Goal: Task Accomplishment & Management: Manage account settings

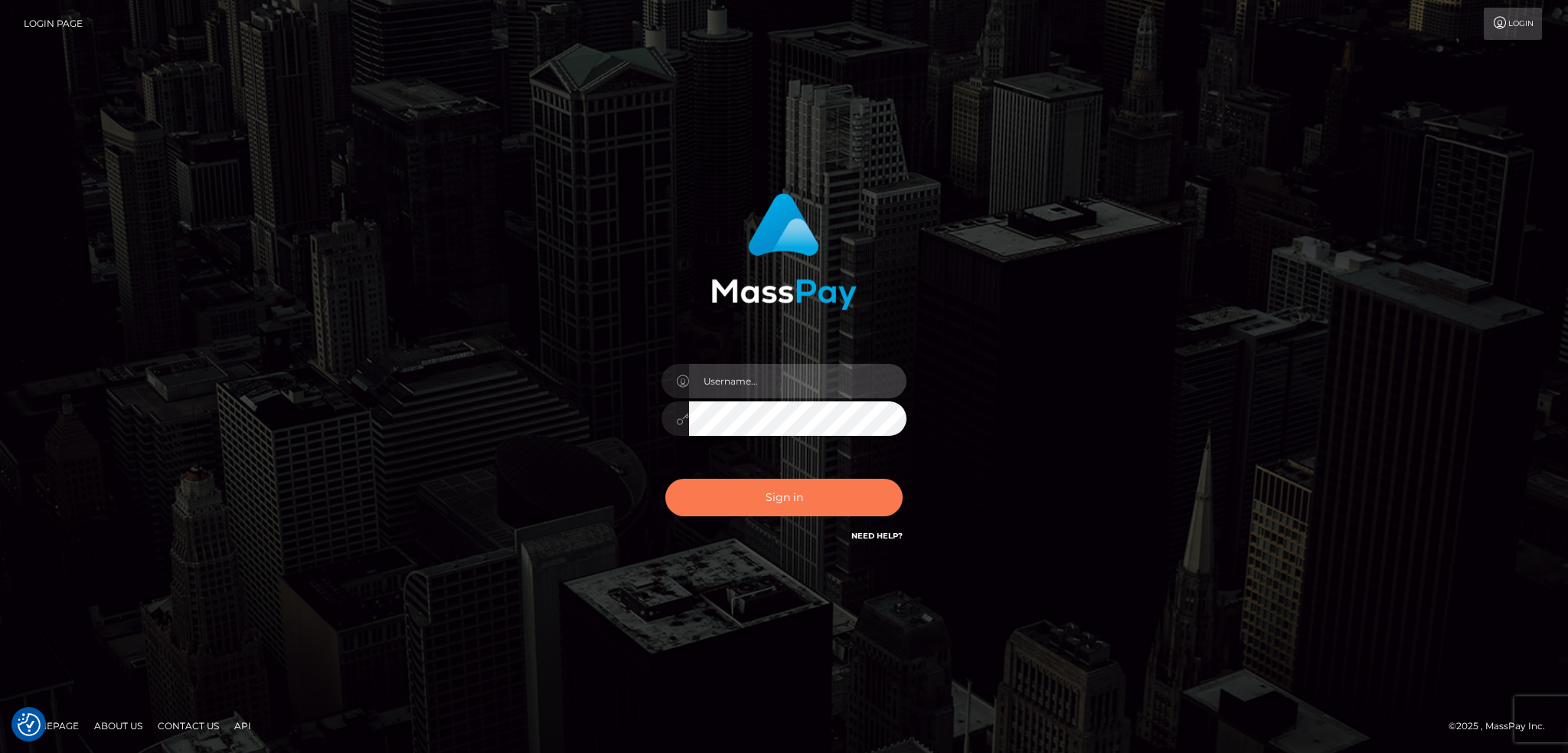
type input "alexstef"
click at [805, 501] on button "Sign in" at bounding box center [784, 498] width 238 height 38
type input "alexstef"
click at [784, 501] on button "Sign in" at bounding box center [784, 498] width 238 height 38
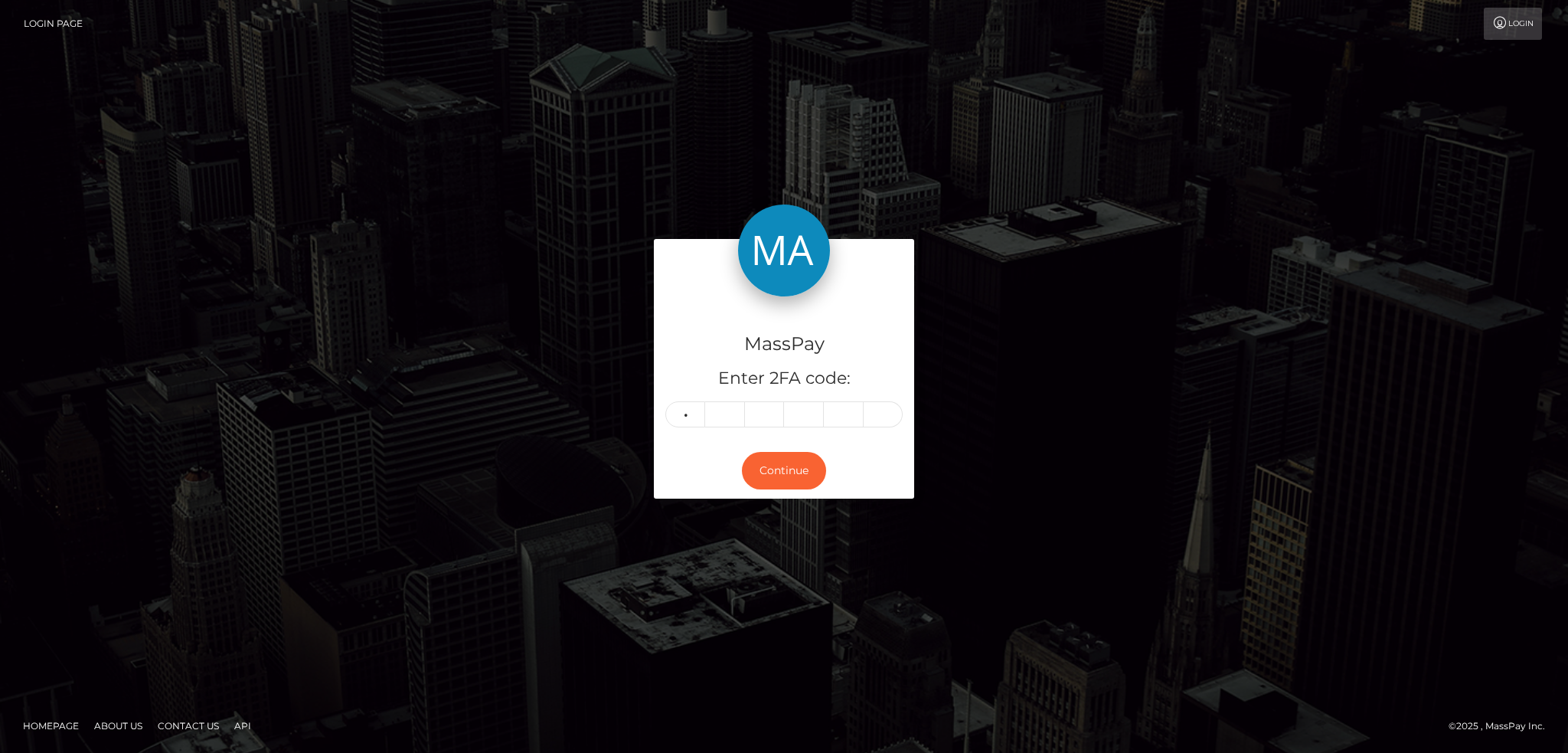
type input "2"
type input "7"
type input "9"
type input "3"
type input "0"
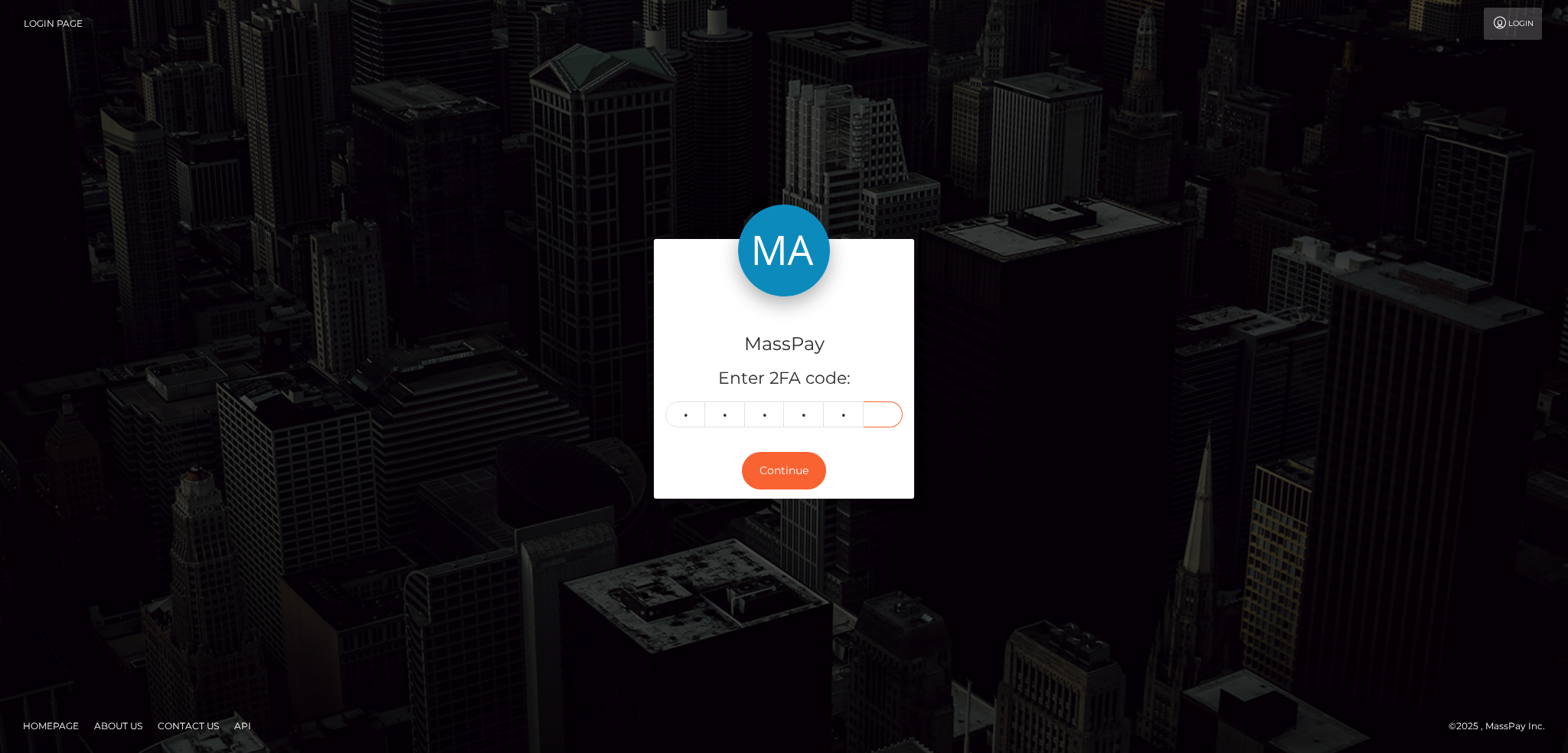
type input "3"
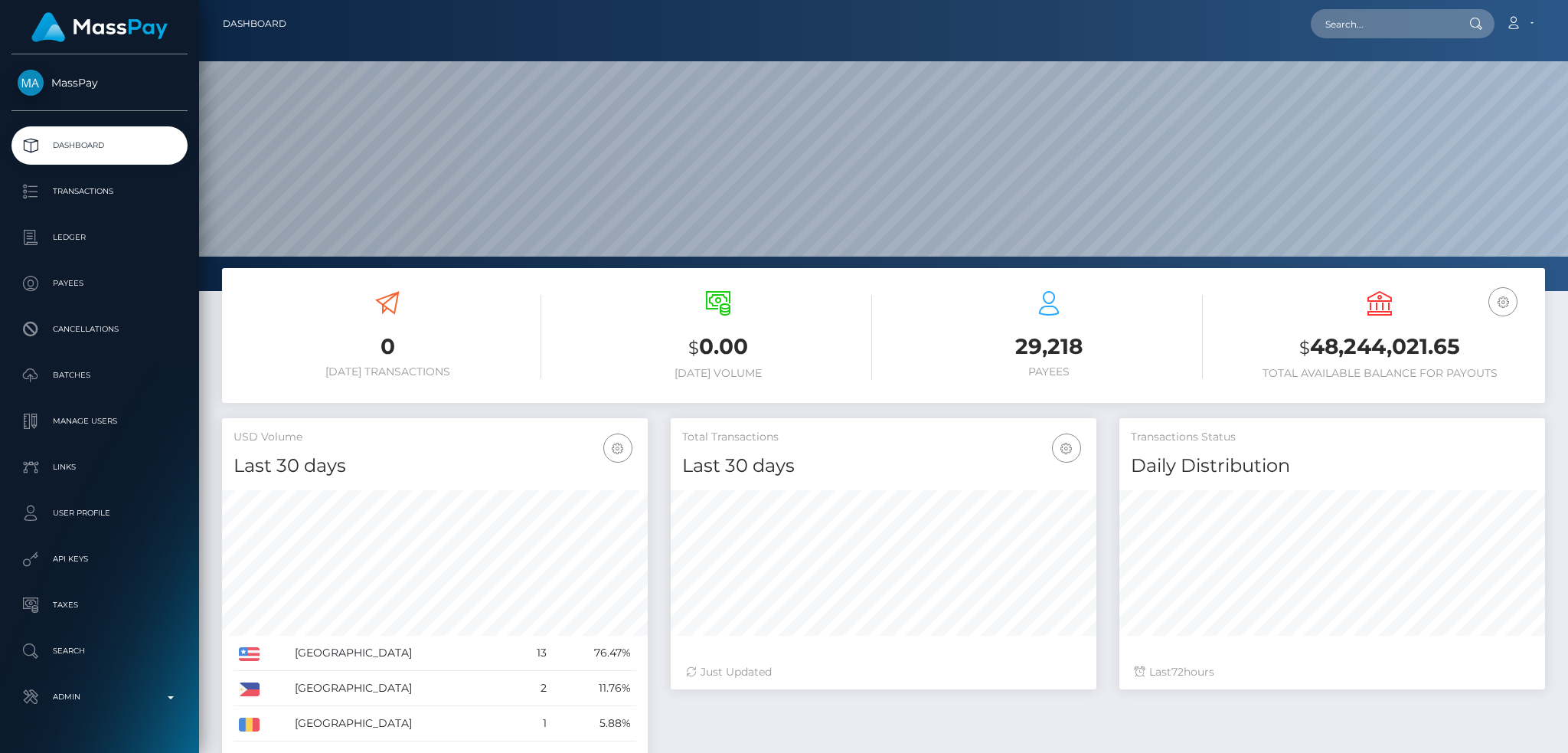
scroll to position [272, 425]
drag, startPoint x: 1370, startPoint y: 25, endPoint x: 1356, endPoint y: 27, distance: 14.1
click at [1370, 25] on input "text" at bounding box center [1383, 23] width 144 height 29
paste input "datbishdeegy@gmail.com"
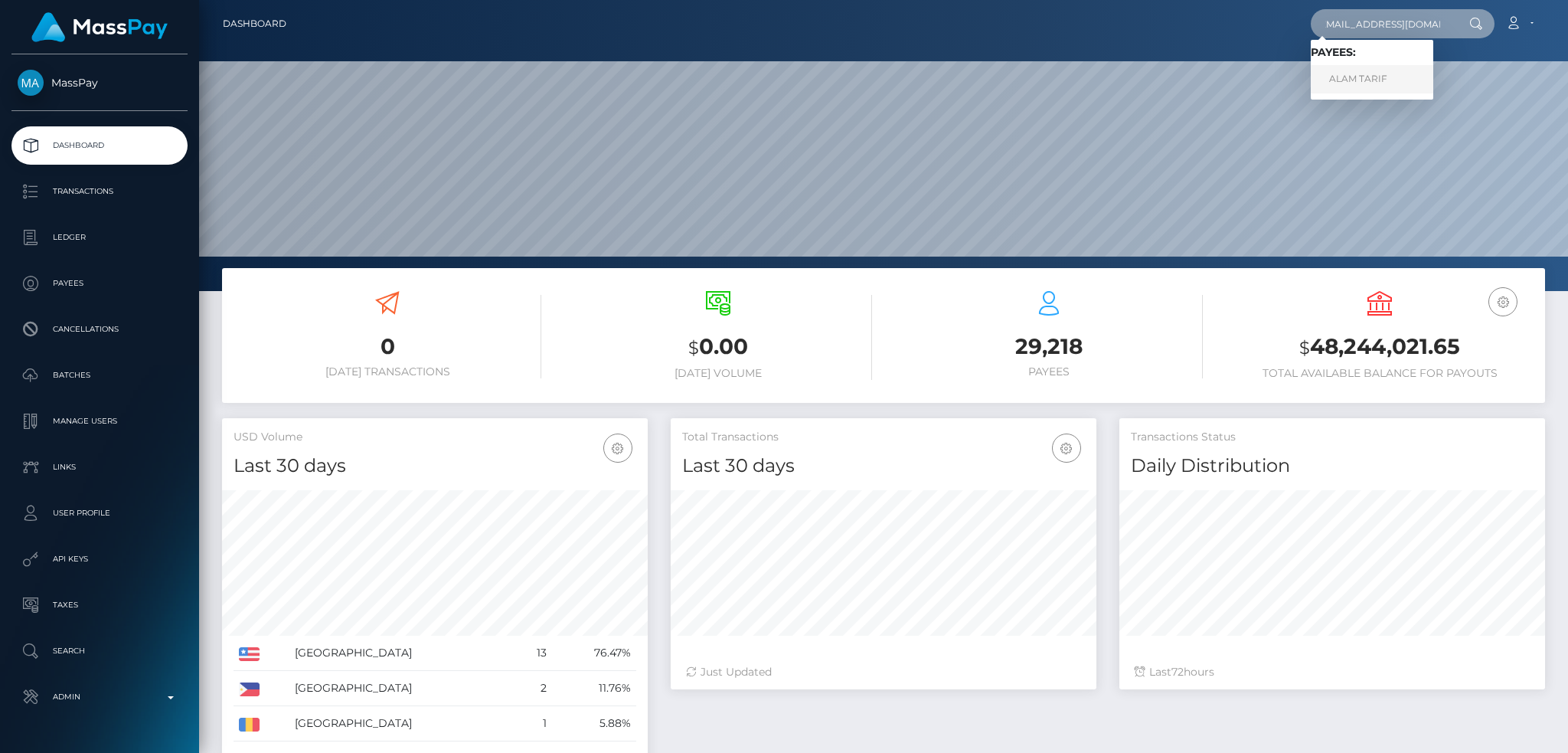
type input "datbishdeegy@gmail.com"
click at [1391, 79] on link "ALAM TARIF" at bounding box center [1372, 79] width 123 height 29
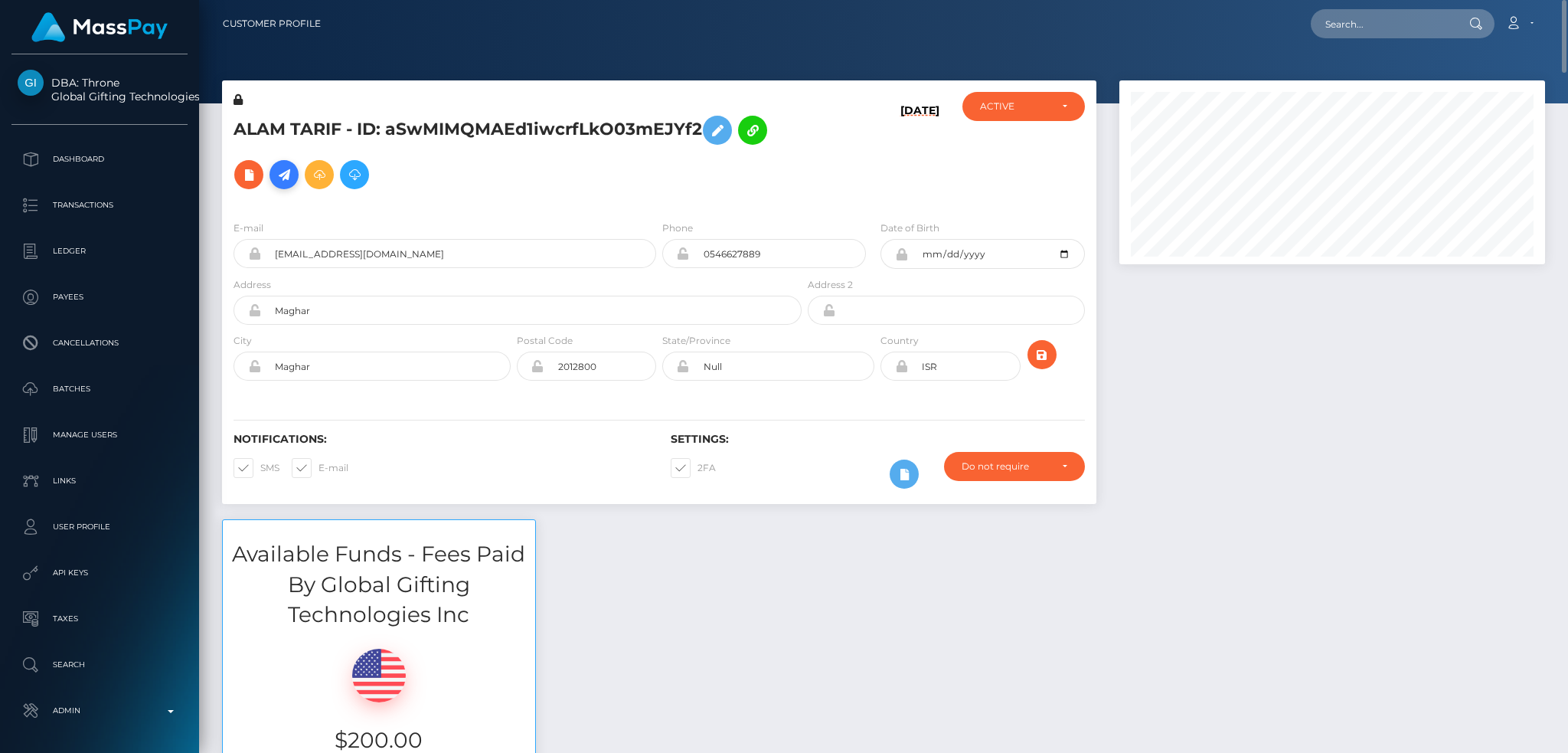
click at [276, 178] on icon at bounding box center [284, 175] width 18 height 19
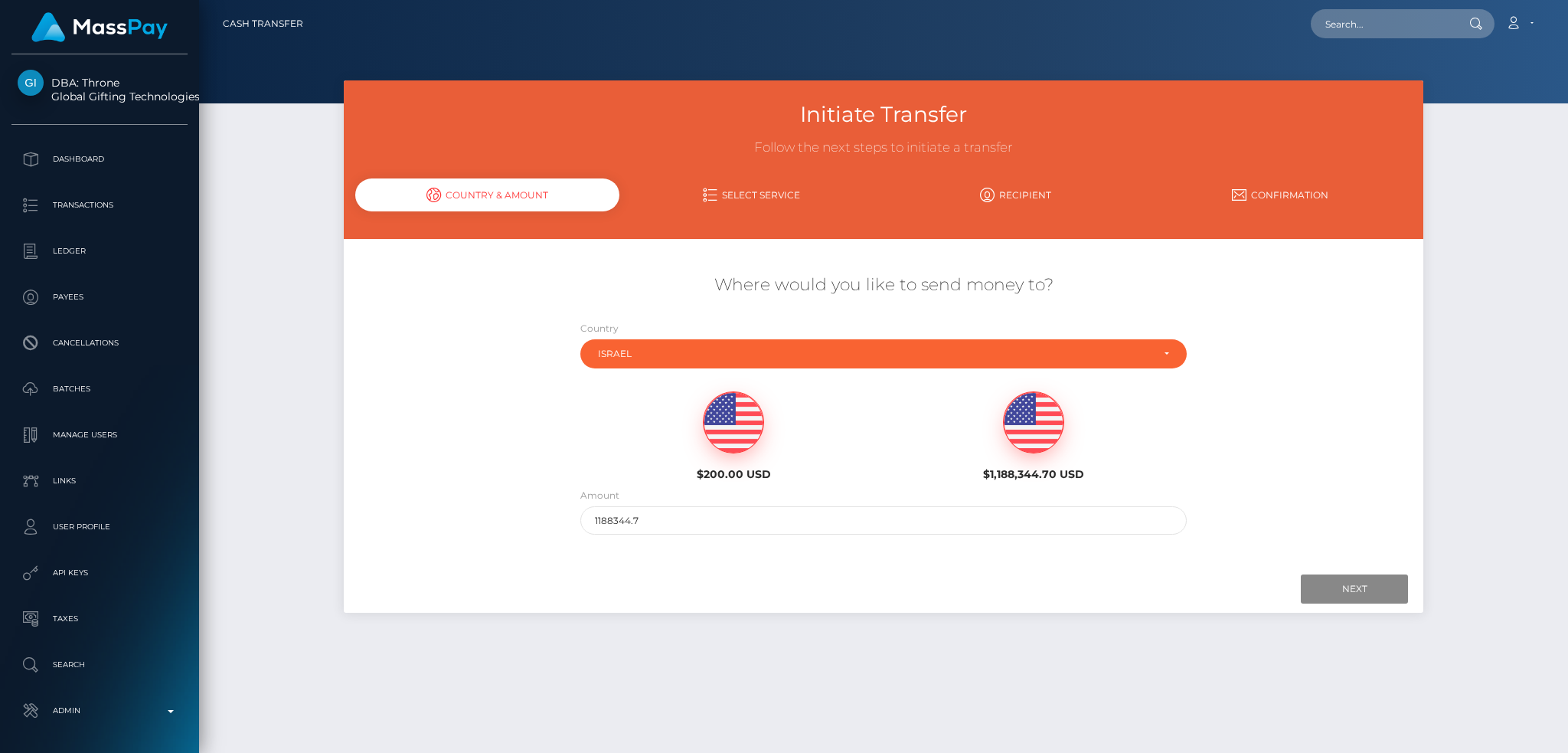
click at [739, 425] on img at bounding box center [733, 423] width 60 height 61
type input "200"
click at [1325, 592] on input "Next" at bounding box center [1354, 588] width 107 height 29
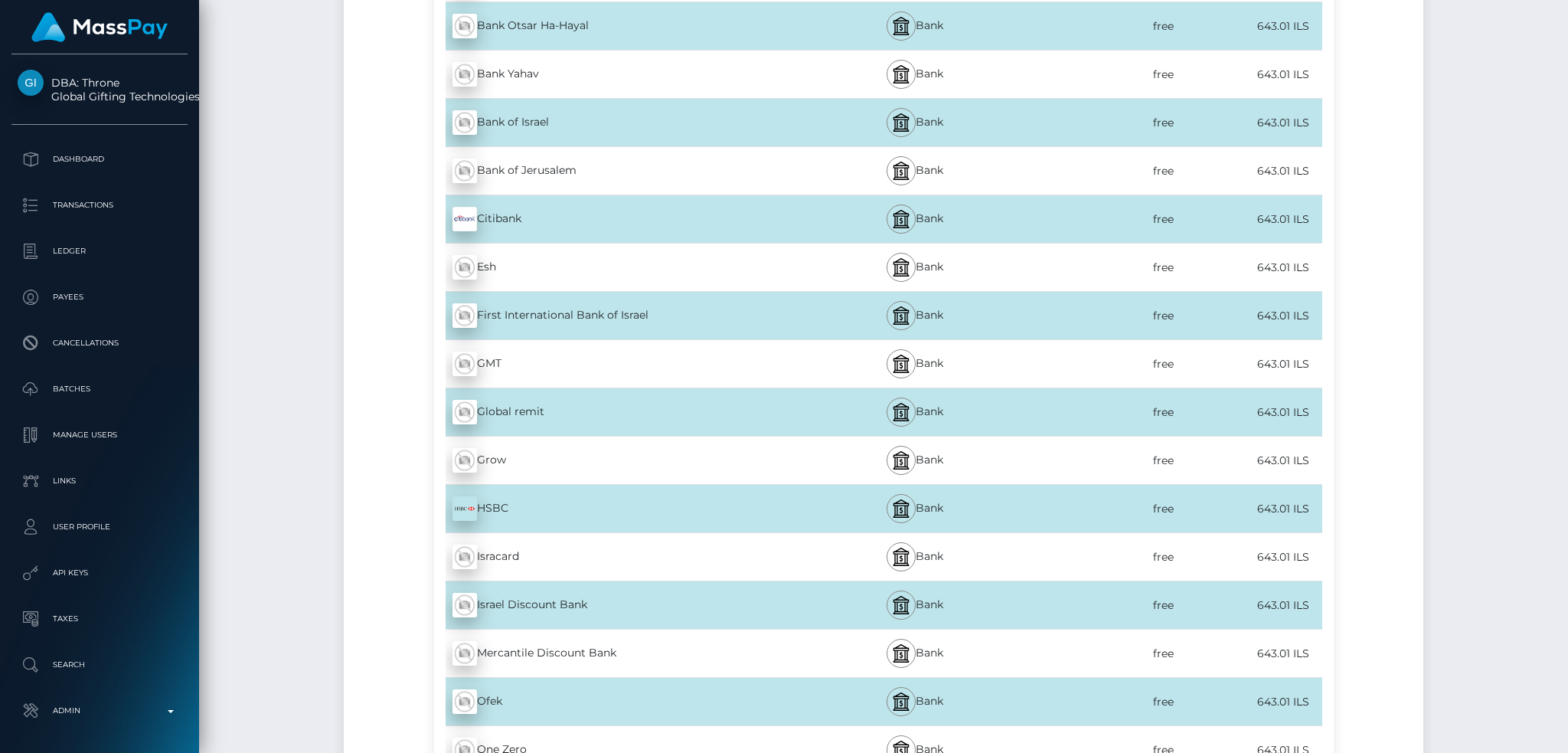
scroll to position [1081, 0]
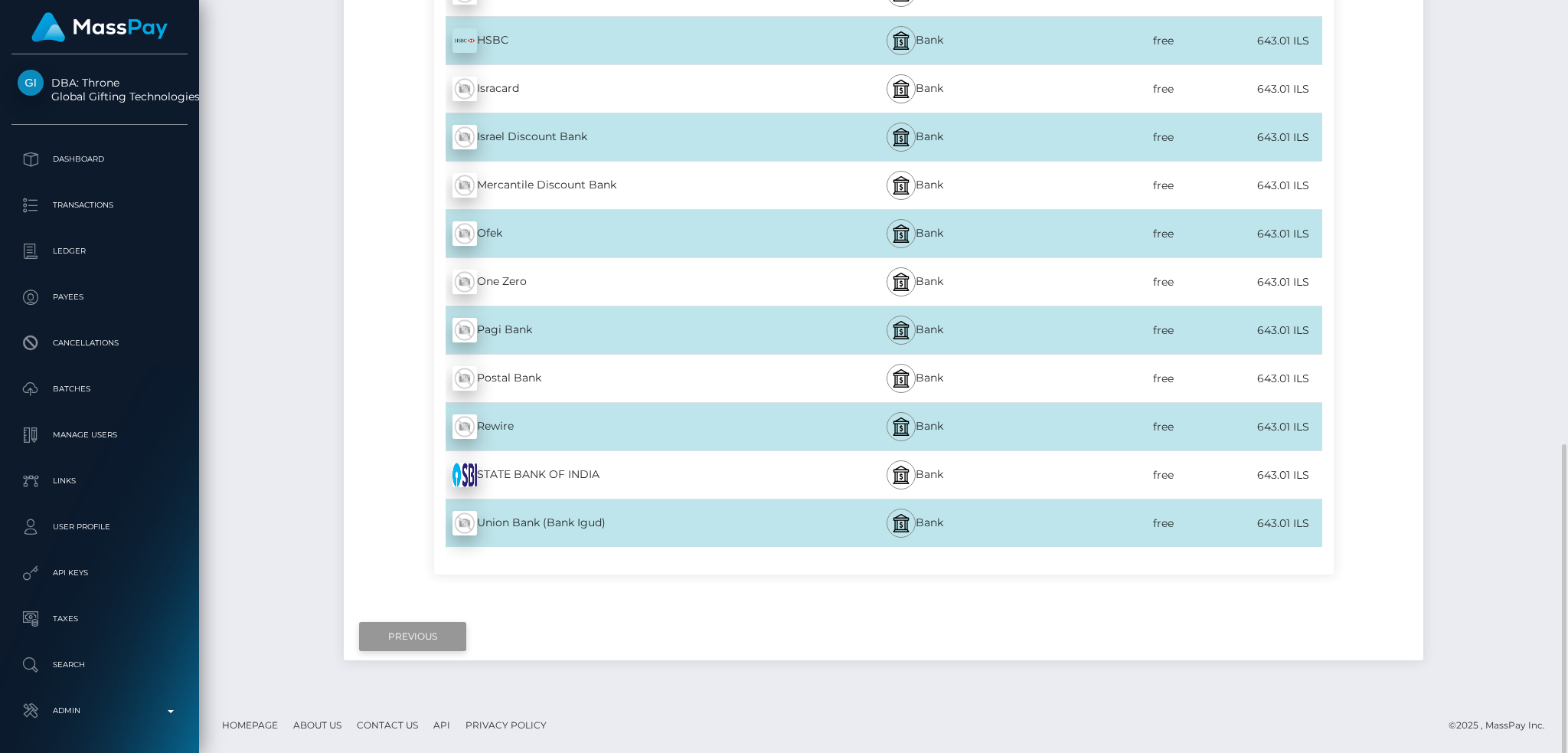
click at [424, 631] on input "Previous" at bounding box center [412, 636] width 107 height 29
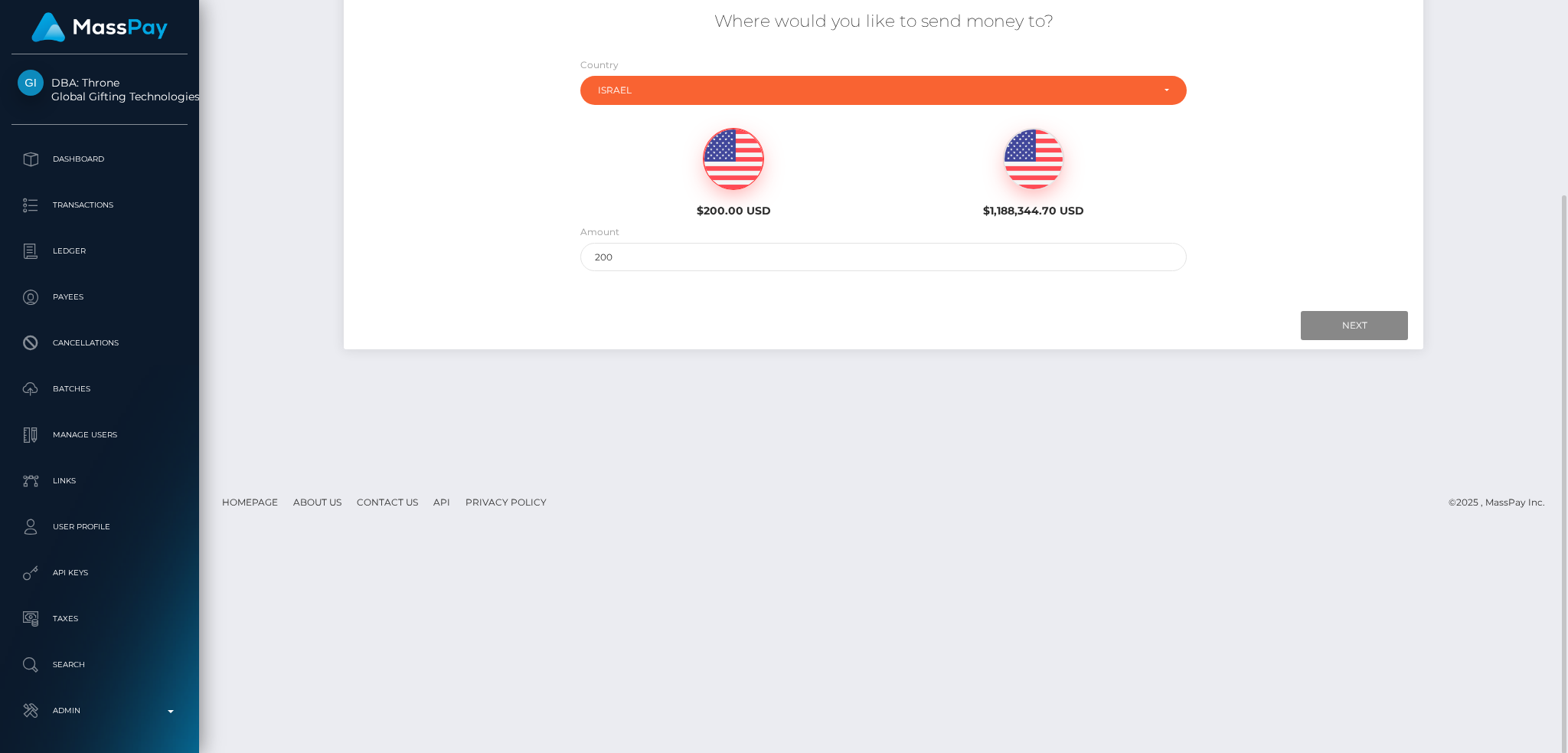
scroll to position [0, 0]
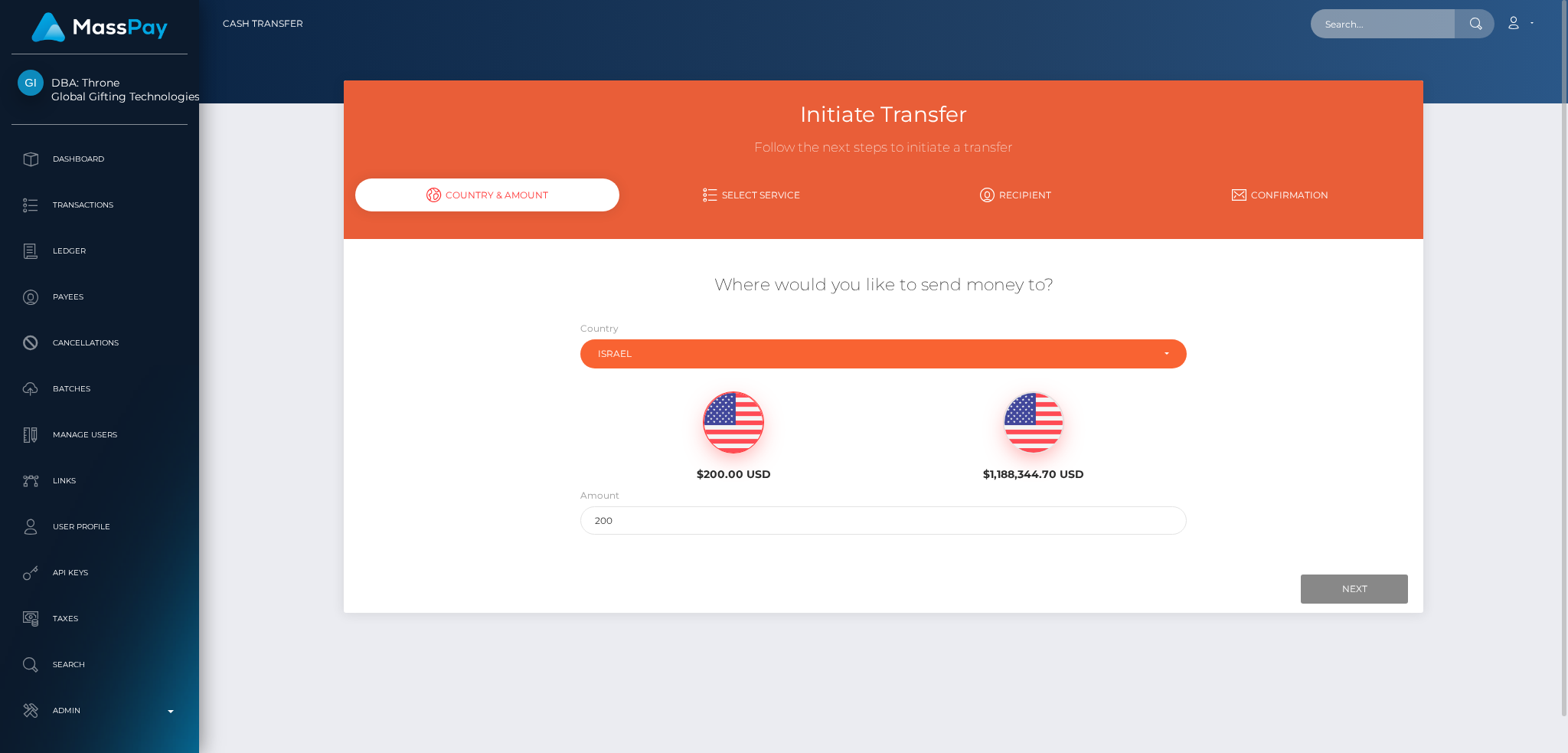
click at [1382, 31] on input "text" at bounding box center [1383, 23] width 144 height 29
paste input "poact_XPz0xzIoI1Pb"
type input "poact_XPz0xzIoI1Pb"
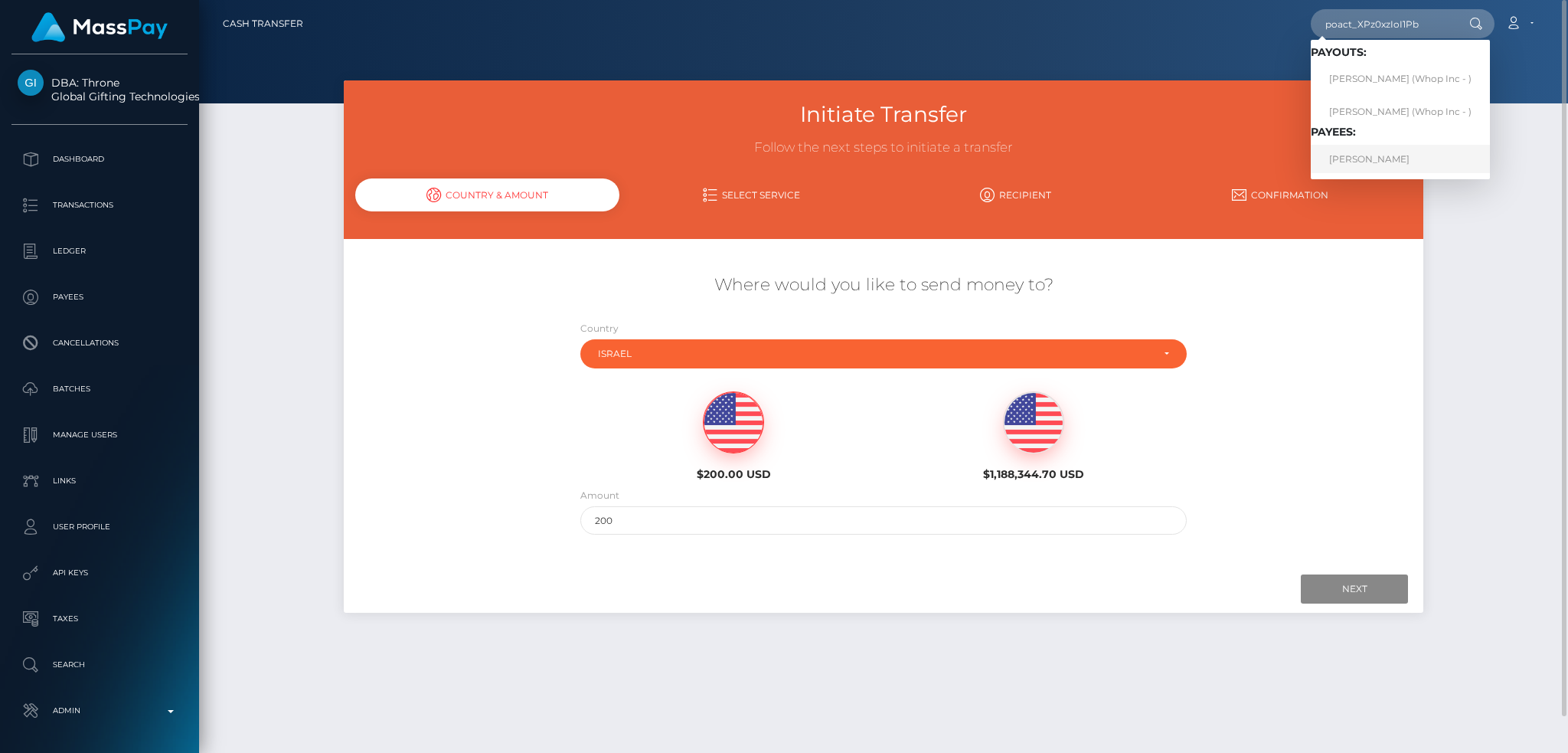
click at [1368, 158] on link "ANAS ANAS" at bounding box center [1401, 159] width 179 height 29
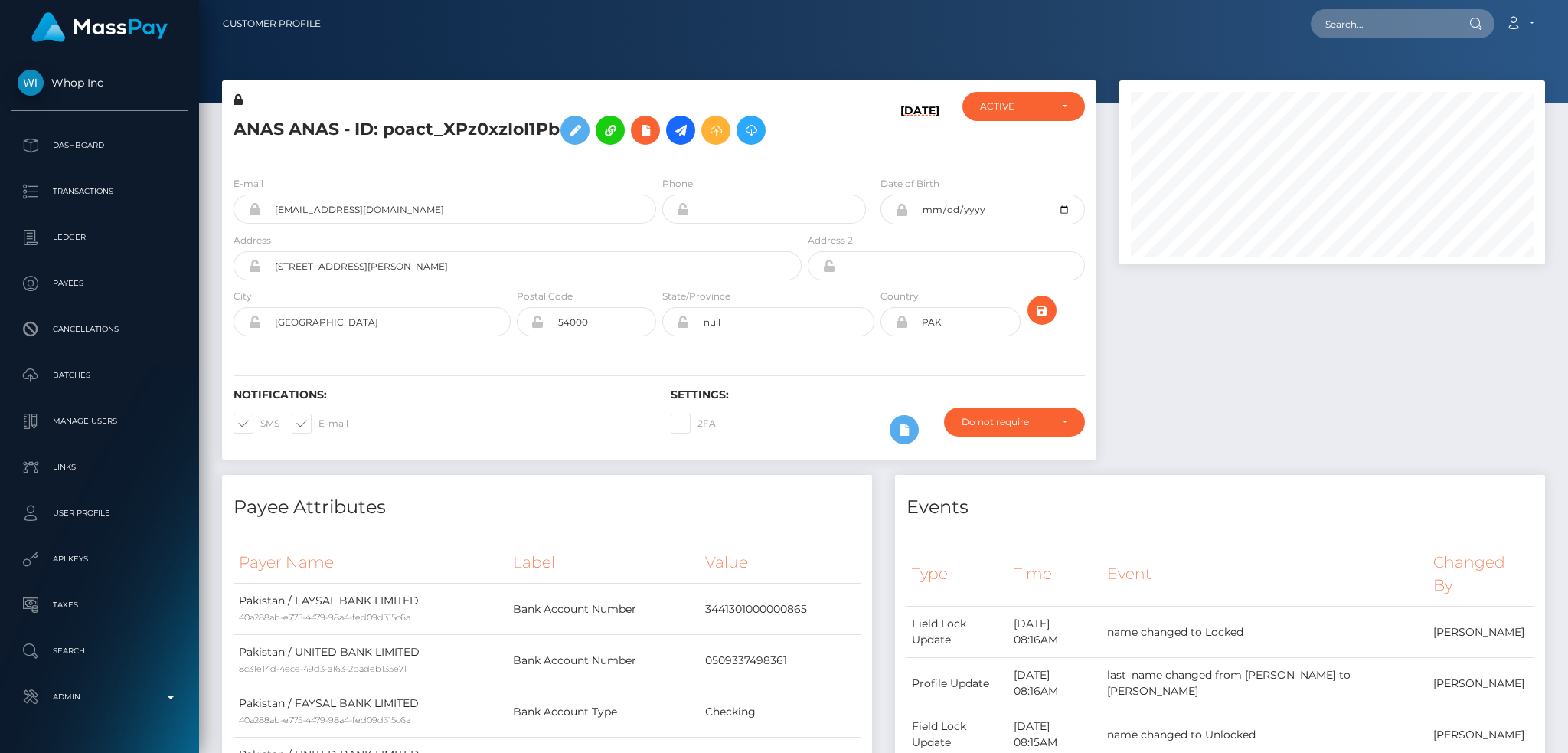
scroll to position [184, 425]
click at [1327, 34] on input "text" at bounding box center [1383, 23] width 144 height 29
paste input "[EMAIL_ADDRESS][DOMAIN_NAME]"
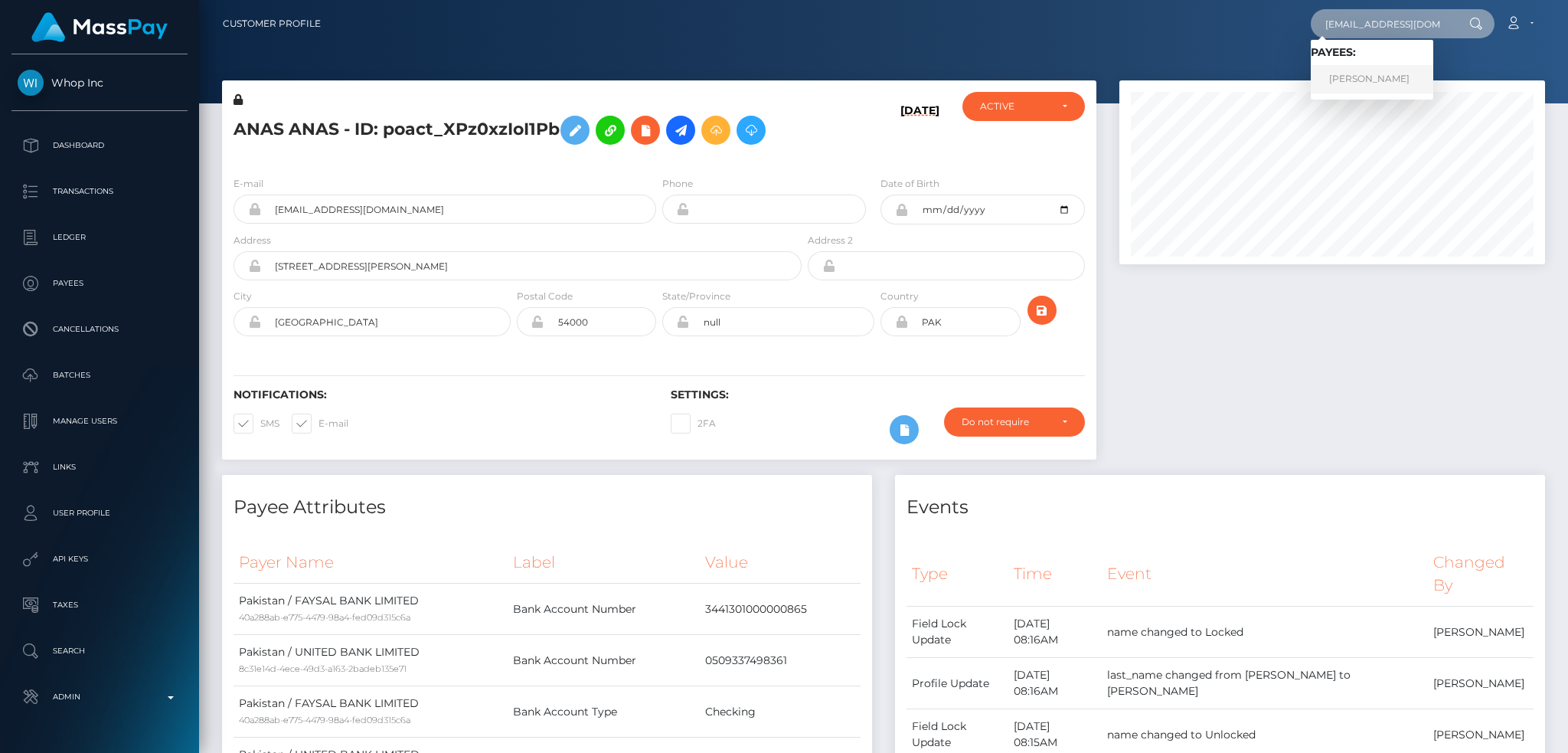
type input "[EMAIL_ADDRESS][DOMAIN_NAME]"
click at [1402, 79] on link "Sejla Bajrektarevic" at bounding box center [1372, 79] width 123 height 29
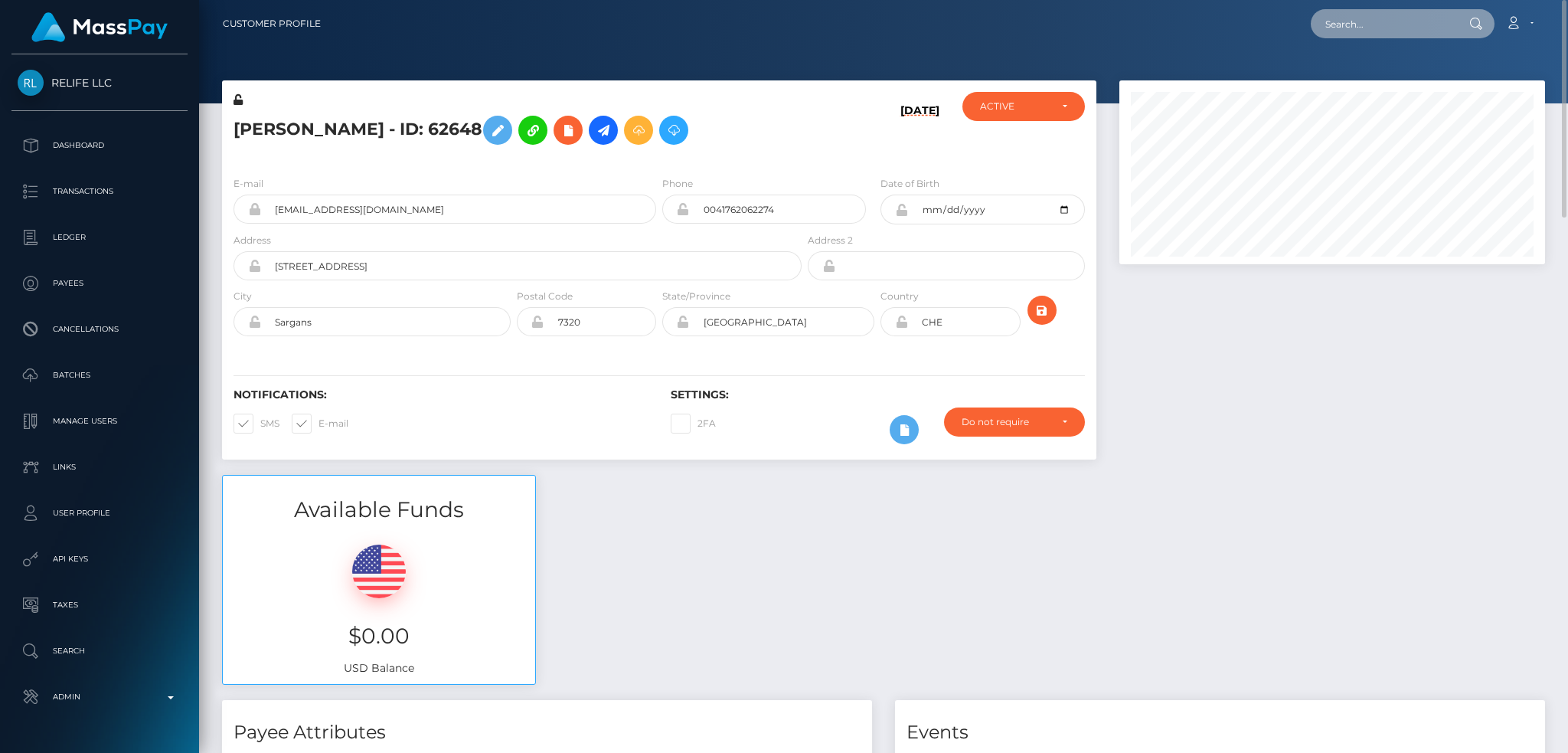
click at [1356, 33] on input "text" at bounding box center [1383, 23] width 144 height 29
paste input "ruficynthia29@gmail.com"
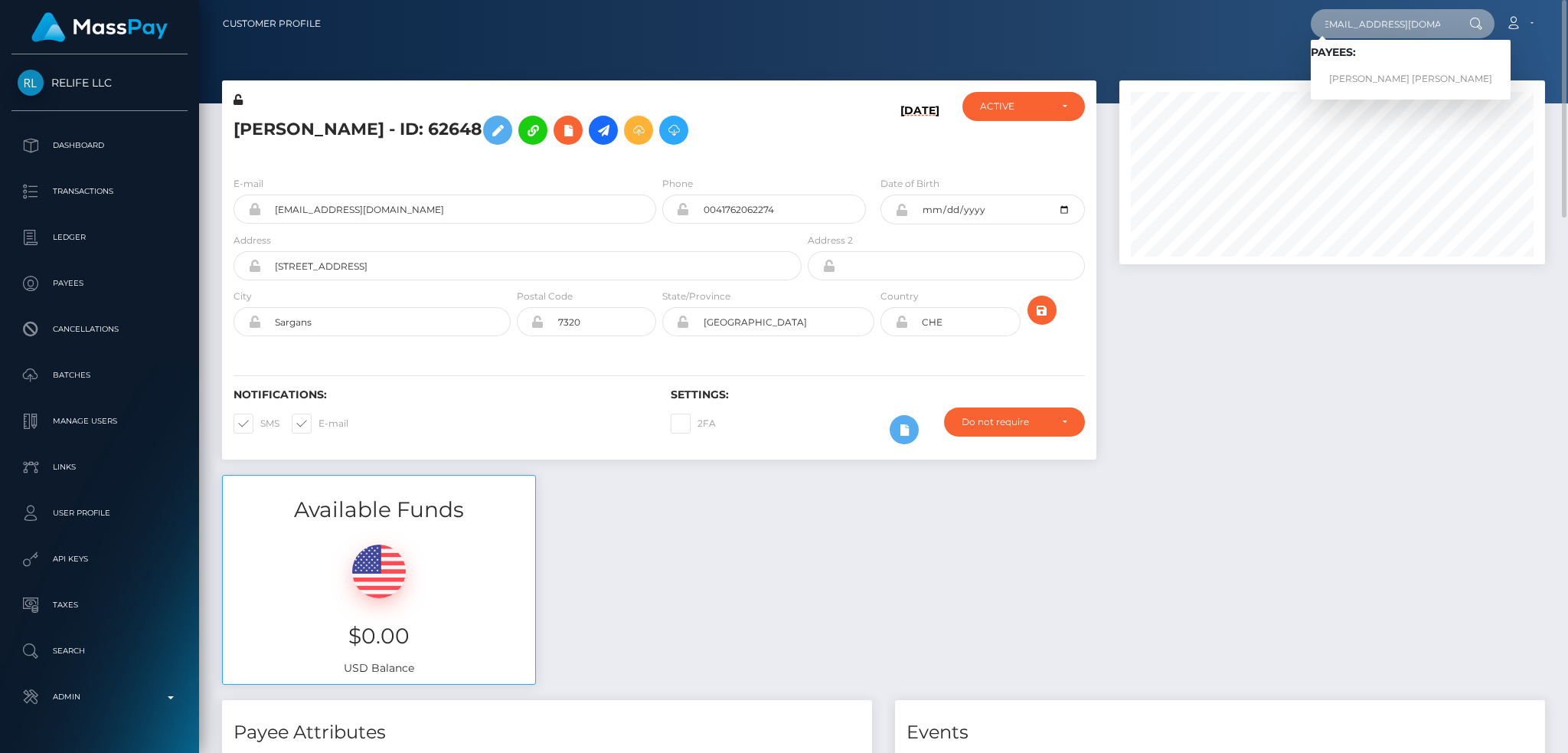
type input "ruficynthia29@gmail.com"
click at [1376, 84] on link "Cynthia Lily Rufi" at bounding box center [1411, 79] width 200 height 29
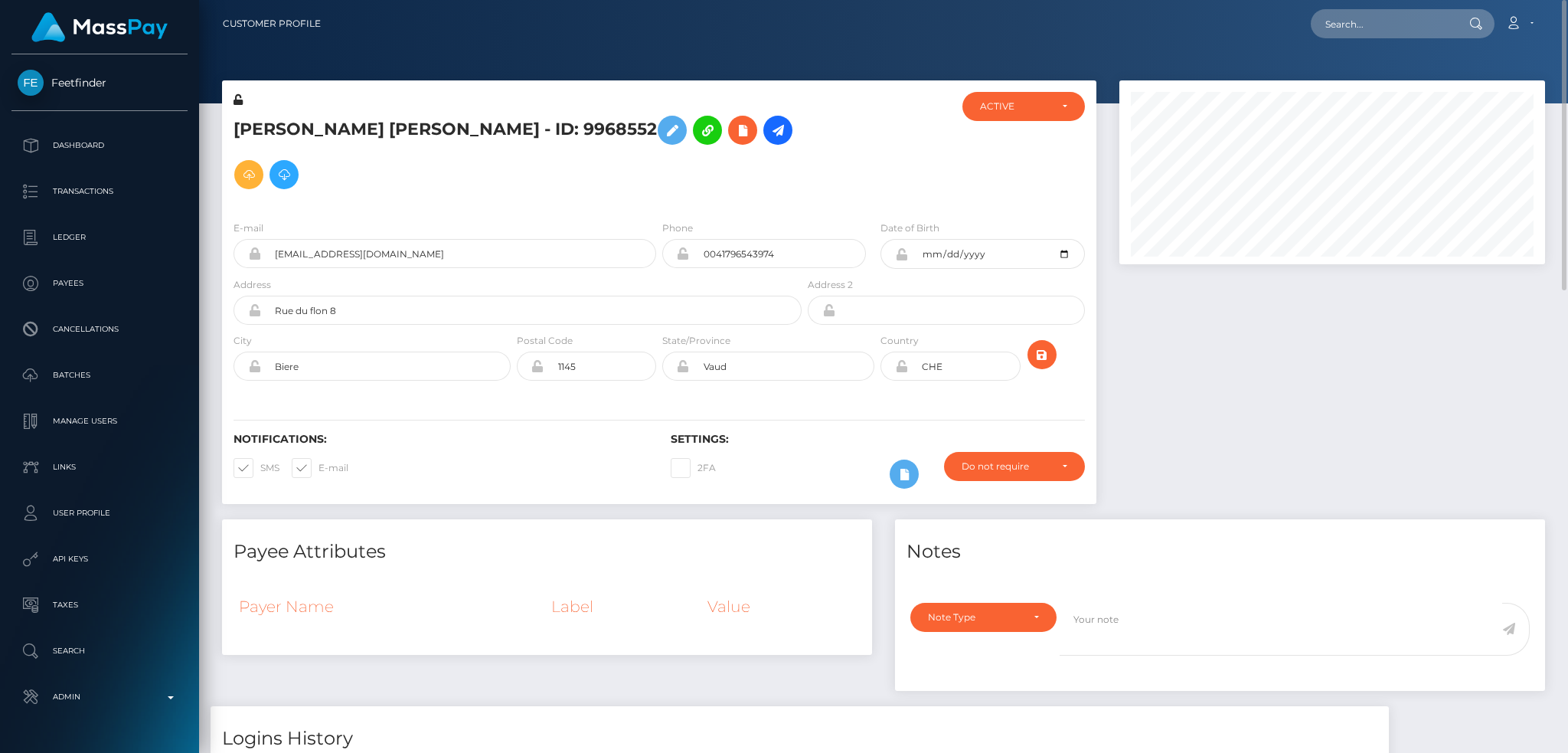
scroll to position [184, 425]
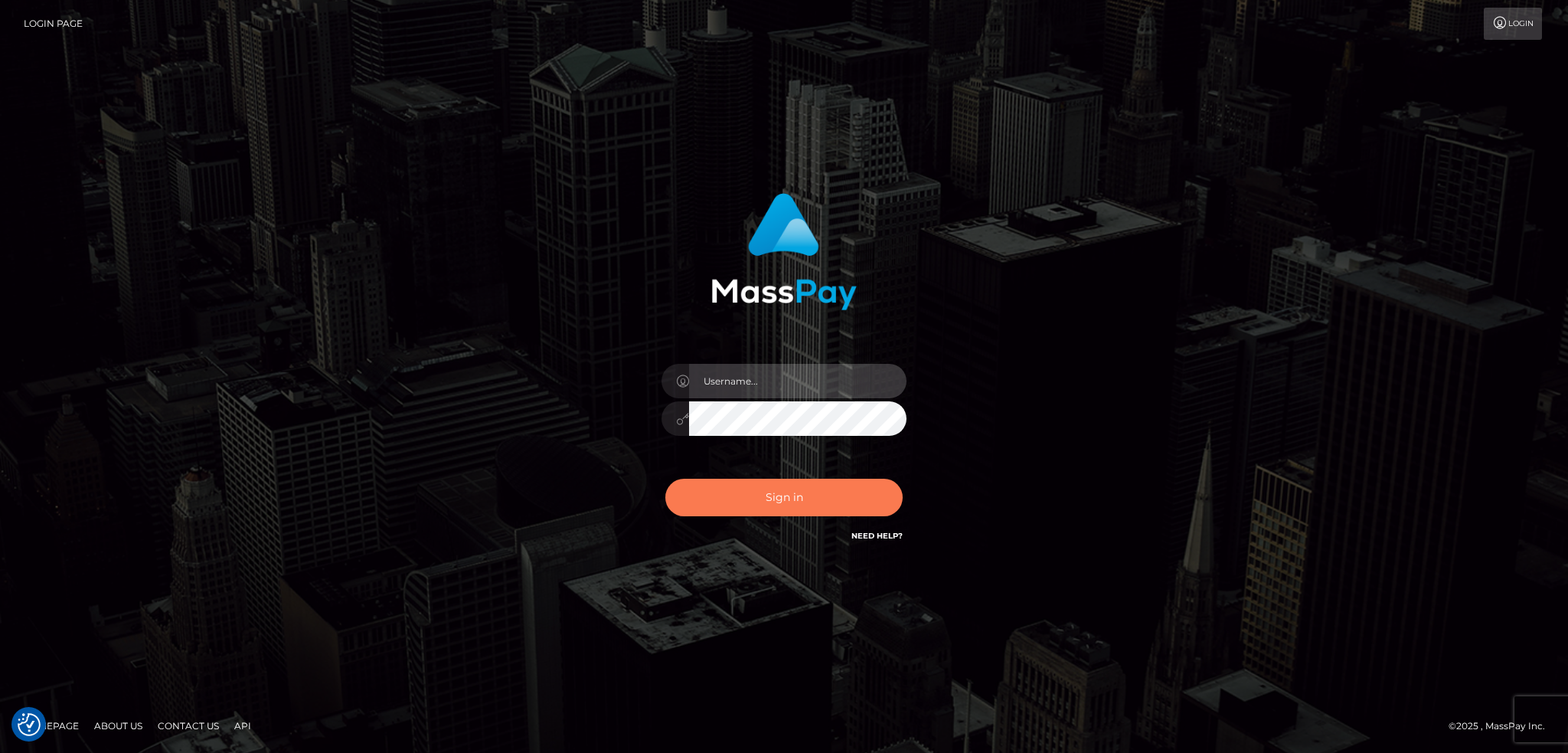
type input "alexstef"
click at [760, 484] on button "Sign in" at bounding box center [784, 498] width 238 height 38
type input "alexstef"
click at [814, 492] on button "Sign in" at bounding box center [784, 498] width 238 height 38
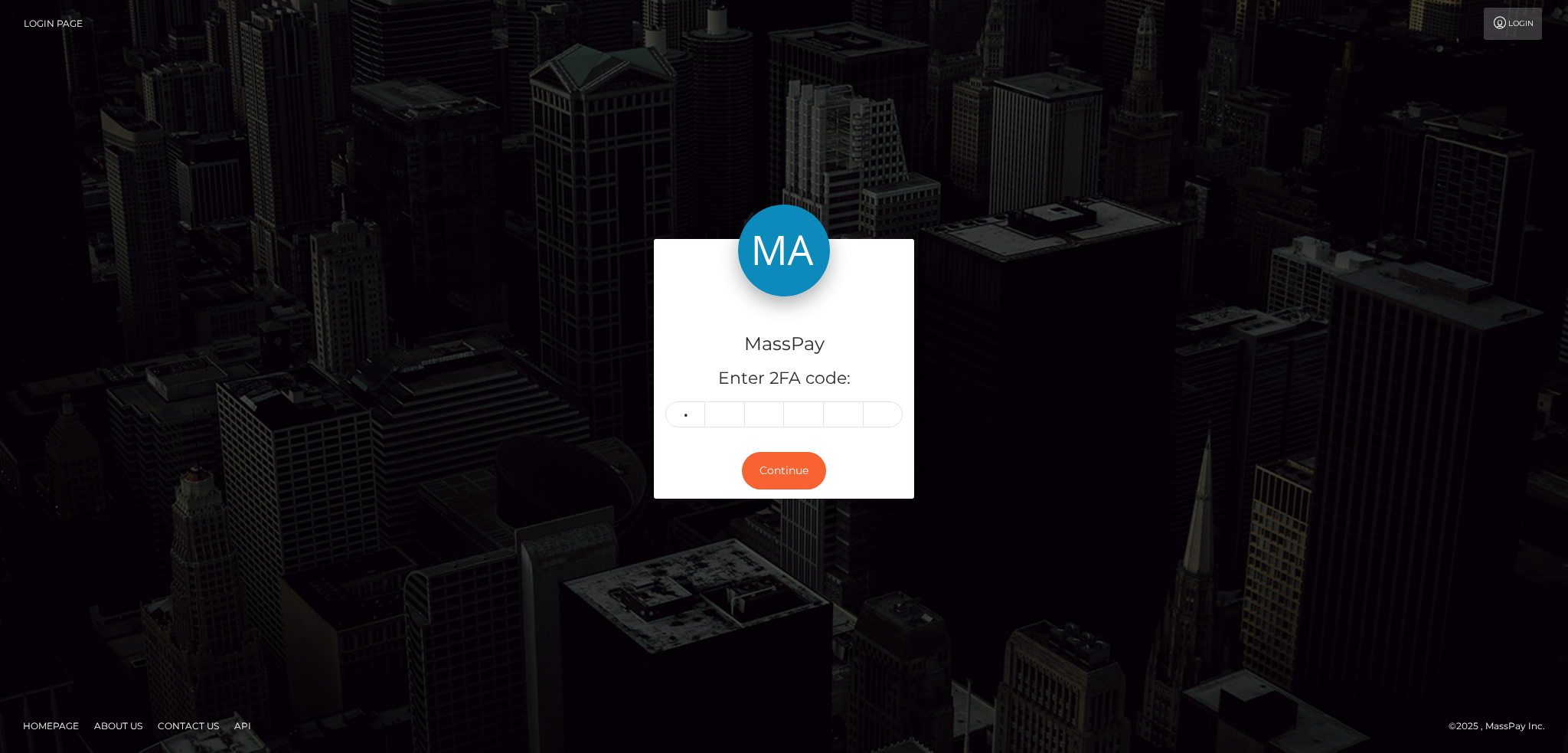
type input "5"
type input "2"
type input "8"
type input "0"
type input "7"
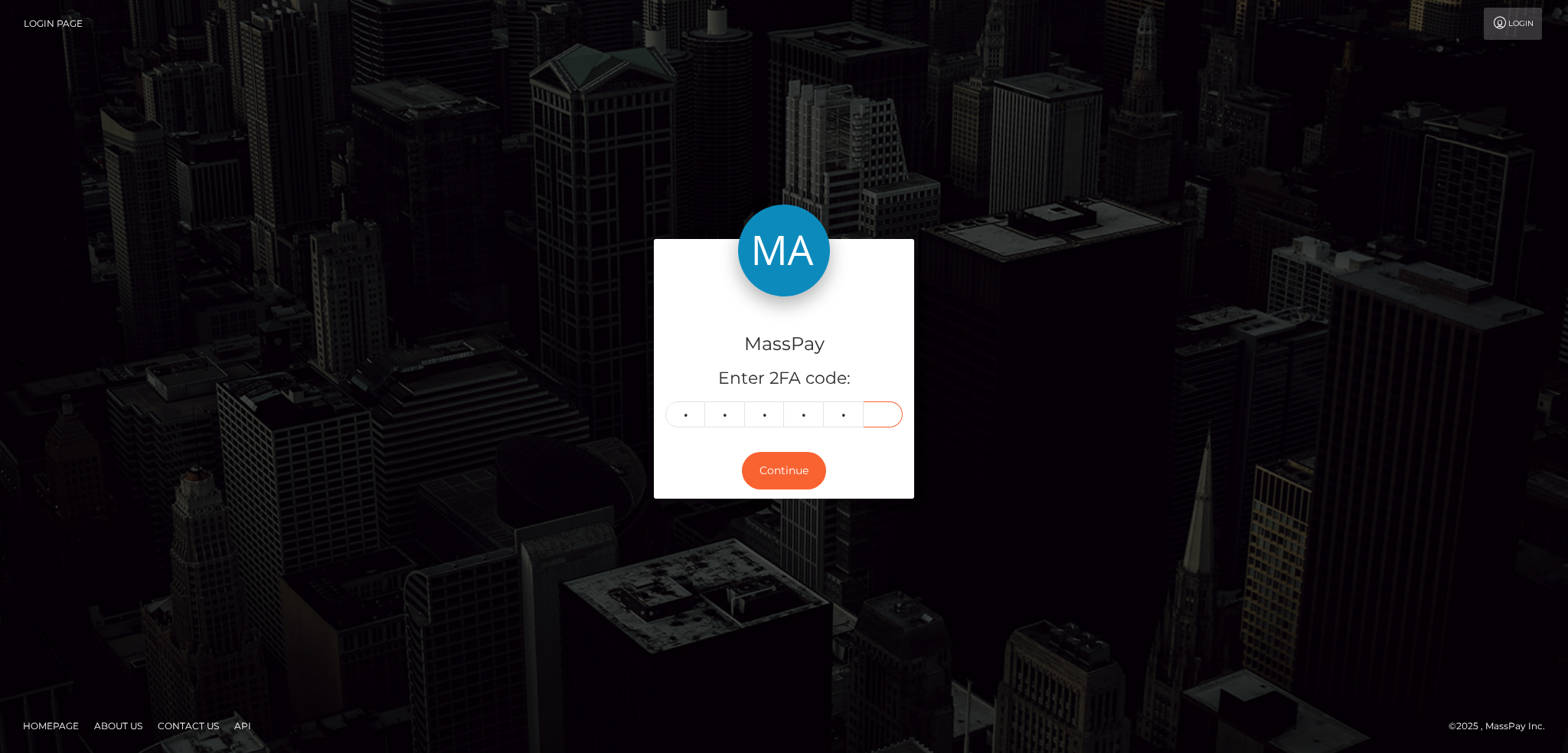
type input "6"
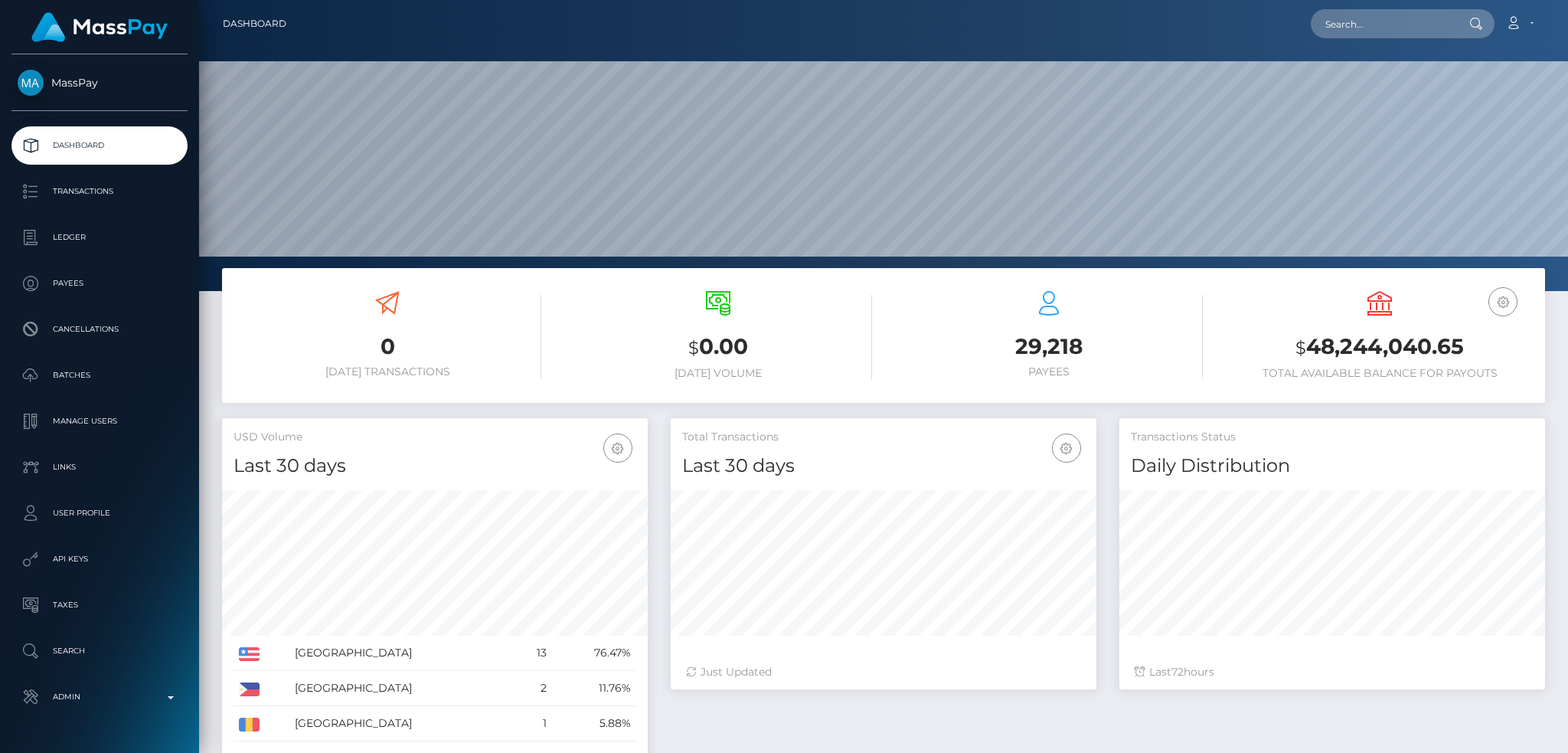
scroll to position [272, 425]
click at [1323, 28] on input "text" at bounding box center [1383, 23] width 144 height 29
paste input "0a350180-3068-499a-927d-95813e8275be"
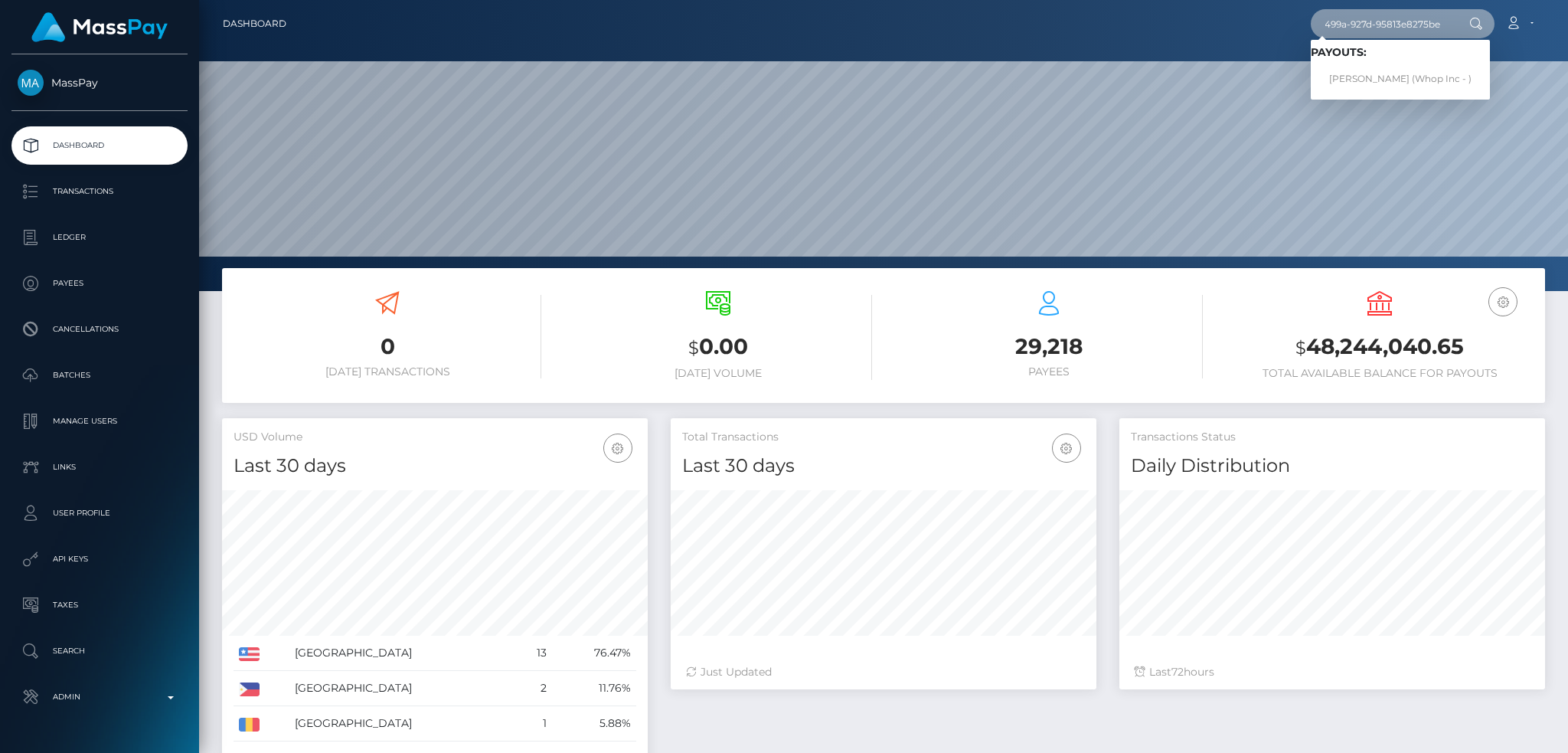
type input "0a350180-3068-499a-927d-95813e8275be"
click at [1372, 77] on link "VILGOT GUSTAV KRAFT (Whop Inc - )" at bounding box center [1401, 79] width 179 height 29
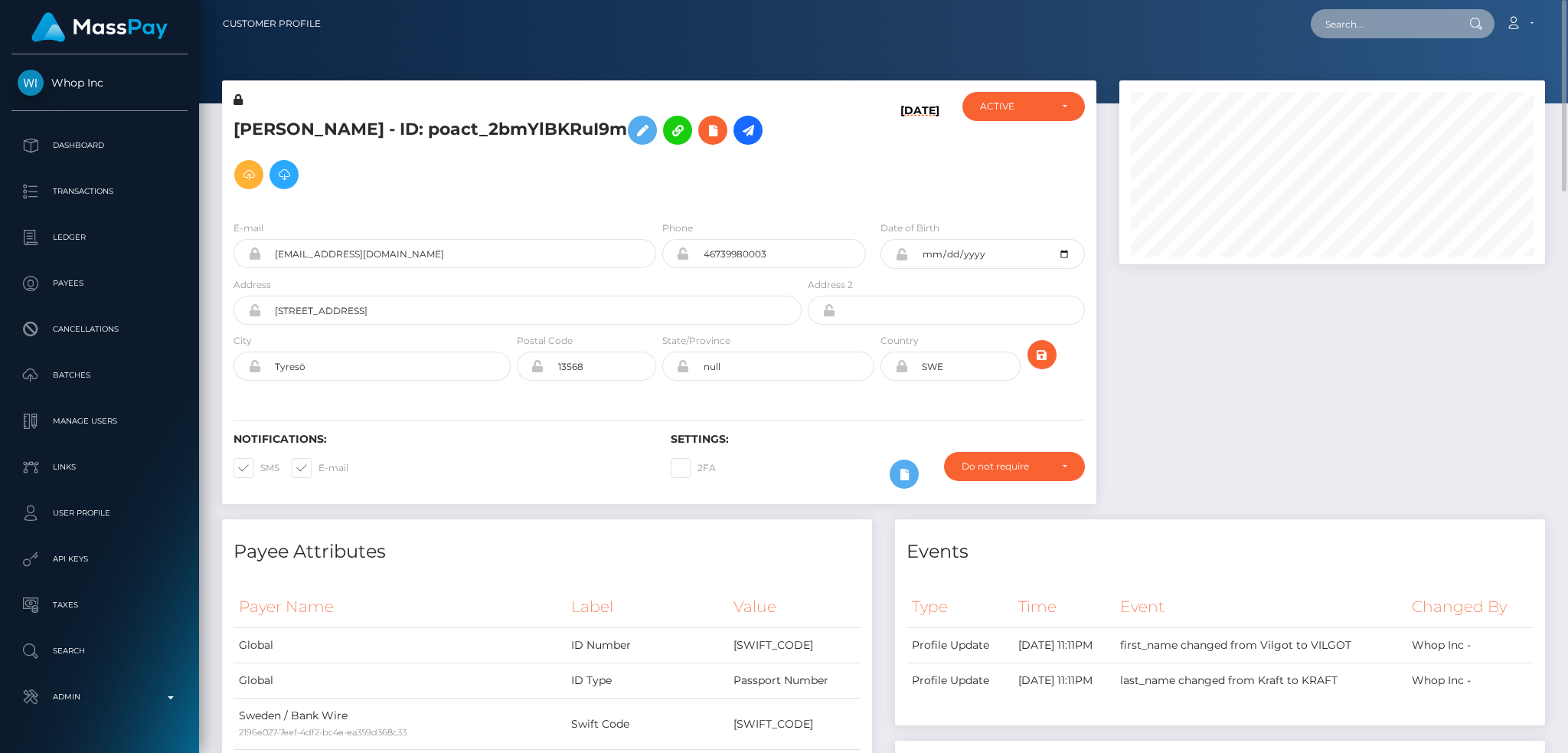
click at [1350, 31] on input "text" at bounding box center [1383, 23] width 144 height 29
paste input "68e84075422ad"
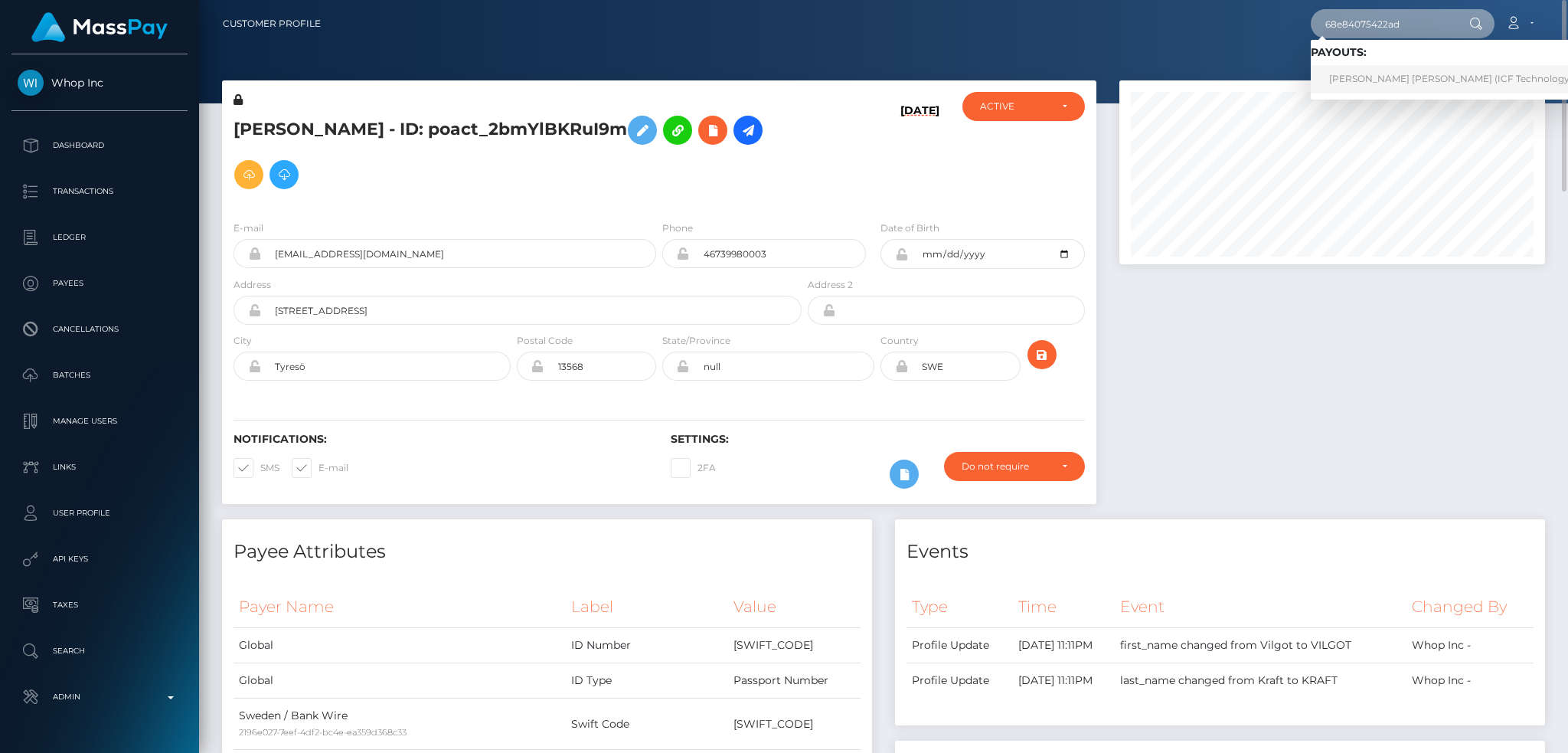
type input "68e84075422ad"
click at [1377, 76] on link "NGUYEN THI TRINH (ICF Technology, Inc. - )" at bounding box center [1465, 79] width 310 height 29
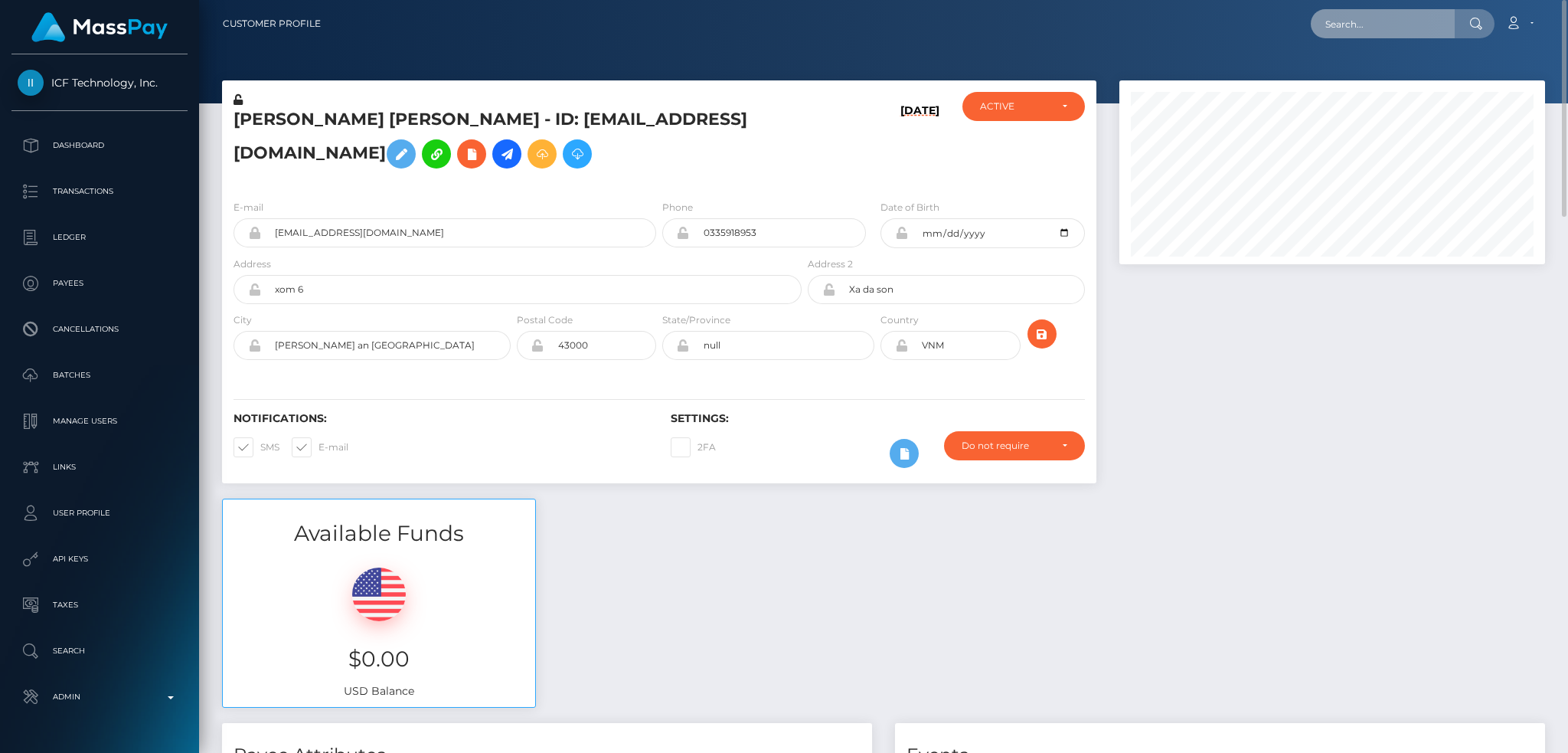
click at [1356, 24] on input "text" at bounding box center [1383, 23] width 144 height 29
paste input "4e9a3561-827a-11f0-8023-0266f44cc279"
type input "4e9a3561-827a-11f0-8023-0266f44cc279"
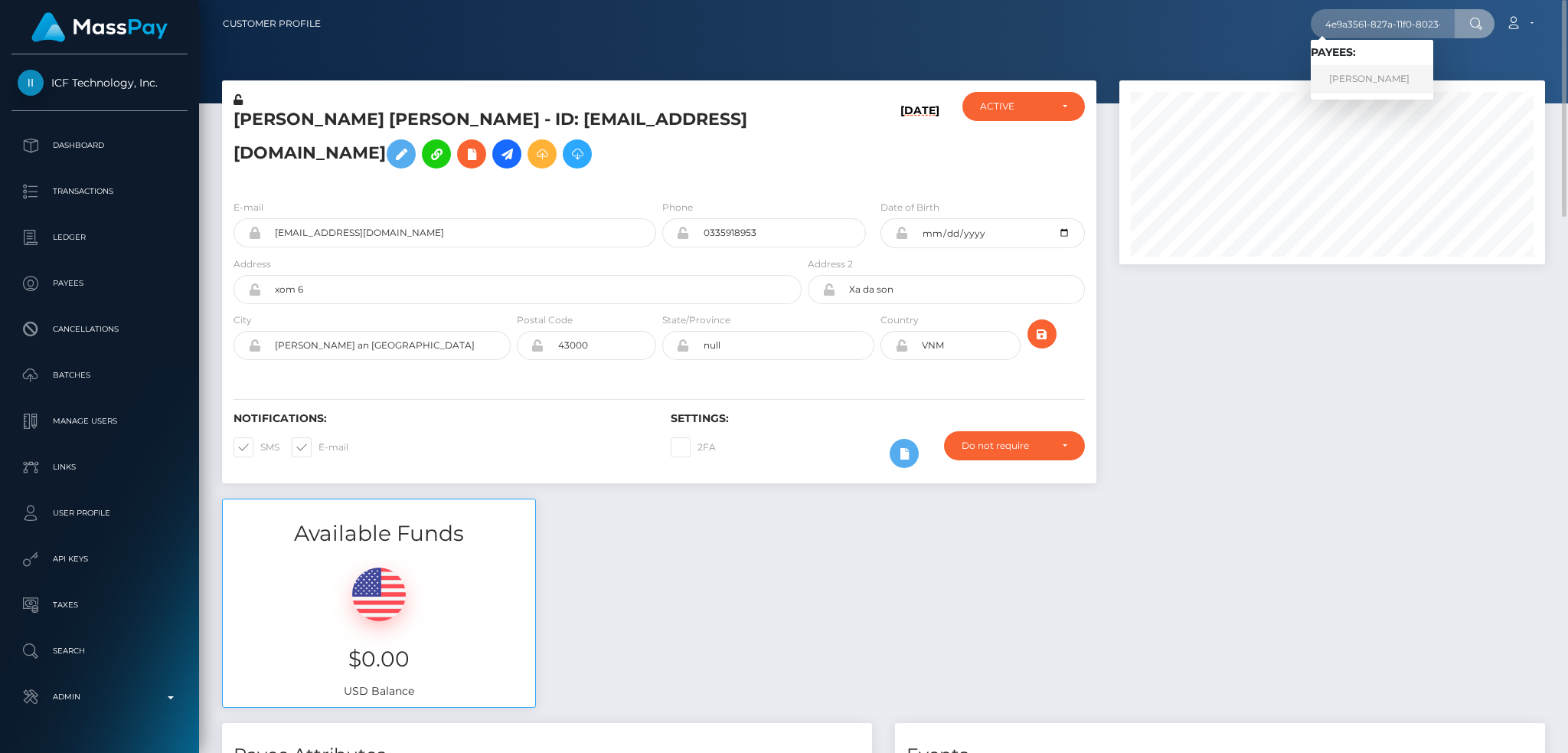
click at [1342, 76] on link "Jana Samson Servito" at bounding box center [1372, 79] width 123 height 29
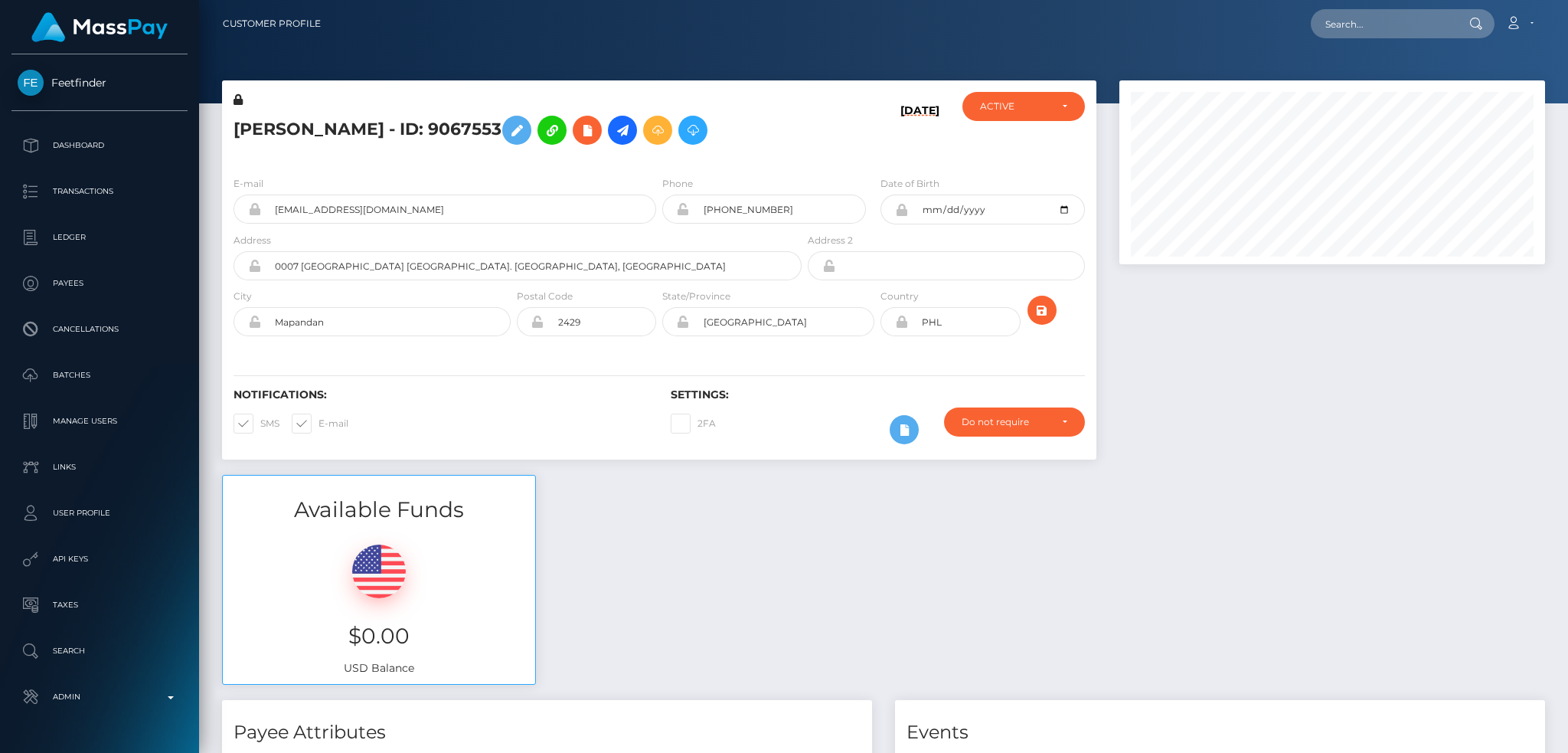
scroll to position [184, 425]
drag, startPoint x: 270, startPoint y: 130, endPoint x: 225, endPoint y: 132, distance: 45.0
click at [224, 132] on div "[PERSON_NAME] - ID: 9067553" at bounding box center [513, 128] width 582 height 72
drag, startPoint x: 270, startPoint y: 126, endPoint x: 225, endPoint y: 131, distance: 45.3
click at [225, 131] on div "Jana Samson Servito - ID: 9067553" at bounding box center [513, 128] width 582 height 72
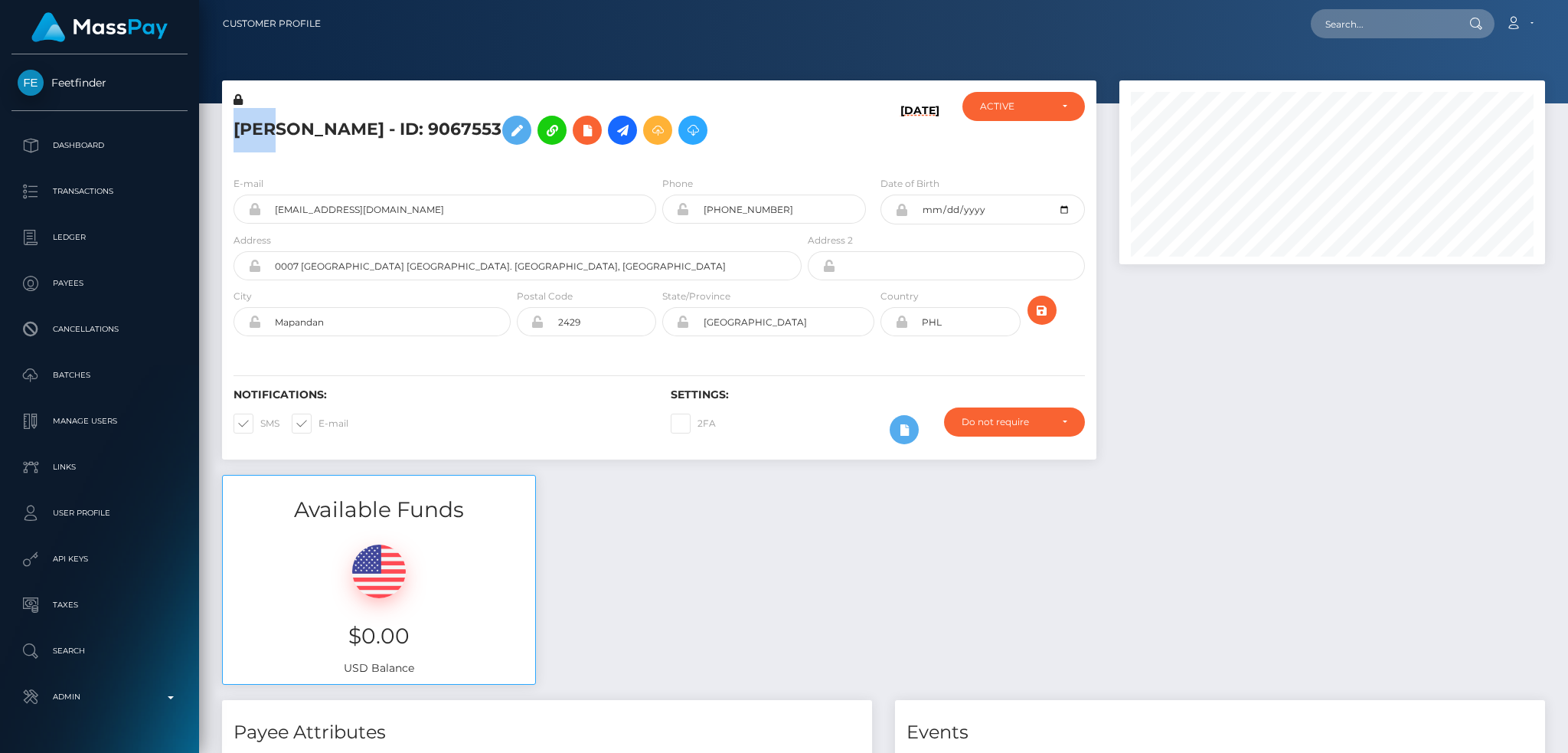
copy h5 "Jana"
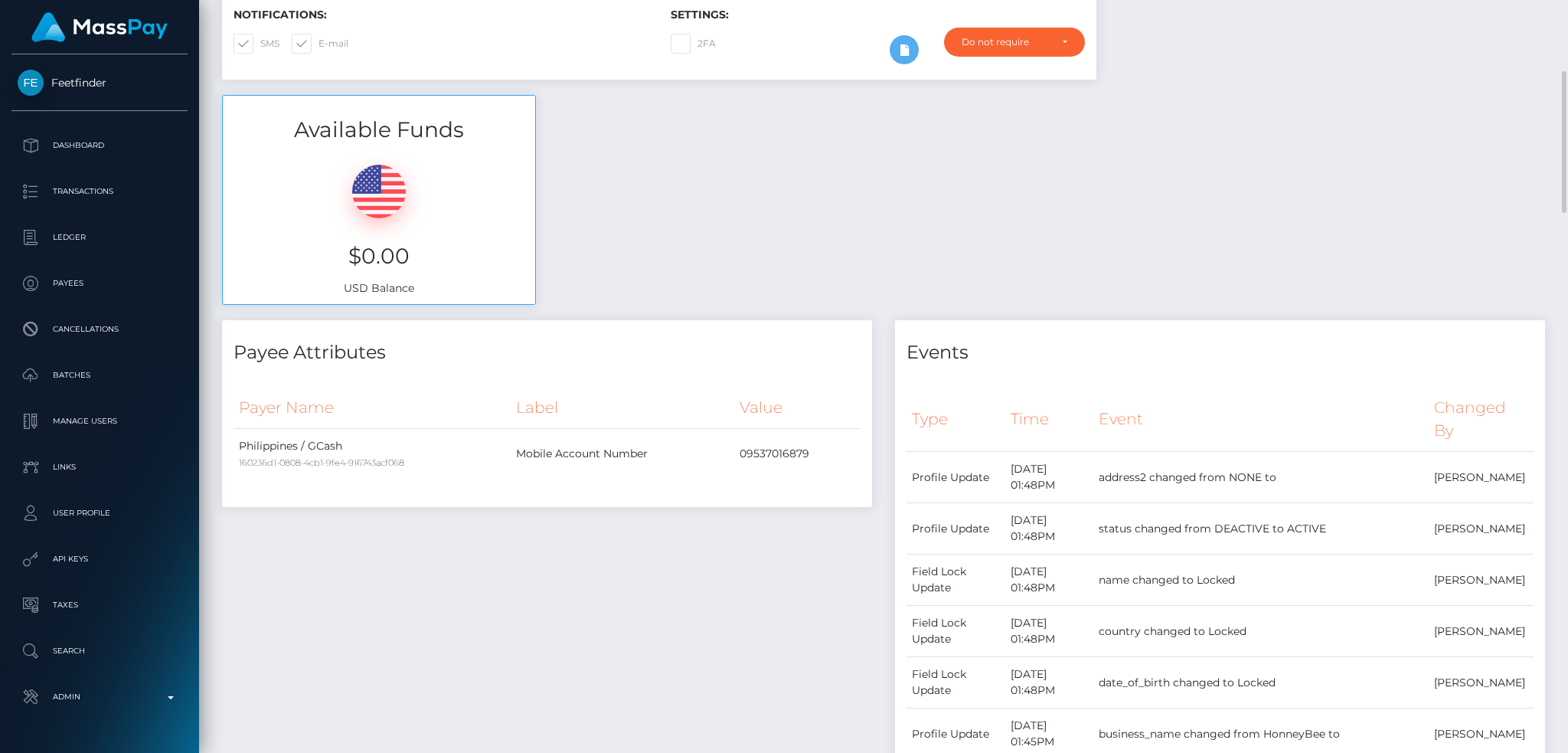
scroll to position [0, 0]
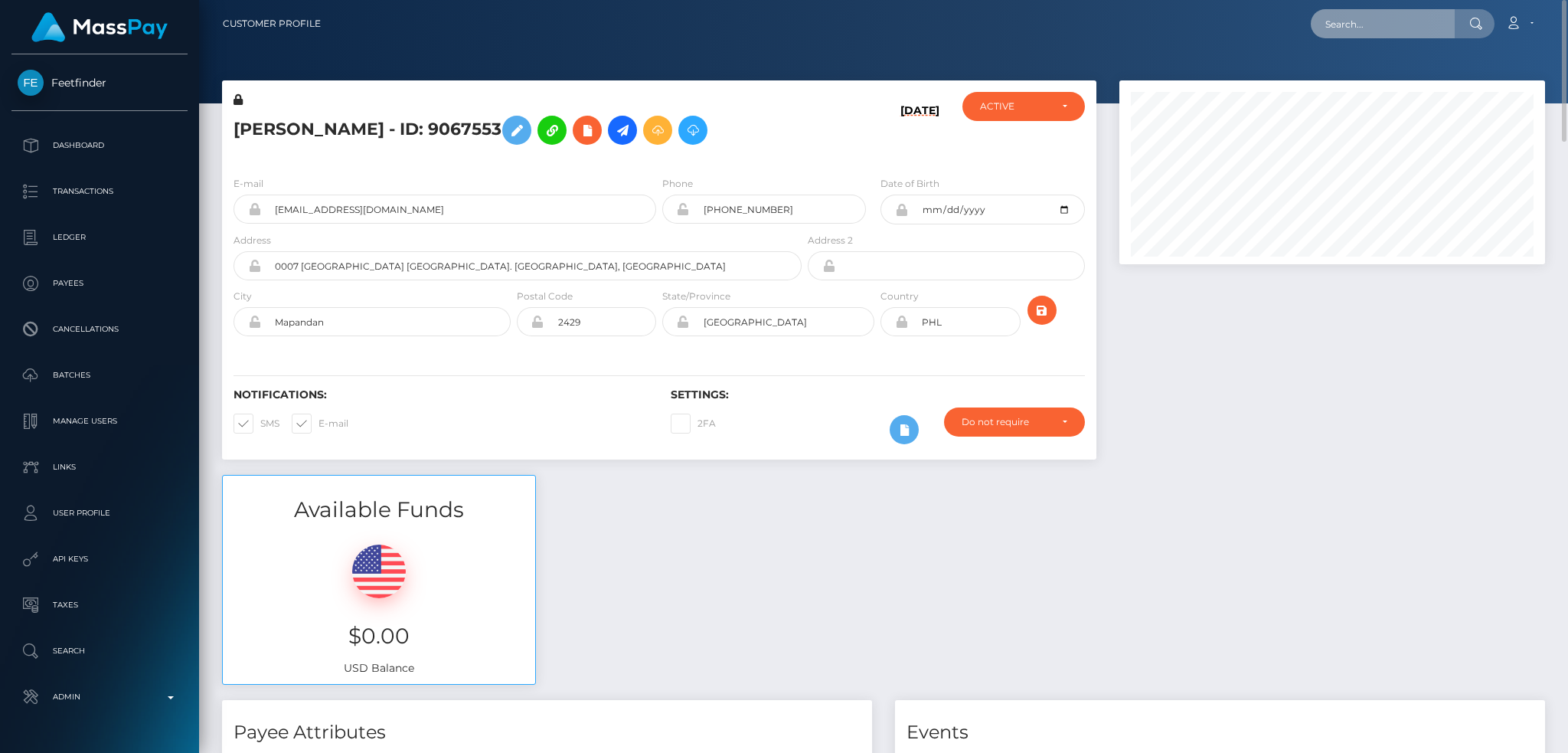
click at [1376, 14] on input "text" at bounding box center [1383, 23] width 144 height 29
paste input "[EMAIL_ADDRESS][DOMAIN_NAME]"
type input "[EMAIL_ADDRESS][DOMAIN_NAME]"
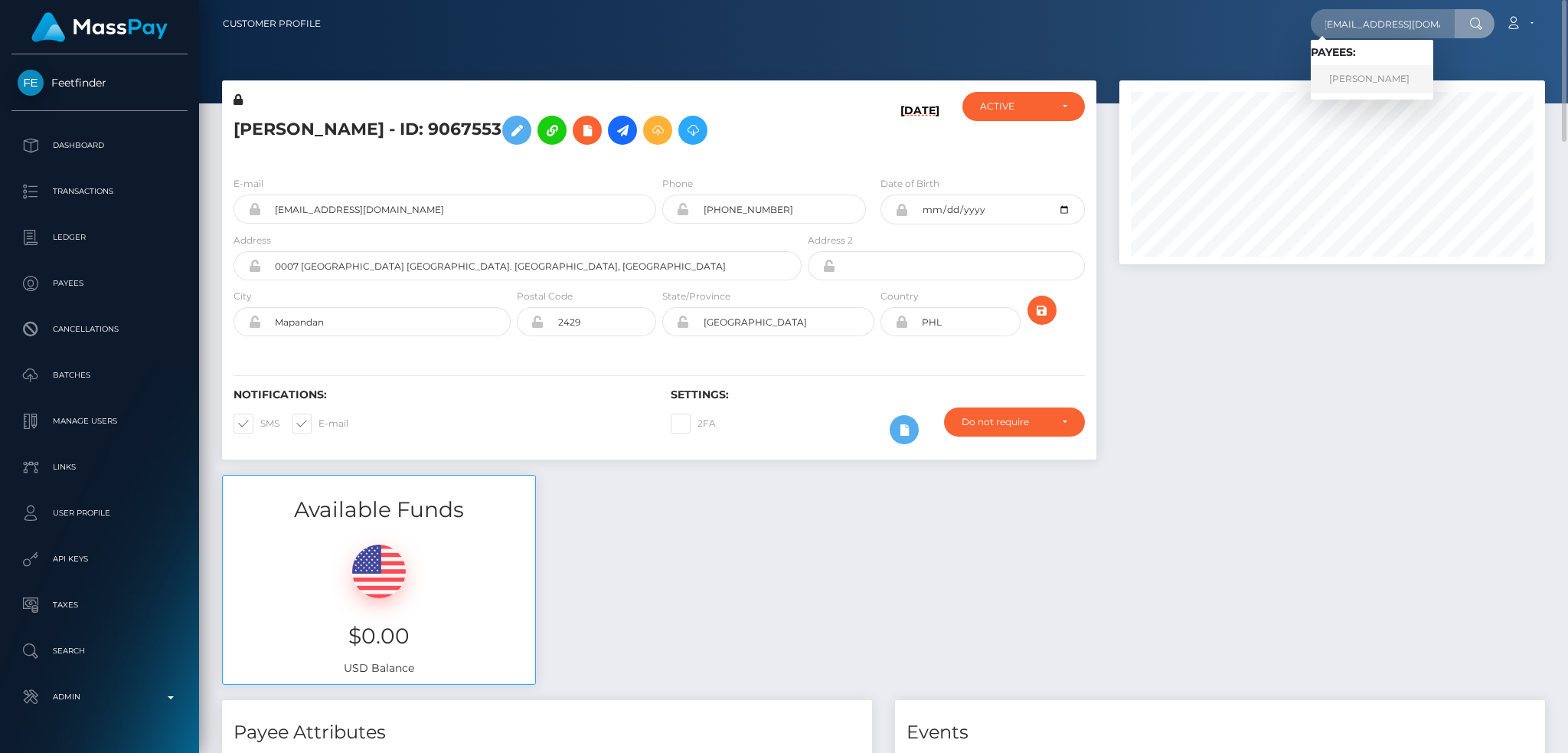
click at [1376, 71] on link "Rebecca Judson" at bounding box center [1372, 79] width 123 height 29
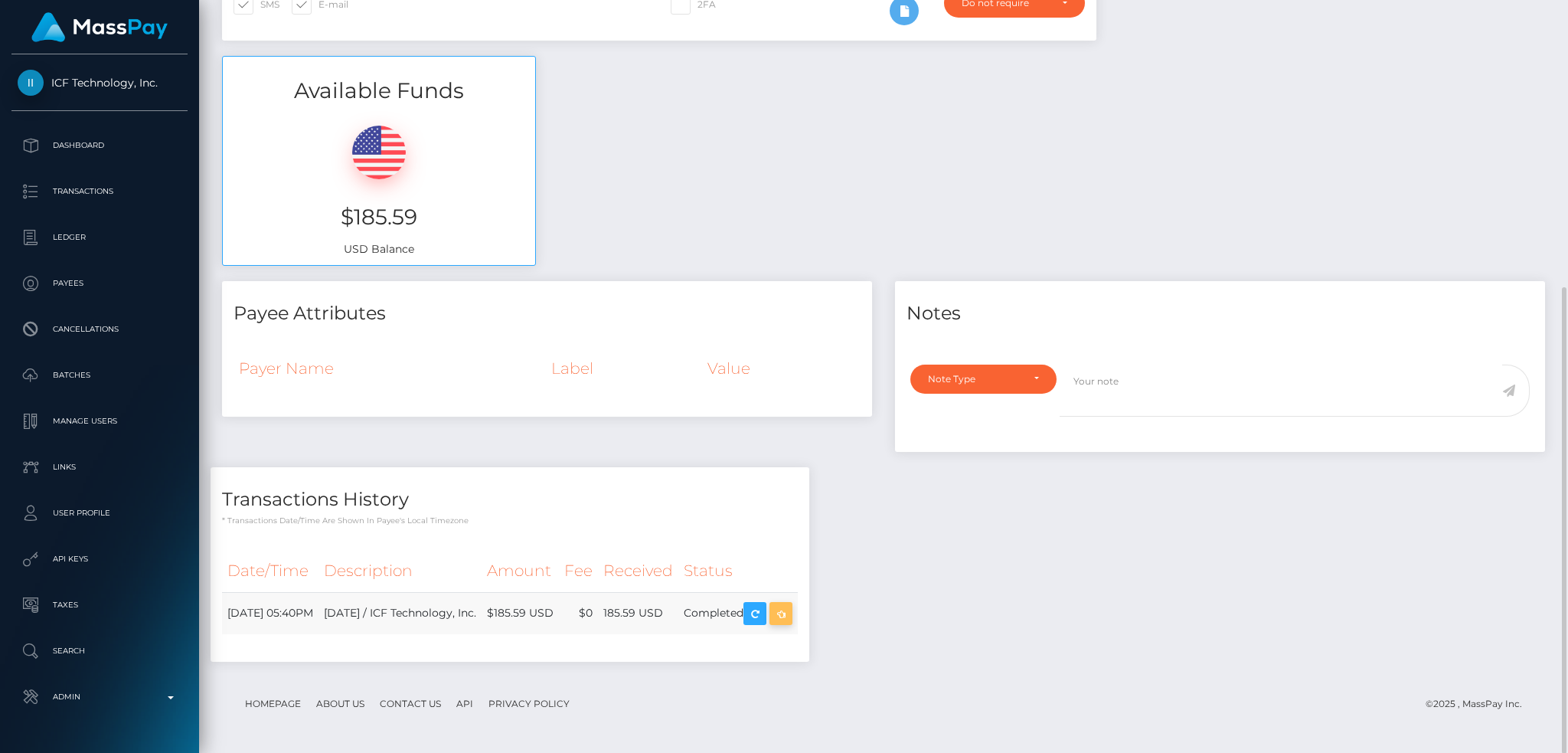
scroll to position [184, 425]
click at [790, 613] on icon "button" at bounding box center [781, 613] width 18 height 19
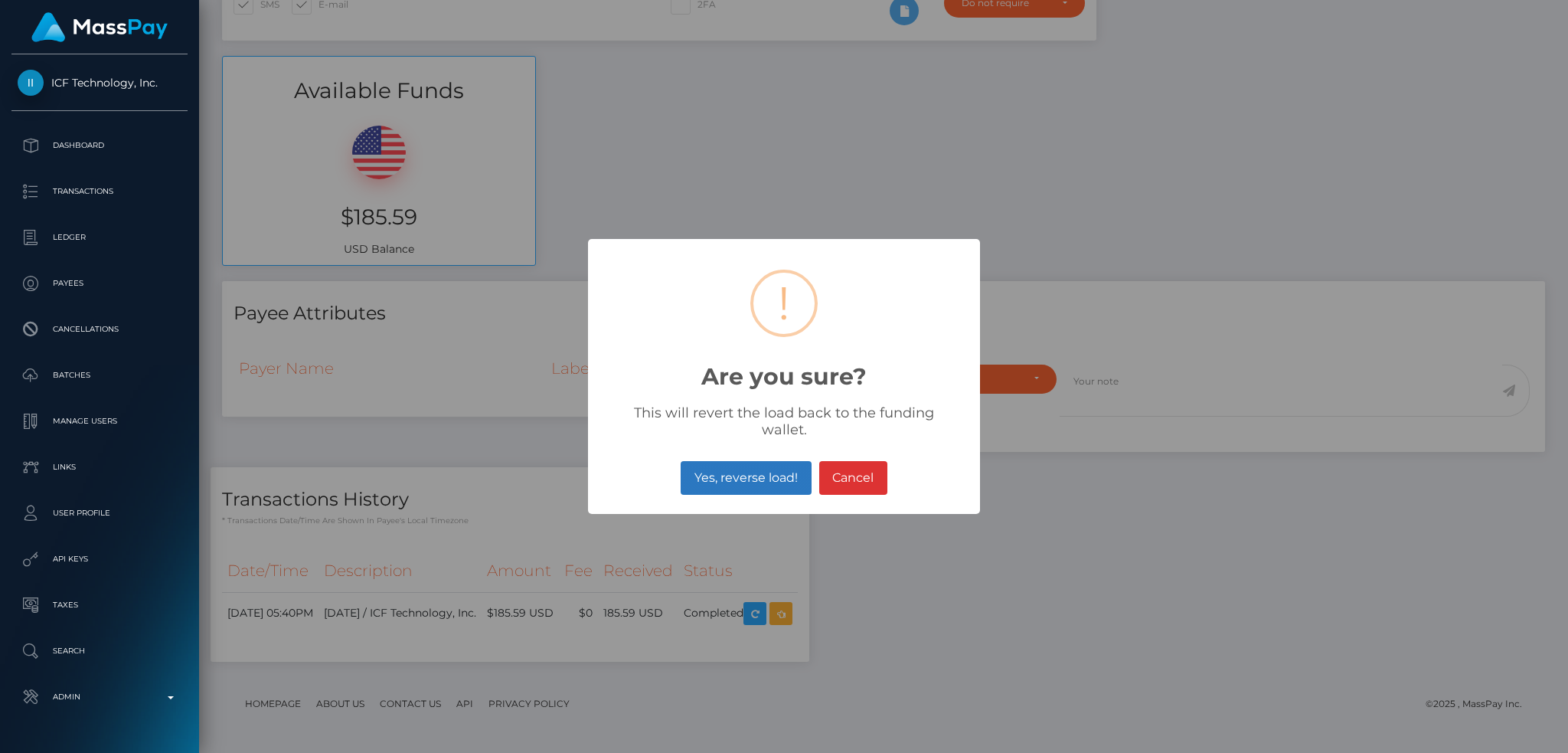
click at [726, 464] on button "Yes, reverse load!" at bounding box center [745, 478] width 130 height 33
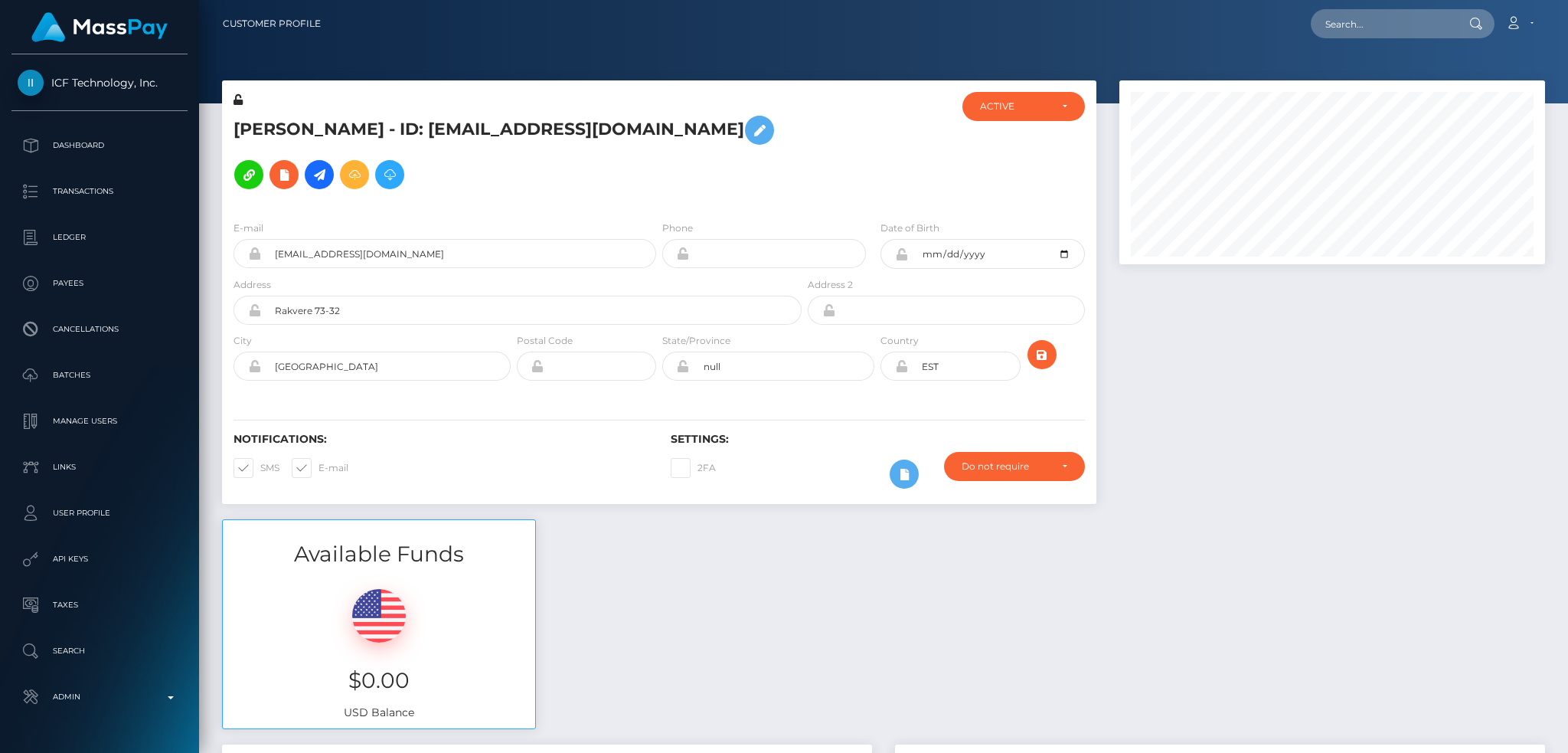
scroll to position [184, 425]
drag, startPoint x: 1372, startPoint y: 29, endPoint x: 1340, endPoint y: 34, distance: 32.4
click at [1372, 29] on input "text" at bounding box center [1383, 23] width 144 height 29
paste input "[EMAIL_ADDRESS][DOMAIN_NAME]"
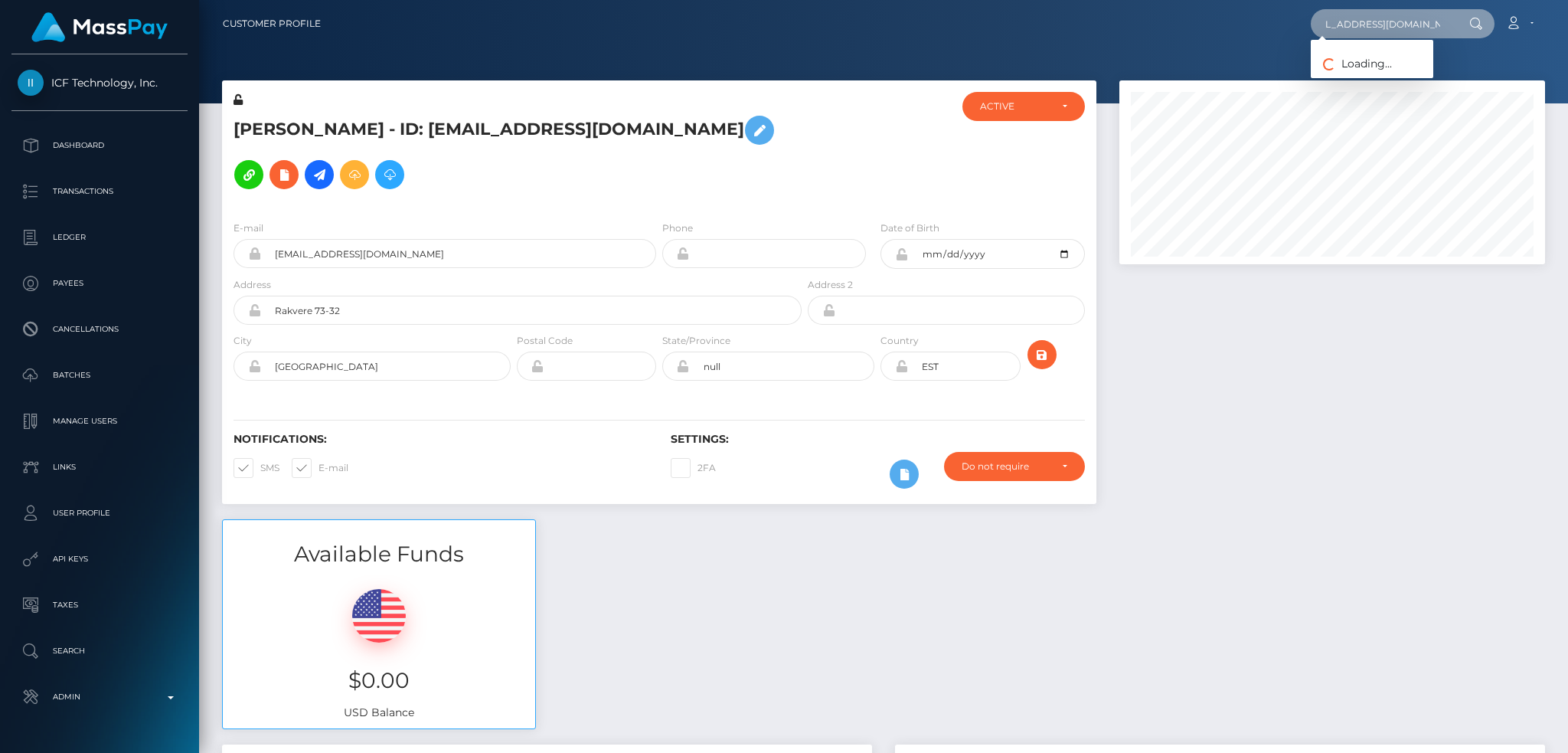
type input "ictfinaticblueprint@gmail.com"
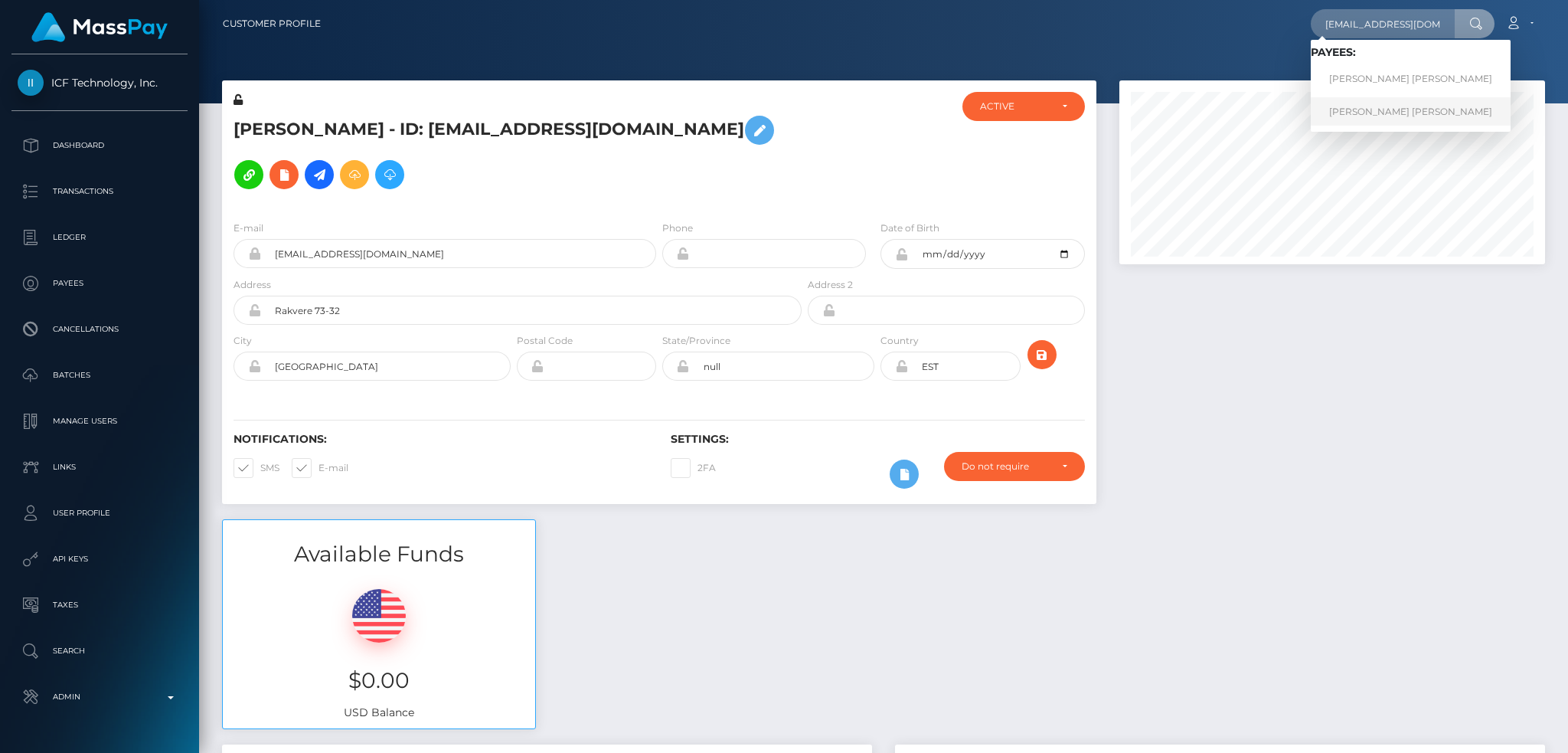
click at [1361, 116] on link "[PERSON_NAME] [PERSON_NAME]" at bounding box center [1411, 111] width 200 height 29
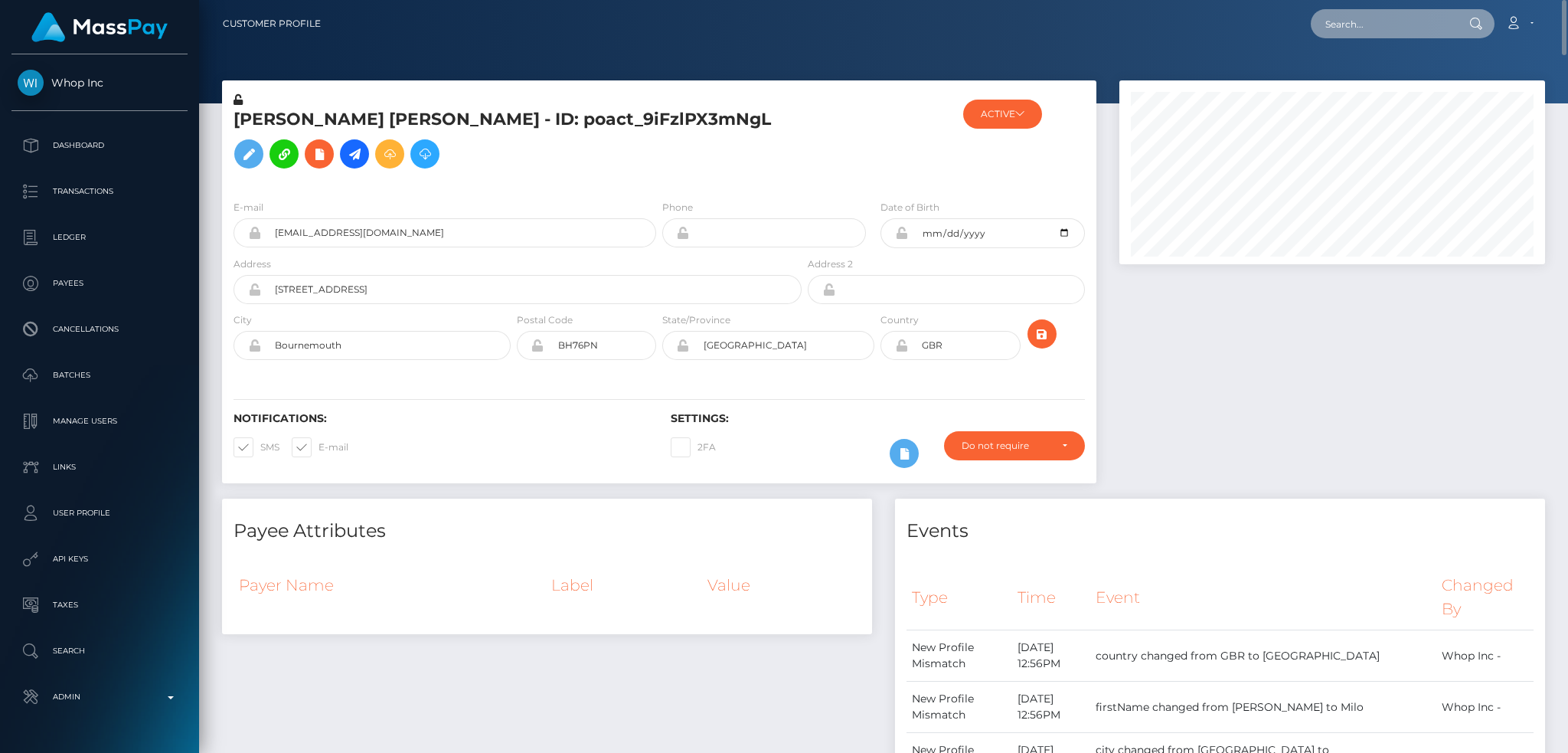
click at [1372, 32] on input "text" at bounding box center [1383, 23] width 144 height 29
paste input "poact_9iFzlPX3mNgL"
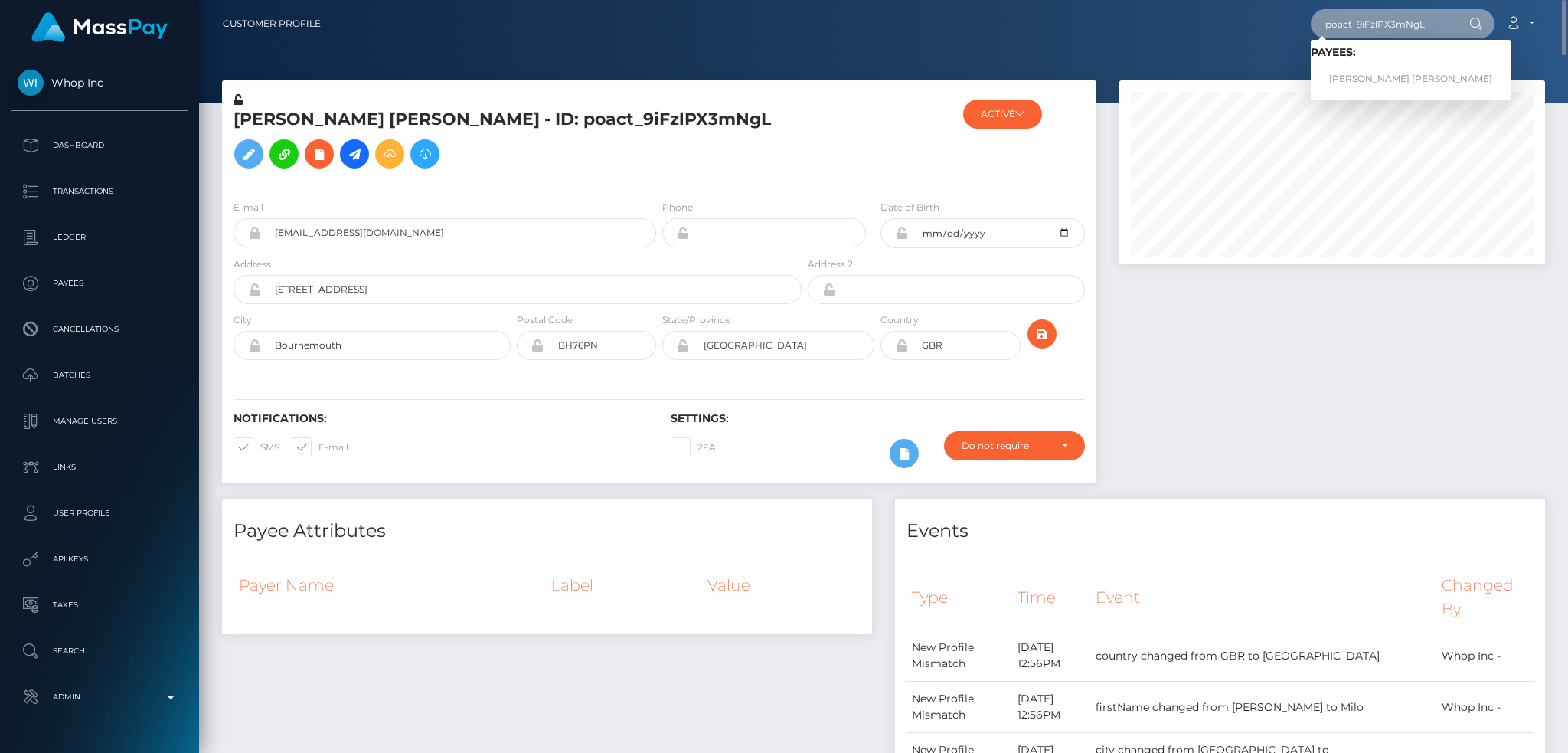
click at [1390, 12] on input "poact_9iFzlPX3mNgL" at bounding box center [1383, 23] width 144 height 29
paste input "kalia.wkk@gmail.com"
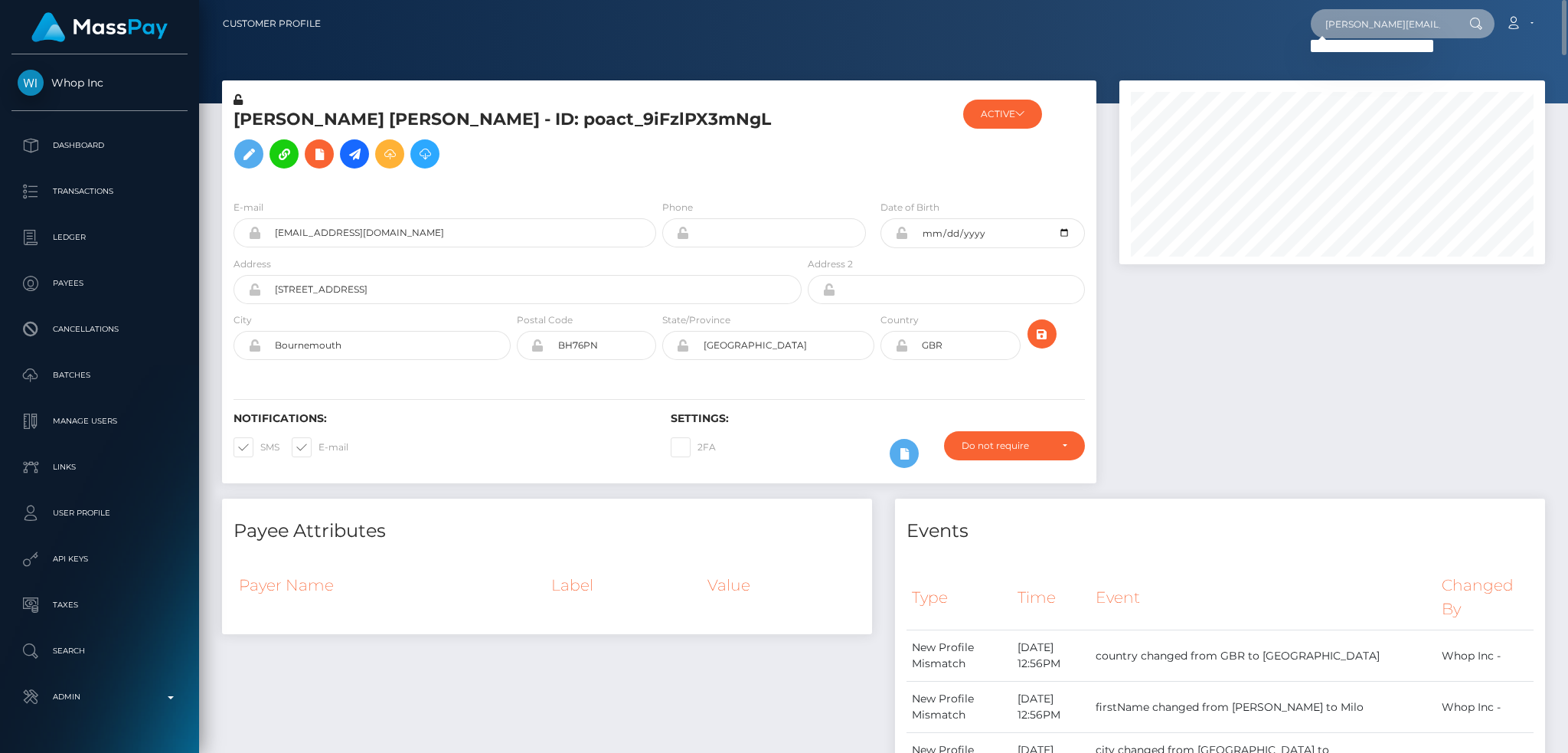
click at [1346, 21] on input "kalia.wkk@gmail.com" at bounding box center [1383, 23] width 144 height 29
paste input "text"
type input "kaliawkk@gmail.com"
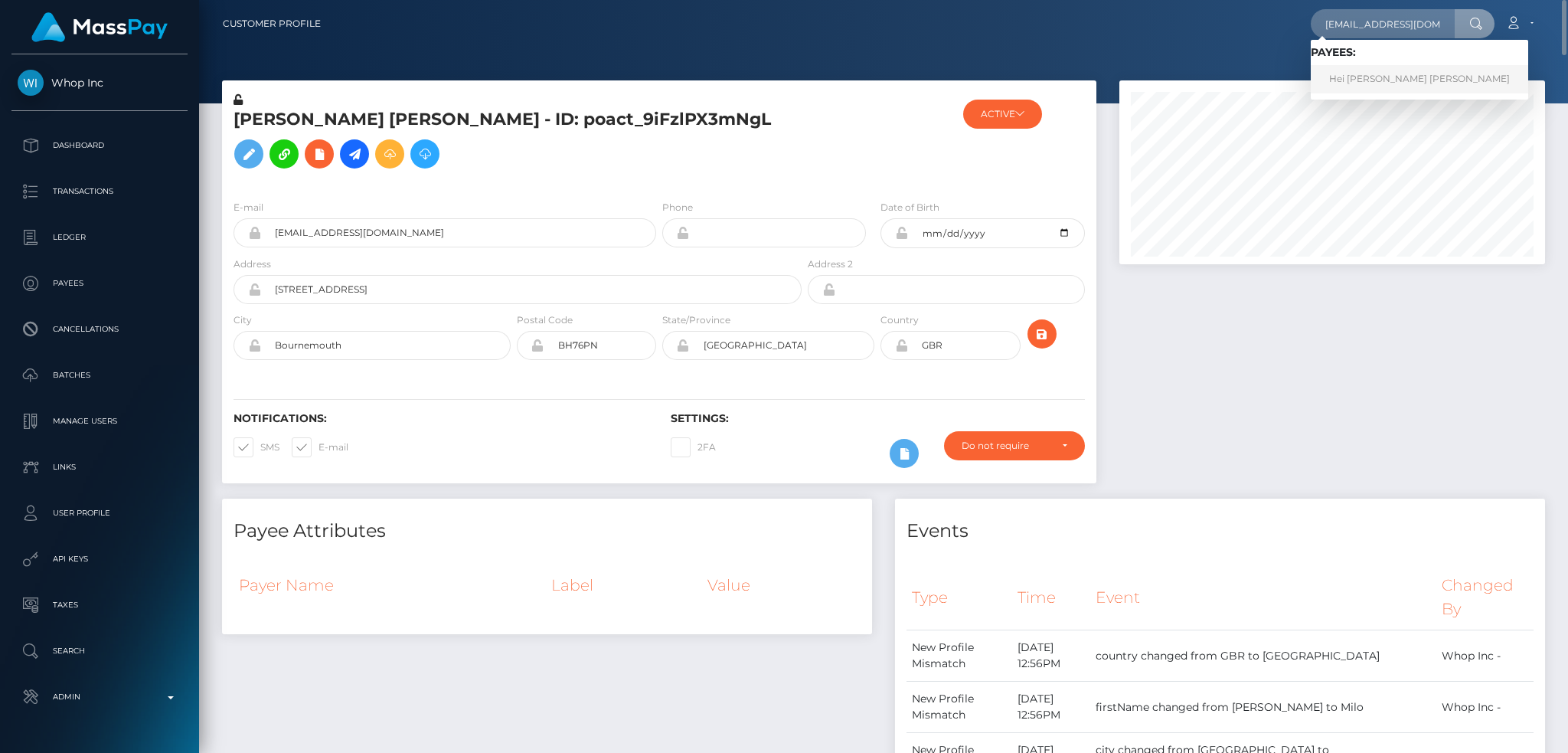
click at [1379, 80] on link "Hei Wai Kalia Wong" at bounding box center [1419, 79] width 217 height 29
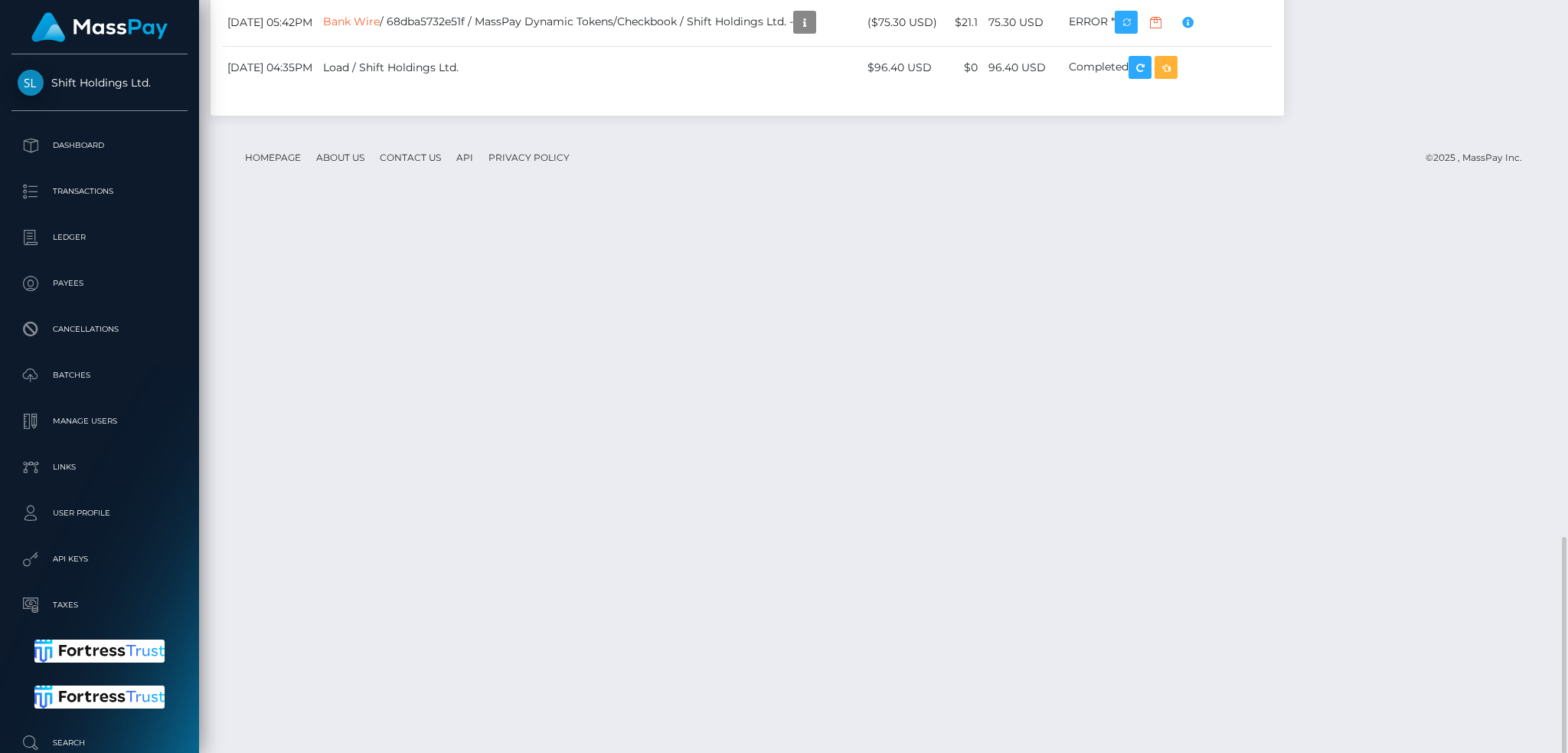
scroll to position [184, 425]
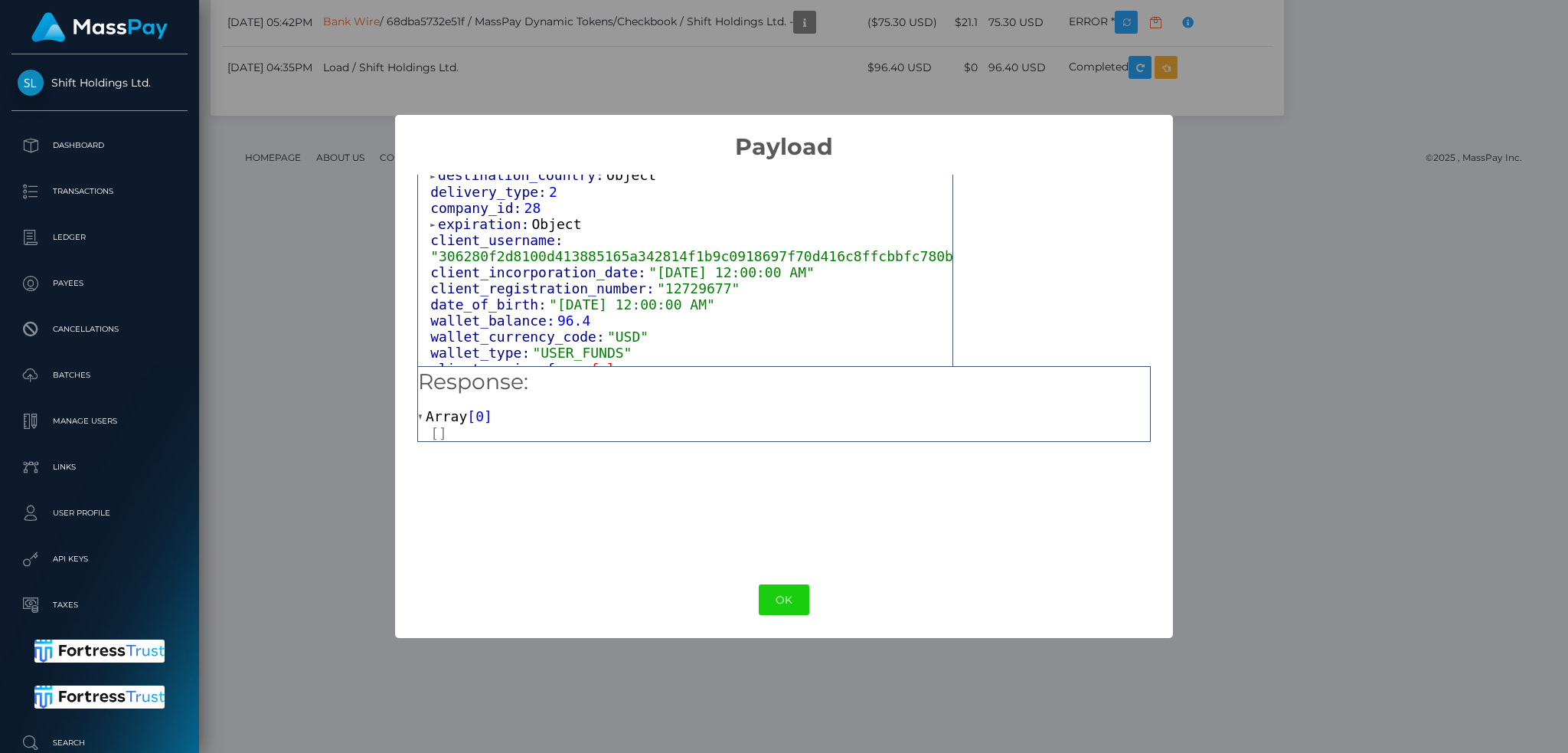
scroll to position [935, 0]
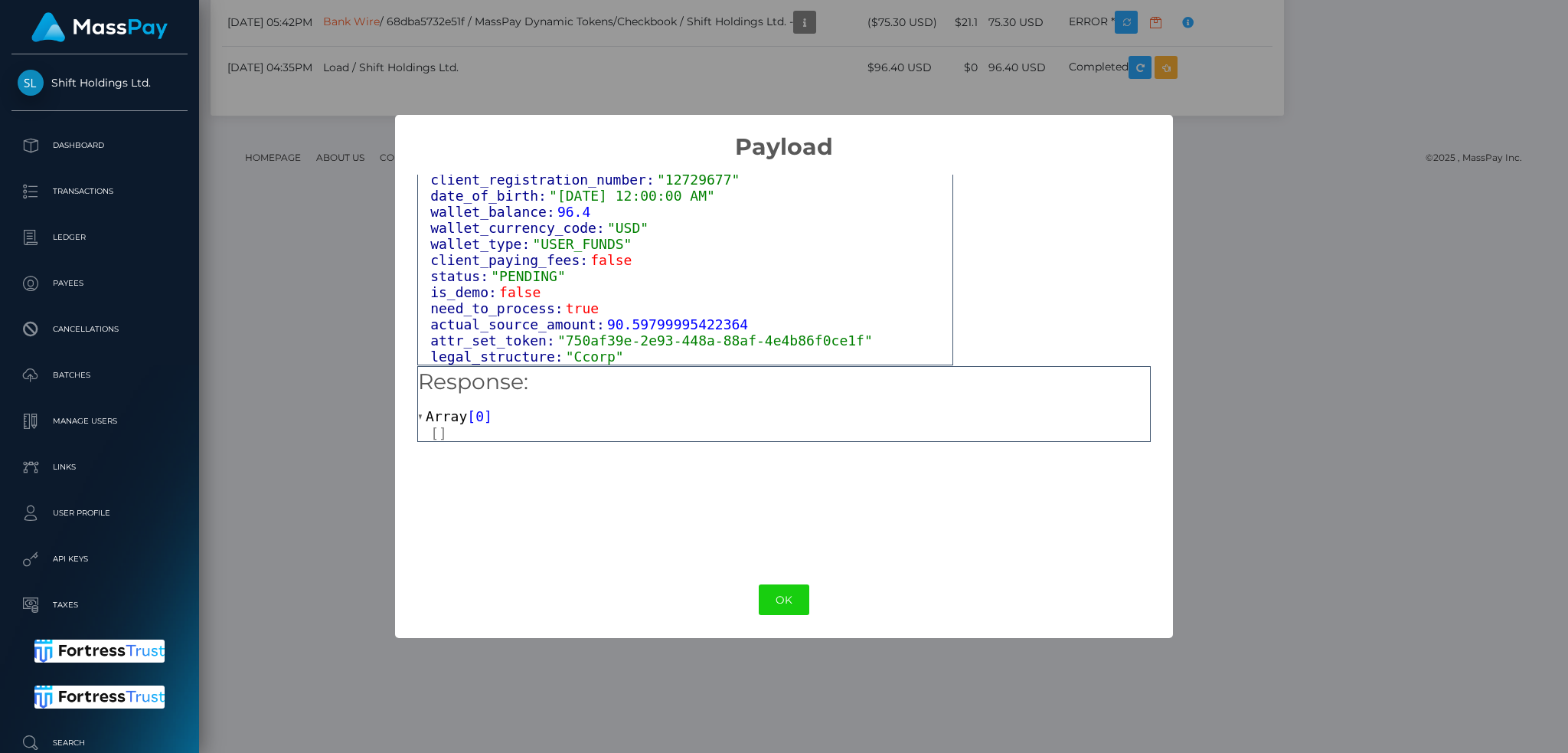
click at [300, 234] on div "× Payload Output: Object attrs: Array [ 2 ] data_attributes: Object payer_data:…" at bounding box center [784, 376] width 1568 height 753
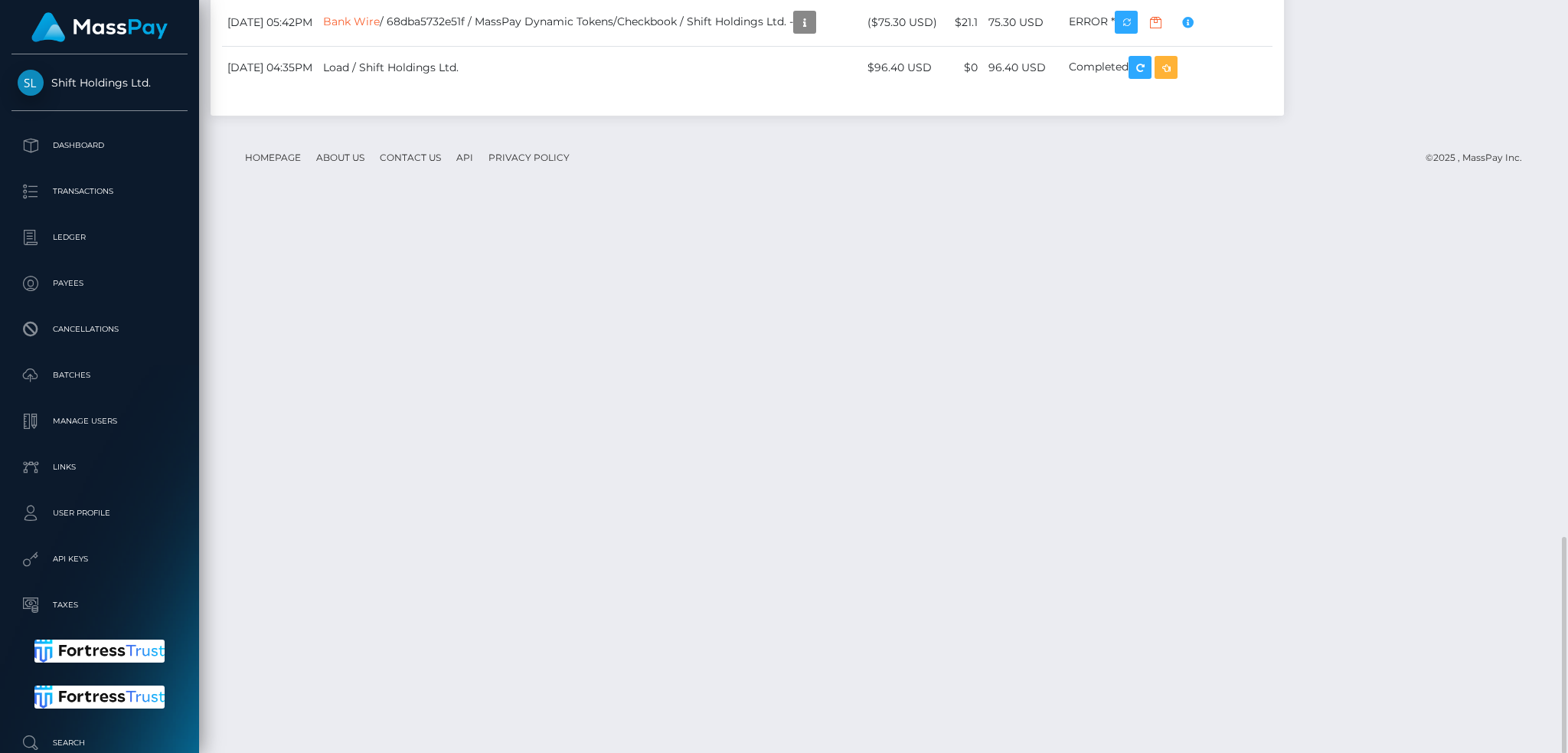
copy td "HANG SENG BANK LTD | / 68e21ad430fa7 / MassPay Dynamic Tokens/DSG / Shift Holdi…"
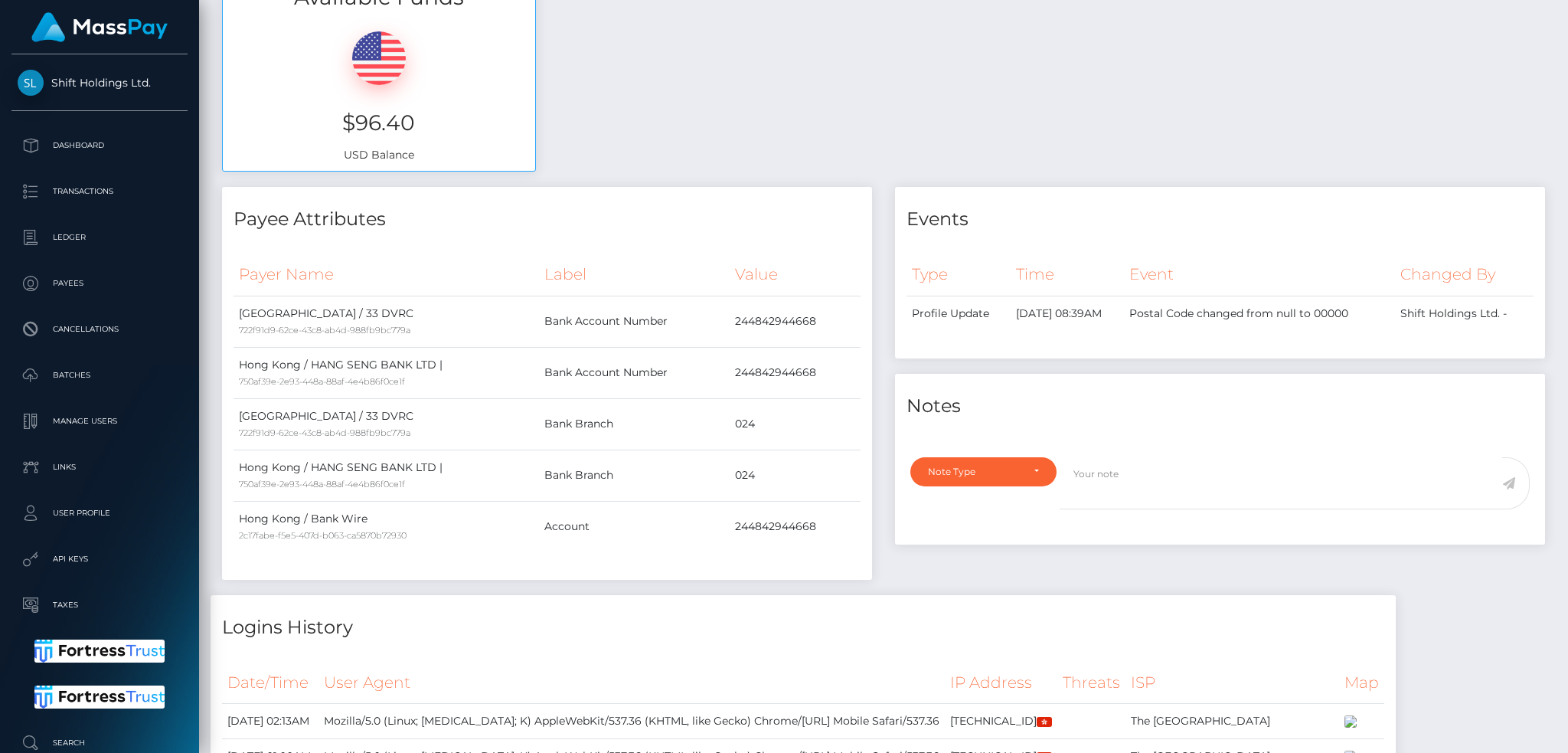
scroll to position [0, 0]
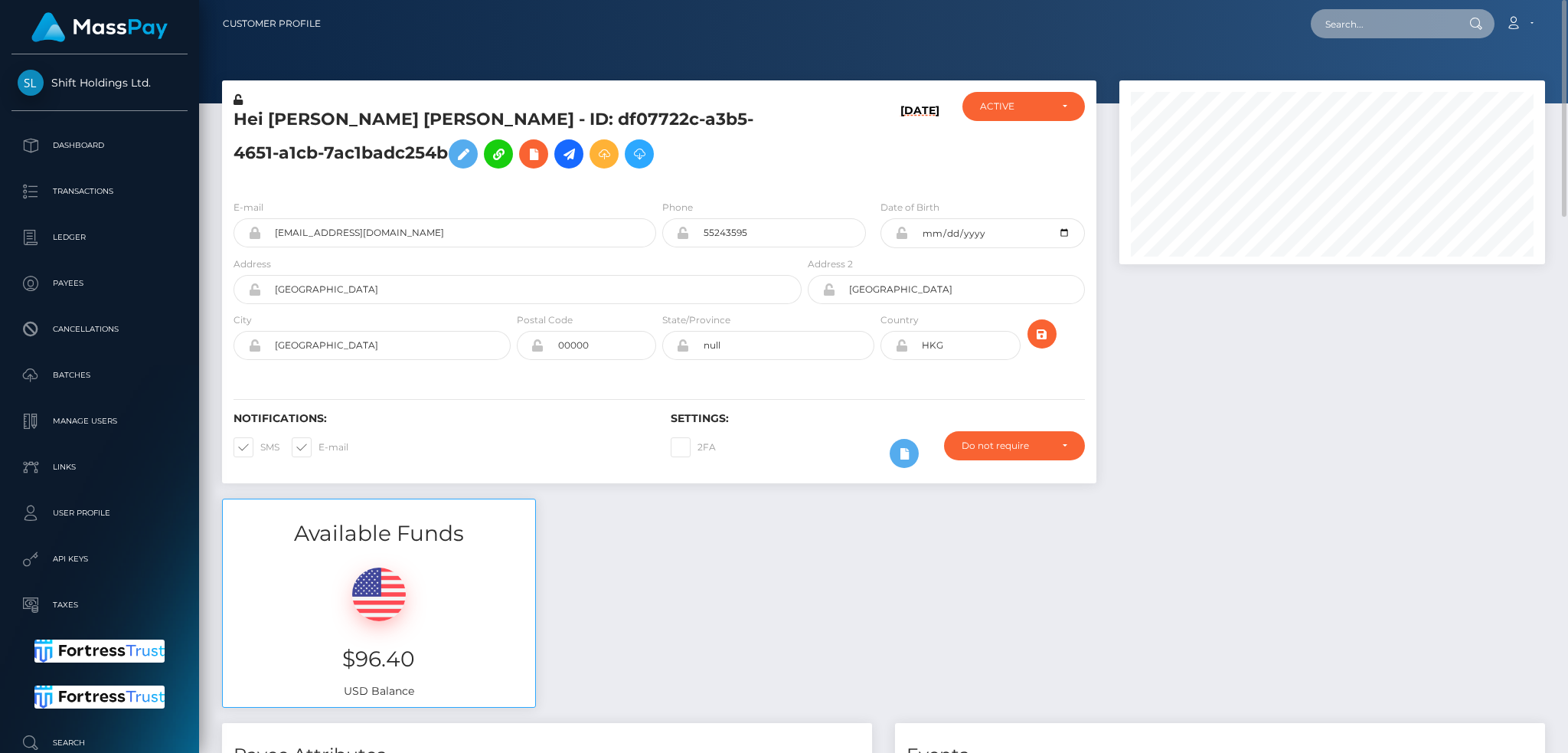
click at [1366, 27] on input "text" at bounding box center [1383, 23] width 144 height 29
paste input "poact_MGW8G0EYDmm0"
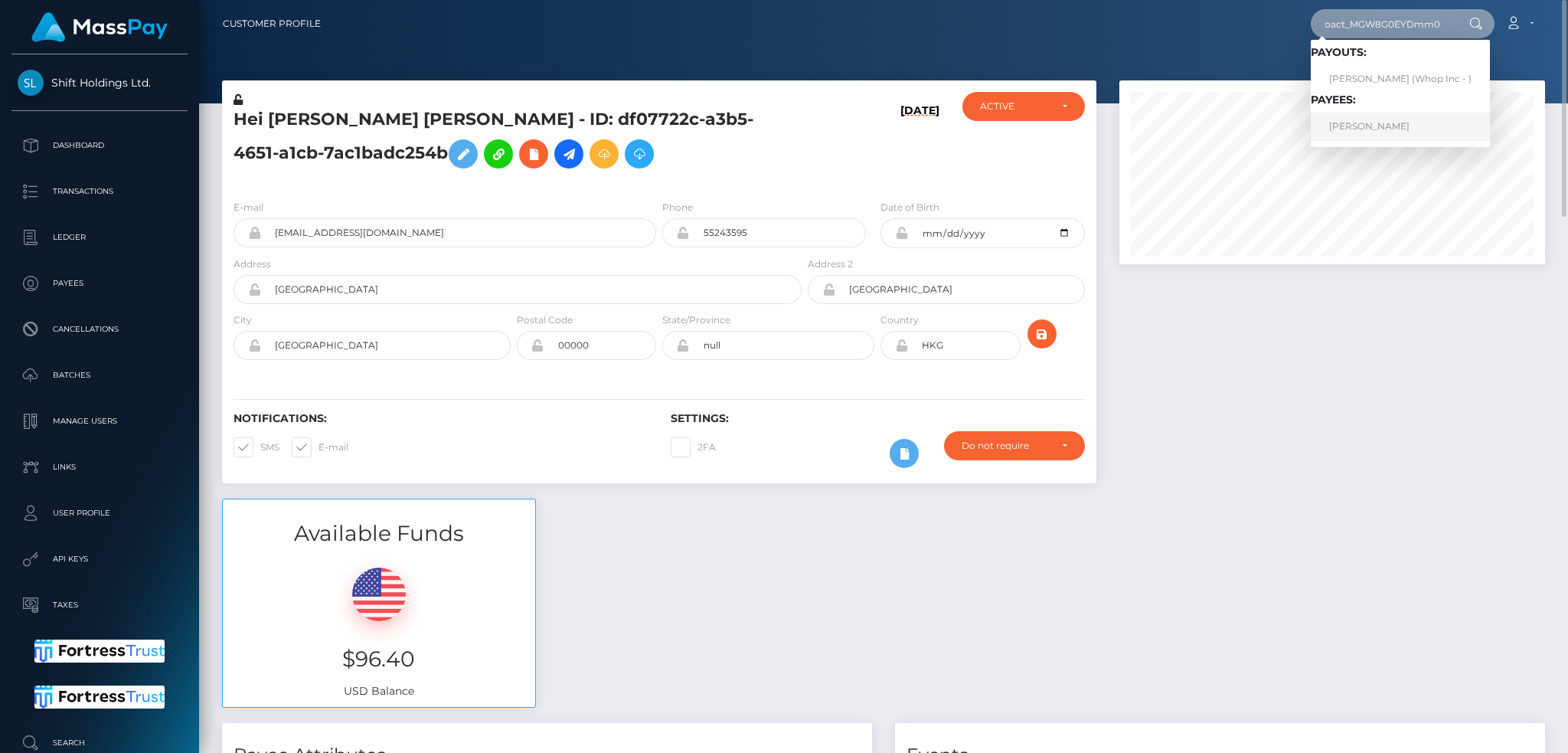
type input "poact_MGW8G0EYDmm0"
click at [1367, 127] on link "ABDULLAH ABDULLAH" at bounding box center [1401, 127] width 179 height 29
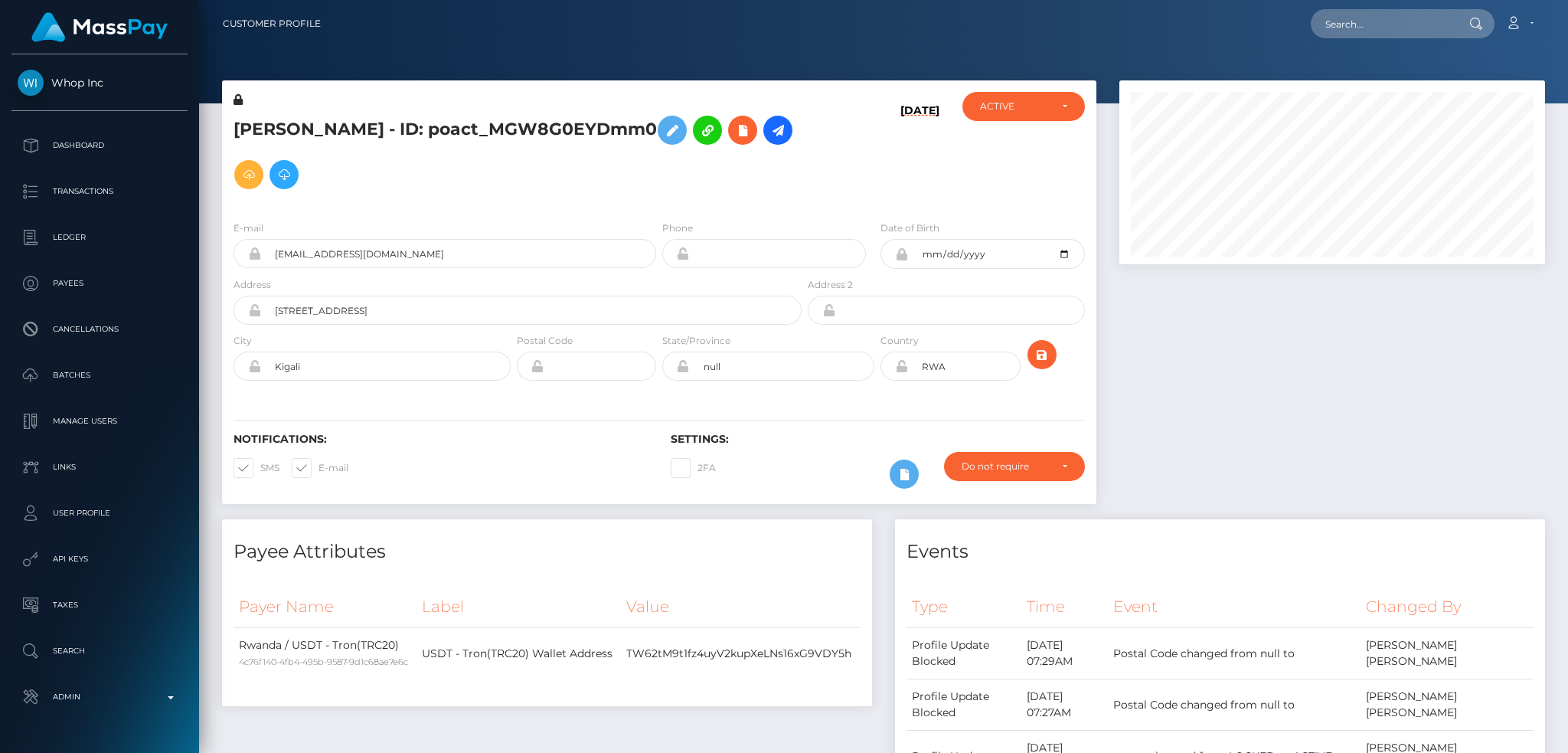
scroll to position [184, 425]
click at [464, 125] on h5 "ABDULLAH ABDULLAH - ID: poact_MGW8G0EYDmm0" at bounding box center [513, 153] width 559 height 89
copy h5 "ABDULLAH ABDULLAH - ID: poact_MGW8G0EYDmm0"
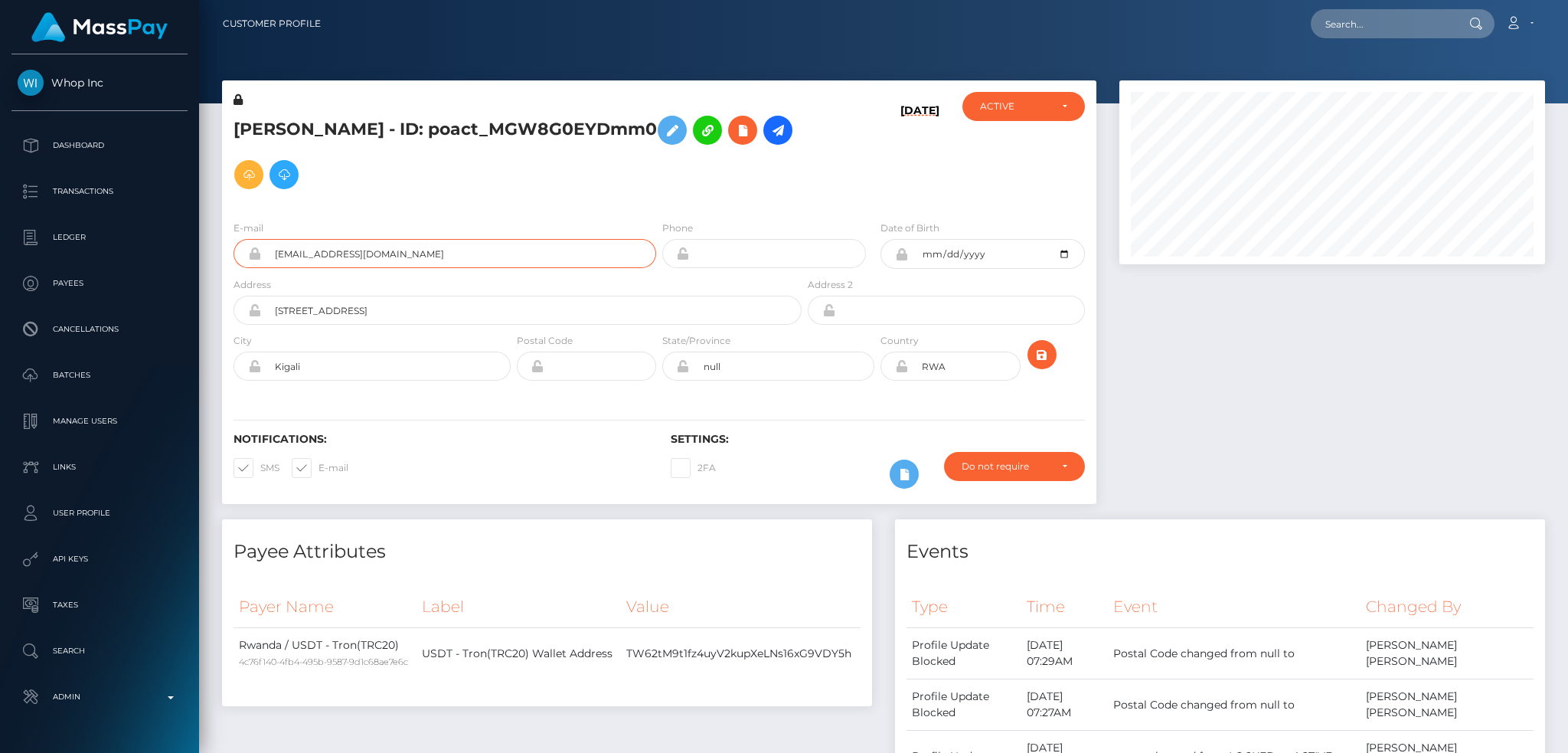
click at [490, 252] on input "abdullahfreelancing30@gmail.com" at bounding box center [458, 253] width 395 height 29
click at [1306, 314] on div at bounding box center [1331, 300] width 448 height 439
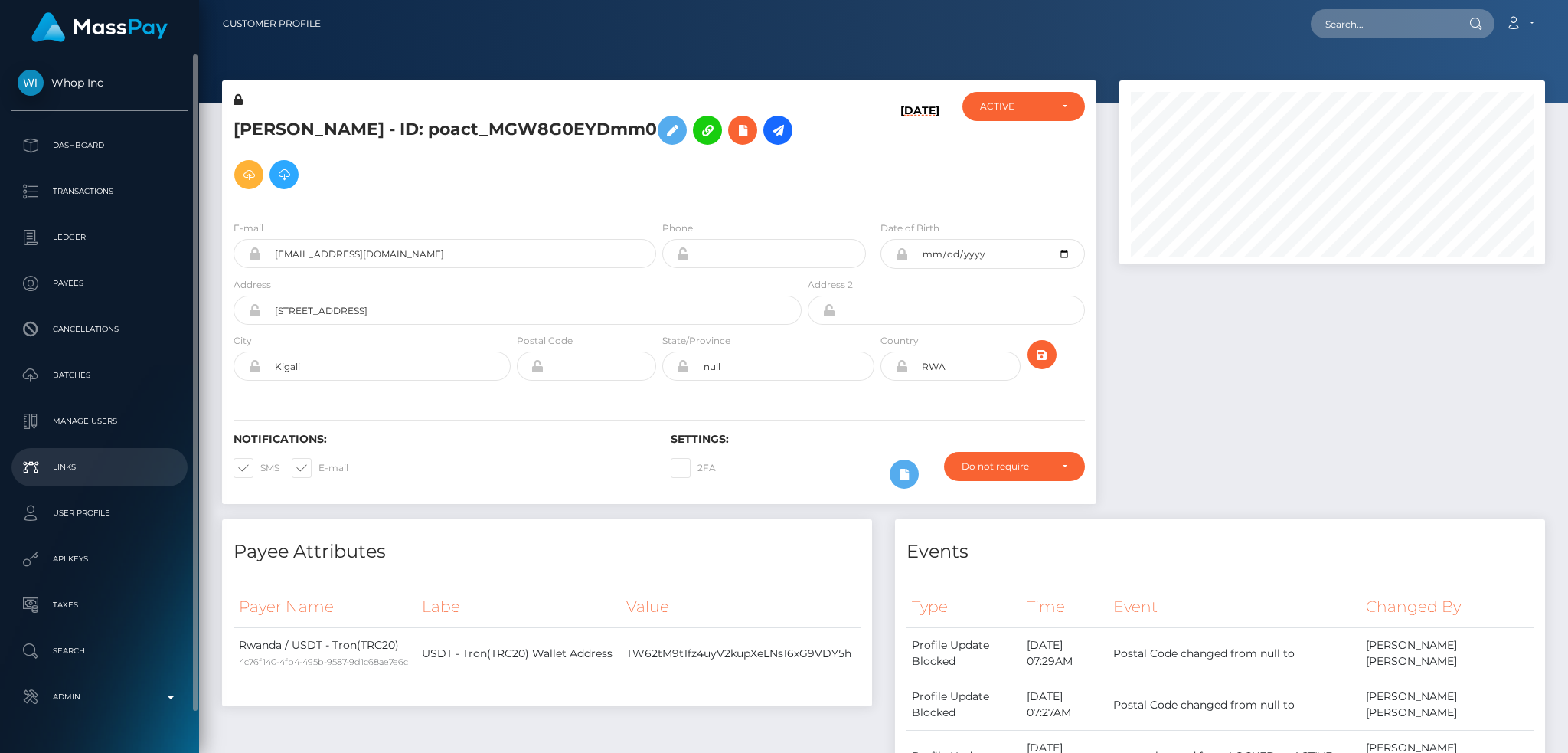
scroll to position [43, 0]
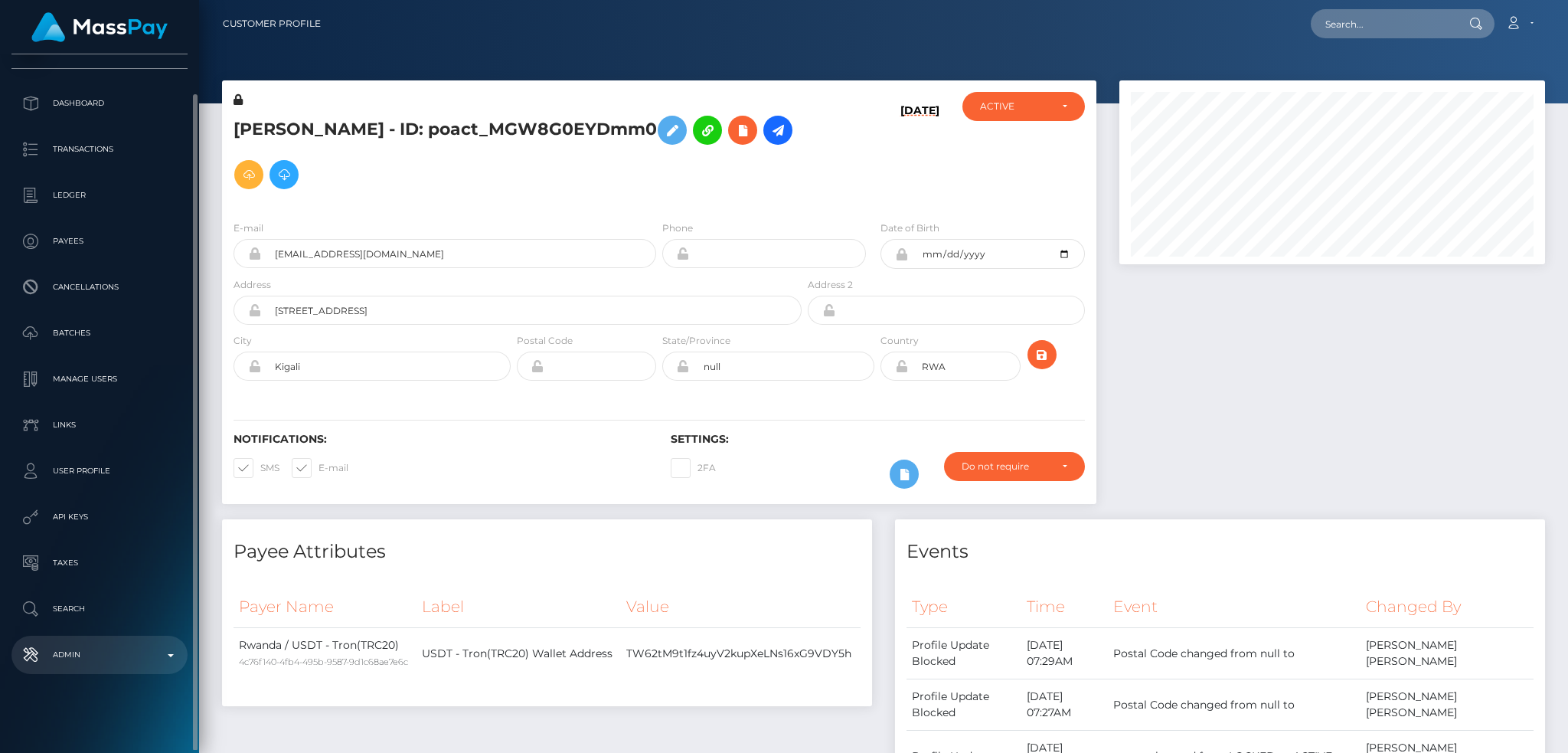
click at [112, 649] on p "Admin" at bounding box center [99, 655] width 164 height 23
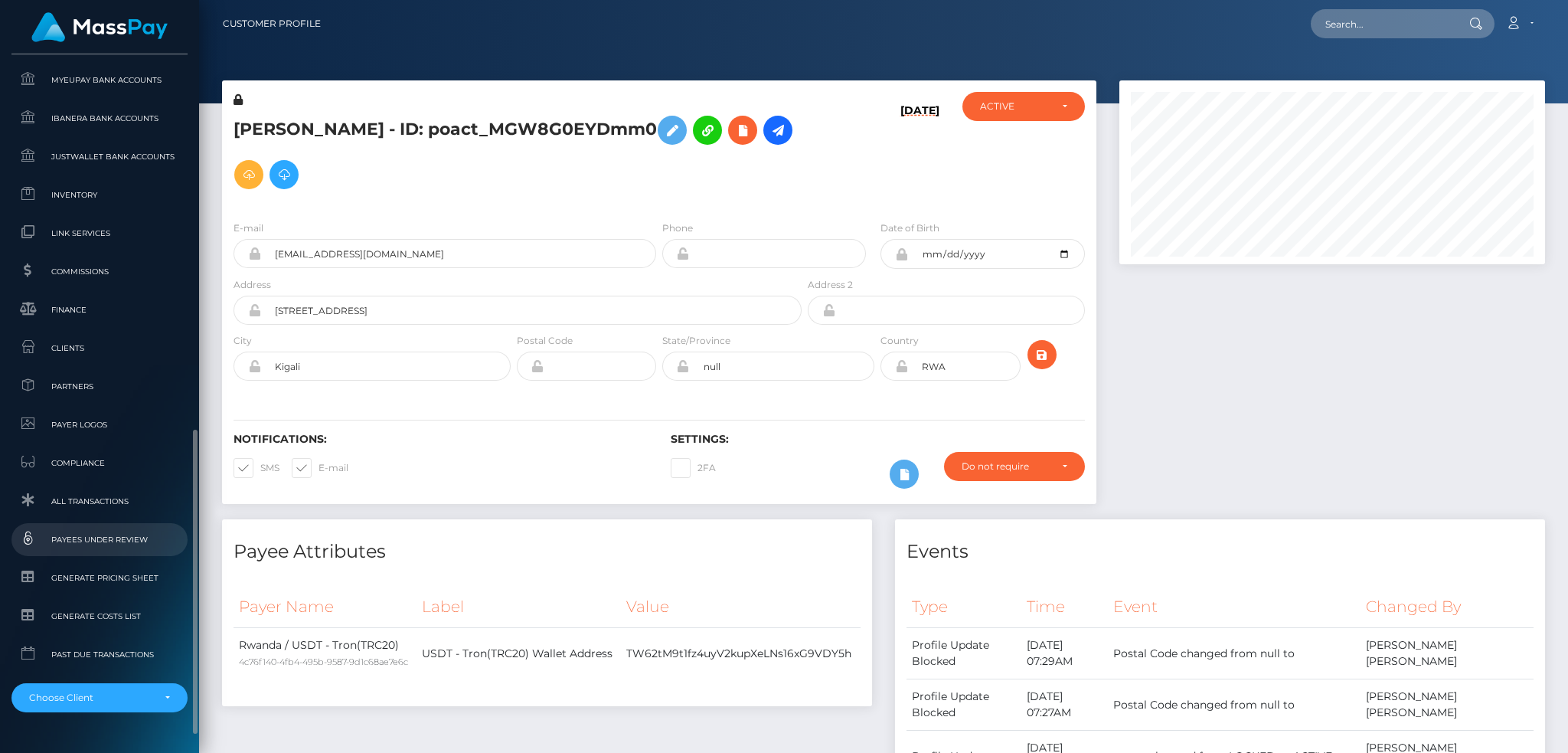
scroll to position [898, 0]
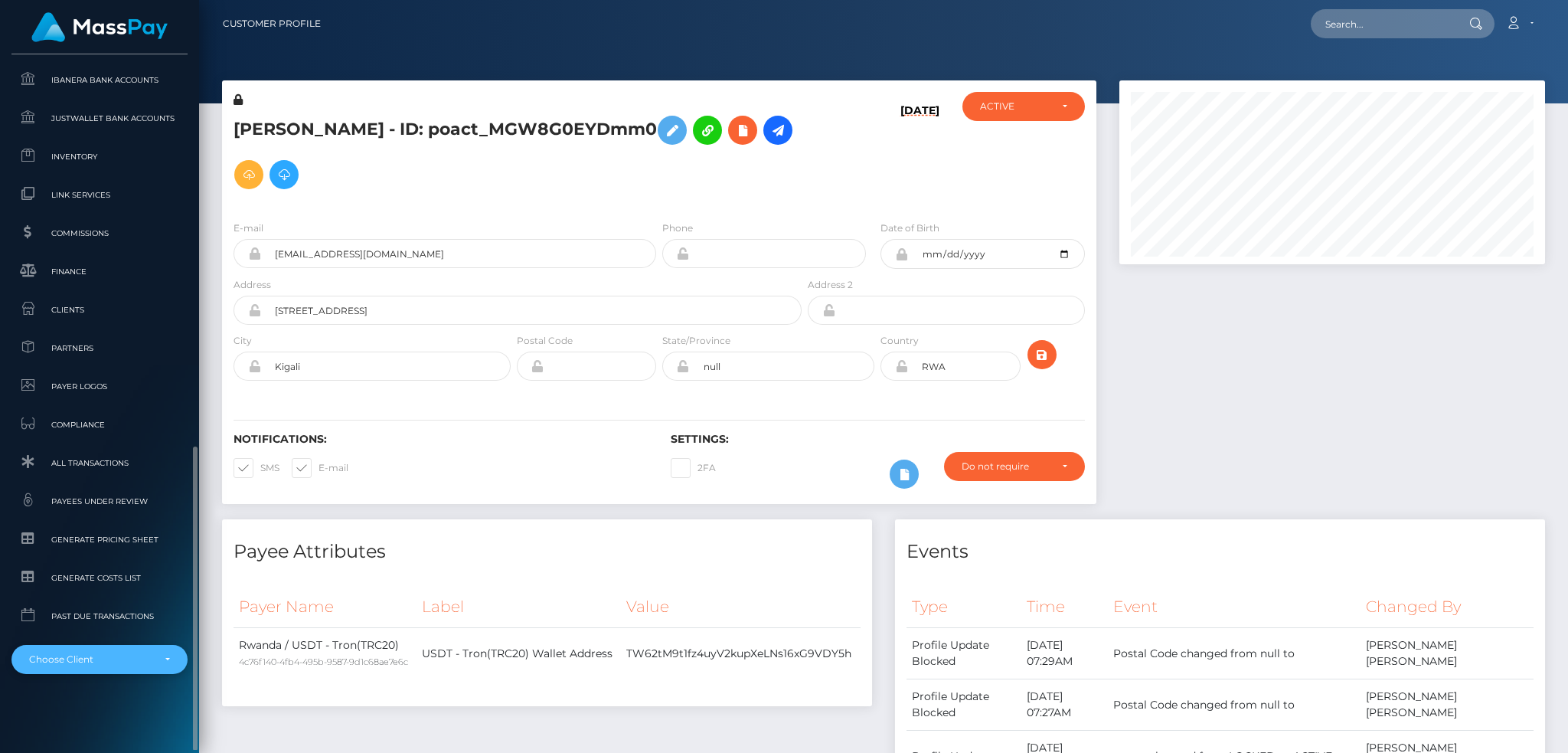
click at [104, 654] on div "Choose Client" at bounding box center [90, 660] width 123 height 12
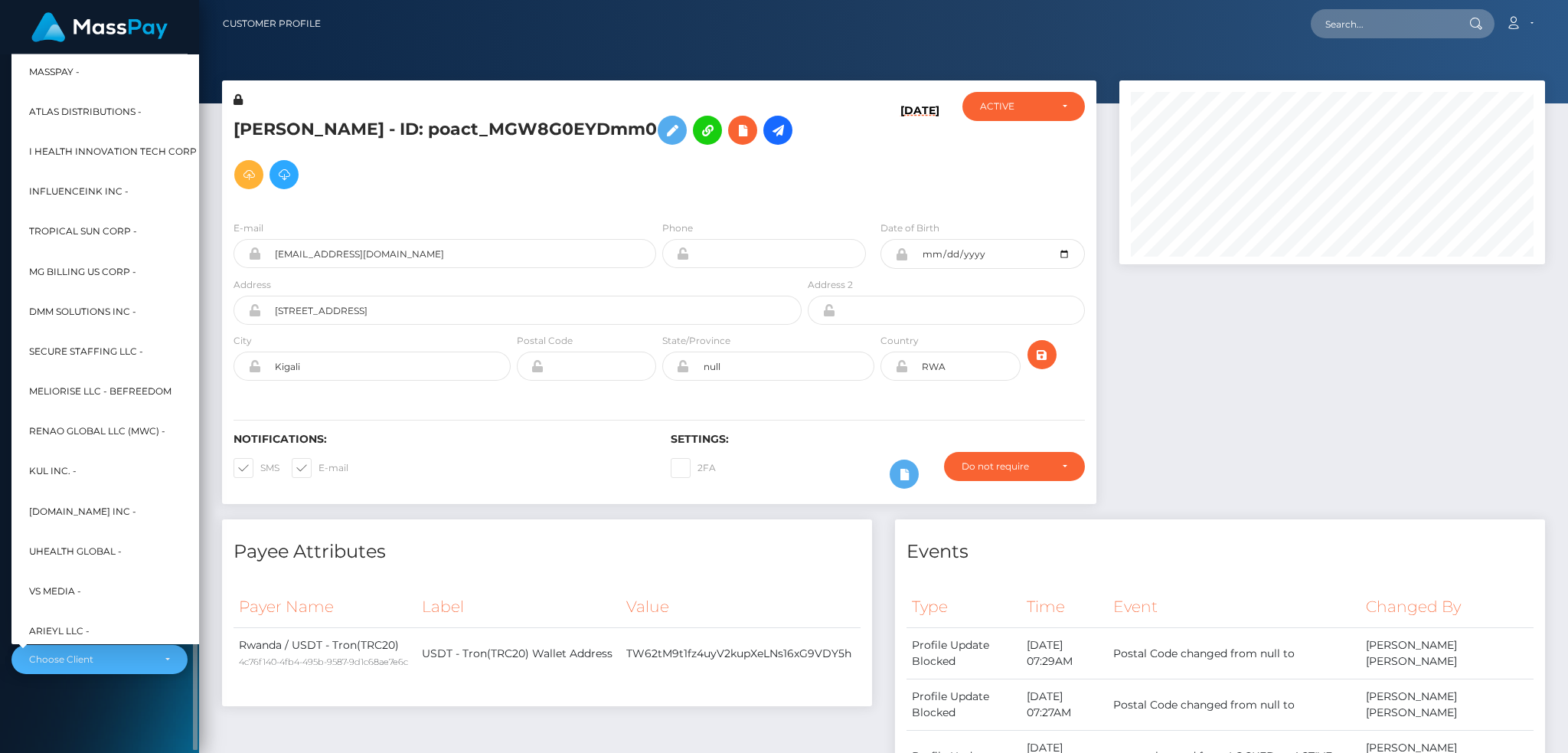
scroll to position [615, 0]
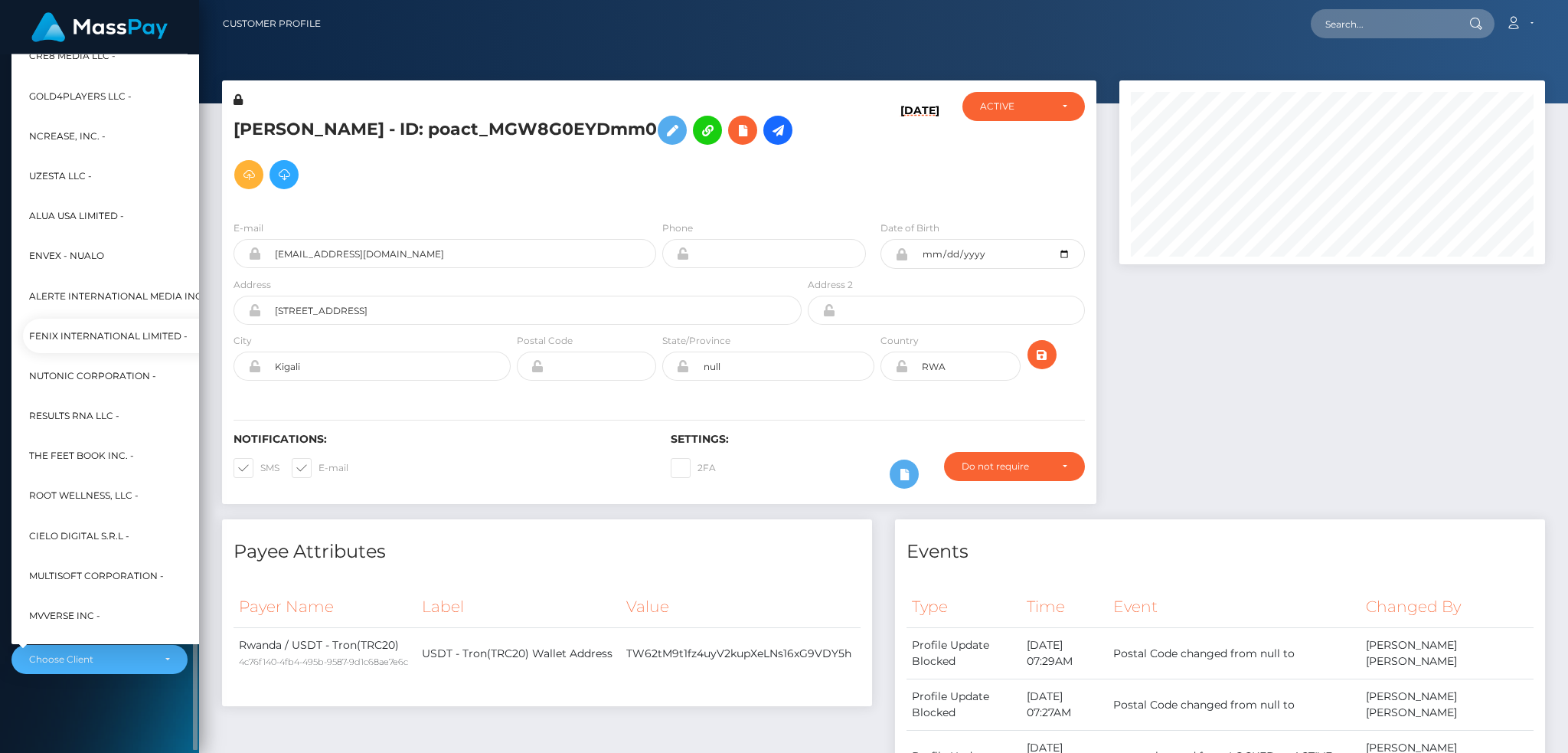
click at [121, 336] on span "Fenix International Limited -" at bounding box center [107, 337] width 158 height 20
select select "26"
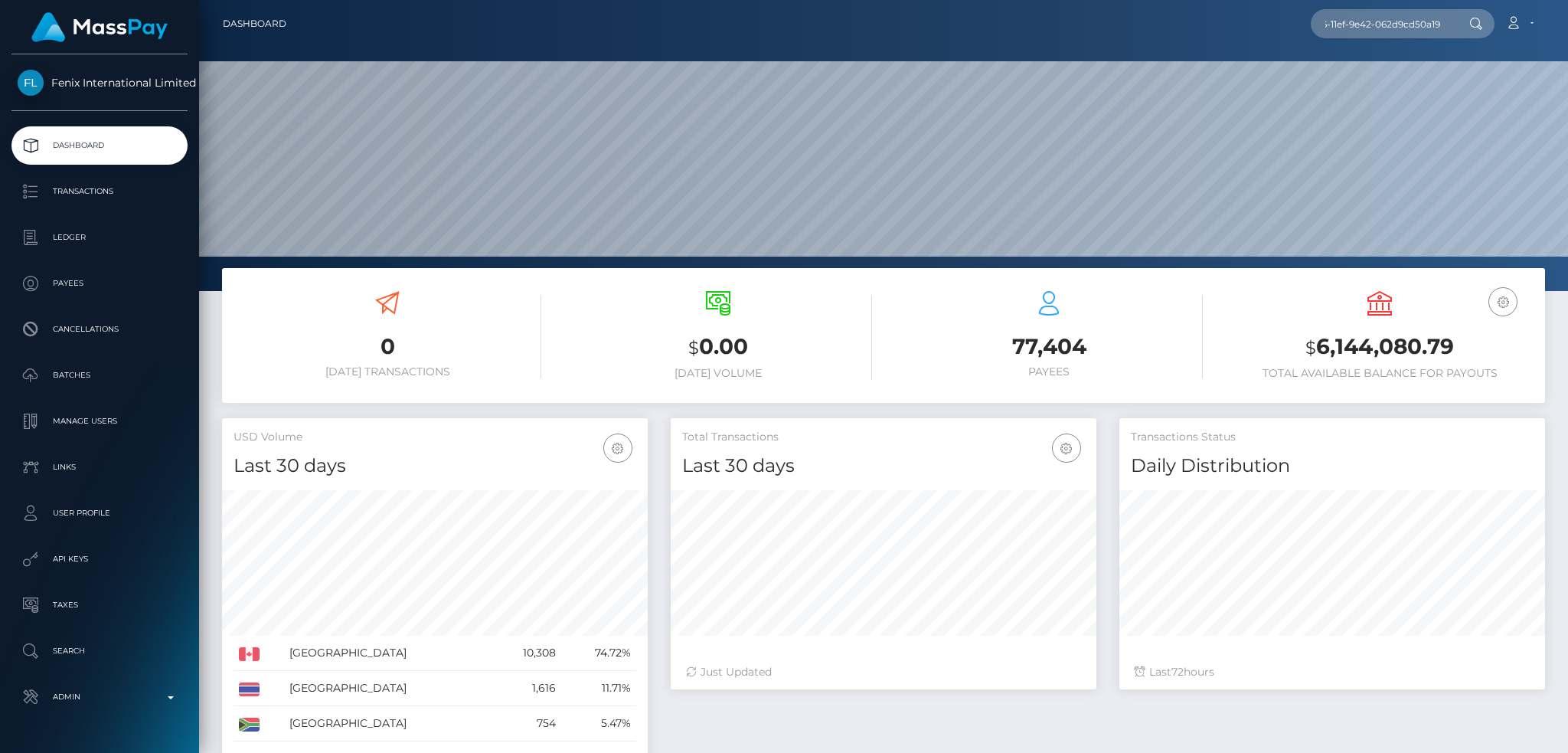
scroll to position [272, 425]
type input "5d2f3cae-18c6-11ef-9e42-062d9cd50a19"
click at [1370, 83] on link "[PERSON_NAME] [PERSON_NAME]" at bounding box center [1411, 79] width 200 height 29
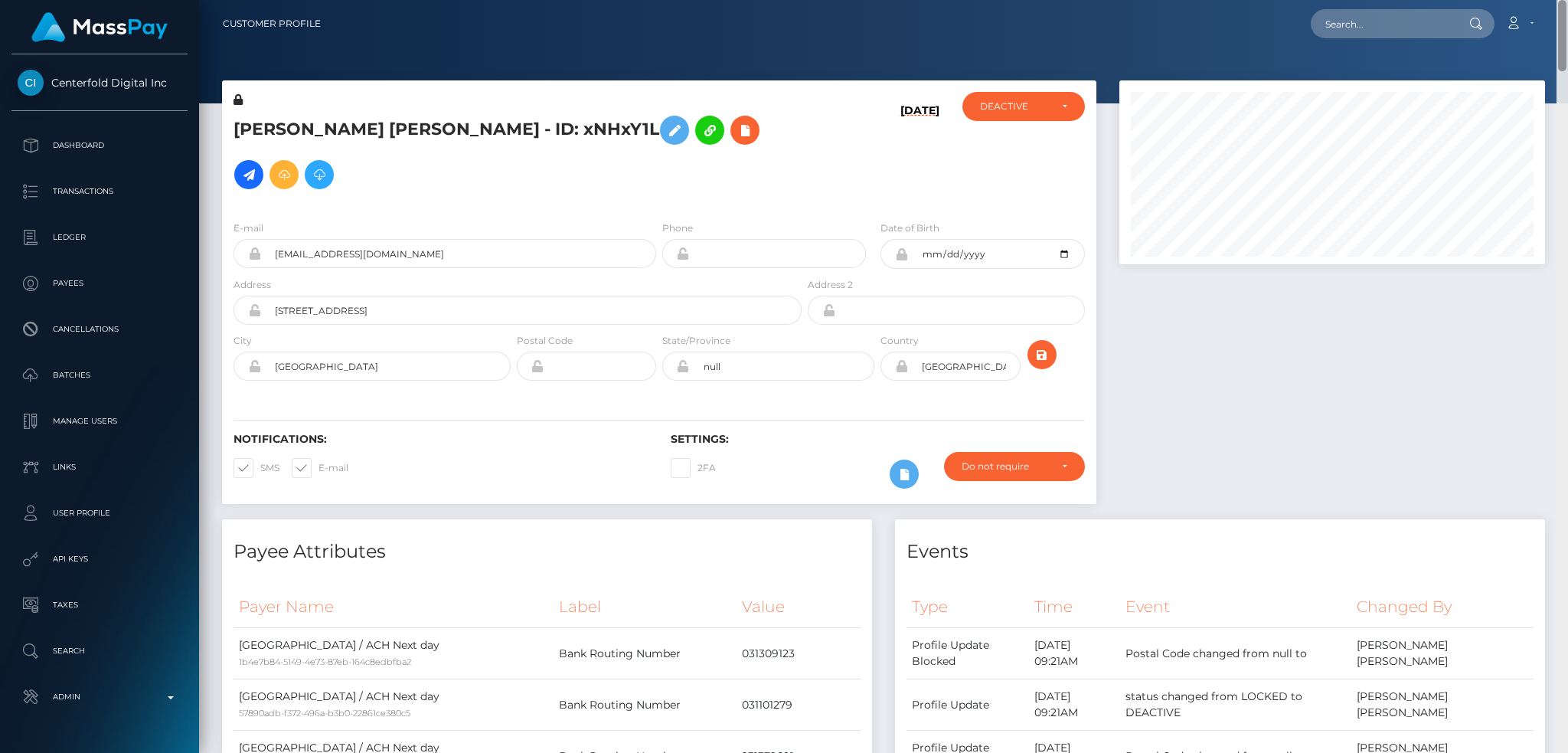
drag, startPoint x: 1562, startPoint y: 346, endPoint x: 1567, endPoint y: -11, distance: 357.0
click at [1567, 0] on html "Centerfold Digital Inc Dashboard Transactions Ledger Payees" at bounding box center [784, 376] width 1568 height 753
click at [1390, 18] on input "text" at bounding box center [1383, 23] width 144 height 29
paste input "[EMAIL_ADDRESS][DOMAIN_NAME]"
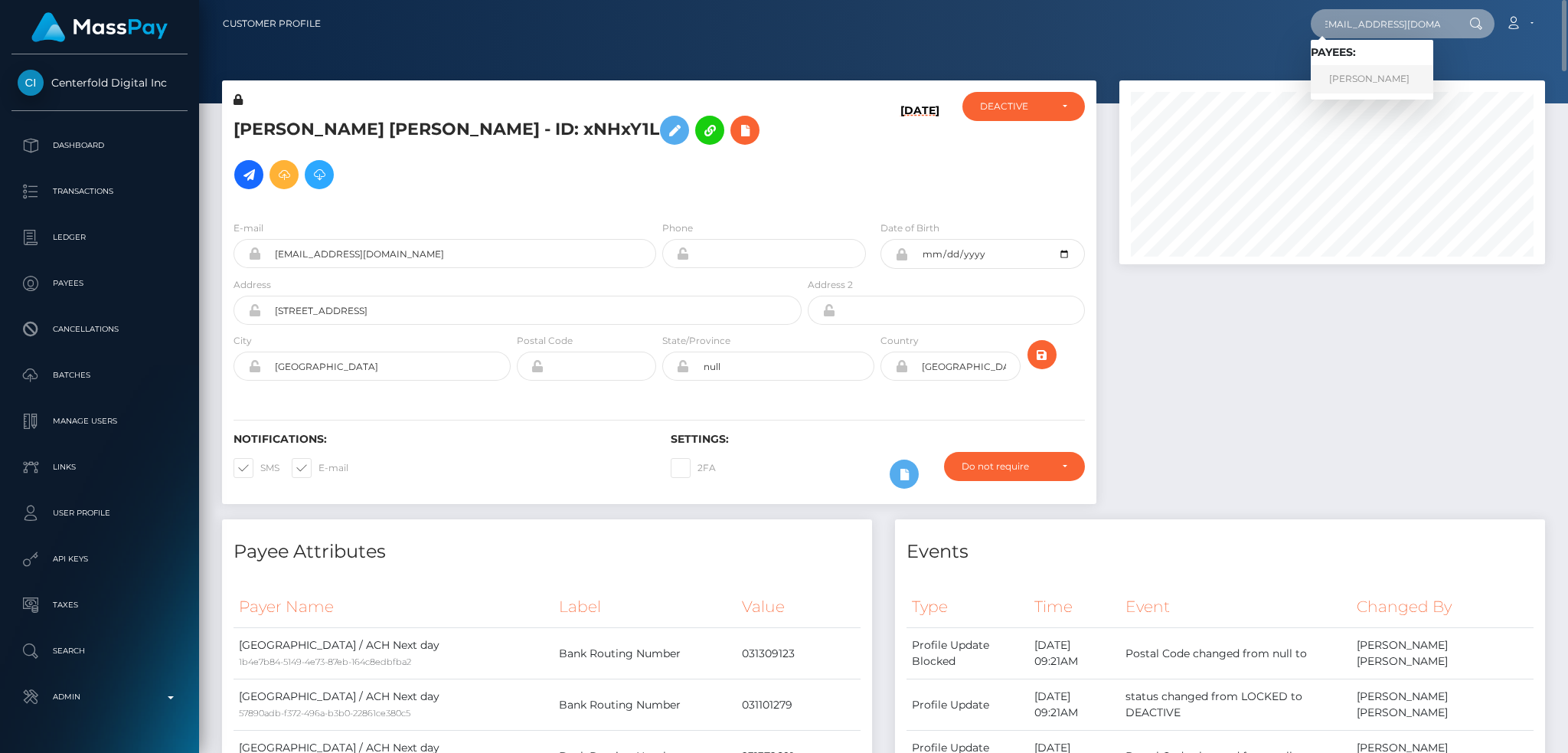
type input "[EMAIL_ADDRESS][DOMAIN_NAME]"
click at [1398, 77] on link "[PERSON_NAME]" at bounding box center [1372, 79] width 123 height 29
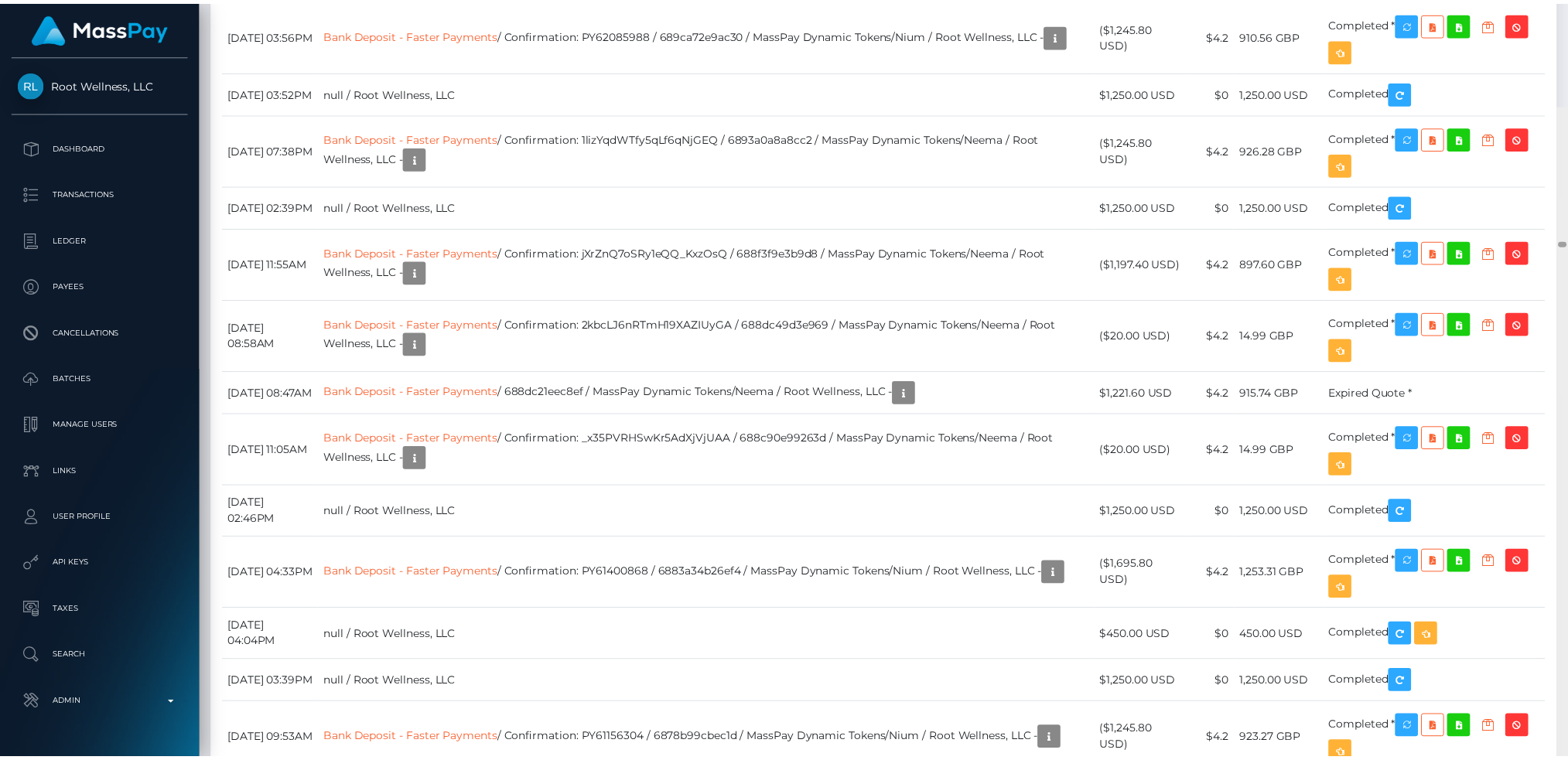
scroll to position [18632, 0]
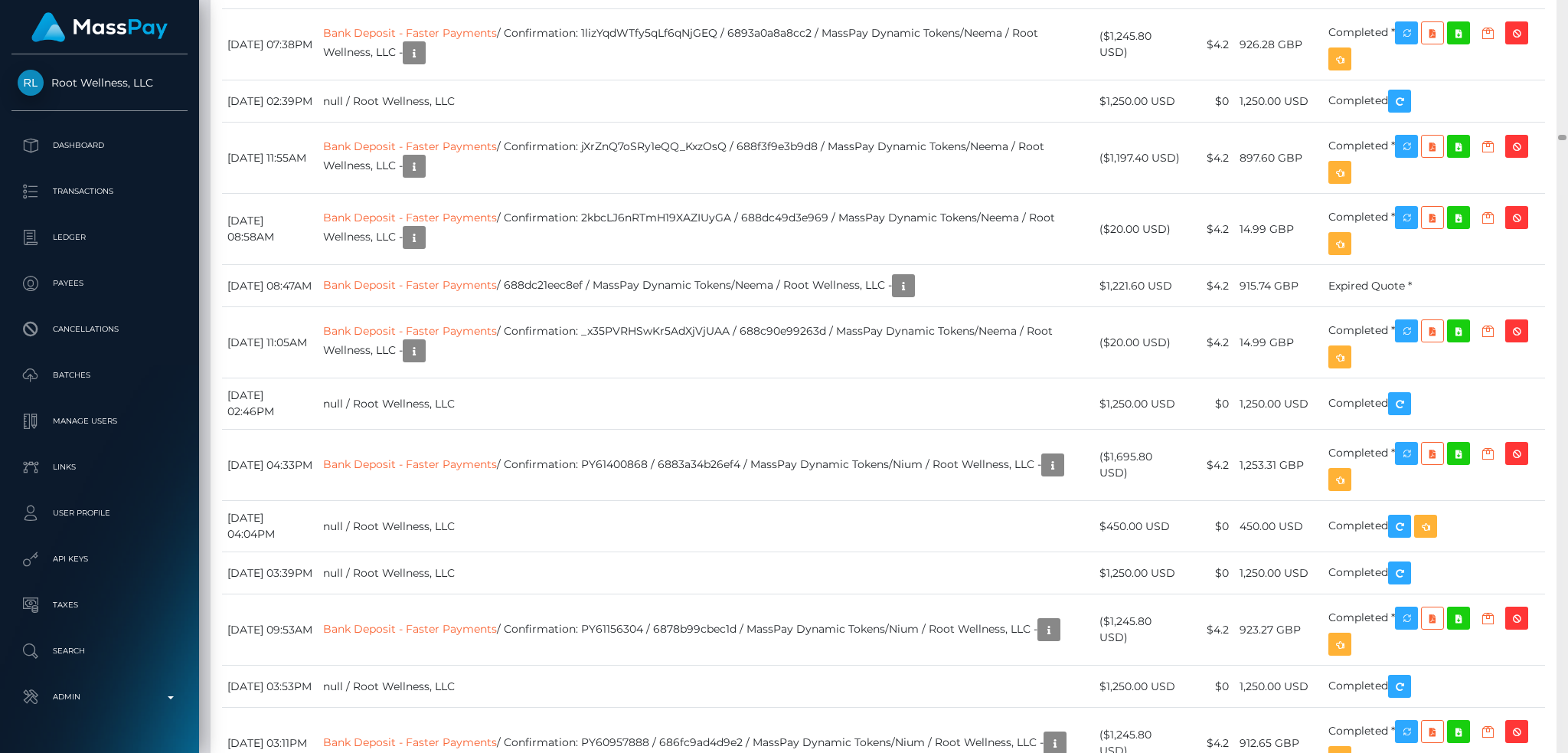
drag, startPoint x: 1564, startPoint y: 79, endPoint x: 1562, endPoint y: 136, distance: 57.0
click at [1562, 136] on div at bounding box center [1562, 138] width 8 height 6
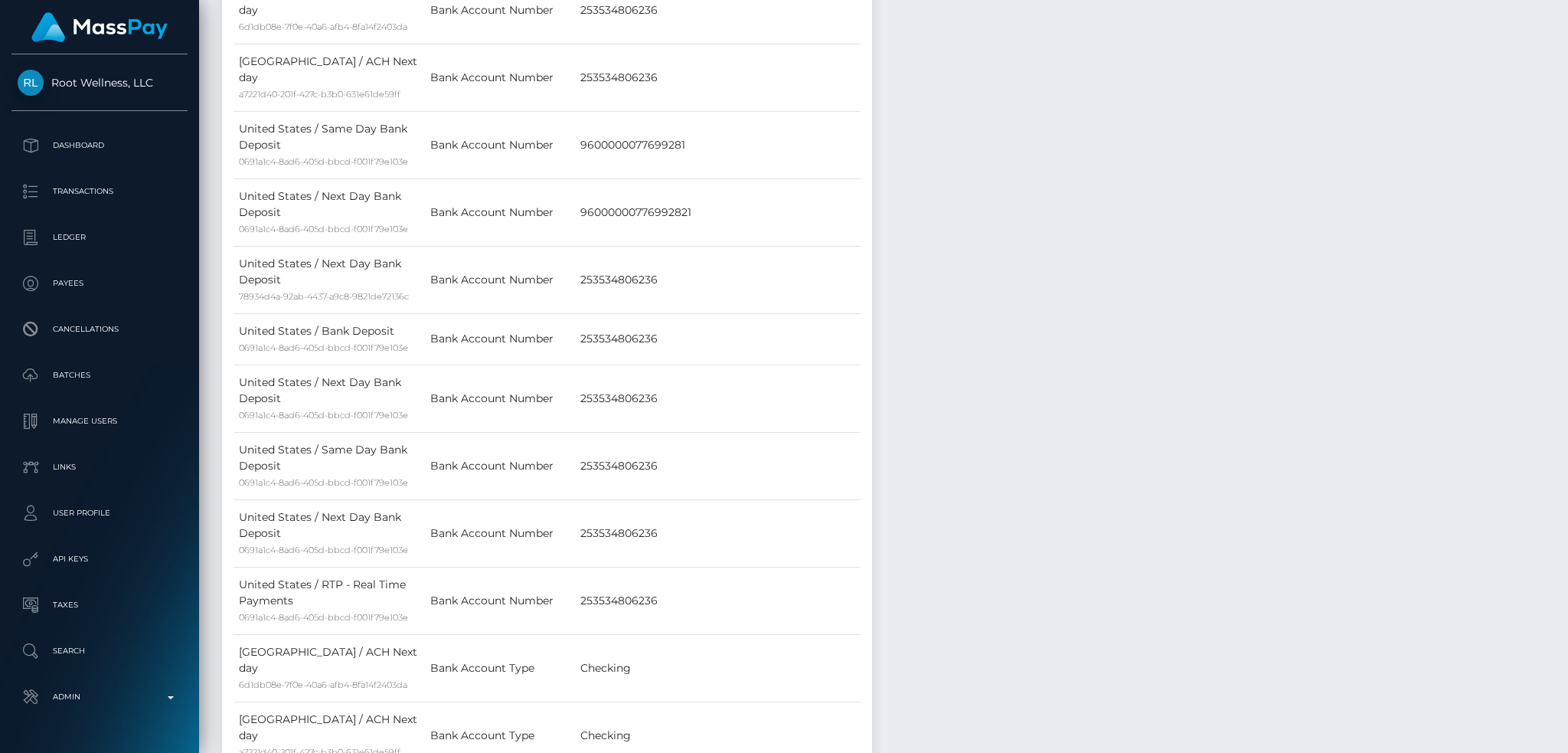
scroll to position [0, 0]
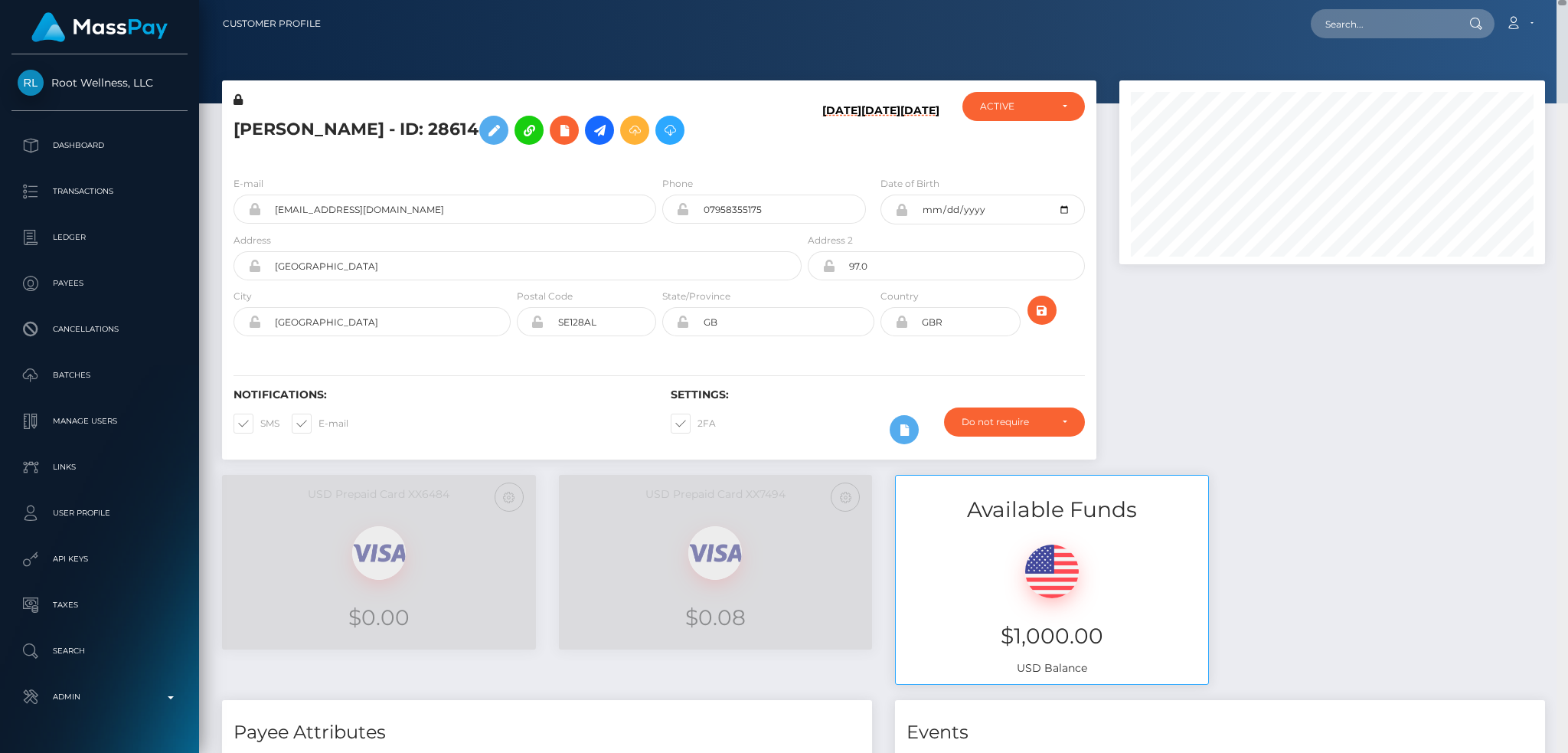
drag, startPoint x: 1562, startPoint y: 80, endPoint x: 1550, endPoint y: -28, distance: 108.7
click at [1550, 0] on html "Root Wellness, LLC Dashboard Transactions Ledger Payees Batches" at bounding box center [784, 376] width 1568 height 753
click at [591, 137] on icon at bounding box center [600, 130] width 18 height 19
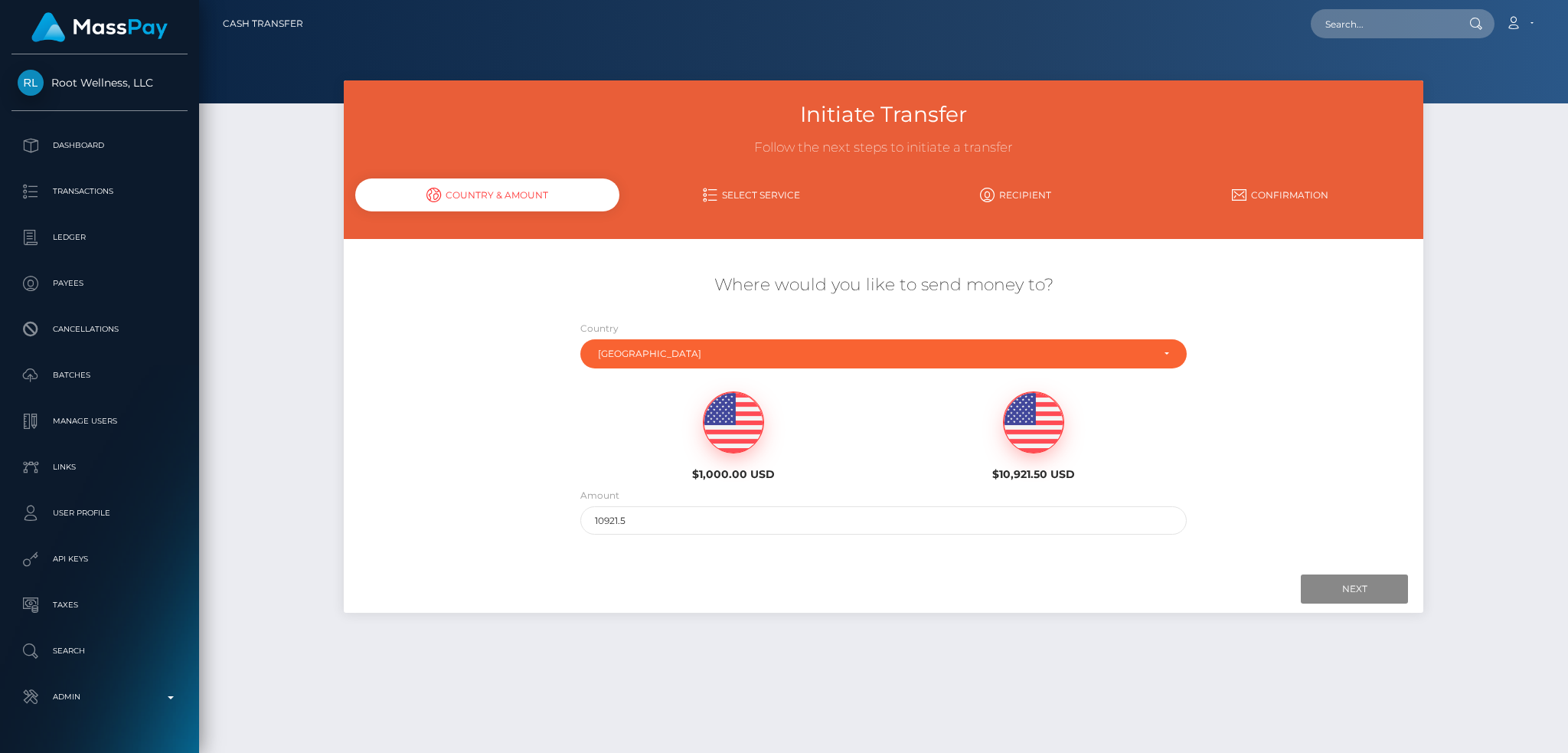
click at [729, 442] on img at bounding box center [733, 423] width 60 height 61
type input "1000"
click at [1314, 590] on input "Next" at bounding box center [1354, 588] width 107 height 29
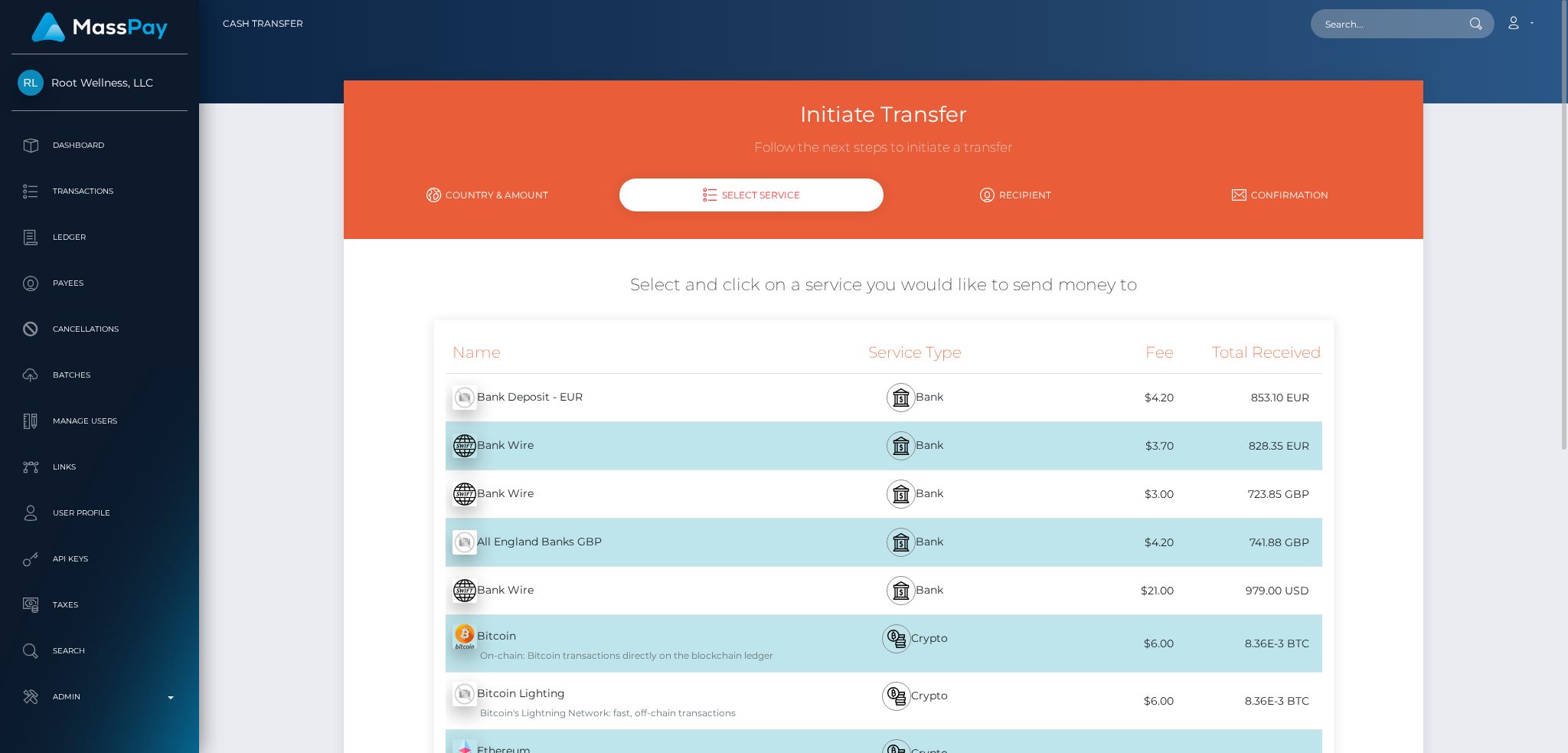
scroll to position [508, 0]
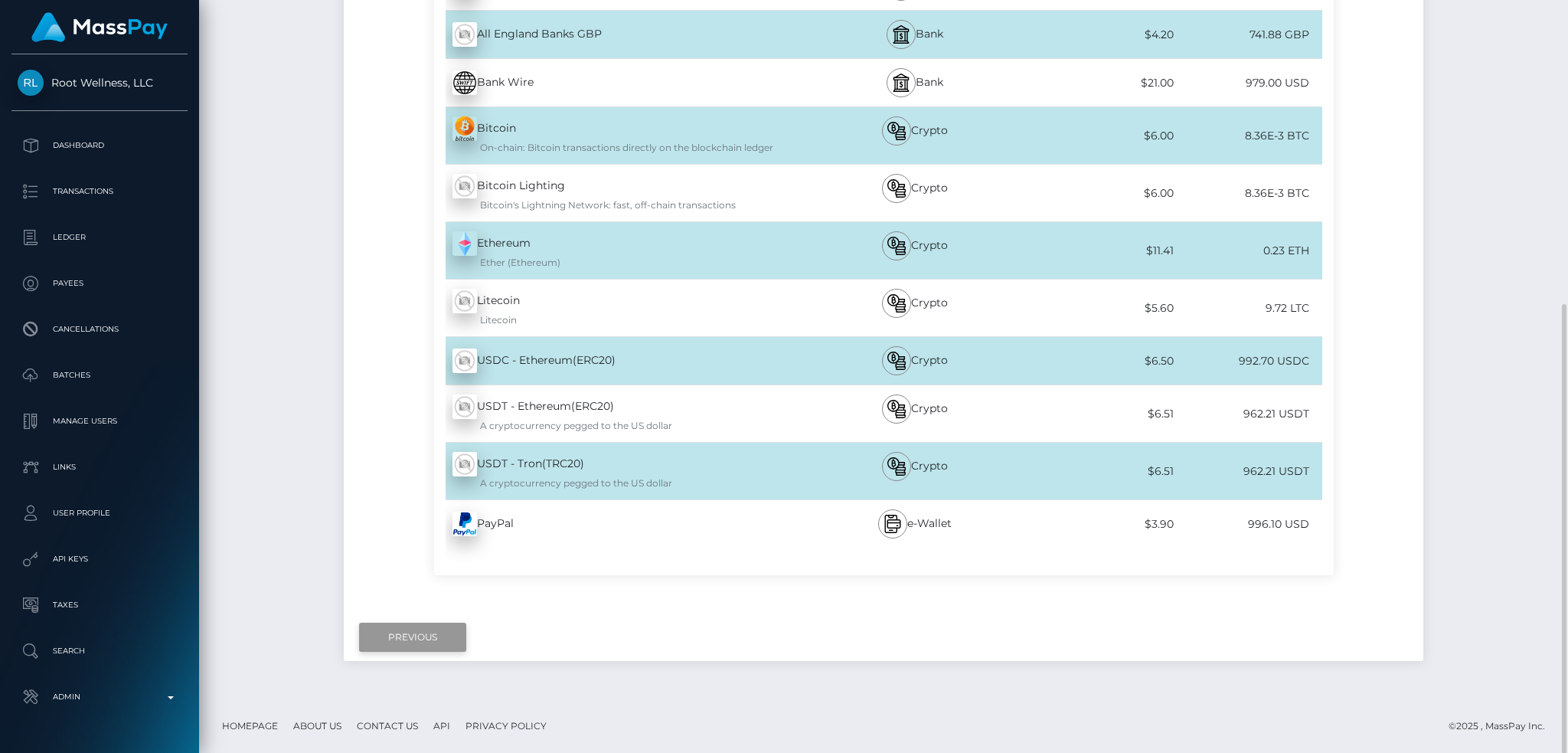
click at [419, 631] on input "Previous" at bounding box center [412, 636] width 107 height 29
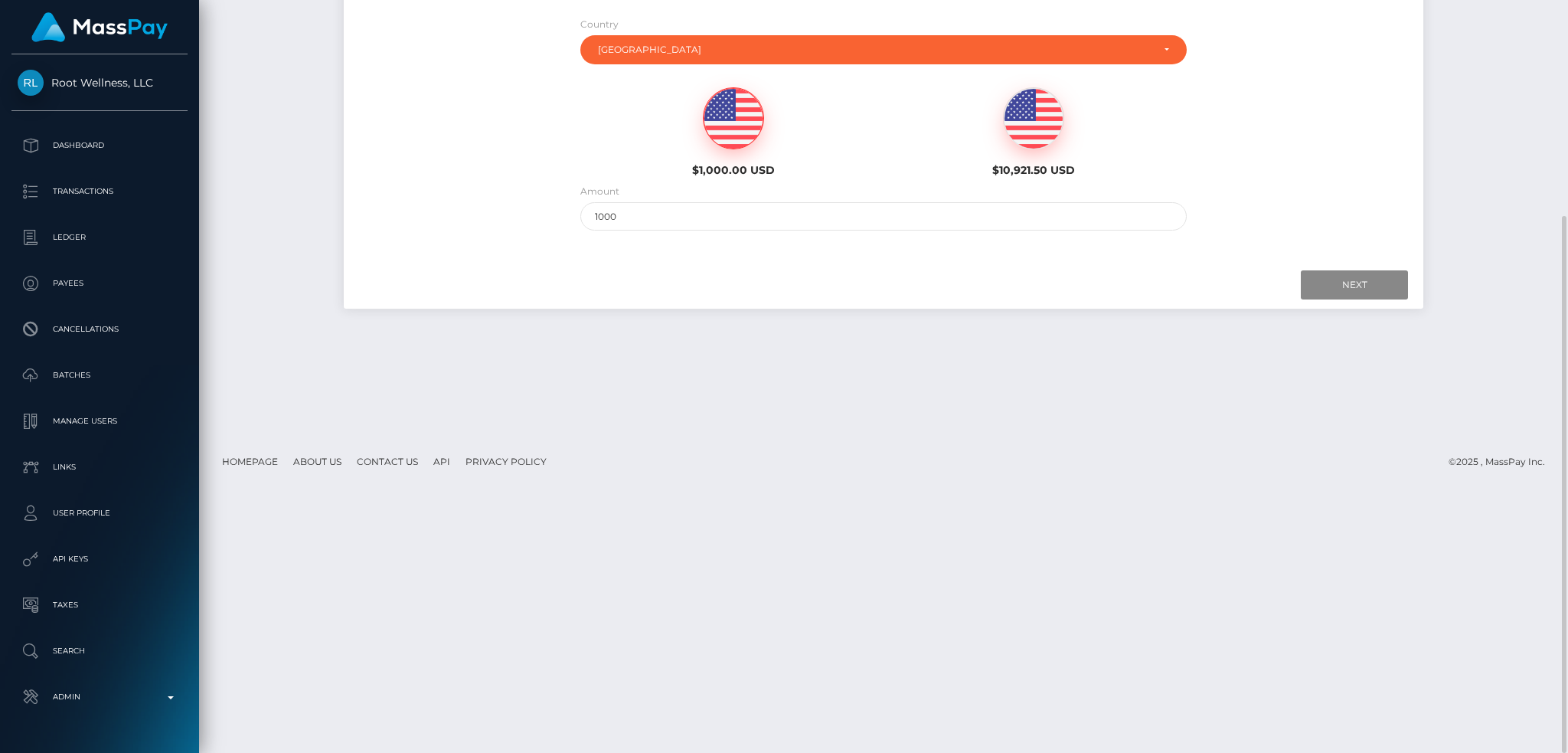
scroll to position [0, 0]
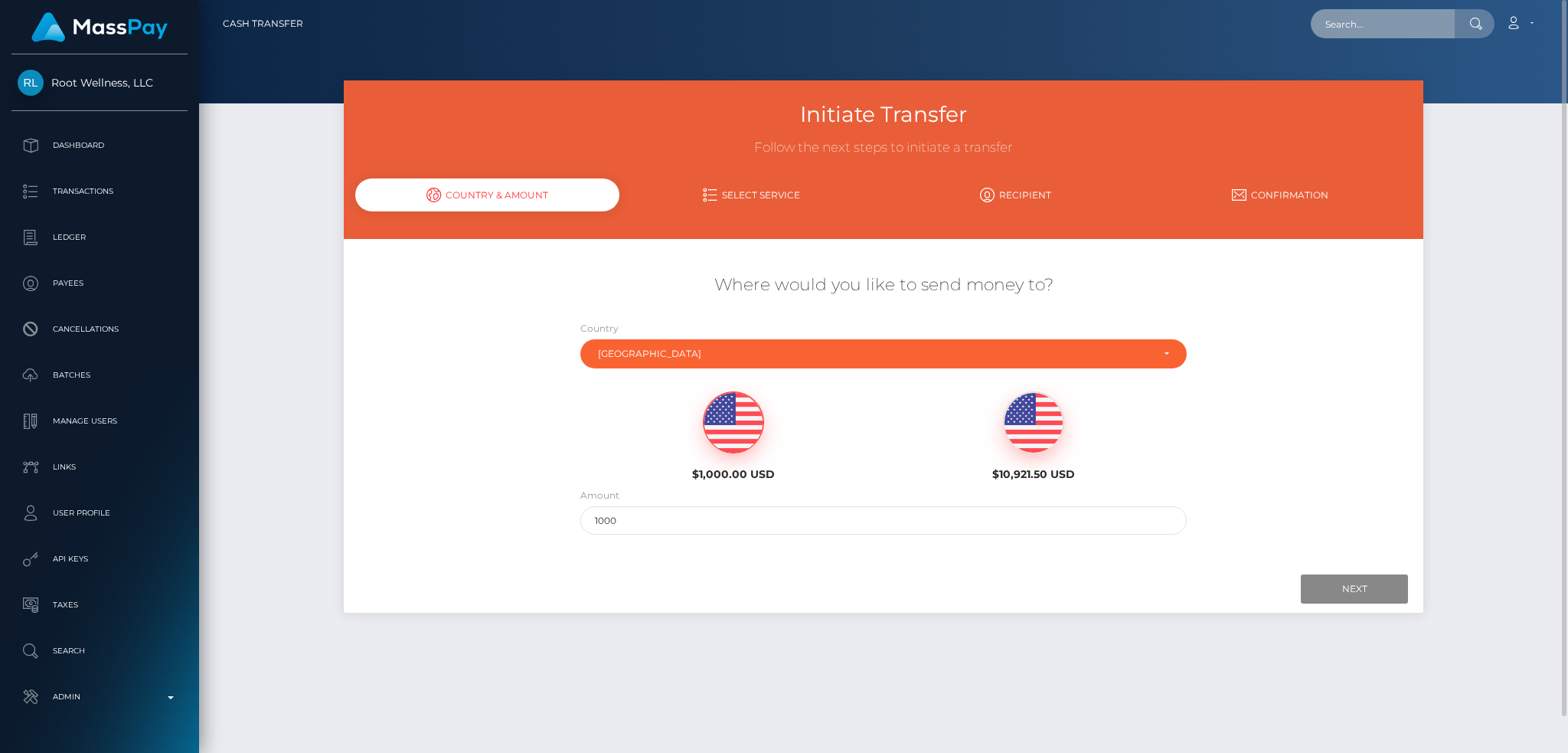
click at [1346, 19] on input "text" at bounding box center [1383, 23] width 144 height 29
paste input "poact_WAWsycWuPZkm"
type input "poact_WAWsycWuPZkm"
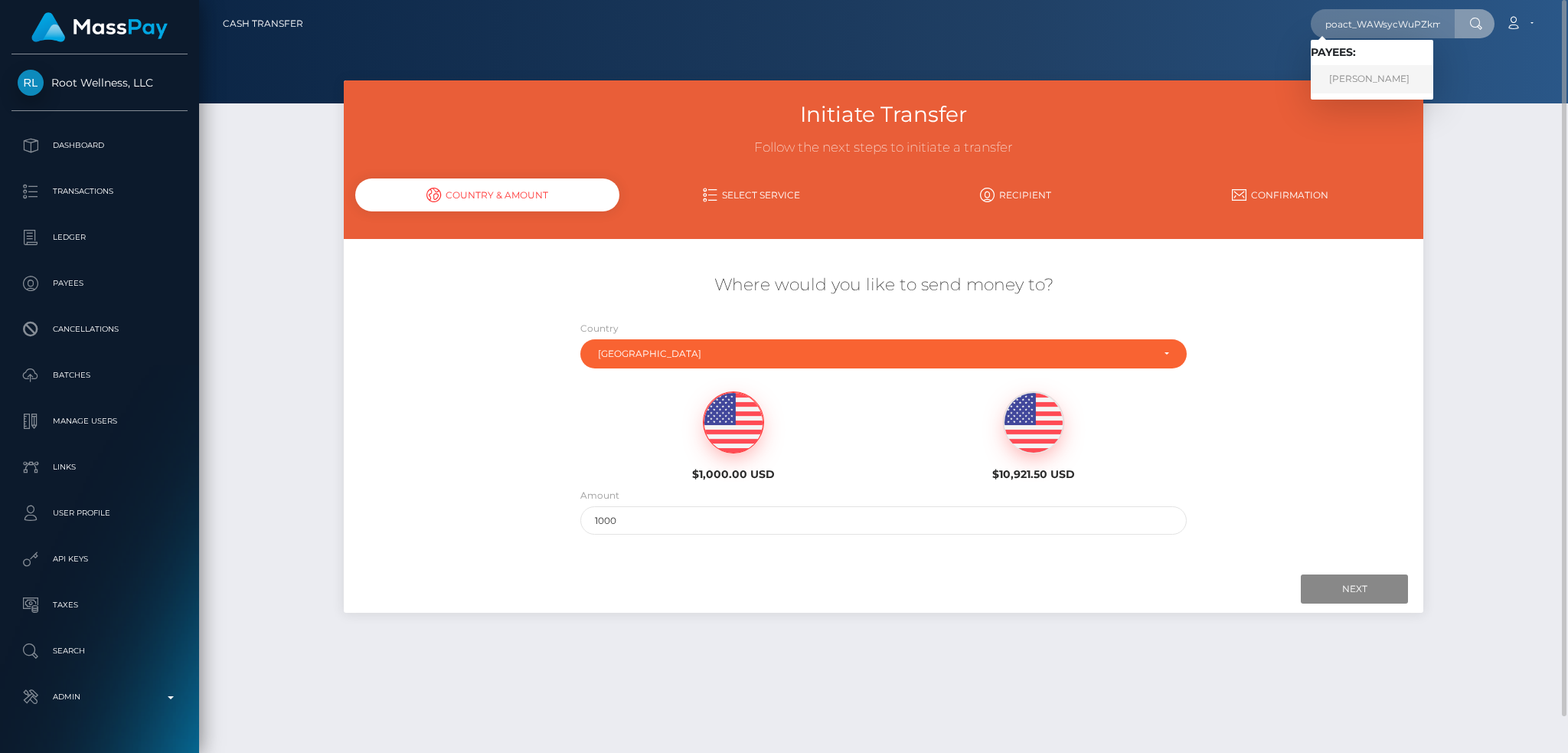
click at [1380, 72] on link "Michalis Kavousakis" at bounding box center [1372, 79] width 123 height 29
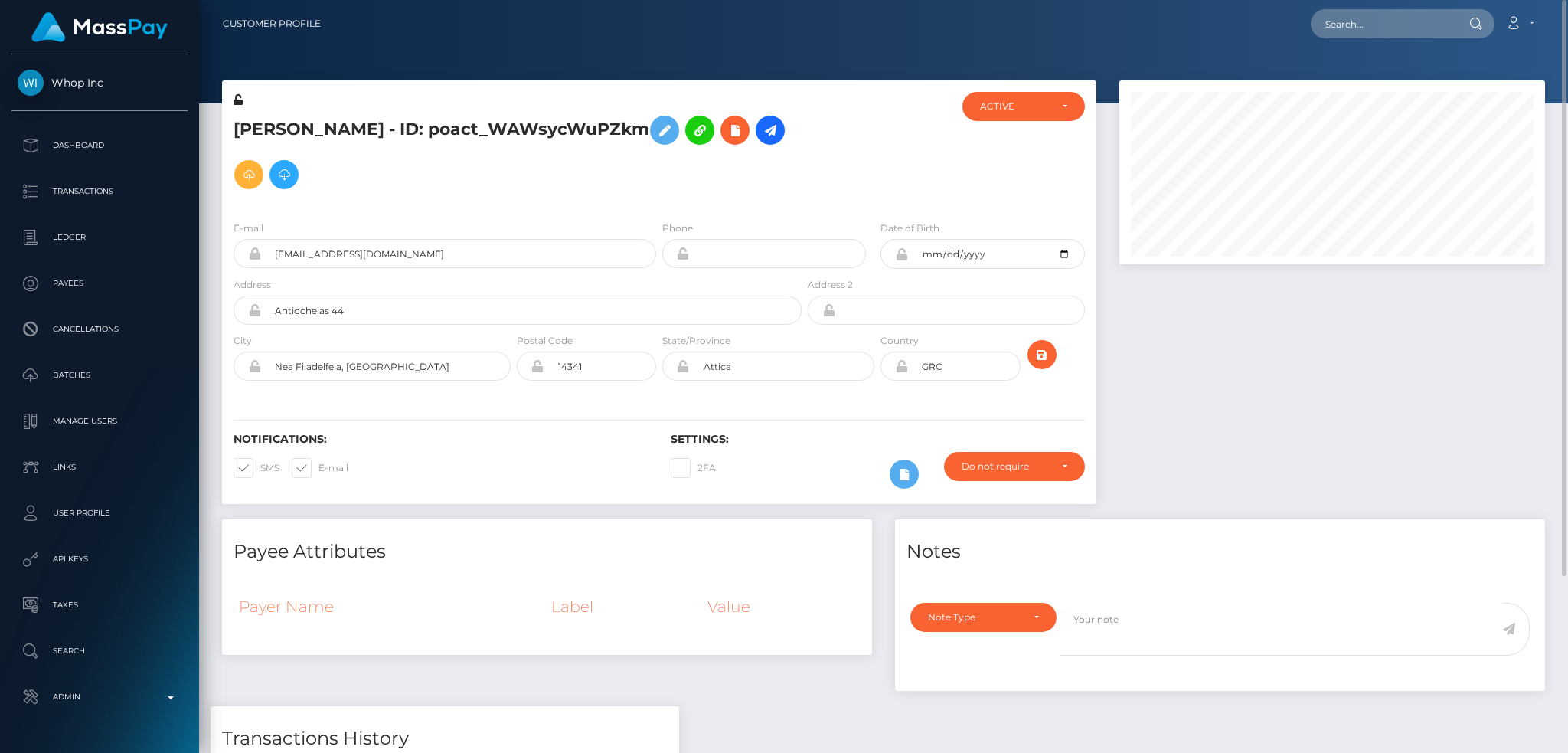
scroll to position [184, 425]
click at [744, 130] on icon at bounding box center [735, 130] width 18 height 19
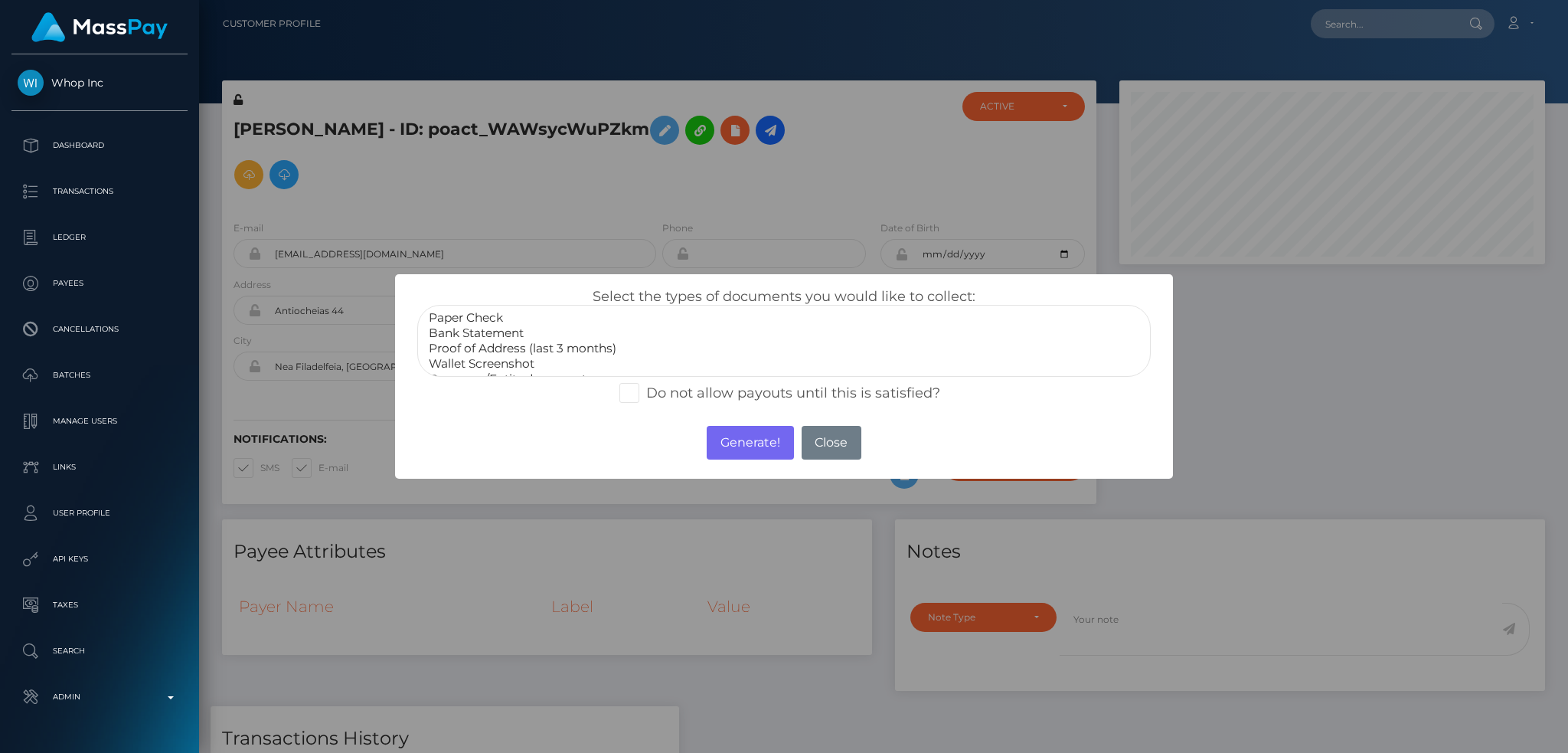
scroll to position [46, 0]
select select "Government issued ID"
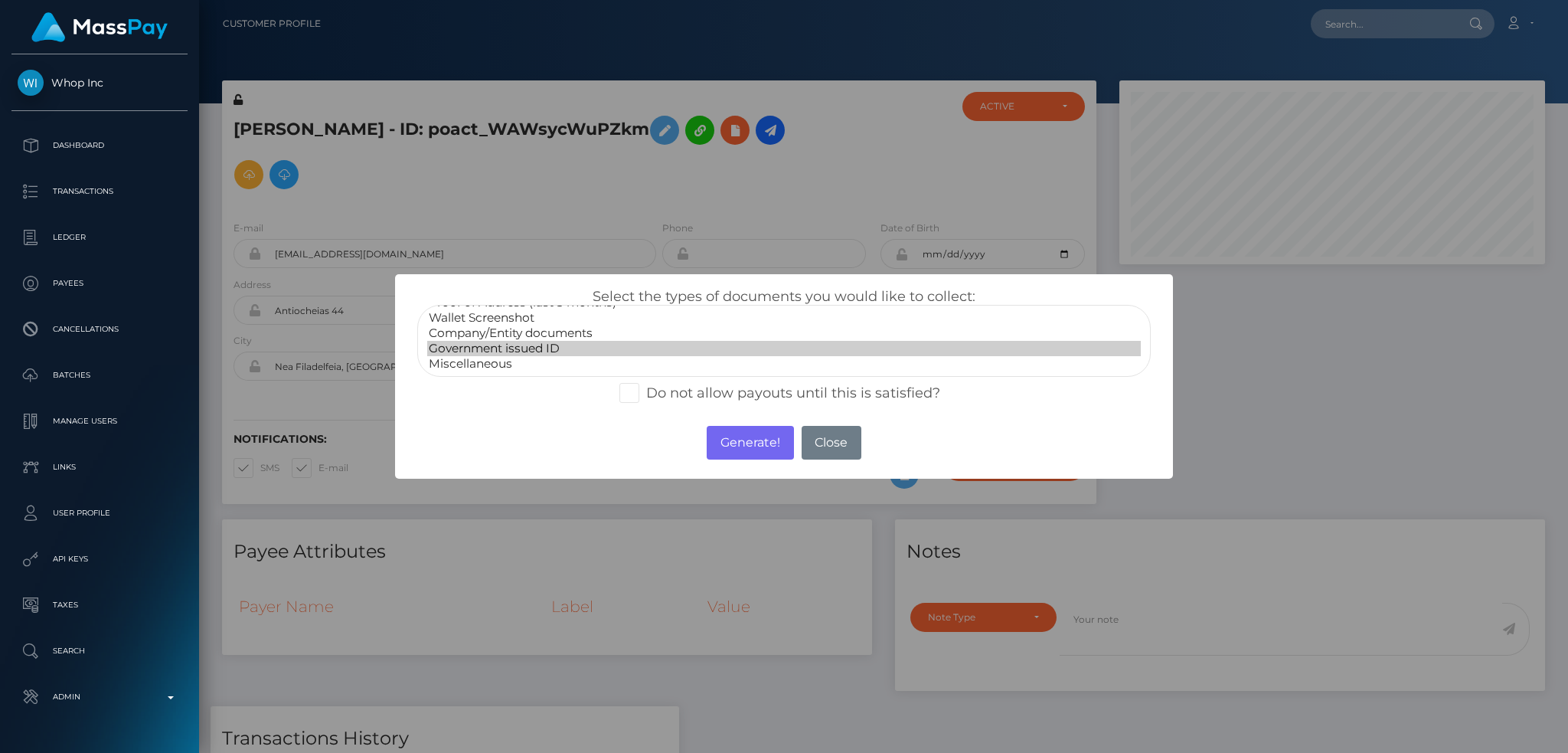
click at [539, 348] on option "Government issued ID" at bounding box center [784, 349] width 714 height 16
click at [757, 443] on button "Generate!" at bounding box center [750, 443] width 87 height 33
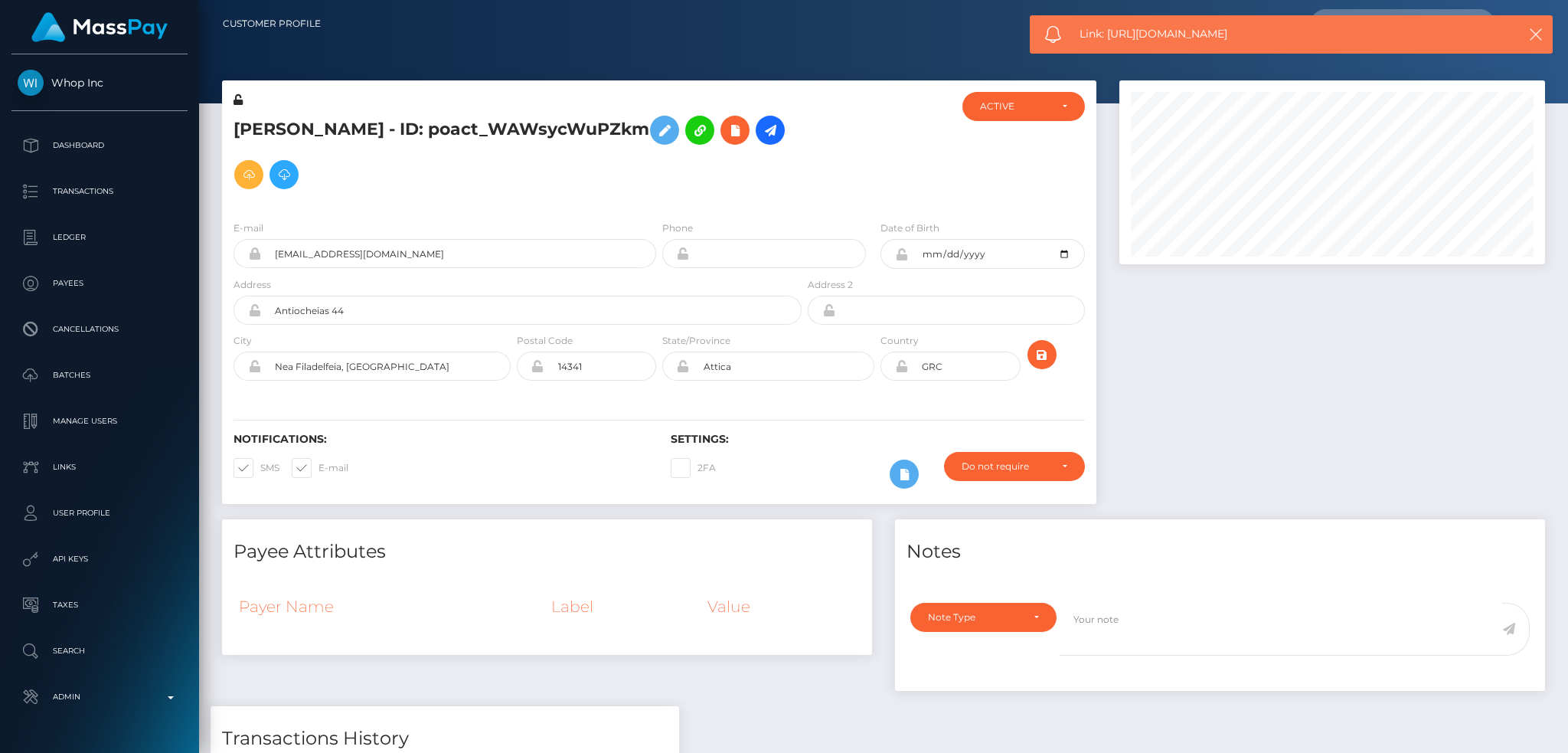
click at [1172, 28] on span "Link: https://l.maspay.io/ZlHNL" at bounding box center [1283, 33] width 408 height 16
copy span "Link: https://l.maspay.io/ZlHNL"
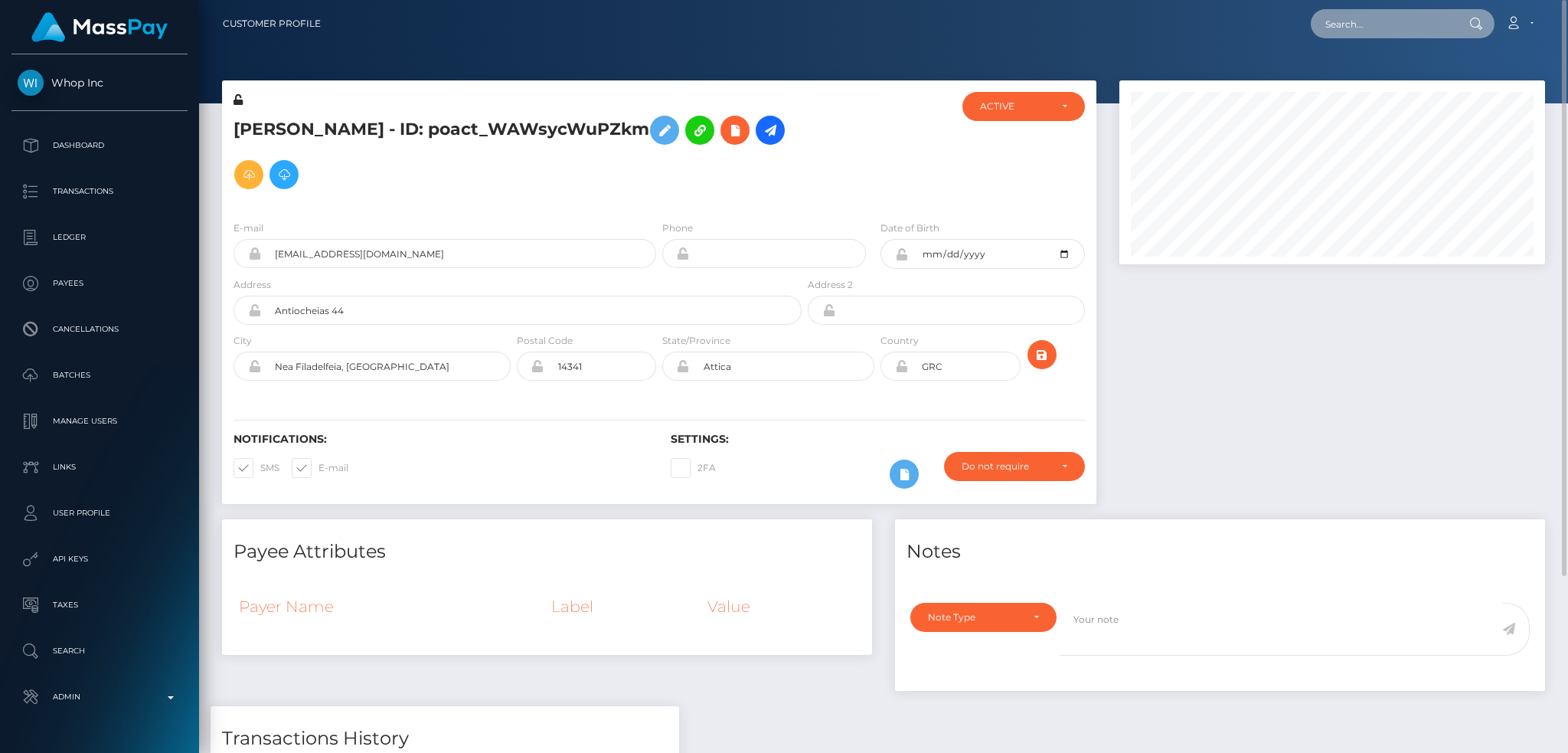
drag, startPoint x: 1364, startPoint y: 20, endPoint x: 1349, endPoint y: 25, distance: 15.8
click at [1366, 20] on input "text" at bounding box center [1383, 23] width 144 height 29
paste input "poact_XPz0xzIoI1Pb"
type input "poact_XPz0xzIoI1Pb"
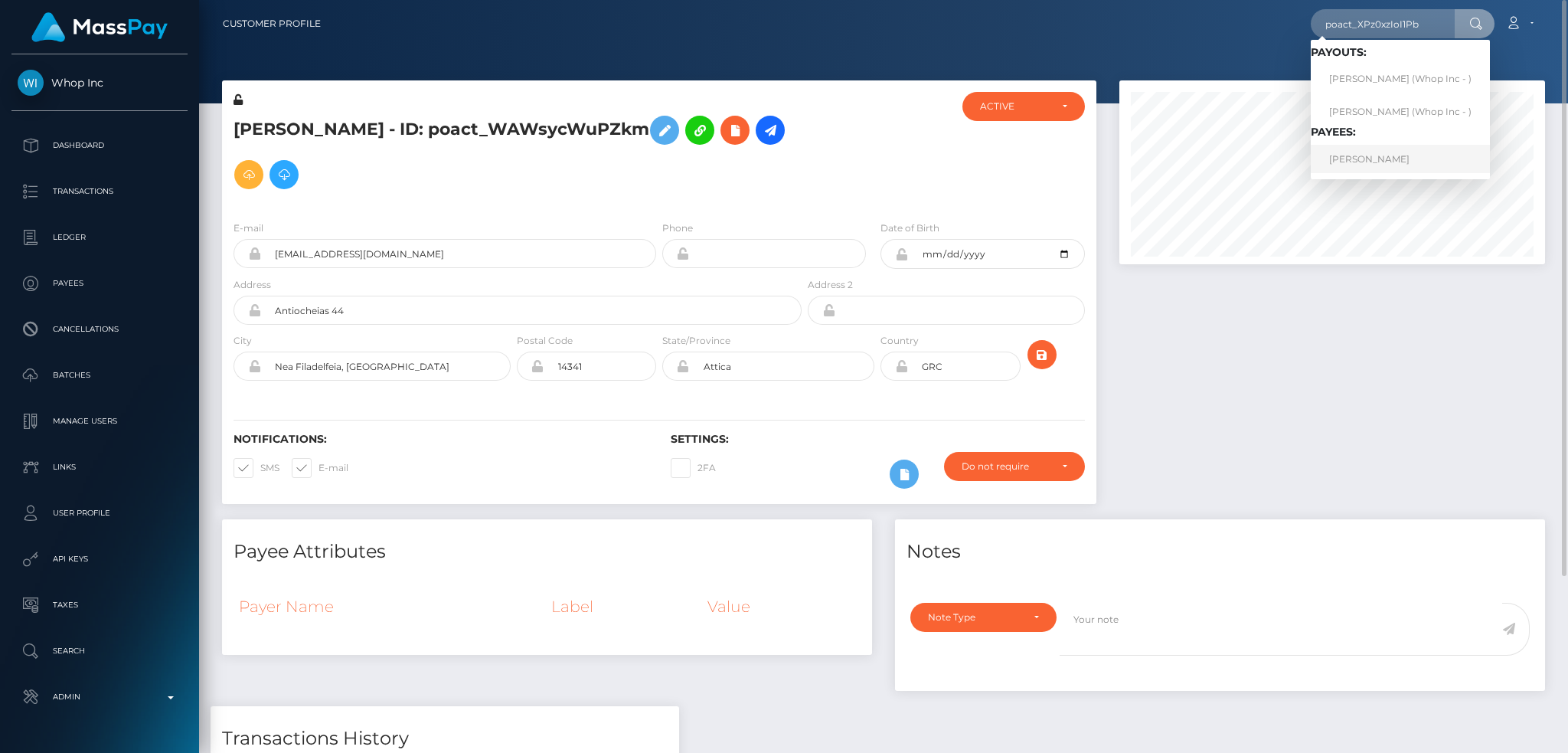
click at [1370, 154] on link "ANAS ANAS" at bounding box center [1401, 159] width 179 height 29
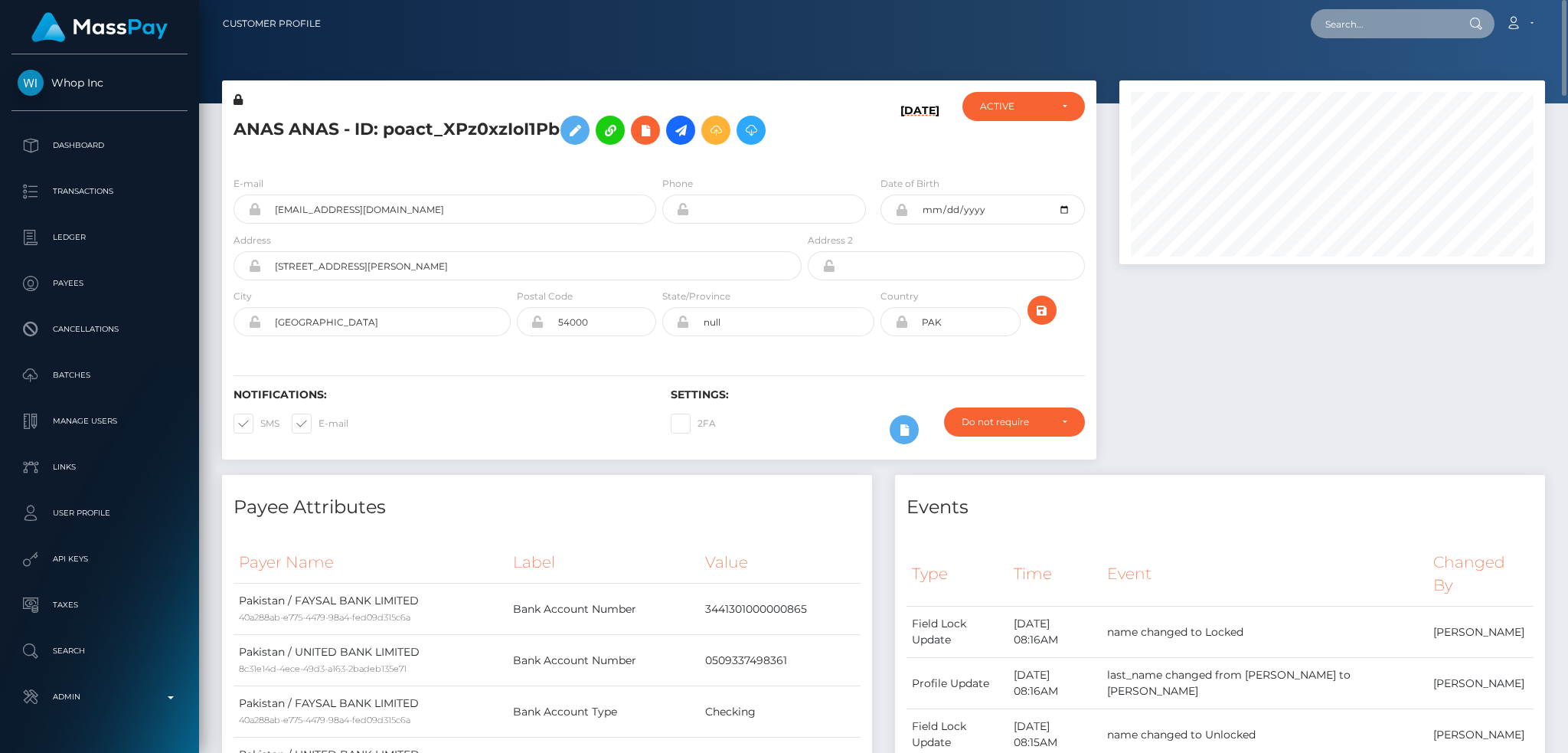
click at [1364, 24] on input "text" at bounding box center [1383, 23] width 144 height 29
paste input "poact_KqoklijJj0fs"
type input "poact_KqoklijJj0fs"
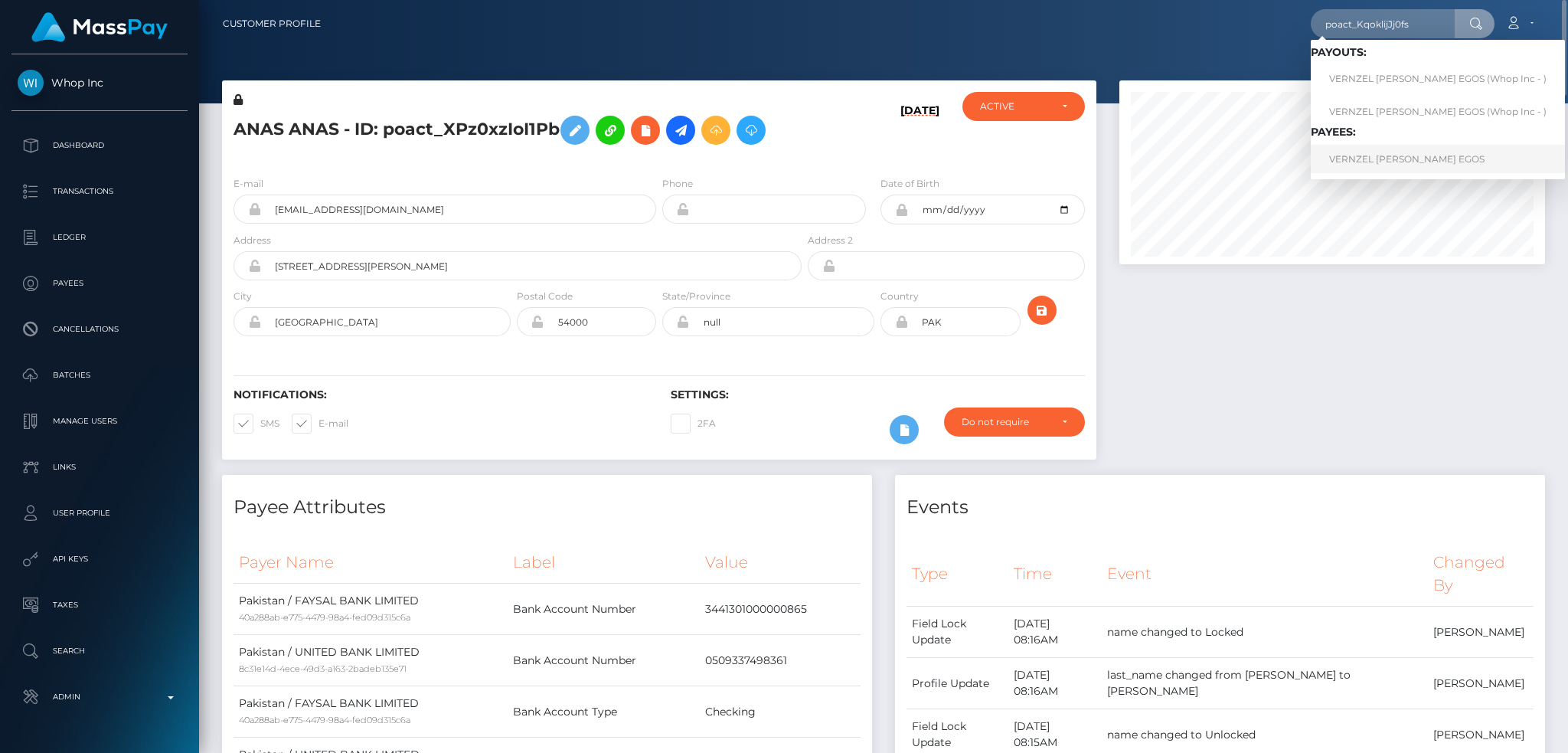
click at [1377, 153] on link "VERNZEL MIRAFLOR EGOS" at bounding box center [1438, 159] width 254 height 29
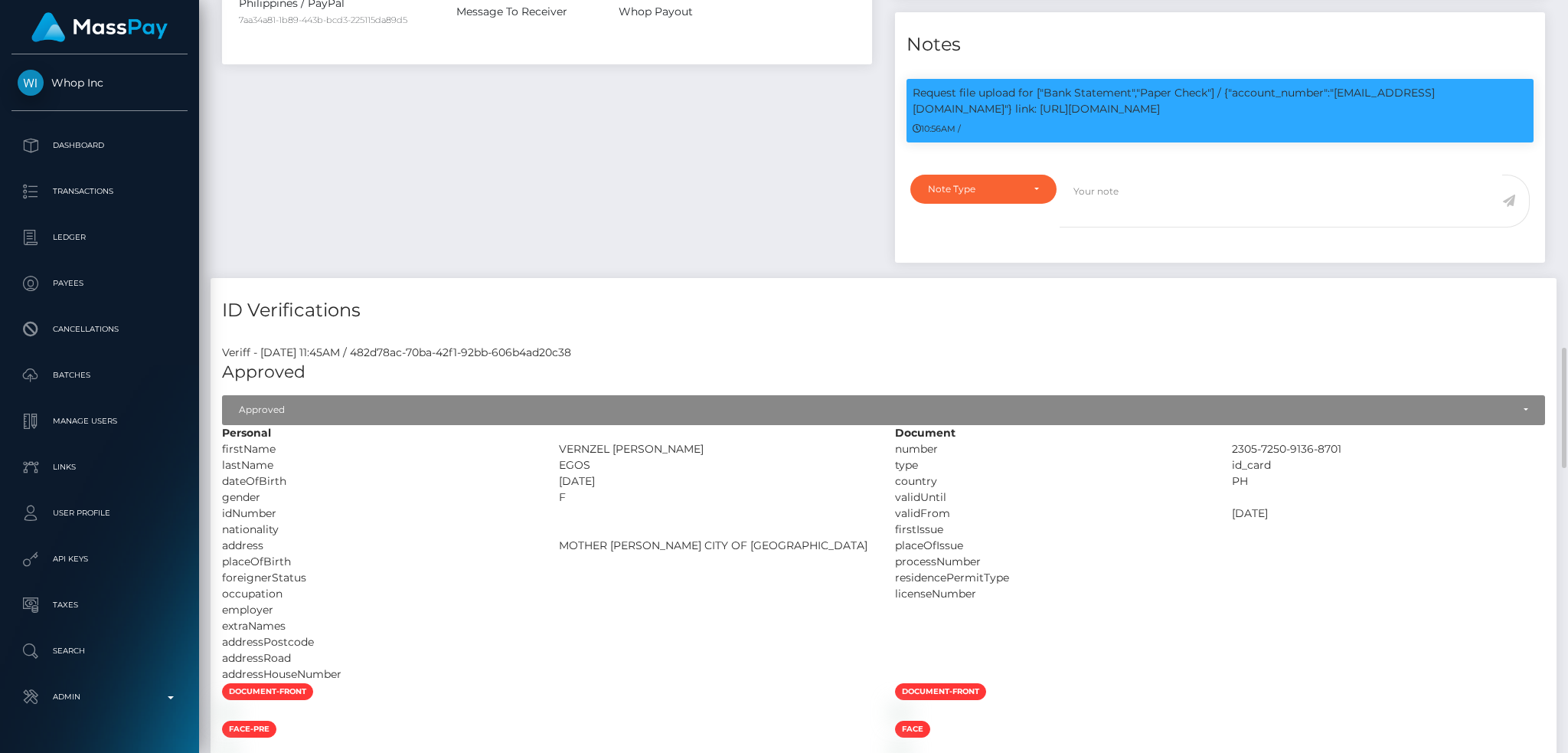
scroll to position [184, 425]
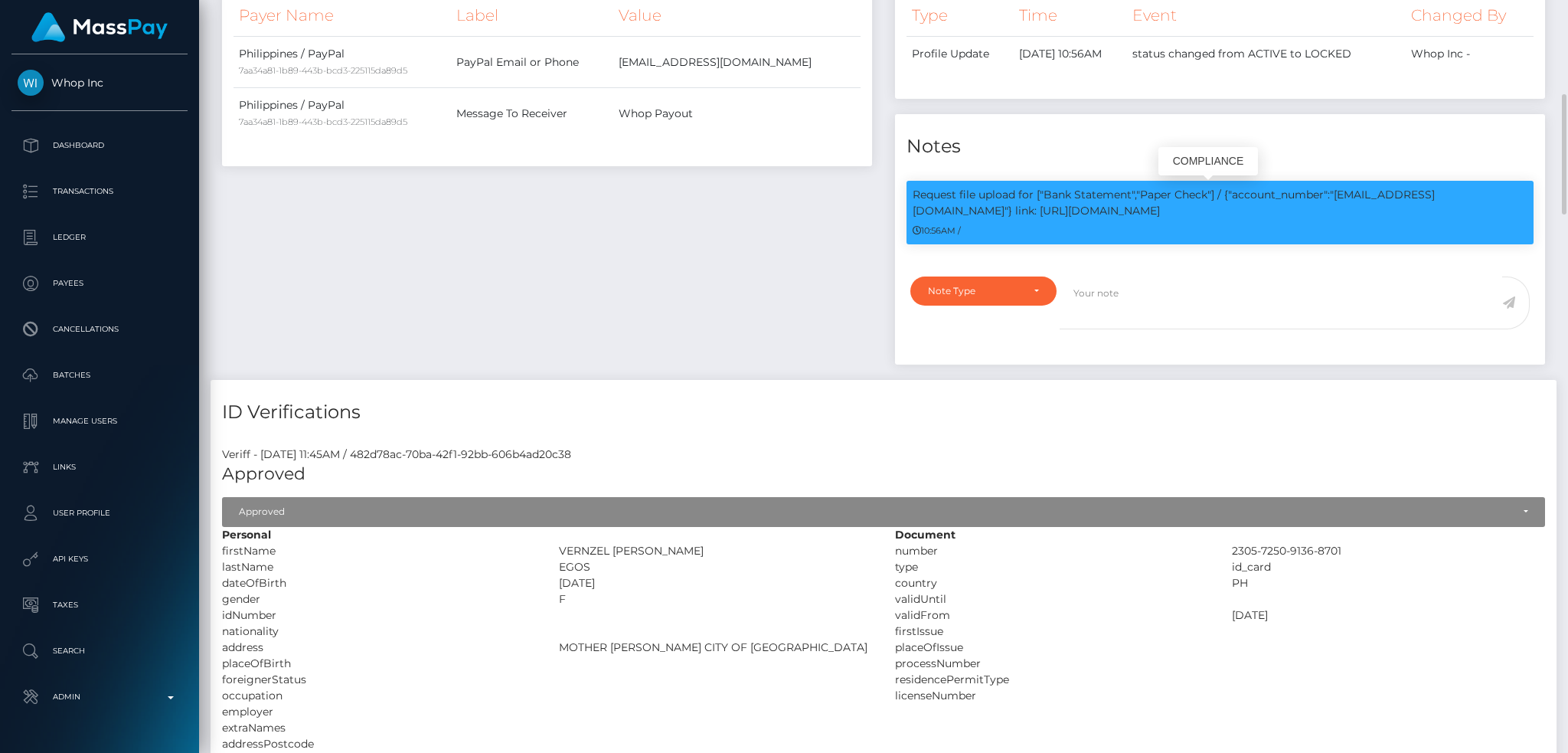
drag, startPoint x: 1104, startPoint y: 207, endPoint x: 1232, endPoint y: 194, distance: 128.7
click at [1232, 194] on p "Request file upload for ["Bank Statement","Paper Check"] / {"account_number":"[…" at bounding box center [1219, 203] width 615 height 32
copy p "account_number":"[EMAIL_ADDRESS][DOMAIN_NAME]"} link: [URL][DOMAIN_NAME]"
click at [1229, 207] on p "Request file upload for ["Bank Statement","Paper Check"] / {"account_number":"[…" at bounding box center [1219, 203] width 615 height 32
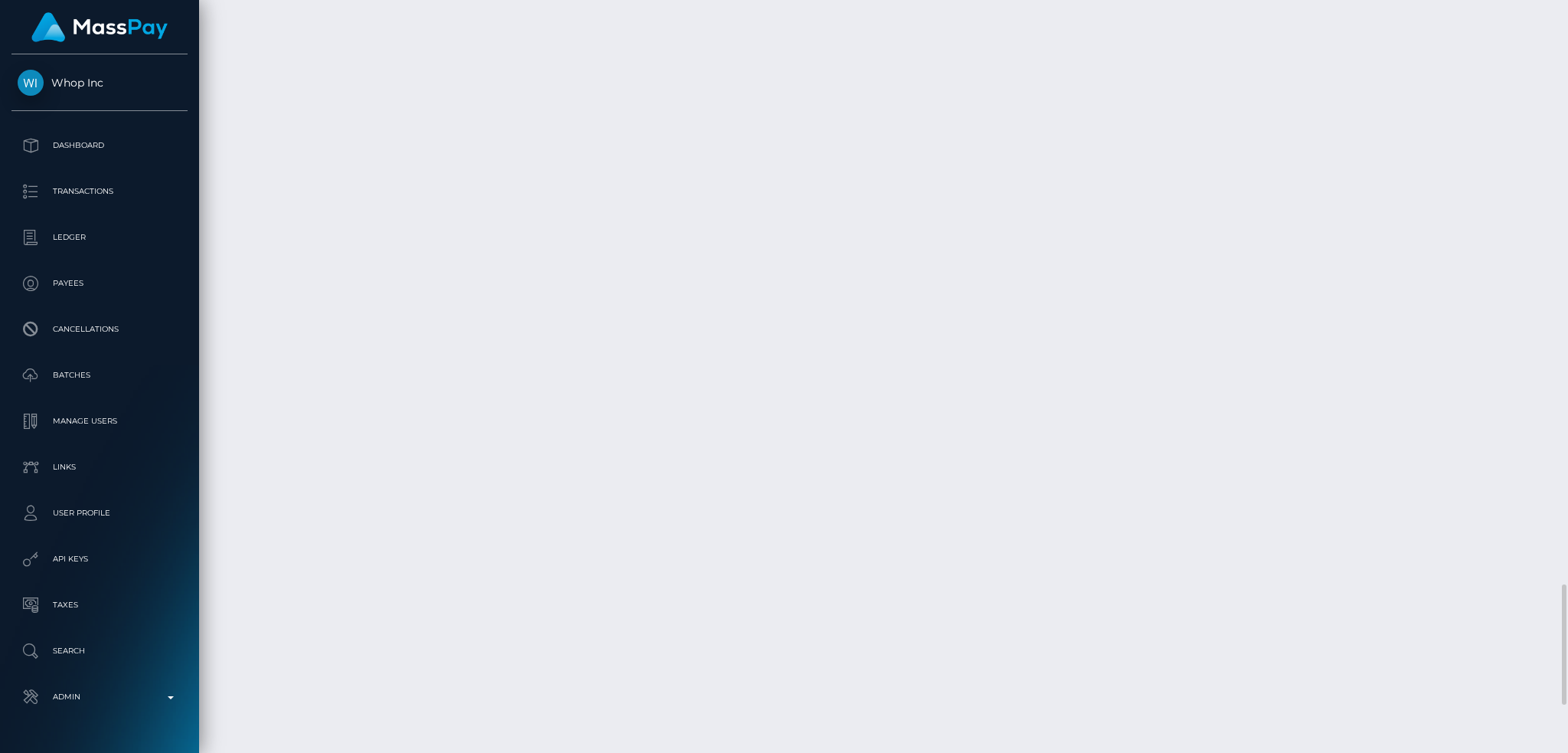
scroll to position [3963, 0]
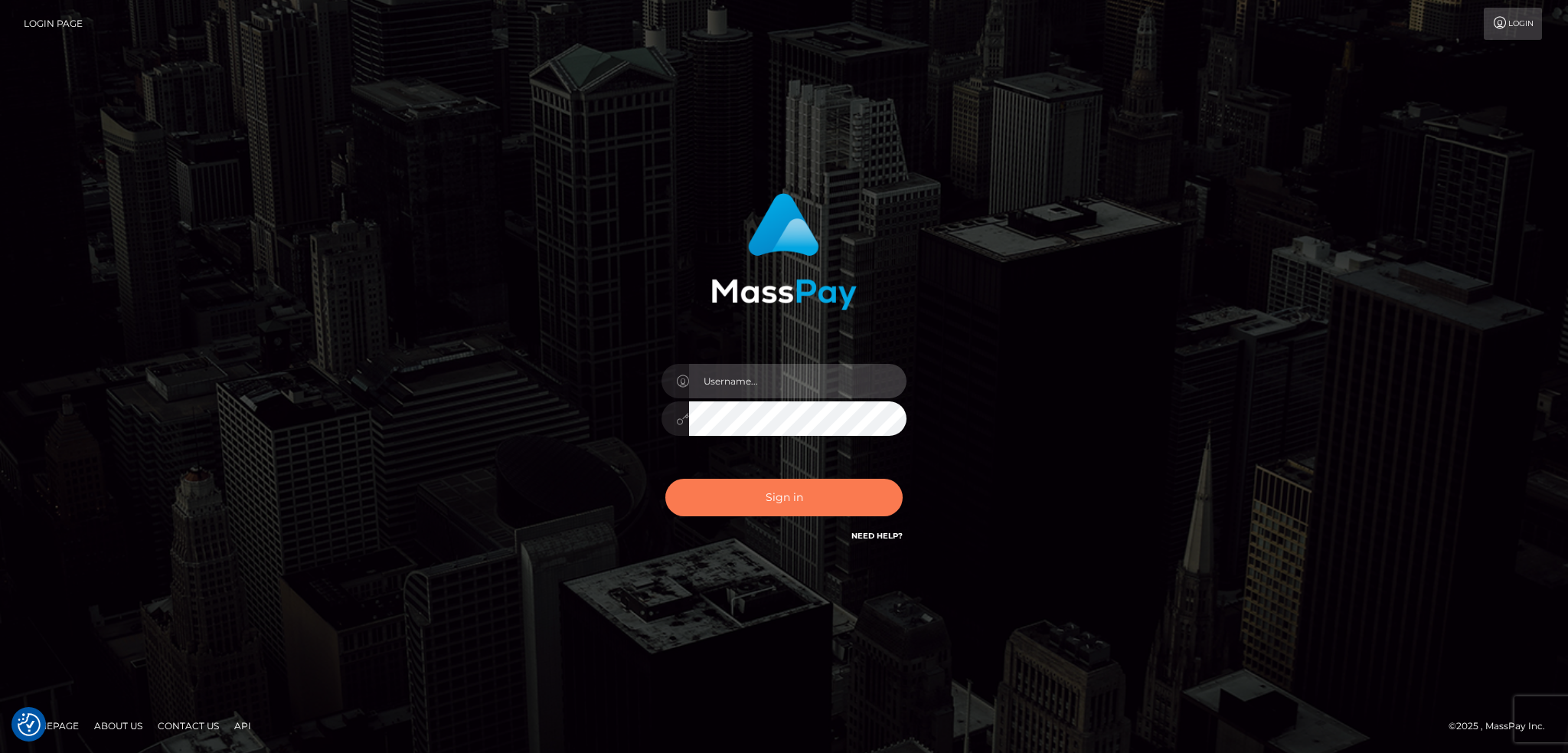
type input "alexstef"
drag, startPoint x: 752, startPoint y: 489, endPoint x: 747, endPoint y: 498, distance: 10.3
click at [752, 491] on button "Sign in" at bounding box center [784, 498] width 238 height 38
type input "alexstef"
click at [749, 498] on button "Sign in" at bounding box center [784, 498] width 238 height 38
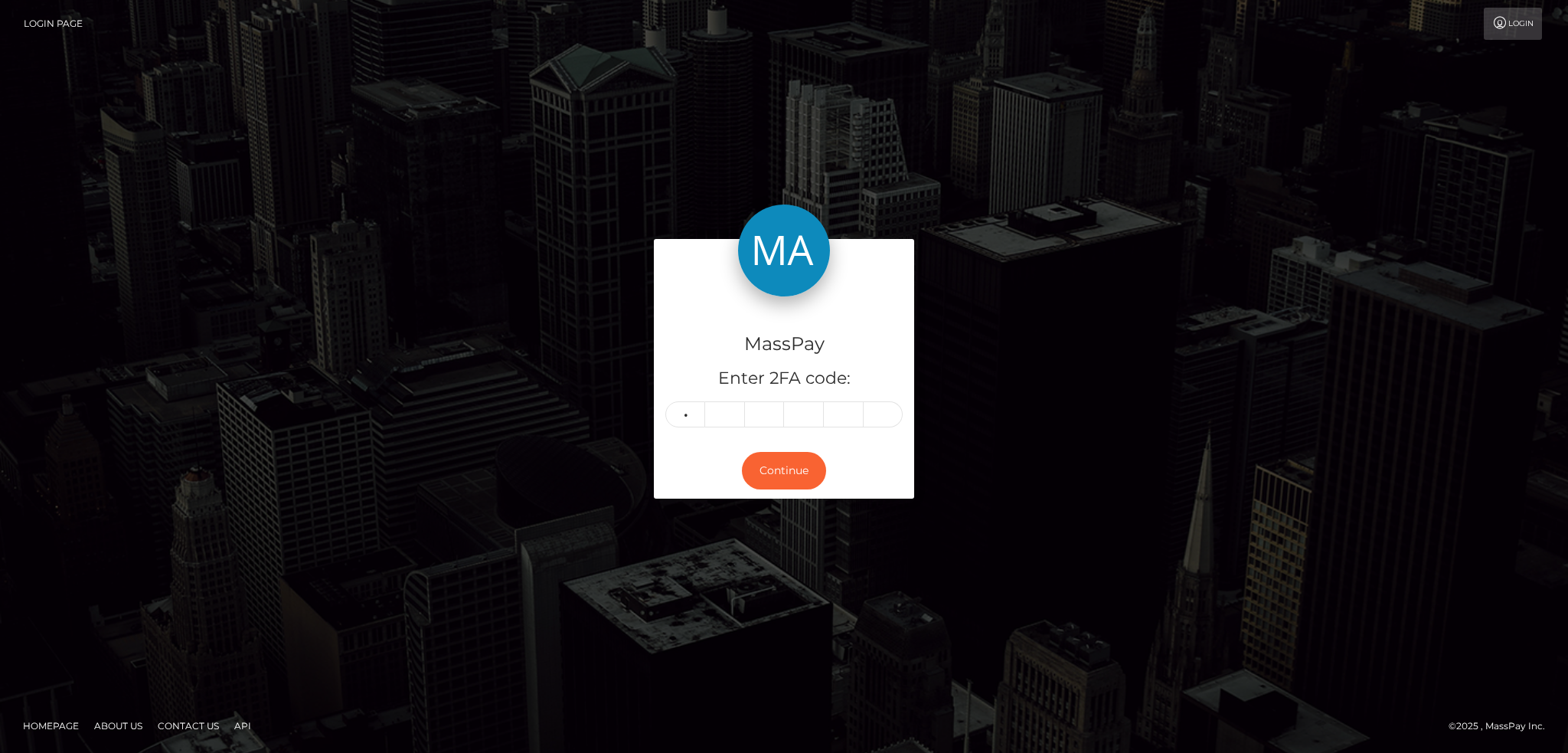
type input "4"
type input "3"
type input "7"
type input "6"
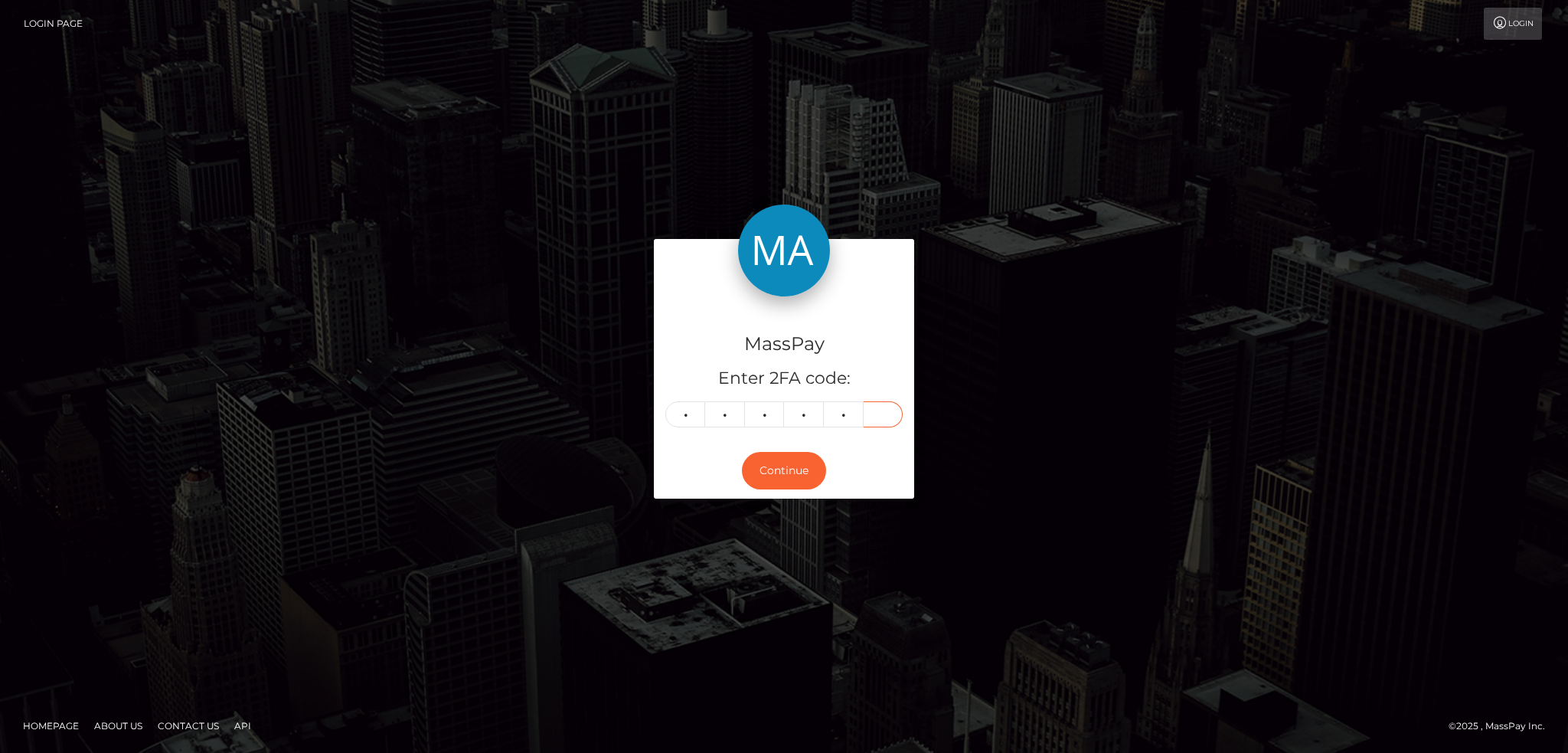
type input "1"
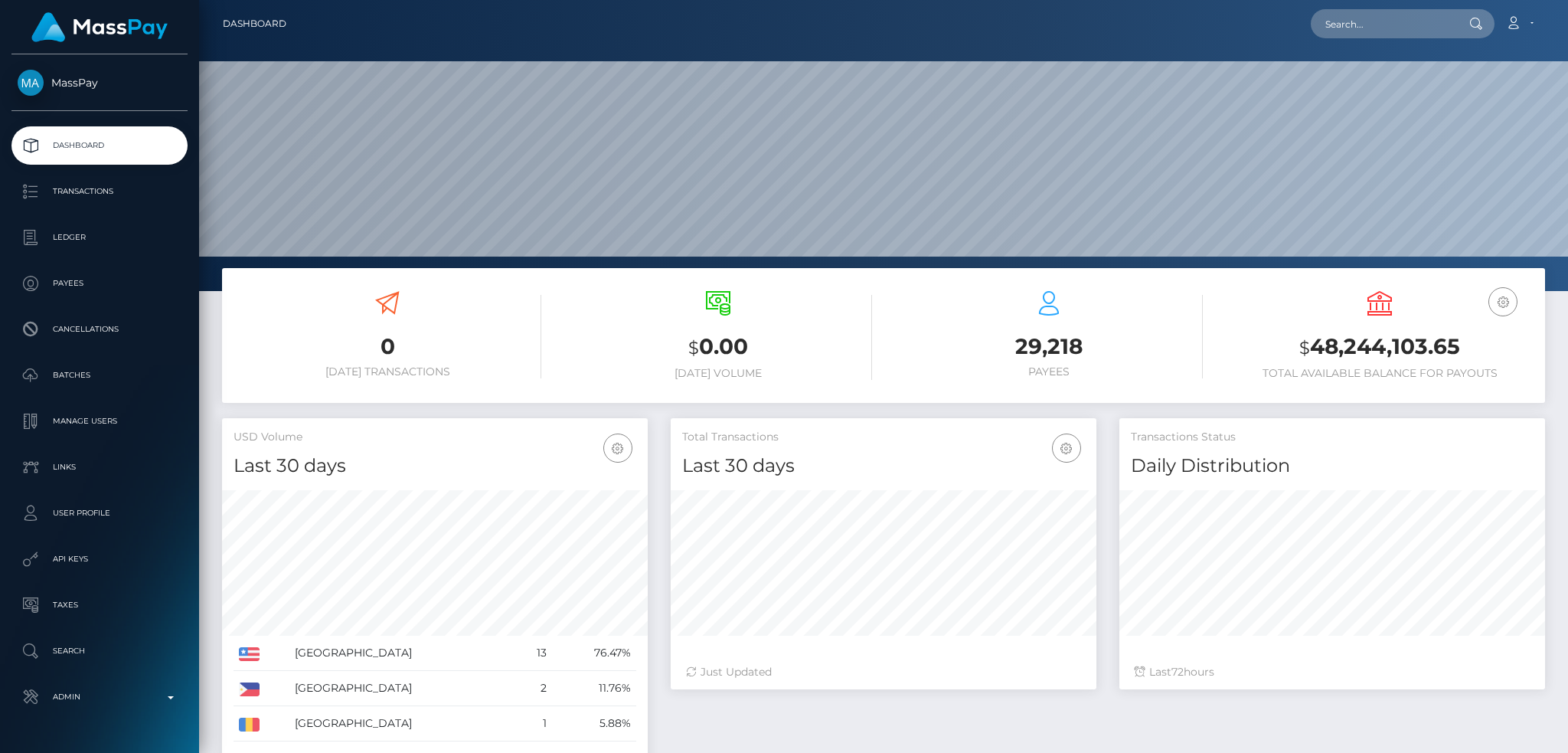
scroll to position [272, 425]
click at [1376, 13] on input "text" at bounding box center [1383, 23] width 144 height 29
paste input "[EMAIL_ADDRESS][DOMAIN_NAME]"
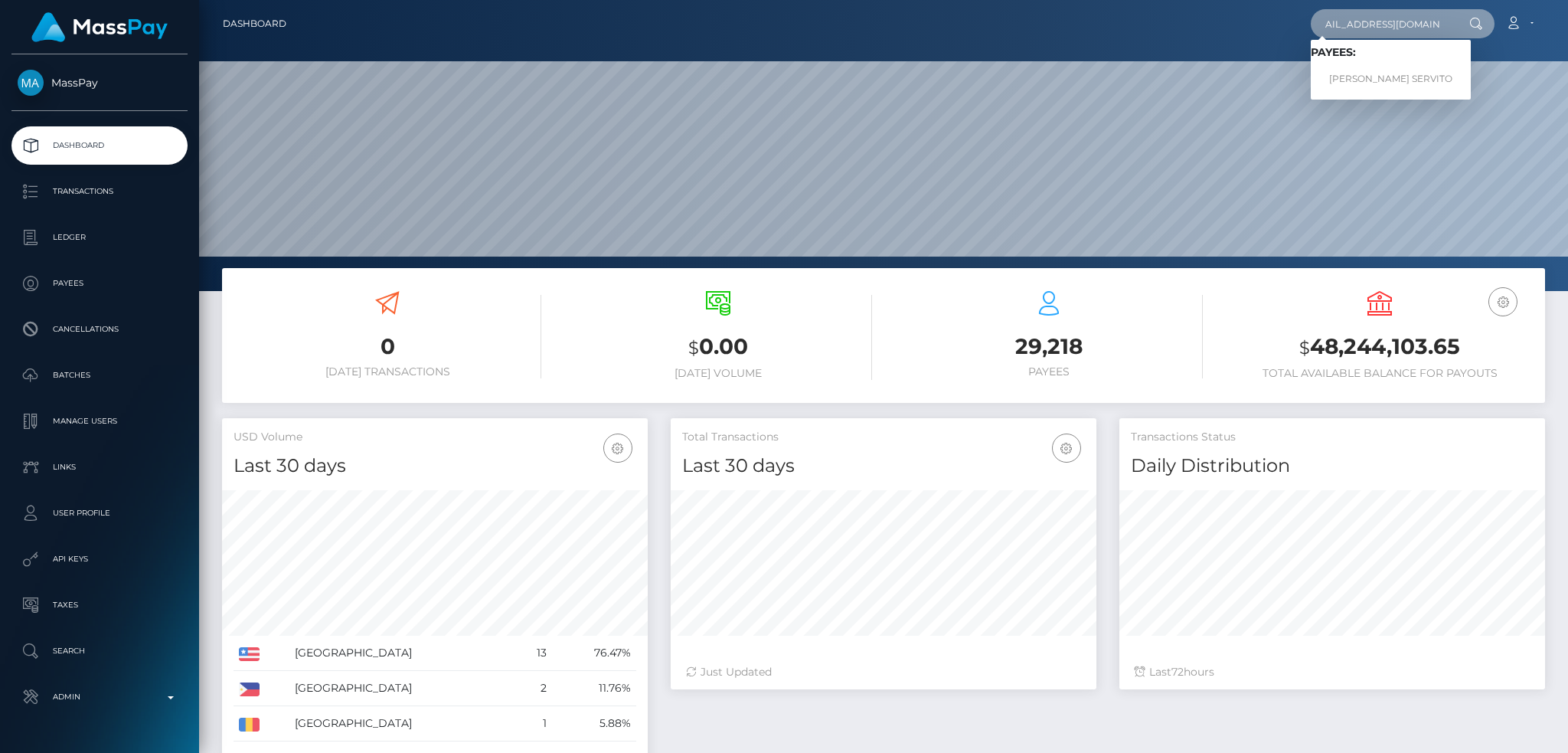
type input "[EMAIL_ADDRESS][DOMAIN_NAME]"
click at [1383, 72] on link "JANA SAMSON SERVITO" at bounding box center [1390, 79] width 160 height 29
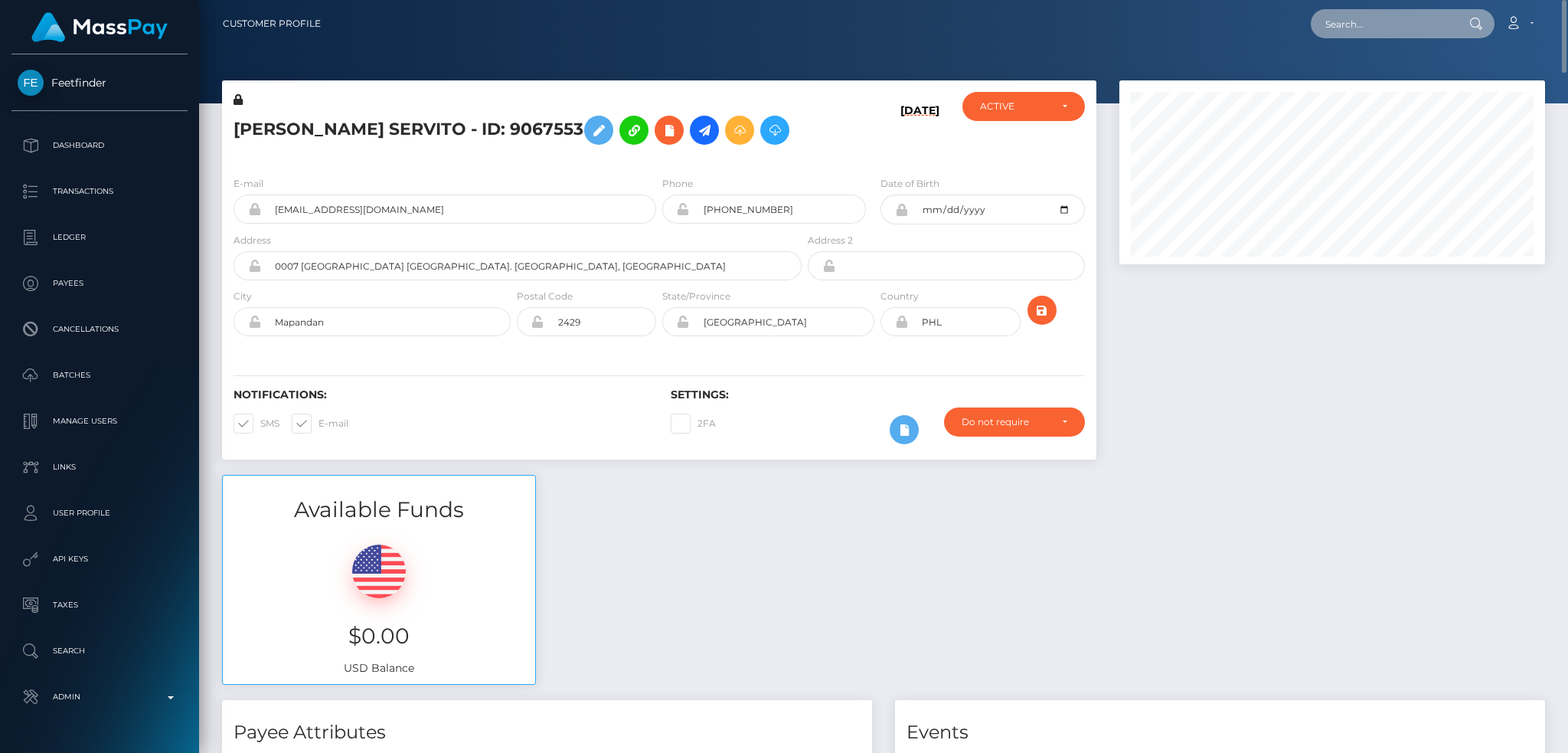
click at [1386, 19] on input "text" at bounding box center [1383, 23] width 144 height 29
paste input "yuying2704nb@gmail.com"
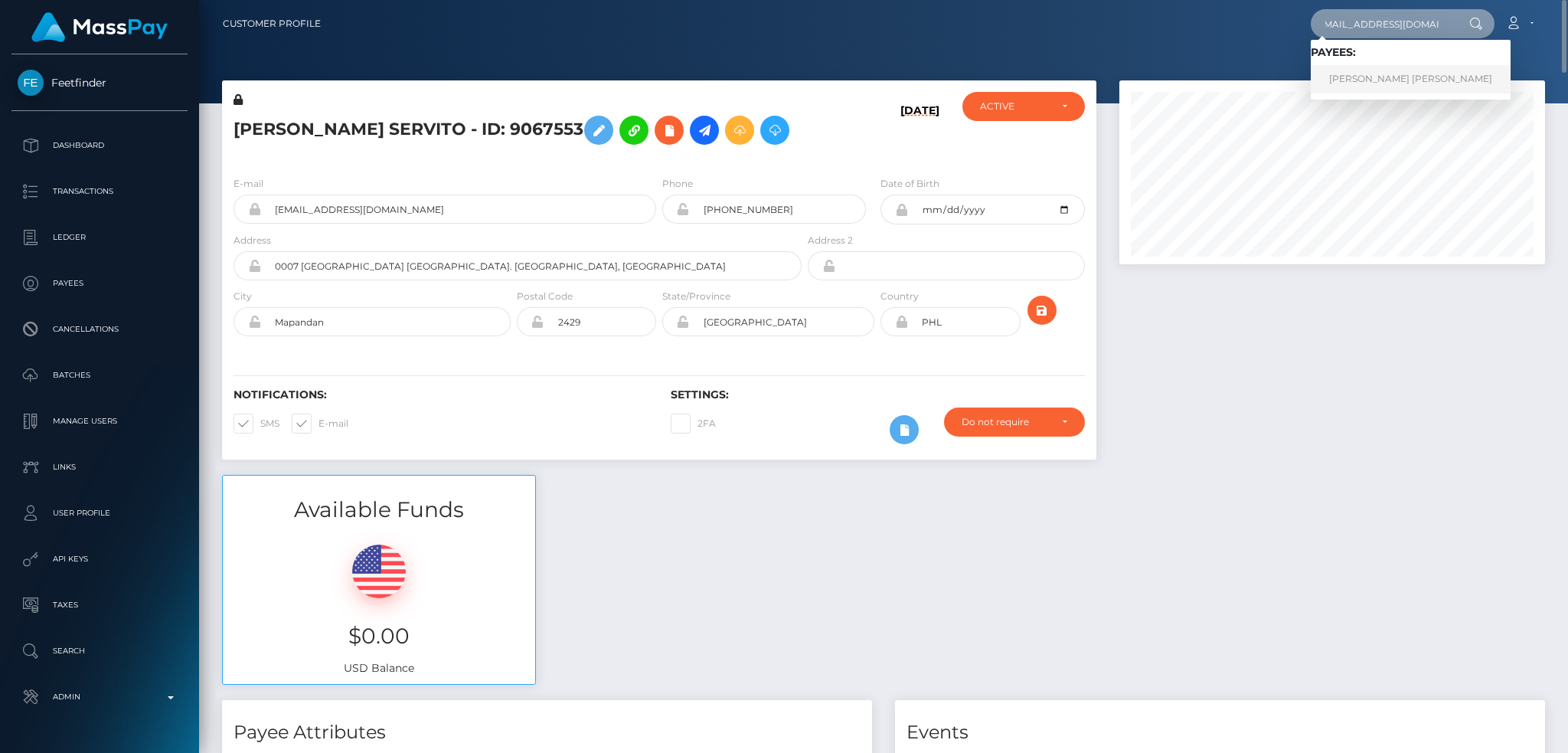
type input "yuying2704nb@gmail.com"
click at [1363, 86] on link "Anh Thi Ngoc Vu" at bounding box center [1411, 79] width 200 height 29
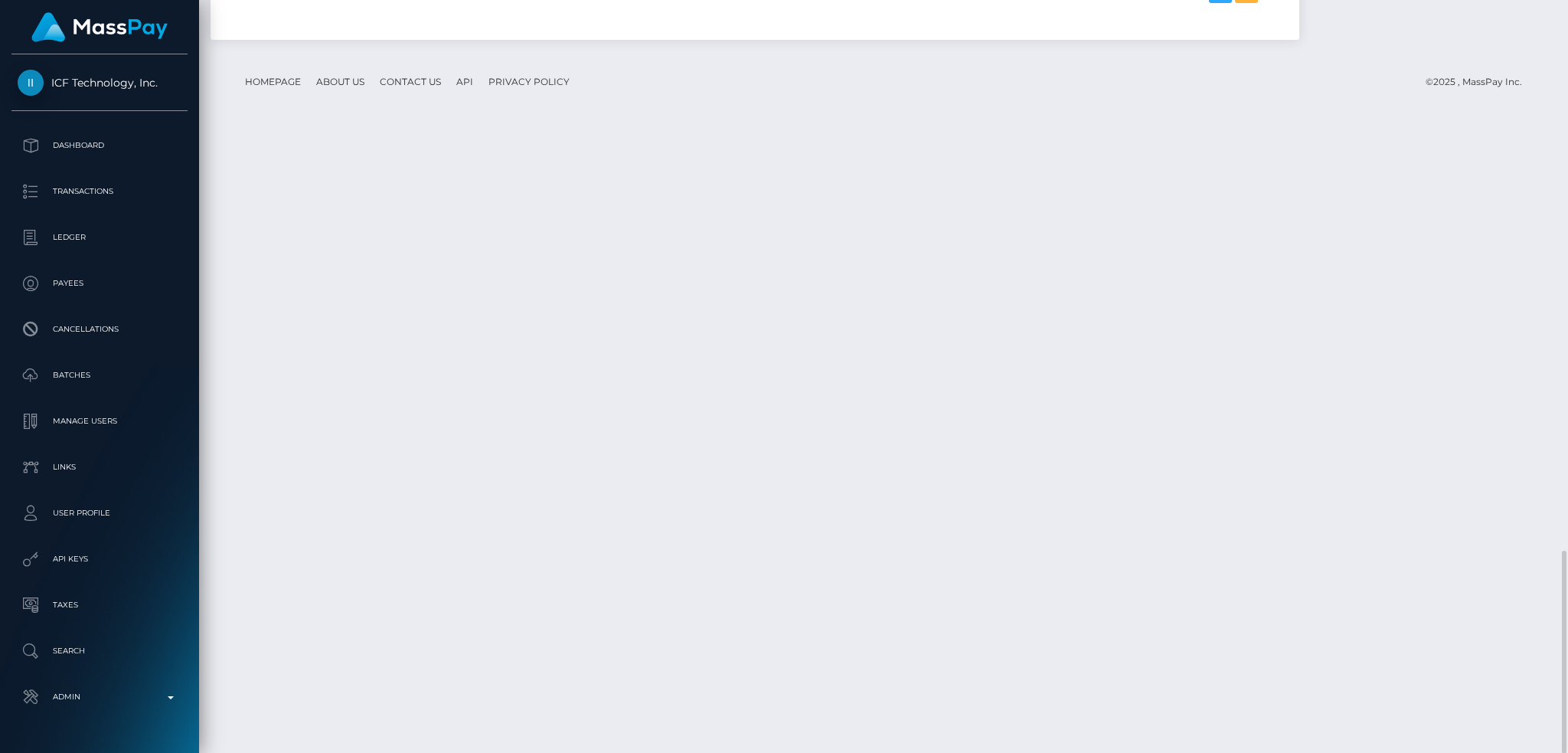
scroll to position [184, 425]
copy td "ACB – Asia Commercial Bank / 68ecd7ded573c / MassPay Dynamic Tokens/FinFan / IC…"
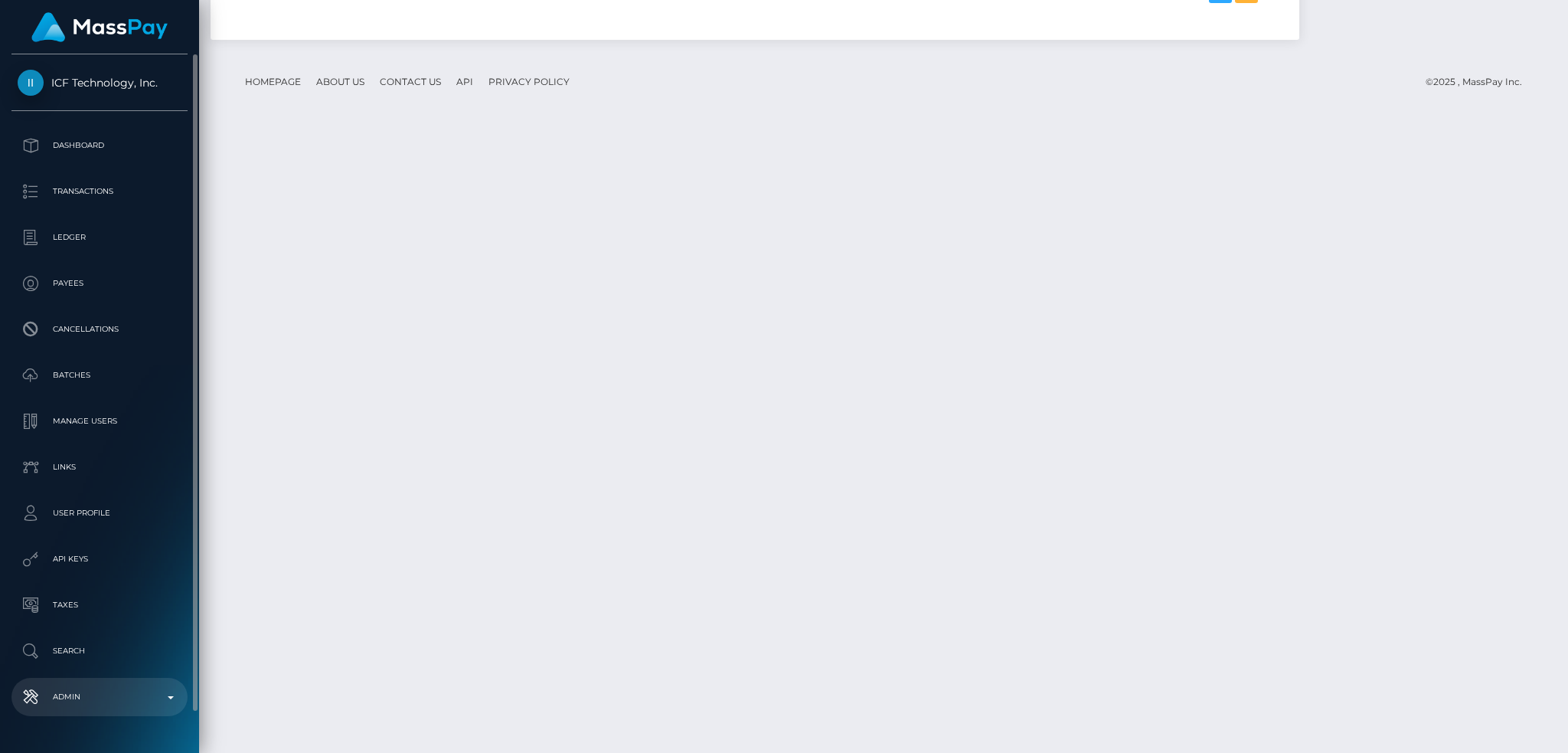
click at [123, 689] on p "Admin" at bounding box center [99, 697] width 164 height 23
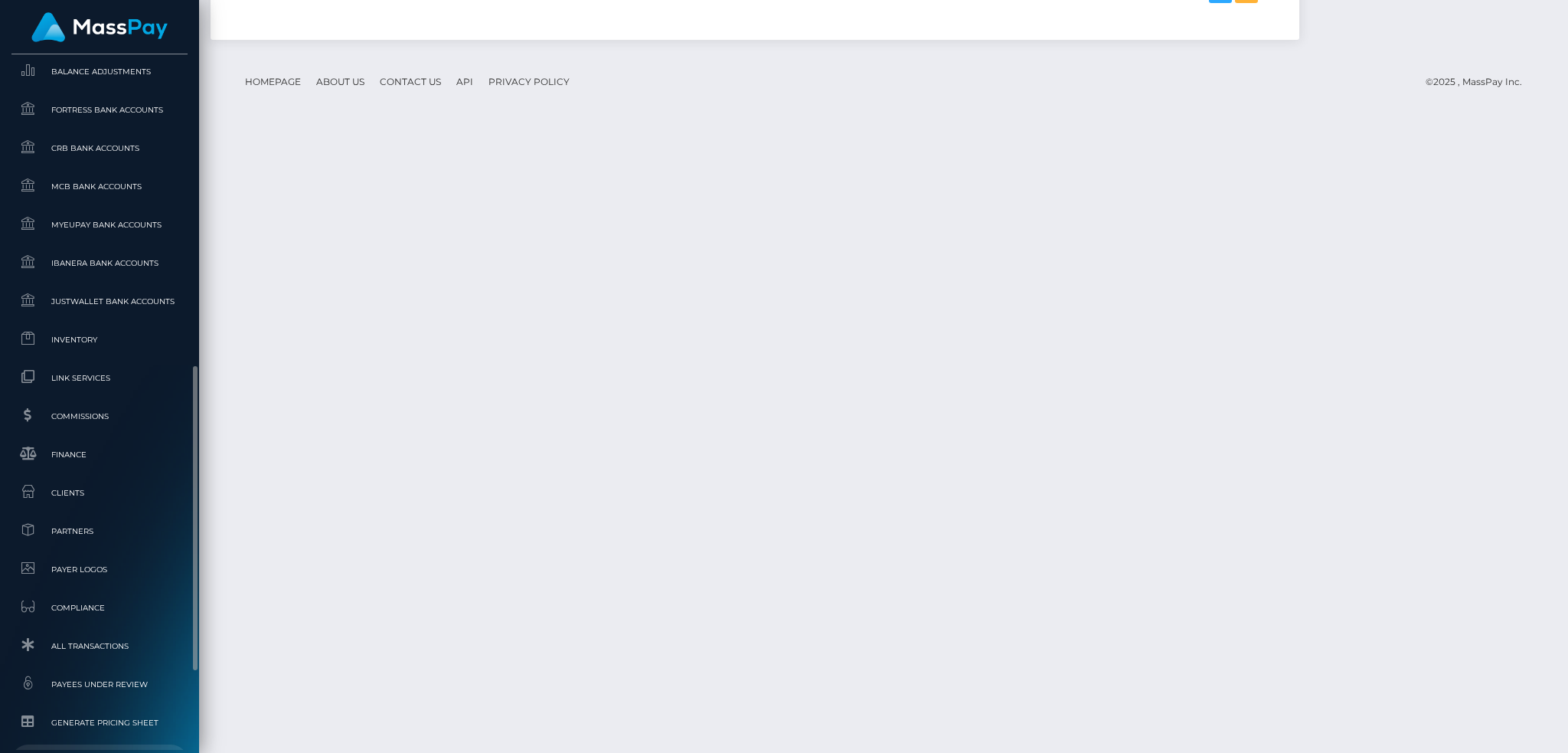
scroll to position [898, 0]
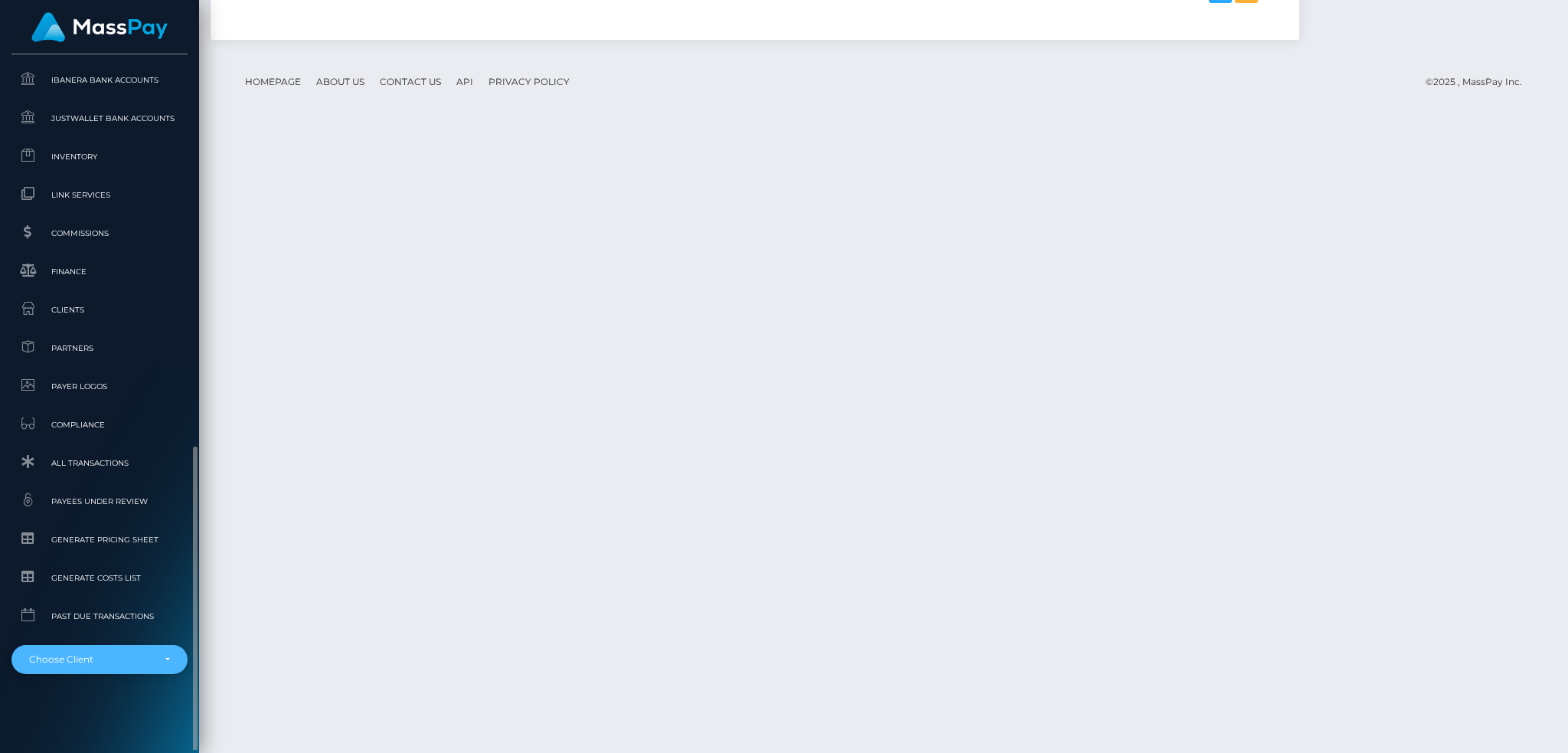
click at [124, 662] on div "Choose Client" at bounding box center [90, 660] width 123 height 12
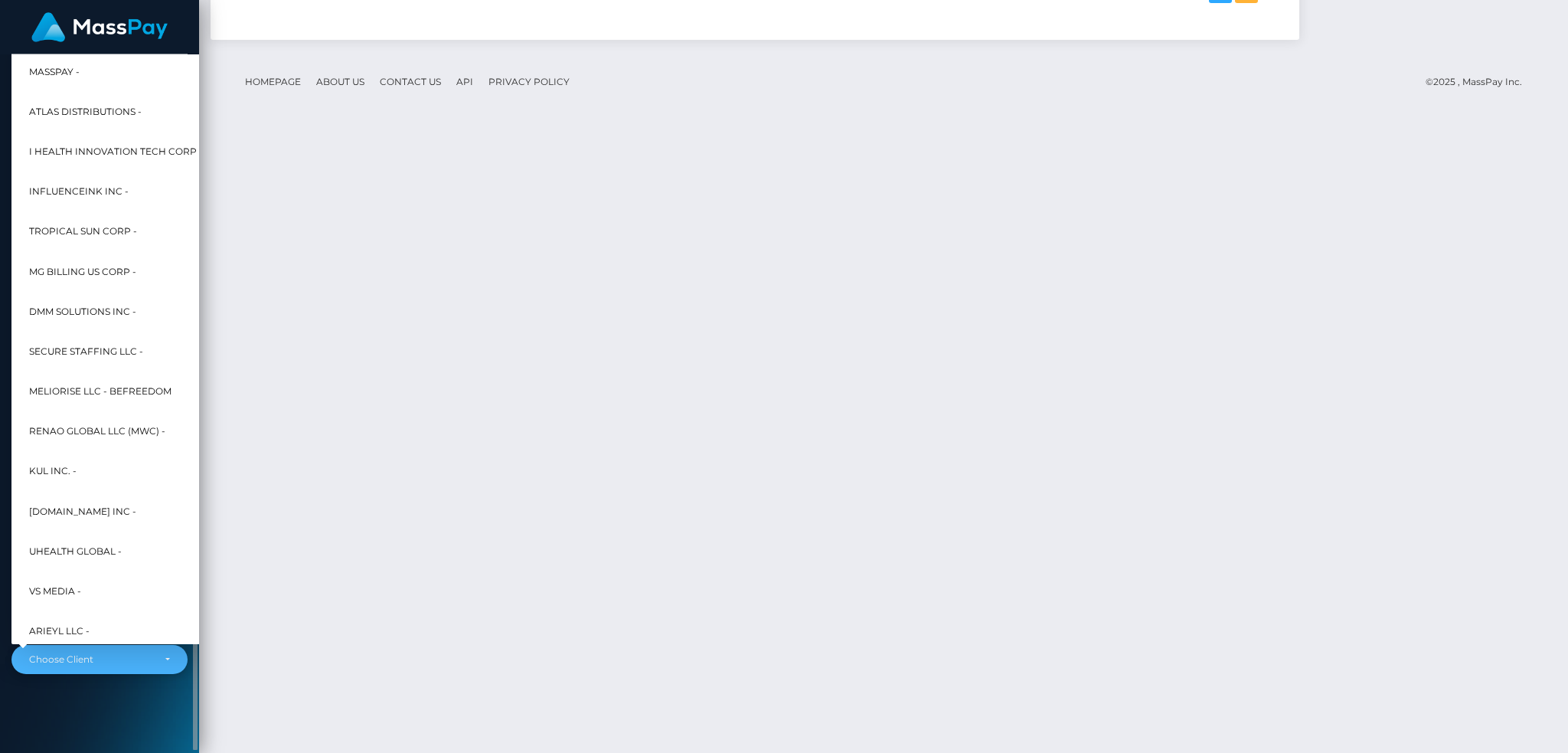
scroll to position [615, 0]
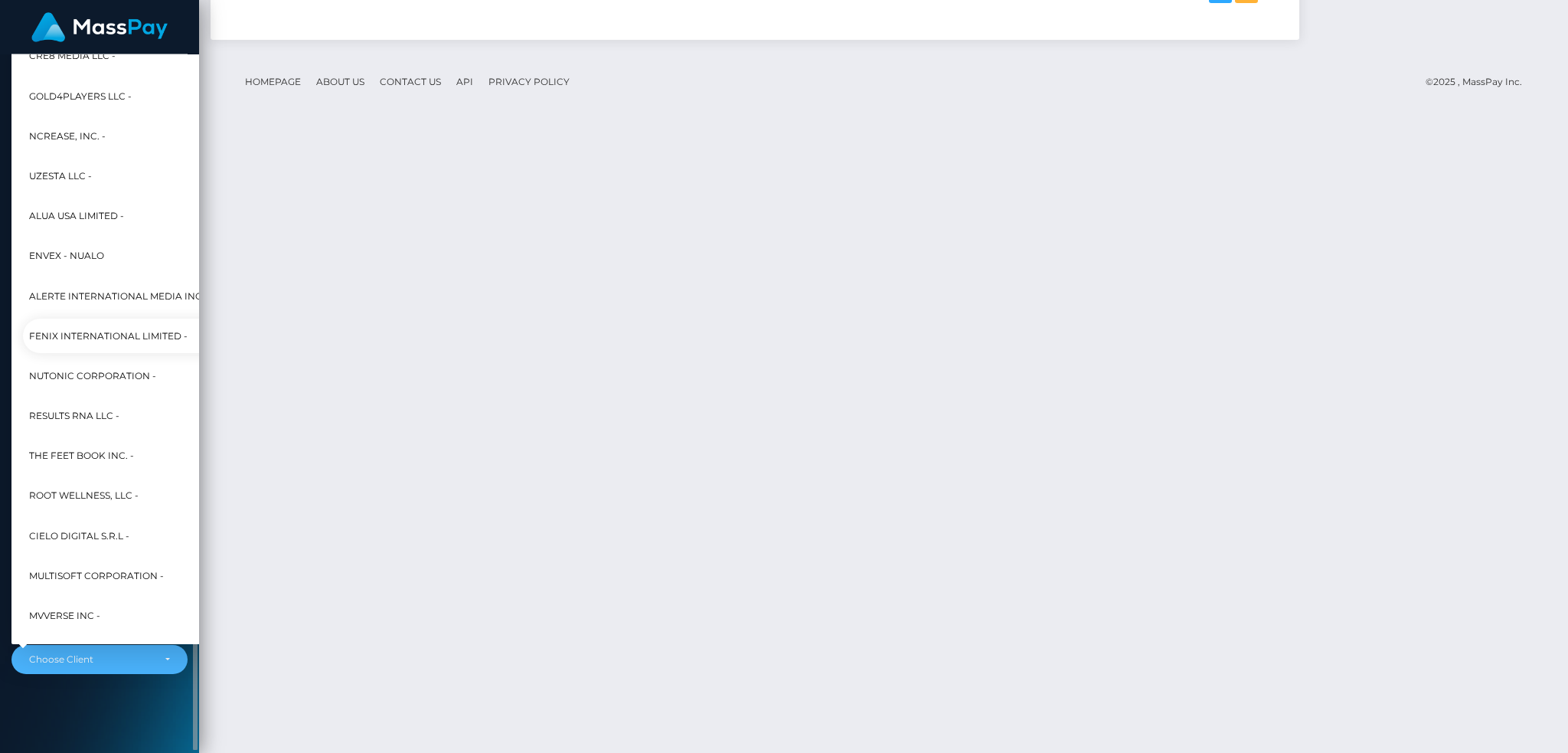
click at [130, 329] on span "Fenix International Limited -" at bounding box center [107, 337] width 158 height 20
select select "26"
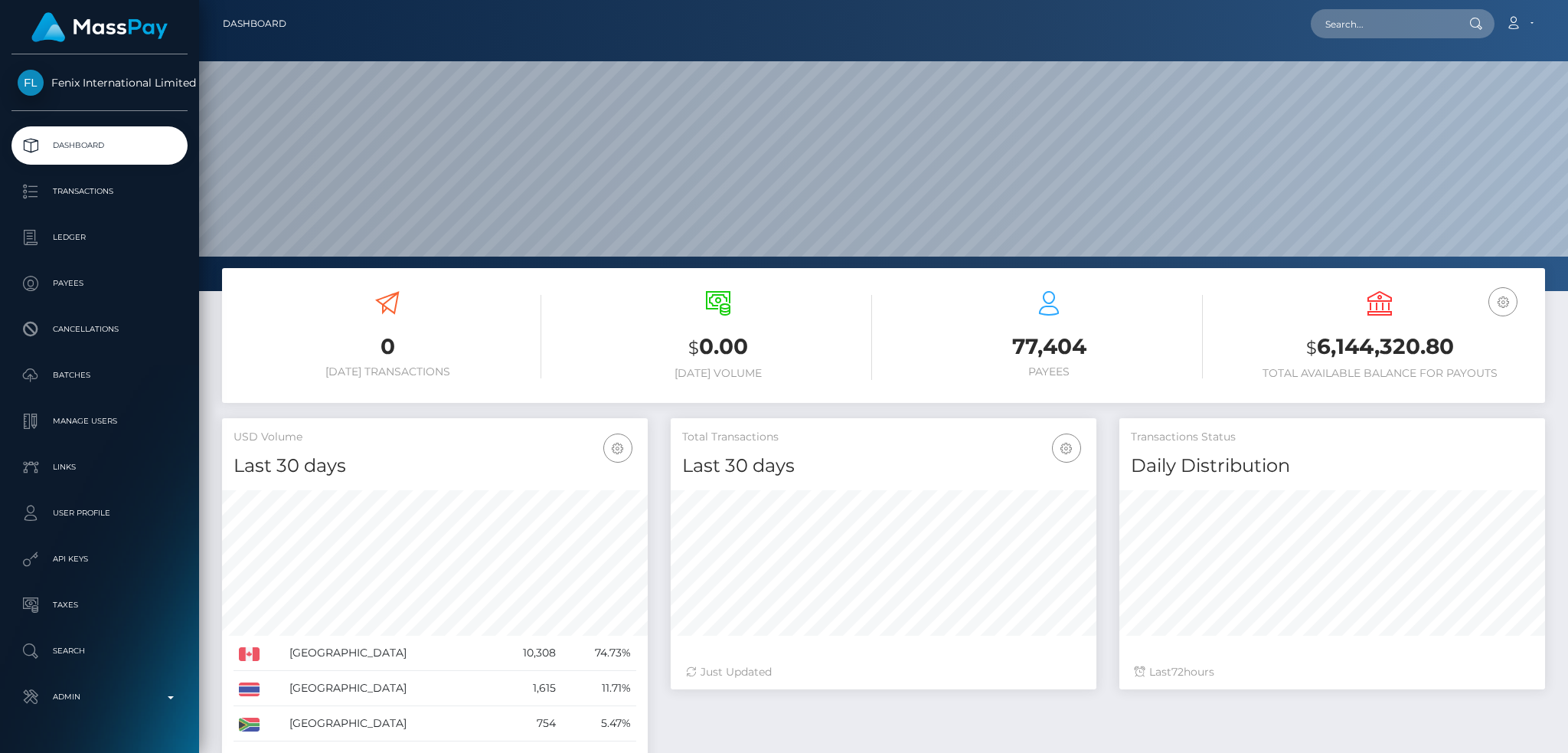
scroll to position [272, 425]
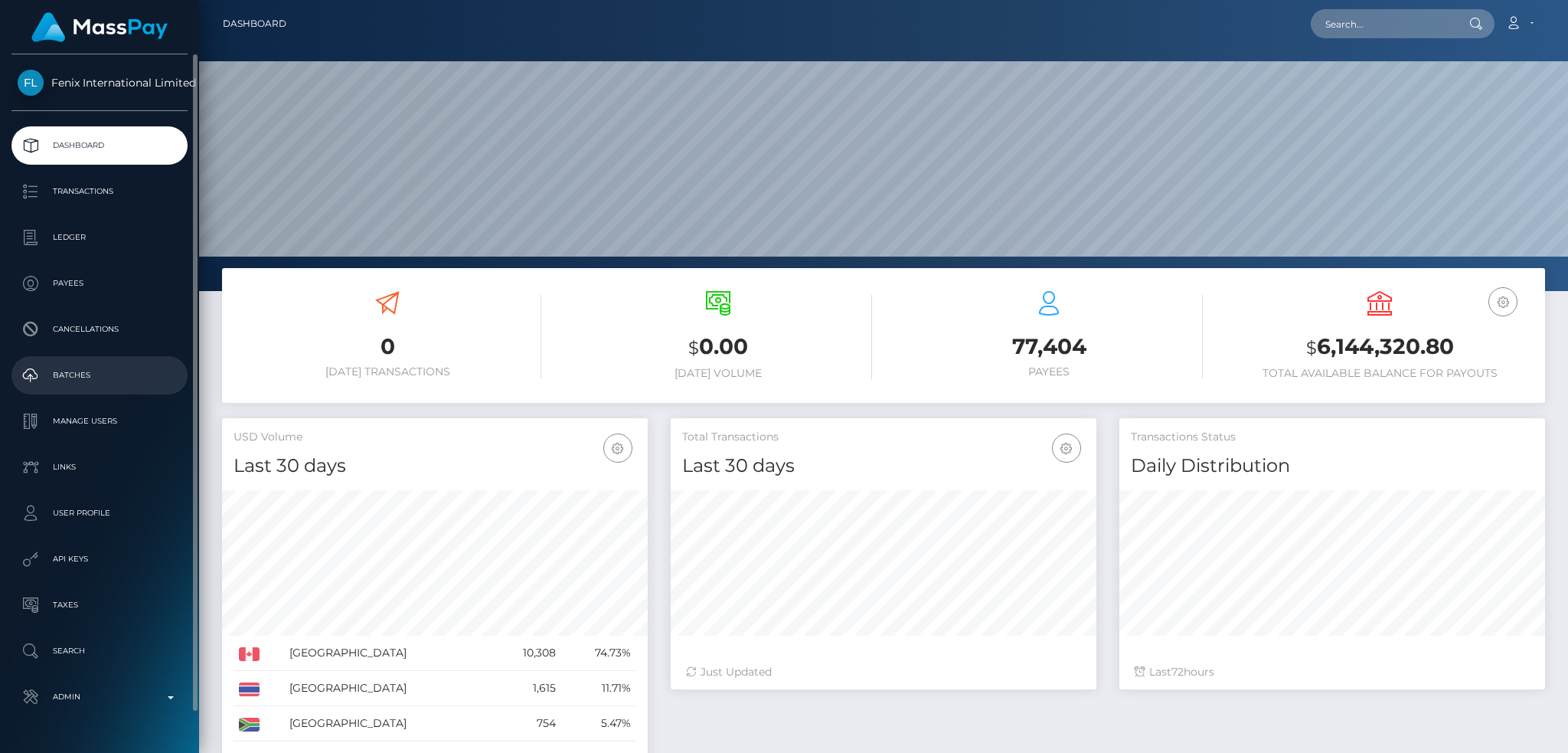
click at [116, 375] on p "Batches" at bounding box center [99, 375] width 164 height 23
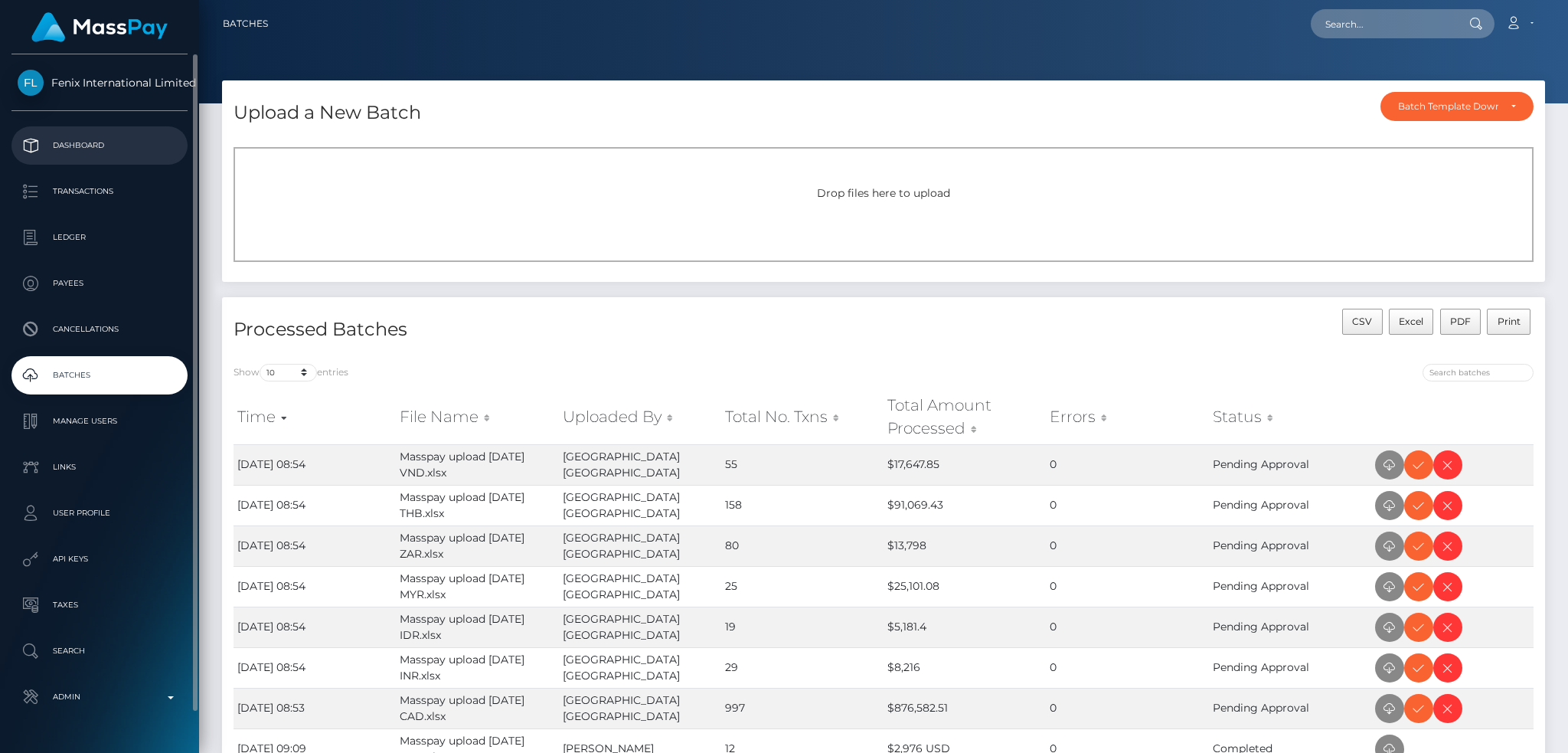
click at [139, 142] on p "Dashboard" at bounding box center [99, 145] width 164 height 23
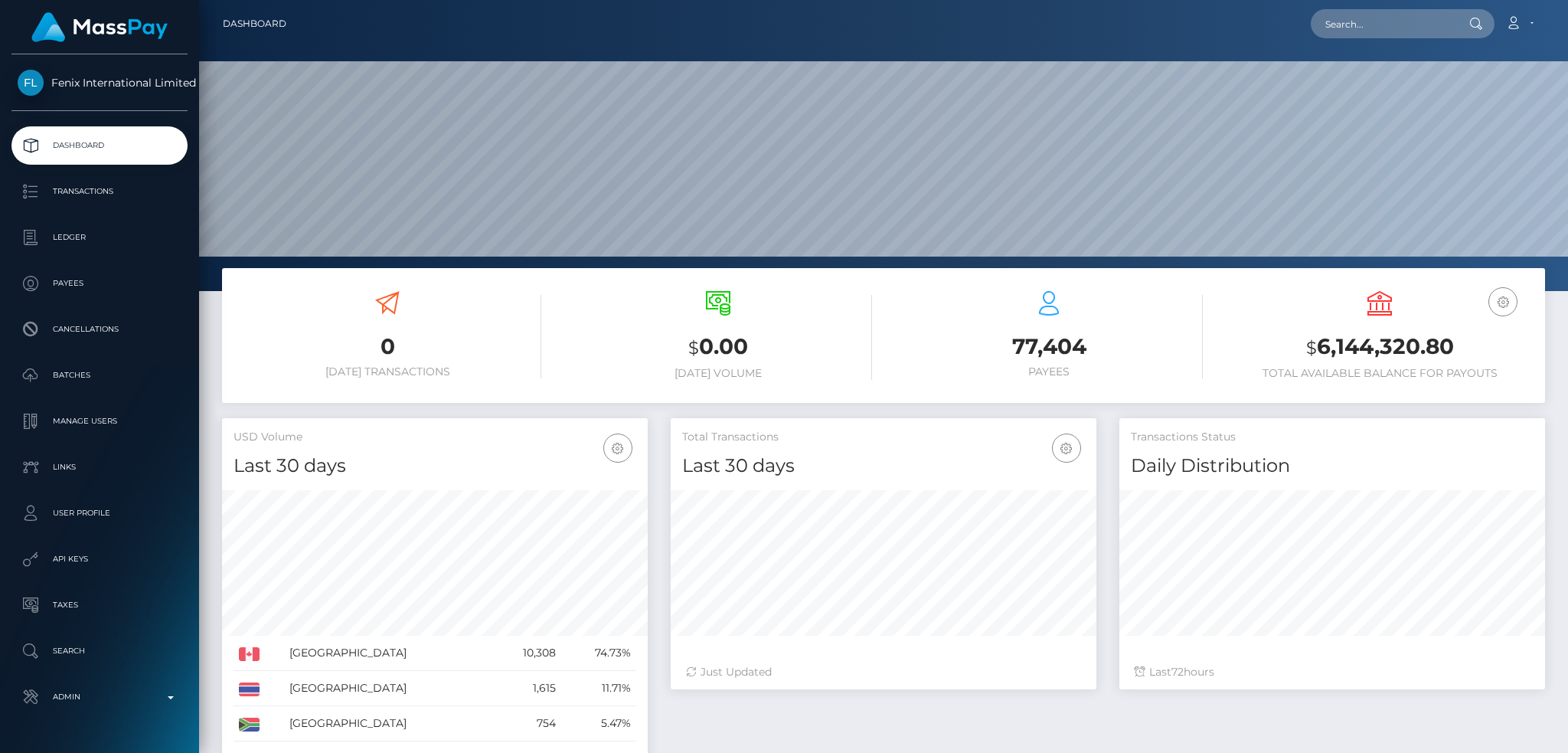
scroll to position [272, 425]
click at [1376, 17] on input "text" at bounding box center [1383, 23] width 144 height 29
paste input "68e9519984590"
click at [1365, 16] on input "68e9519984590" at bounding box center [1383, 23] width 144 height 29
paste input "833037679154176000_2"
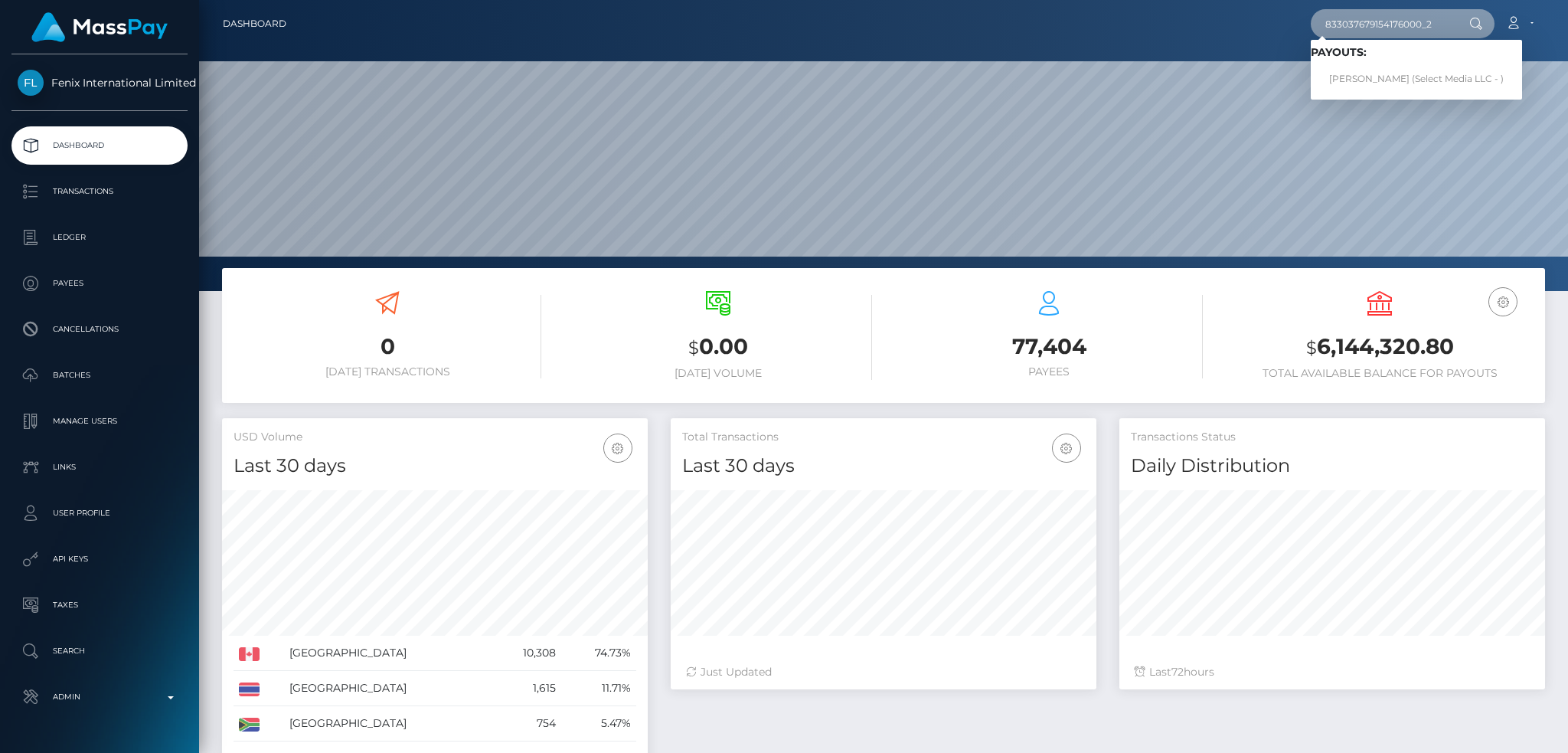
type input "833037679154176000_2"
click at [1373, 79] on link "SOFIA MARCONI FERNANDEZ (Select Media LLC - )" at bounding box center [1416, 79] width 212 height 29
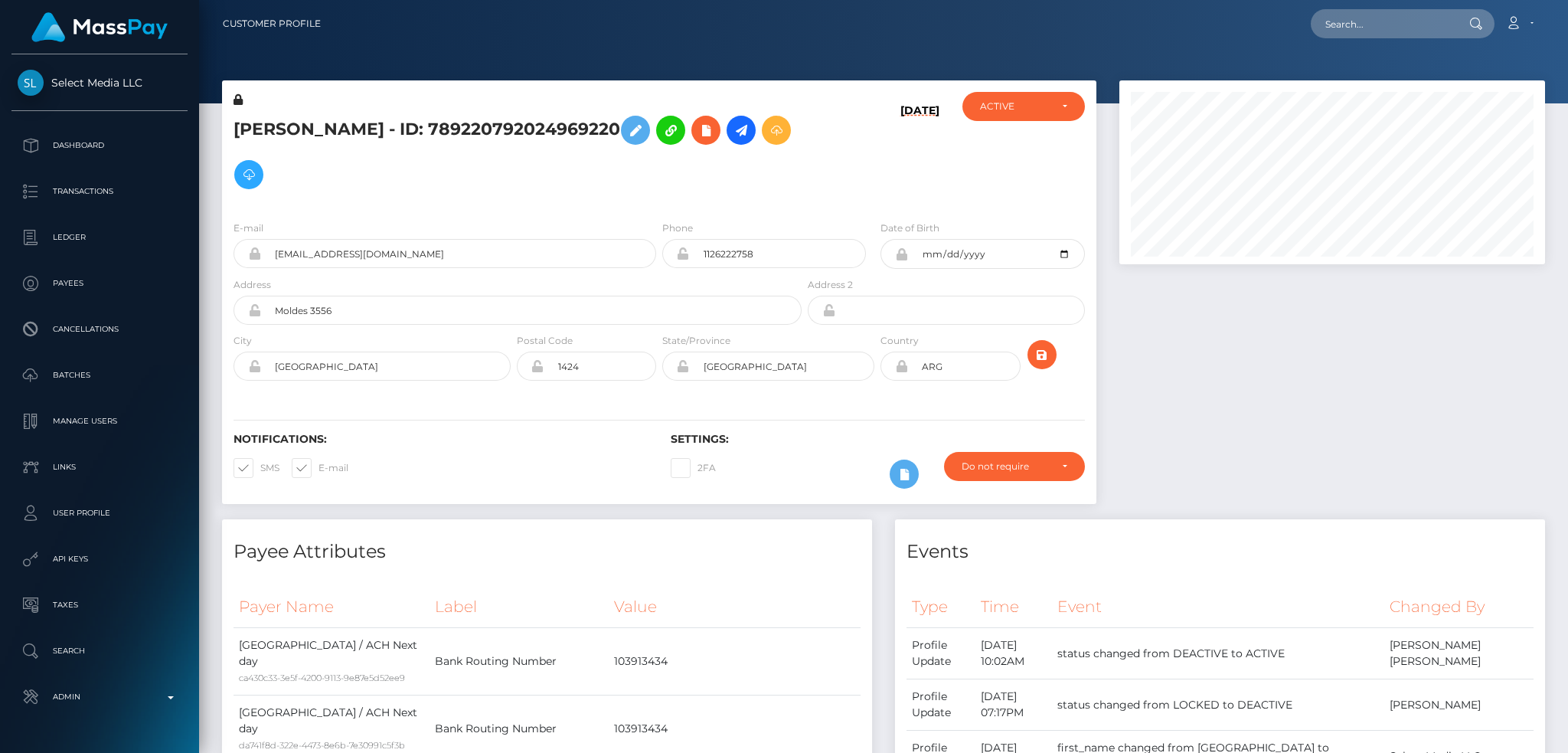
scroll to position [184, 425]
click at [1371, 24] on input "text" at bounding box center [1383, 23] width 144 height 29
paste input "auth0|Iya5zw7edWVtUsviP8cxyZm3Yxq2"
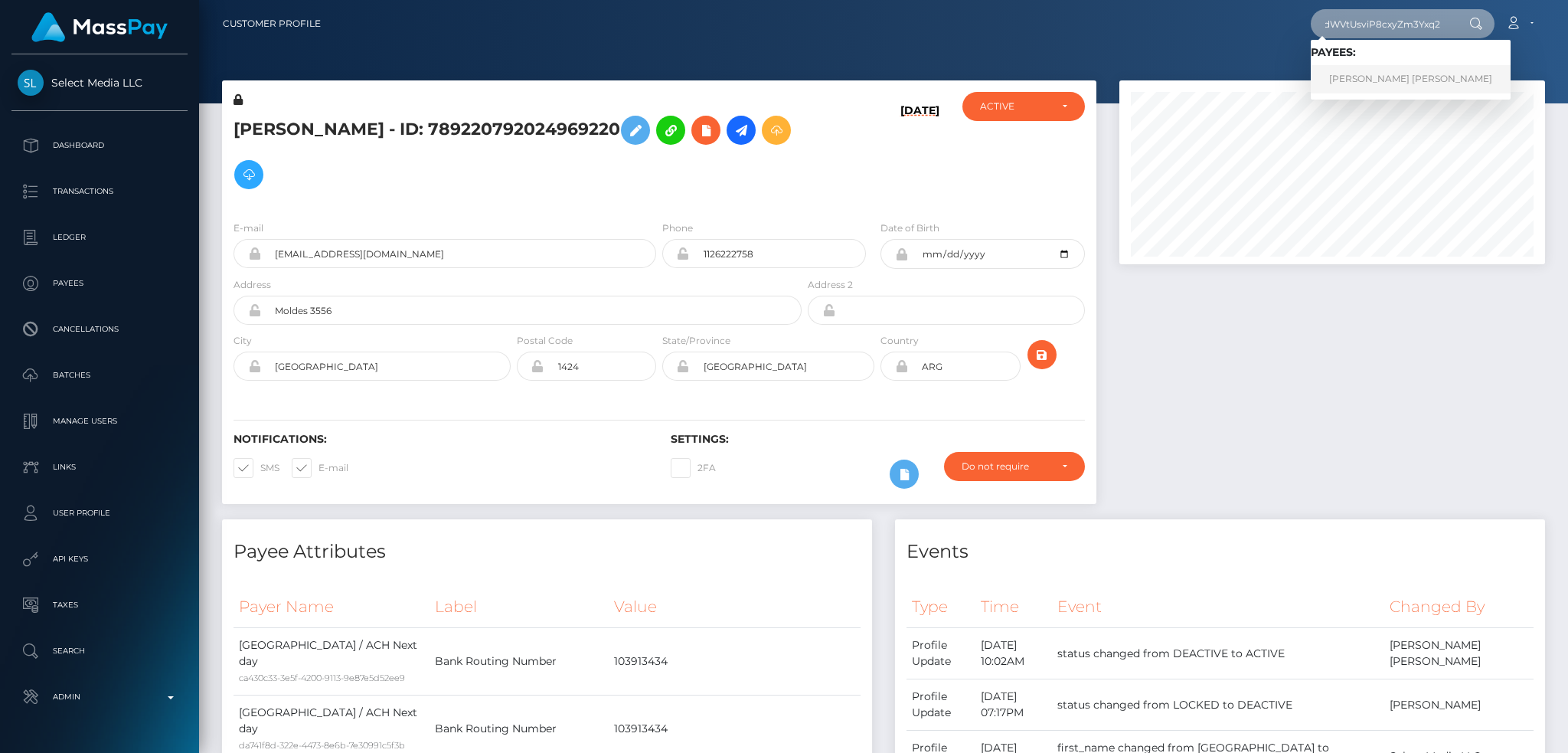
type input "auth0|Iya5zw7edWVtUsviP8cxyZm3Yxq2"
click at [1380, 70] on link "CARL LORENZ CASTILLO APILADO" at bounding box center [1411, 79] width 200 height 29
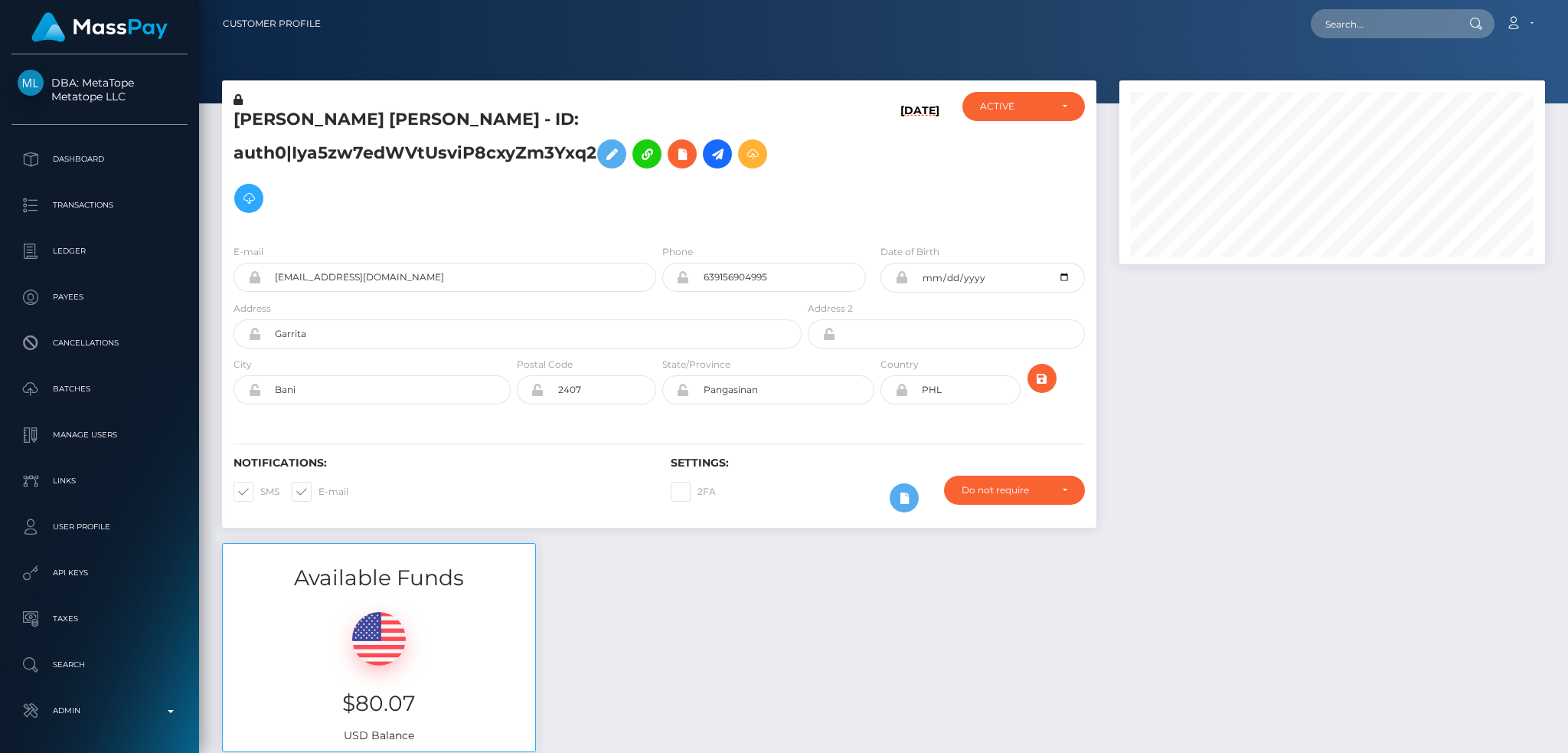
scroll to position [184, 425]
drag, startPoint x: 1376, startPoint y: 13, endPoint x: 1366, endPoint y: 11, distance: 10.2
click at [1376, 13] on input "text" at bounding box center [1383, 23] width 144 height 29
paste input "833037679154176000_2"
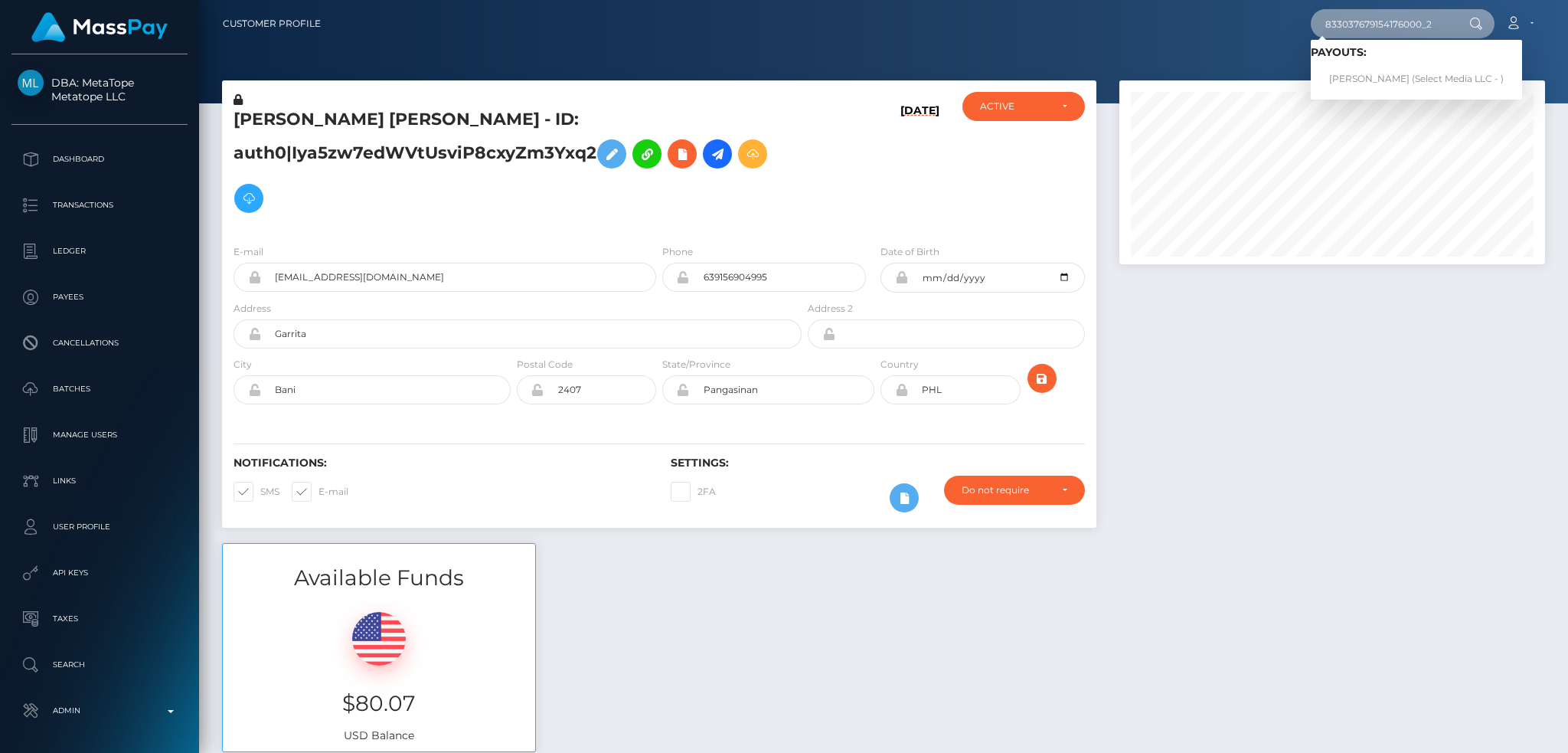
type input "833037679154176000_2"
click at [1365, 81] on link "[PERSON_NAME] (Select Media LLC - )" at bounding box center [1416, 79] width 212 height 29
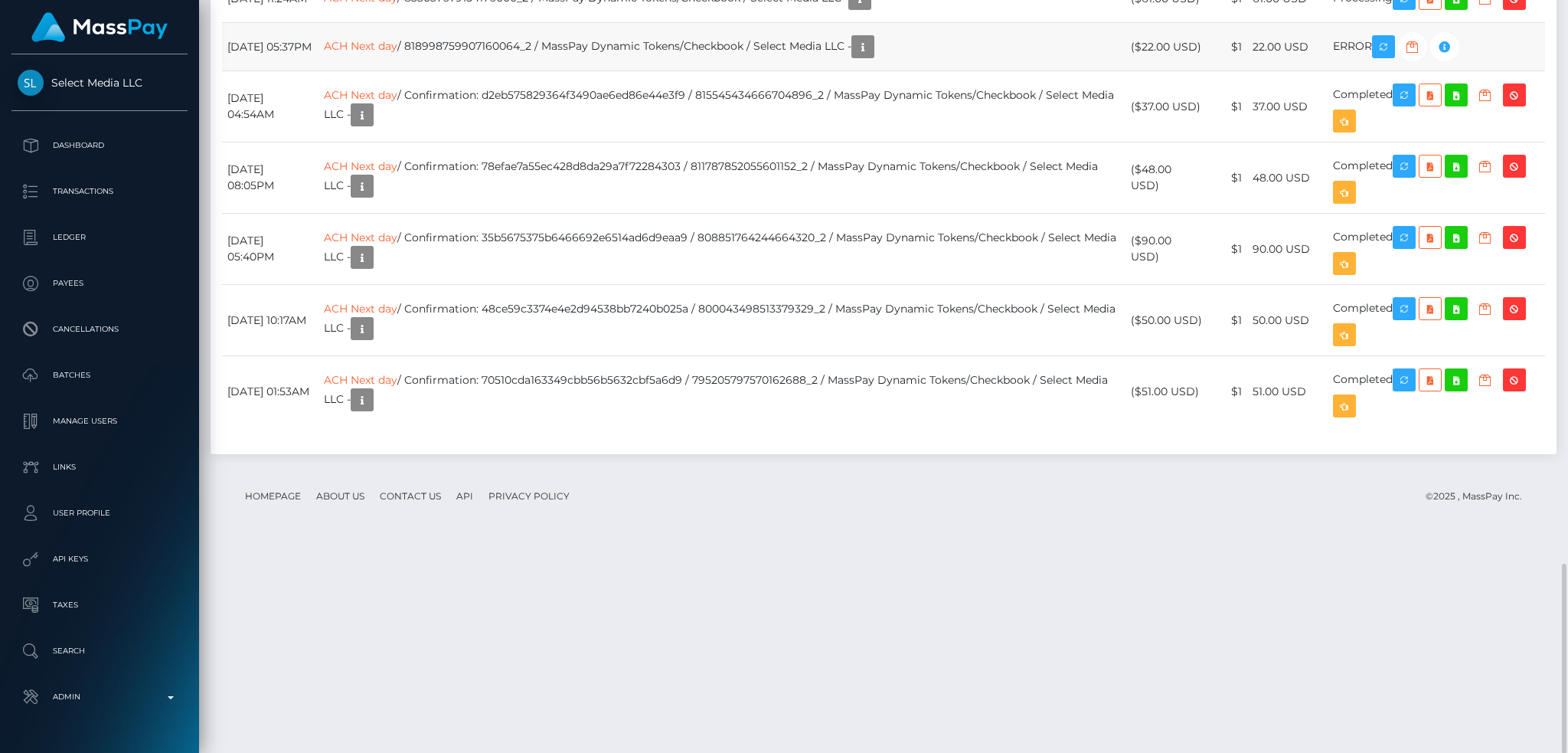
scroll to position [184, 425]
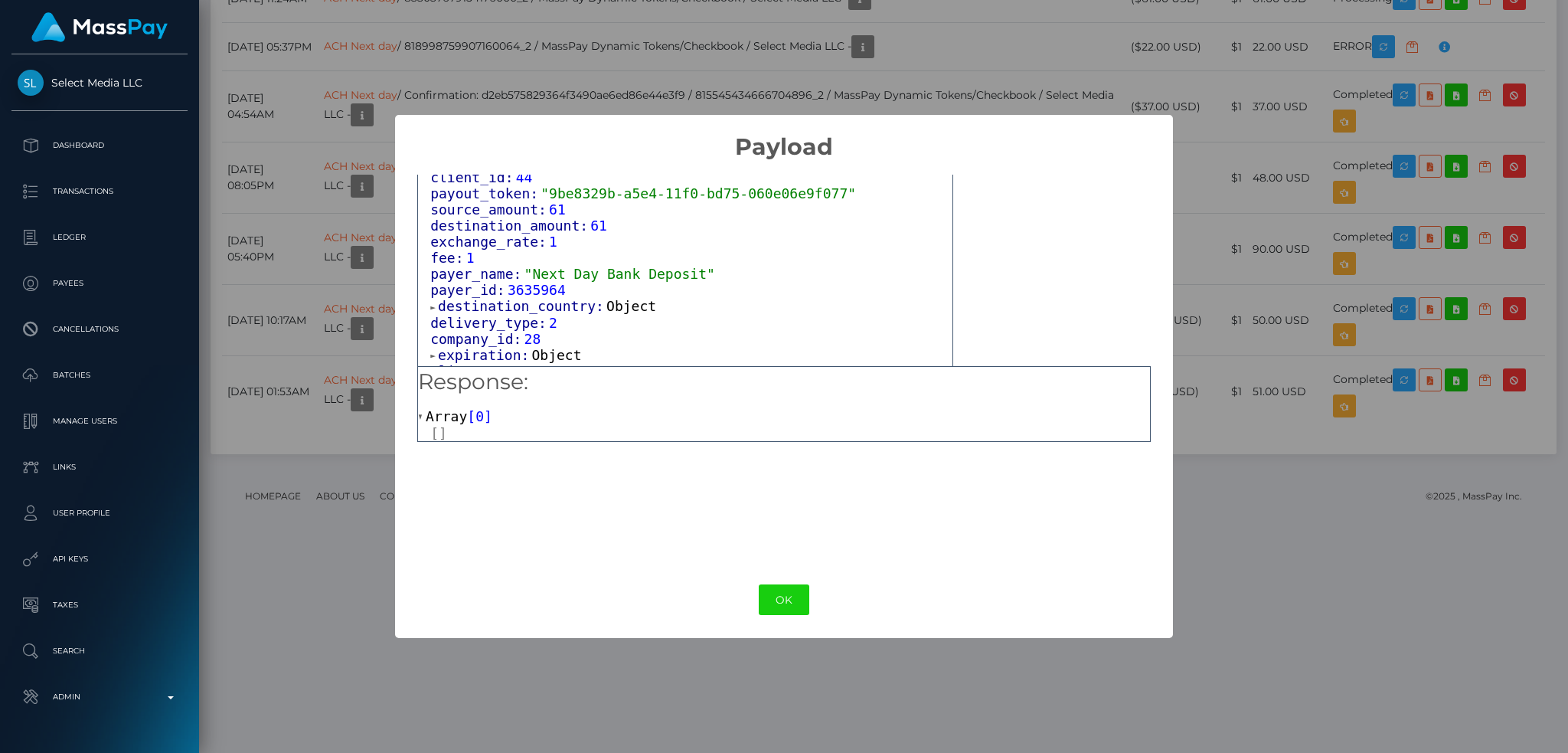
scroll to position [969, 0]
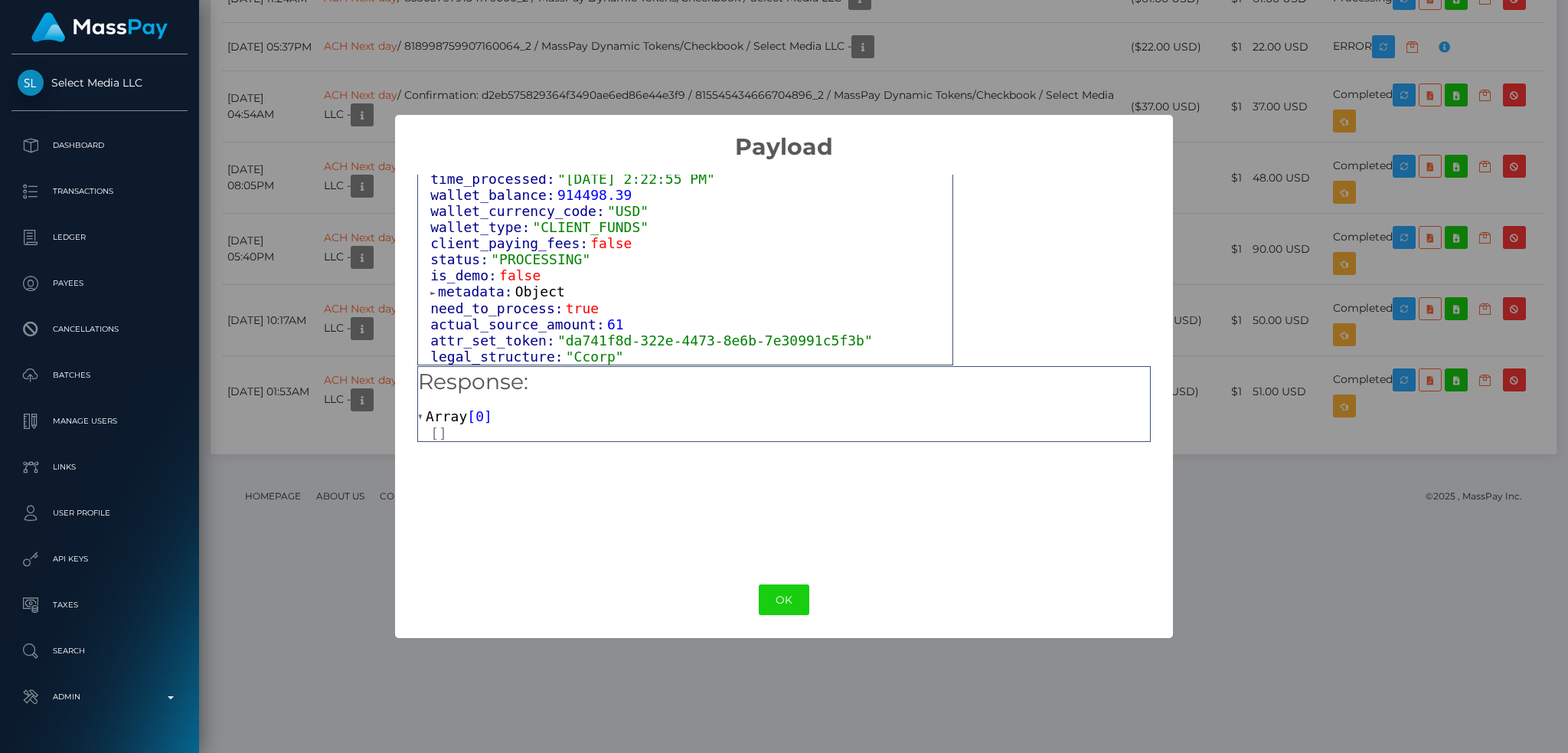
click at [778, 599] on button "OK" at bounding box center [784, 600] width 51 height 31
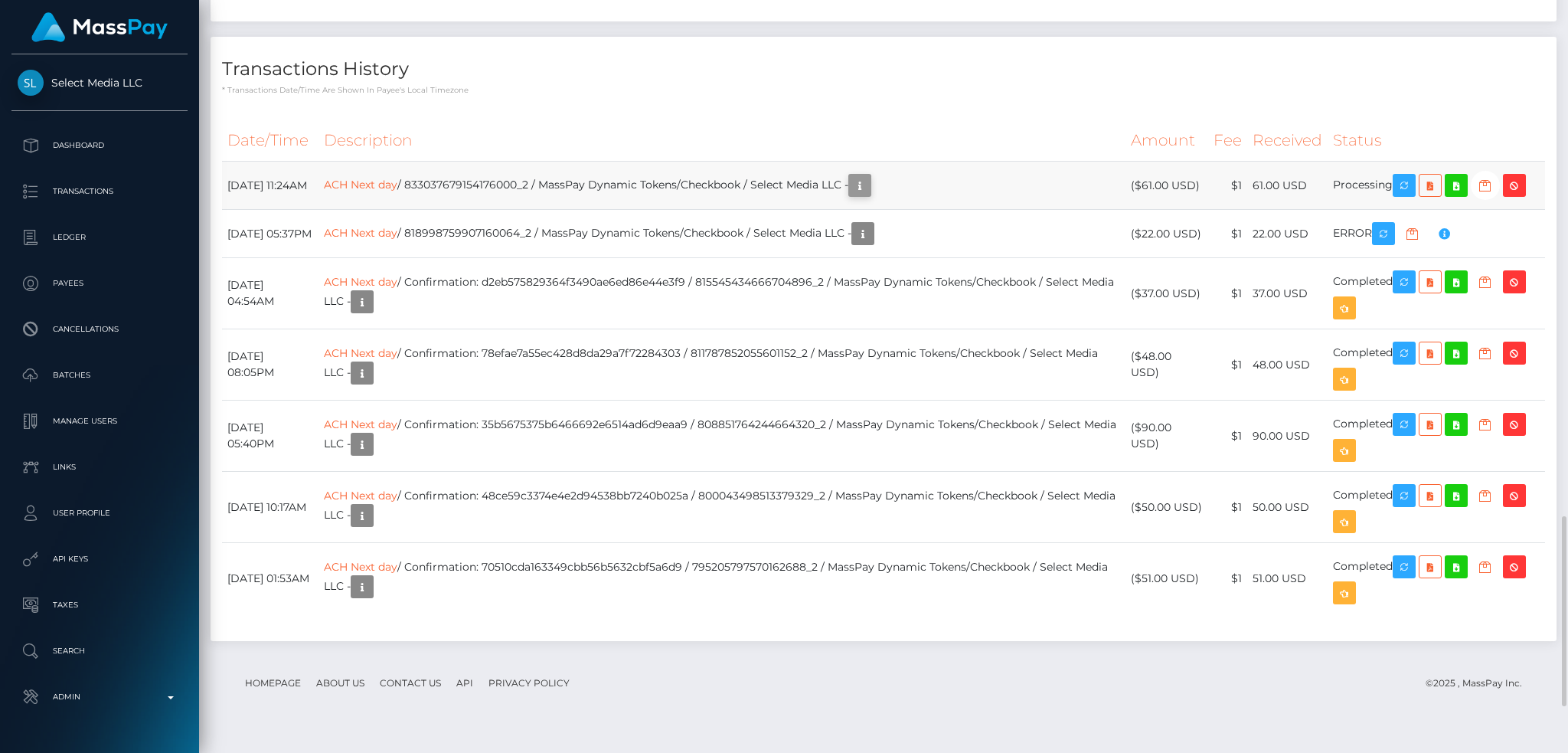
scroll to position [184, 425]
click at [869, 195] on icon "button" at bounding box center [860, 185] width 18 height 19
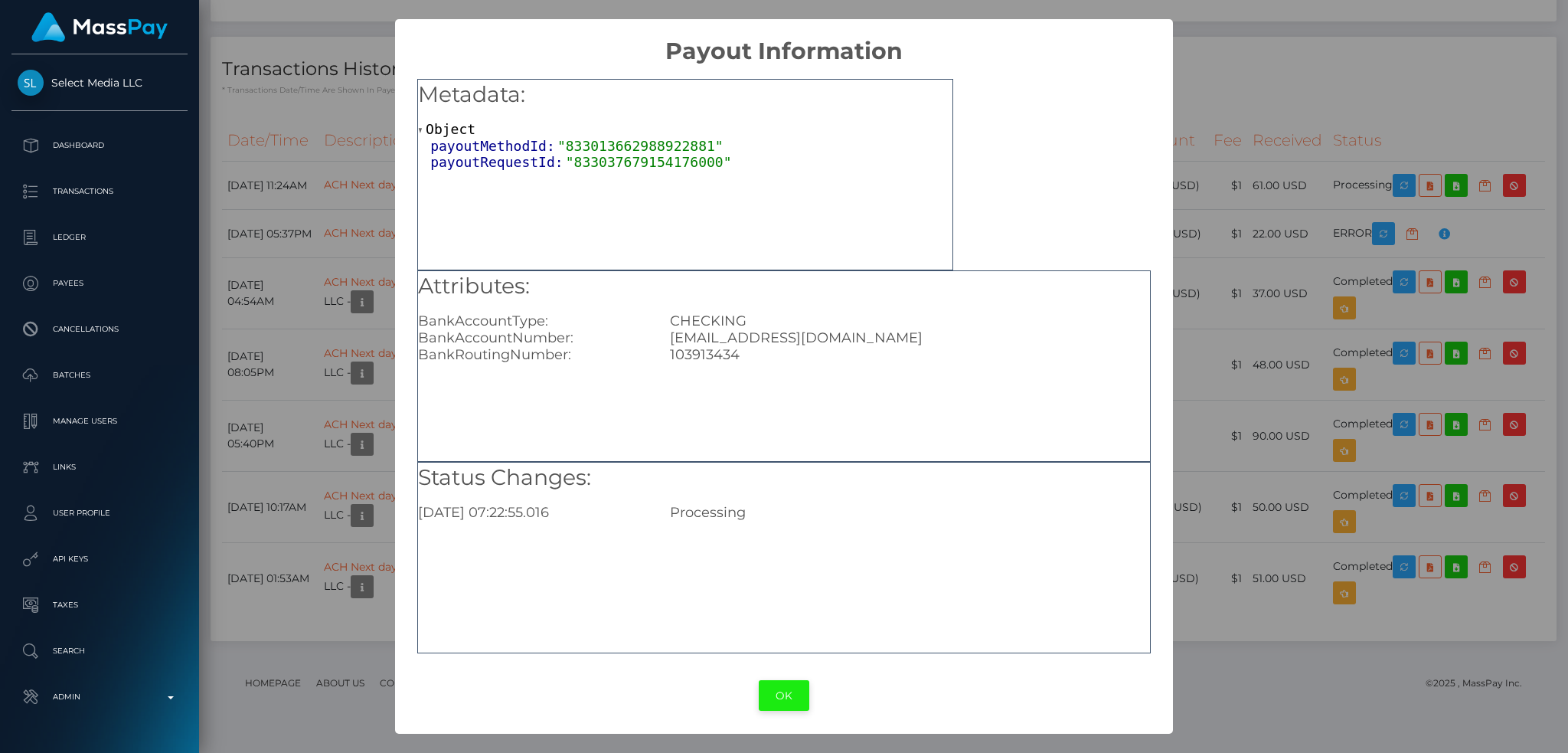
click at [785, 697] on button "OK" at bounding box center [784, 696] width 51 height 31
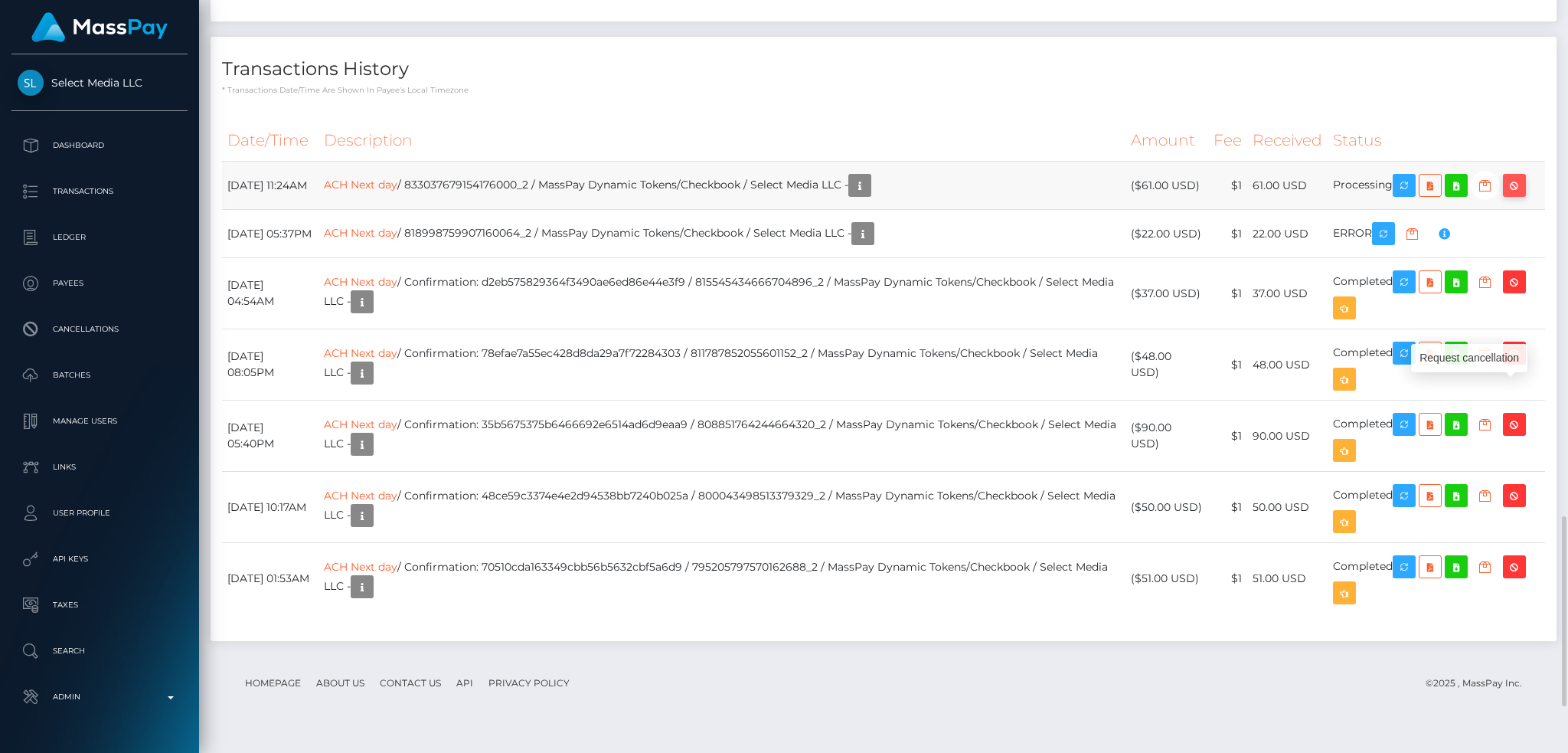
click at [1524, 195] on icon "button" at bounding box center [1514, 185] width 18 height 19
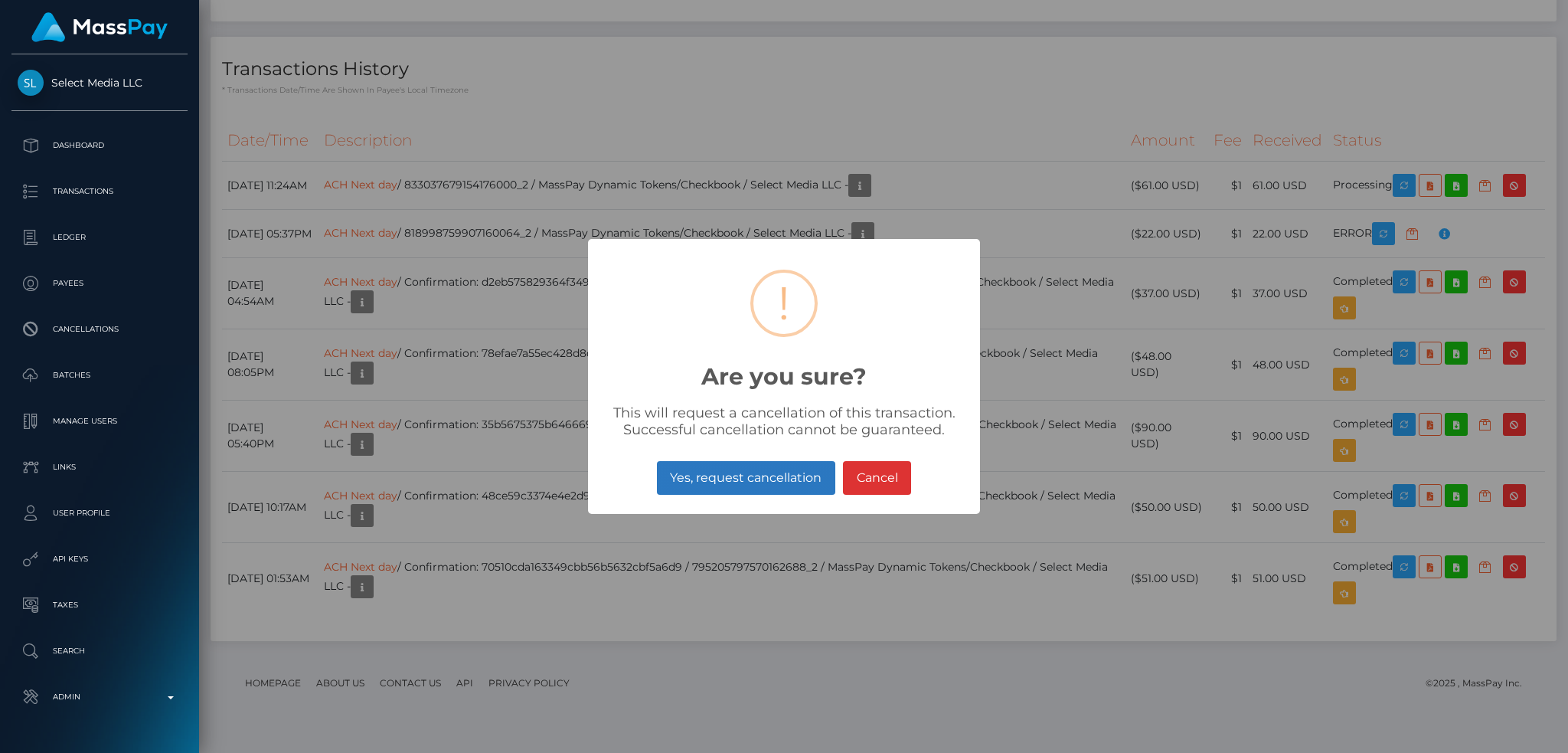
click at [738, 479] on button "Yes, request cancellation" at bounding box center [746, 478] width 178 height 33
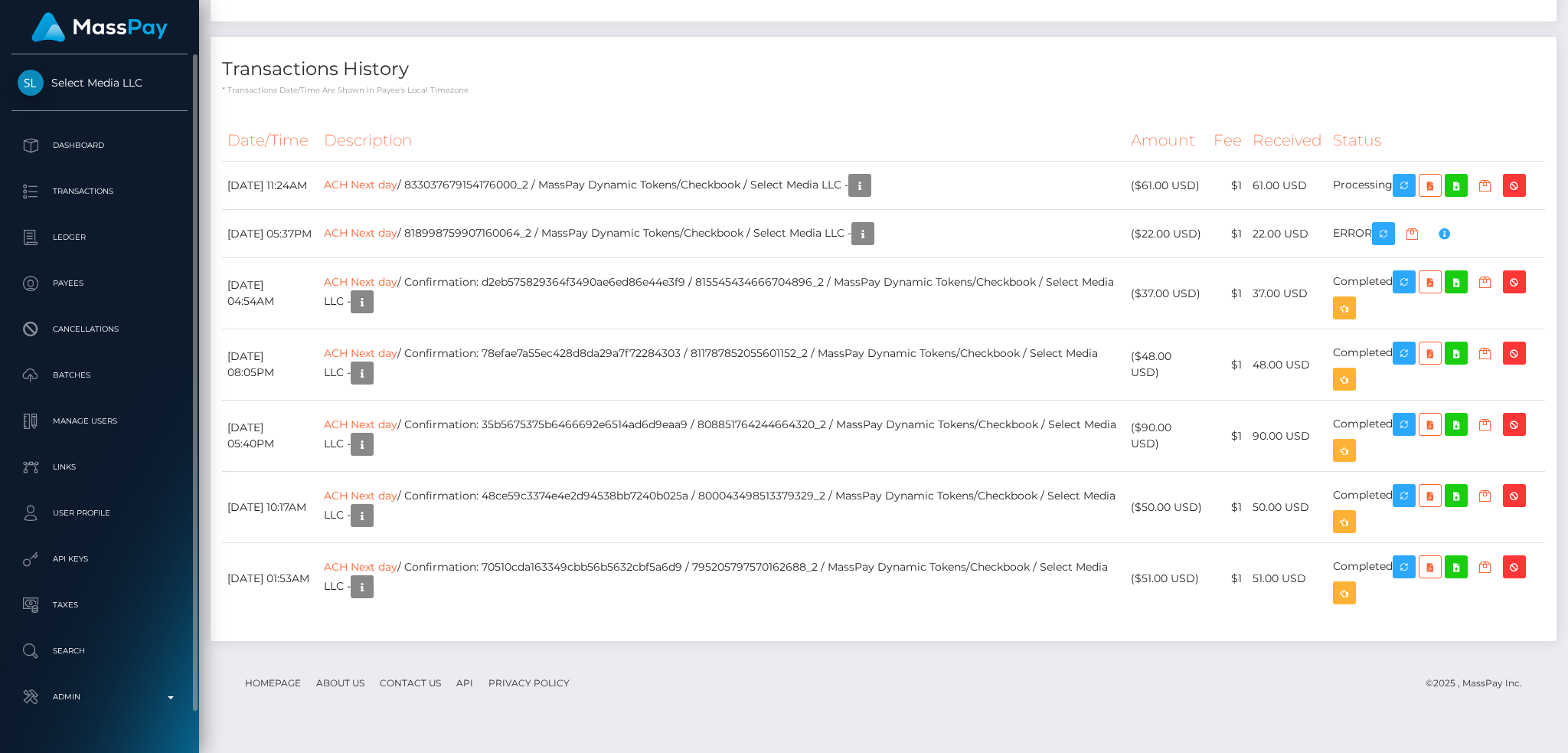
click at [114, 674] on ul "Dashboard Transactions Ledger Payees Cancellations Batches Links" at bounding box center [99, 422] width 199 height 590
click at [124, 694] on p "Admin" at bounding box center [99, 697] width 164 height 23
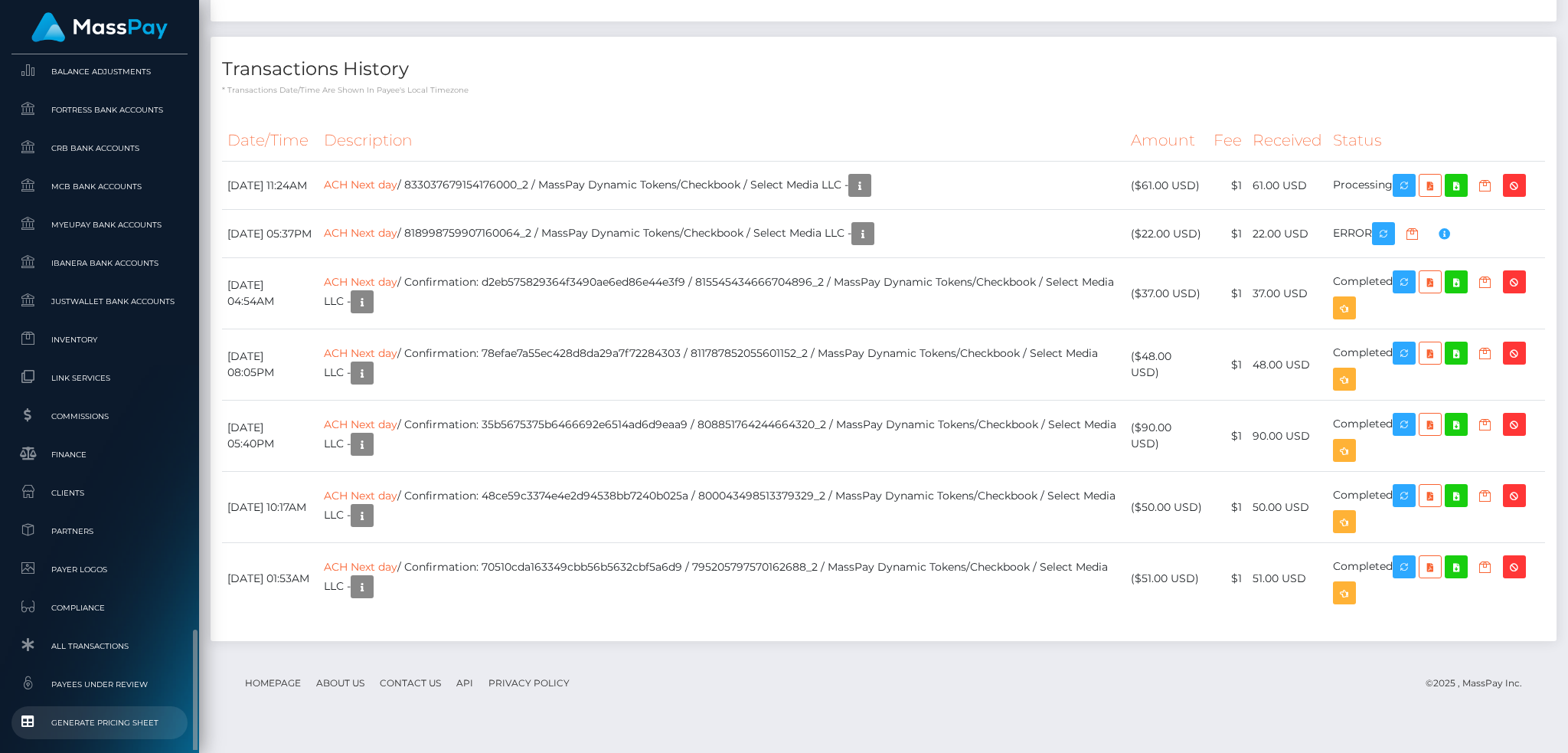
scroll to position [898, 0]
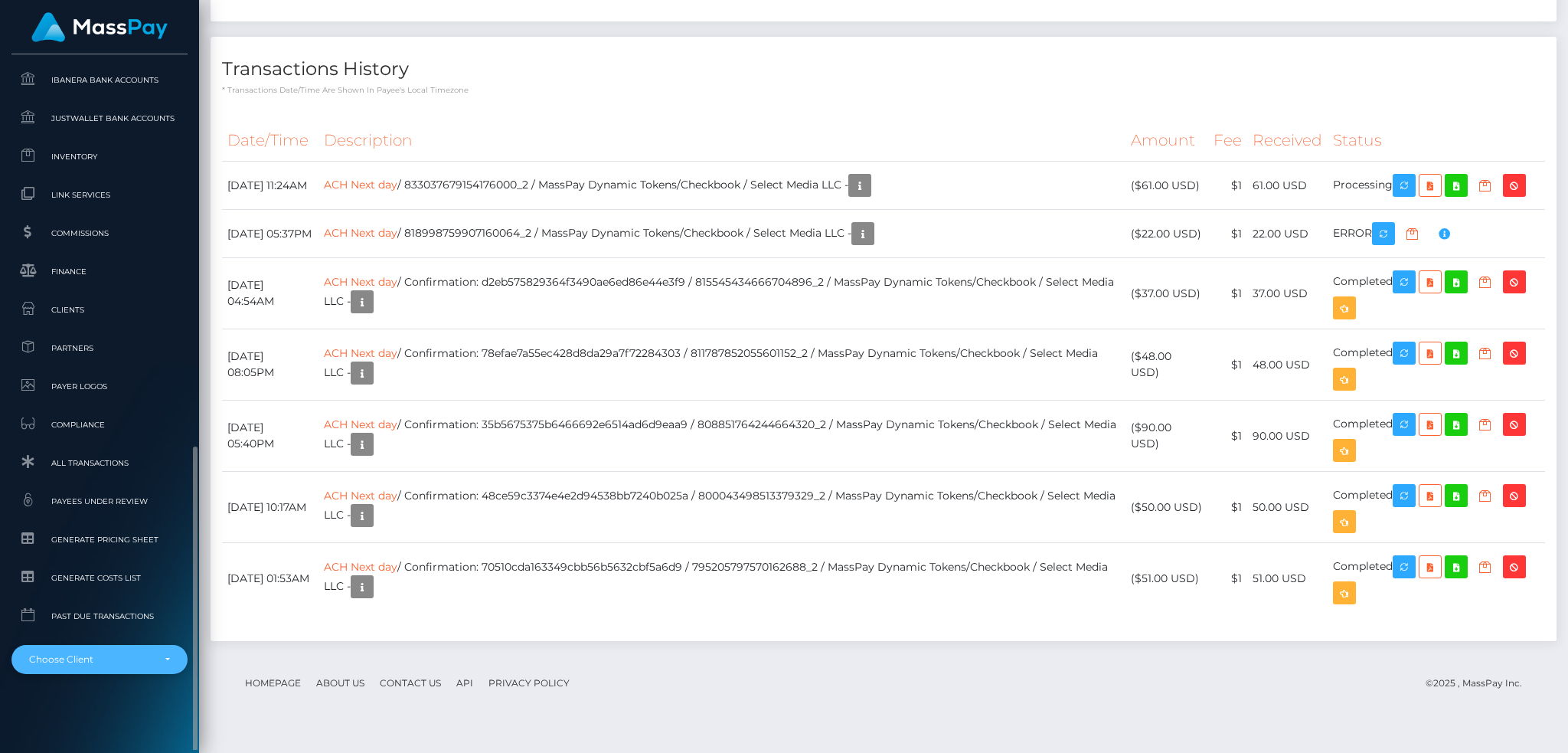
click at [120, 654] on div "Choose Client" at bounding box center [90, 660] width 123 height 12
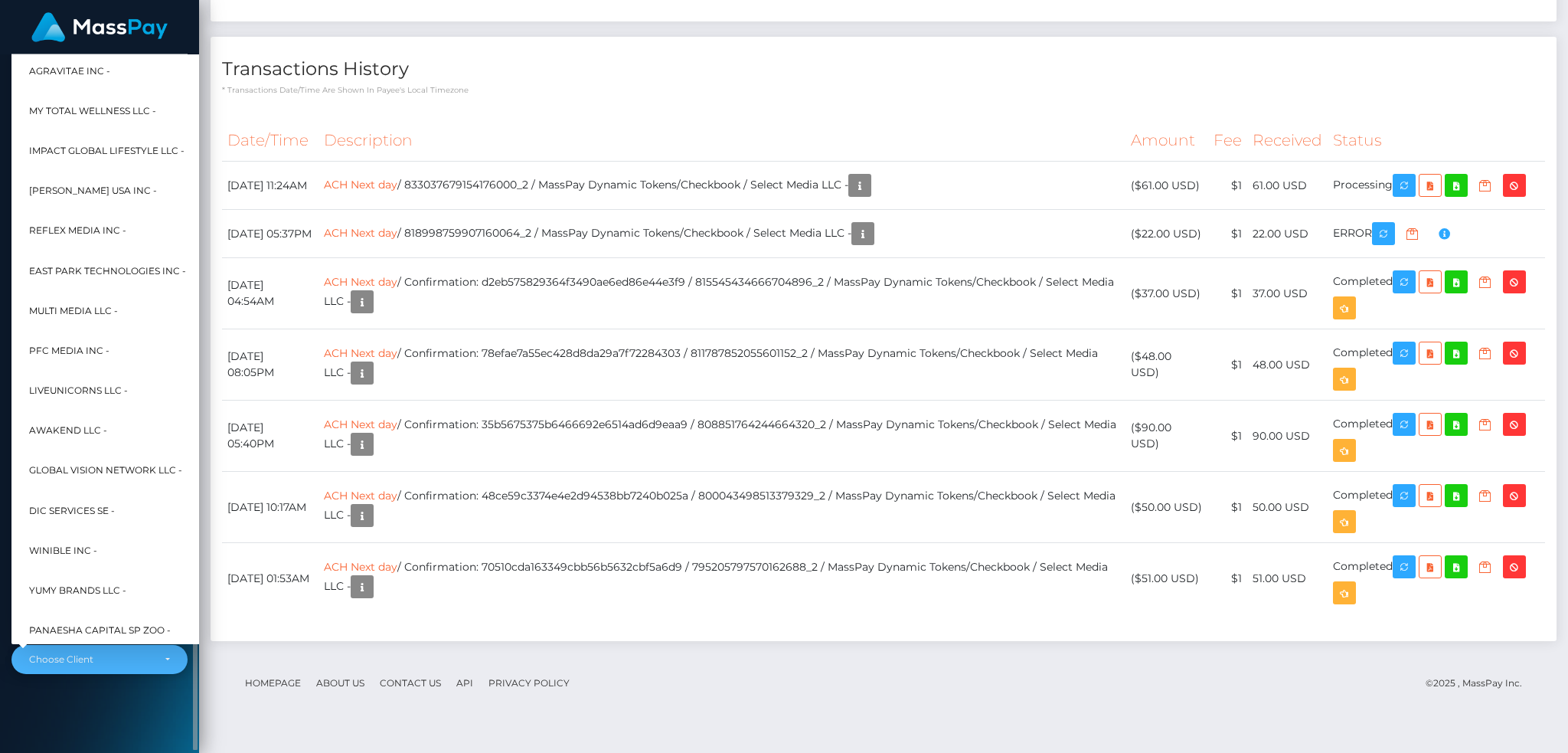
scroll to position [4223, 0]
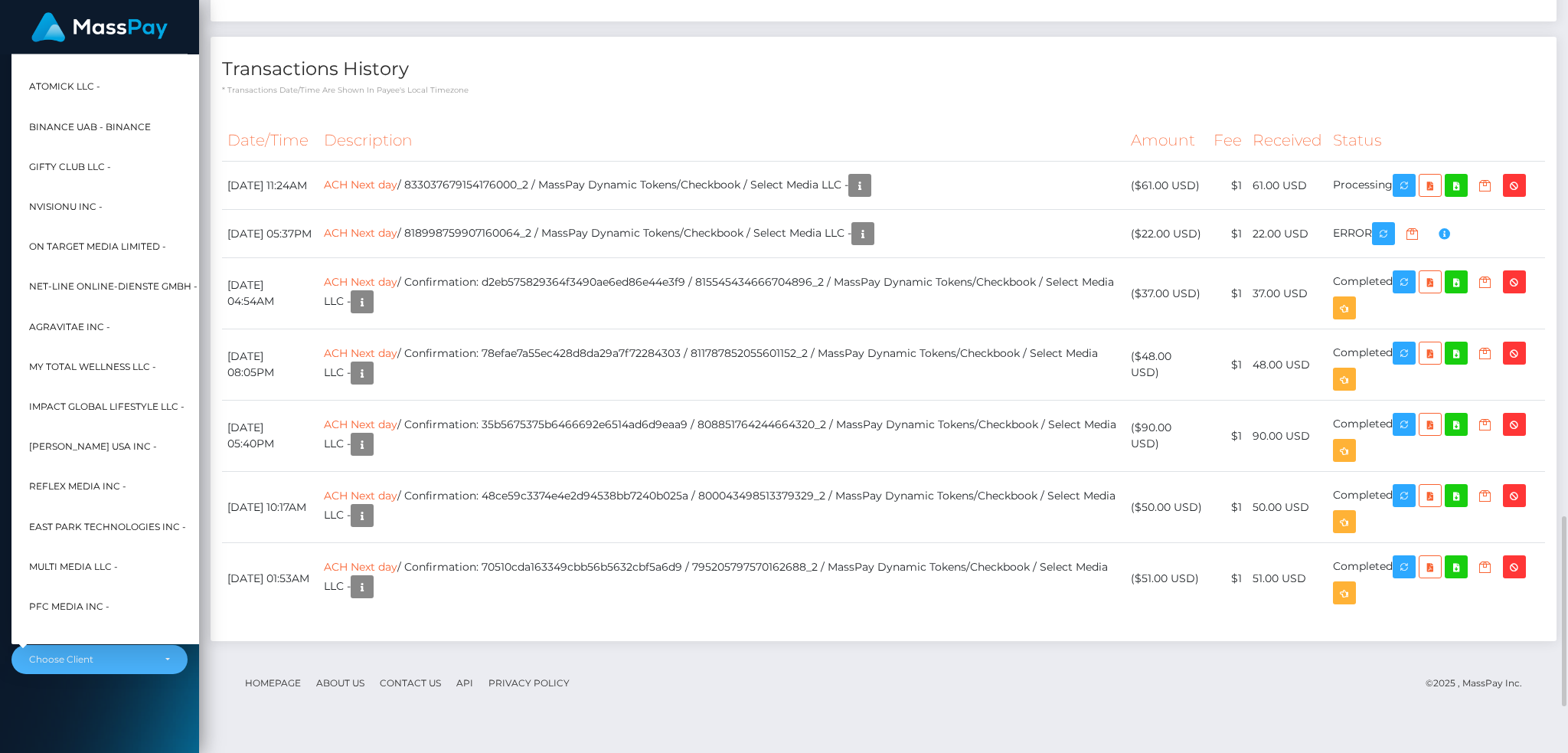
click at [654, 96] on div "Transactions History * Transactions date/time are shown in payee's local timezo…" at bounding box center [884, 67] width 1346 height 59
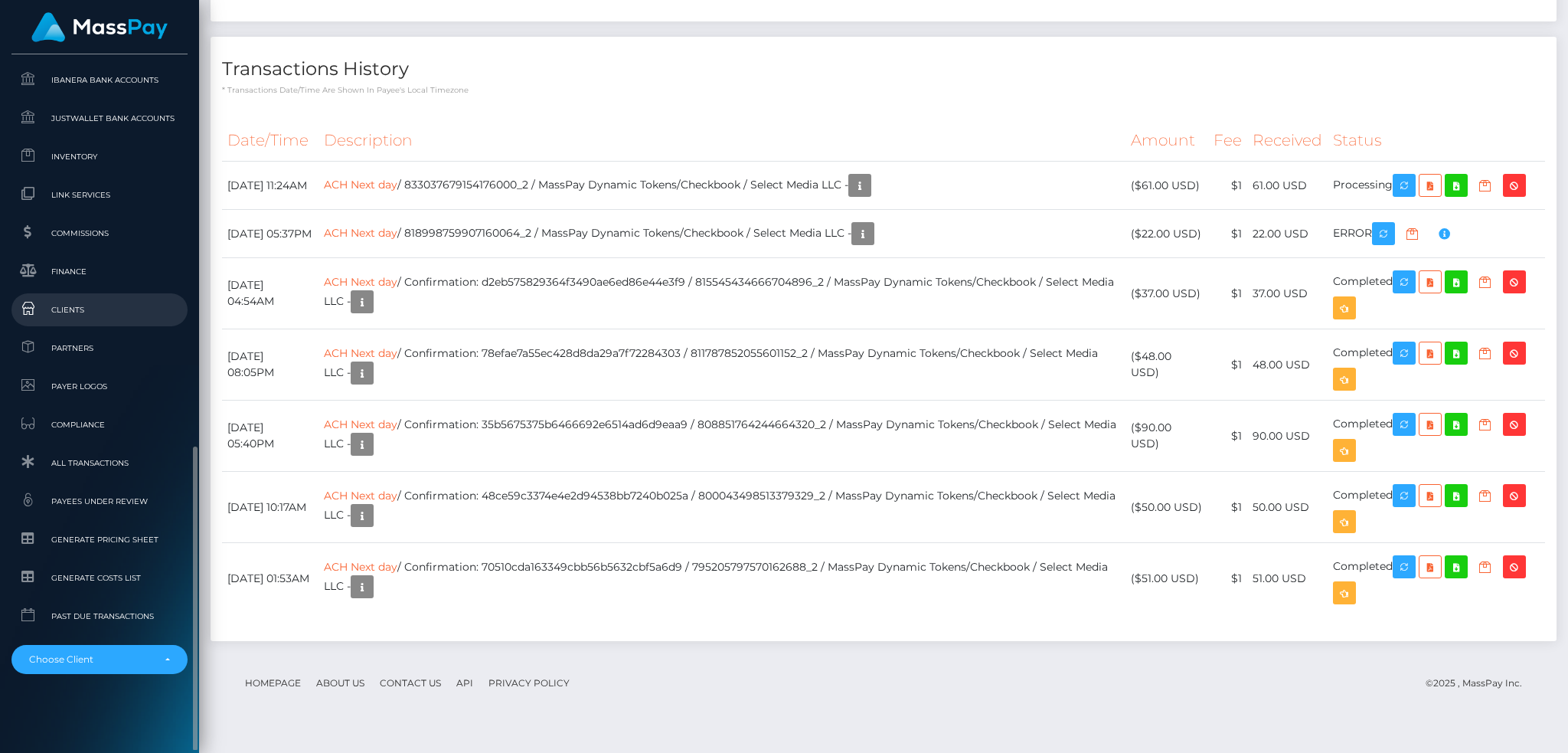
click at [104, 300] on link "Clients" at bounding box center [99, 310] width 176 height 33
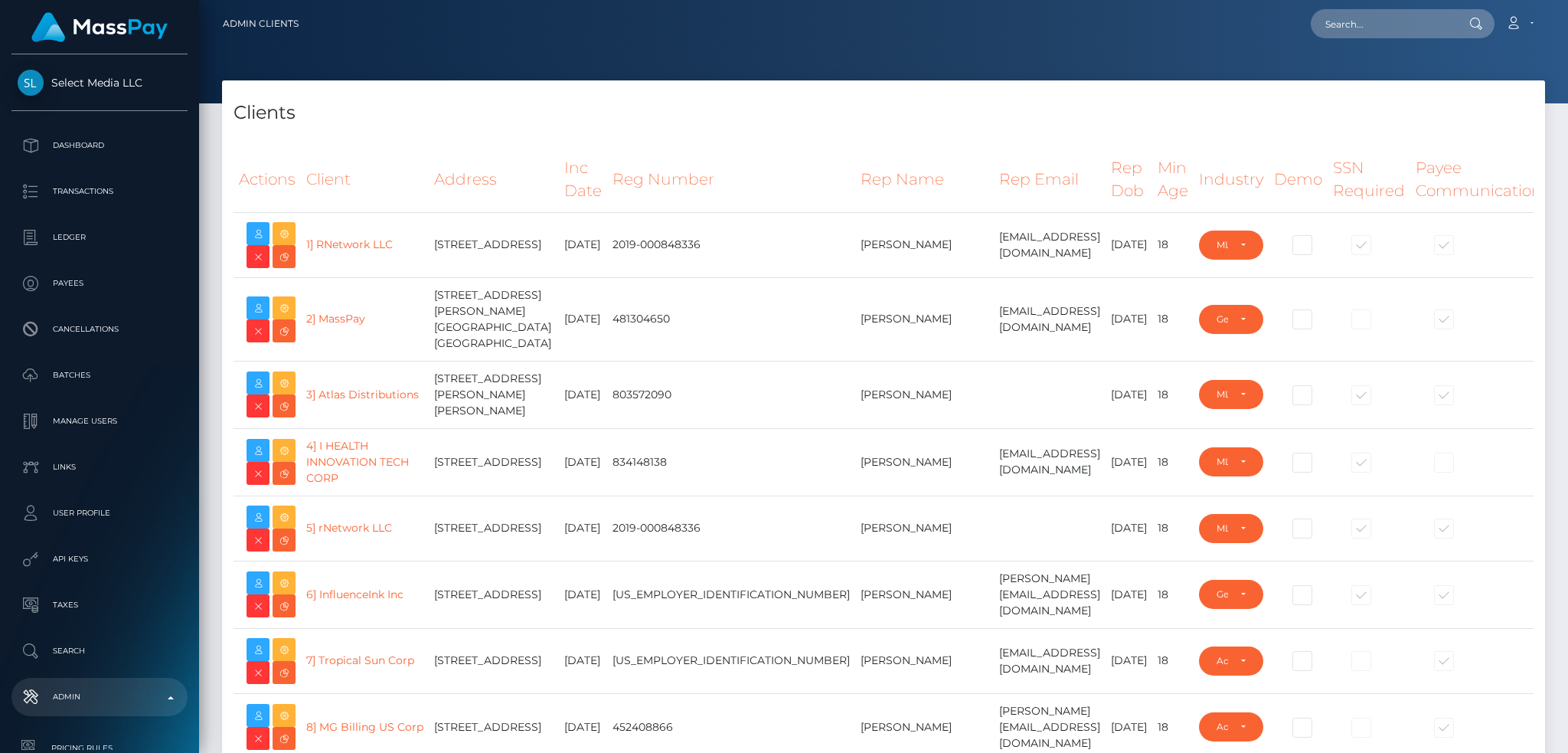
select select "223"
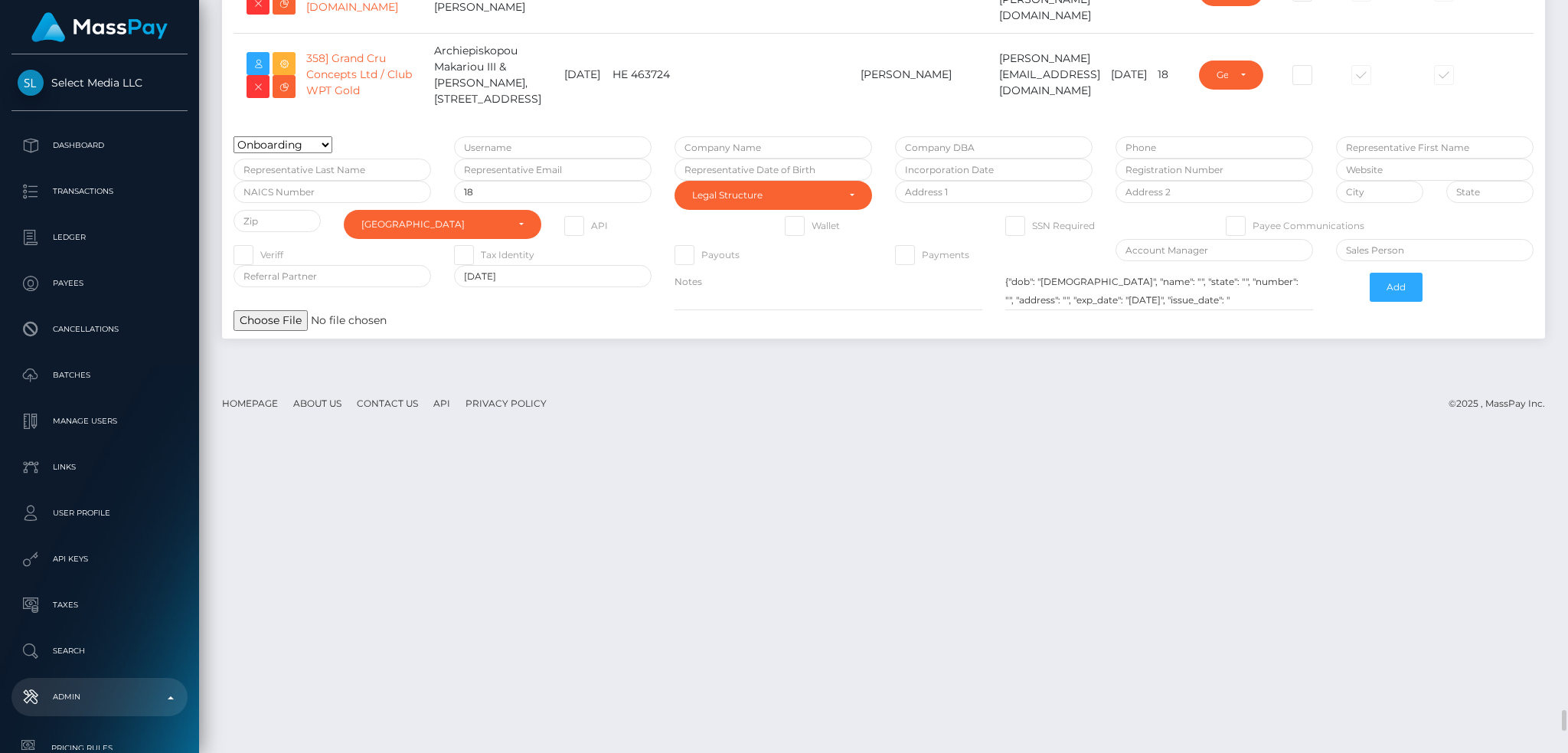
scroll to position [25070, 0]
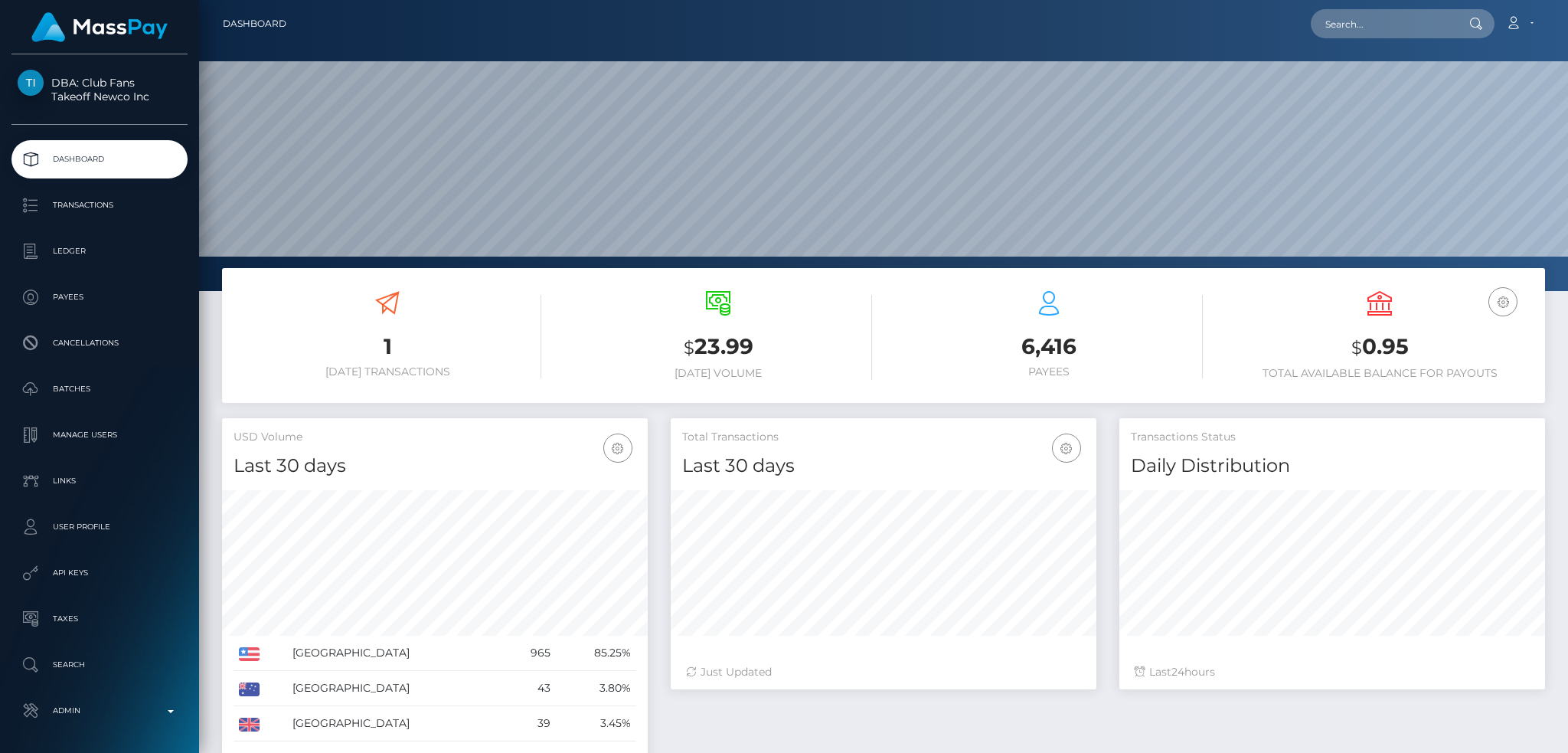
scroll to position [272, 425]
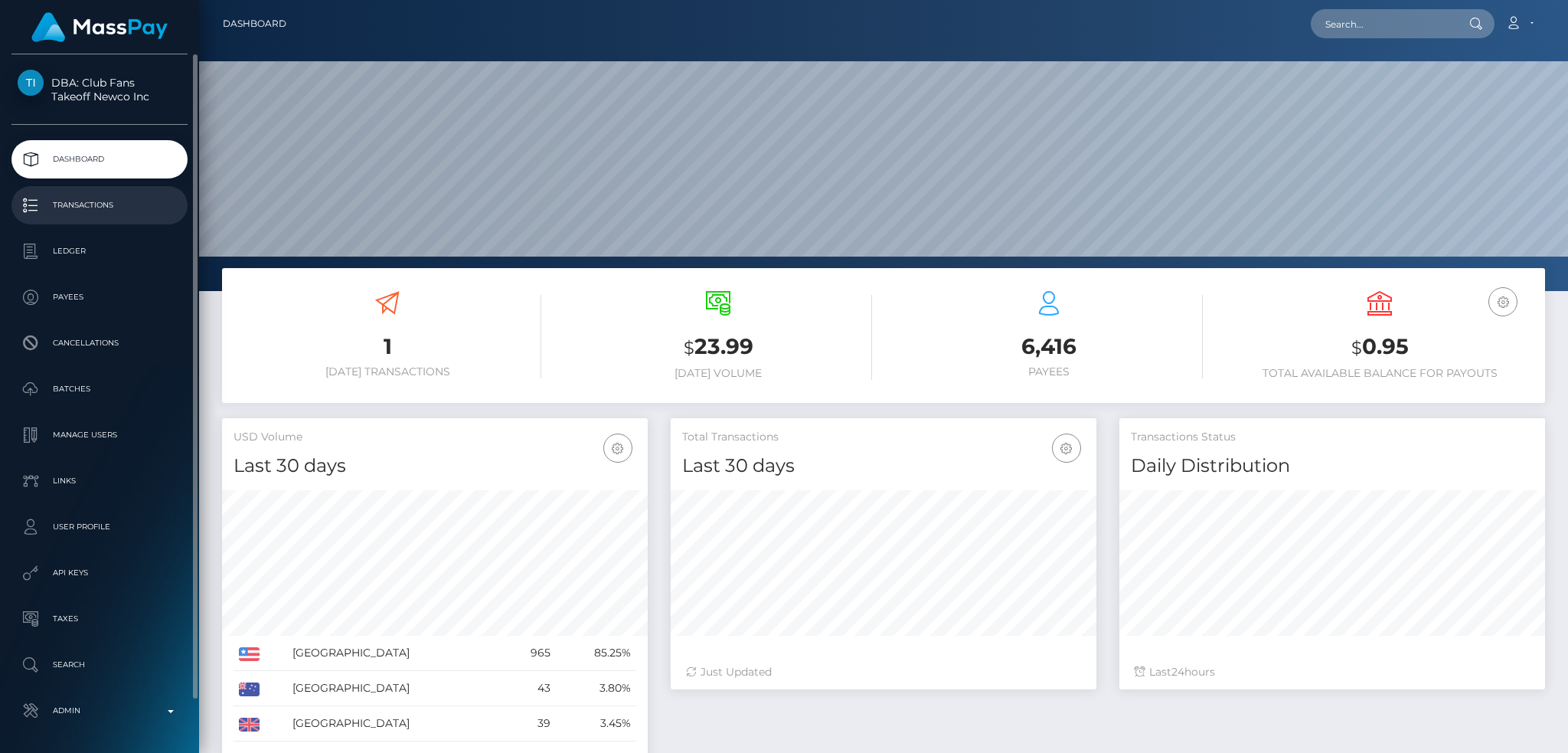
click at [132, 214] on p "Transactions" at bounding box center [99, 205] width 164 height 23
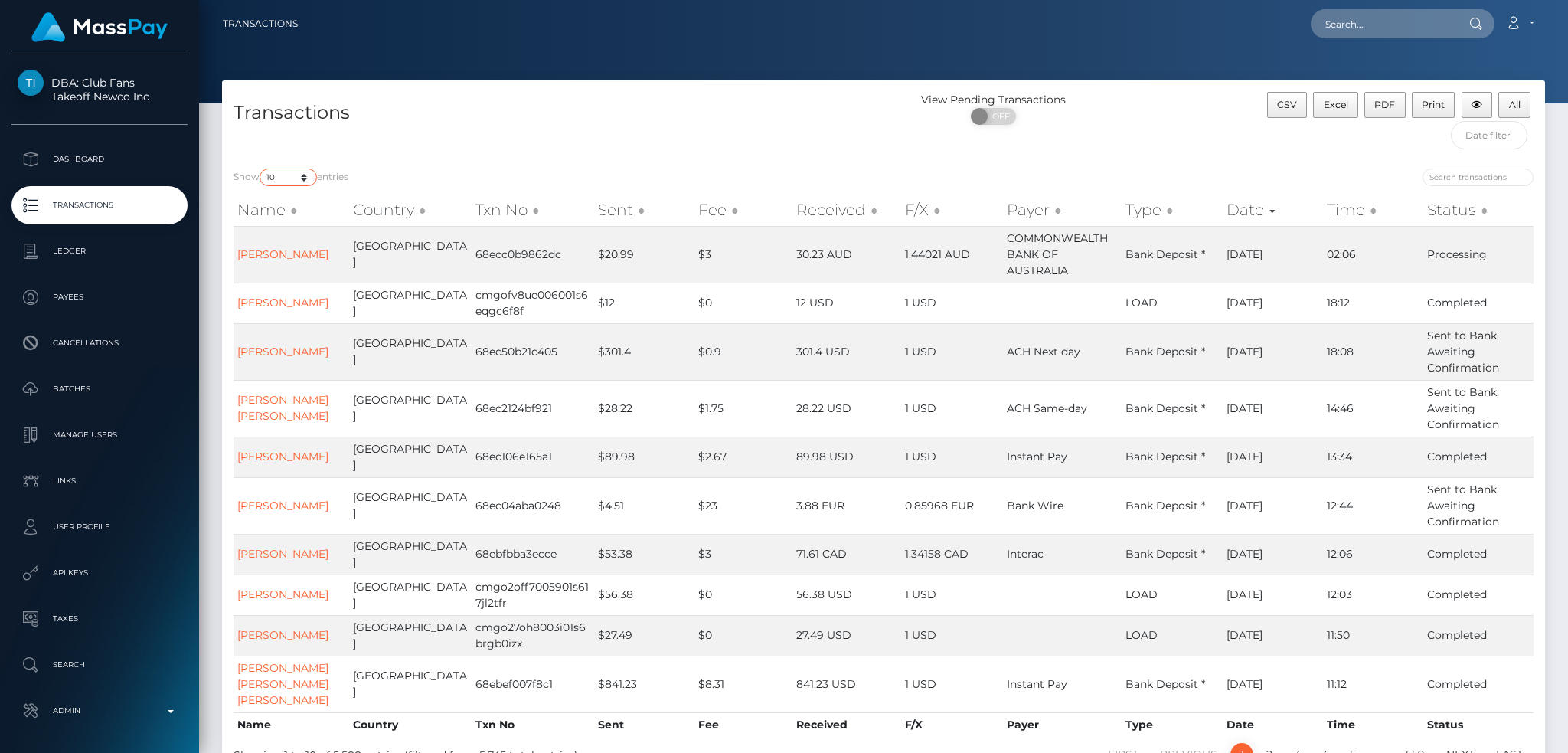
click at [296, 174] on select "10 25 50 100 250 500 1,000 3,500 All" at bounding box center [288, 177] width 57 height 18
select select "1000"
click at [261, 169] on select "10 25 50 100 250 500 1,000 3,500 All" at bounding box center [288, 177] width 57 height 18
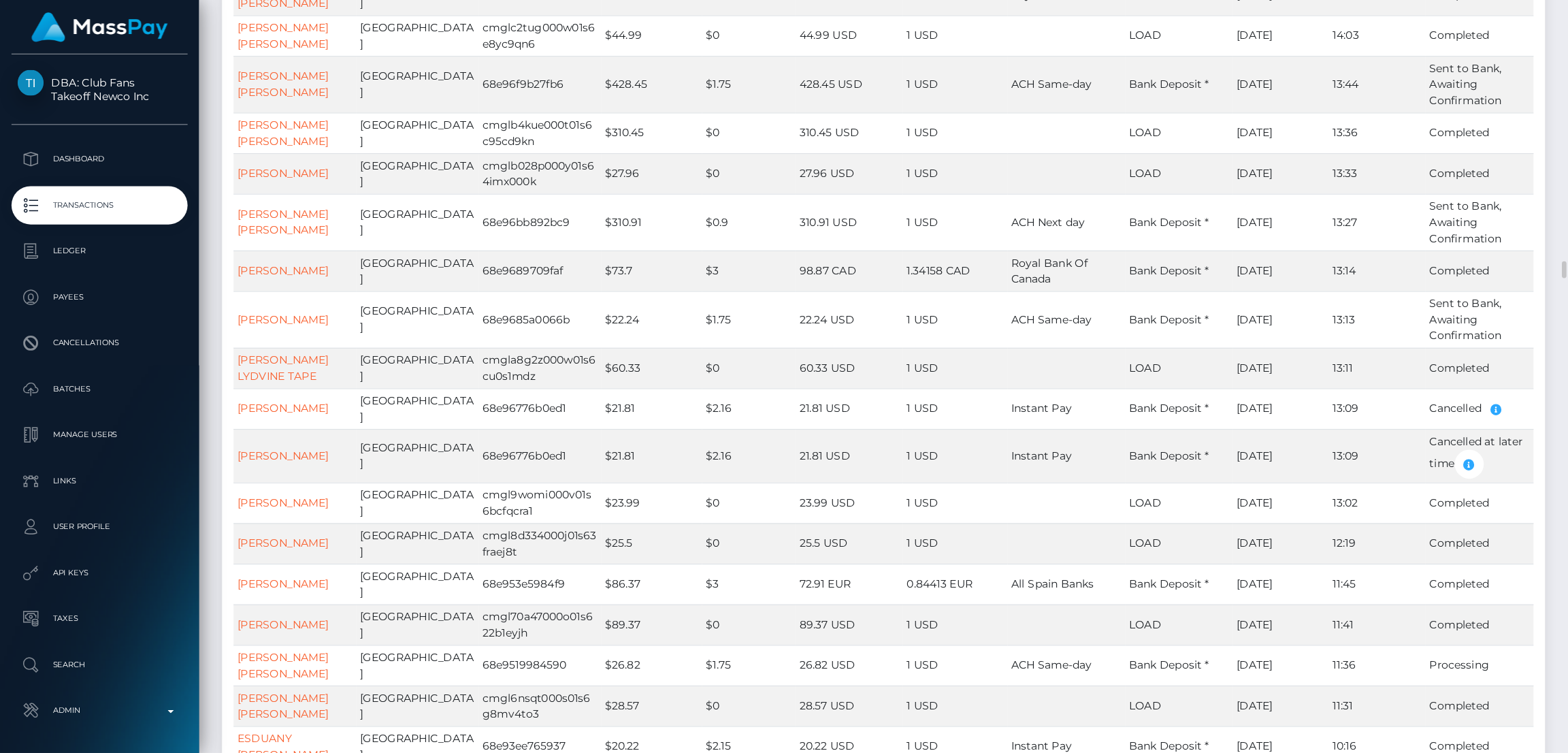
scroll to position [6991, 0]
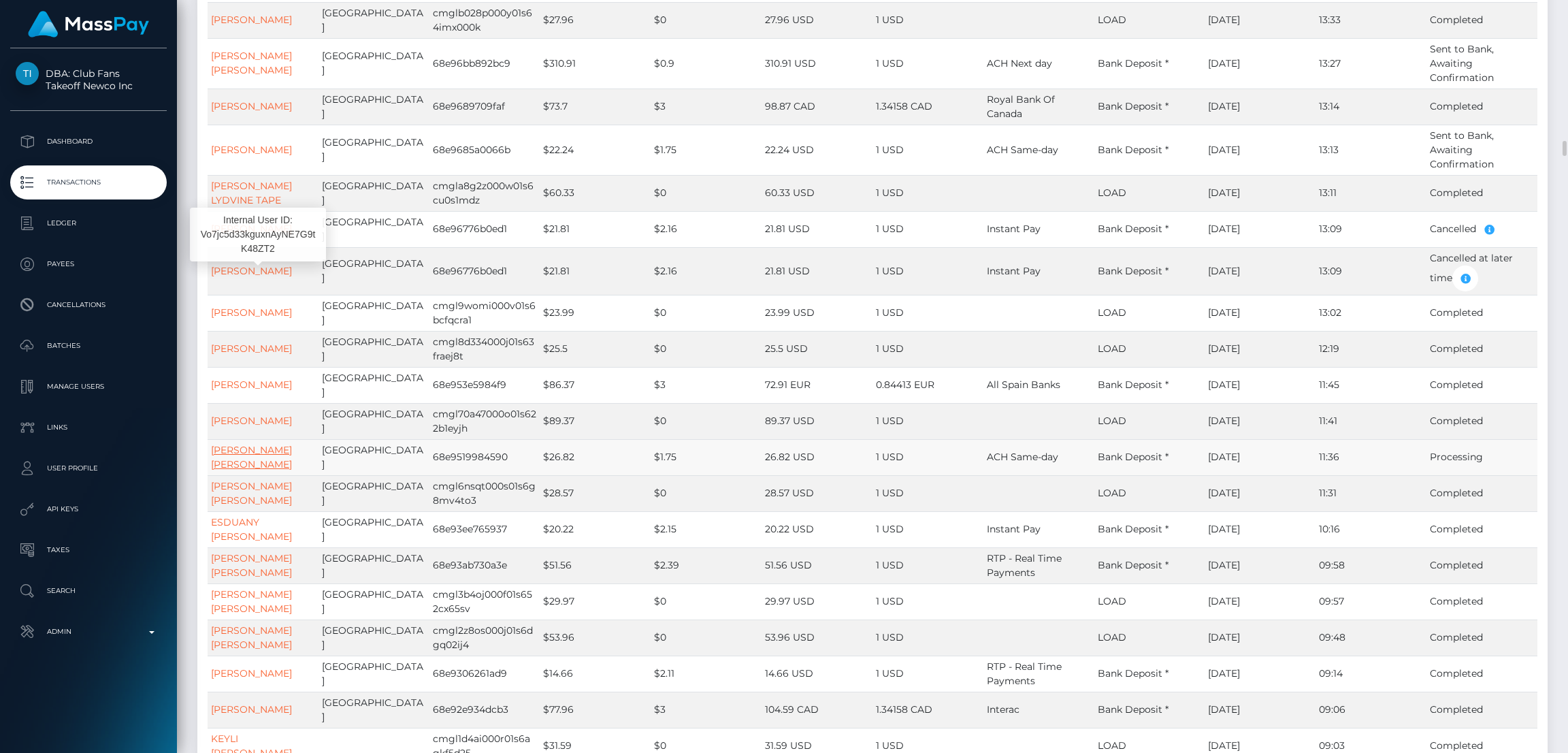
click at [268, 444] on link "JACQUELLA RENEE THOMPSON" at bounding box center [251, 457] width 81 height 26
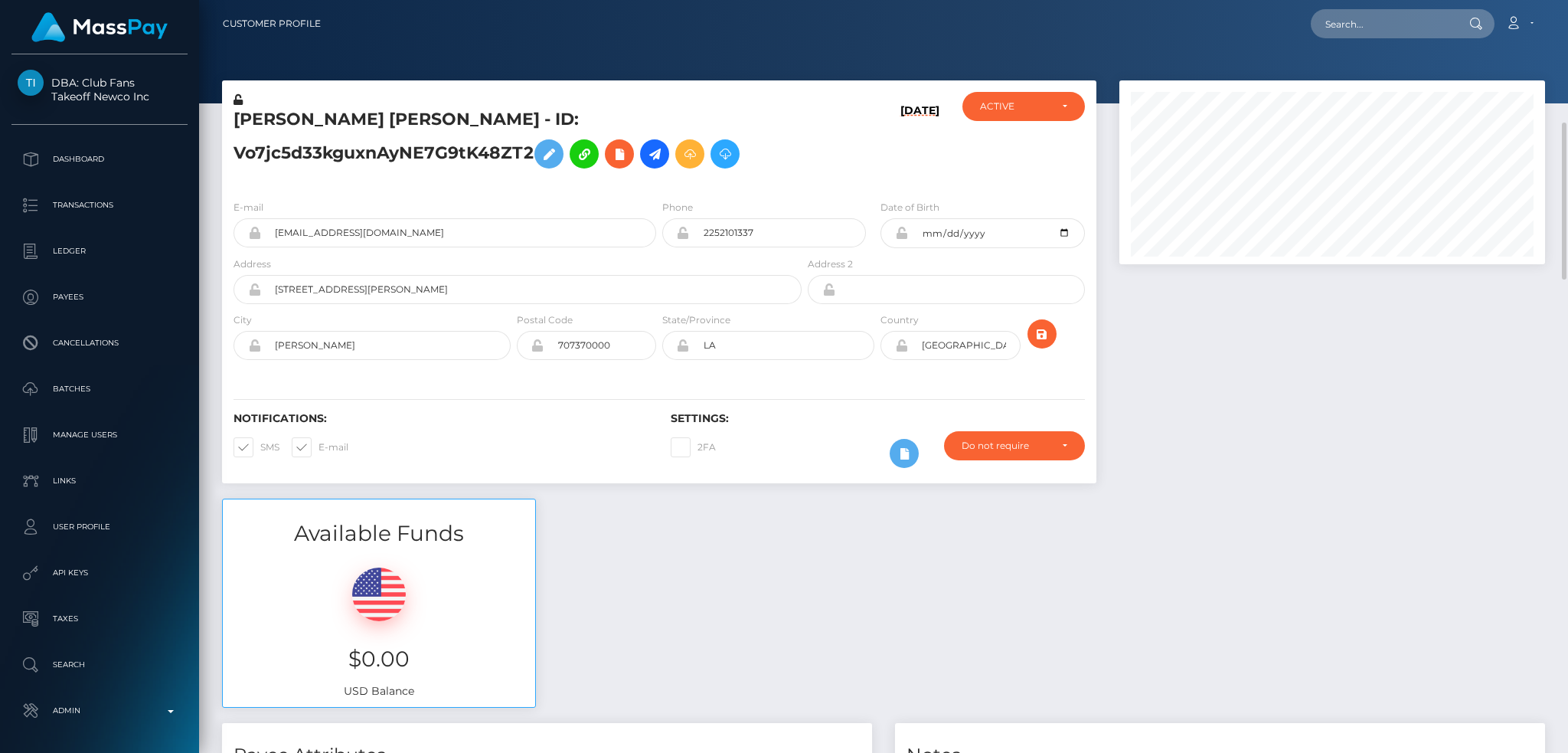
scroll to position [184, 425]
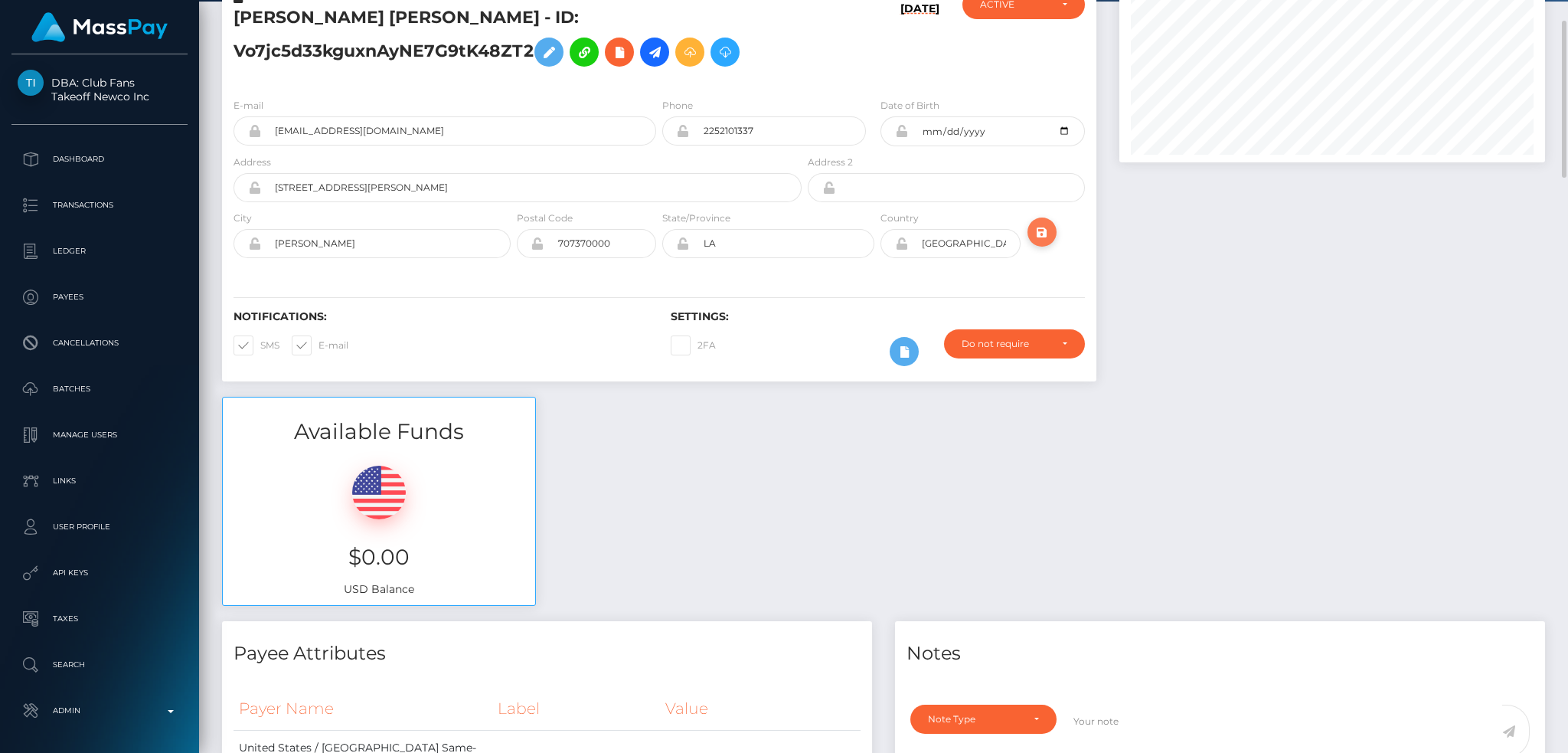
click at [1047, 236] on icon "submit" at bounding box center [1042, 232] width 18 height 19
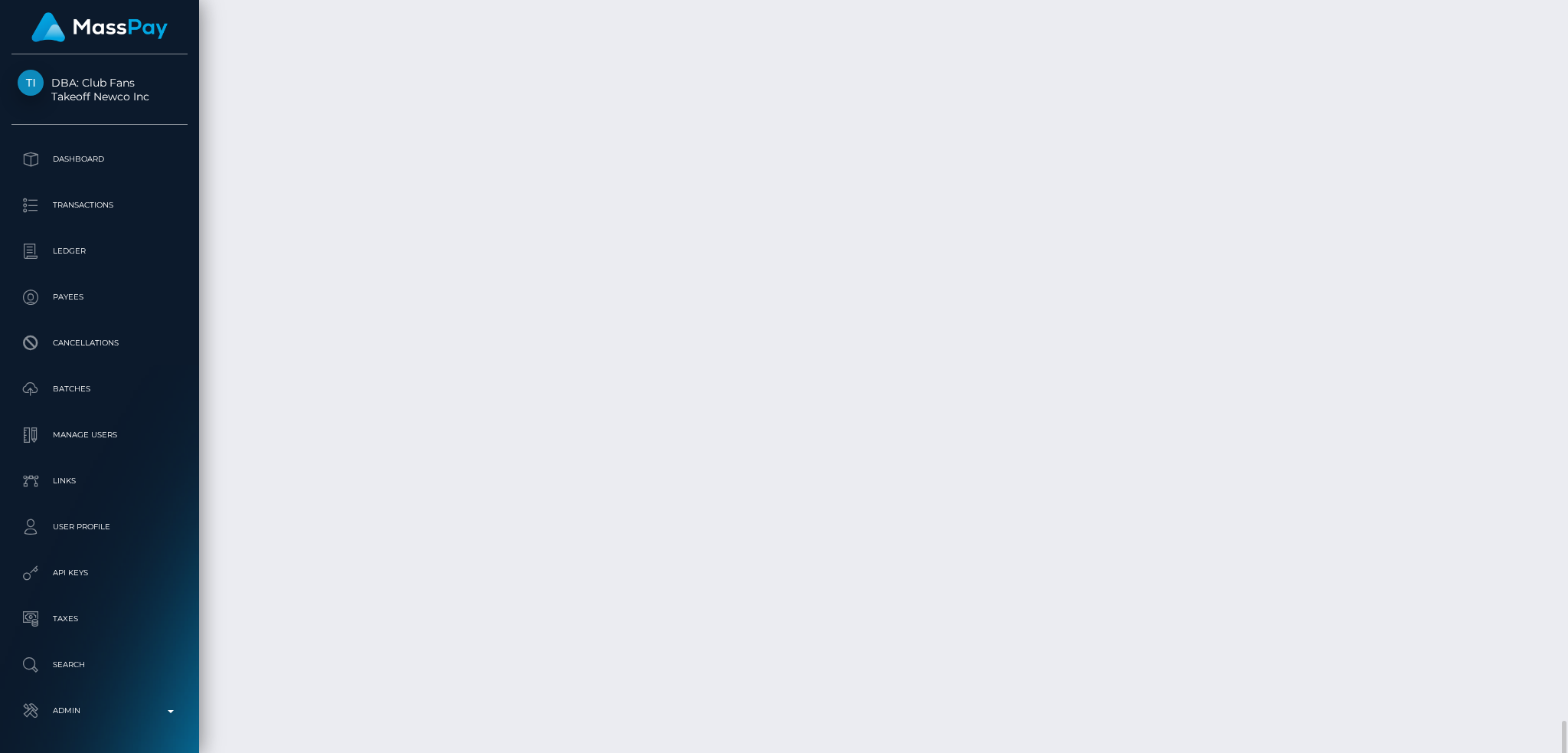
scroll to position [2882, 0]
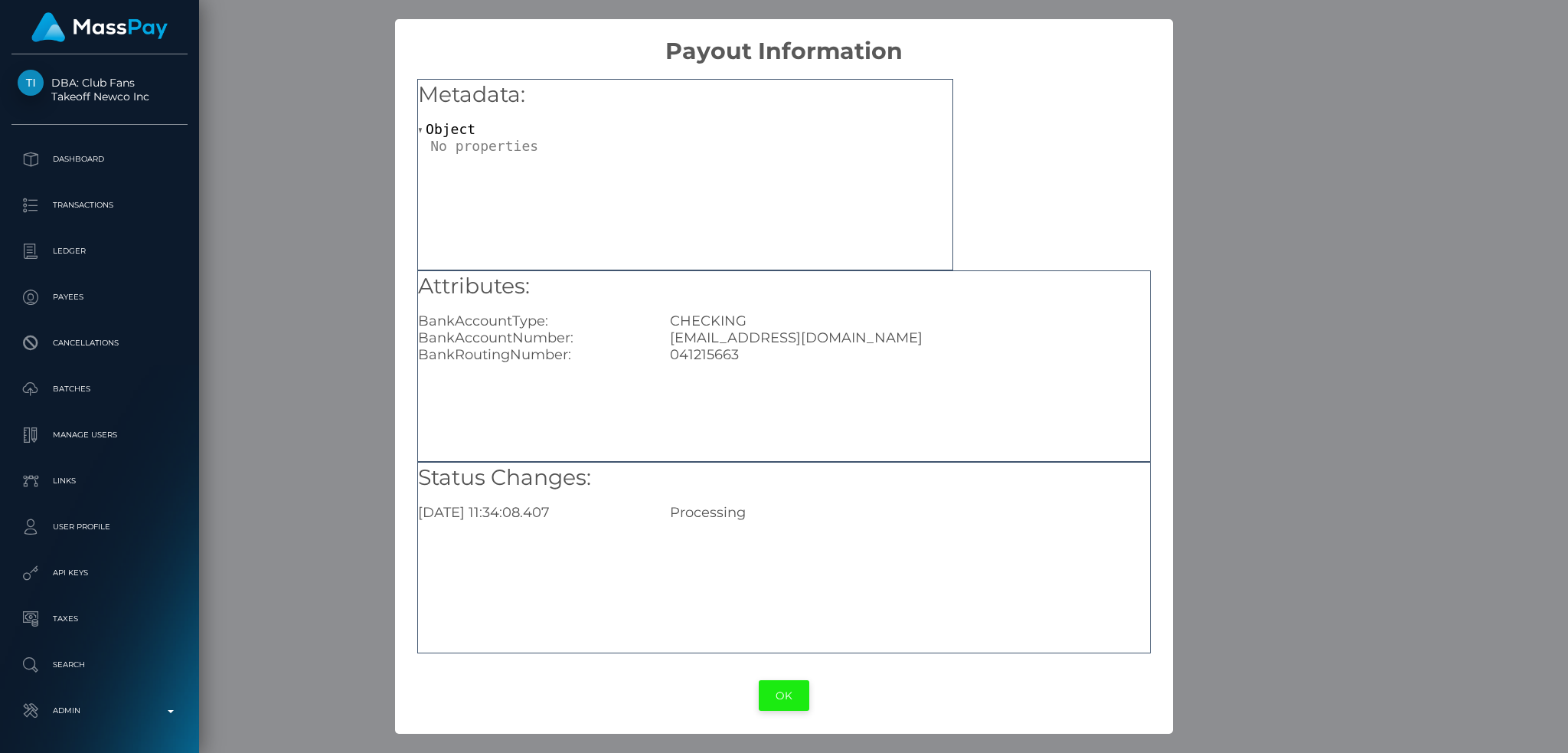
click at [782, 702] on button "OK" at bounding box center [784, 696] width 51 height 31
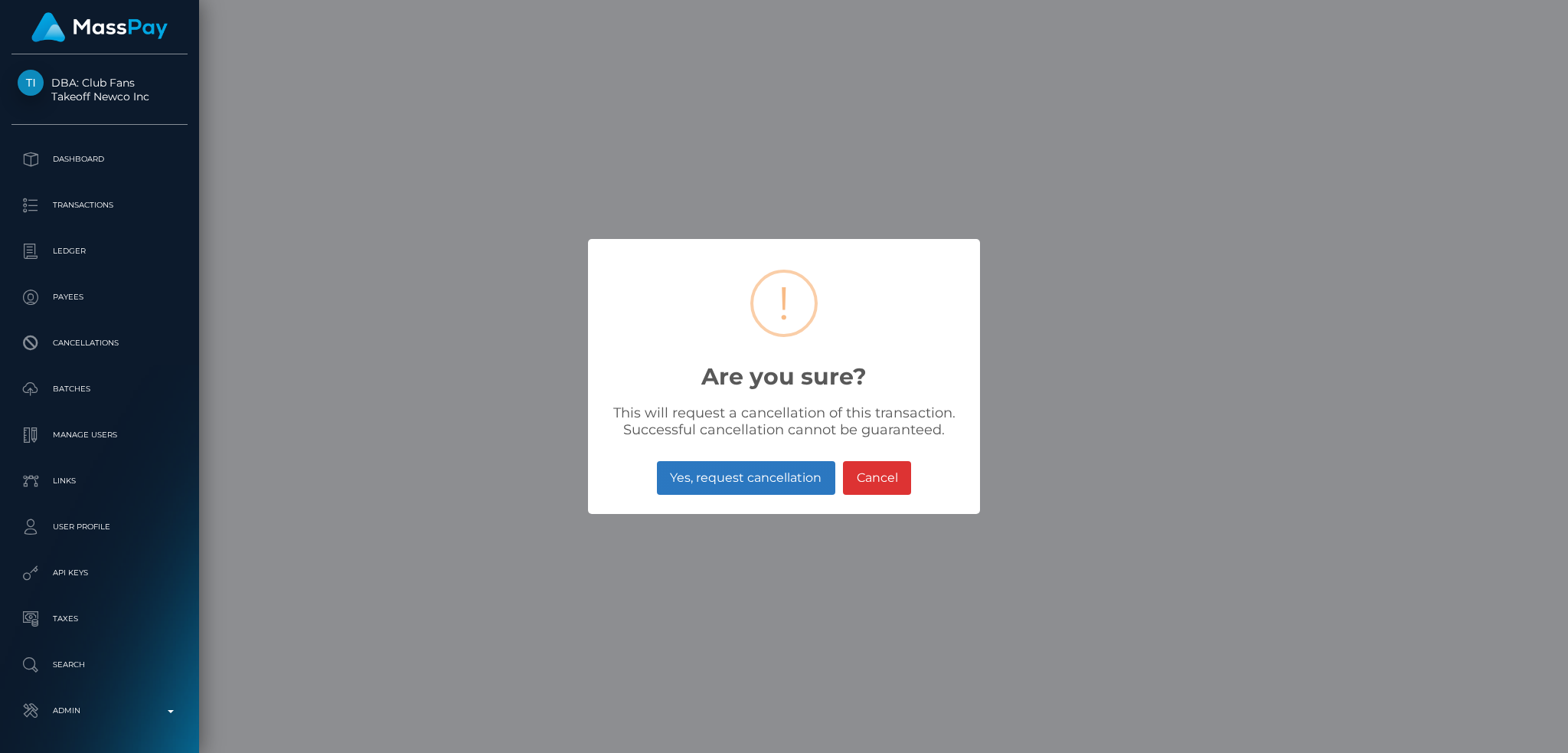
click at [750, 473] on button "Yes, request cancellation" at bounding box center [746, 478] width 178 height 33
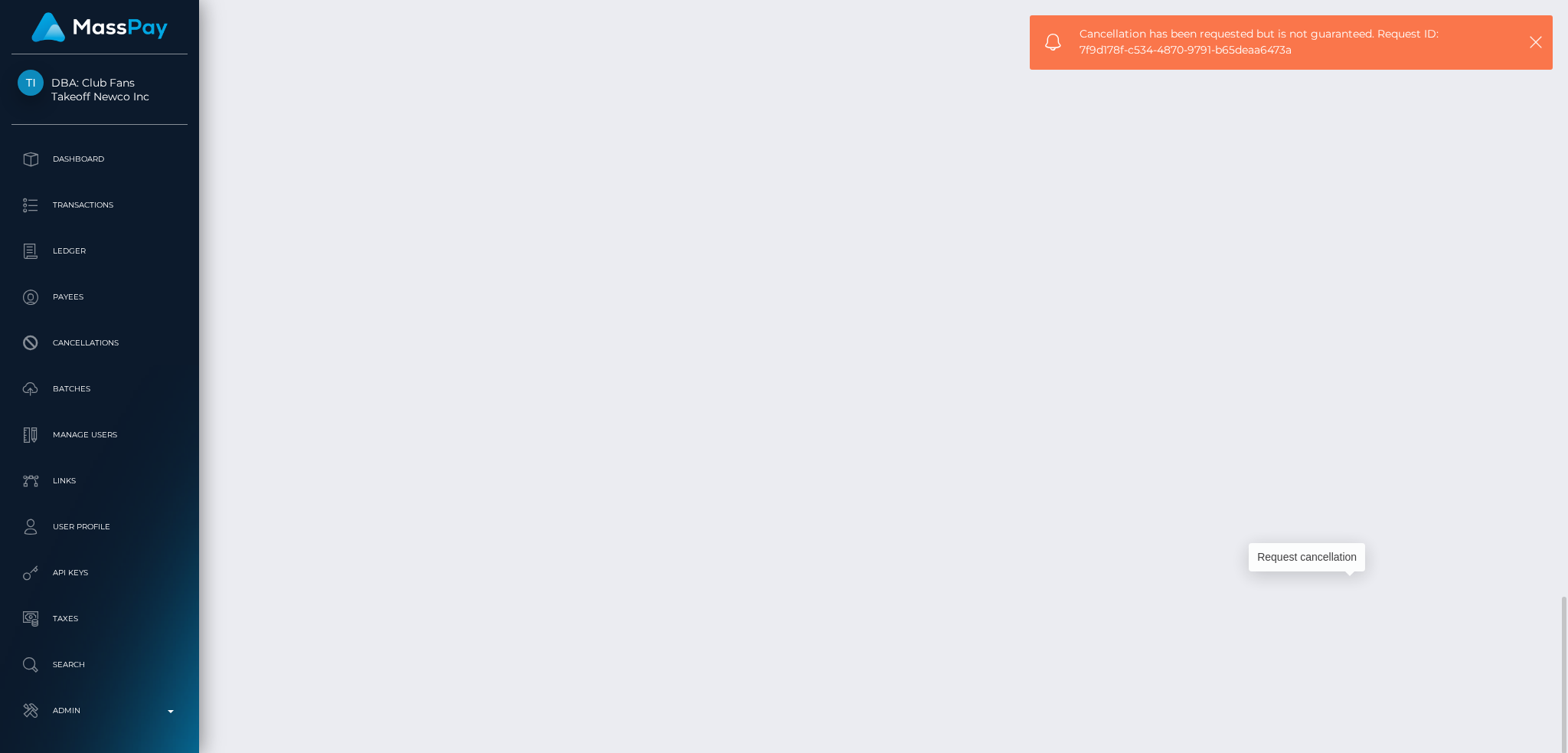
copy td "68e9519984590"
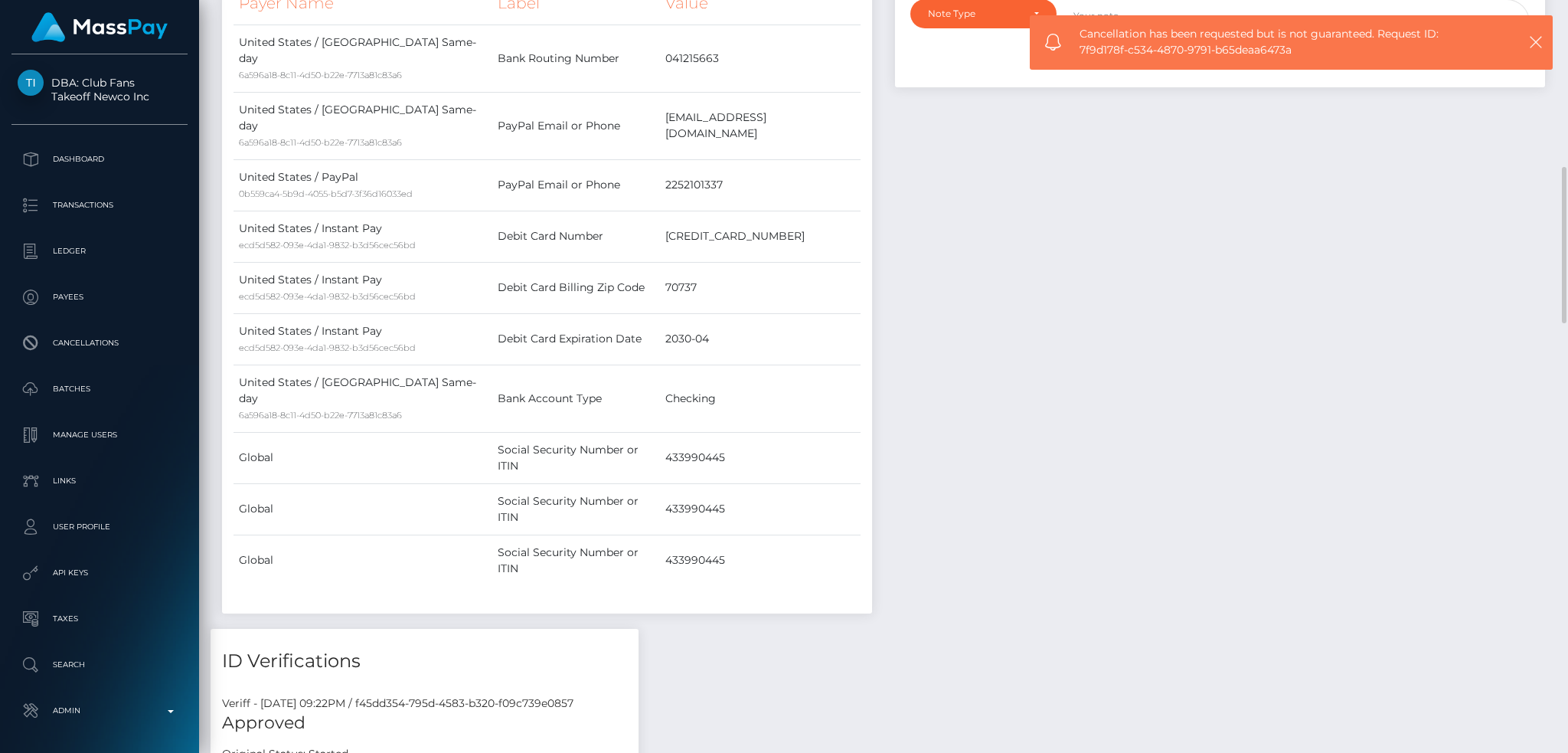
scroll to position [0, 0]
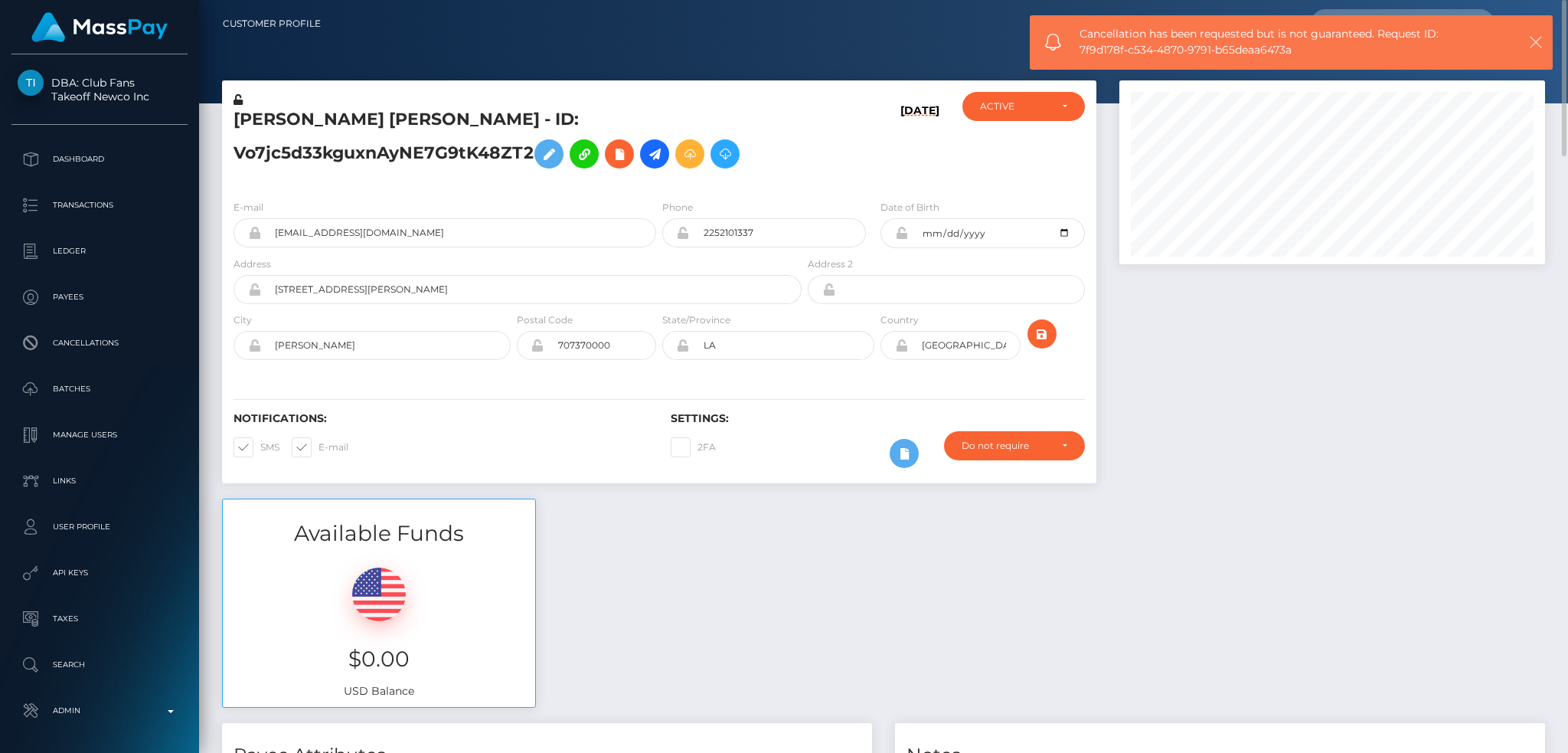
click at [1535, 40] on icon "button" at bounding box center [1536, 42] width 16 height 16
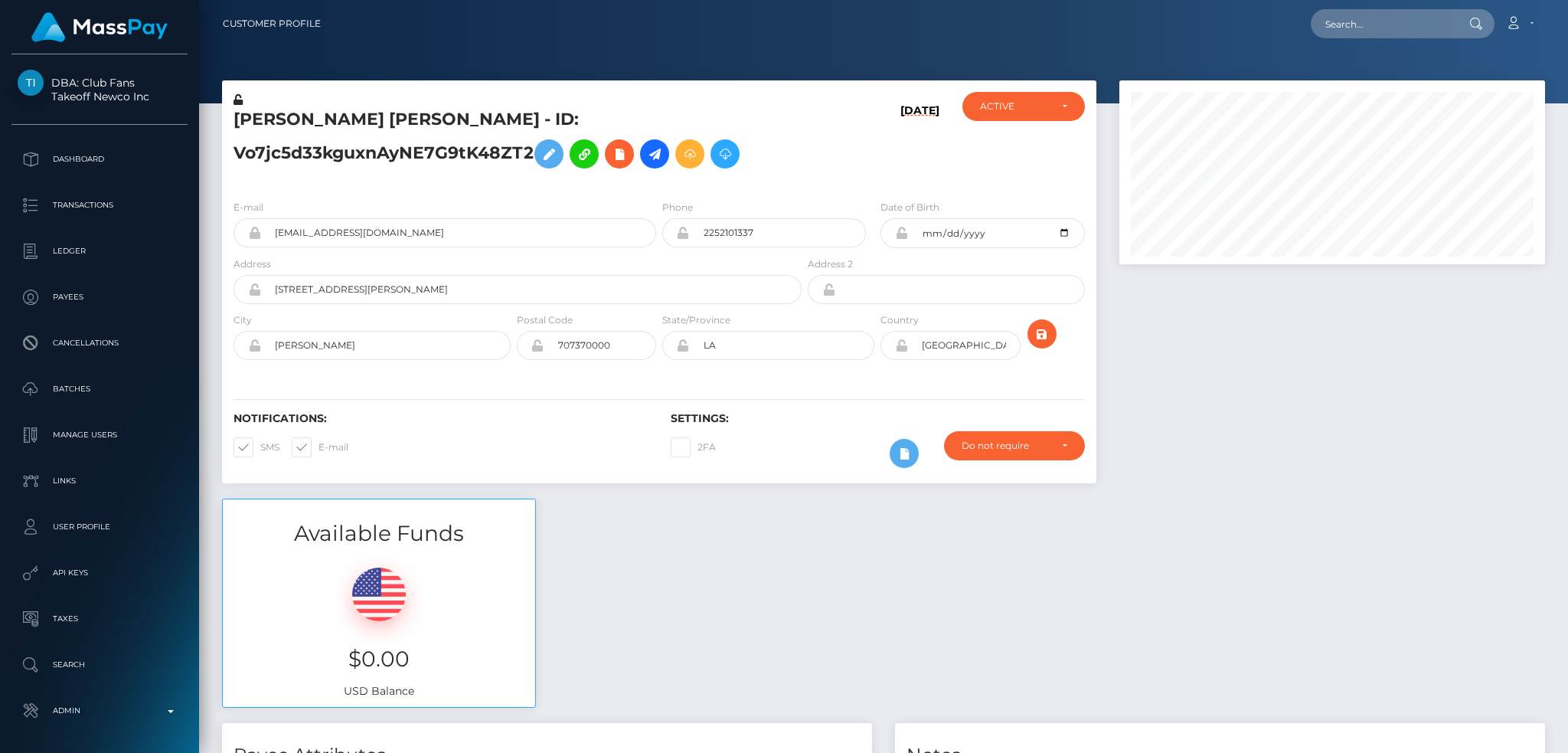
click at [1390, 24] on body "DBA: Club Fans Takeoff Newco Inc Dashboard Transactions Ledger Payees" at bounding box center [784, 376] width 1568 height 753
paste input "68e9519984590"
click at [1395, 25] on input "68e9519984590" at bounding box center [1383, 23] width 144 height 29
click at [1403, 16] on input "68e9519984590" at bounding box center [1383, 23] width 144 height 29
paste input "833037679133216768_2"
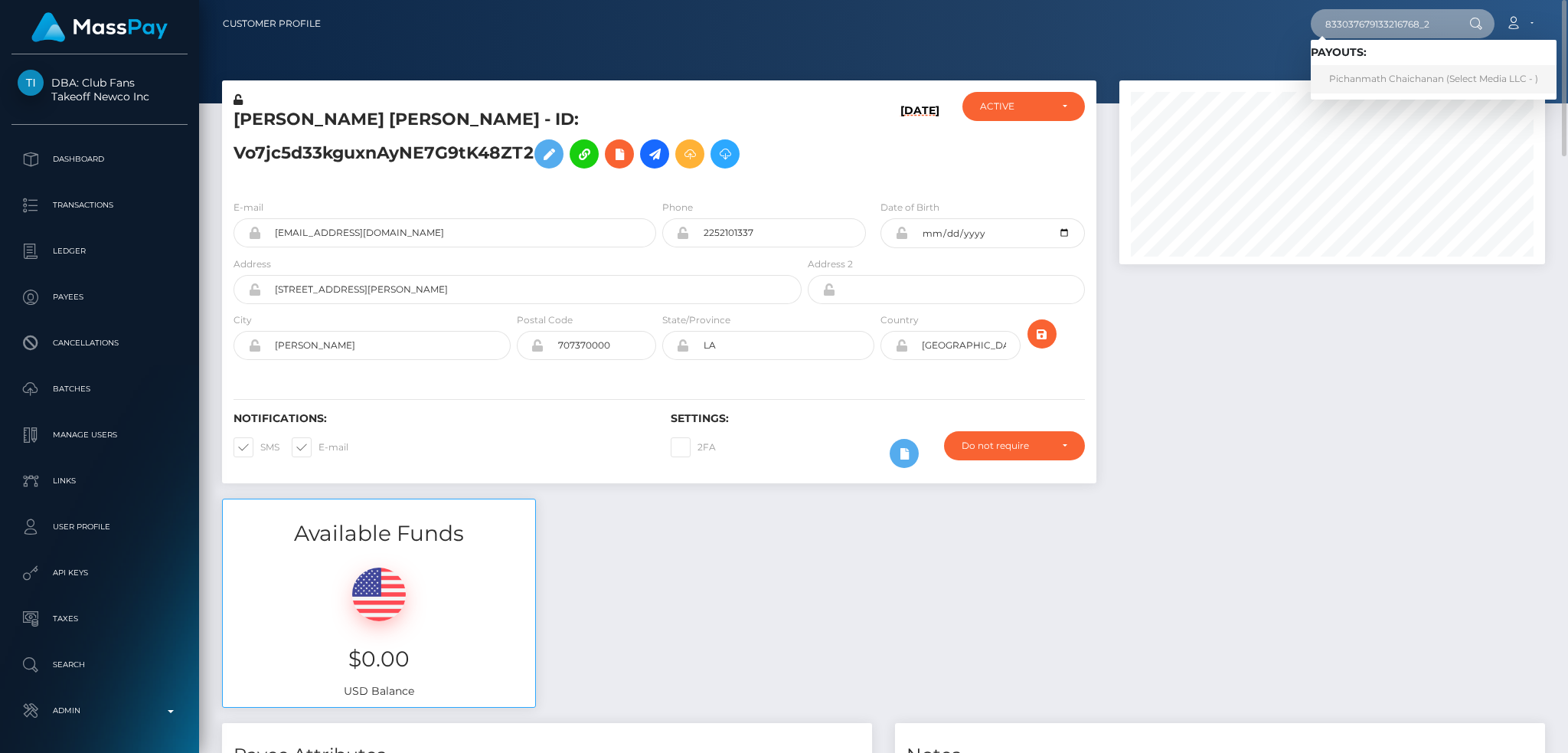
type input "833037679133216768_2"
click at [1387, 78] on link "Pichanmath Chaichanan (Select Media LLC - )" at bounding box center [1434, 79] width 246 height 29
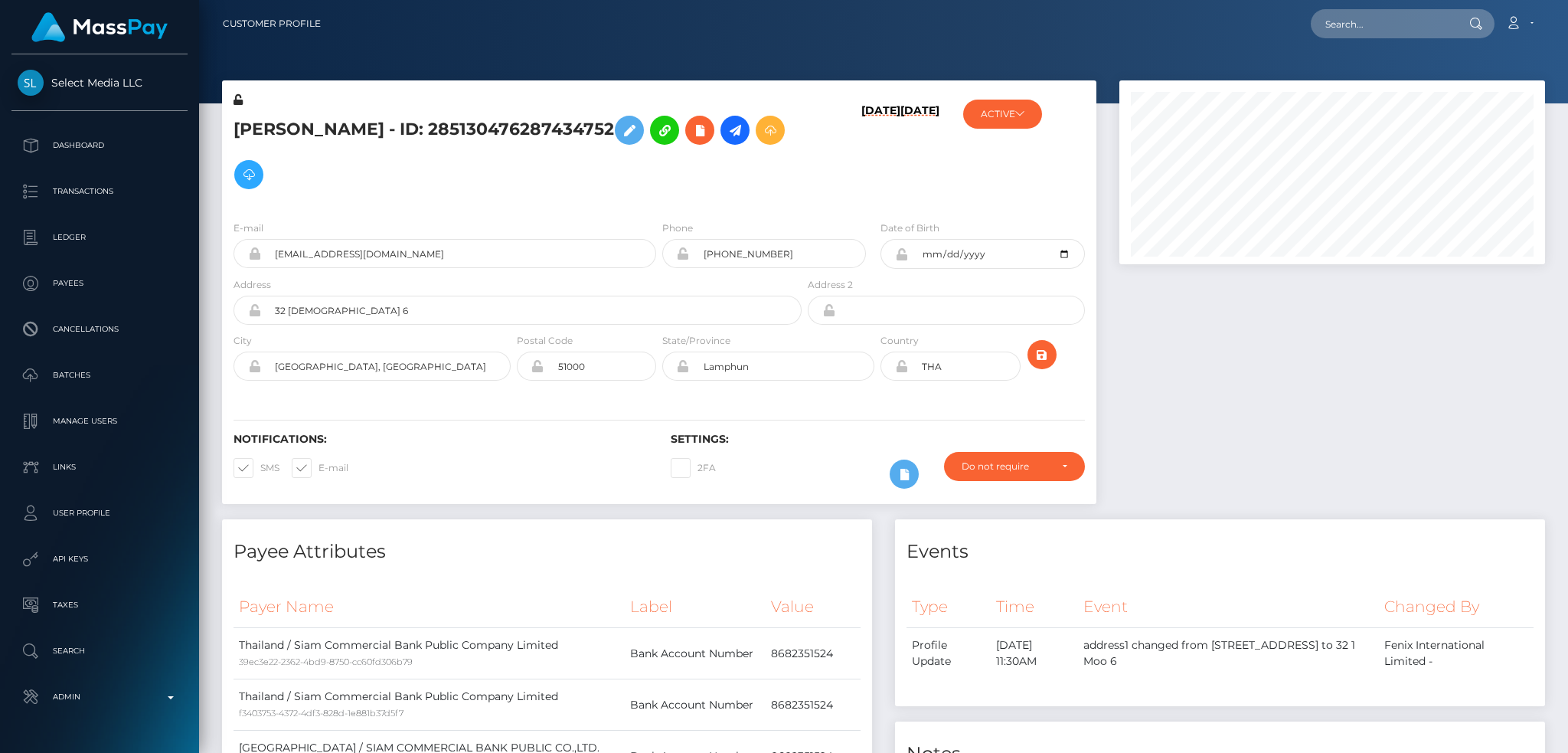
scroll to position [184, 425]
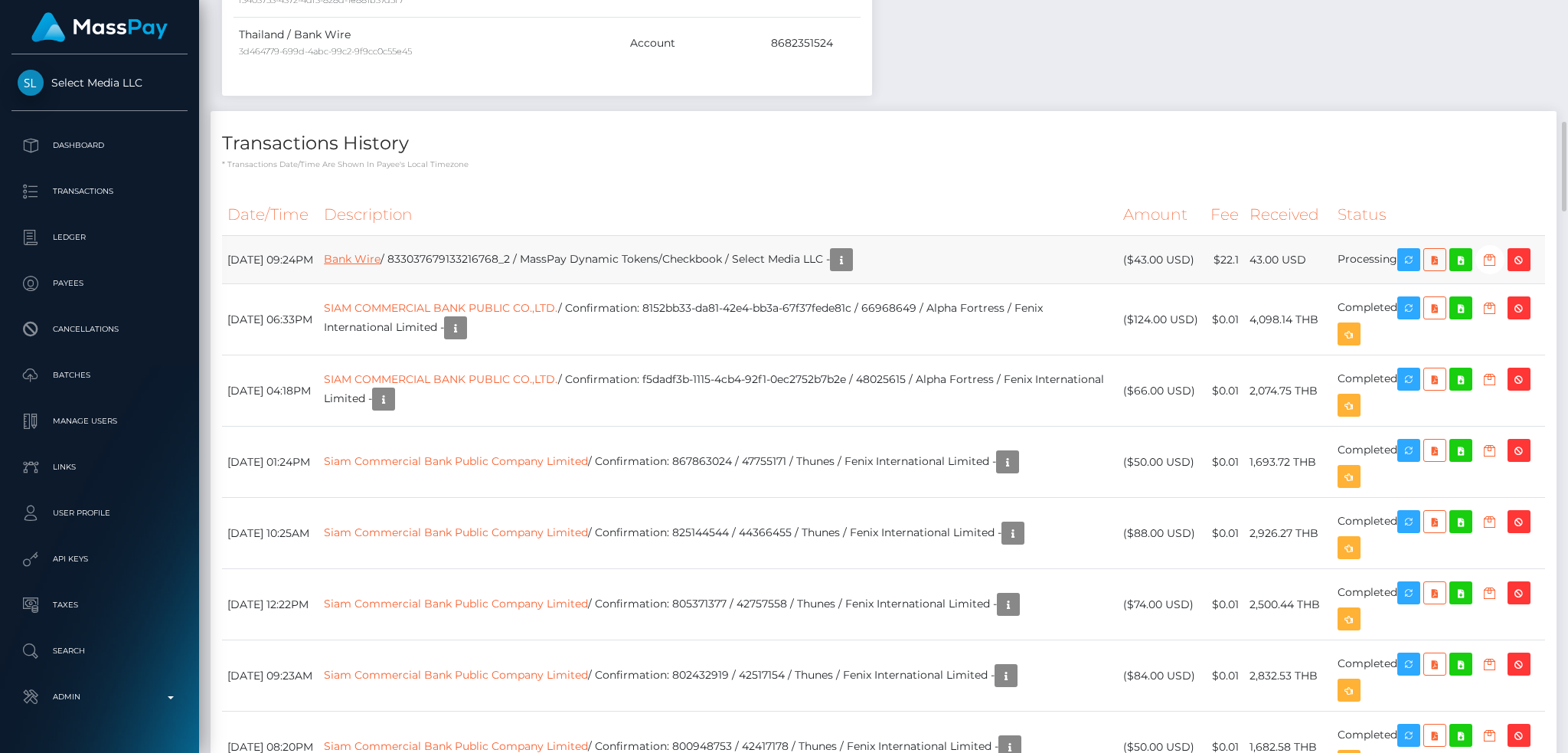
click at [381, 256] on link "Bank Wire" at bounding box center [351, 258] width 56 height 14
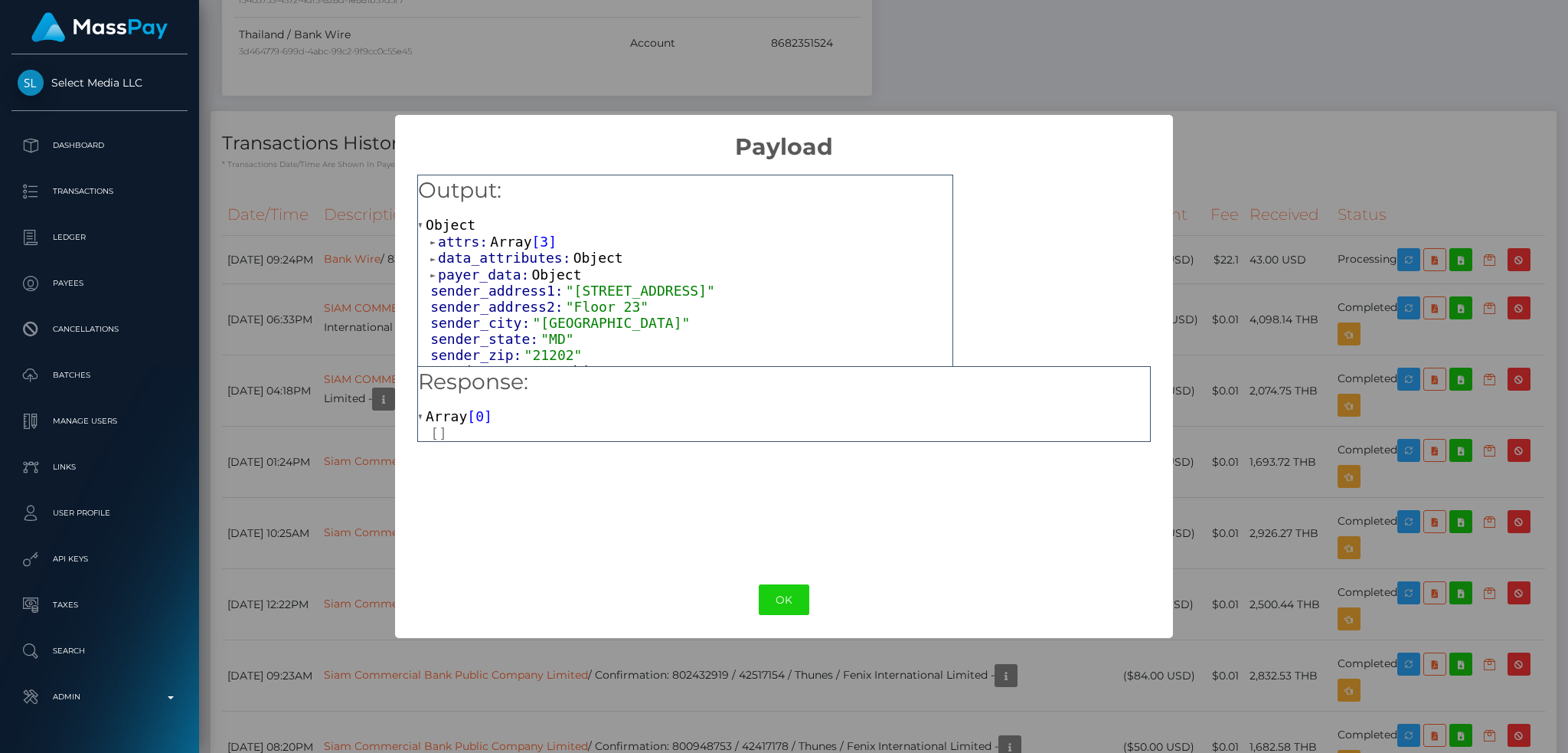
click at [899, 73] on div "× Payload Output: Object attrs: Array [ 3 ] data_attributes: Object payer_data:…" at bounding box center [784, 376] width 1568 height 753
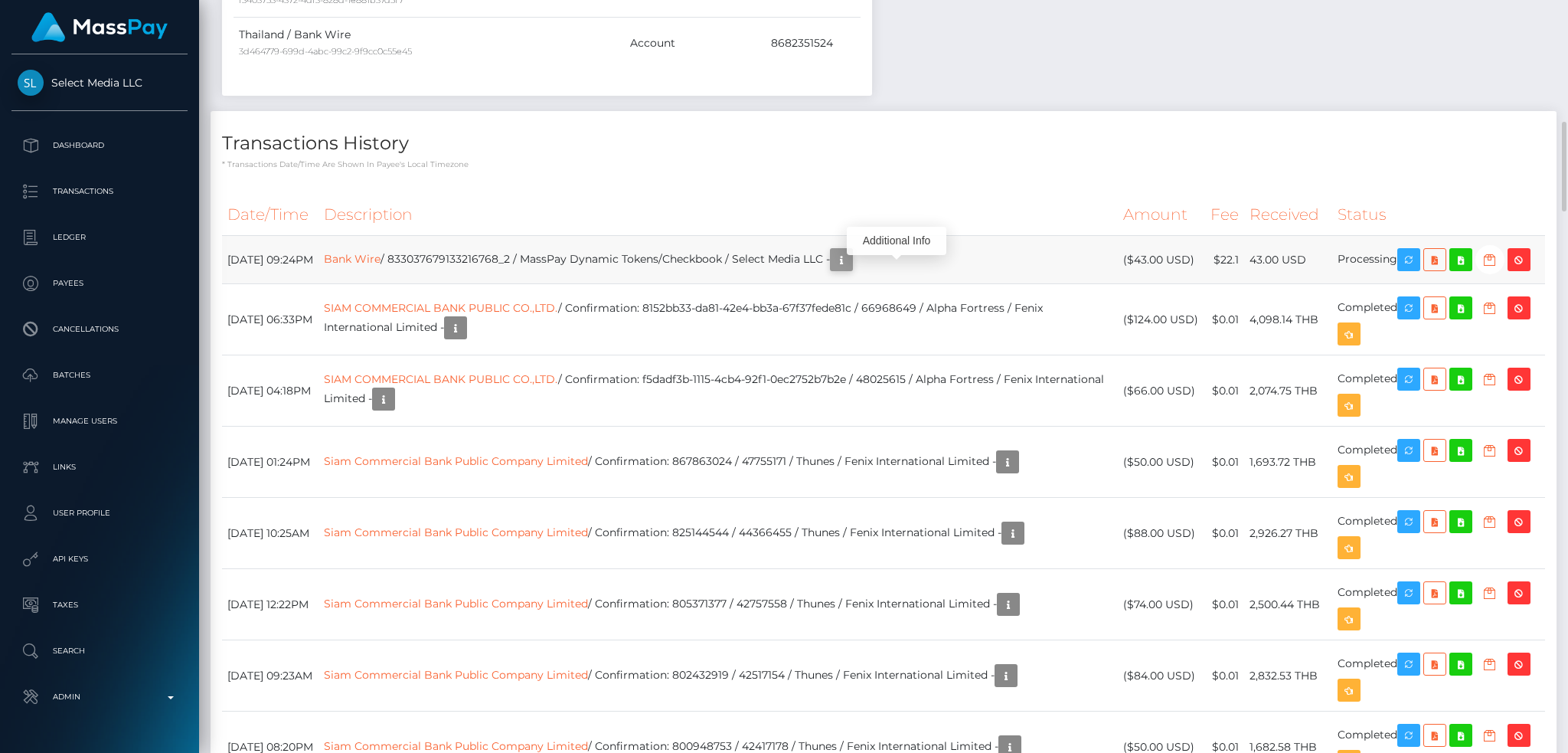
click at [851, 261] on icon "button" at bounding box center [841, 260] width 18 height 19
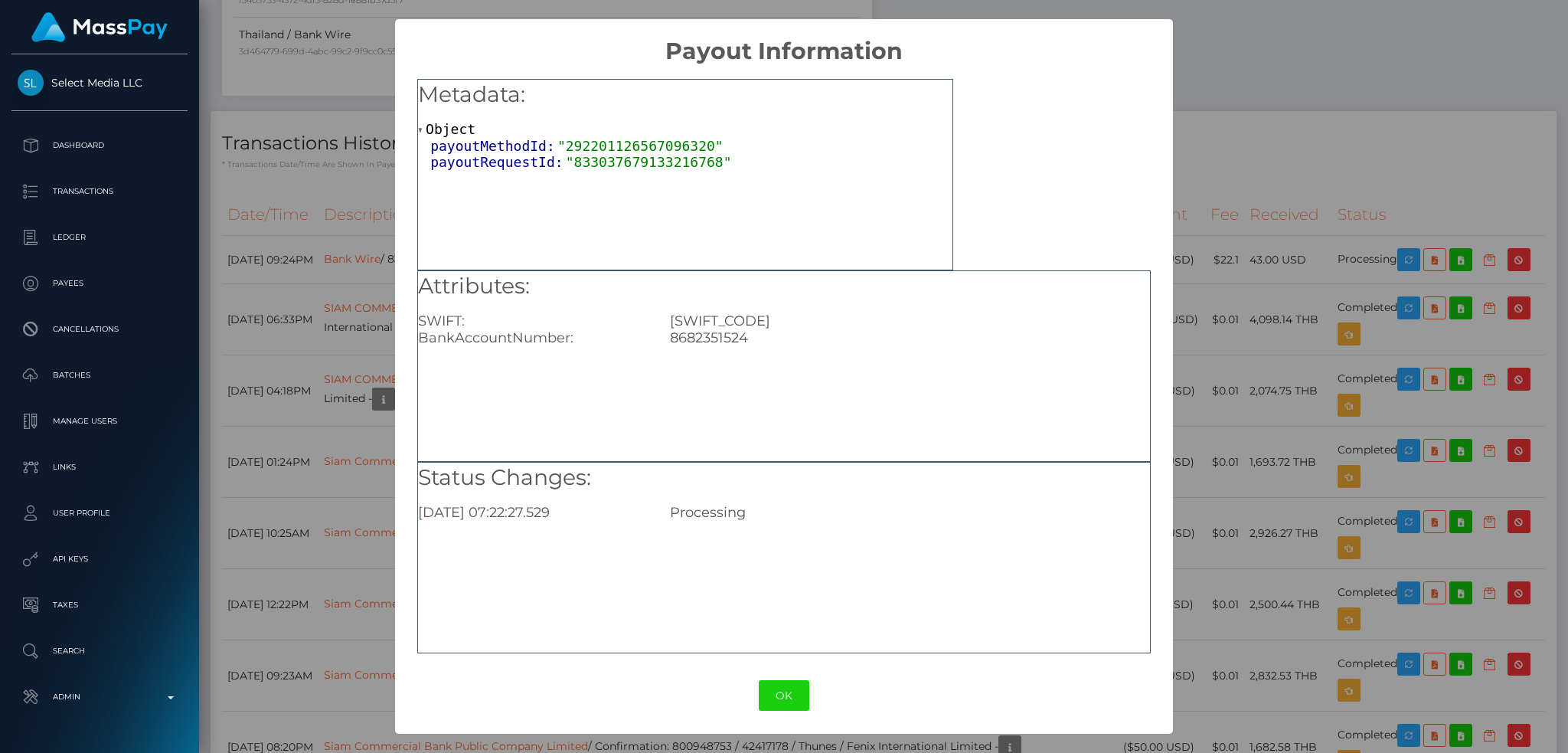
click at [1222, 154] on div "× Payout Information Metadata: Object payoutMethodId: "292201126567096320" payo…" at bounding box center [784, 376] width 1568 height 753
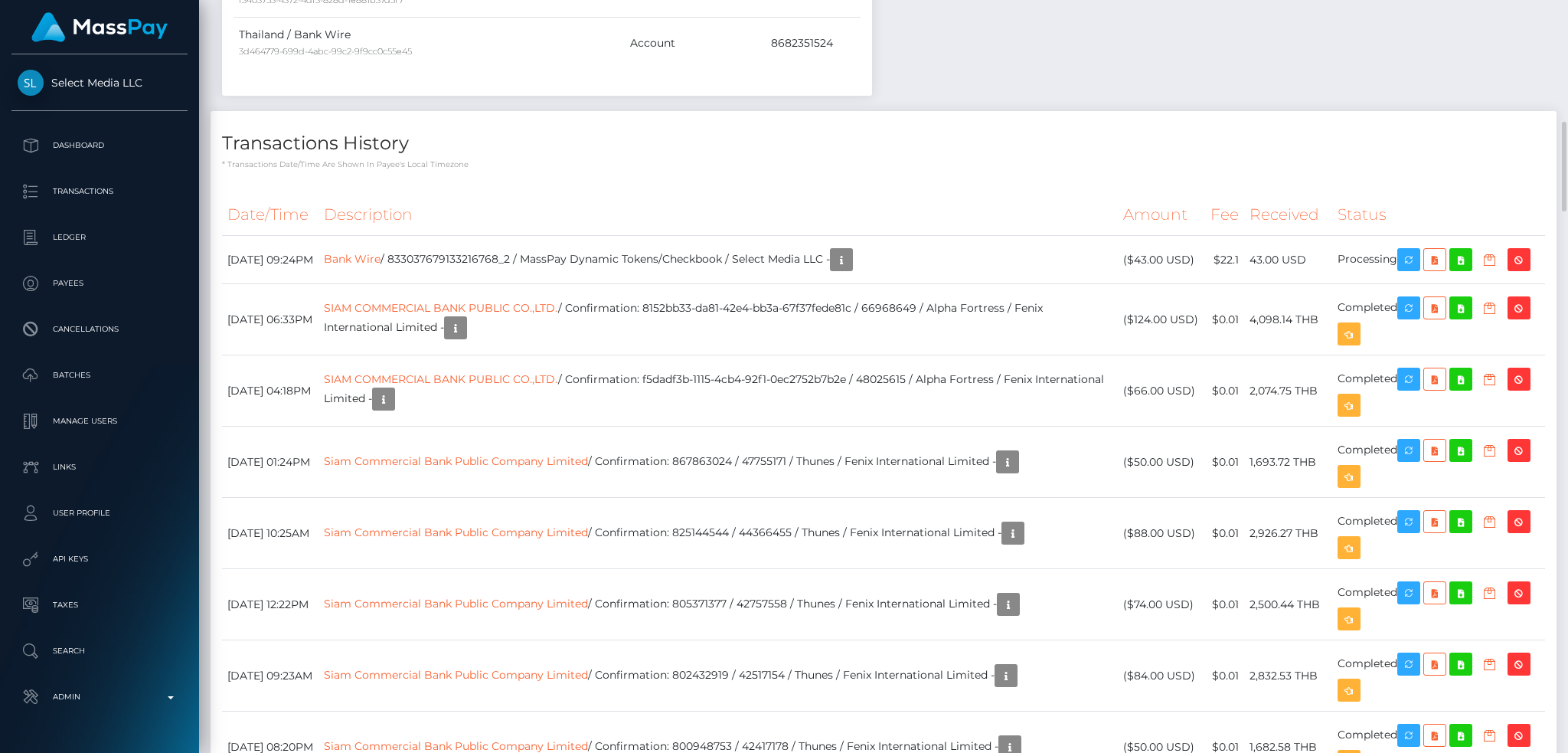
click at [944, 131] on h4 "Transactions History" at bounding box center [883, 143] width 1323 height 27
click at [1528, 262] on icon "button" at bounding box center [1519, 260] width 18 height 19
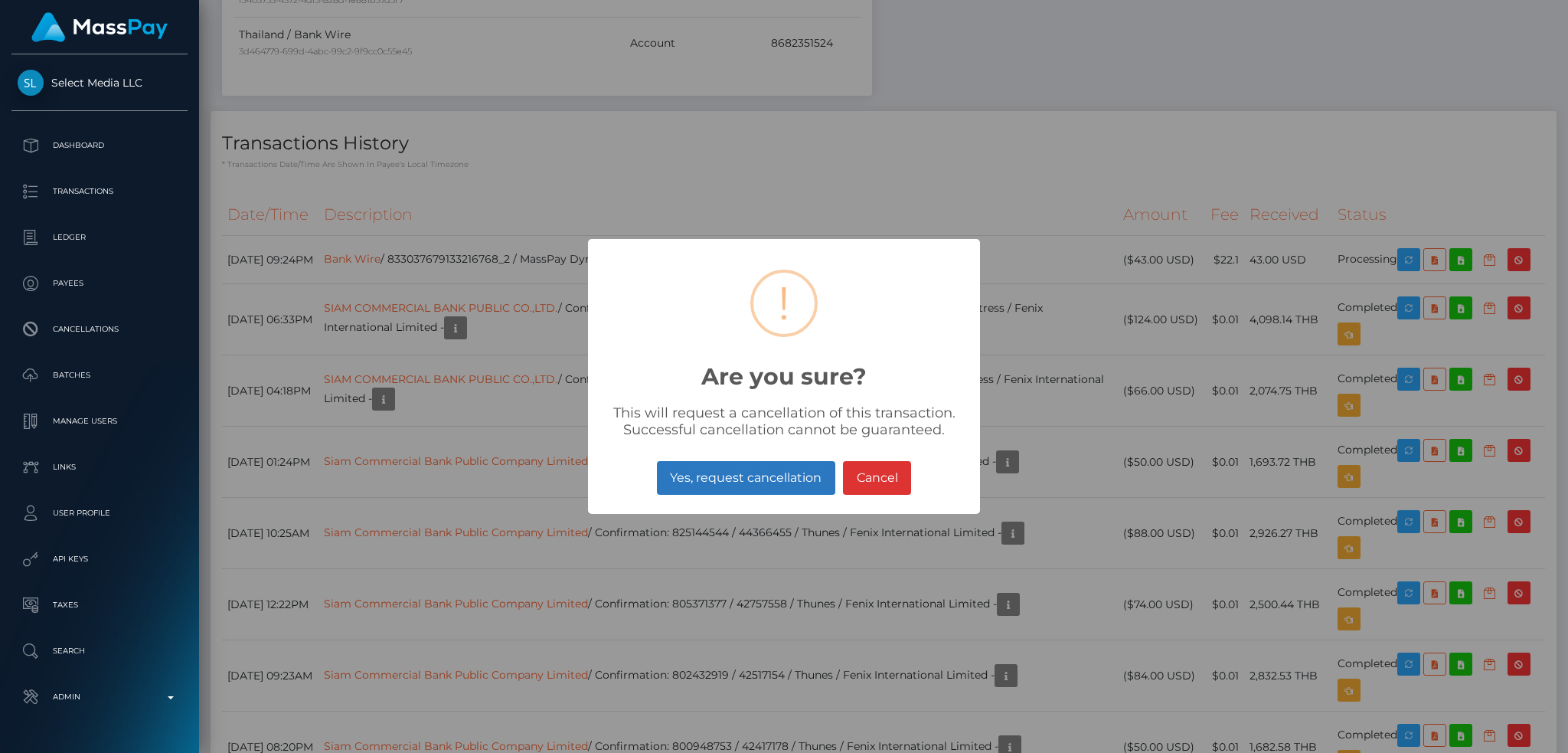
click at [698, 477] on button "Yes, request cancellation" at bounding box center [746, 478] width 178 height 33
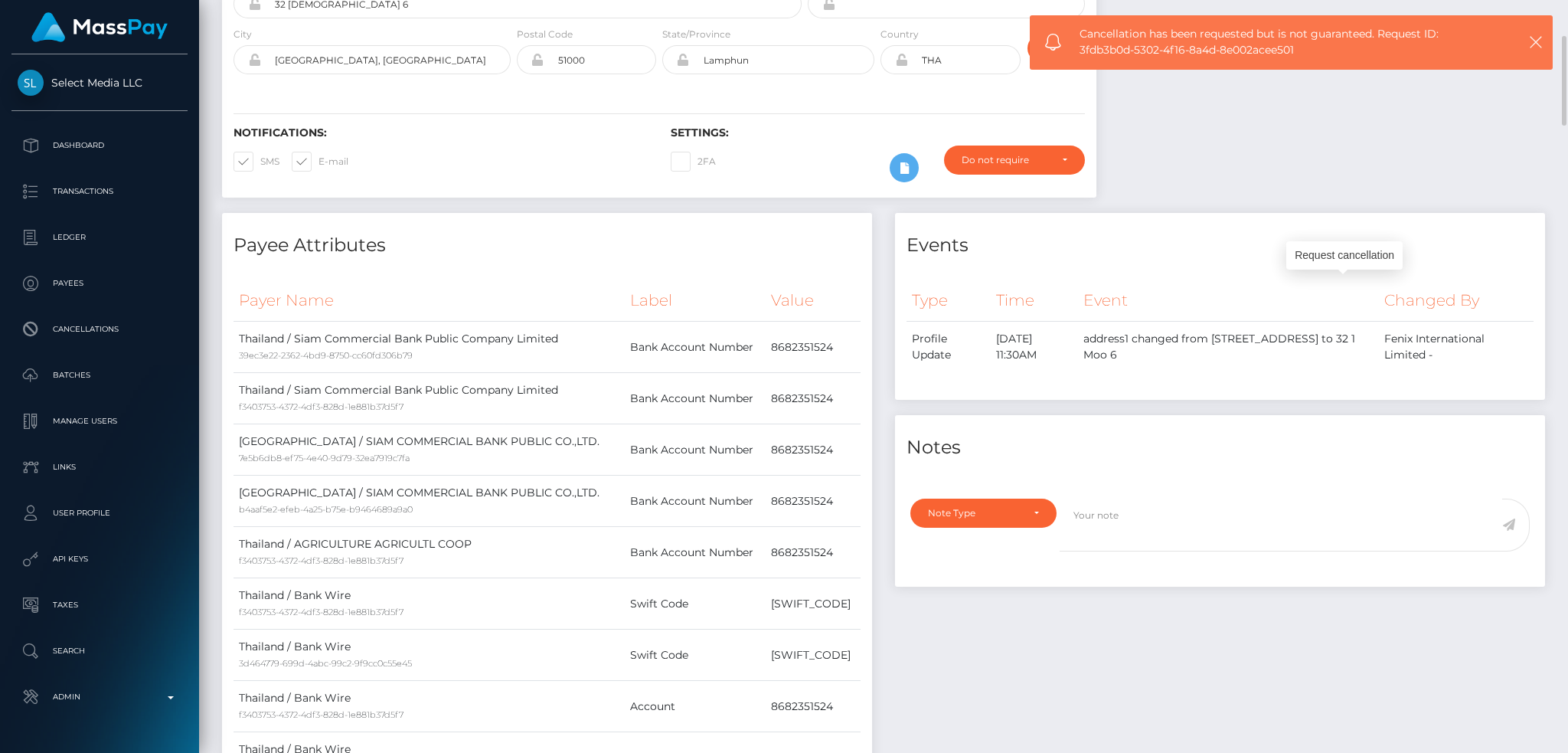
scroll to position [0, 0]
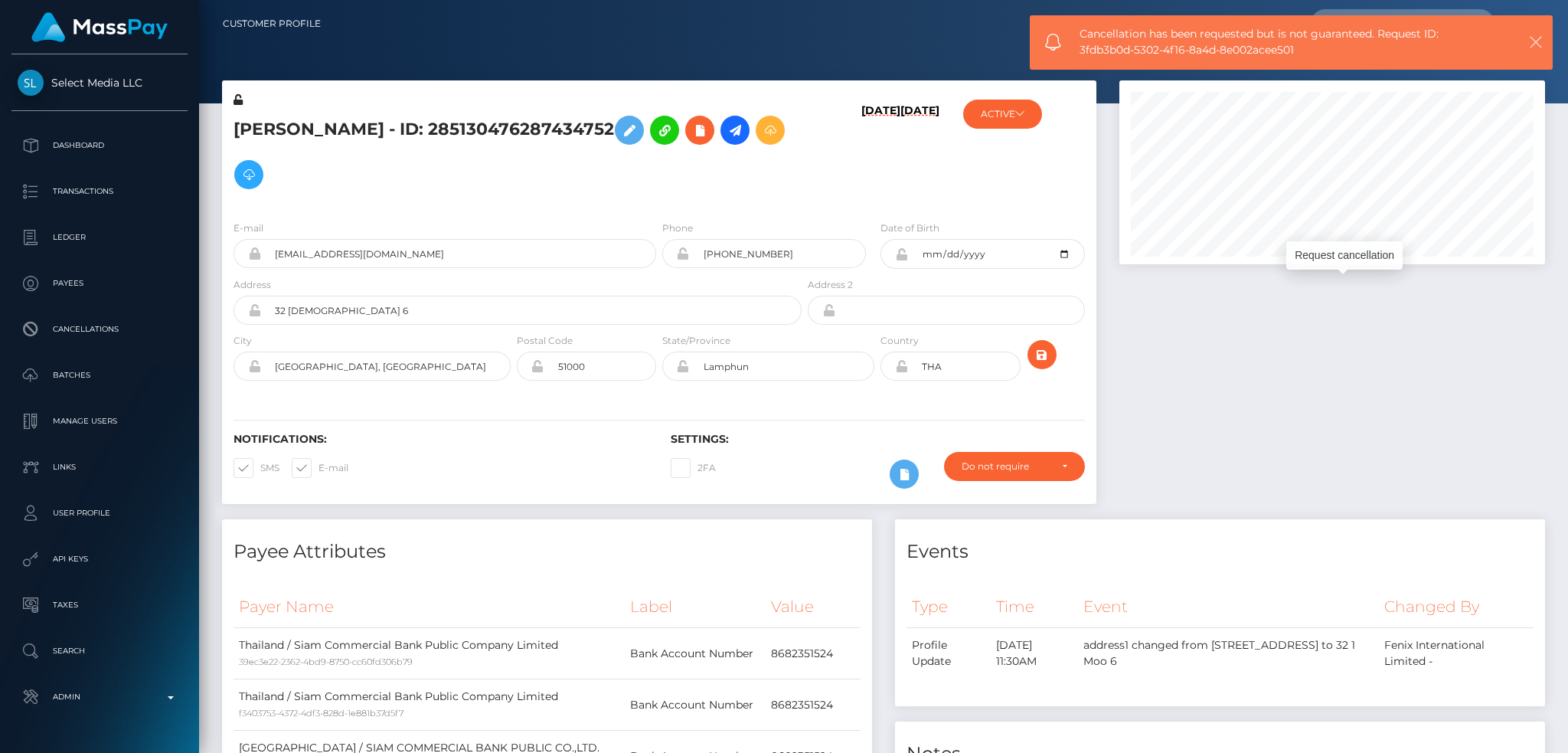
click at [1536, 37] on icon "button" at bounding box center [1536, 42] width 16 height 16
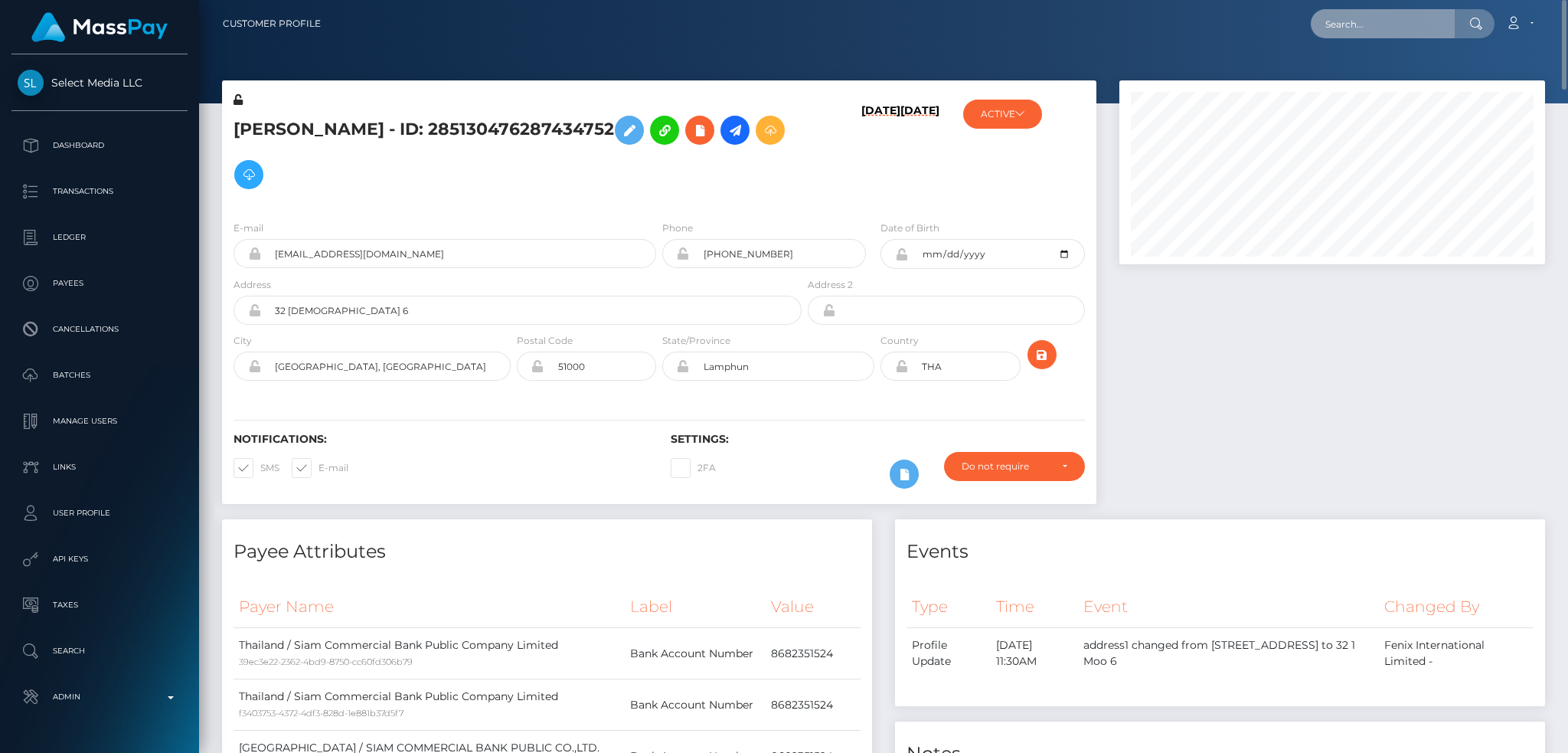
click at [1404, 25] on input "text" at bounding box center [1383, 23] width 144 height 29
paste input "833898357867950080_2"
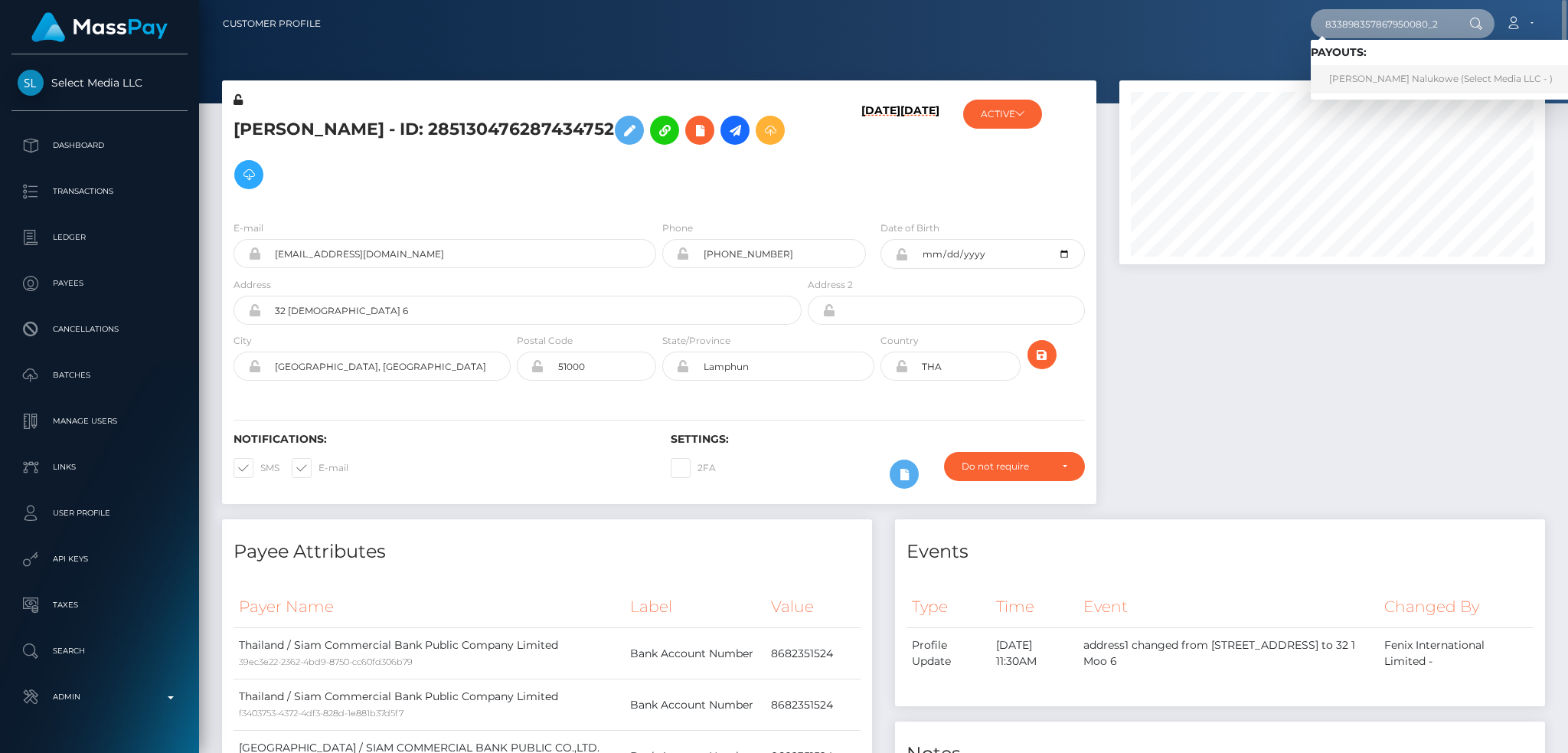
type input "833898357867950080_2"
click at [1393, 73] on link "[PERSON_NAME] Nalukowe (Select Media LLC - )" at bounding box center [1441, 79] width 261 height 29
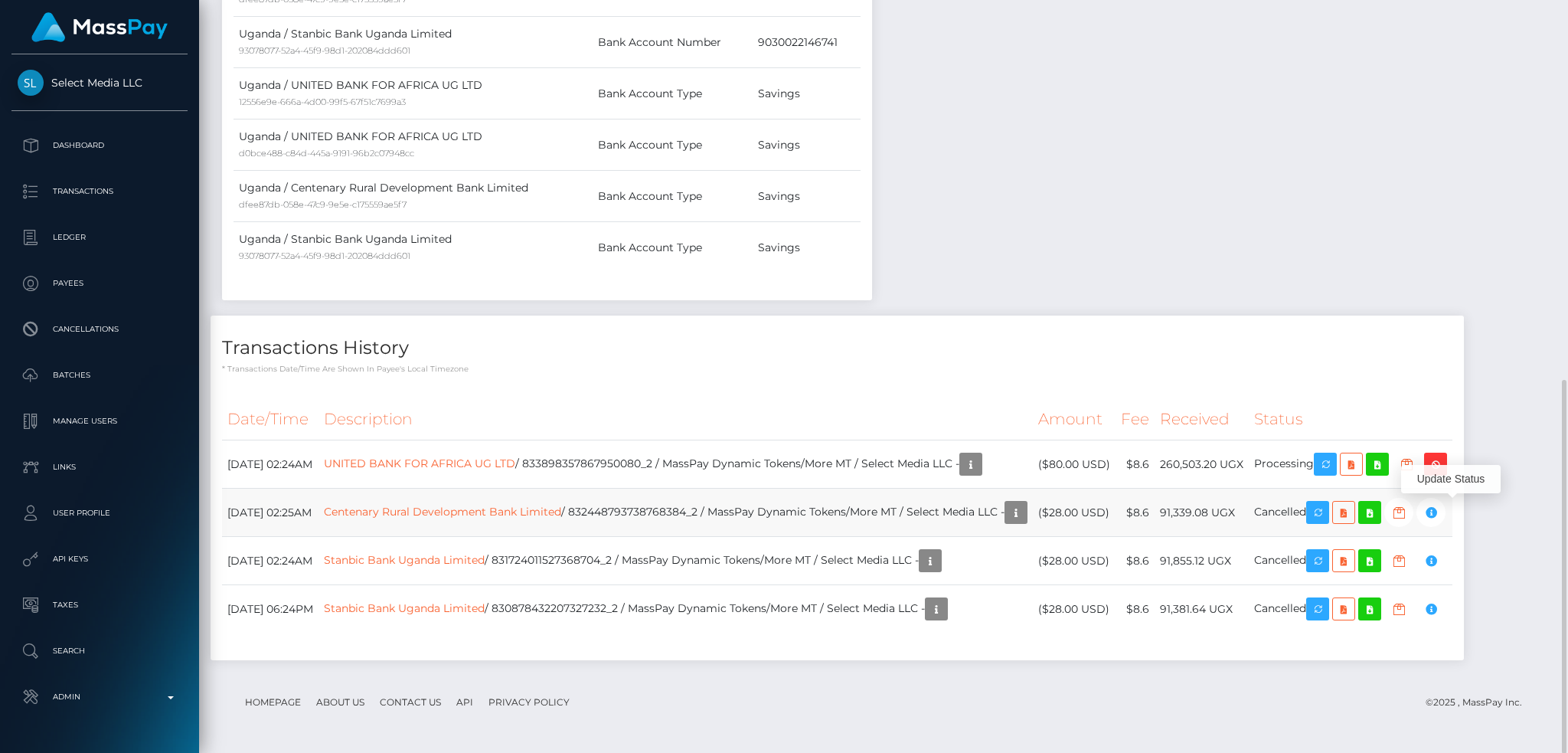
scroll to position [184, 425]
click at [448, 463] on link "UNITED BANK FOR AFRICA UG LTD" at bounding box center [419, 463] width 191 height 14
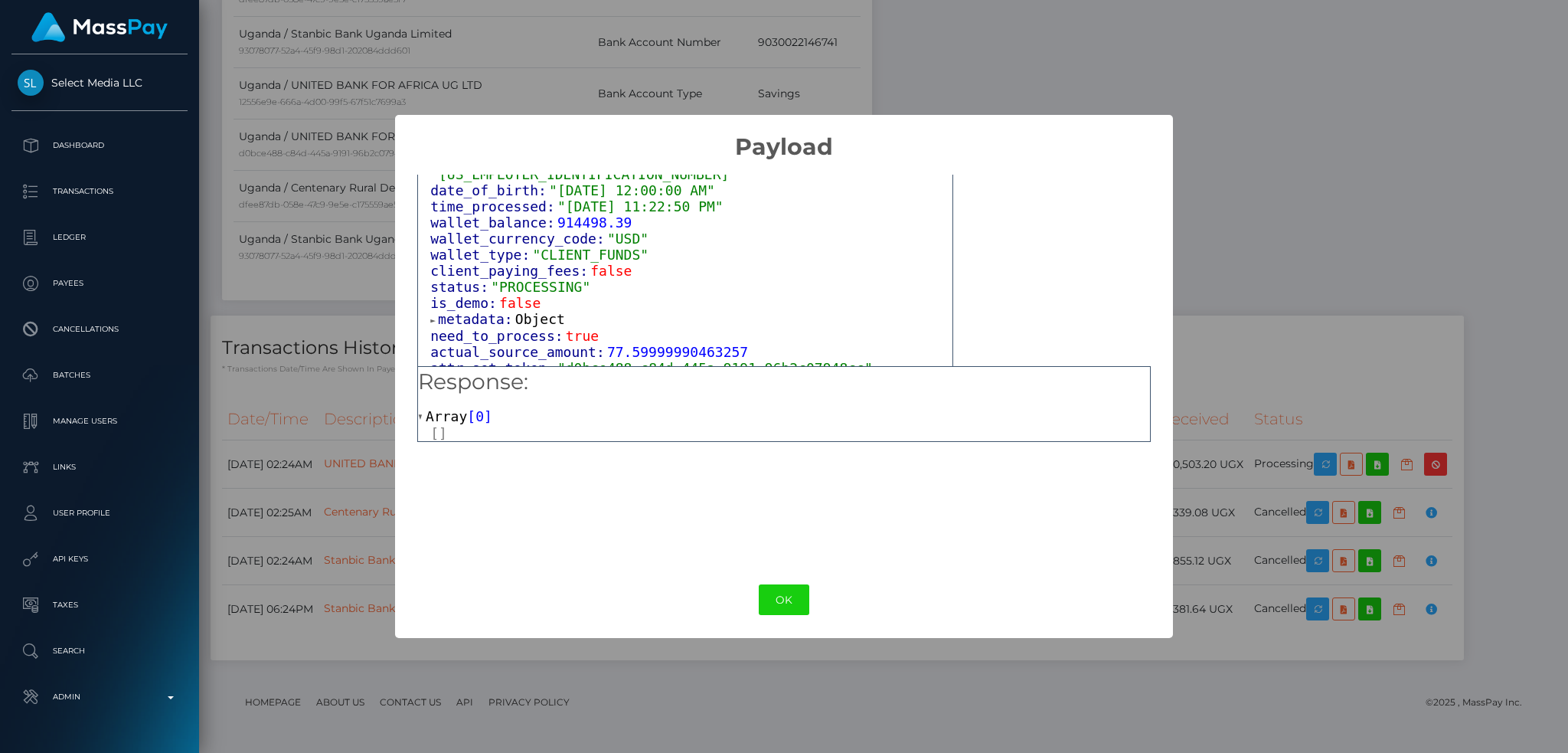
scroll to position [953, 0]
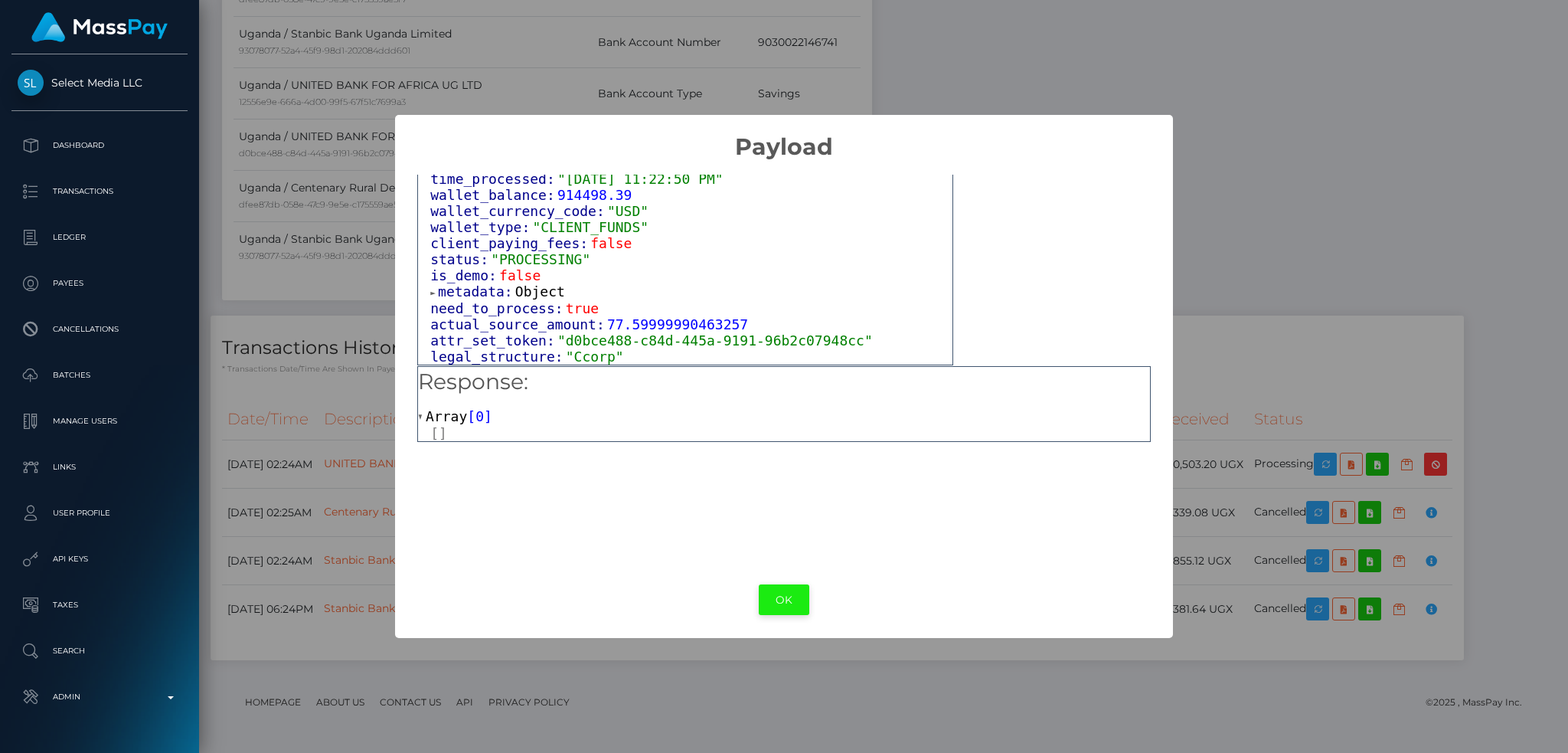
click at [790, 599] on button "OK" at bounding box center [784, 600] width 51 height 31
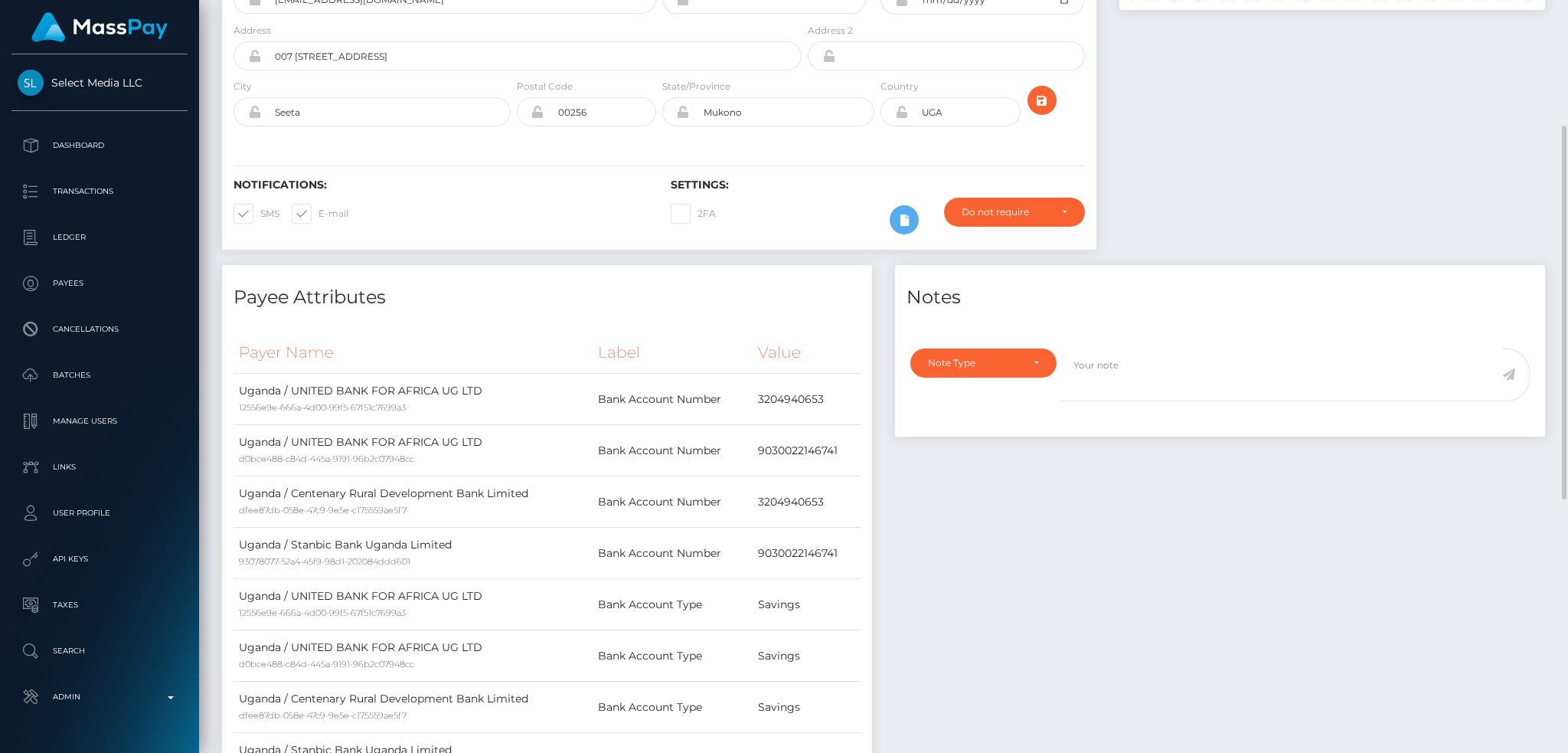
scroll to position [0, 0]
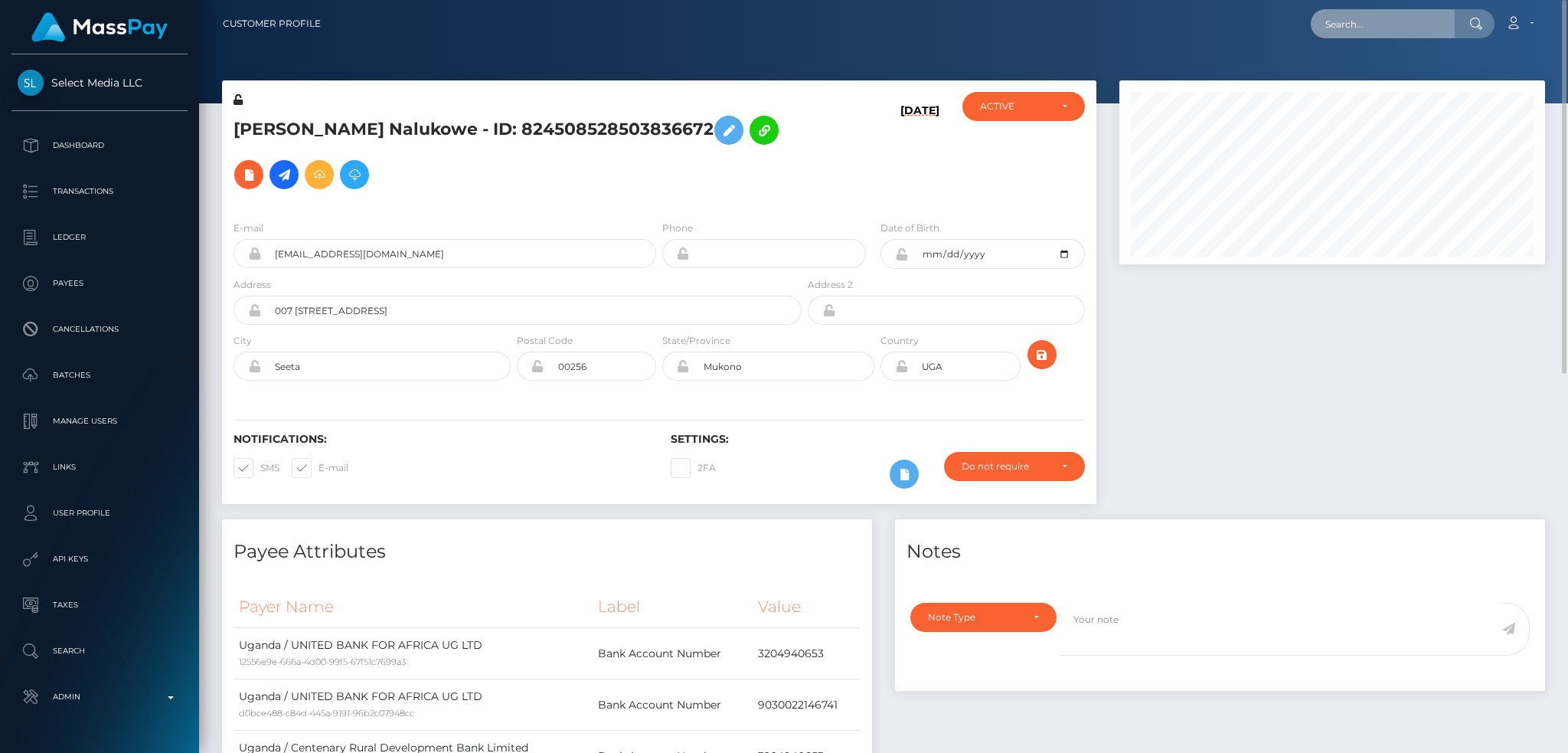
drag, startPoint x: 1366, startPoint y: 25, endPoint x: 1316, endPoint y: 27, distance: 50.0
click at [1366, 25] on input "text" at bounding box center [1383, 23] width 144 height 29
paste input "833309472330903552_2"
type input "833309472330903552_2"
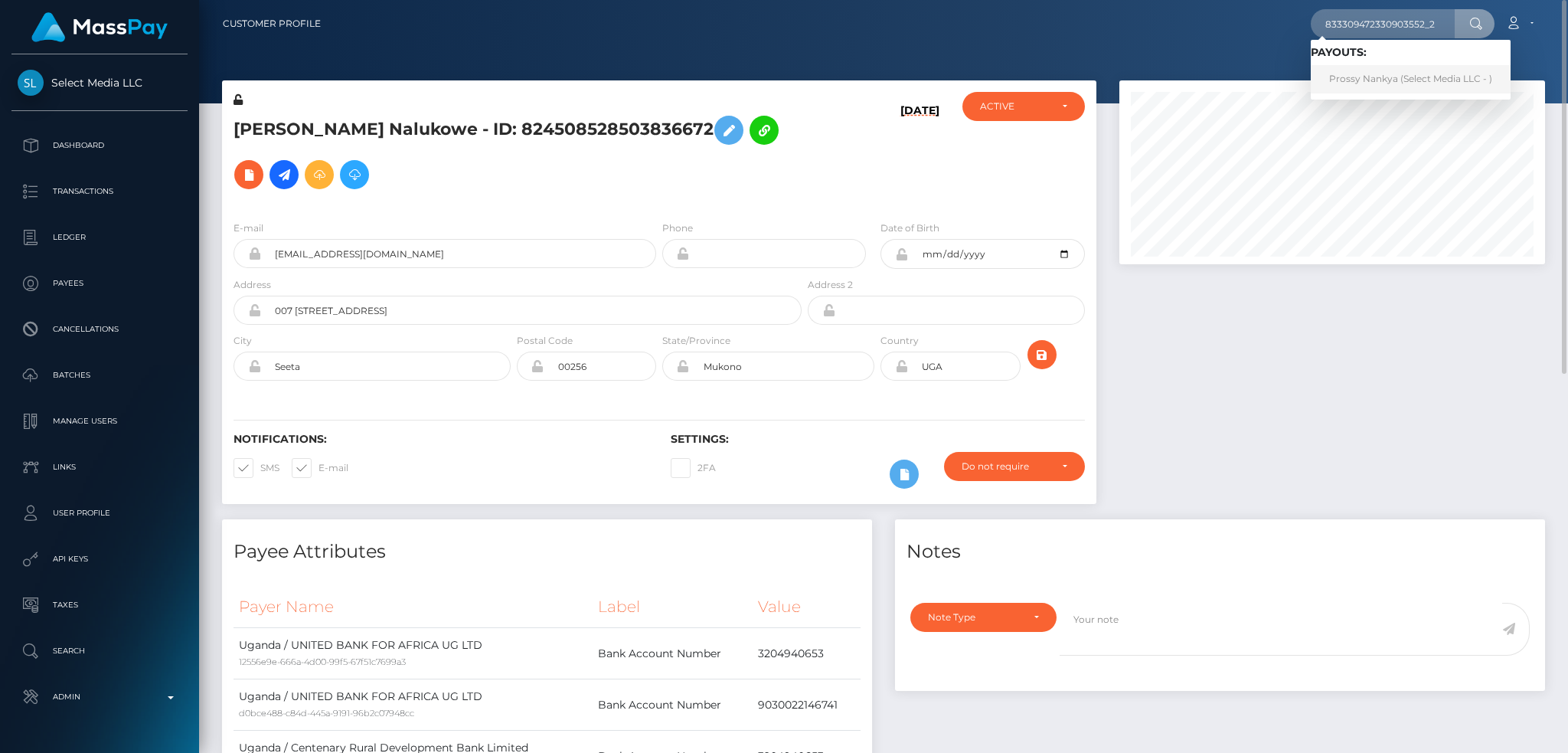
click at [1398, 78] on link "Prossy Nankya (Select Media LLC - )" at bounding box center [1411, 79] width 200 height 29
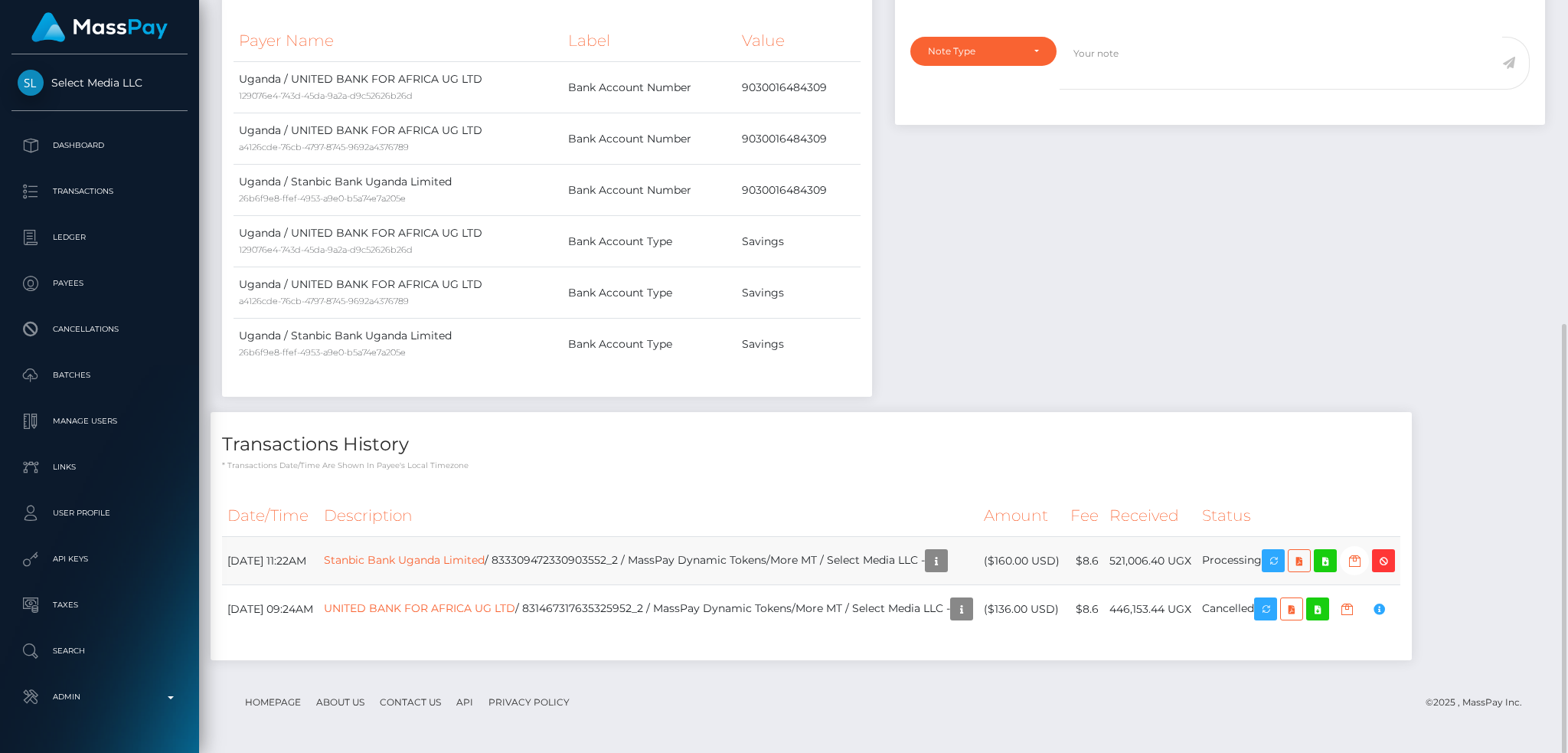
scroll to position [184, 425]
click at [476, 564] on link "Stanbic Bank Uganda Limited" at bounding box center [404, 560] width 161 height 14
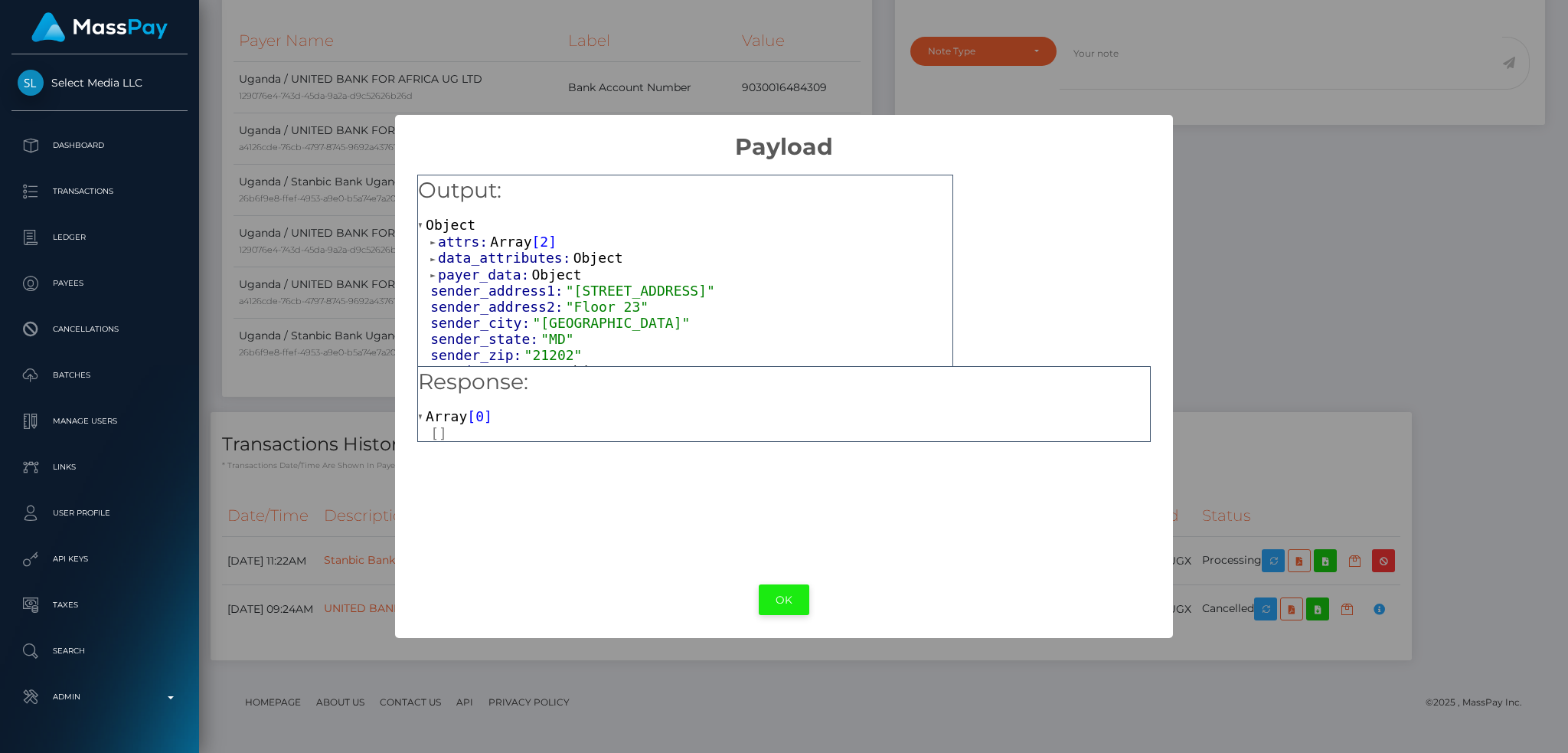
click at [787, 590] on button "OK" at bounding box center [784, 600] width 51 height 31
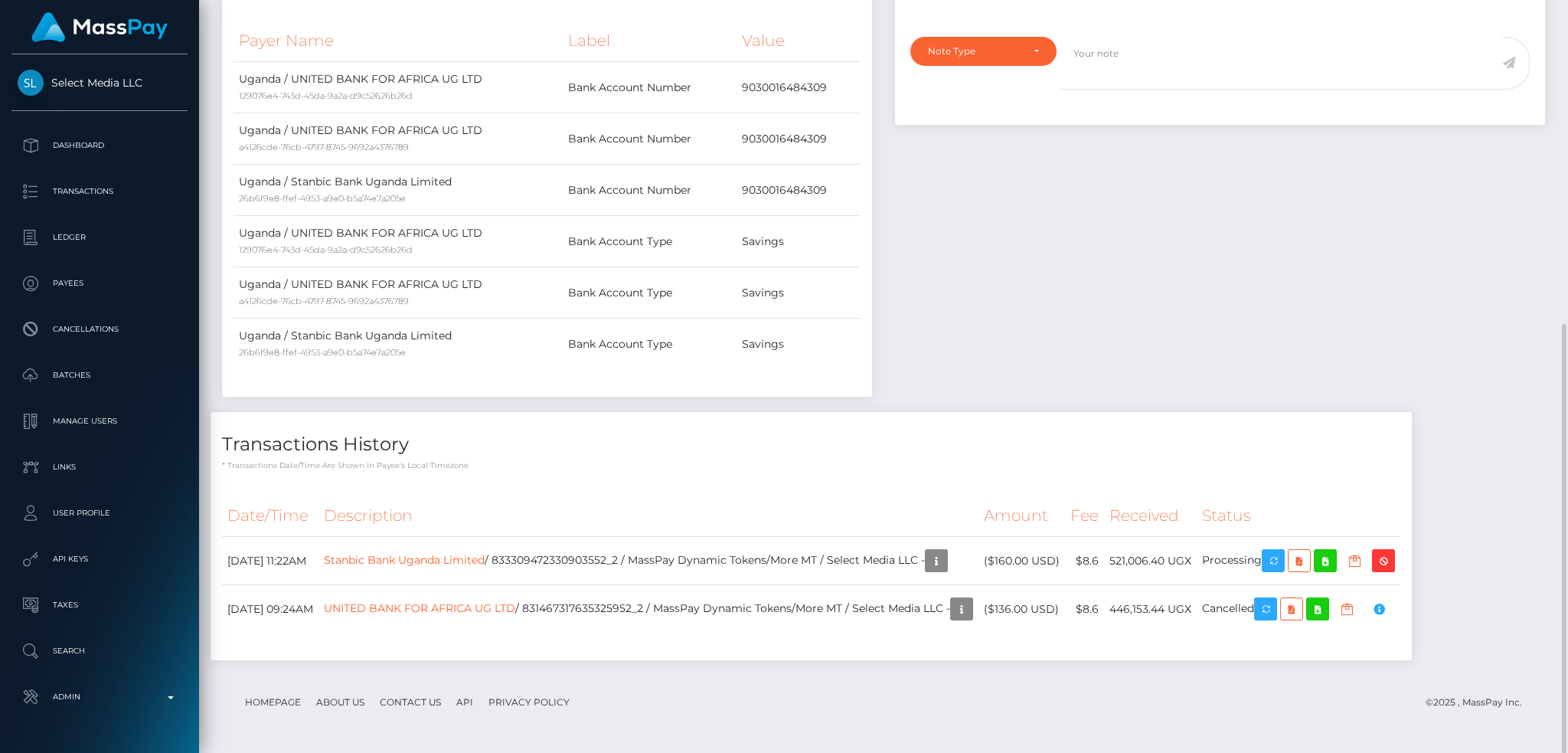
scroll to position [0, 0]
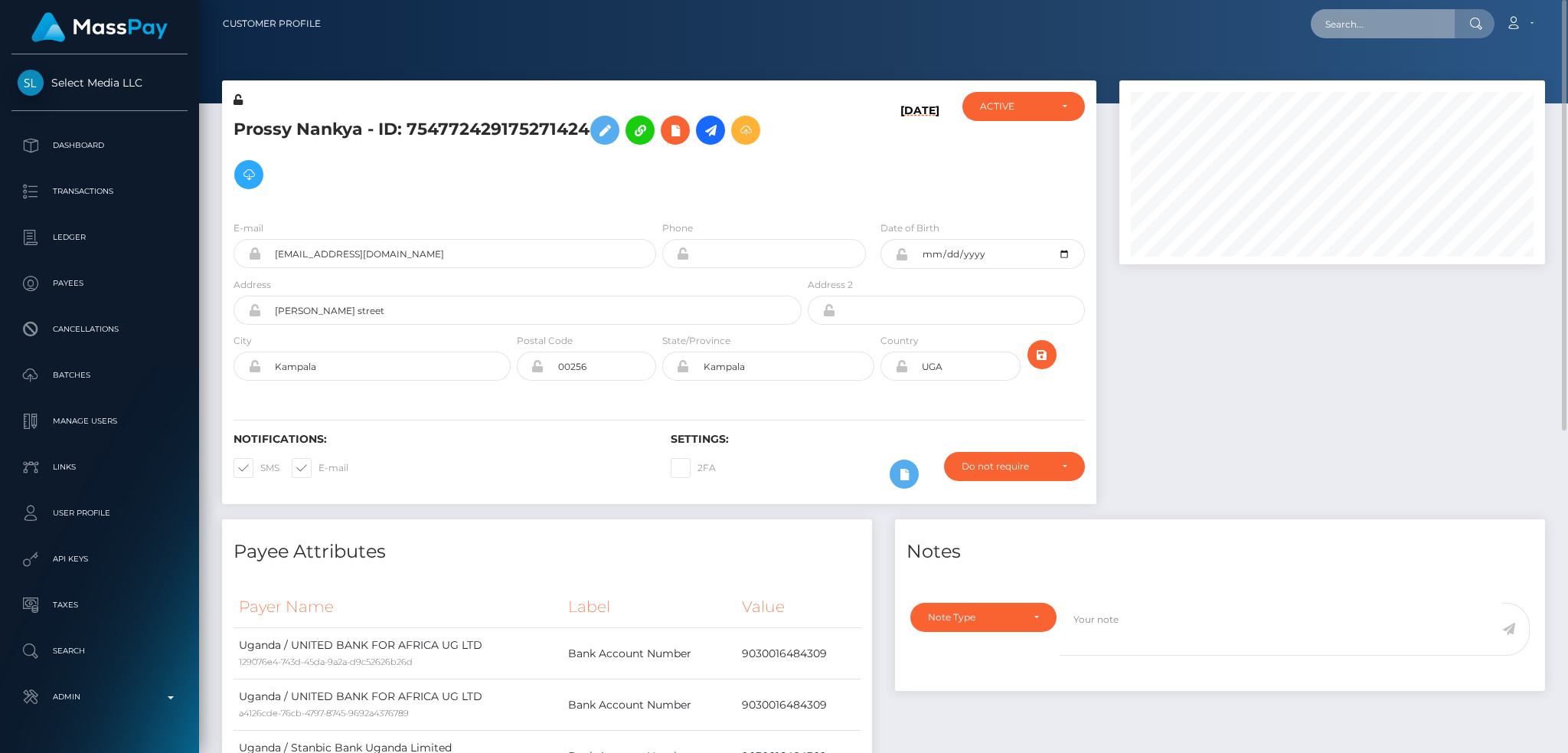
click at [1403, 16] on input "text" at bounding box center [1383, 23] width 144 height 29
paste input "833143376630001664_2"
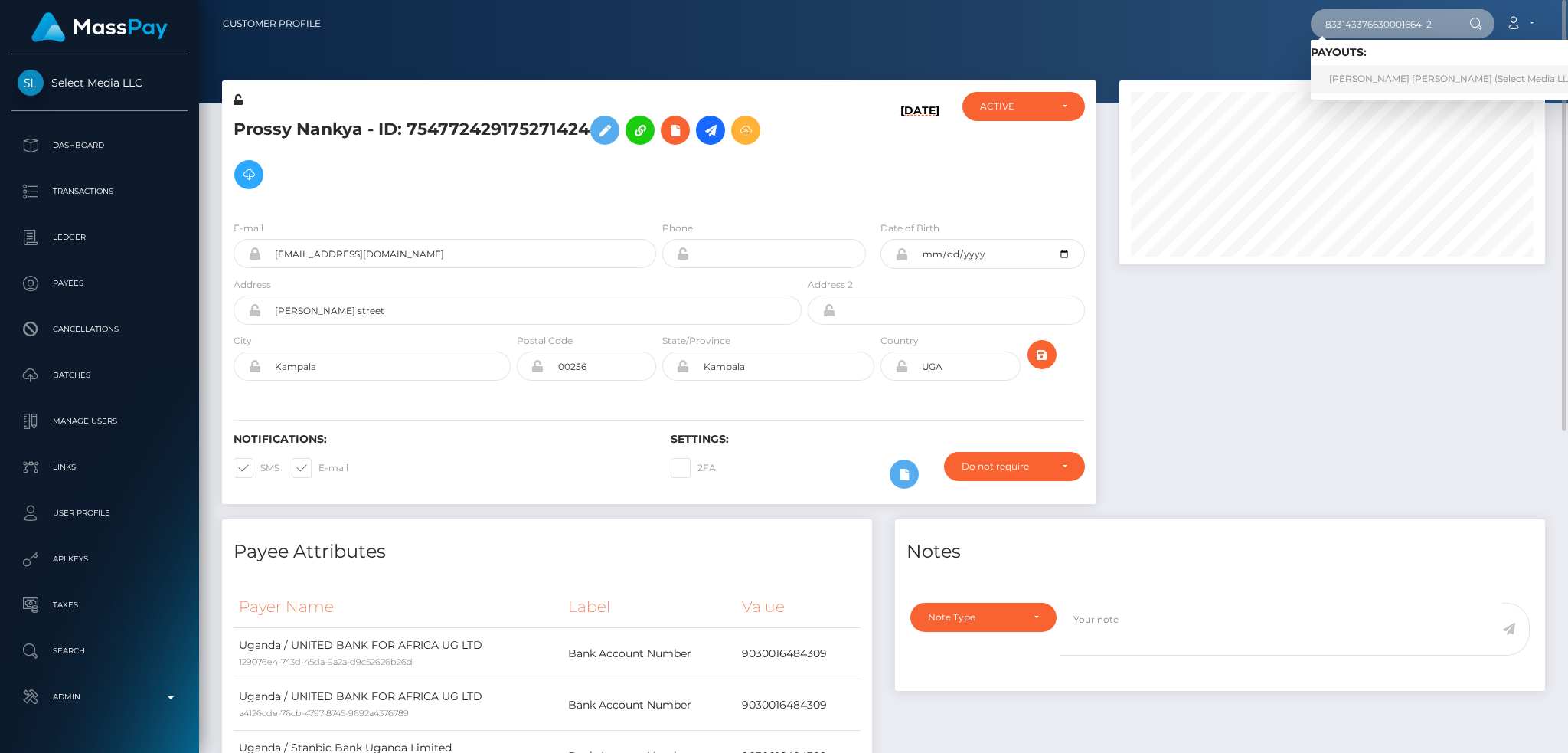
type input "833143376630001664_2"
click at [1385, 73] on link "Michaela Hope Scott-Jones (Select Media LLC - )" at bounding box center [1458, 79] width 294 height 29
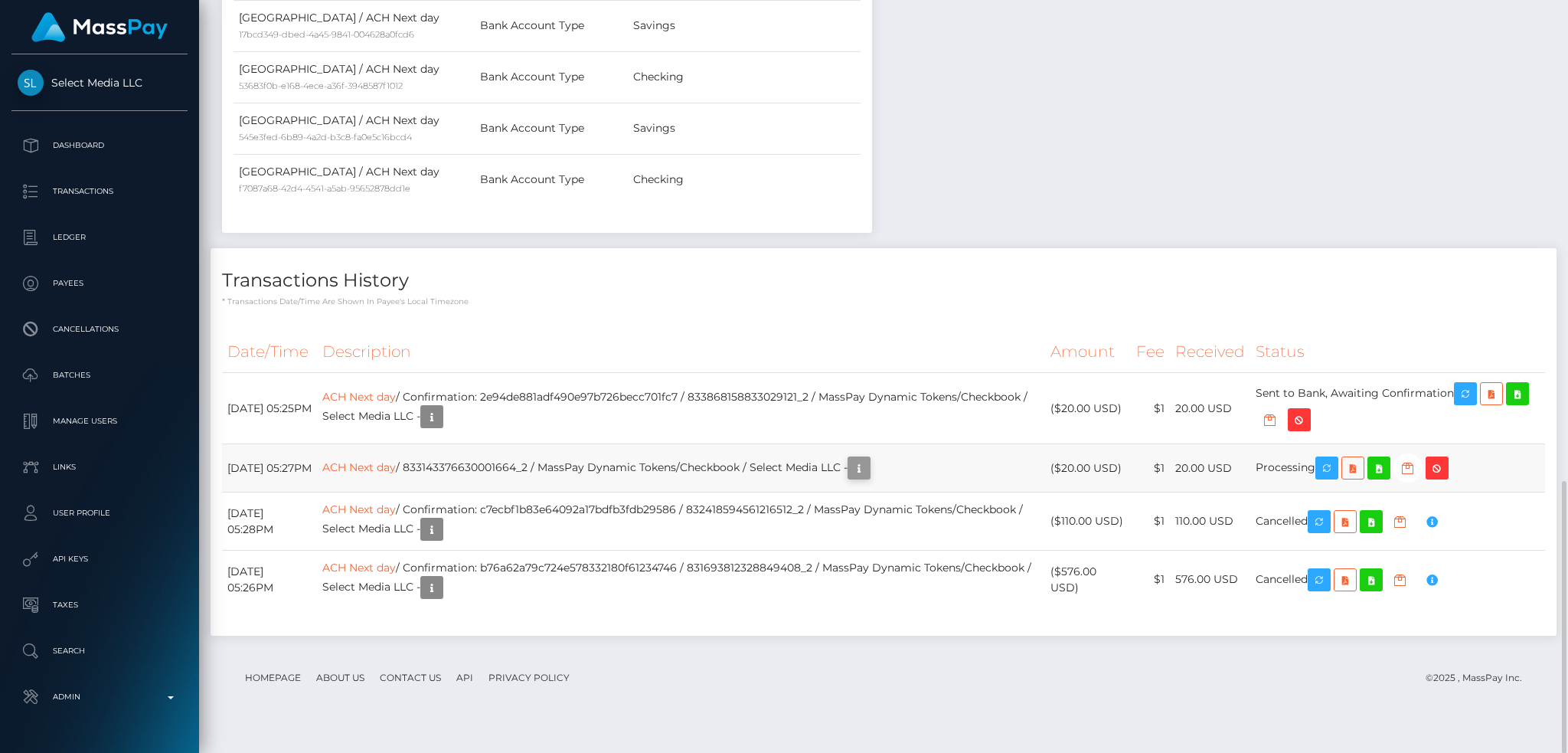
scroll to position [184, 425]
click at [868, 478] on icon "button" at bounding box center [859, 468] width 18 height 19
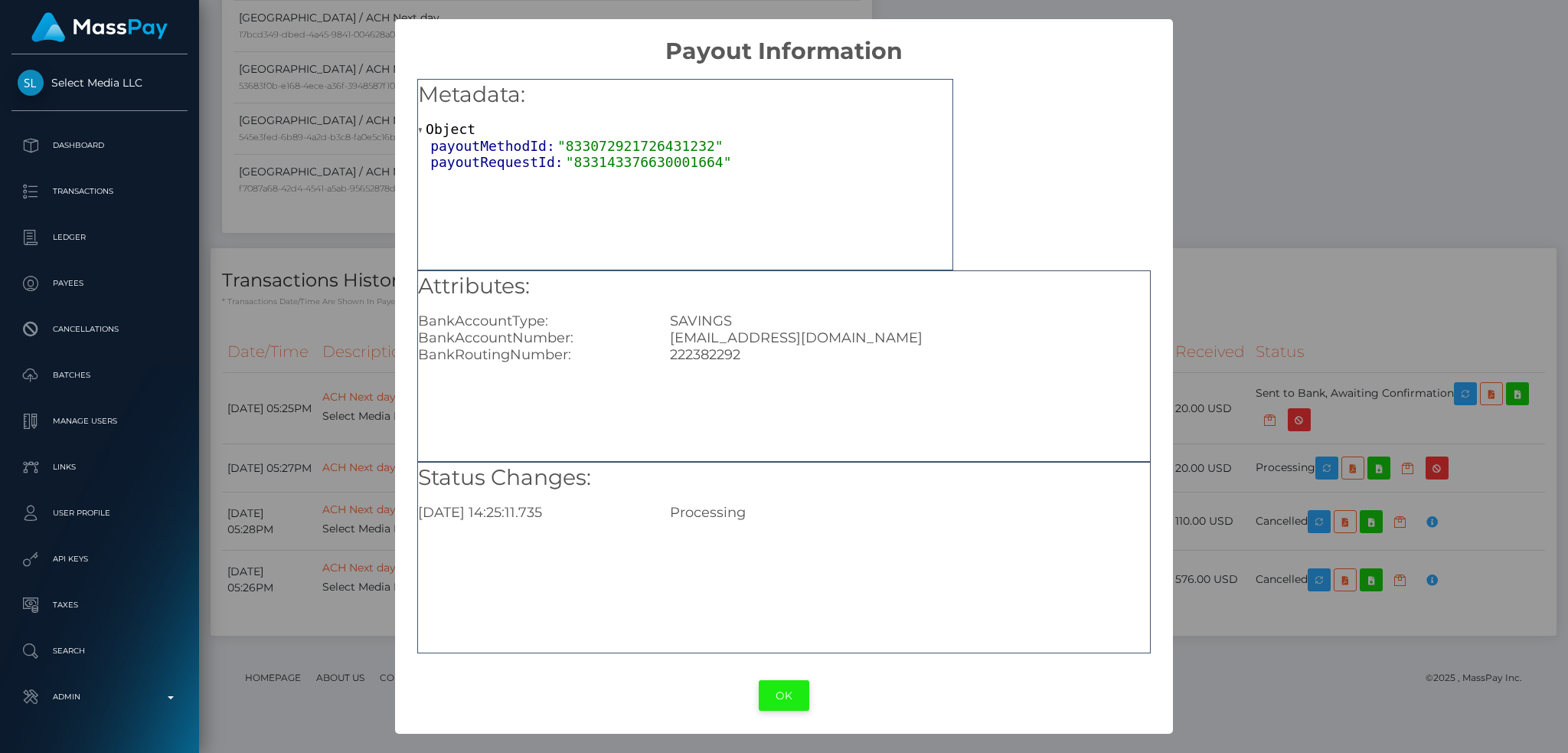
click at [787, 698] on button "OK" at bounding box center [784, 696] width 51 height 31
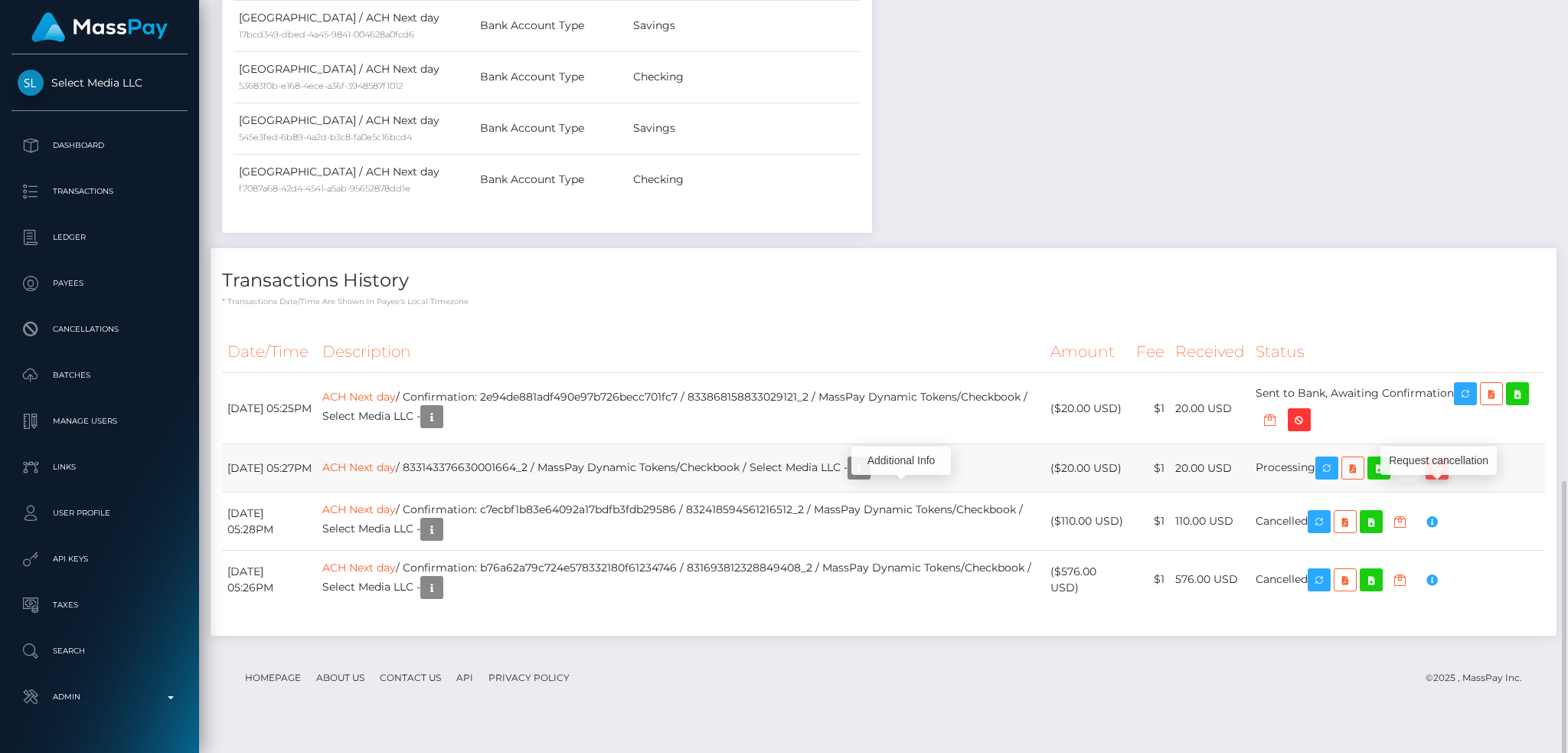
click at [1447, 478] on icon "button" at bounding box center [1438, 468] width 18 height 19
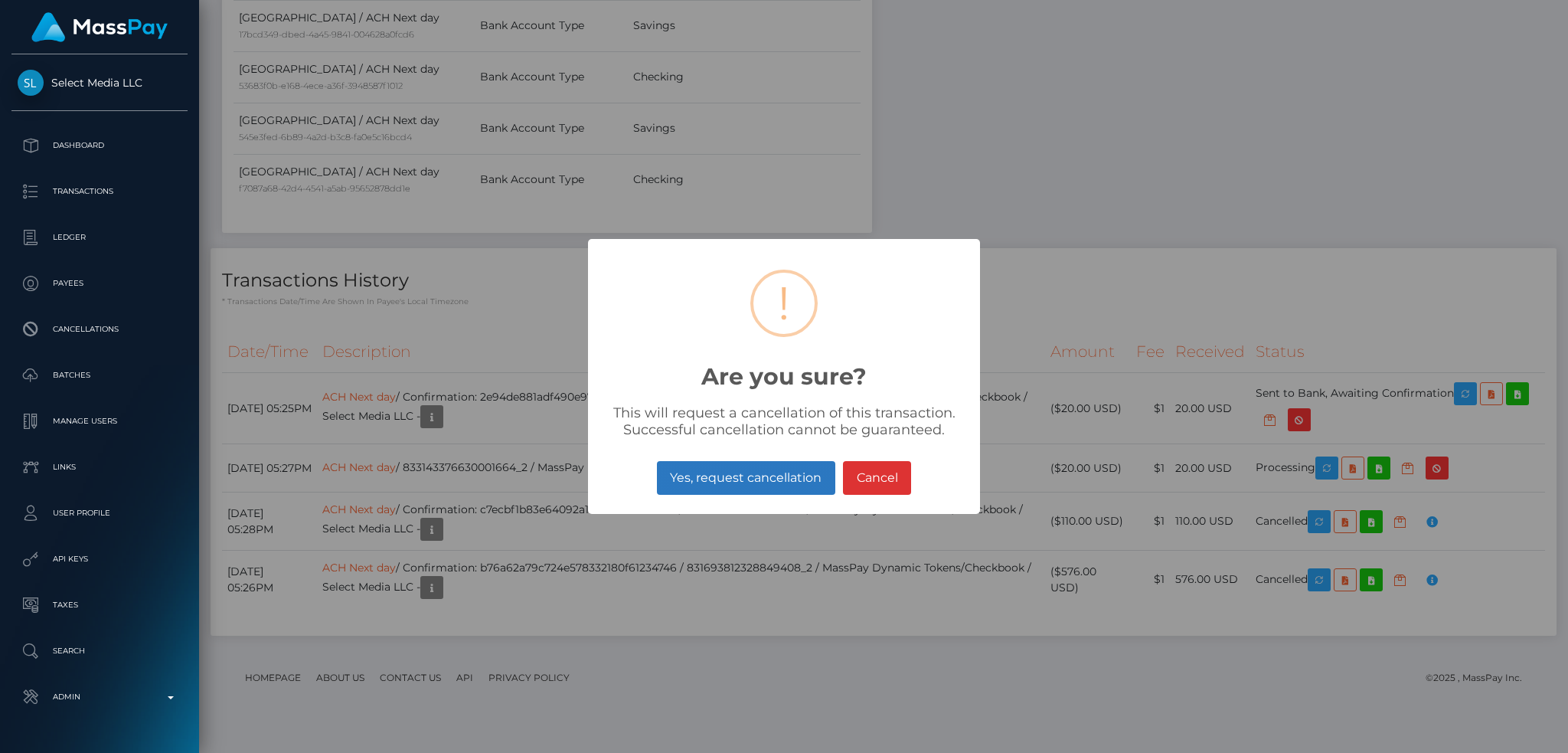
click at [706, 480] on button "Yes, request cancellation" at bounding box center [746, 478] width 178 height 33
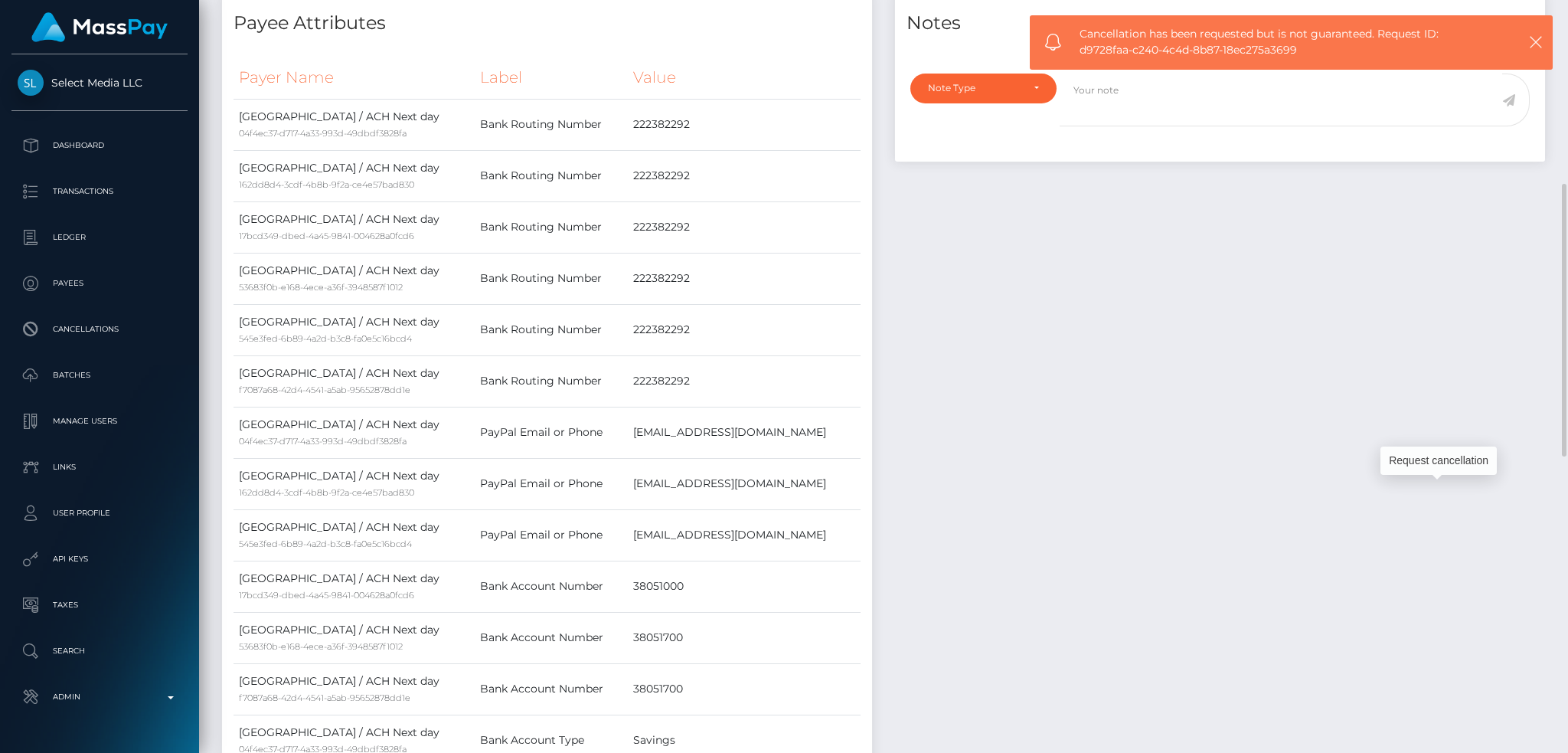
scroll to position [0, 0]
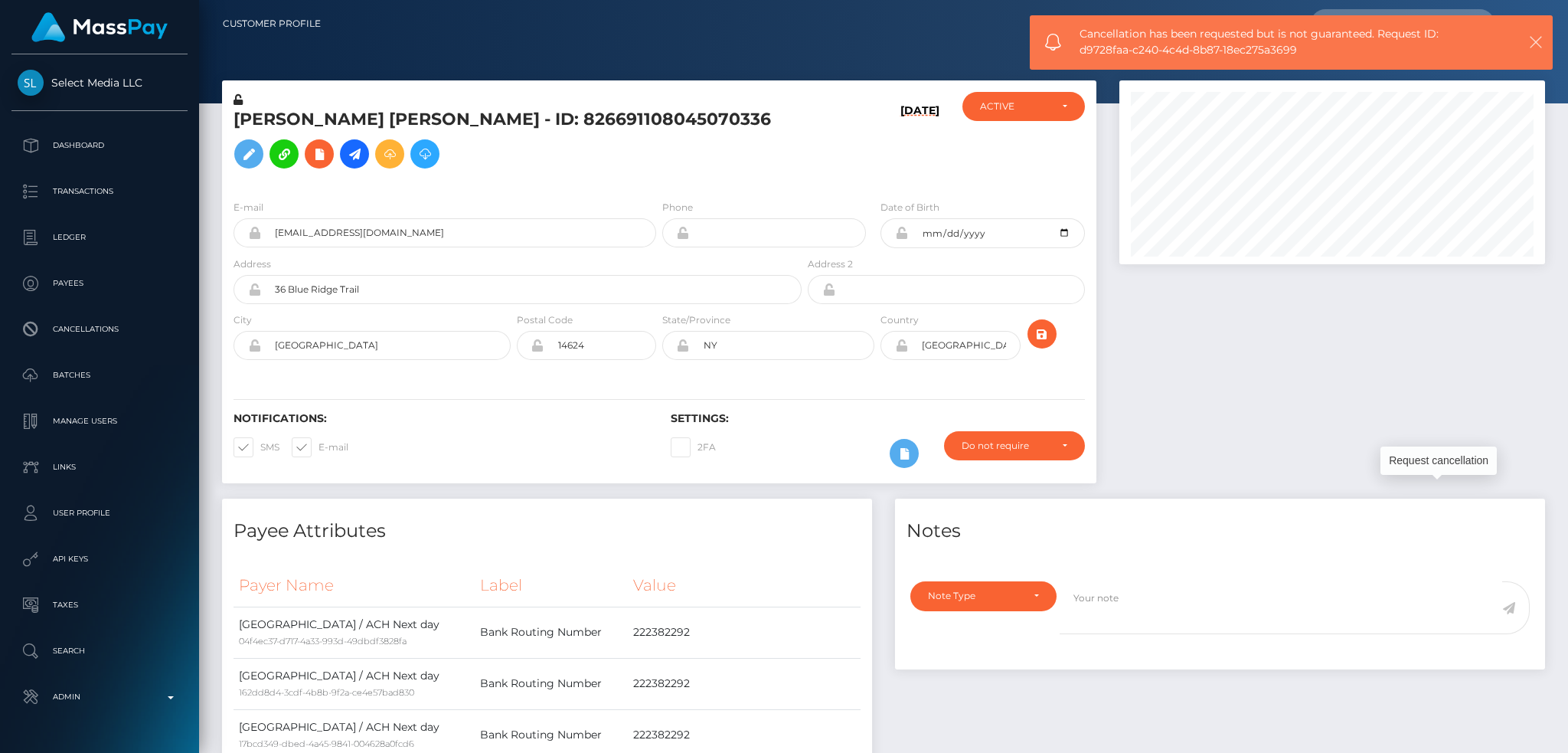
click at [1534, 47] on icon "button" at bounding box center [1536, 42] width 16 height 16
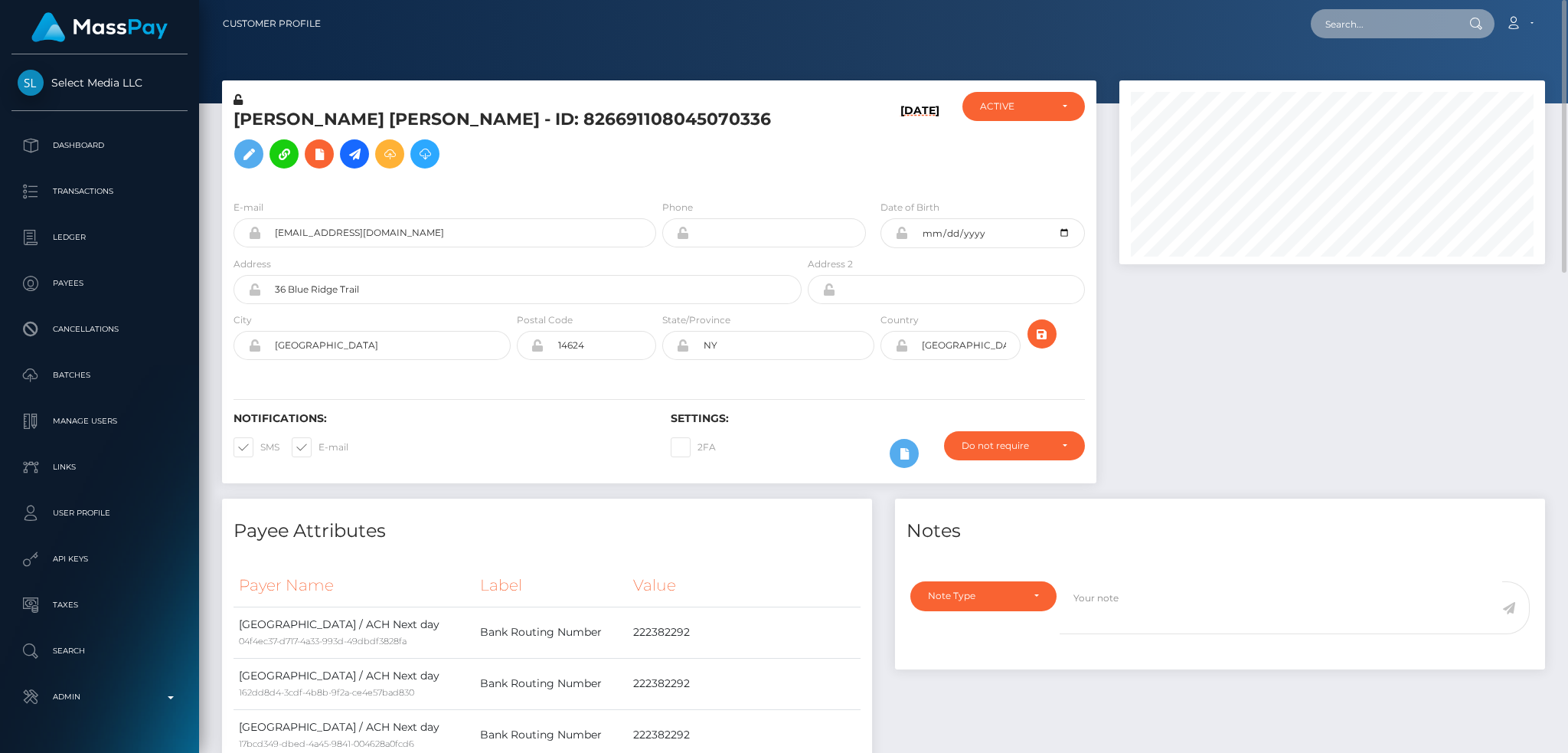
click at [1380, 26] on input "text" at bounding box center [1383, 23] width 144 height 29
paste input "68e944ba8ed5b"
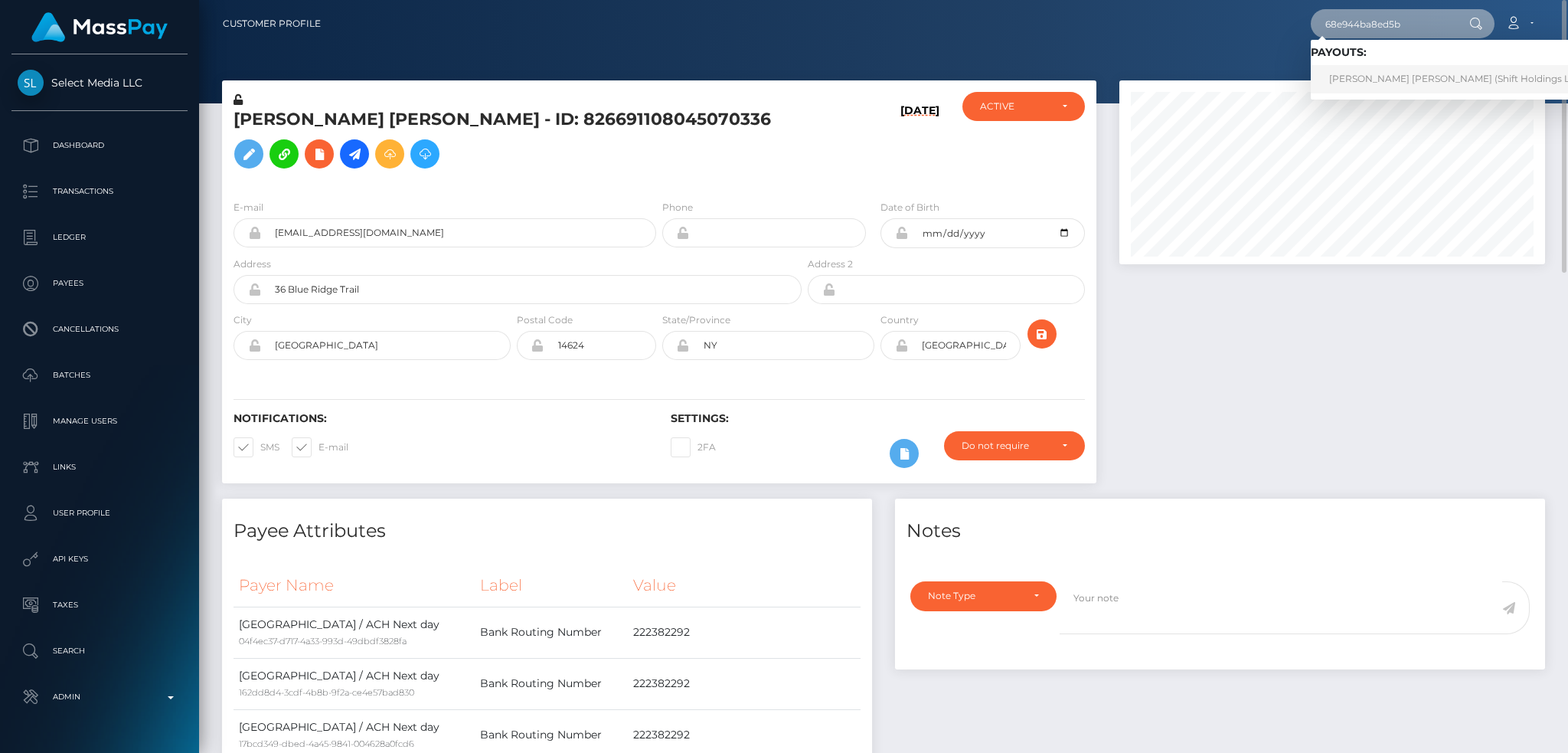
type input "68e944ba8ed5b"
click at [1387, 83] on link "[PERSON_NAME] [PERSON_NAME] (Shift Holdings Ltd. - )" at bounding box center [1462, 79] width 301 height 29
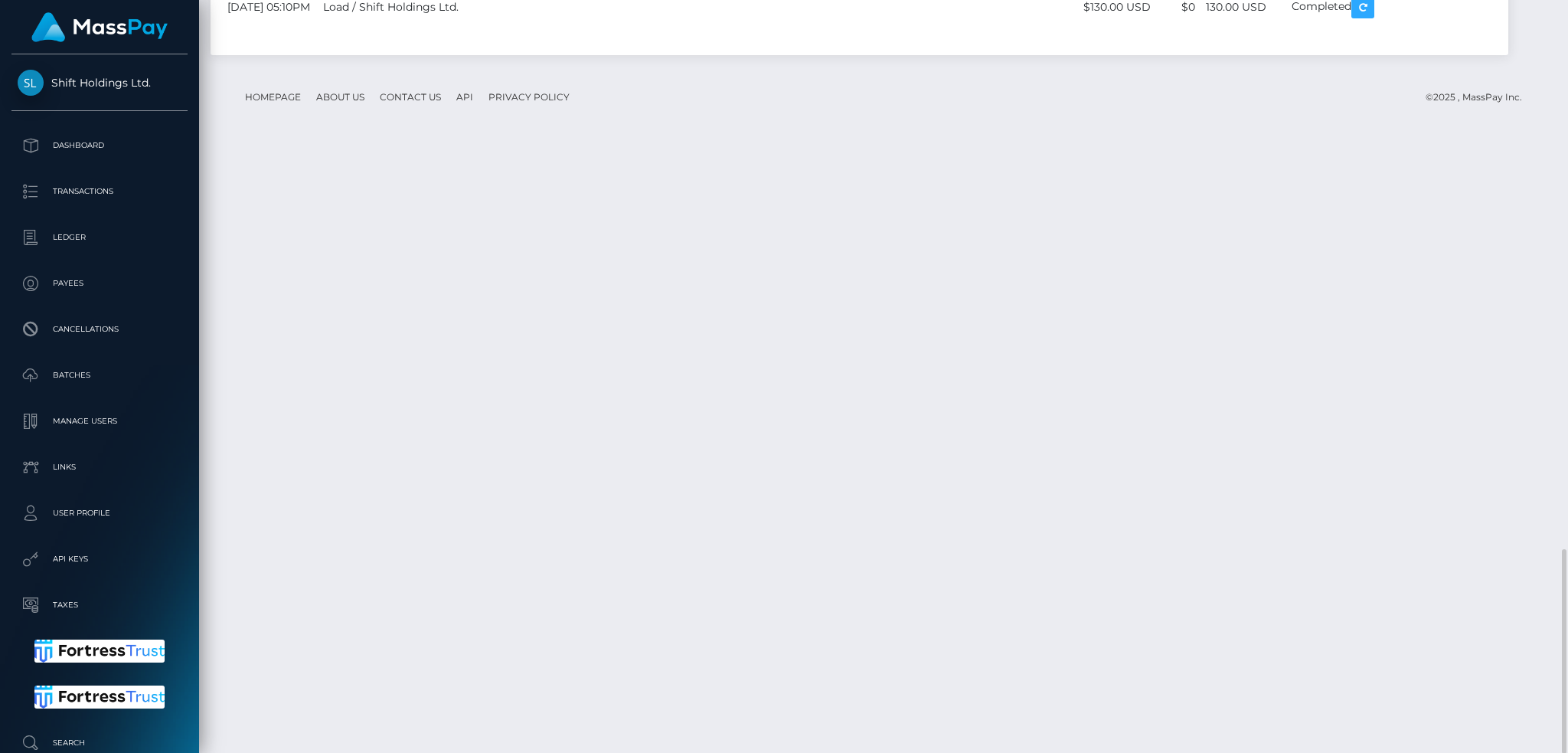
scroll to position [184, 425]
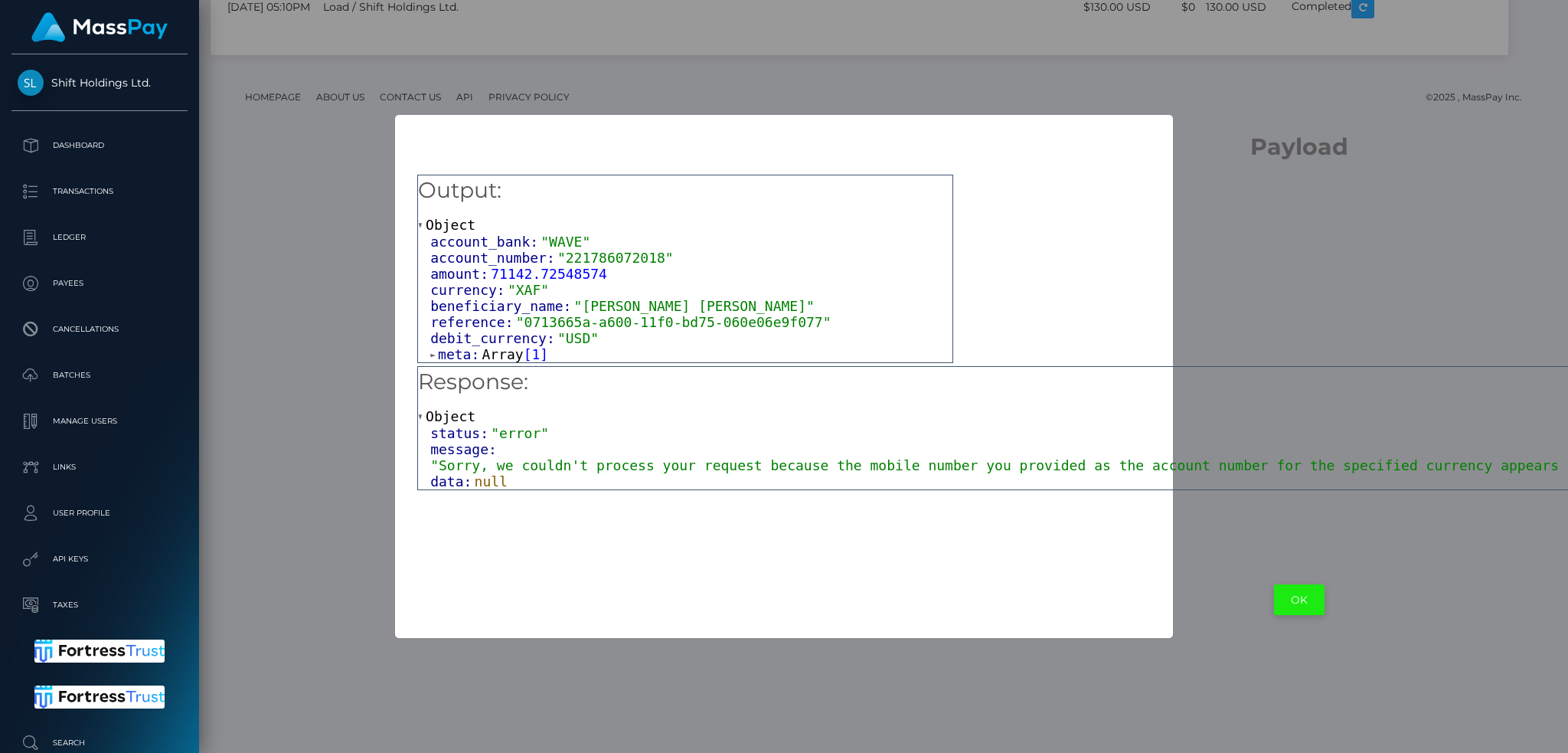
click at [1274, 599] on button "OK" at bounding box center [1299, 600] width 51 height 31
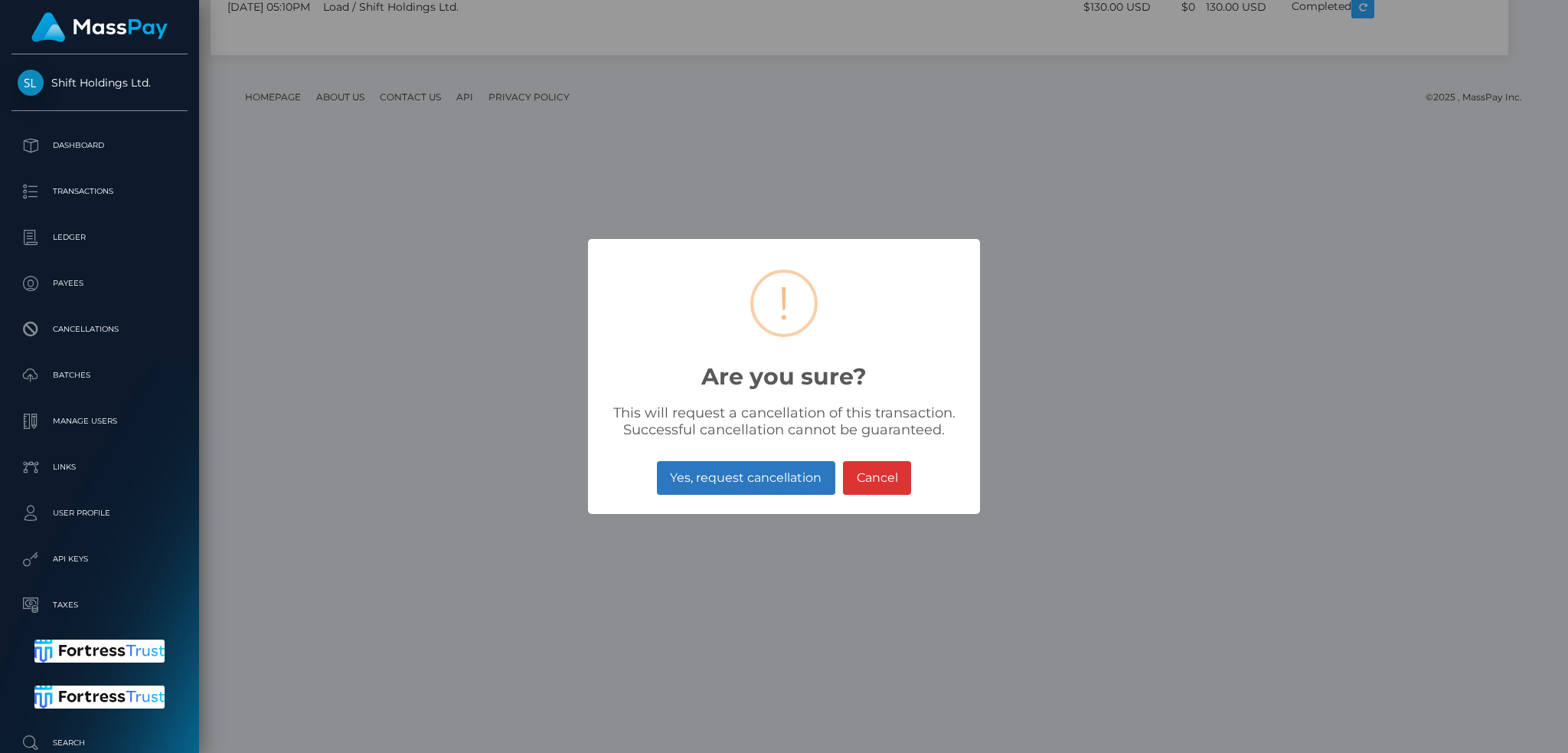
click at [792, 475] on button "Yes, request cancellation" at bounding box center [746, 478] width 178 height 33
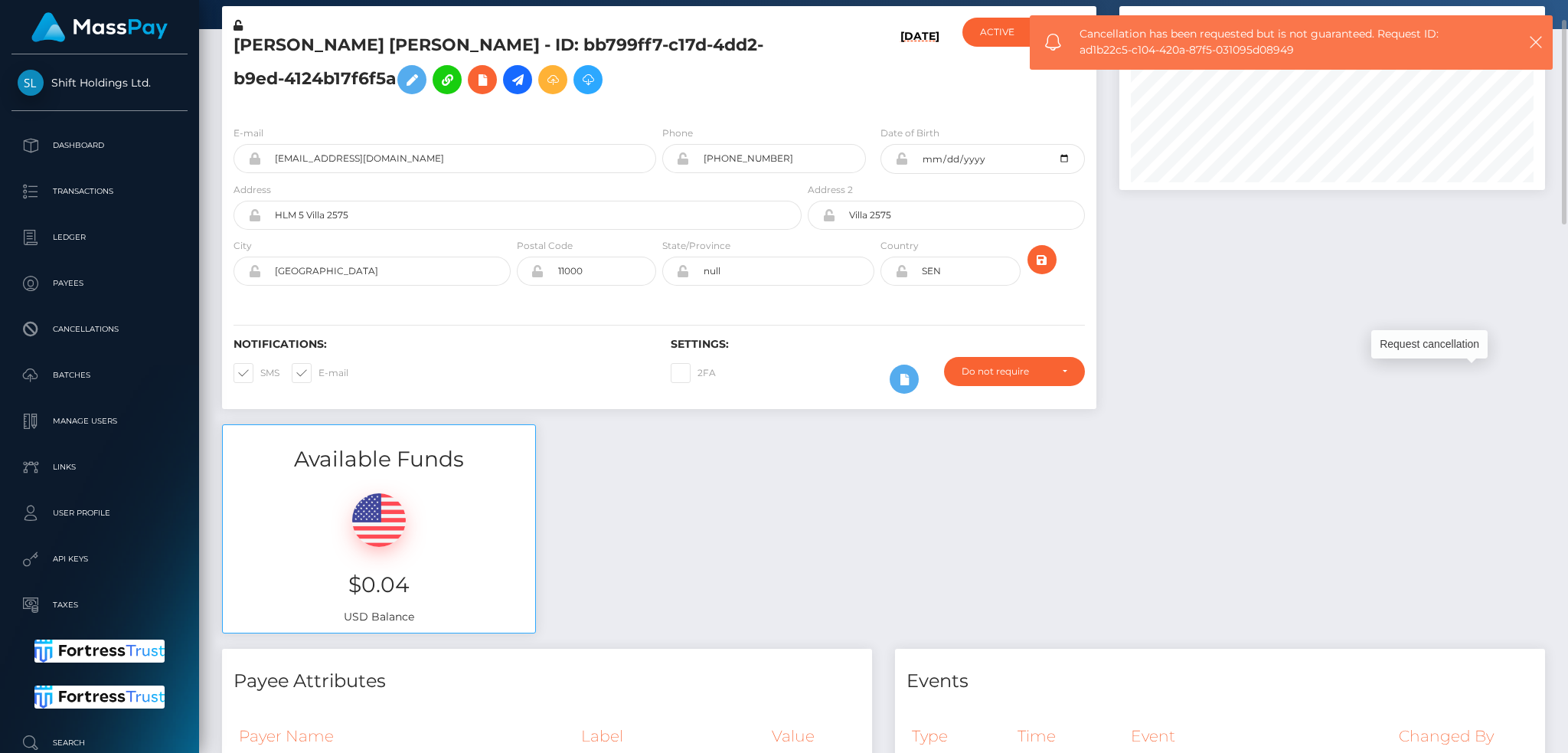
scroll to position [0, 0]
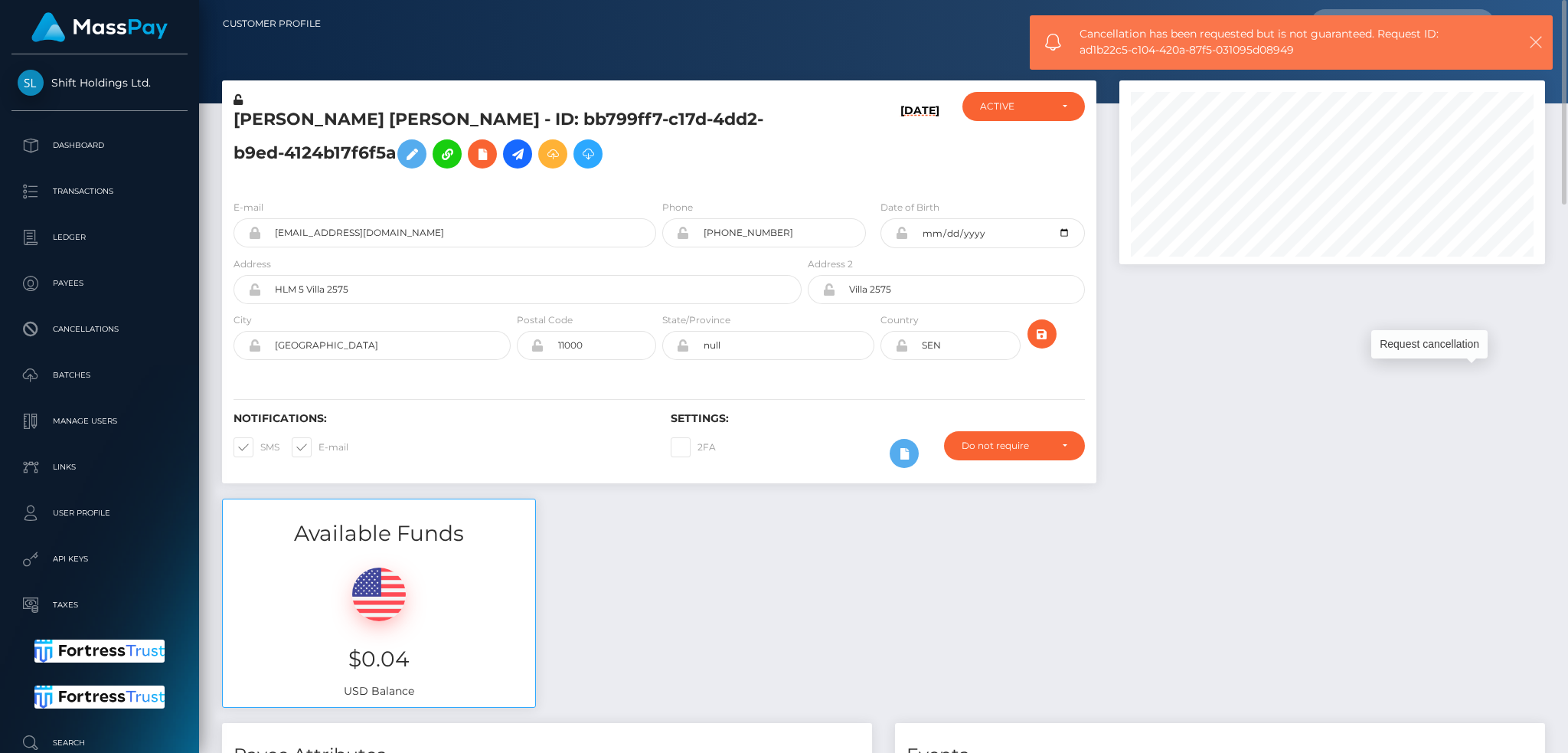
click at [1537, 39] on icon "button" at bounding box center [1536, 42] width 16 height 16
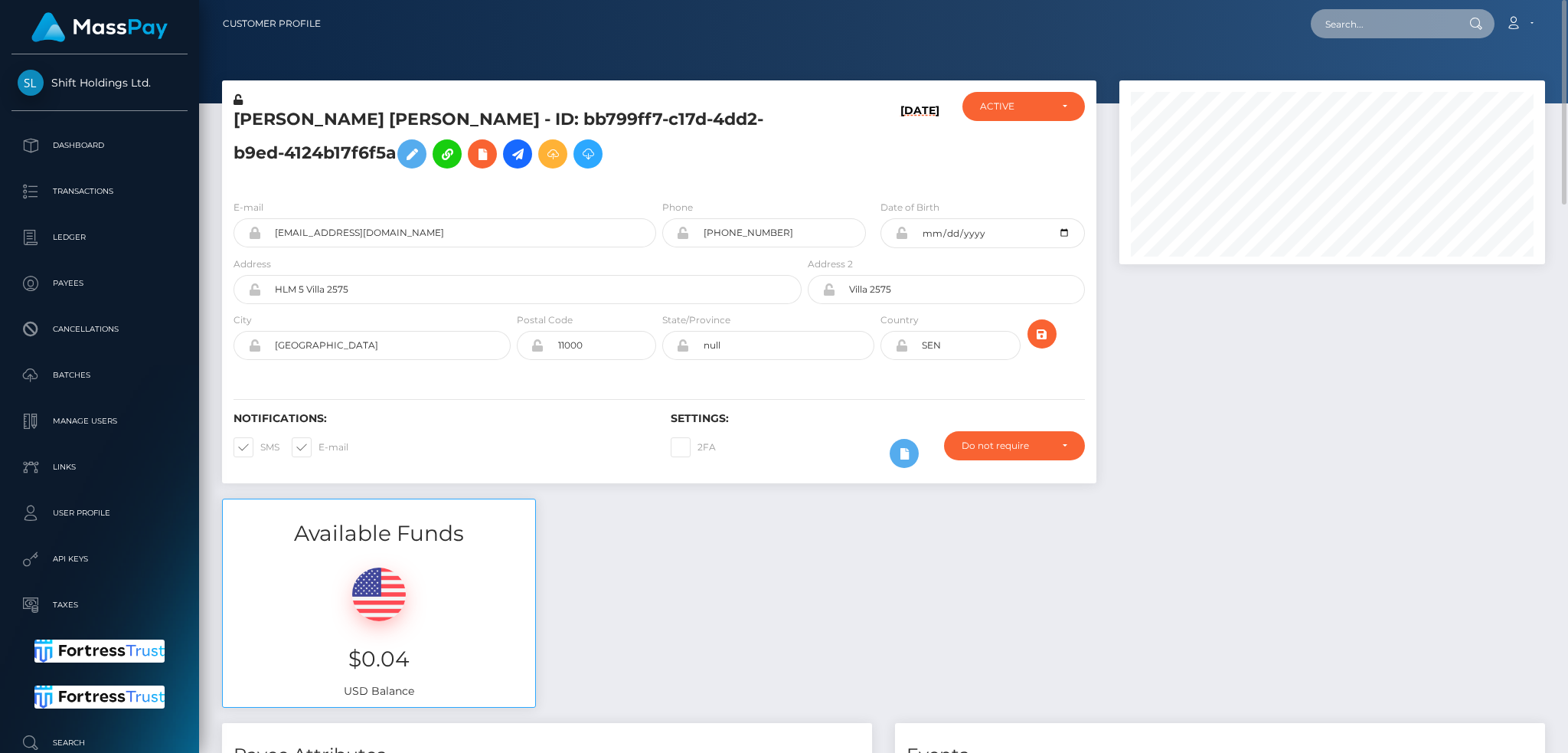
click at [1415, 23] on input "text" at bounding box center [1383, 23] width 144 height 29
paste input "68e98fbe6d3ad"
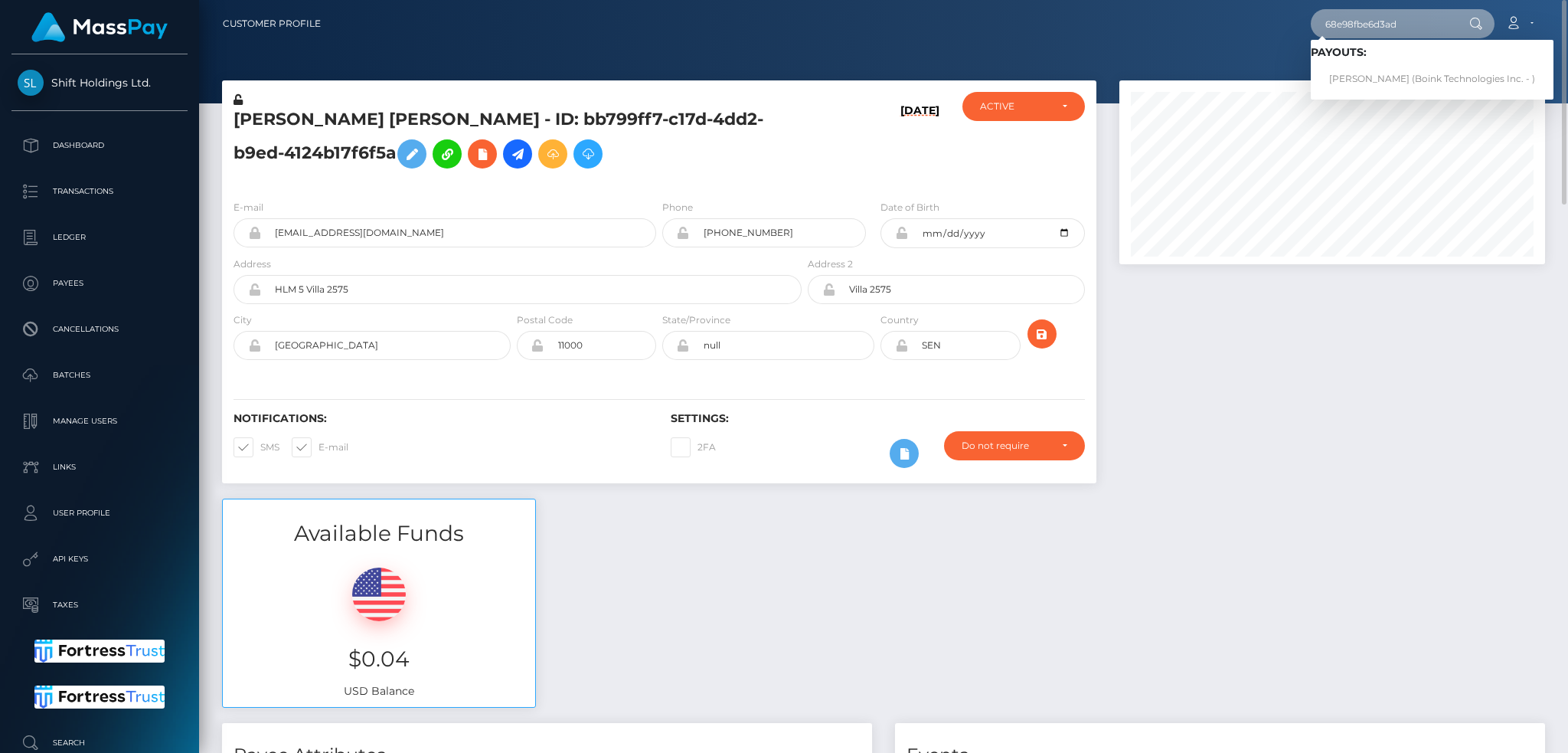
type input "68e98fbe6d3ad"
click at [1397, 74] on link "BREANNE MCCLELLAN (Boink Technologies Inc. - )" at bounding box center [1432, 79] width 243 height 29
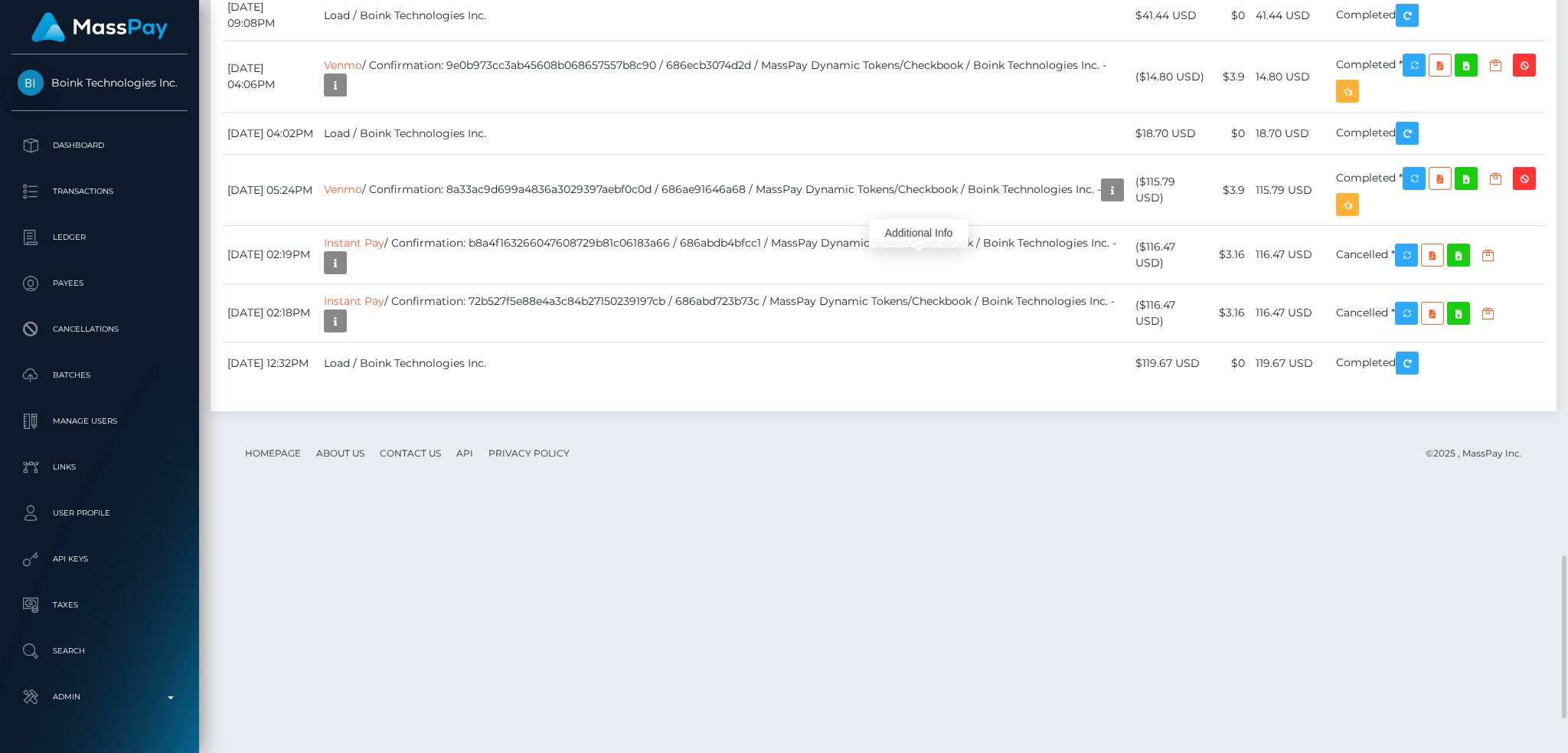
scroll to position [184, 425]
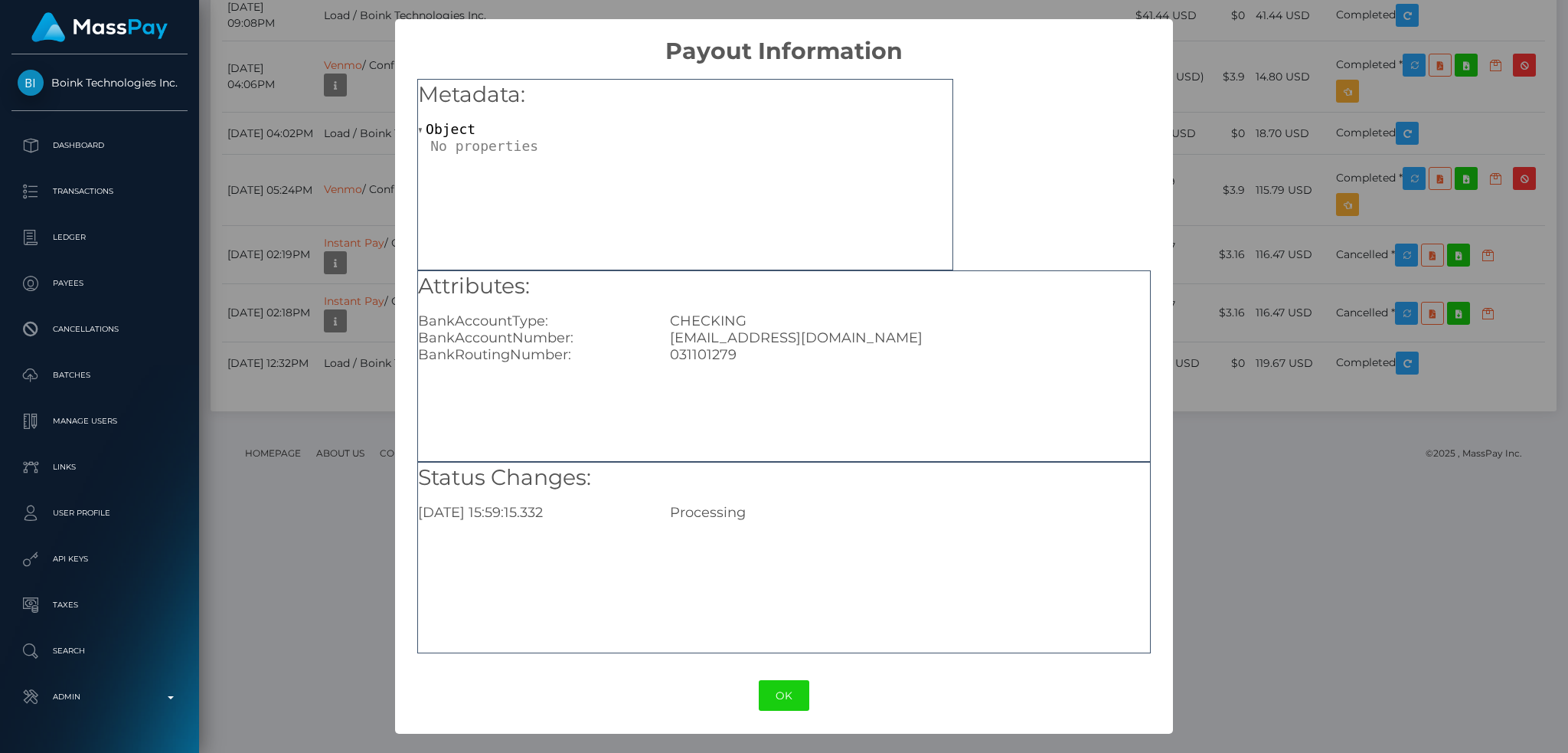
click at [1197, 176] on div "× Payout Information Metadata: Object Attributes: BankAccountType: CHECKING Ban…" at bounding box center [784, 376] width 1568 height 753
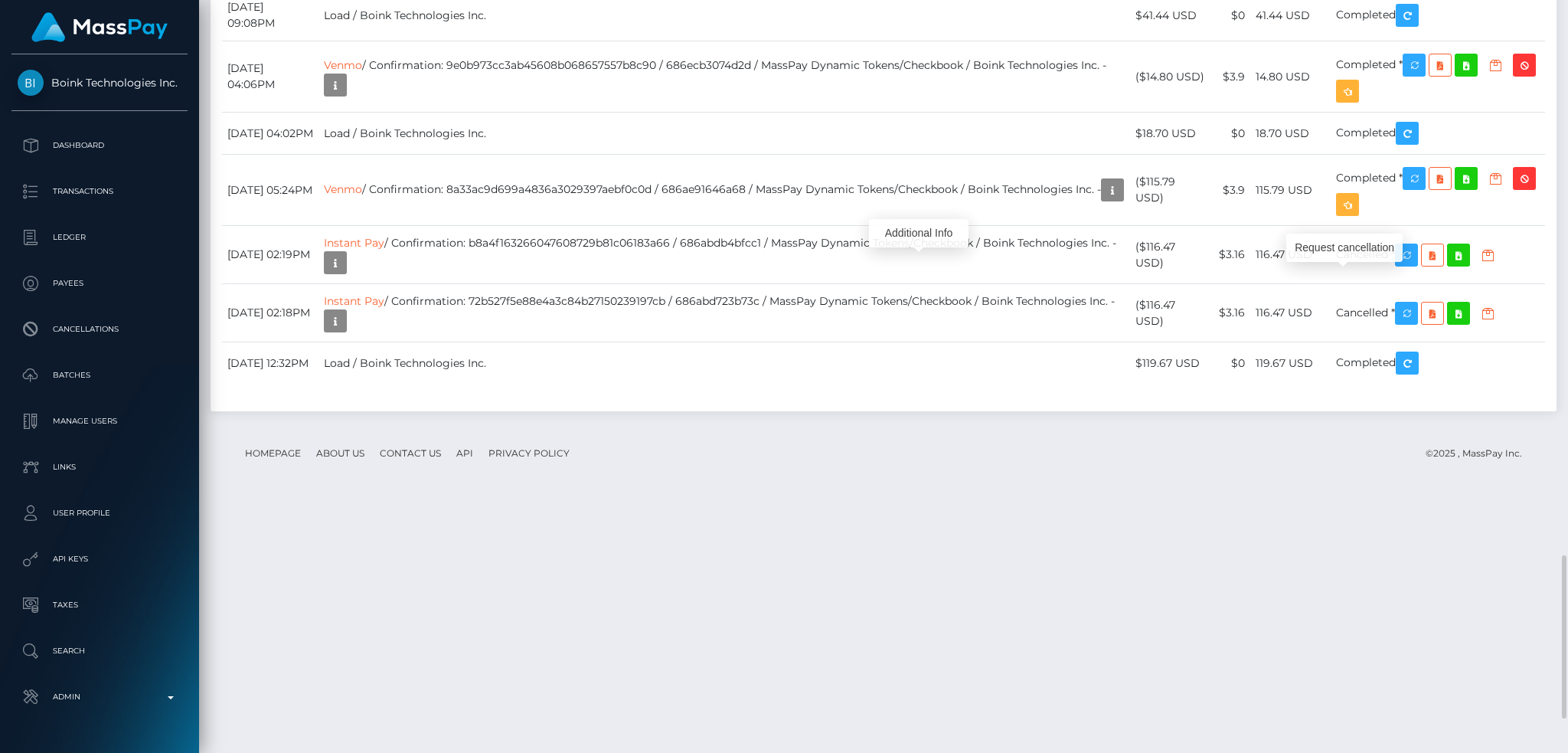
click at [1352, 266] on div "Request cancellation" at bounding box center [1344, 248] width 116 height 38
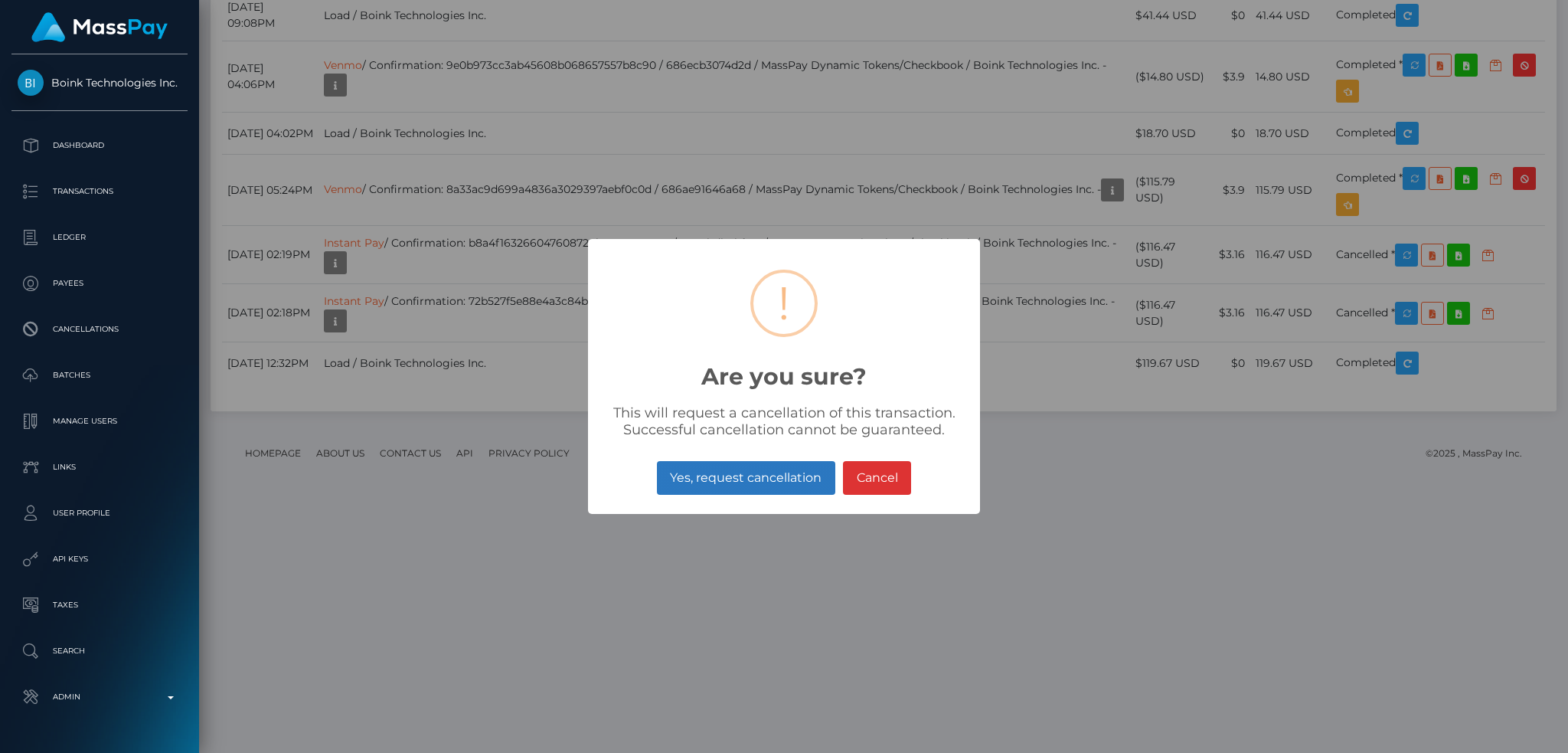
click at [751, 476] on button "Yes, request cancellation" at bounding box center [746, 478] width 178 height 33
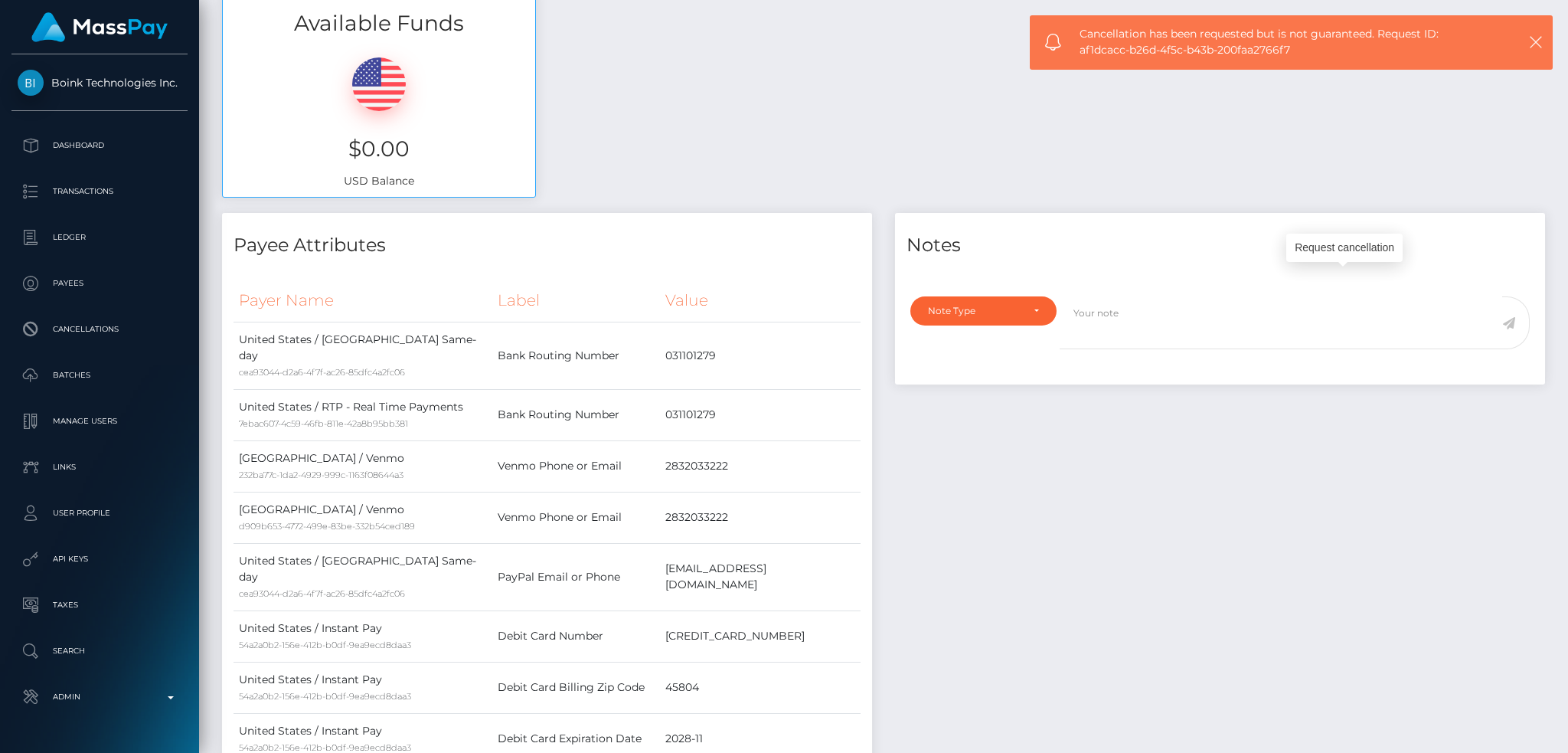
scroll to position [0, 0]
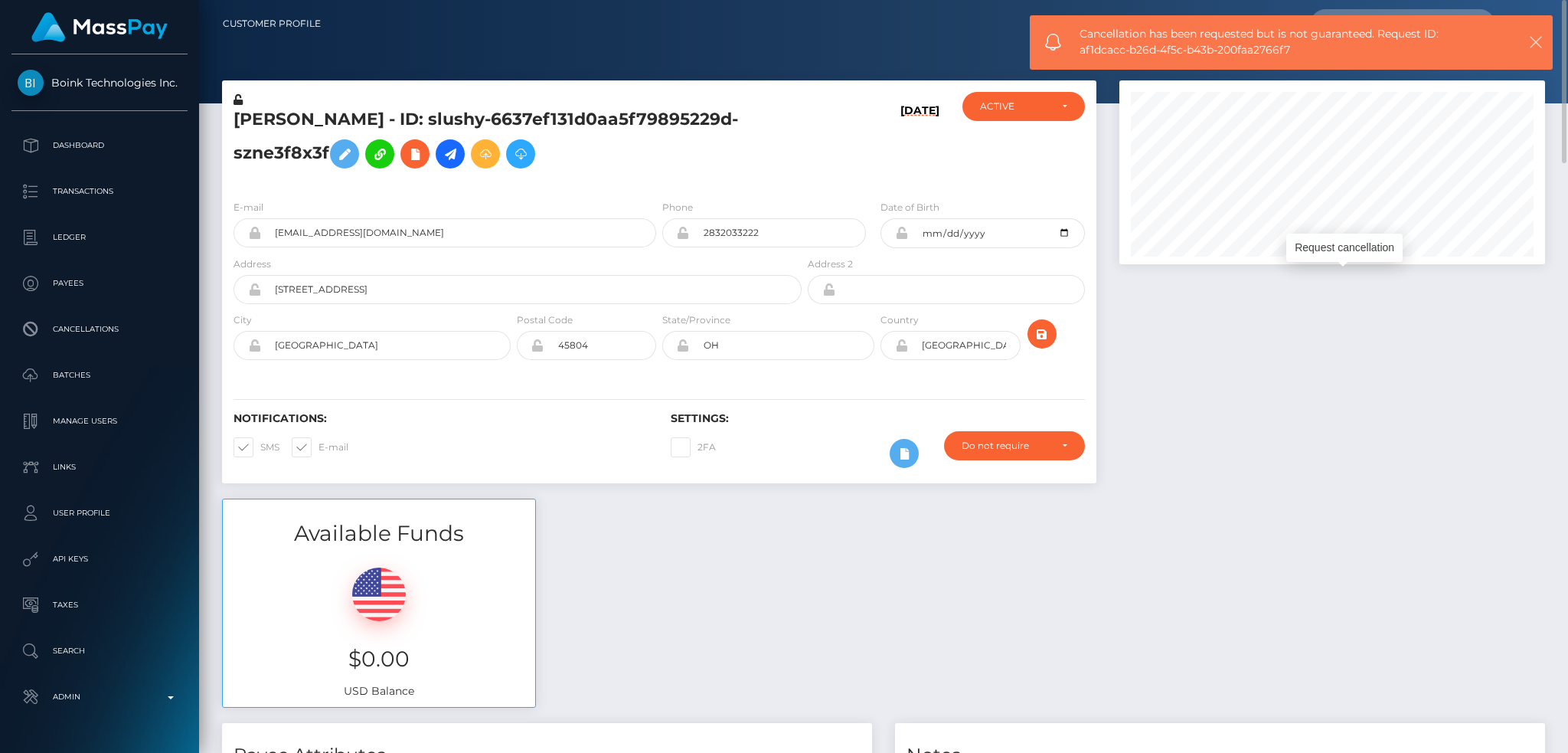
click at [1539, 47] on icon "button" at bounding box center [1536, 42] width 16 height 16
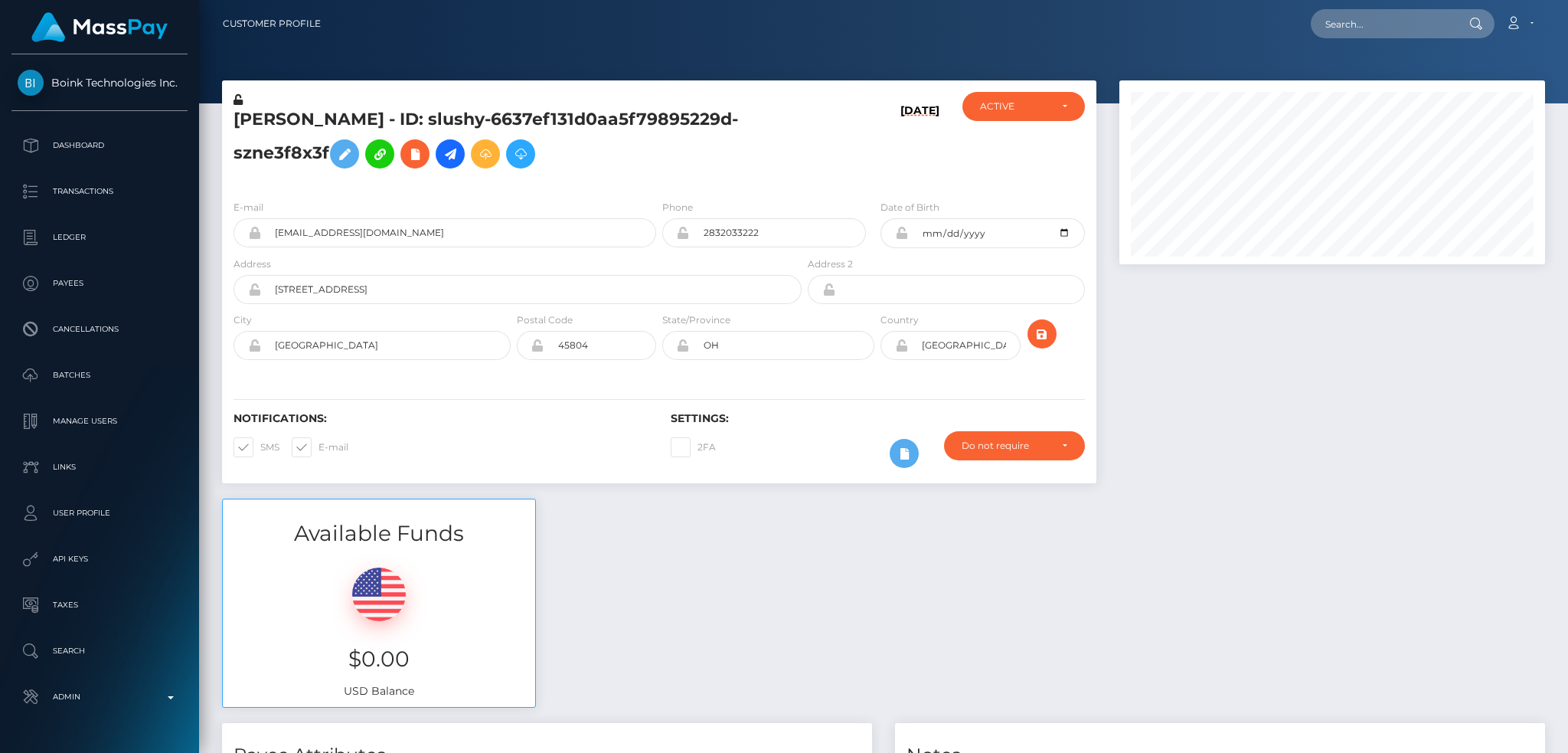
click at [1400, 22] on body "Boink Technologies Inc. Dashboard Transactions Ledger Payees Batches" at bounding box center [784, 376] width 1568 height 753
click at [1404, 21] on input "text" at bounding box center [1383, 23] width 144 height 29
paste input "pout_3OTzAL6qjwTLa"
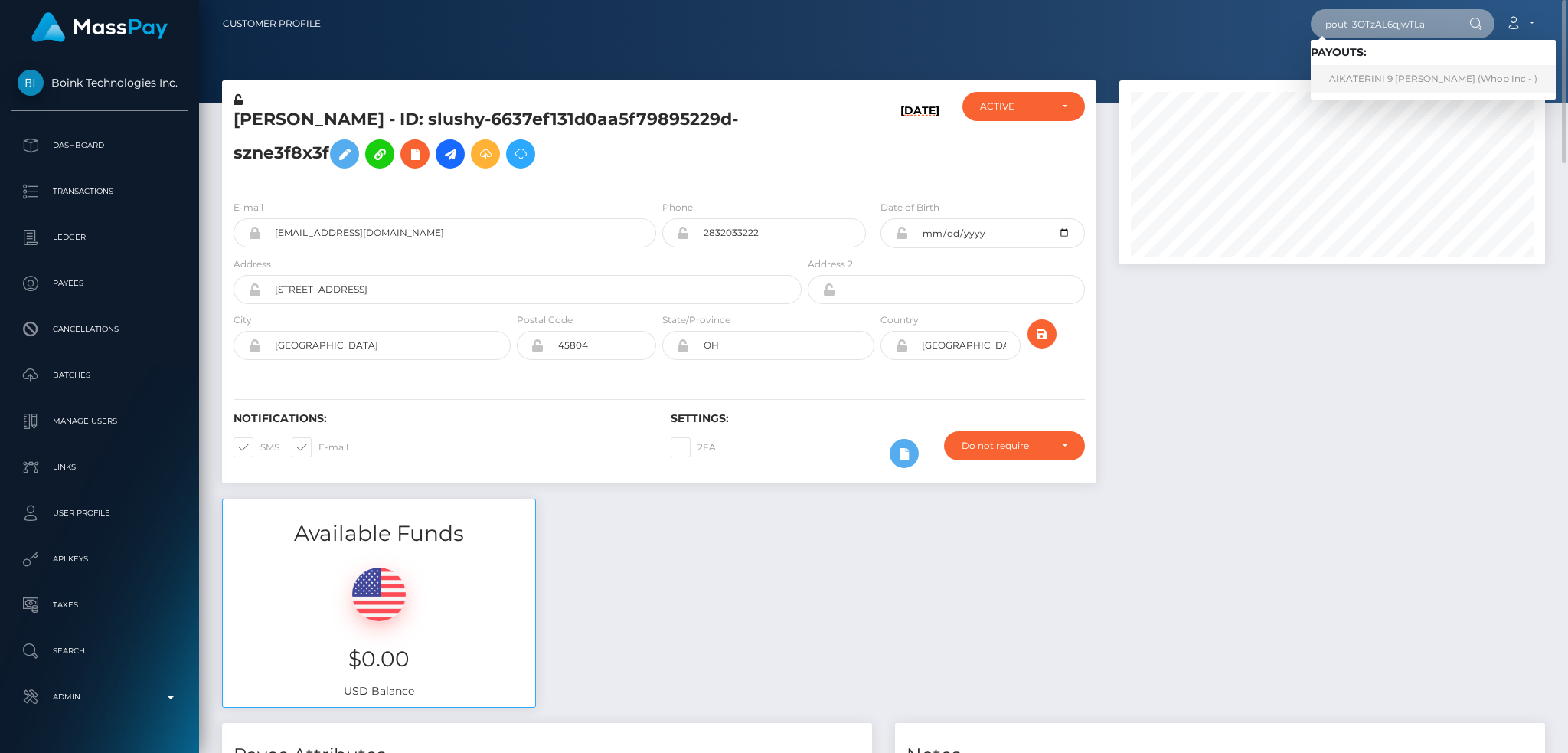
type input "pout_3OTzAL6qjwTLa"
click at [1360, 72] on link "AIKATERINI 9 LIOU (Whop Inc - )" at bounding box center [1433, 79] width 245 height 29
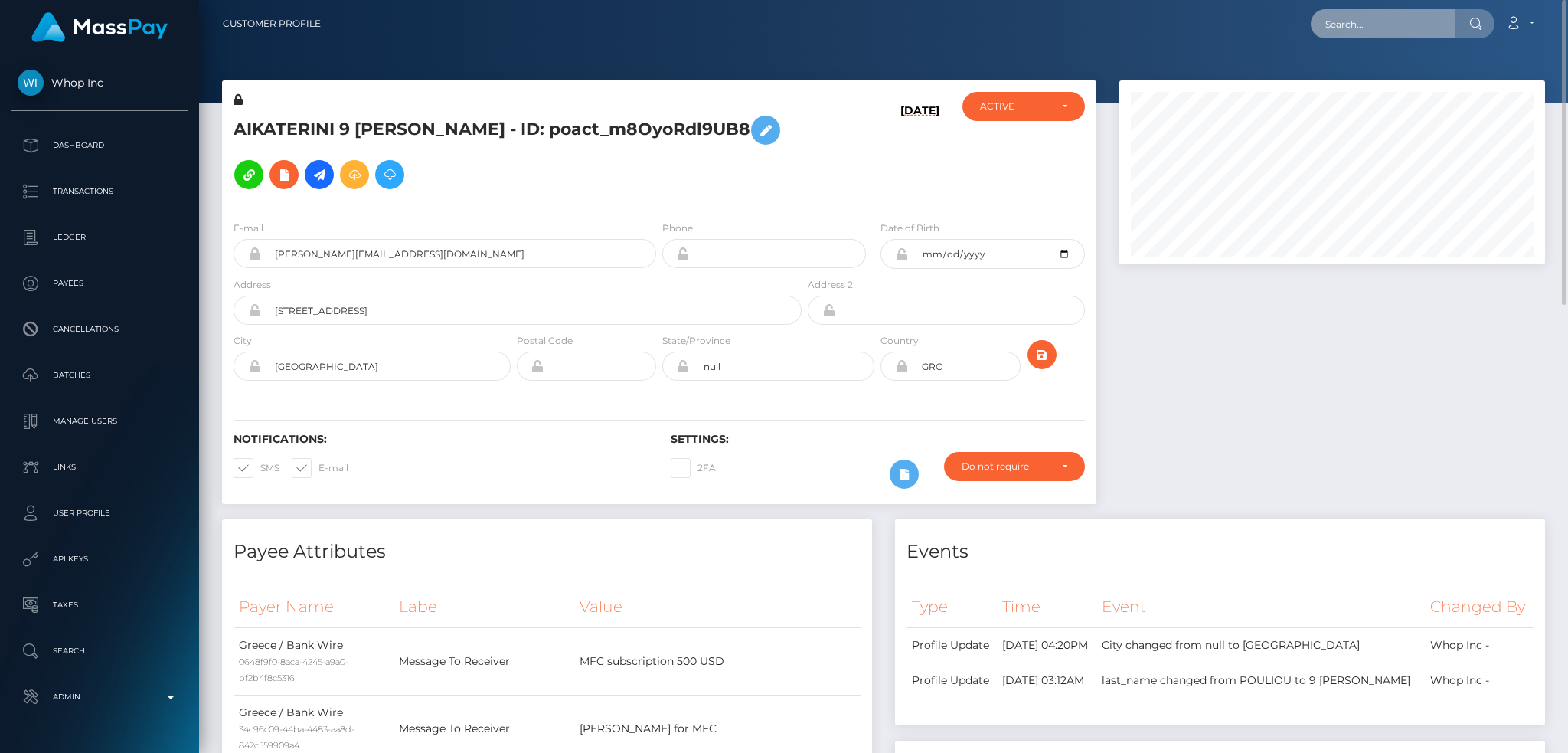
click at [1400, 18] on input "text" at bounding box center [1383, 23] width 144 height 29
paste input "pout_6s8HwR24FlEgi"
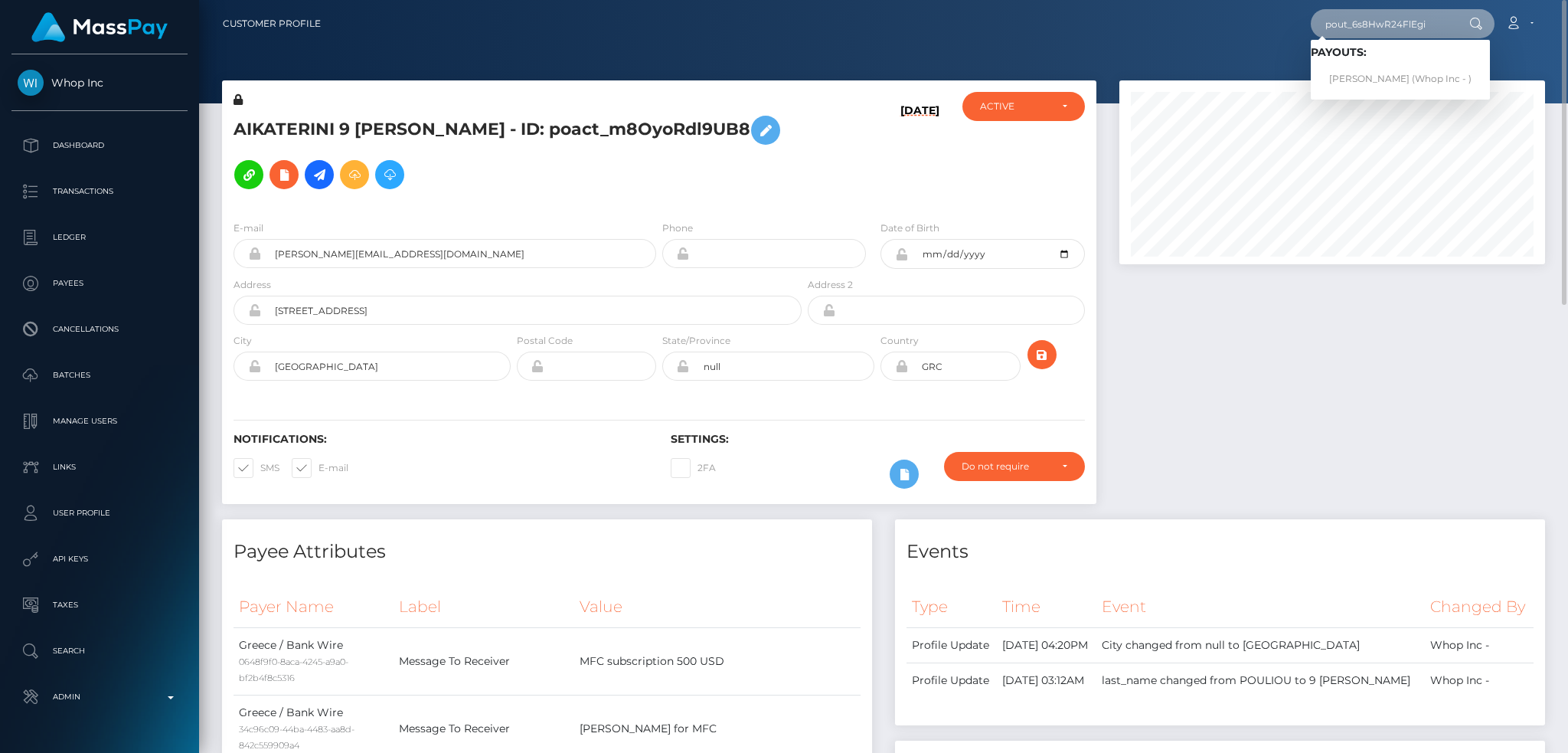
type input "pout_6s8HwR24FlEgi"
click at [1365, 76] on link "FRANCISCO MARCELINO MURO AMPUERO (Whop Inc - )" at bounding box center [1401, 79] width 179 height 29
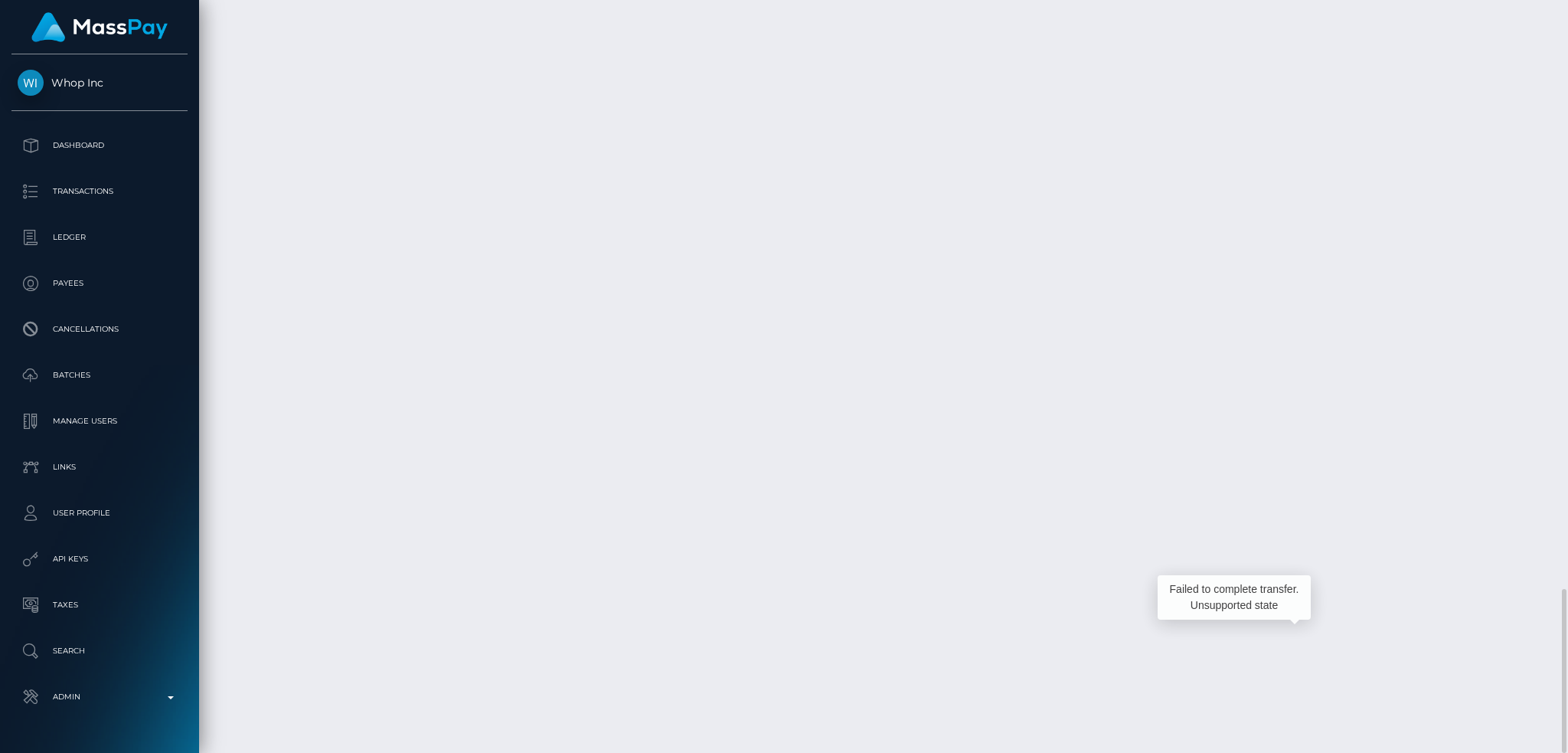
scroll to position [184, 425]
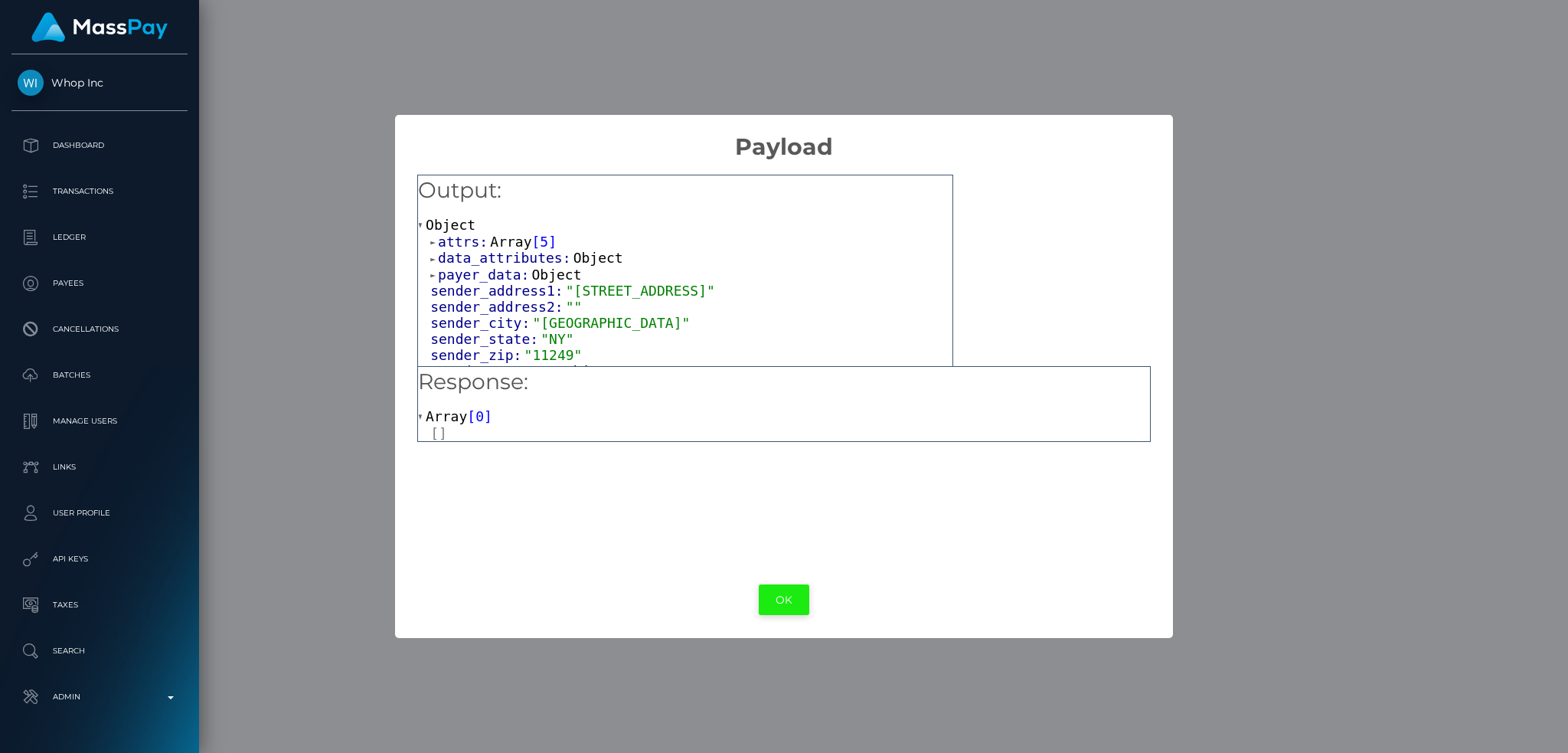
click at [787, 603] on button "OK" at bounding box center [784, 600] width 51 height 31
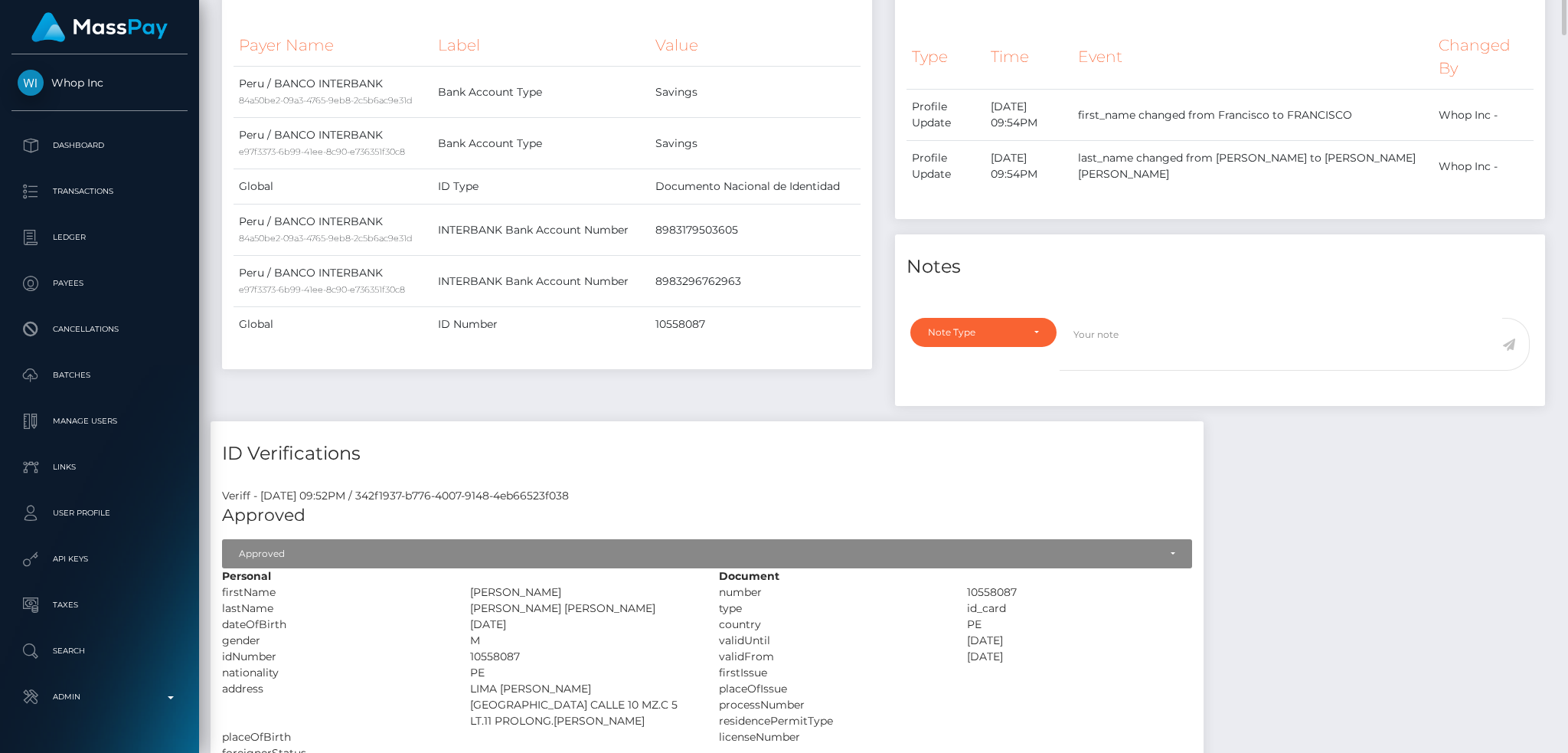
scroll to position [0, 0]
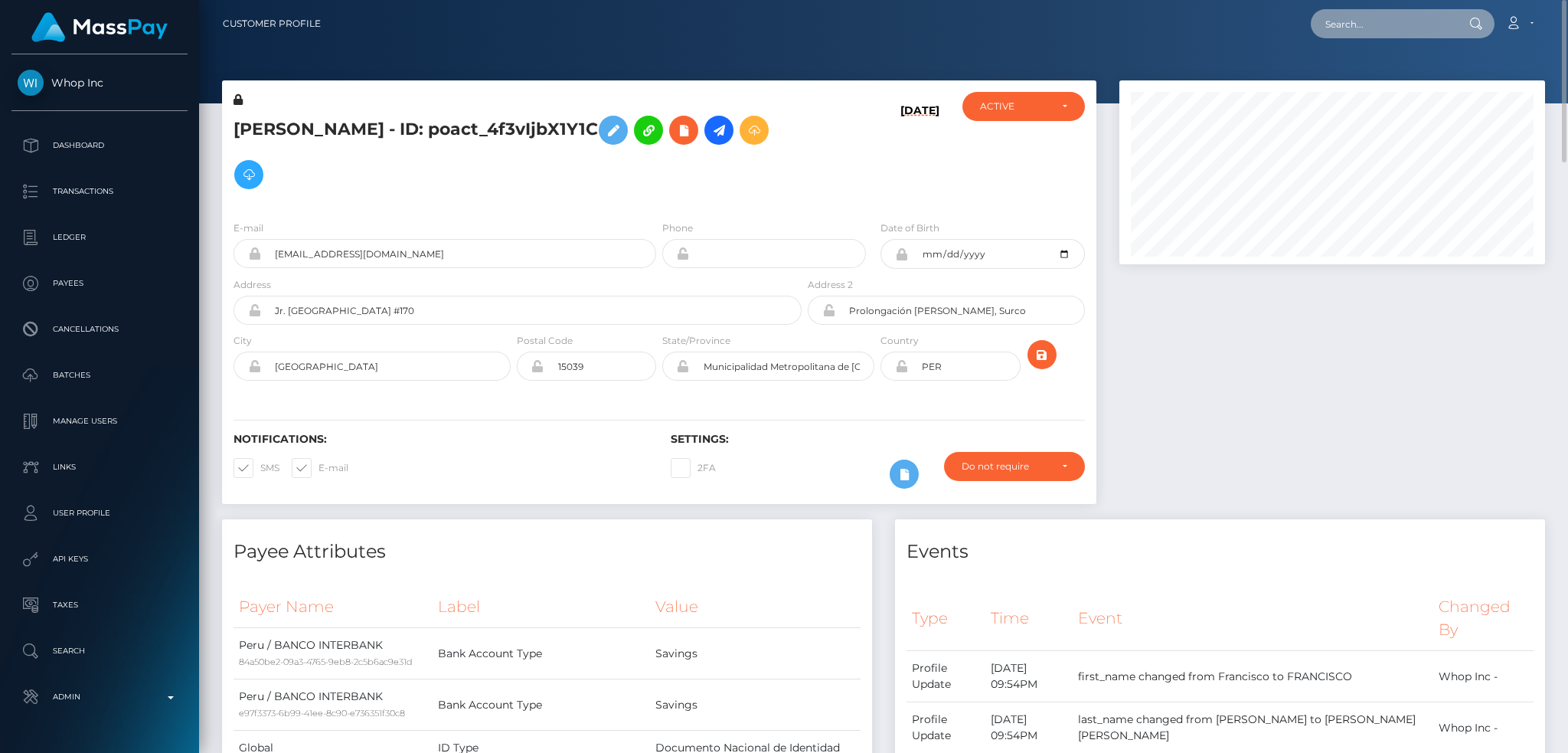
click at [1393, 27] on input "text" at bounding box center [1383, 23] width 144 height 29
paste input "68e9b4e6a41dc"
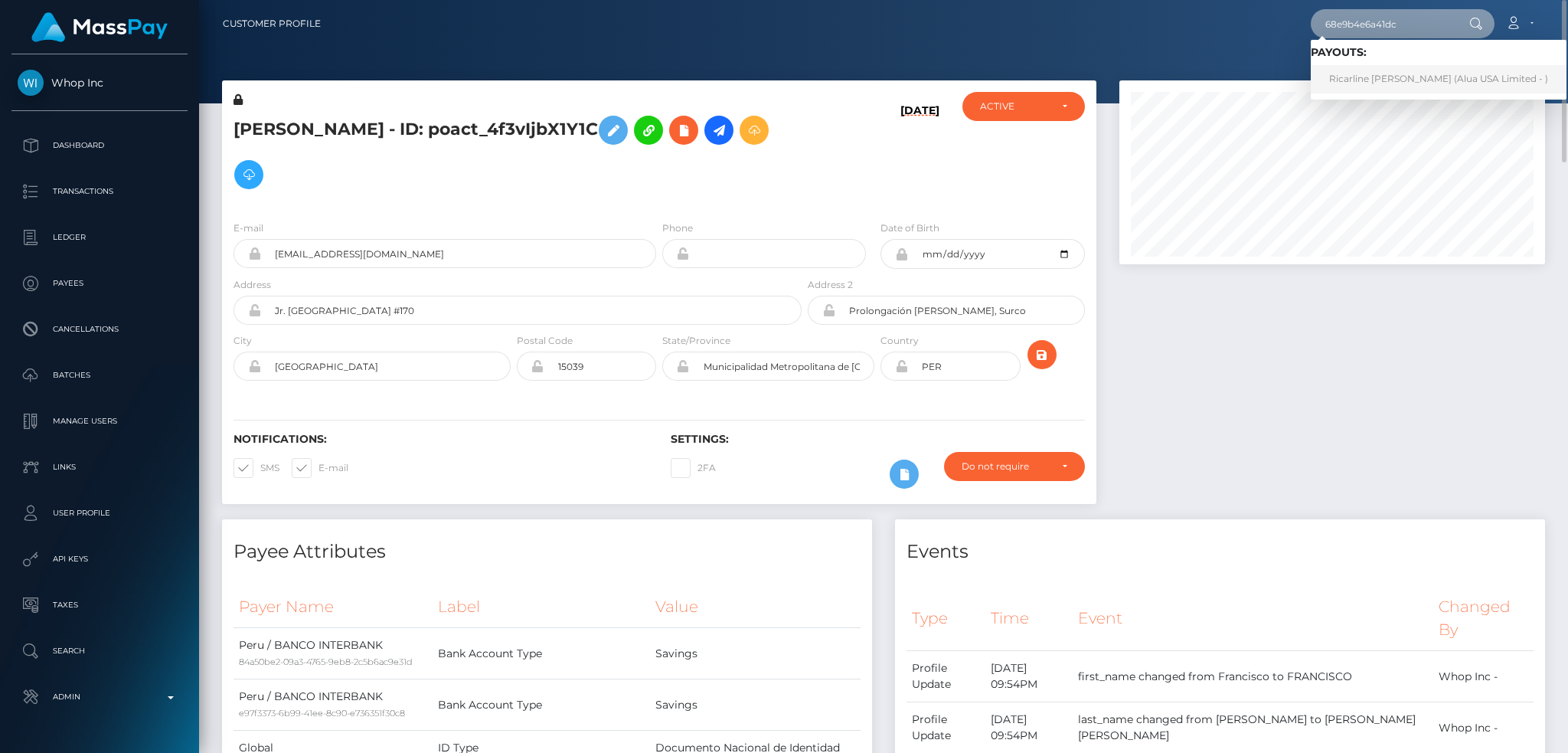
type input "68e9b4e6a41dc"
click at [1402, 78] on link "Ricarline Telemaque (Alua USA Limited - )" at bounding box center [1439, 79] width 256 height 29
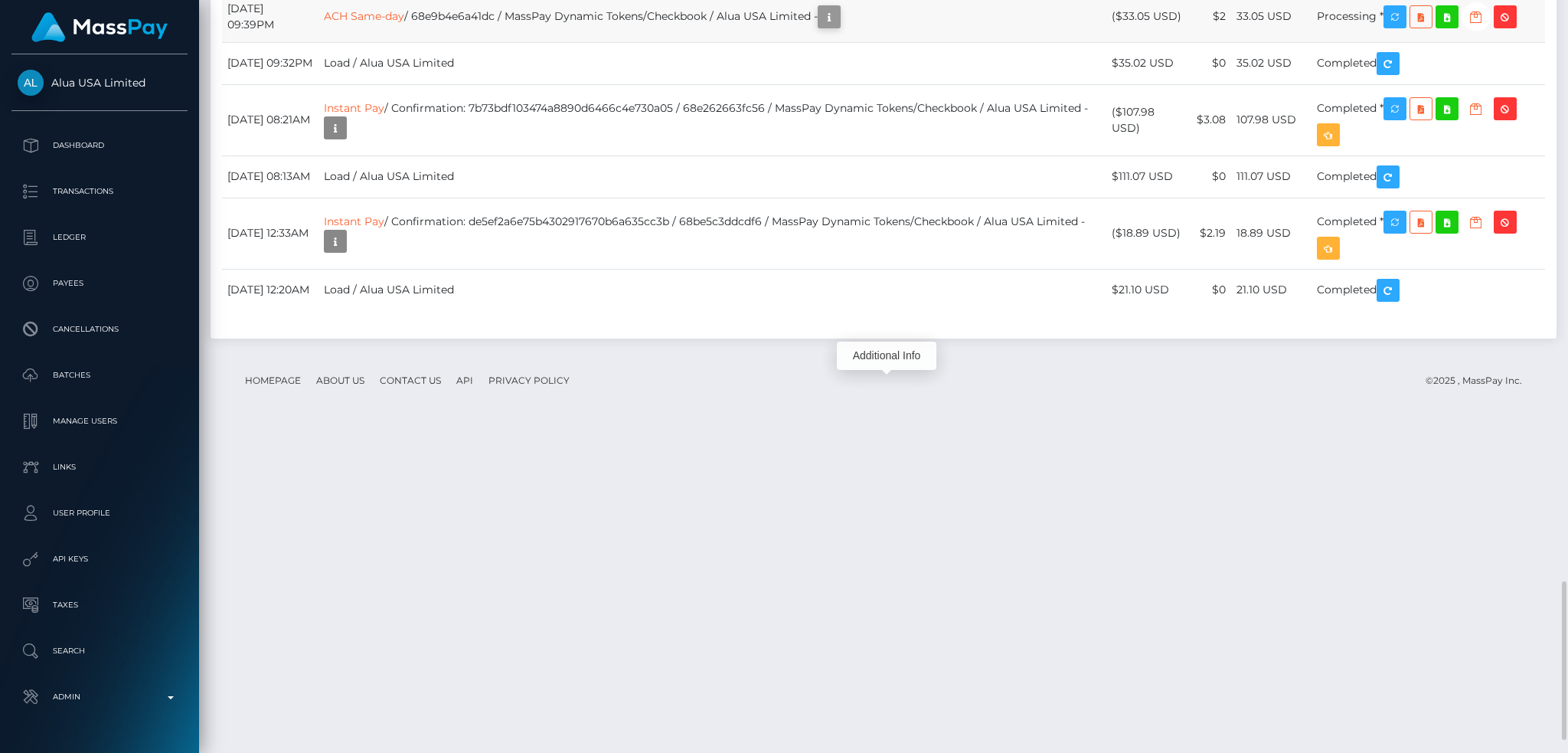
scroll to position [184, 425]
click at [839, 27] on icon "button" at bounding box center [829, 17] width 18 height 19
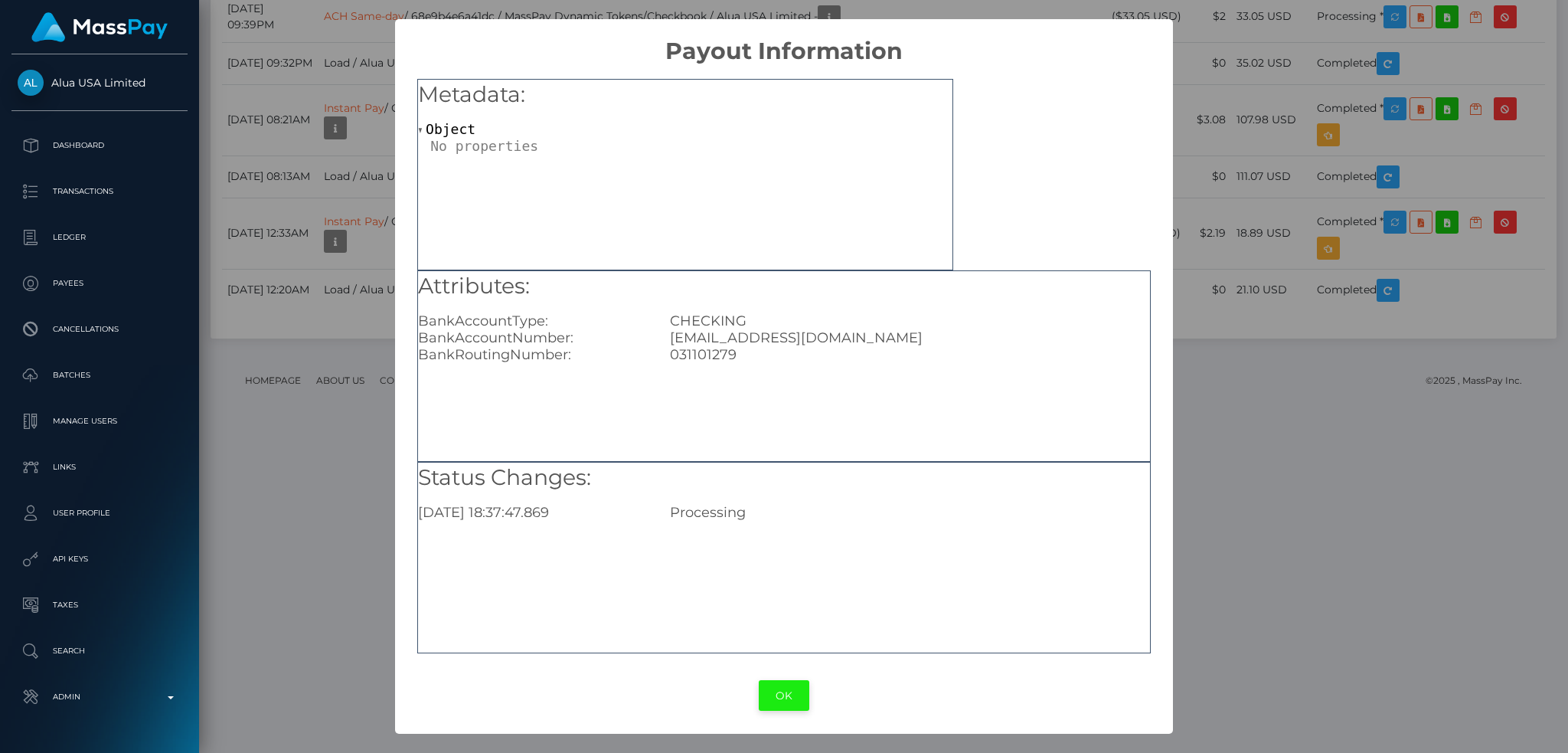
click at [776, 689] on button "OK" at bounding box center [784, 696] width 51 height 31
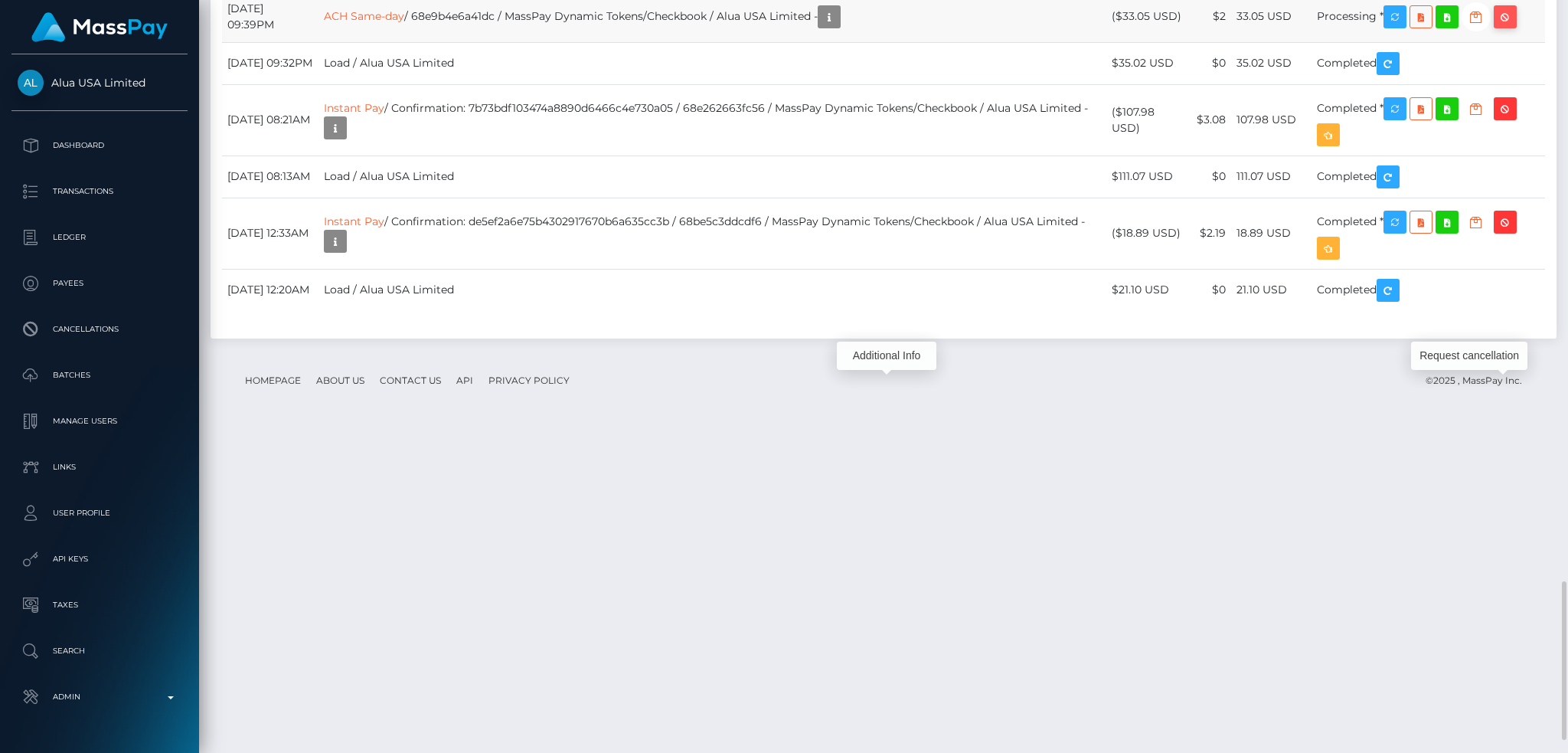
click at [1514, 27] on icon "button" at bounding box center [1505, 17] width 18 height 19
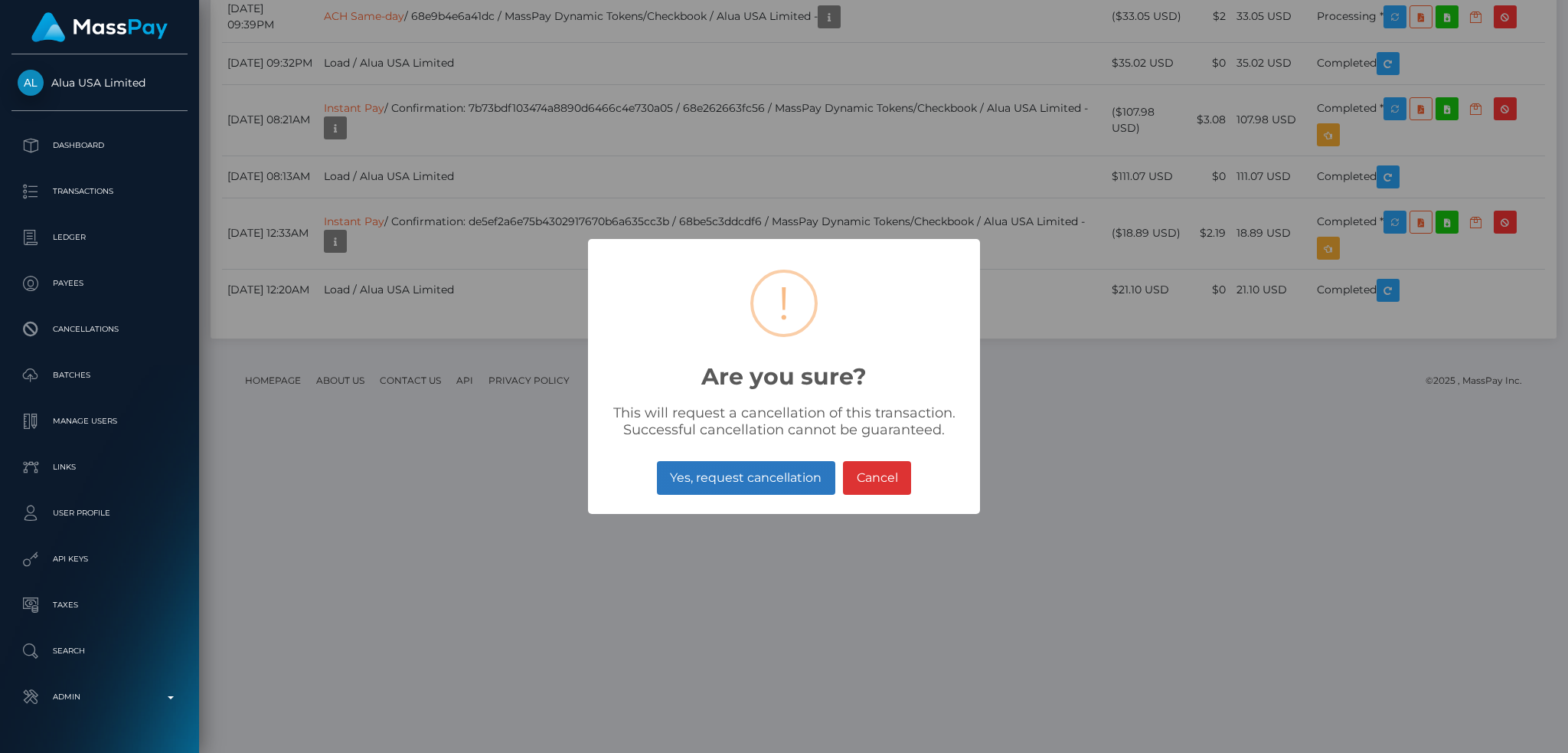
click at [743, 478] on button "Yes, request cancellation" at bounding box center [746, 478] width 178 height 33
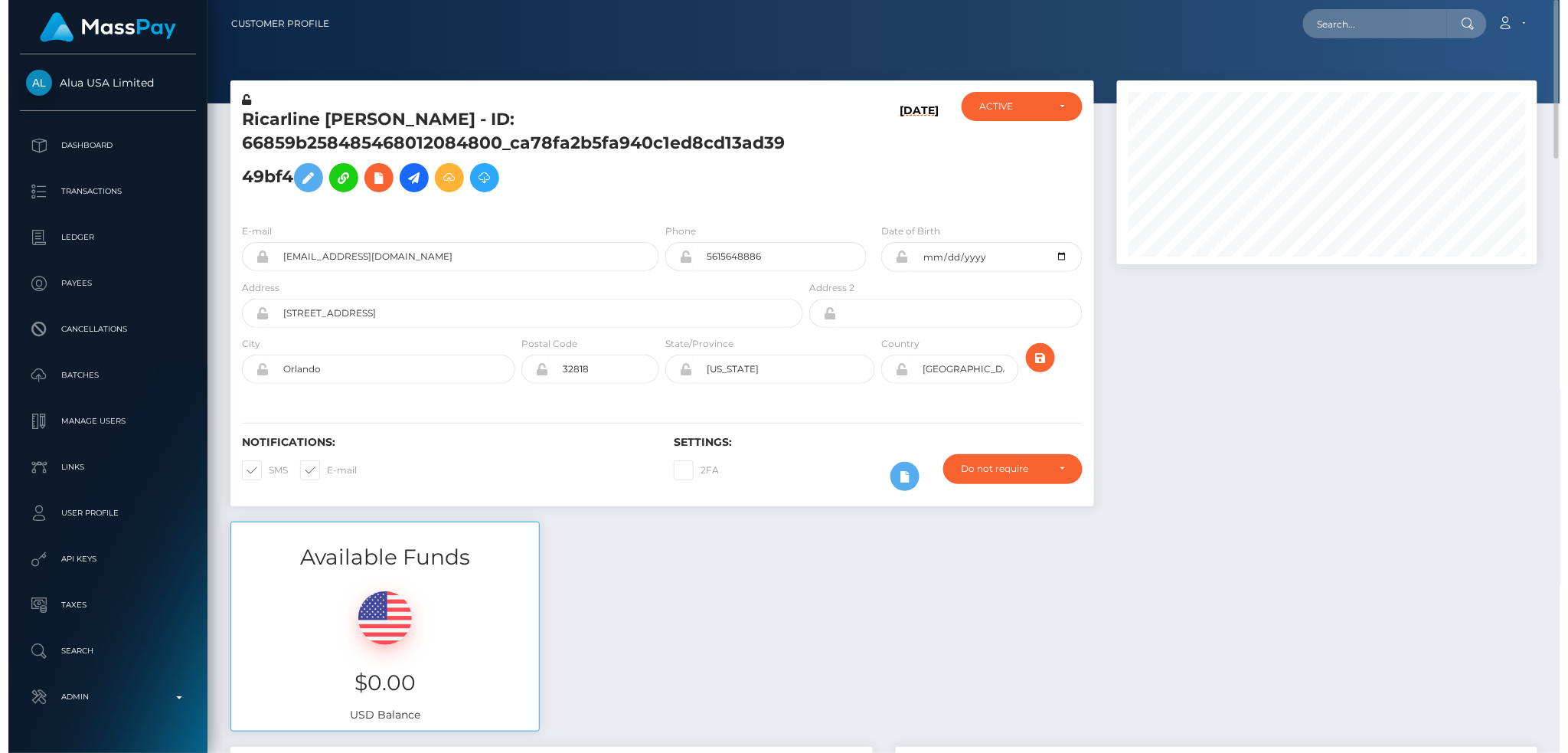
scroll to position [766005, 765326]
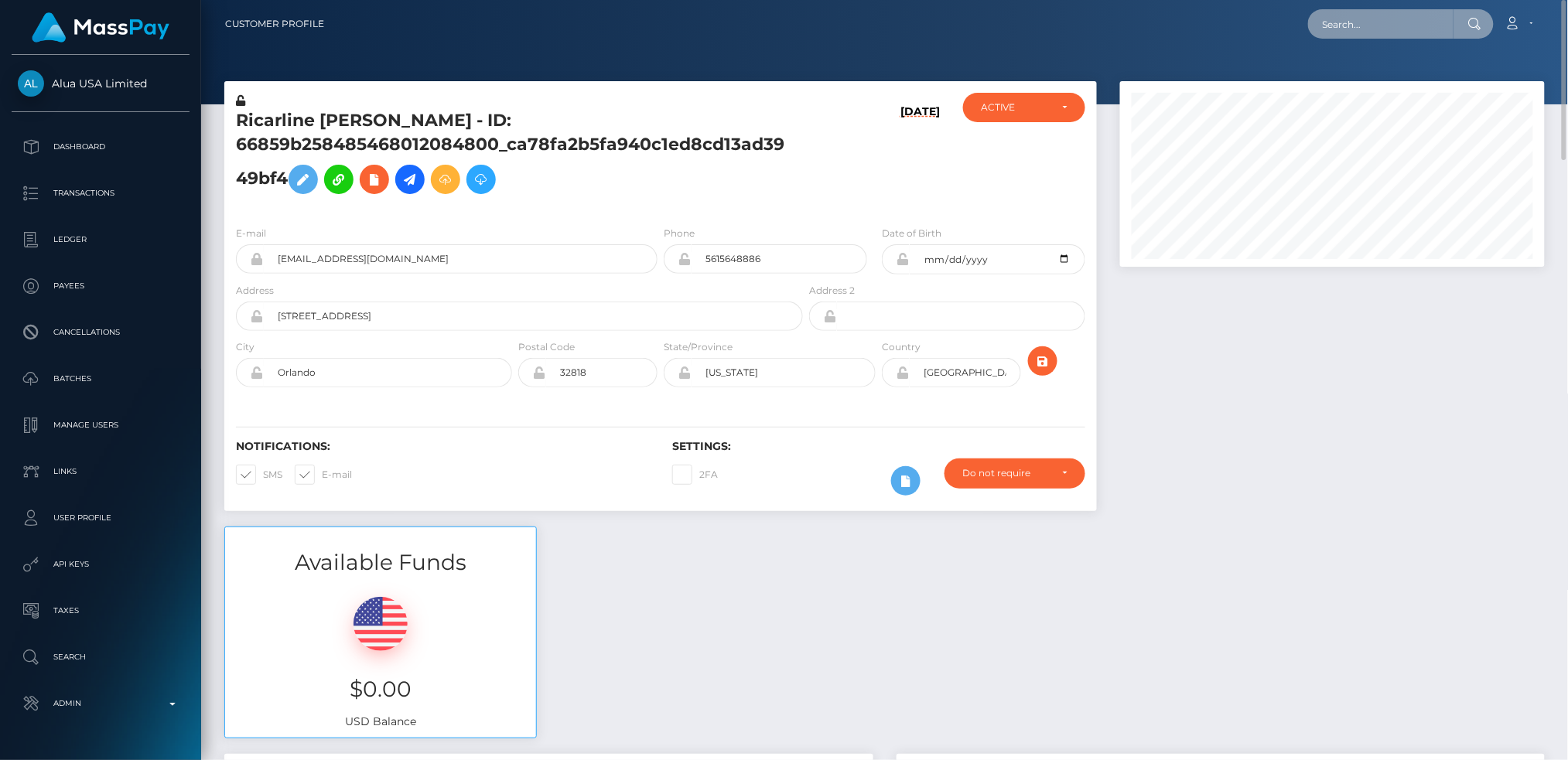
click at [1362, 21] on input "text" at bounding box center [1381, 23] width 146 height 29
paste input "b3b2b8c3-9306-4c56-ae34-20c47fa05276"
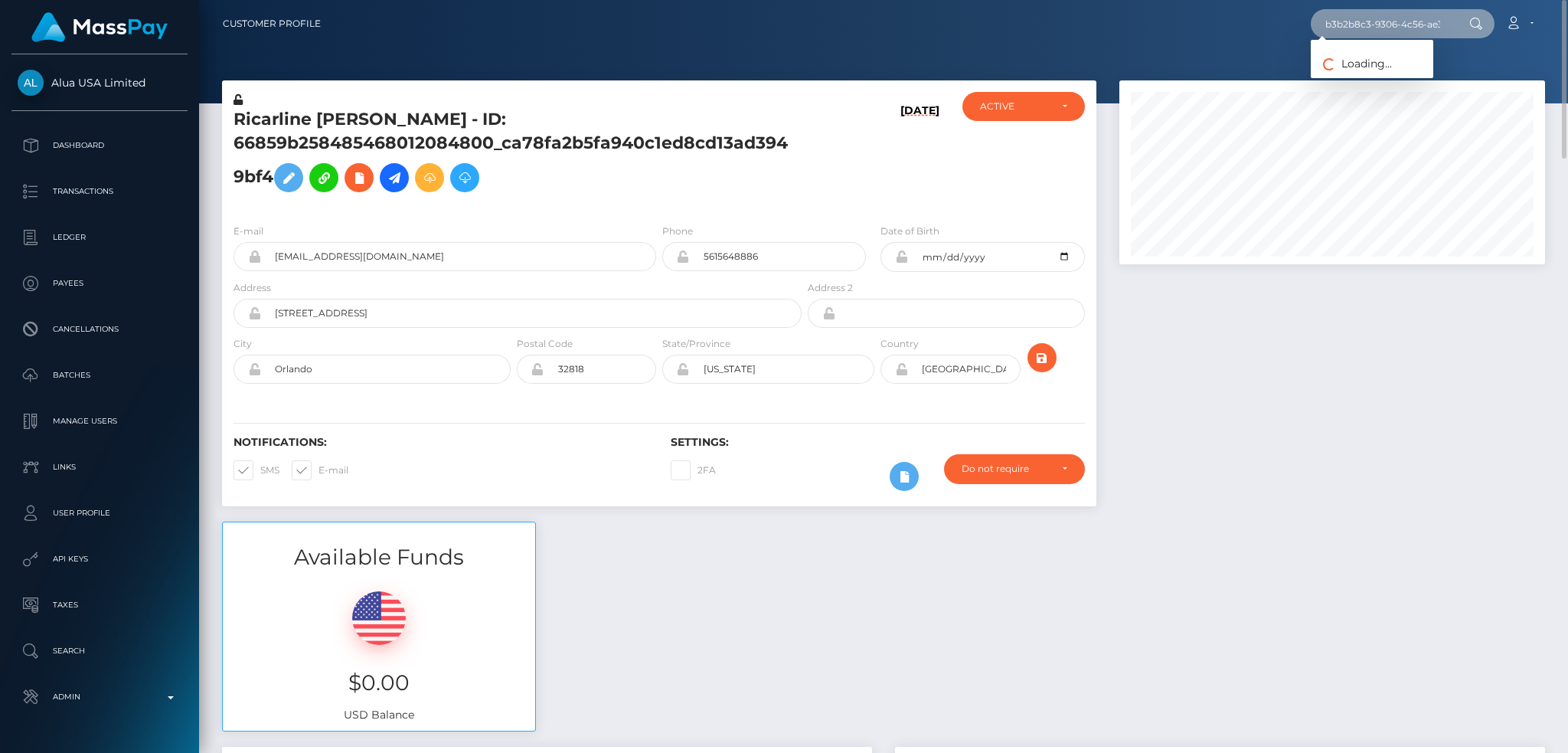
scroll to position [0, 76]
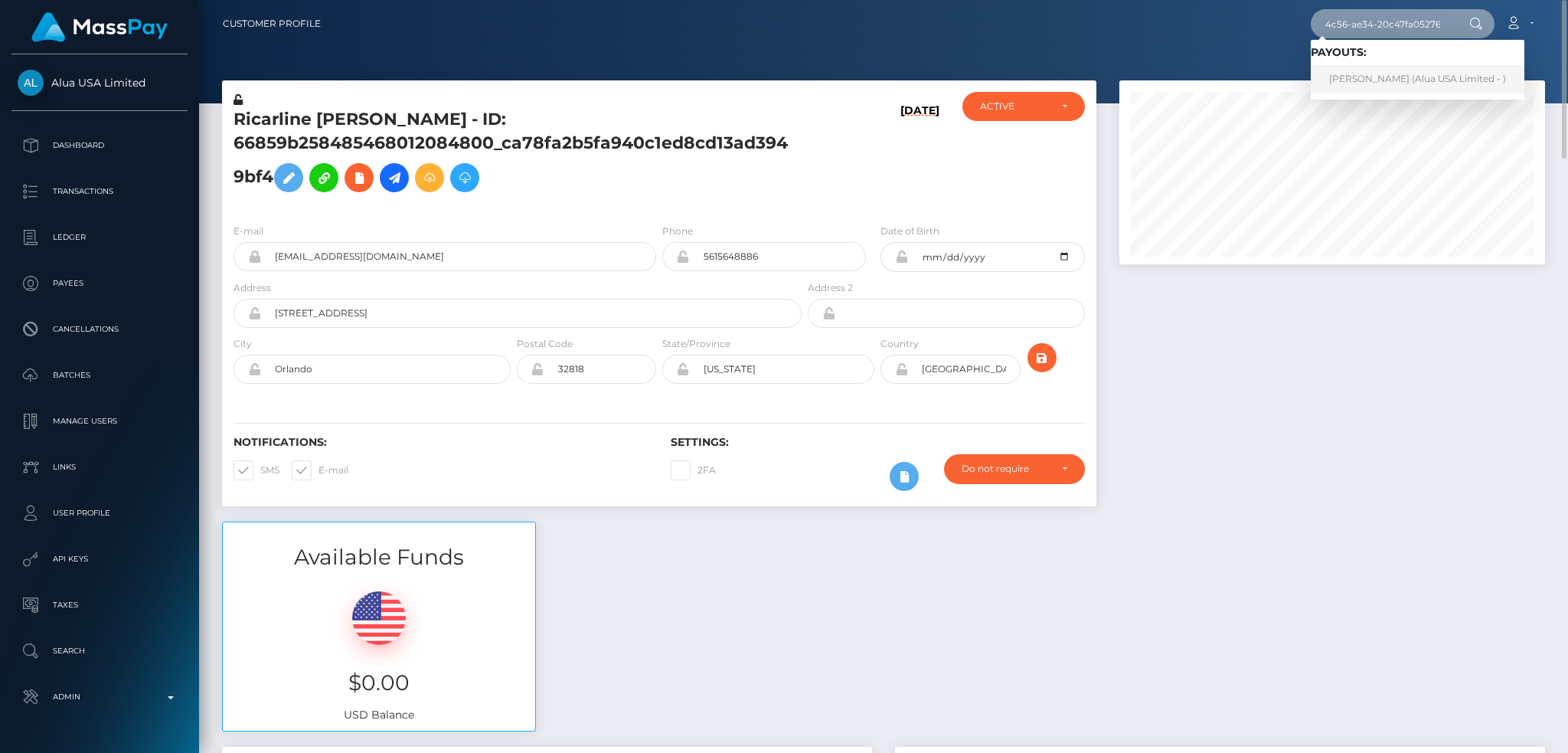
type input "b3b2b8c3-9306-4c56-ae34-20c47fa05276"
click at [1369, 82] on link "Vi Nguyen (Alua USA Limited - )" at bounding box center [1417, 79] width 214 height 29
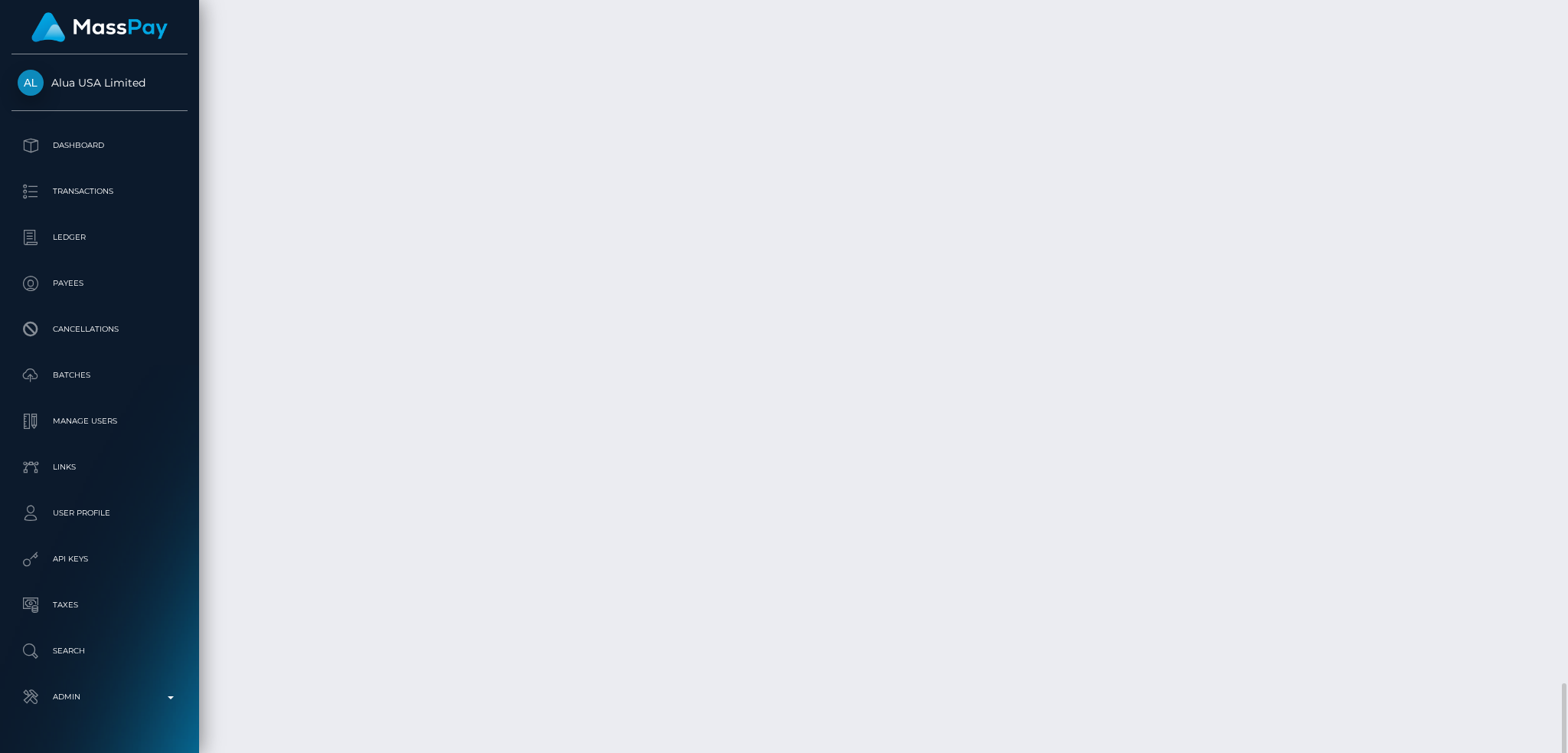
scroll to position [3882, 0]
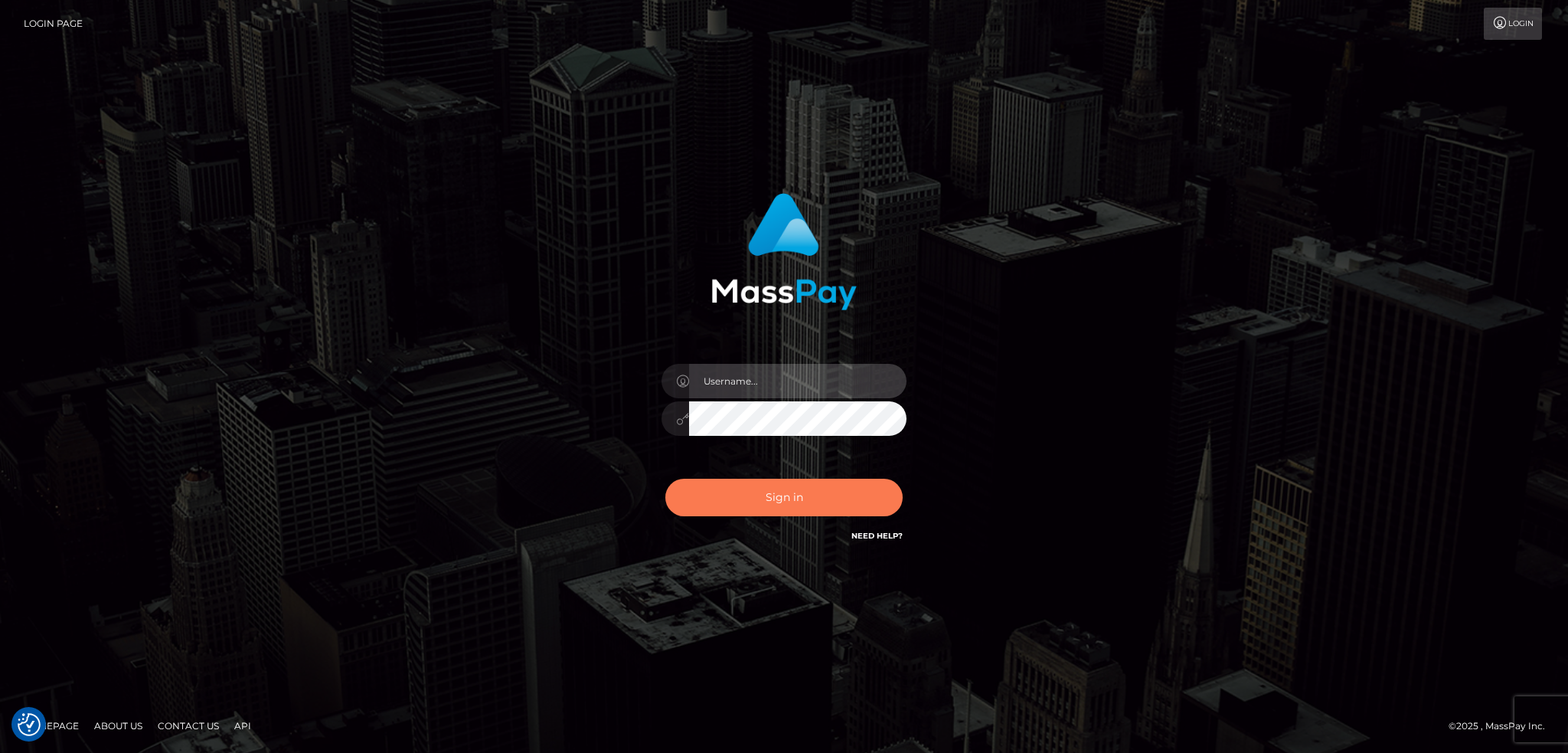
type input "alexstef"
click at [813, 486] on button "Sign in" at bounding box center [784, 498] width 238 height 38
type input "alexstef"
click at [813, 486] on button "Sign in" at bounding box center [784, 498] width 238 height 38
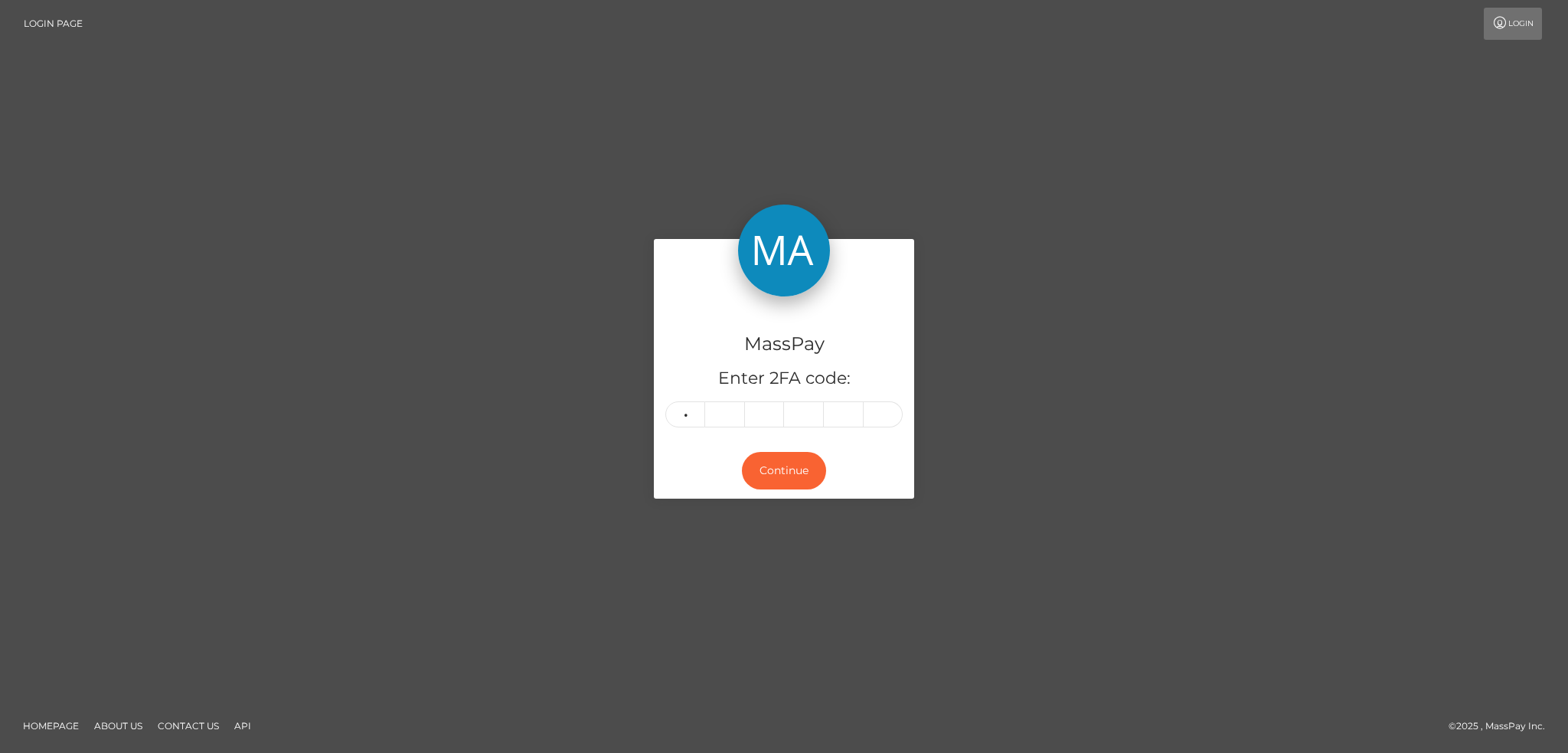
type input "6"
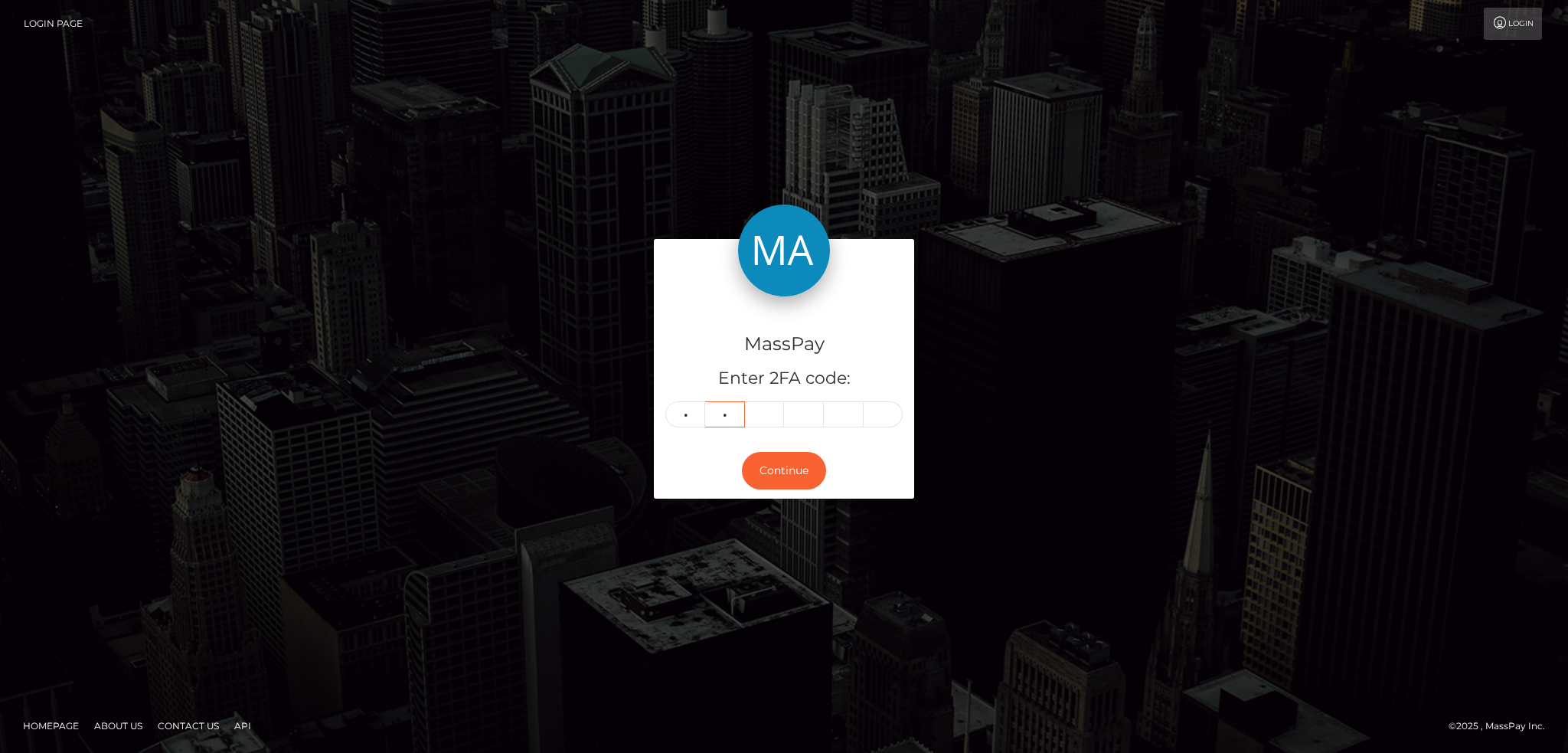
type input "4"
type input "6"
type input "1"
type input "3"
type input "4"
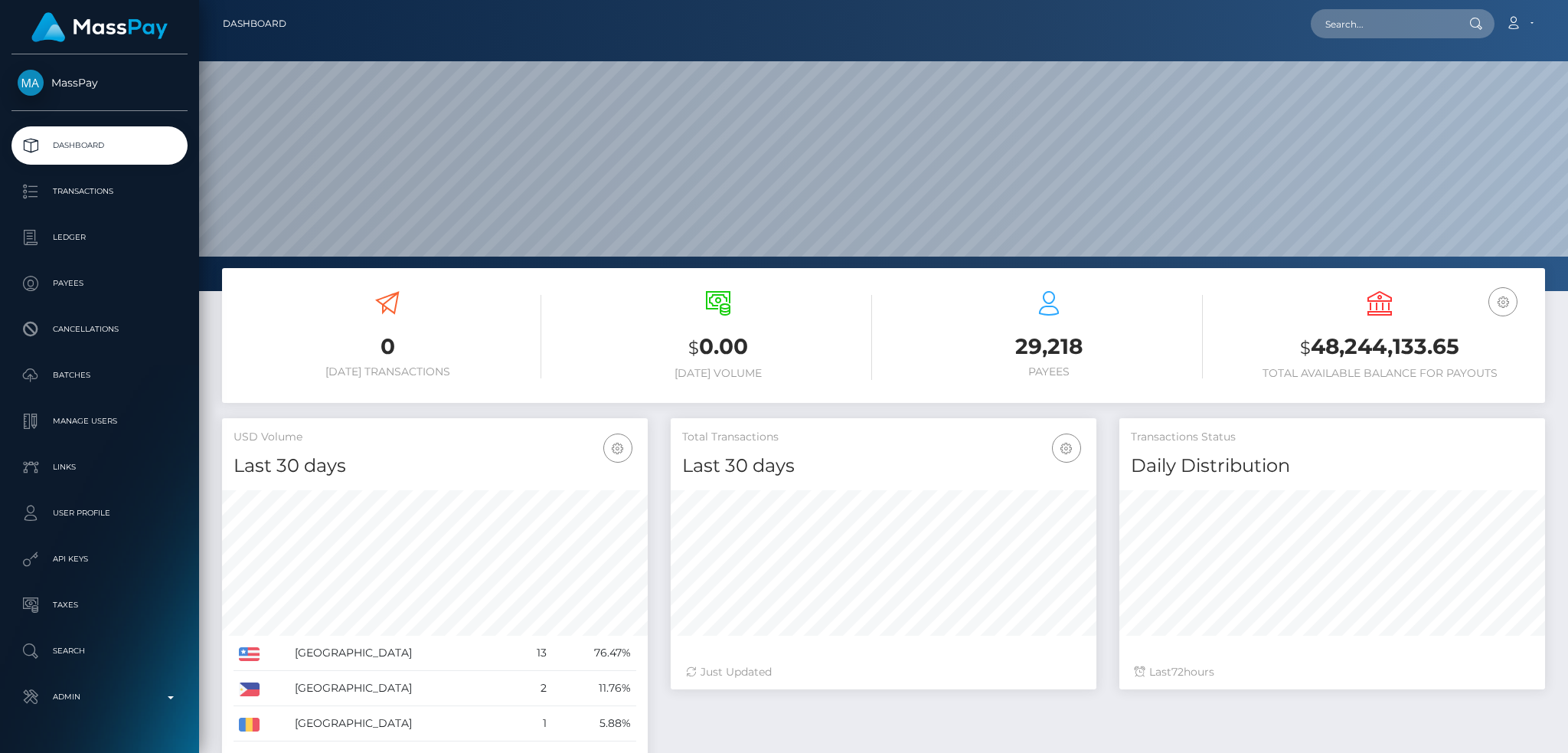
scroll to position [272, 425]
click at [1372, 22] on input "text" at bounding box center [1383, 23] width 144 height 29
paste input "dfd7d373-a4cc-11f0-bd75-060e06e9f077"
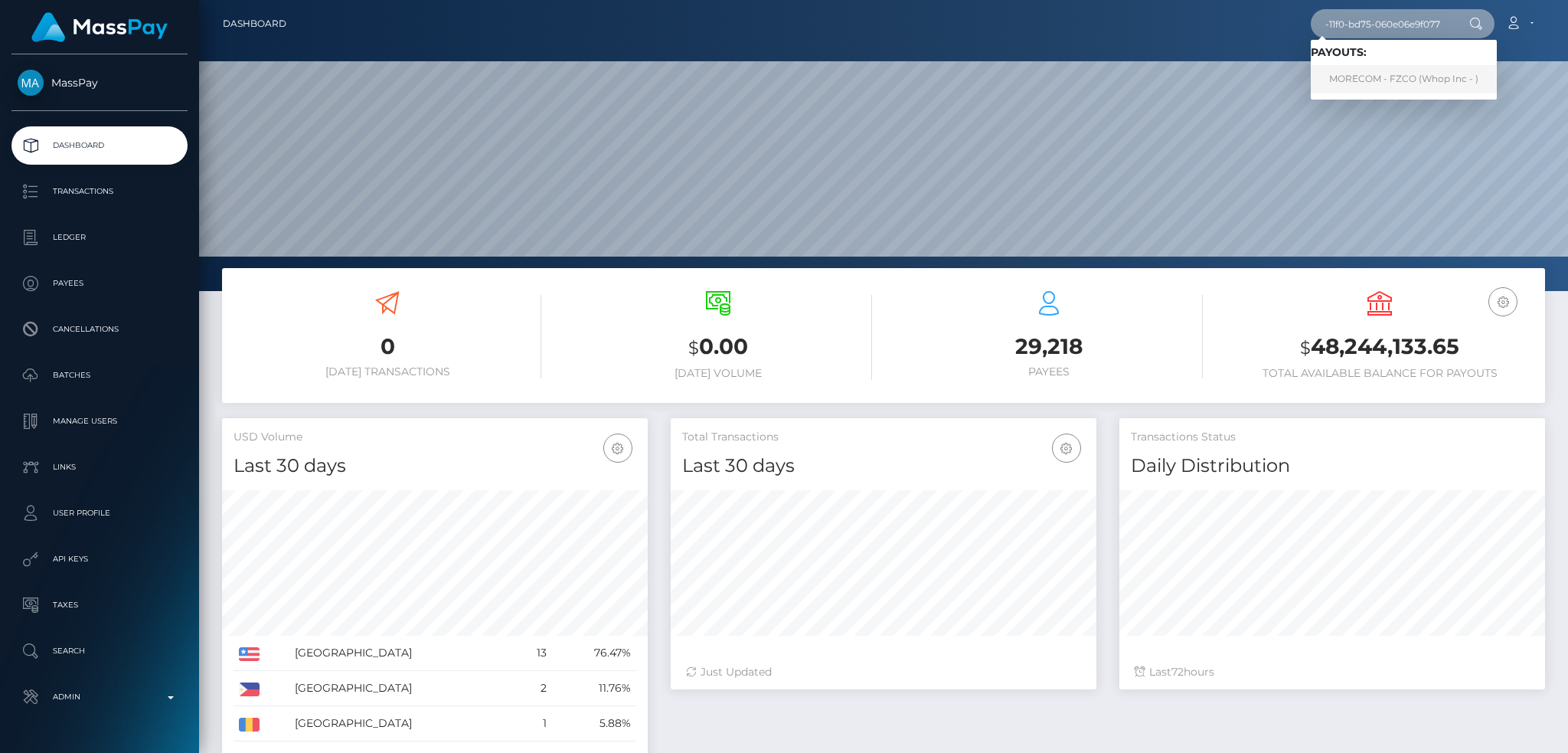
type input "dfd7d373-a4cc-11f0-bd75-060e06e9f077"
click at [1373, 73] on link "MORECOM - FZCO (Whop Inc - )" at bounding box center [1403, 79] width 186 height 29
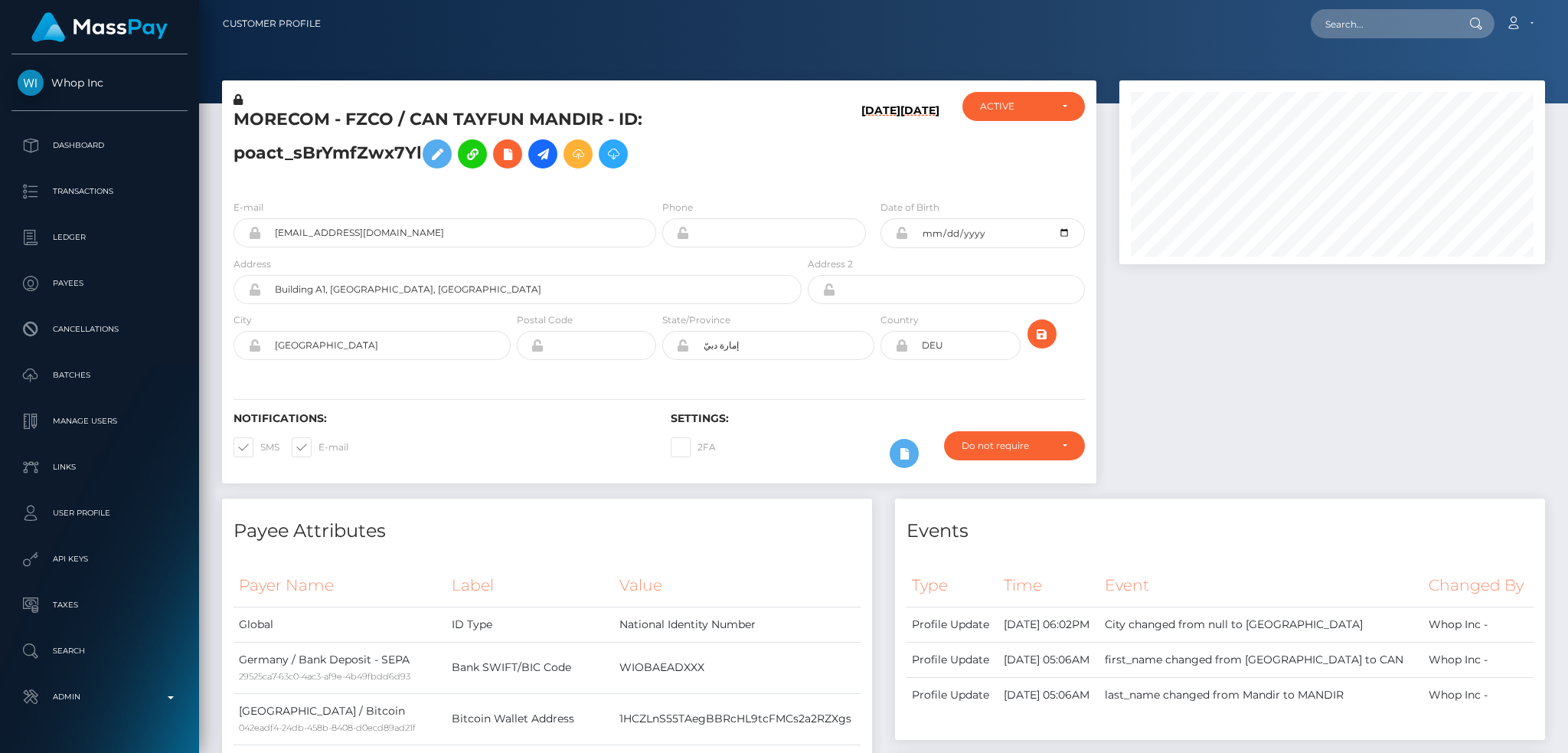
scroll to position [184, 425]
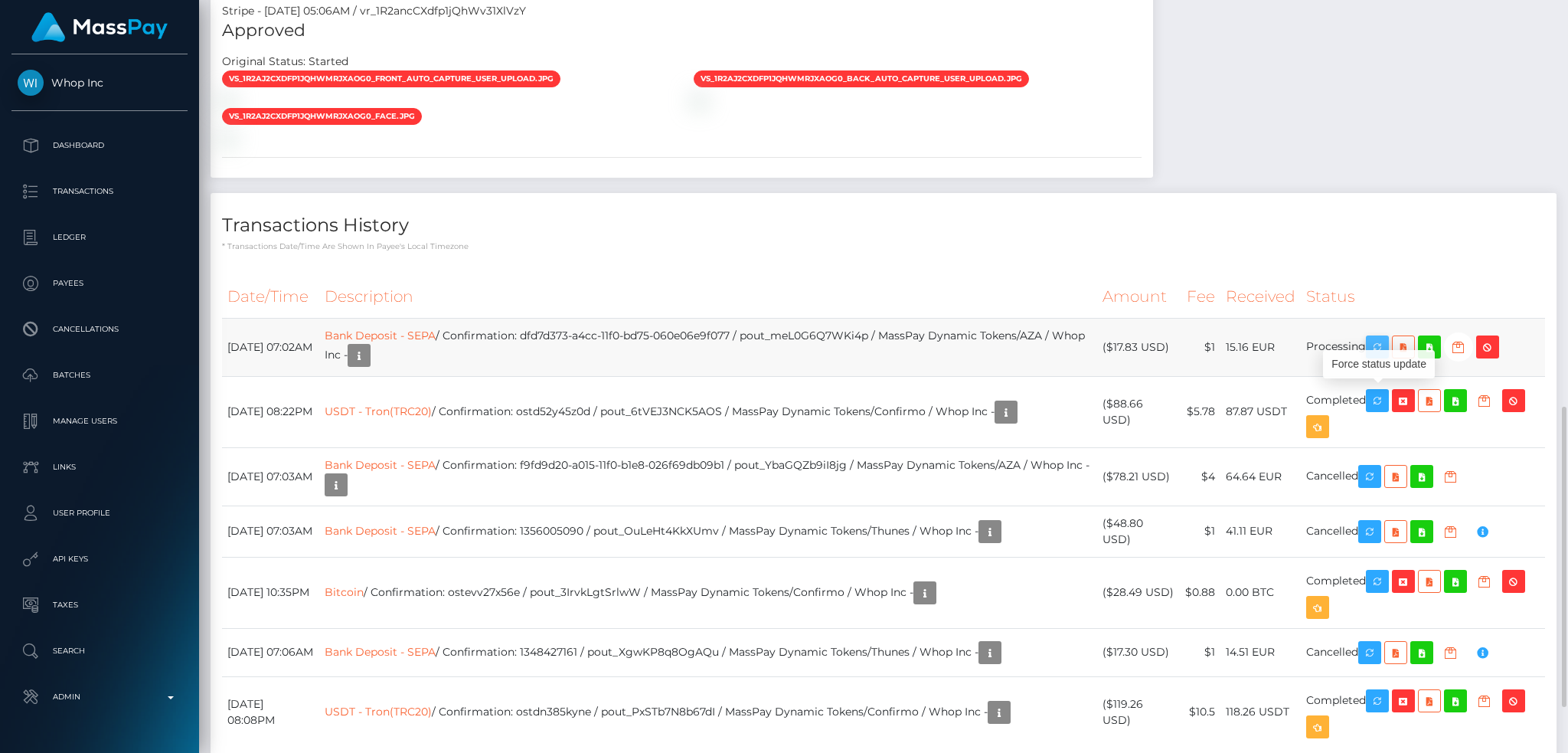
click at [1387, 349] on div "Force status update" at bounding box center [1378, 364] width 112 height 38
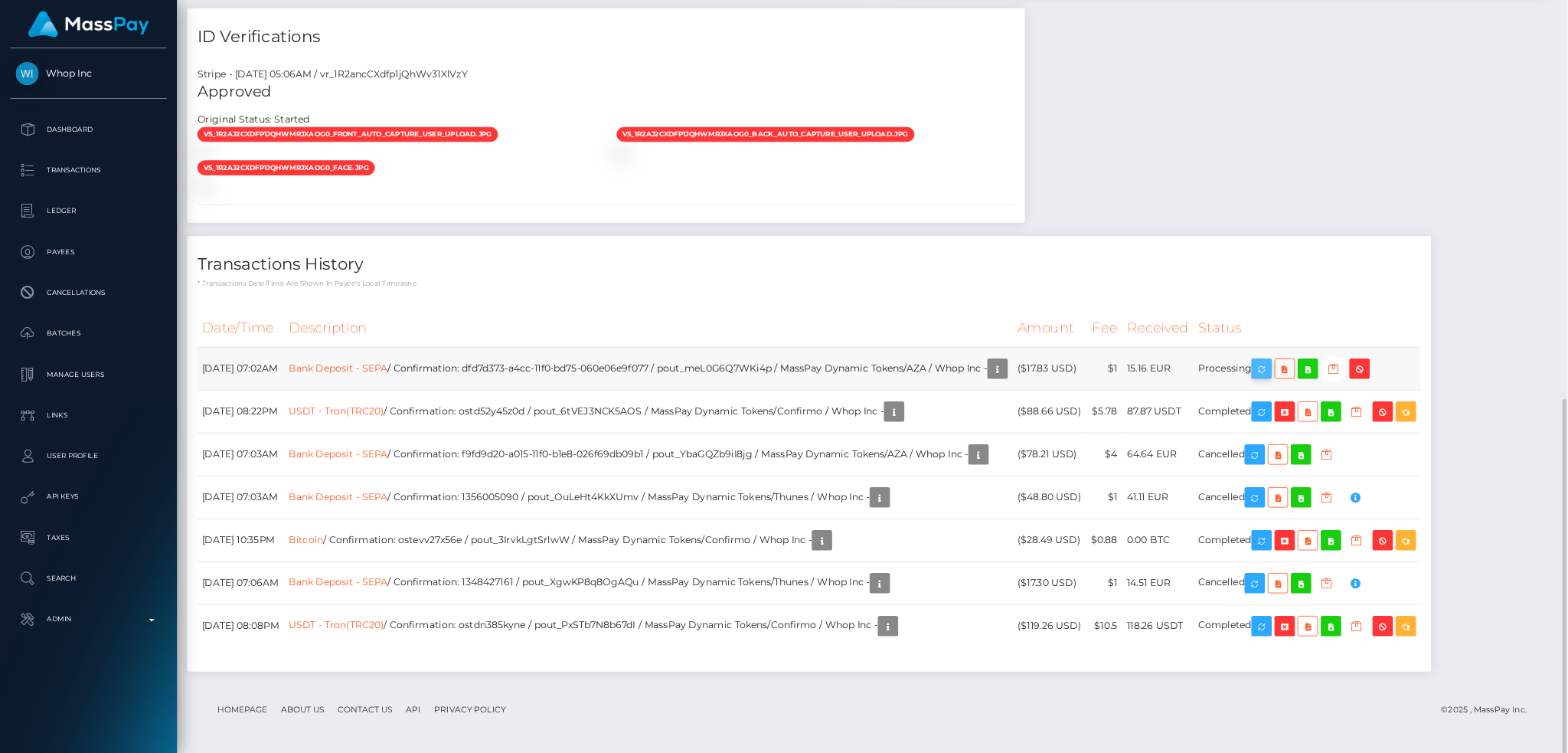
scroll to position [183, 491]
drag, startPoint x: 1495, startPoint y: 419, endPoint x: 1251, endPoint y: 268, distance: 286.9
click at [1429, 419] on icon "button" at bounding box center [1420, 415] width 18 height 19
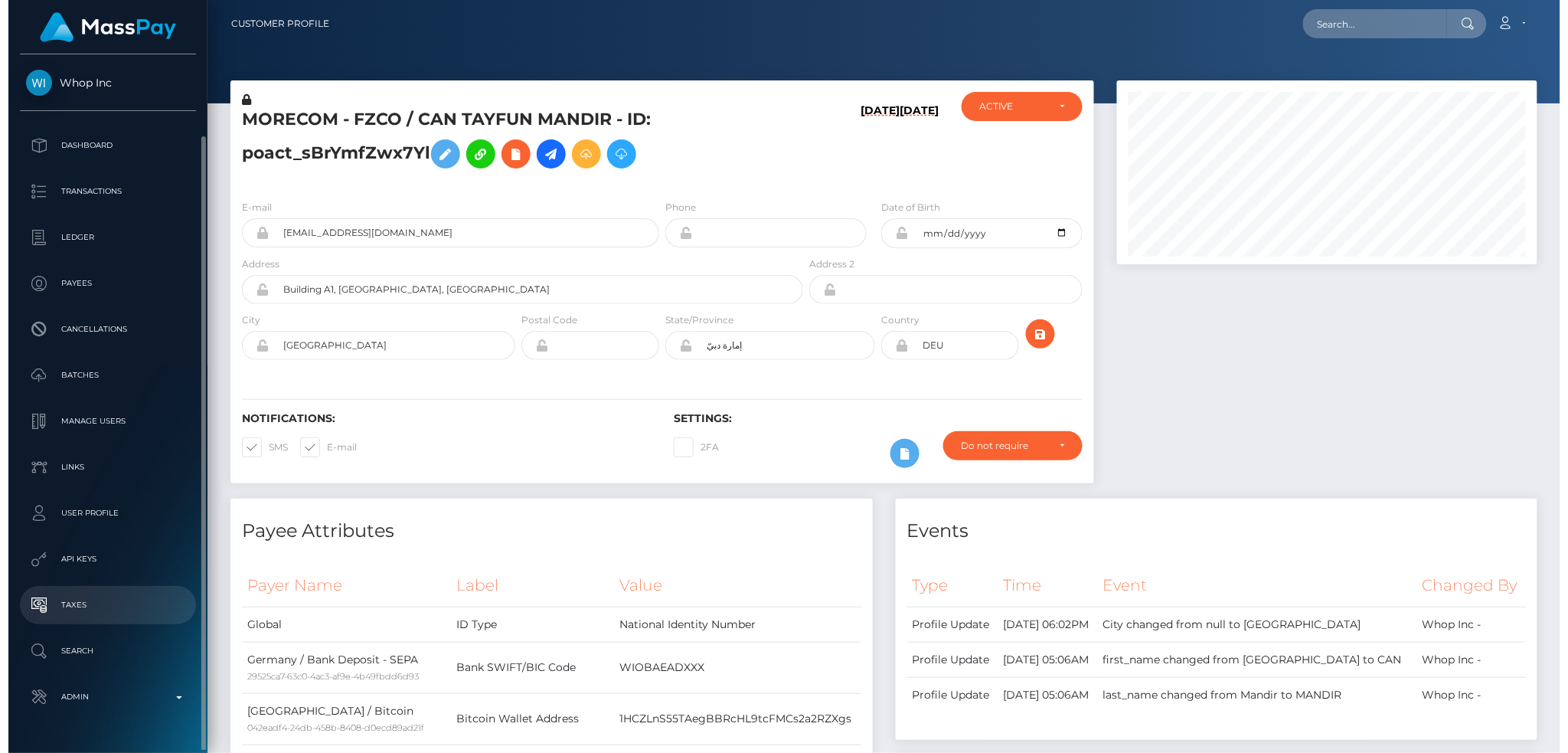
scroll to position [43, 0]
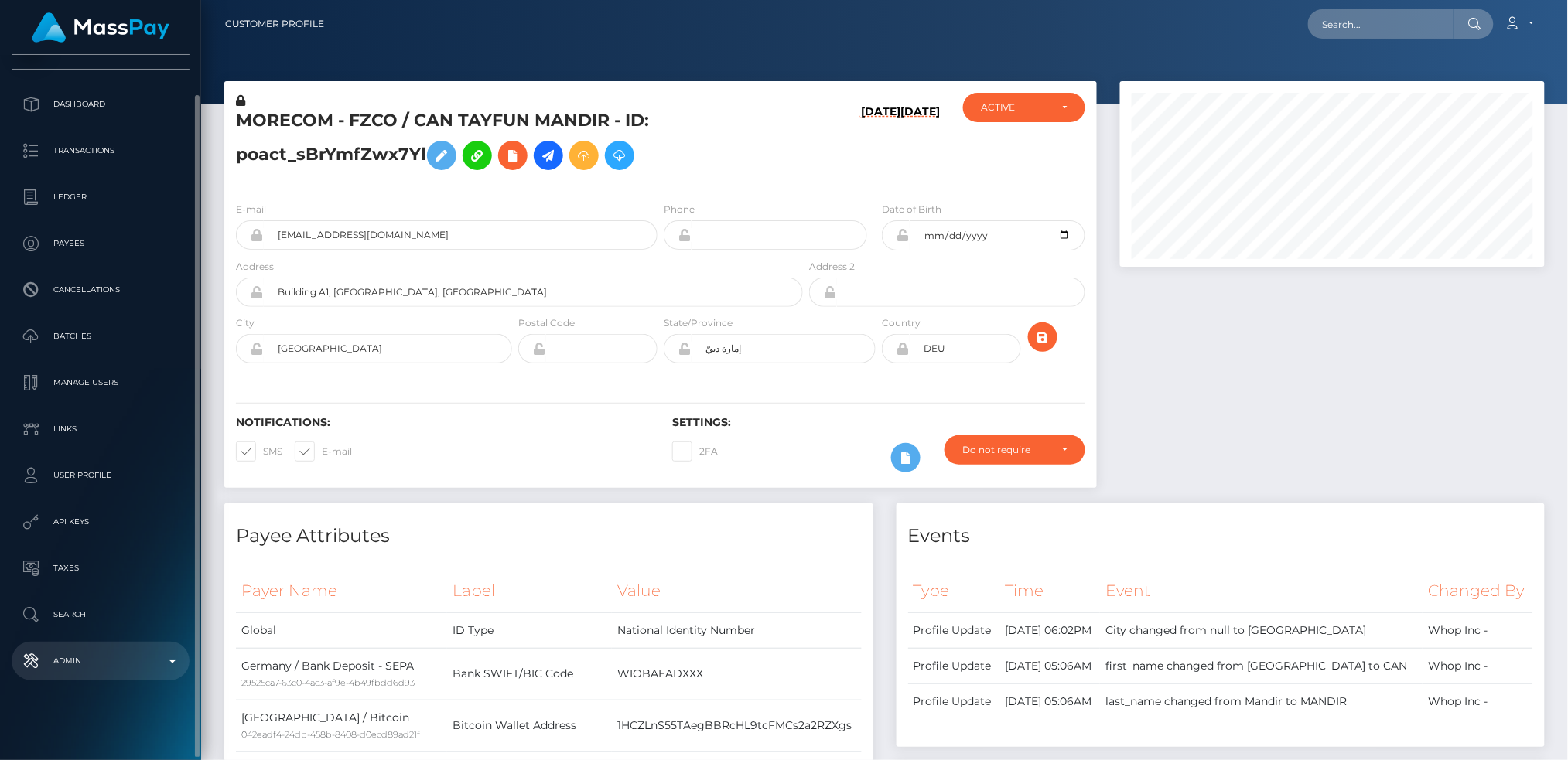
click at [140, 660] on p "Admin" at bounding box center [100, 661] width 165 height 23
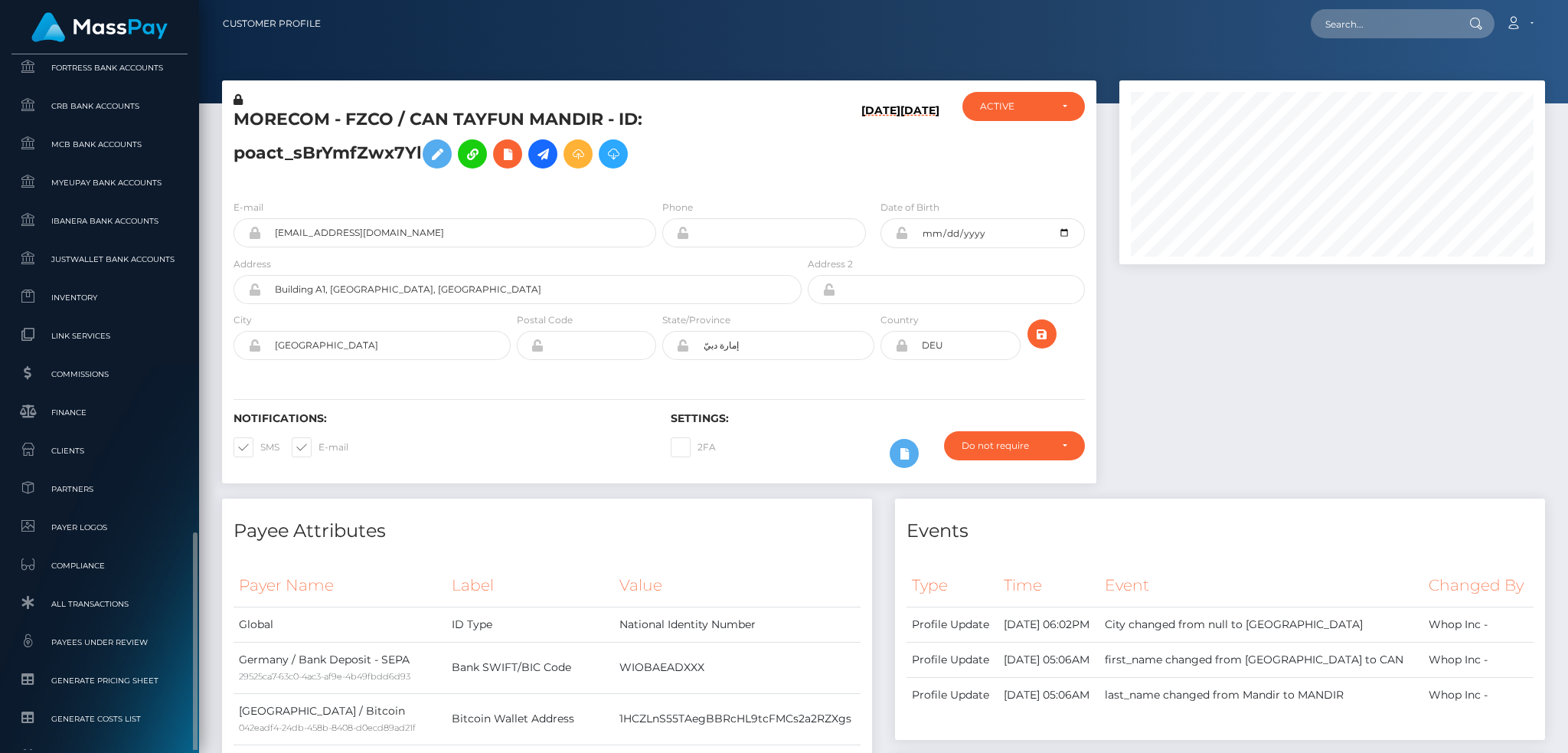
scroll to position [898, 0]
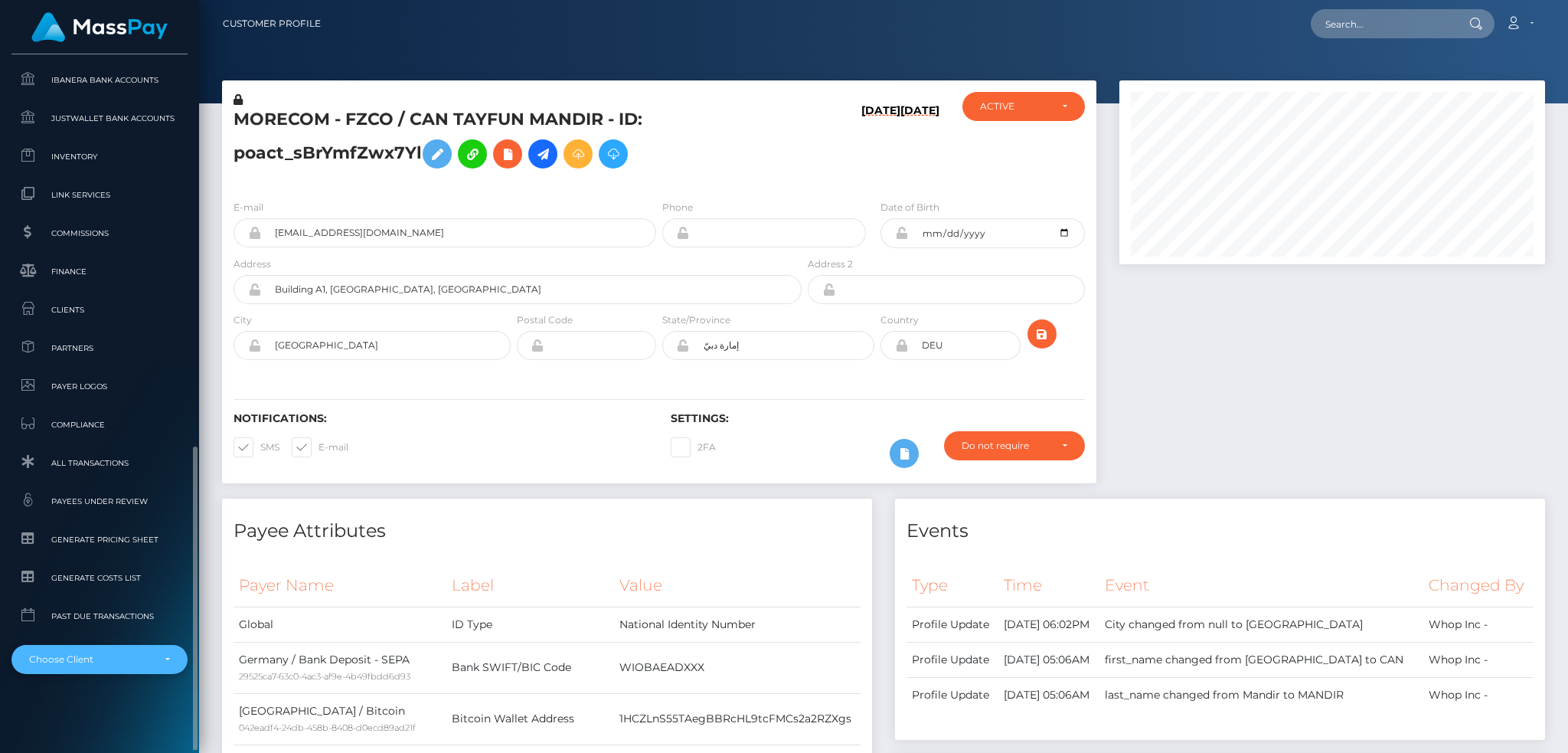
click at [118, 649] on div "Choose Client" at bounding box center [99, 659] width 176 height 29
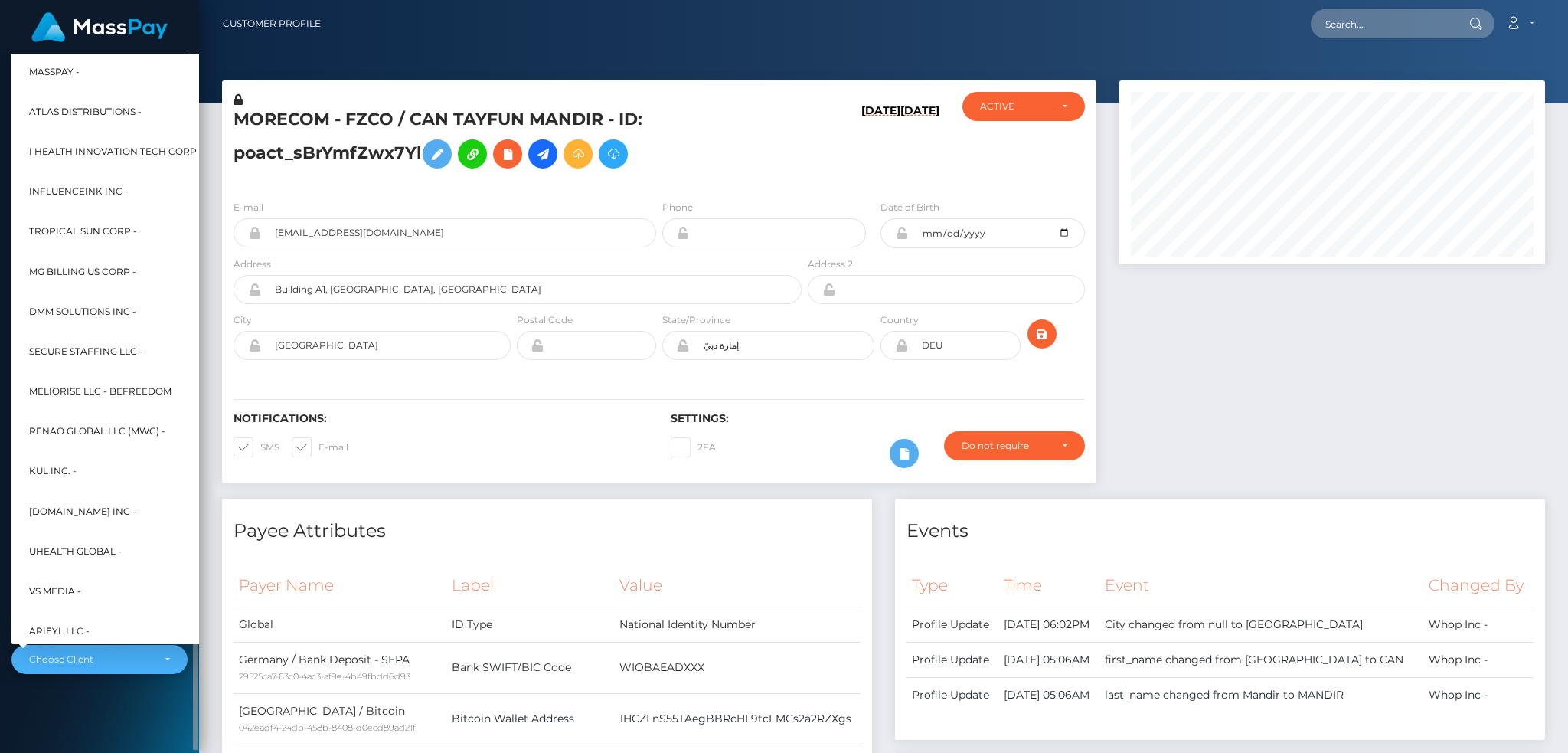
scroll to position [615, 0]
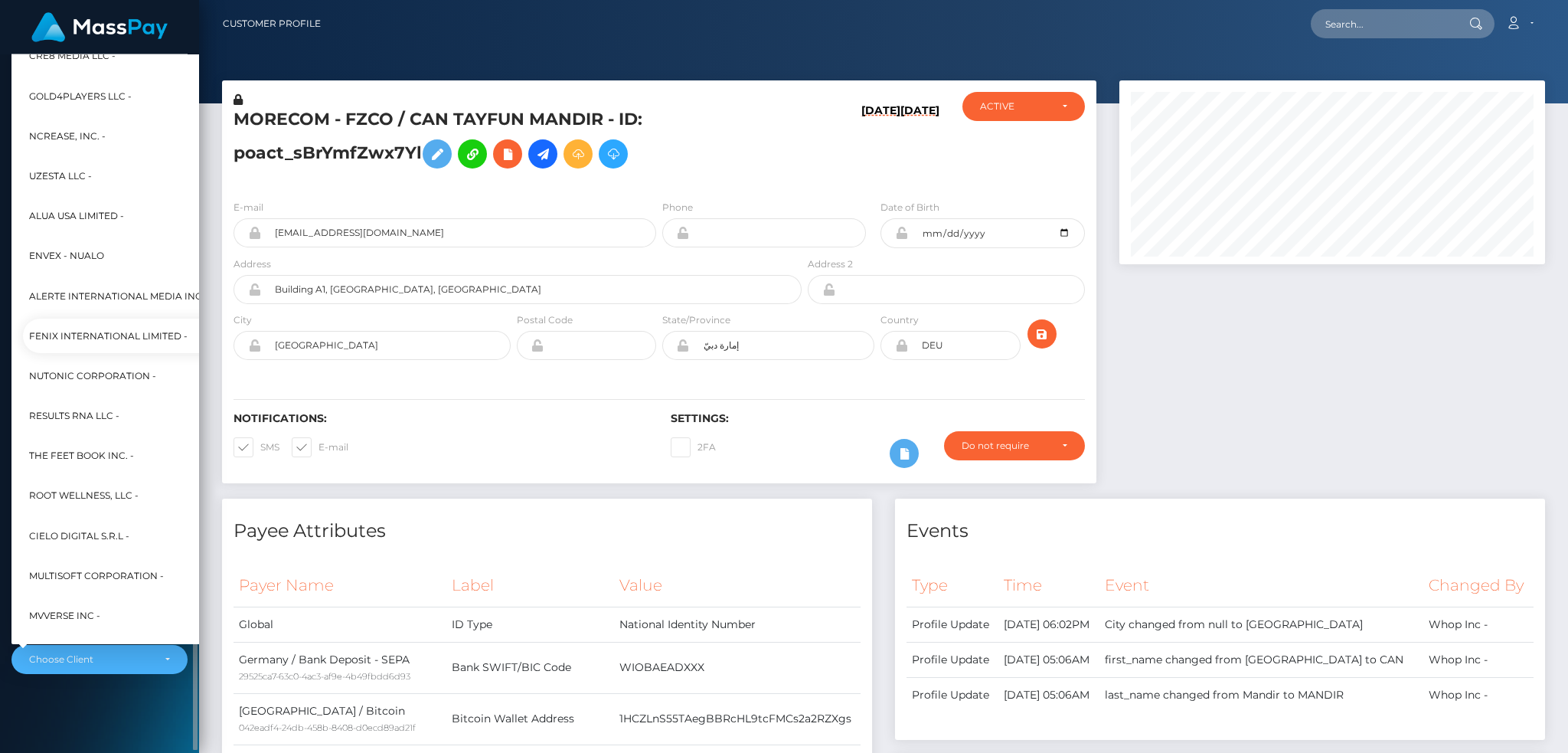
click at [131, 328] on span "Fenix International Limited -" at bounding box center [107, 337] width 158 height 20
select select "26"
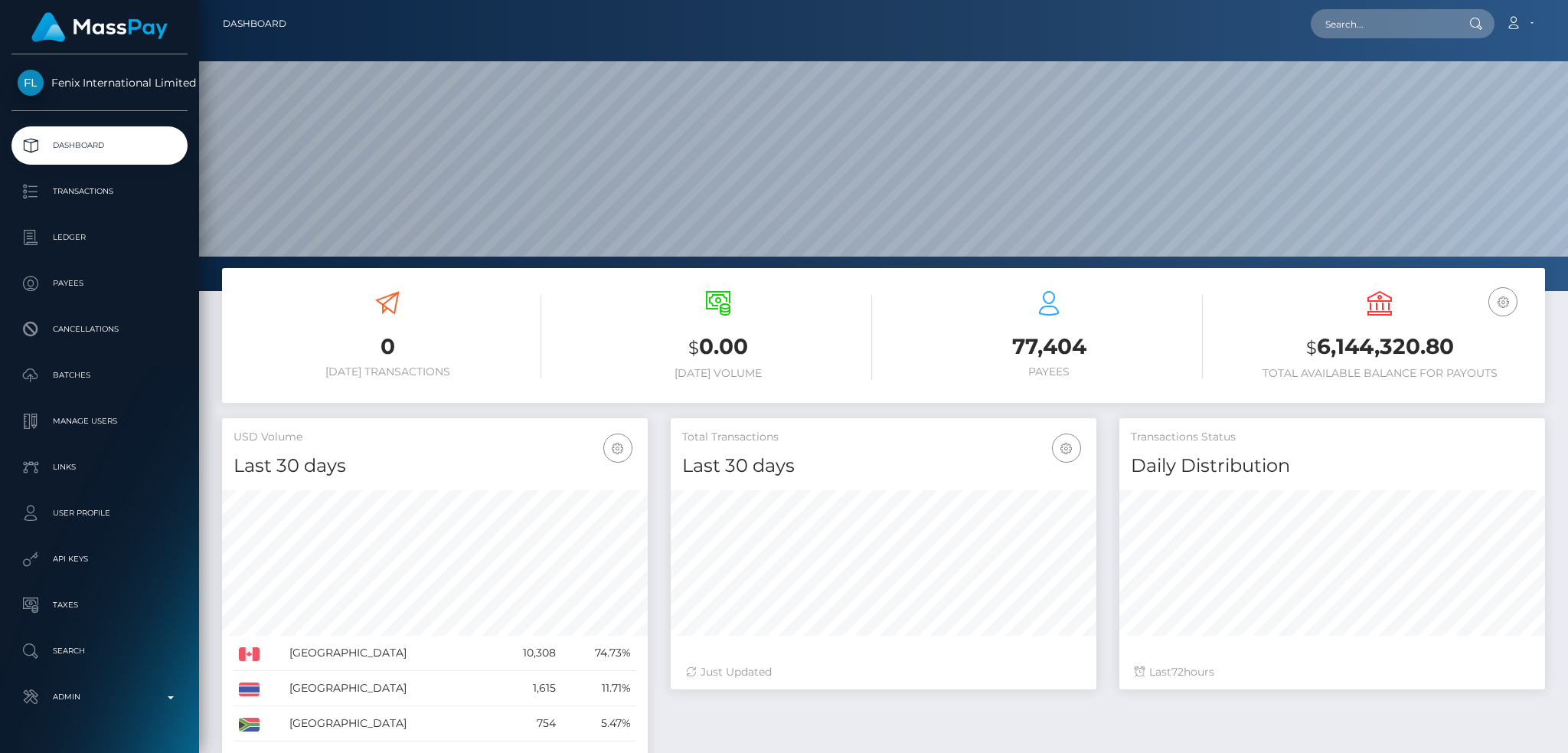
scroll to position [272, 425]
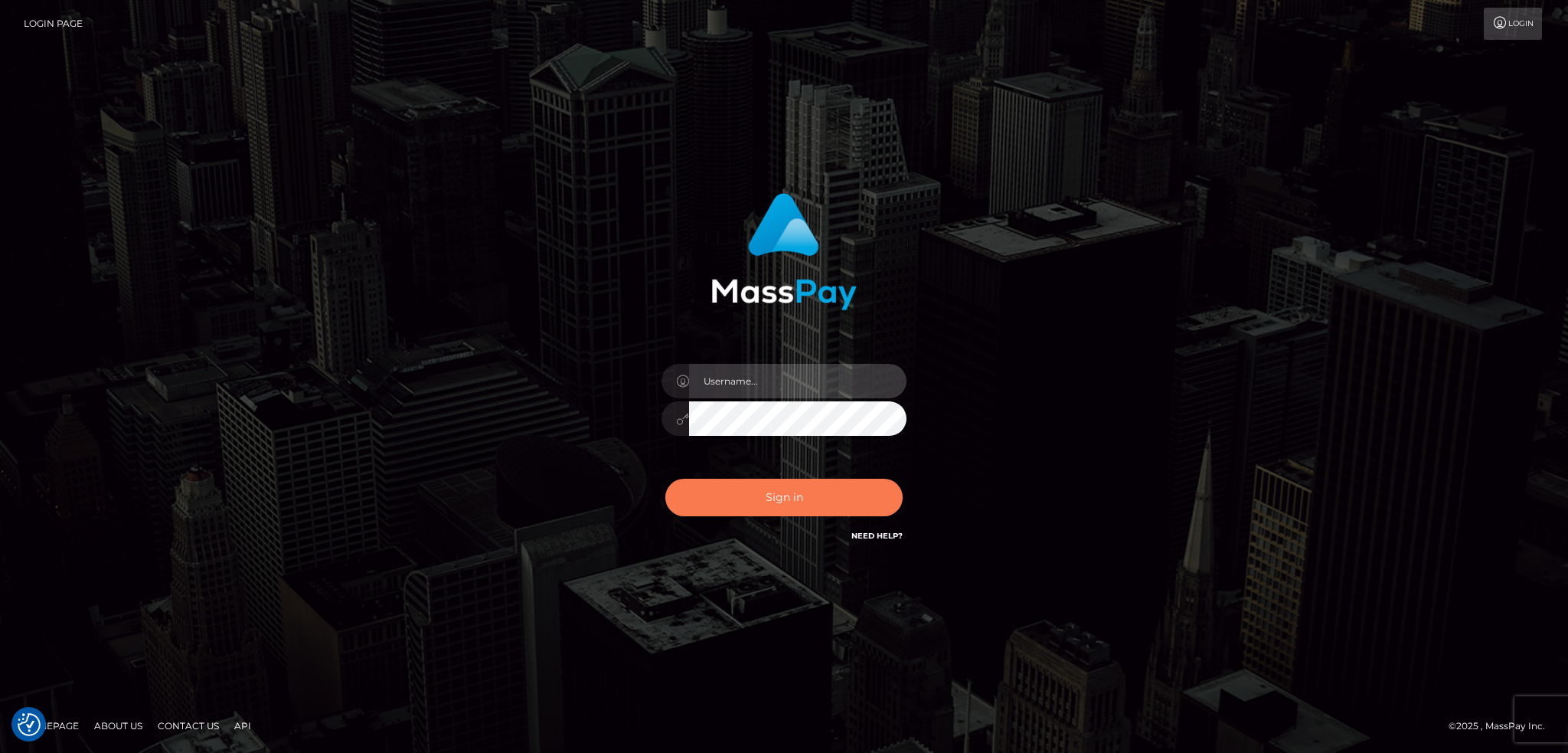
type input "alexstef"
click at [754, 500] on button "Sign in" at bounding box center [784, 498] width 238 height 38
type input "alexstef"
click at [791, 502] on button "Sign in" at bounding box center [784, 498] width 238 height 38
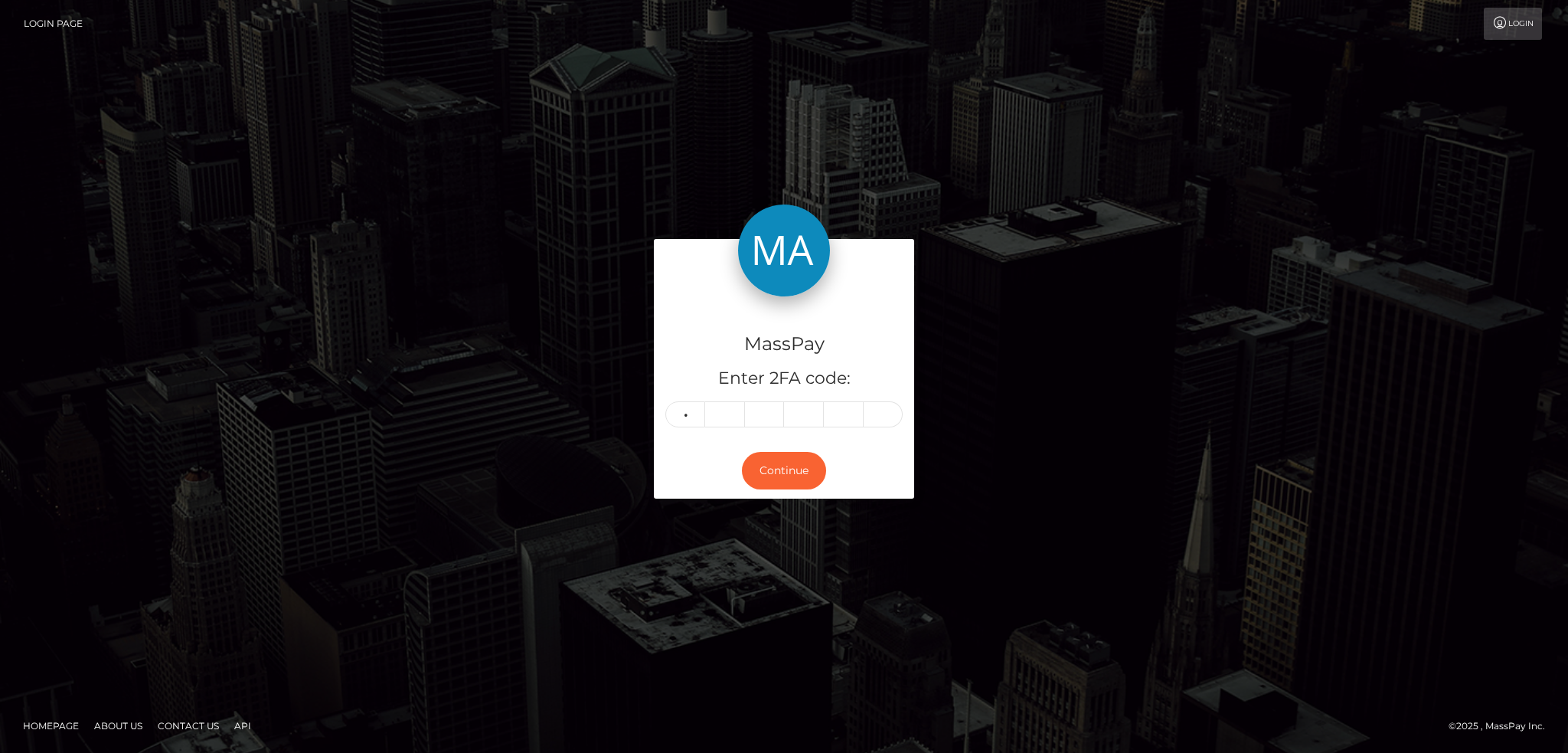
type input "6"
type input "2"
type input "4"
type input "6"
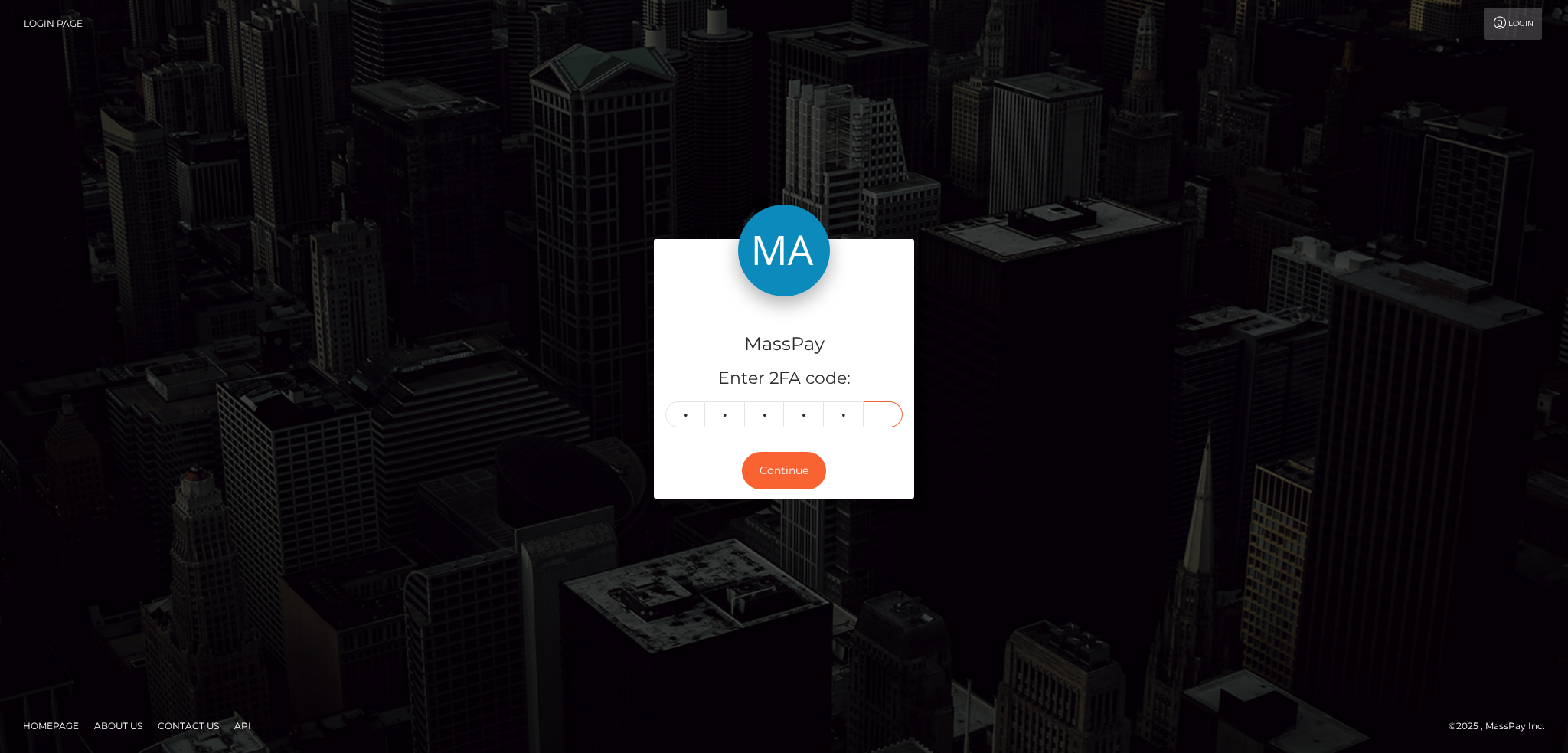
type input "3"
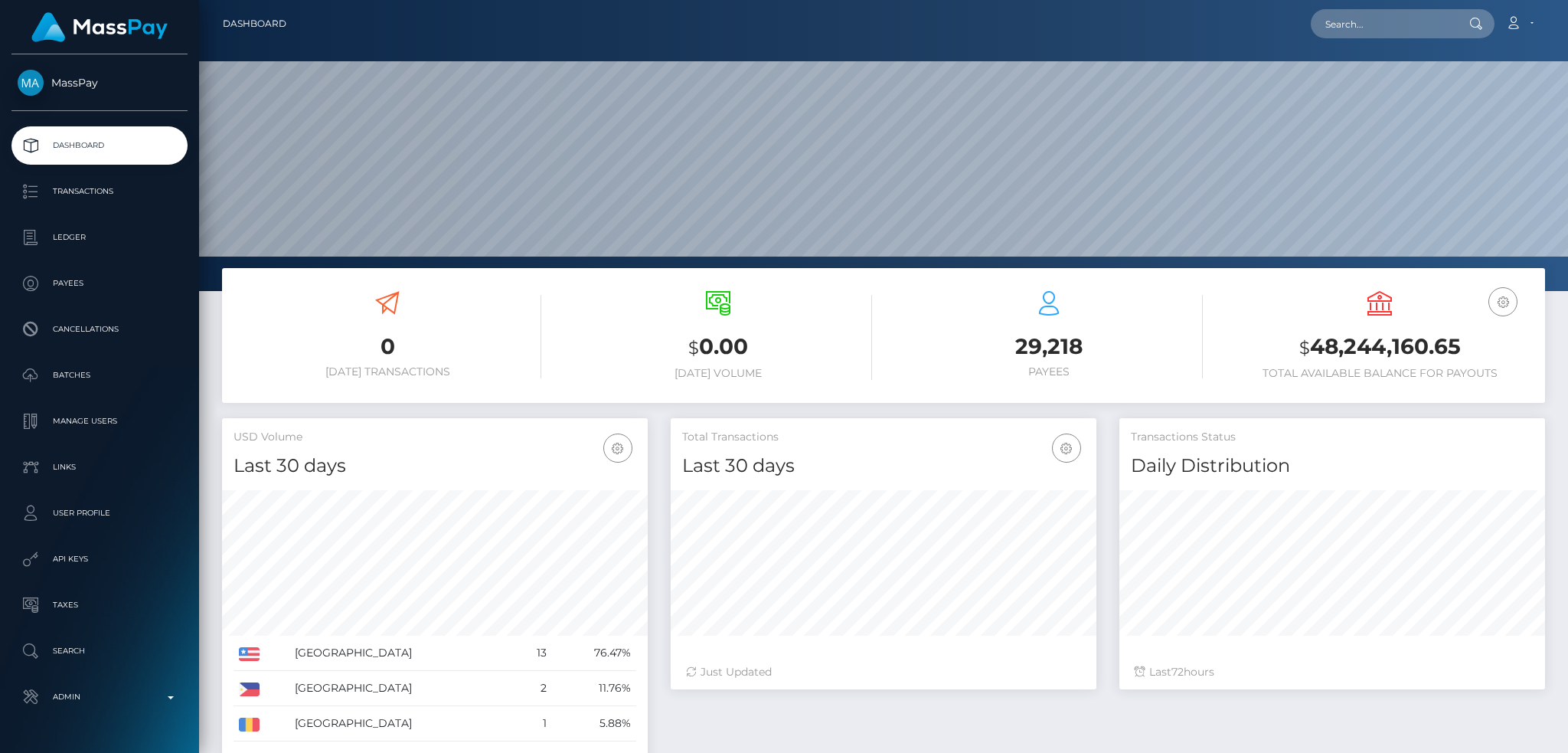
scroll to position [272, 425]
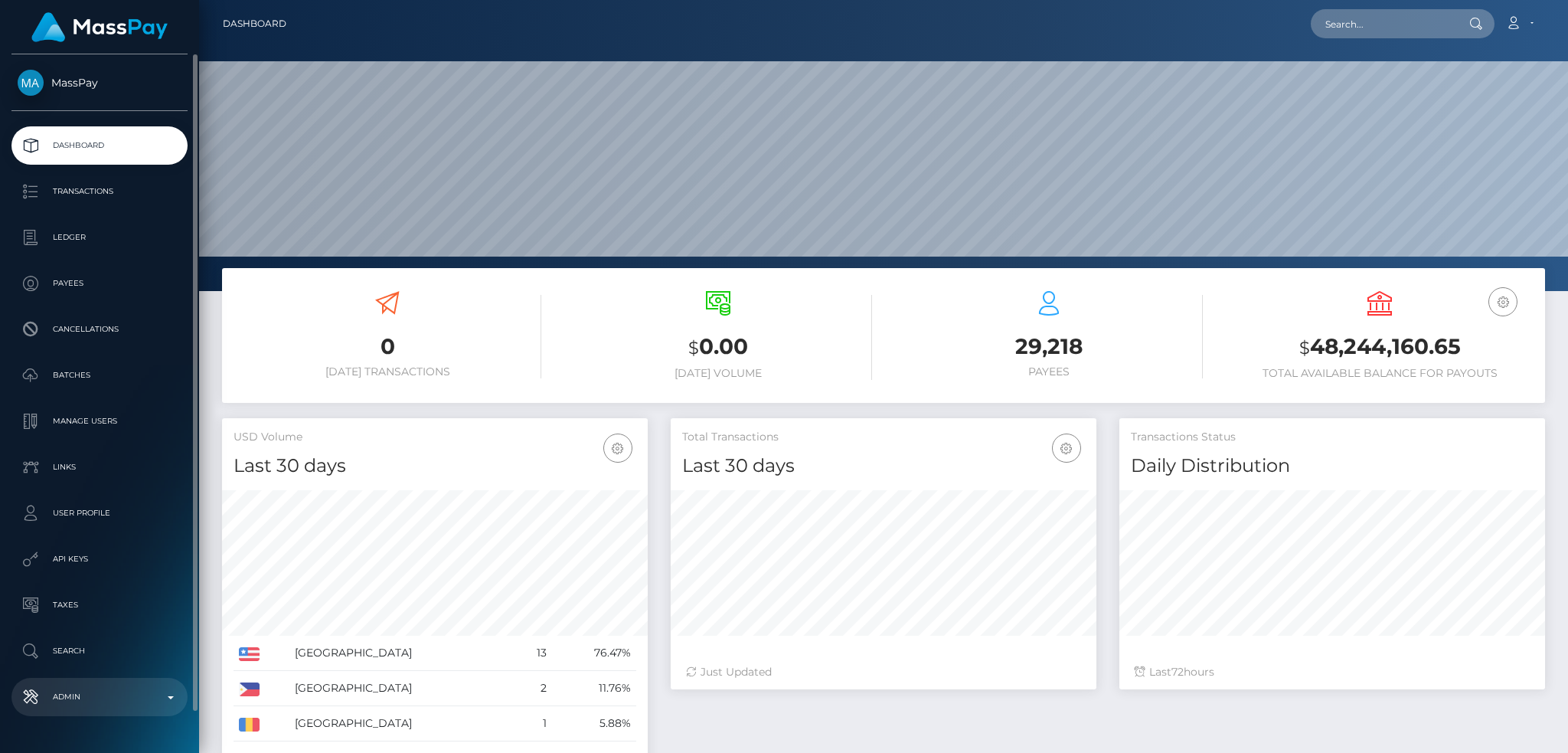
click at [129, 688] on p "Admin" at bounding box center [99, 697] width 164 height 23
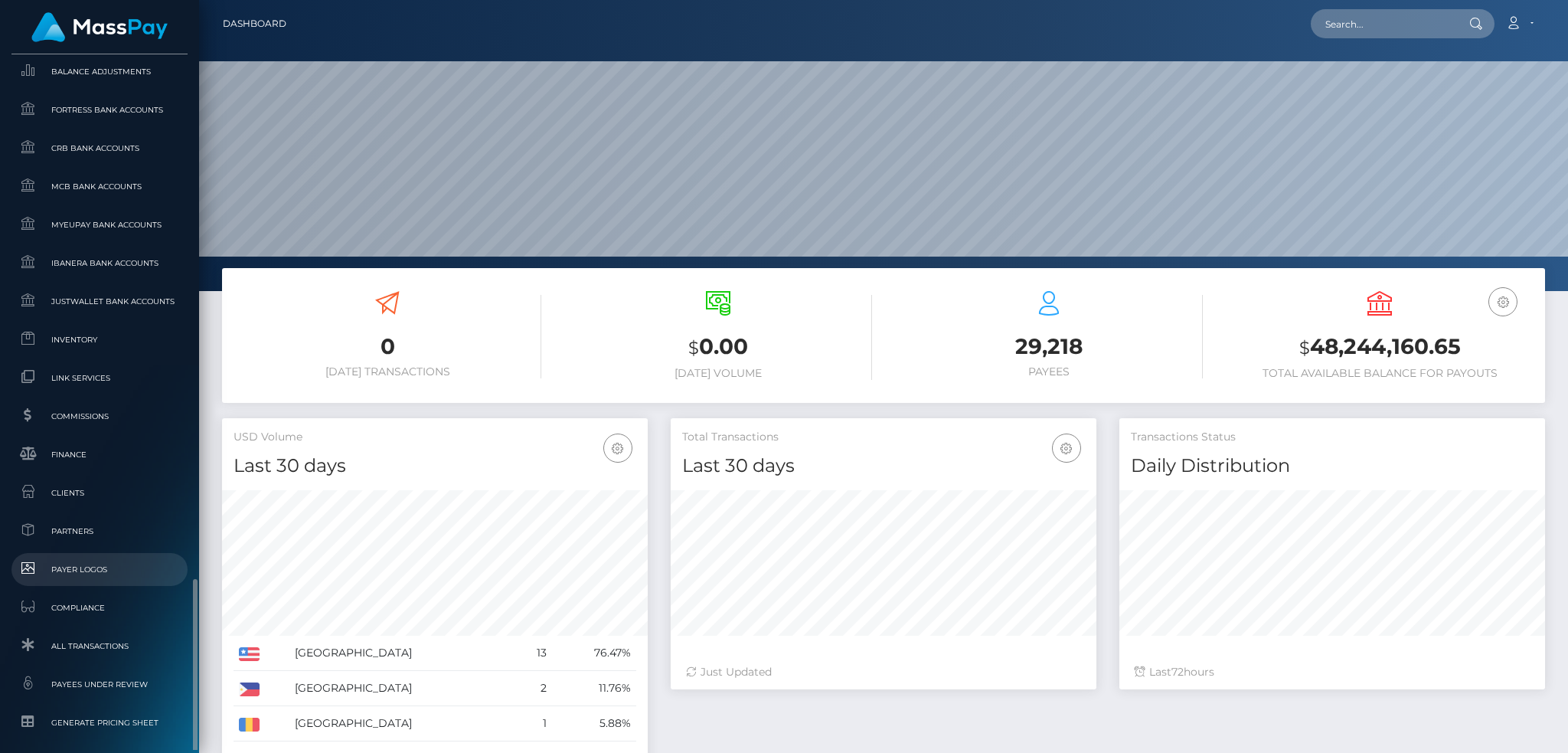
scroll to position [856, 0]
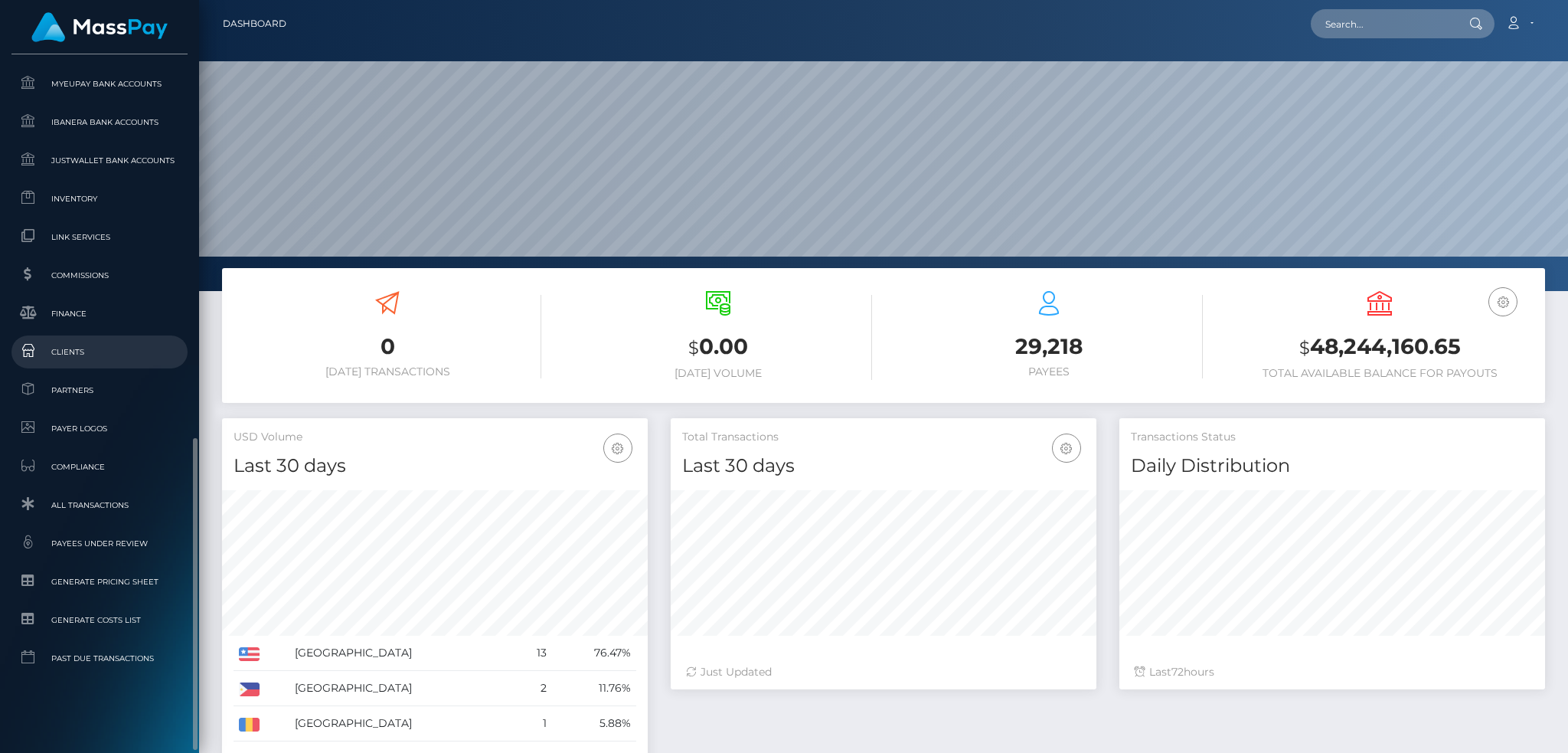
click at [127, 336] on link "Clients" at bounding box center [99, 352] width 176 height 33
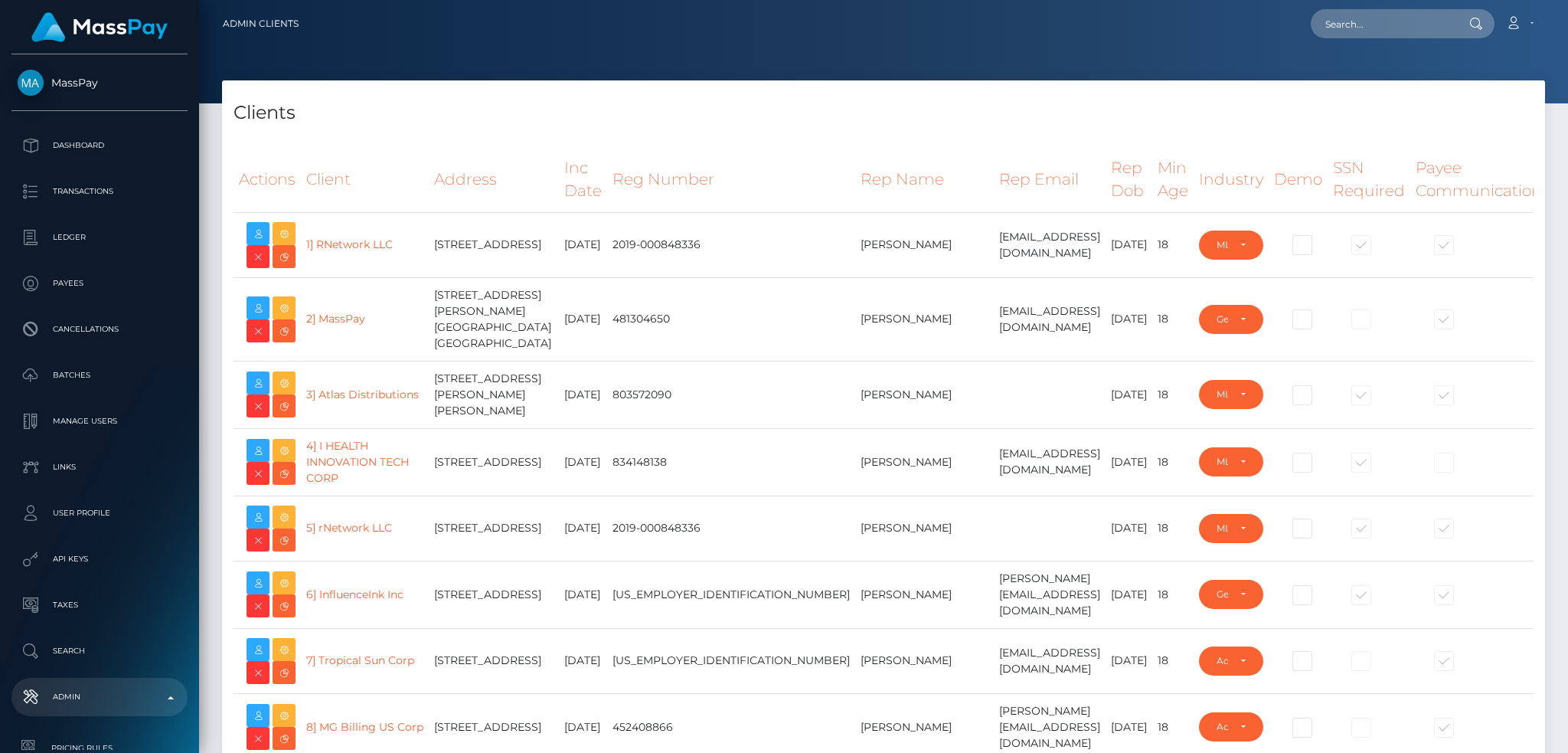
select select "223"
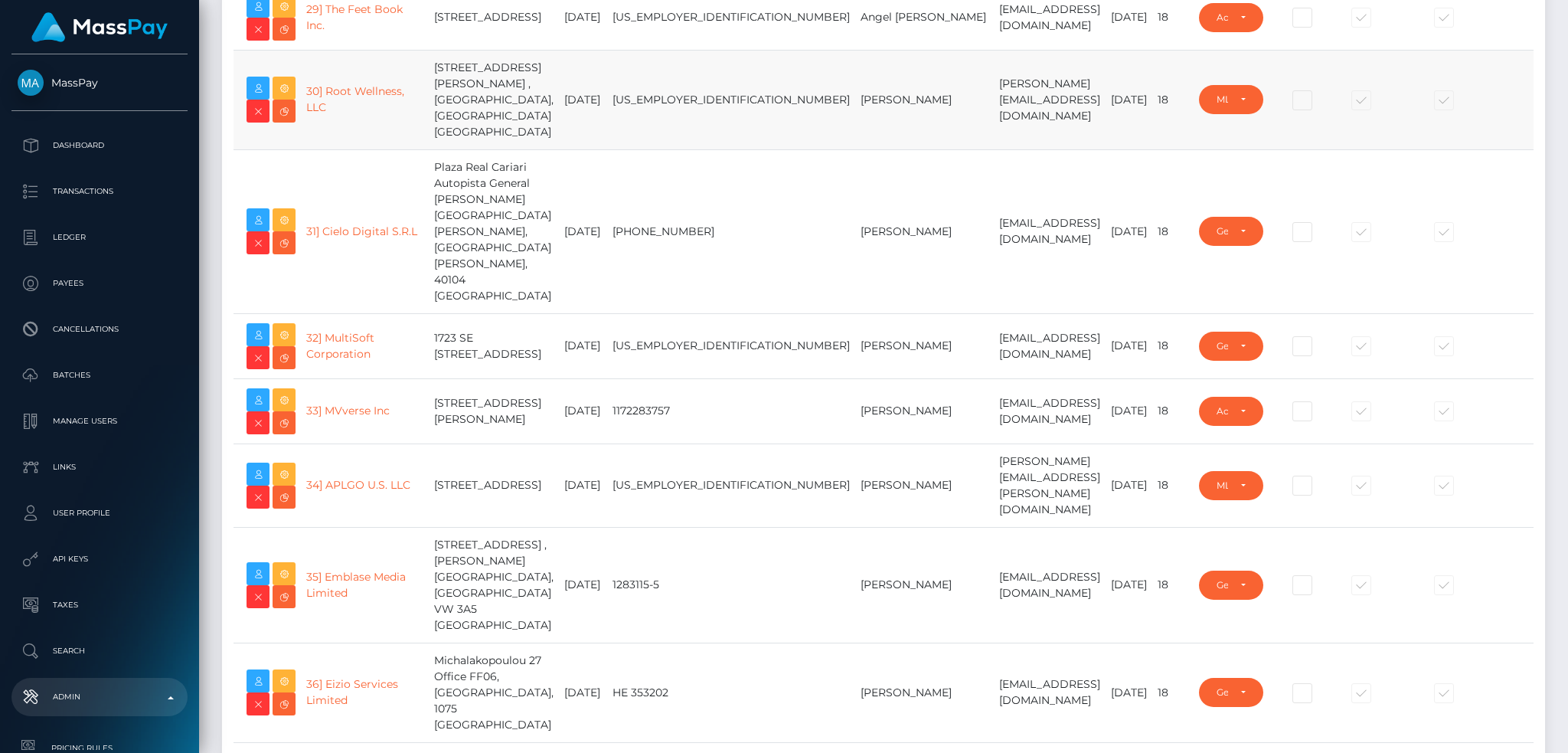
scroll to position [1941, 0]
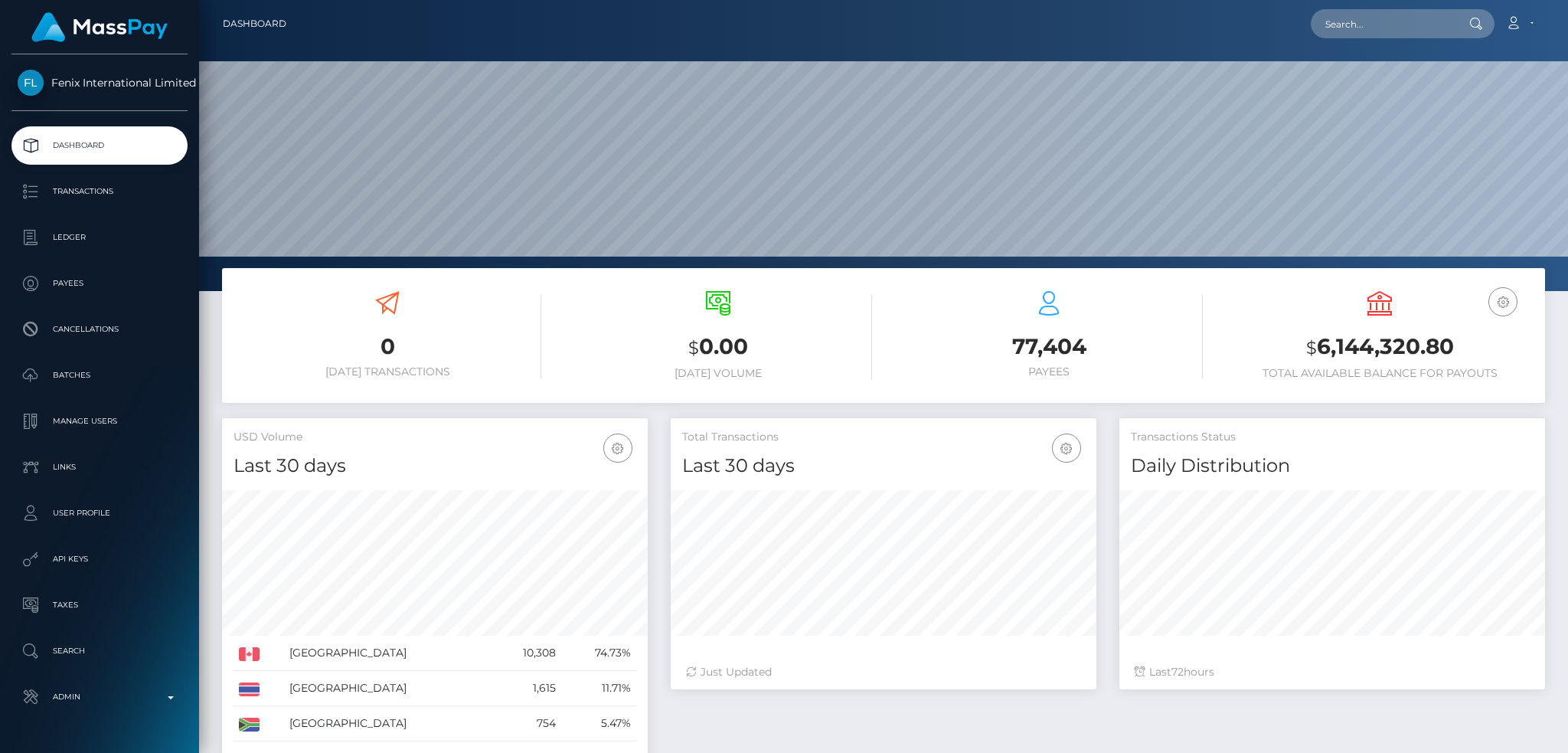
scroll to position [272, 425]
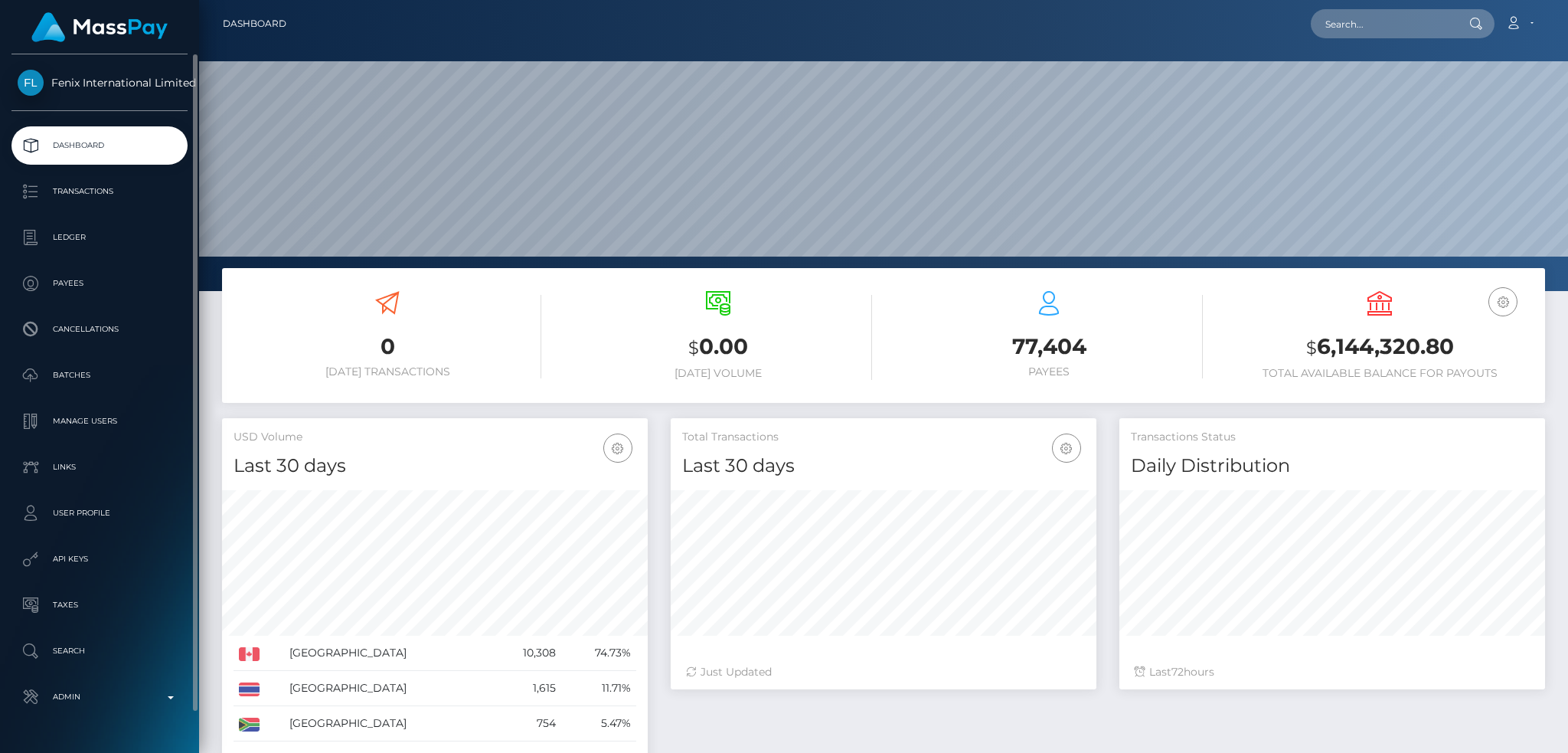
click at [151, 154] on p "Dashboard" at bounding box center [99, 145] width 164 height 23
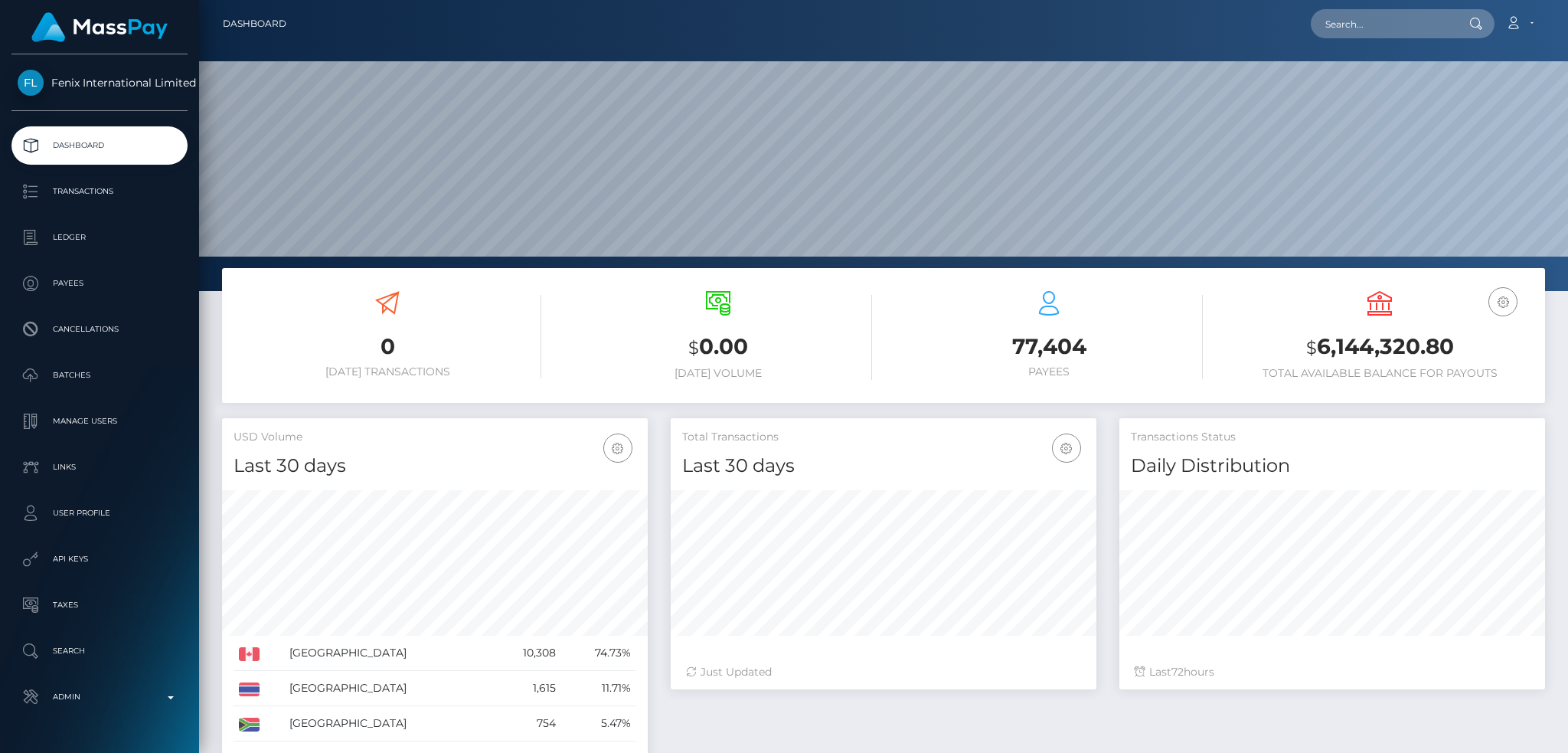
scroll to position [272, 425]
click at [1404, 31] on input "text" at bounding box center [1383, 23] width 144 height 29
paste input "230719a0-ba3c-4277-8428-311c7df42c3f"
type input "230719a0-ba3c-4277-8428-311c7df42c3f"
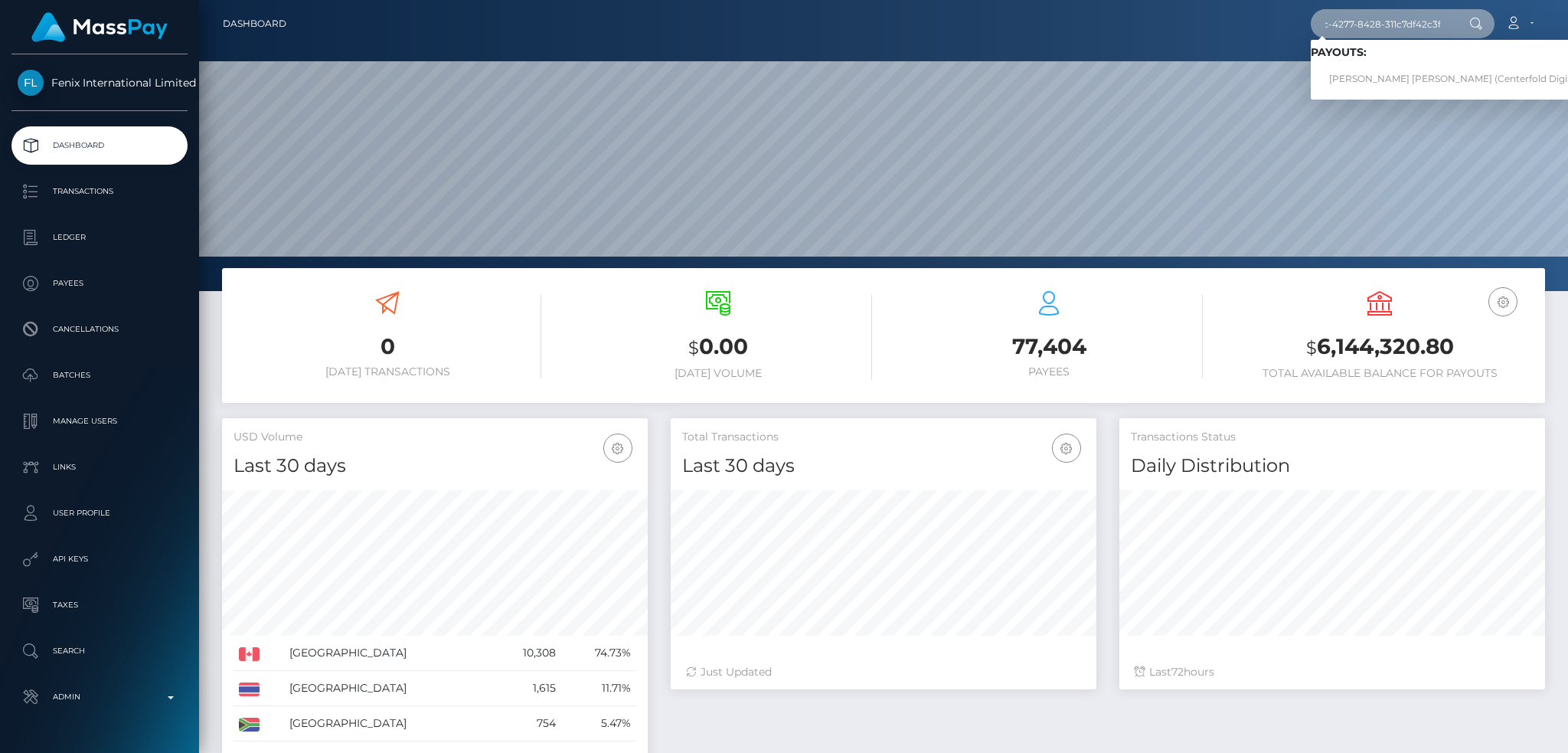
scroll to position [0, 0]
click at [1376, 82] on link "Jessica Oliveira Magalhaes (Centerfold Digital Inc - )" at bounding box center [1468, 79] width 314 height 29
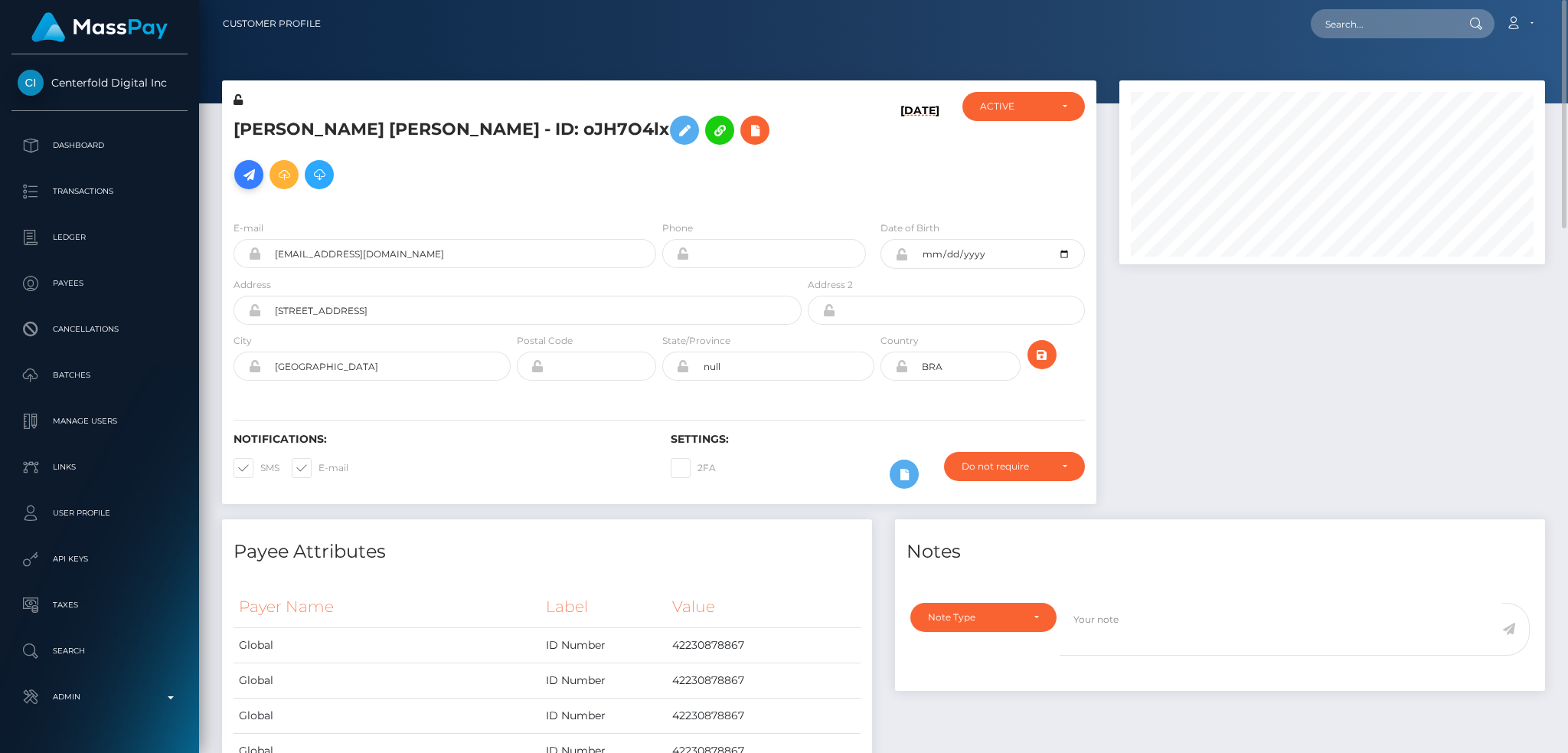
click at [258, 166] on icon at bounding box center [249, 175] width 18 height 19
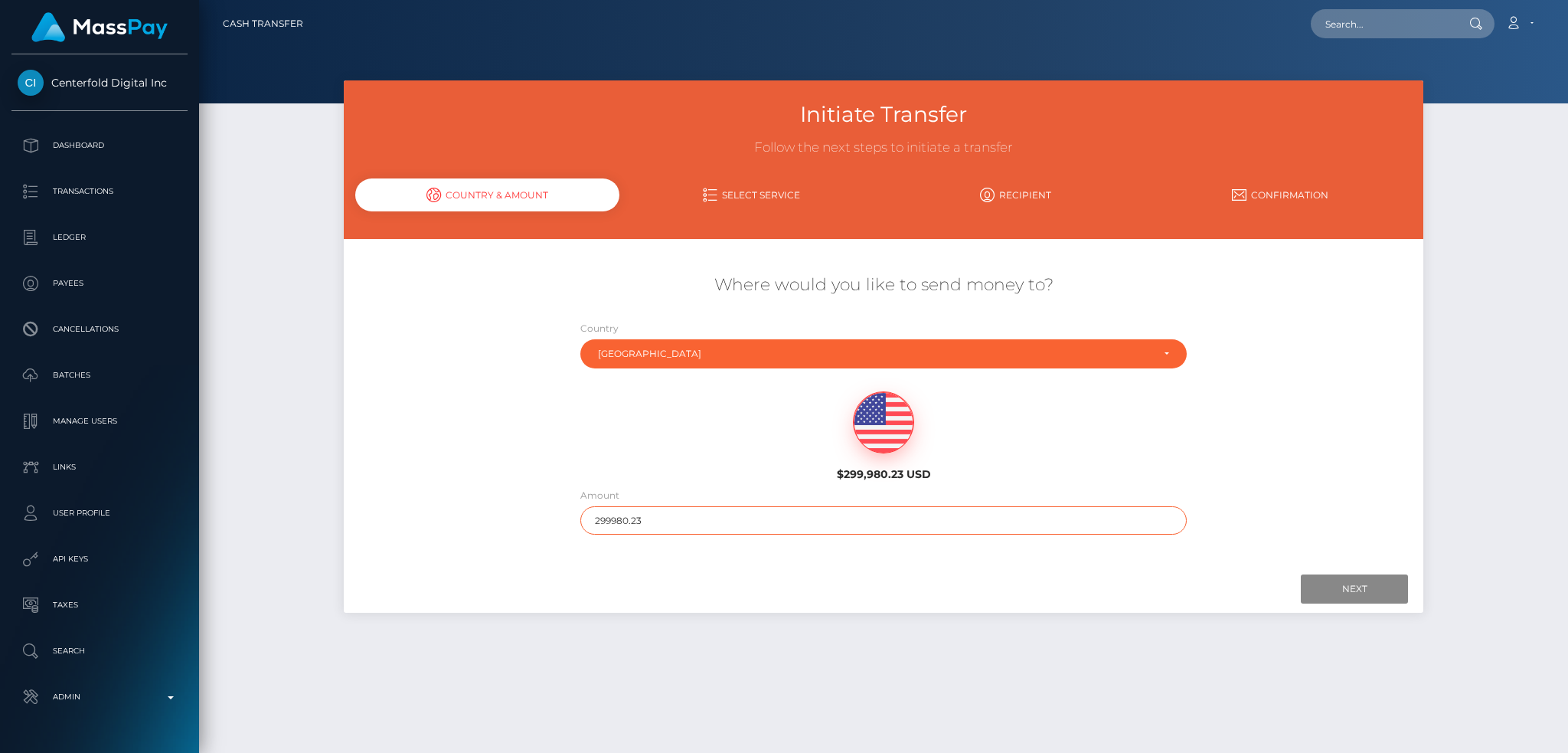
drag, startPoint x: 693, startPoint y: 515, endPoint x: 525, endPoint y: 515, distance: 168.0
click at [525, 515] on div "Where would you like to send money to? Country Abkhazia [GEOGRAPHIC_DATA] [GEOG…" at bounding box center [884, 403] width 1080 height 277
type input "200"
click at [1352, 598] on input "Next" at bounding box center [1354, 588] width 107 height 29
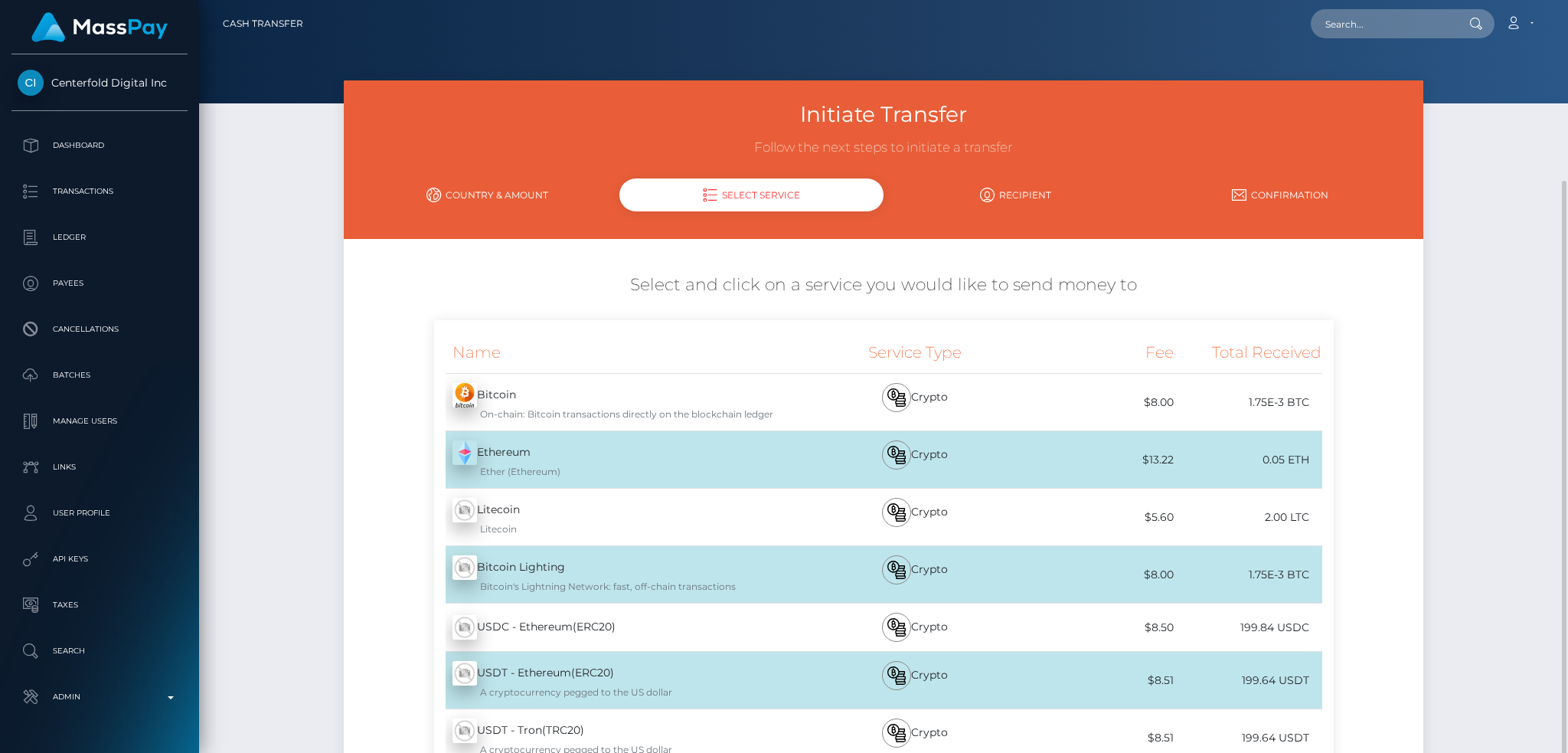
scroll to position [217, 0]
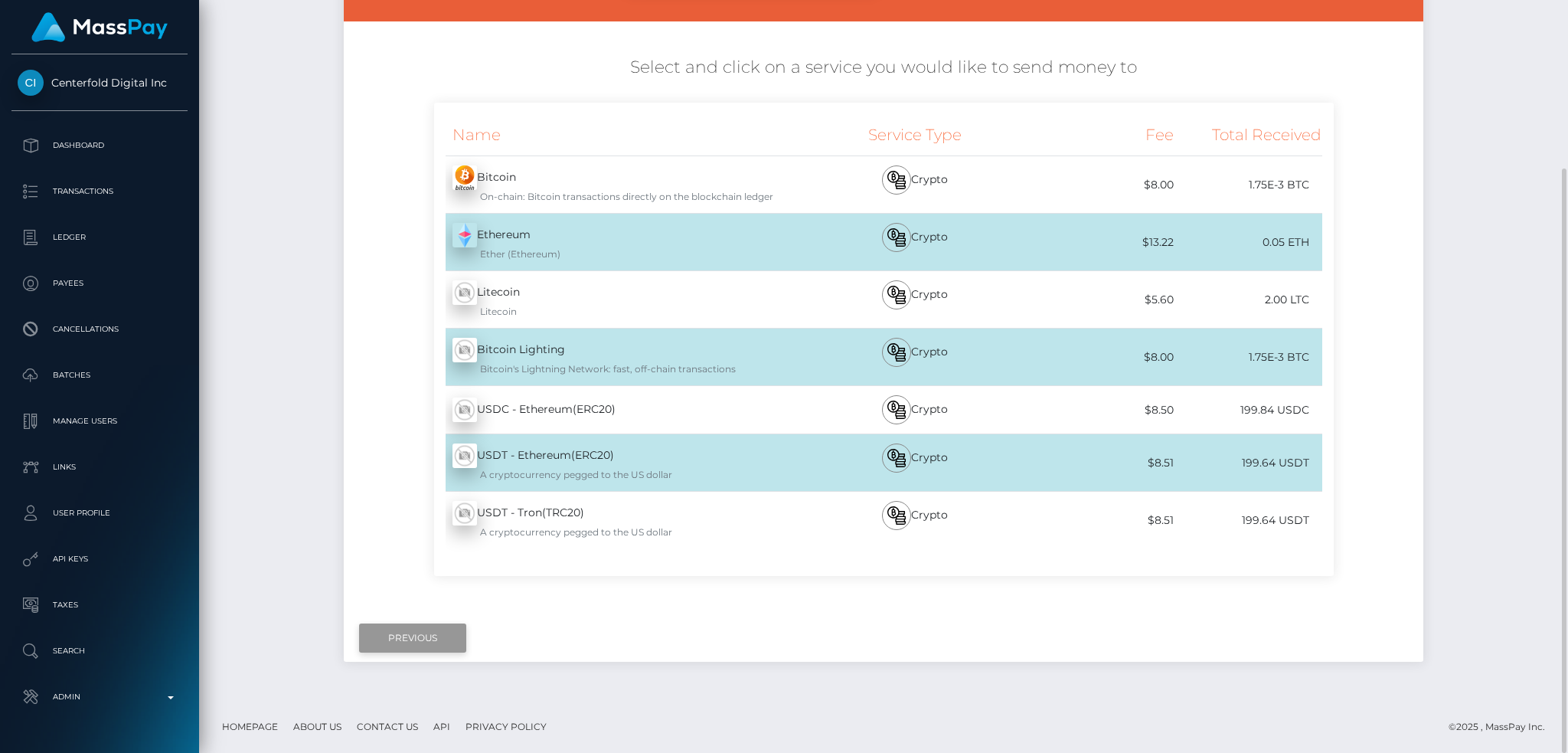
click at [401, 640] on input "Previous" at bounding box center [412, 637] width 107 height 29
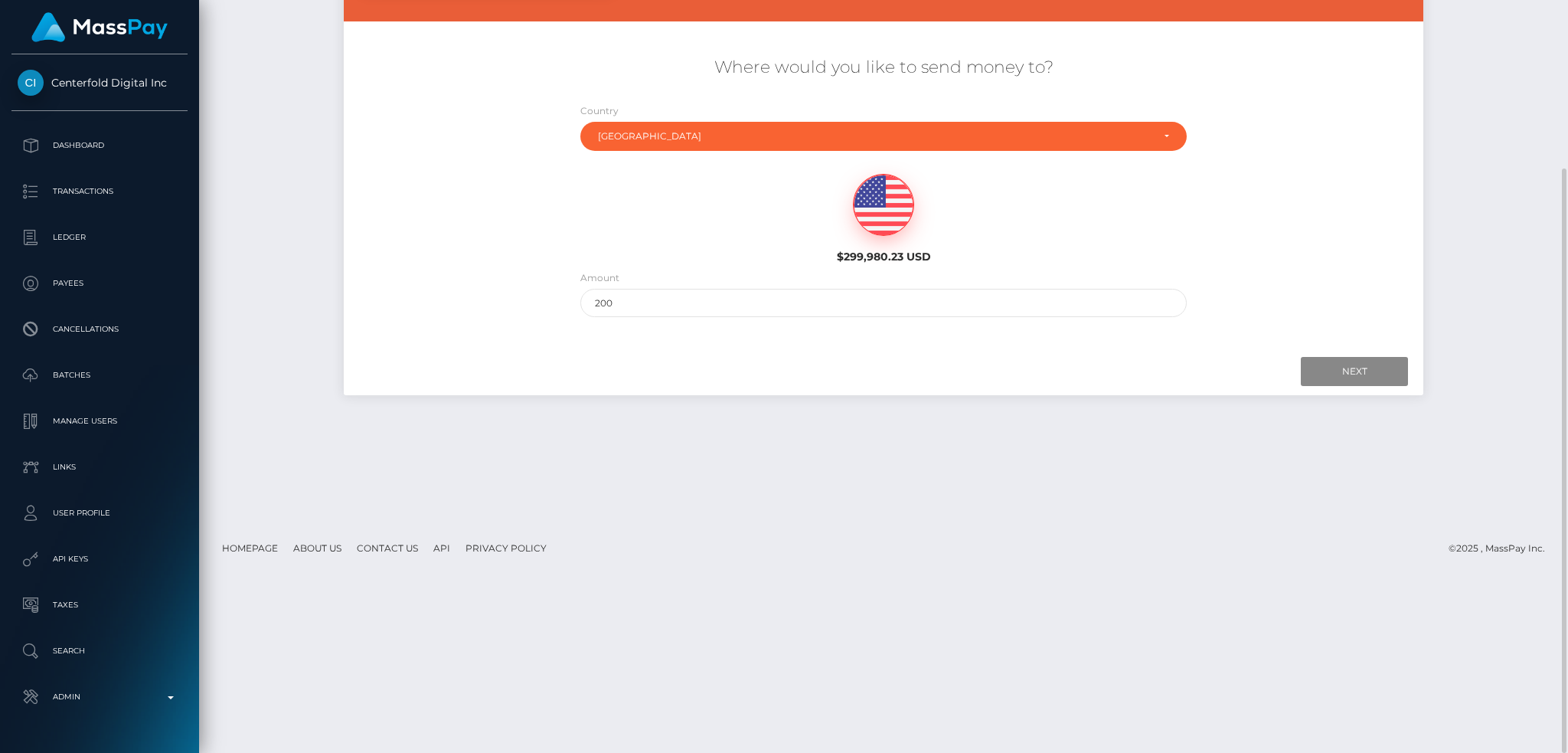
scroll to position [0, 0]
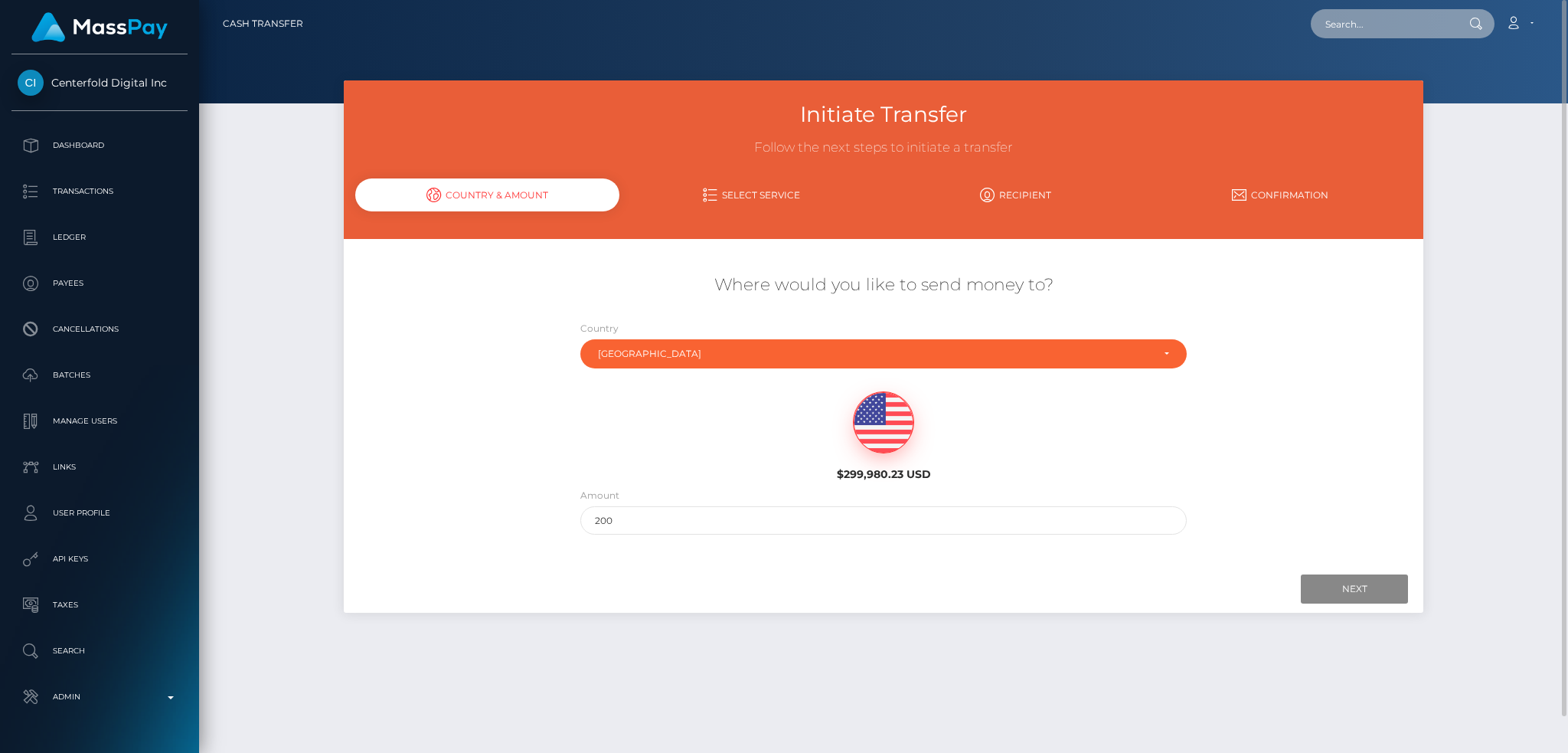
click at [1410, 17] on input "text" at bounding box center [1383, 23] width 144 height 29
paste input "[EMAIL_ADDRESS][DOMAIN_NAME]"
type input "[EMAIL_ADDRESS][DOMAIN_NAME]"
click at [1365, 76] on link "Chirle Oreano Anderson" at bounding box center [1372, 79] width 123 height 29
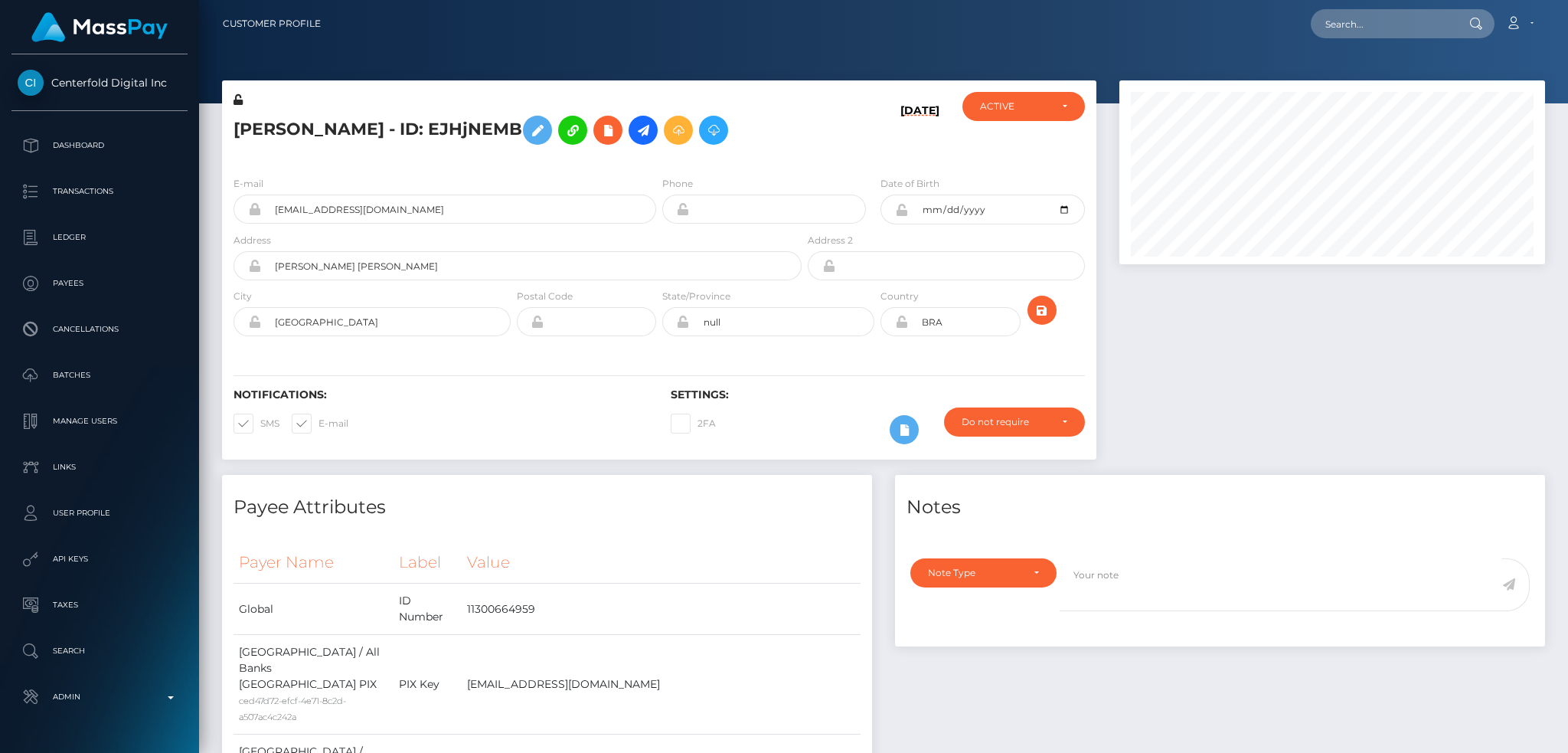
scroll to position [184, 425]
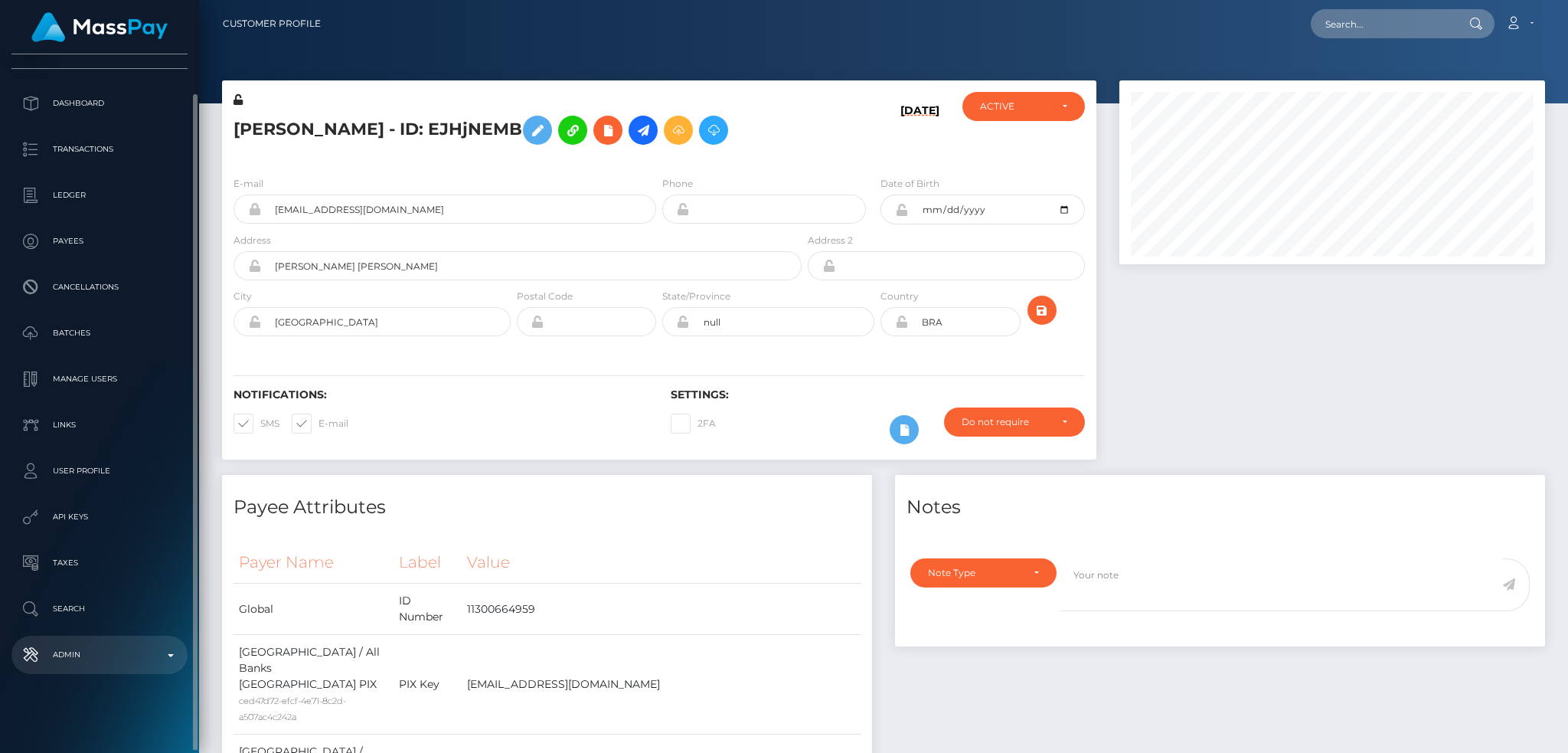
click at [135, 636] on link "Admin" at bounding box center [99, 654] width 176 height 38
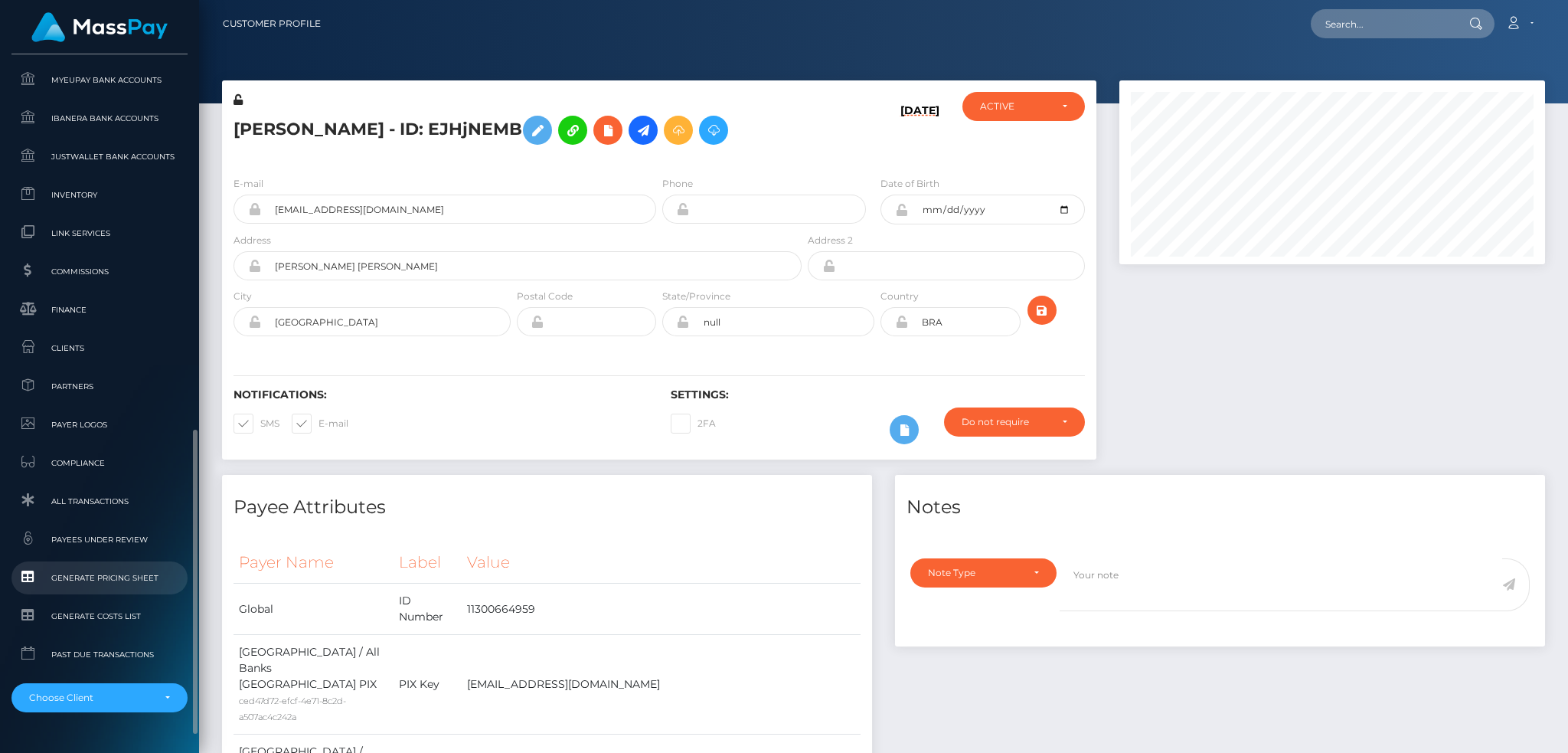
scroll to position [898, 0]
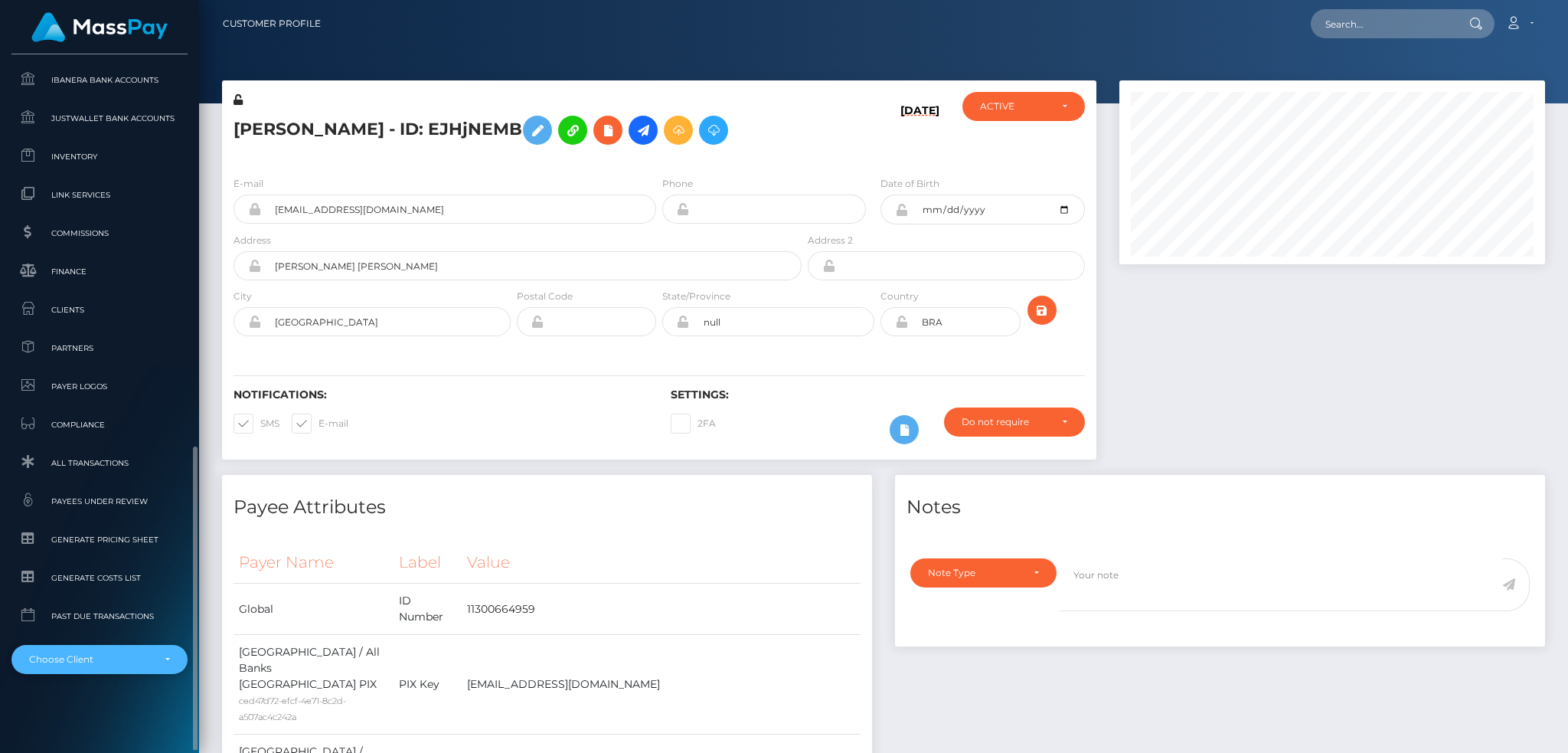
click at [115, 654] on div "Choose Client" at bounding box center [90, 660] width 123 height 12
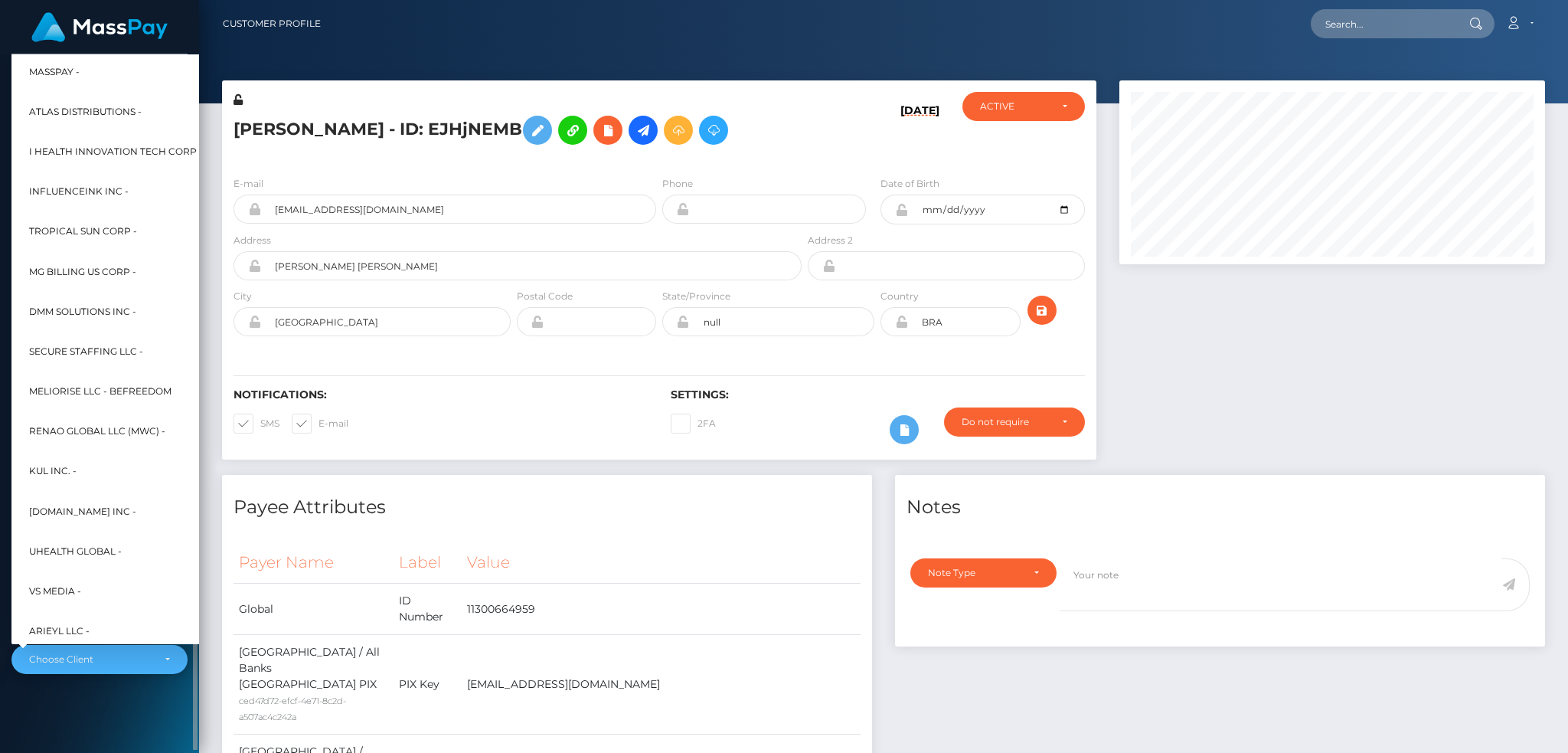
scroll to position [615, 0]
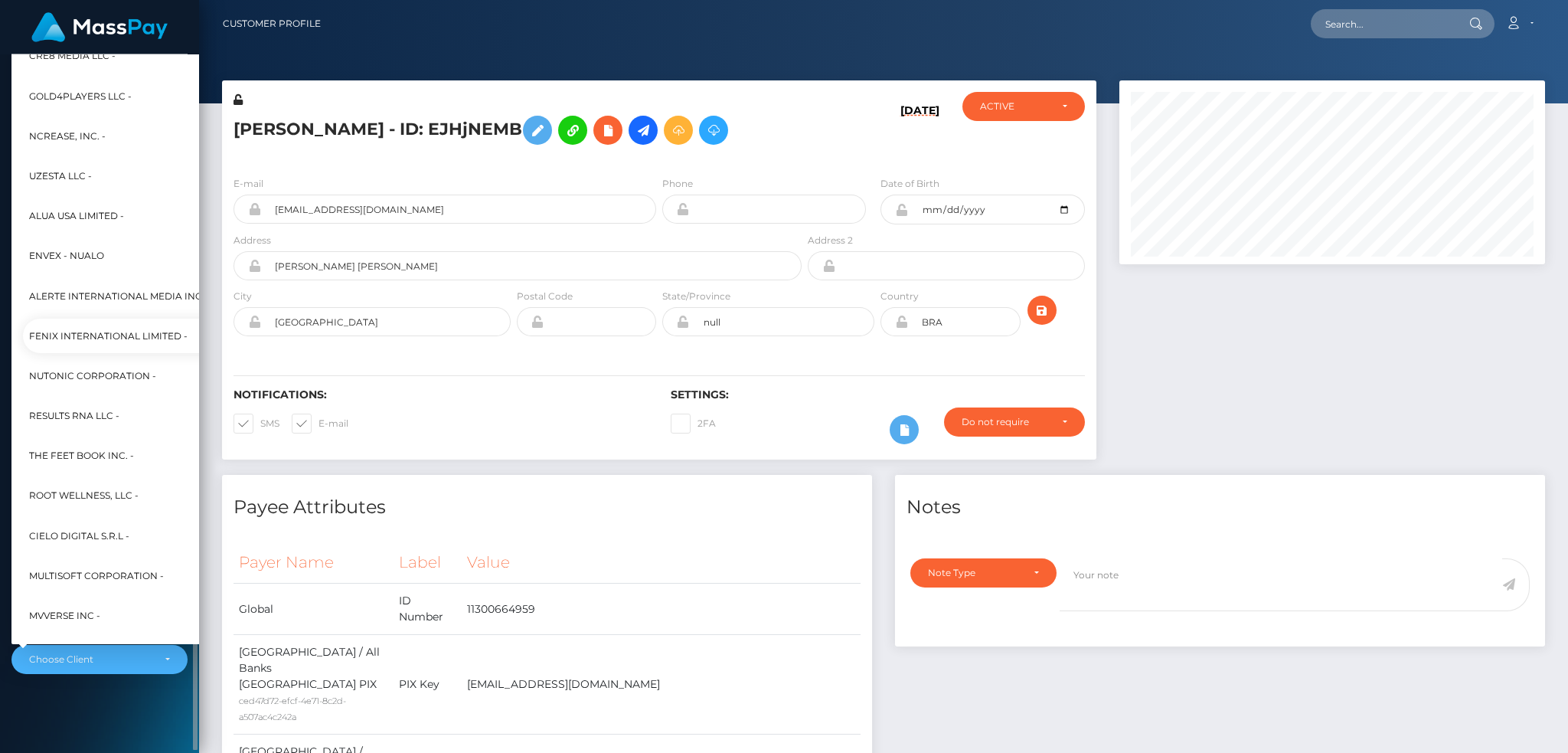
click at [124, 337] on span "Fenix International Limited -" at bounding box center [107, 337] width 158 height 20
select select "26"
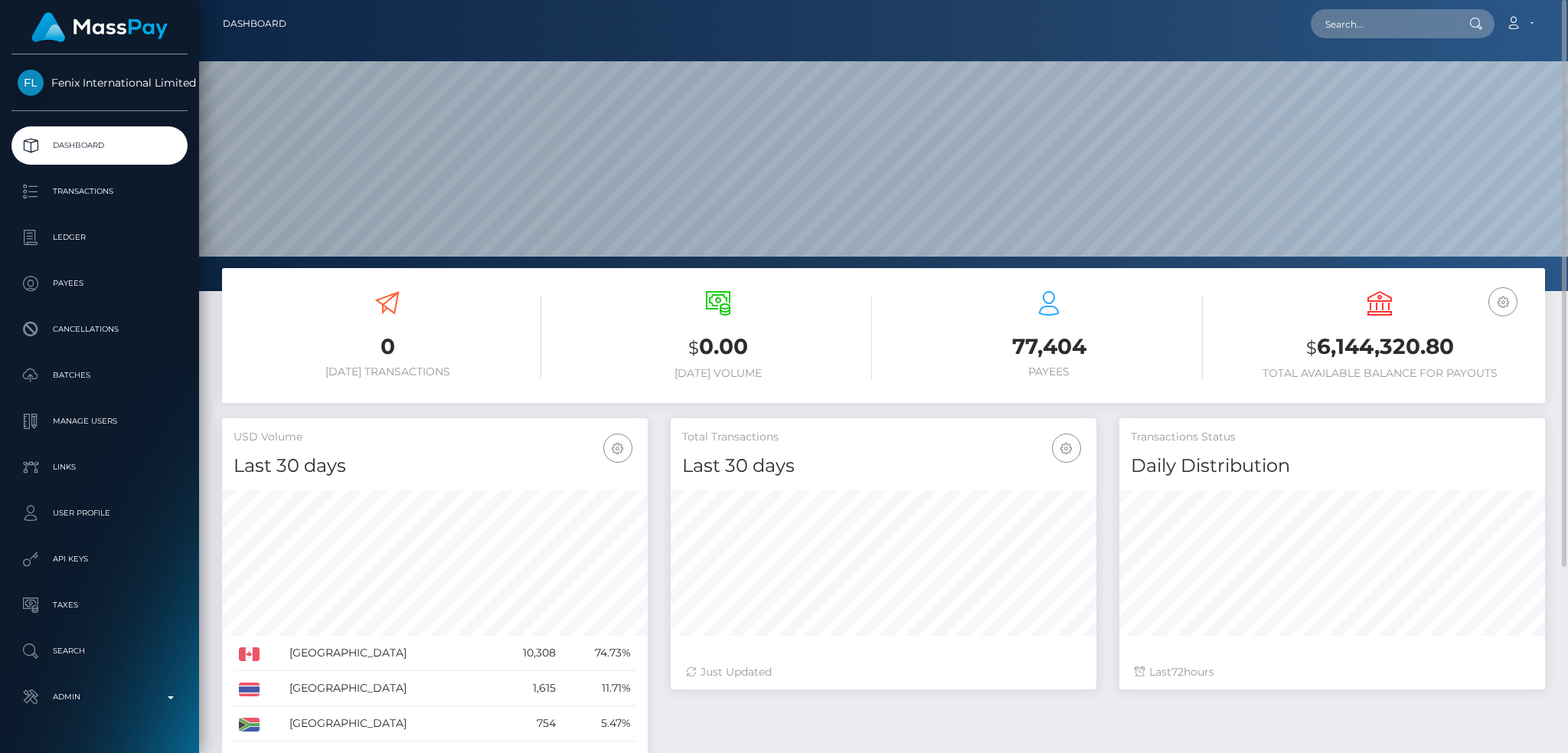
scroll to position [272, 425]
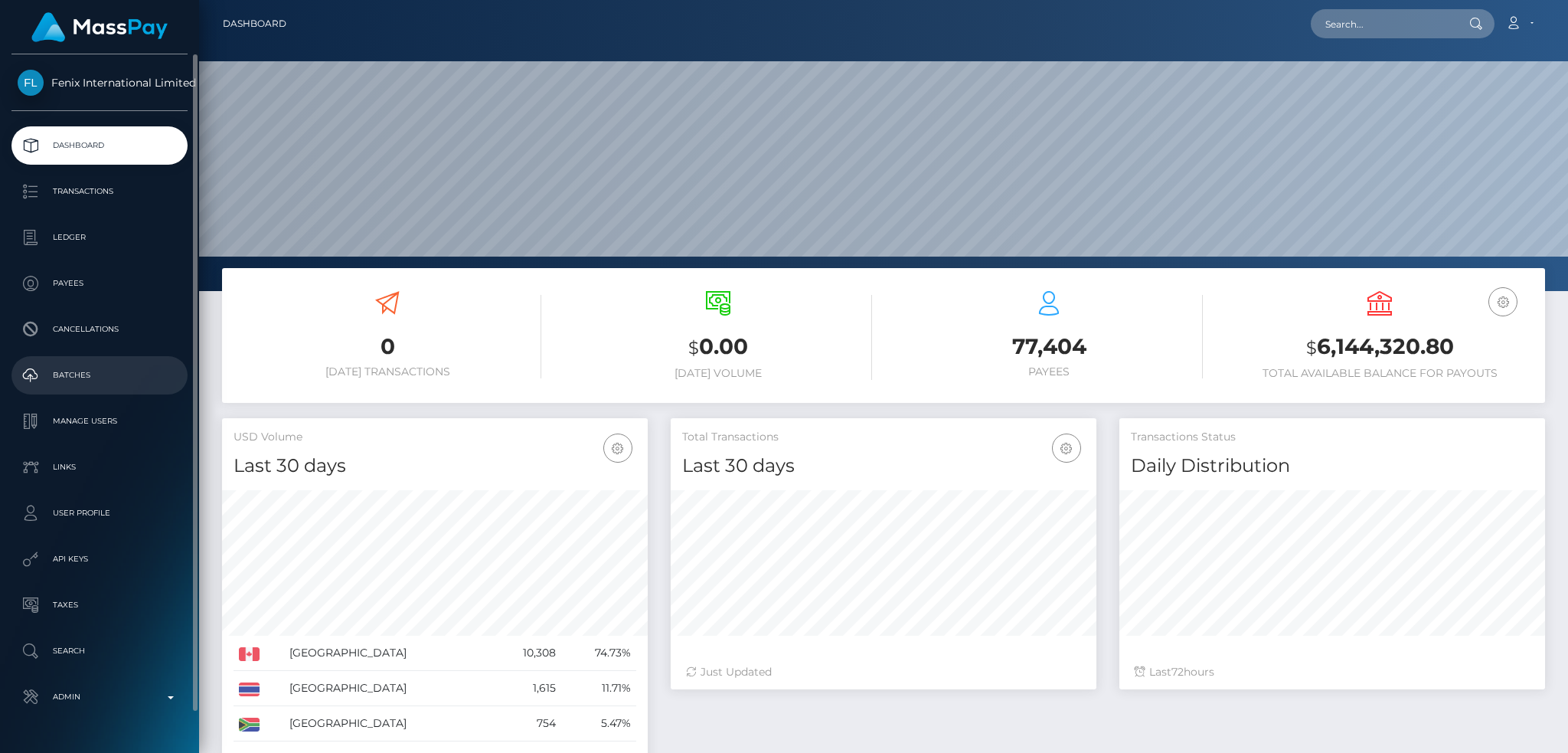
click at [116, 387] on link "Batches" at bounding box center [99, 375] width 176 height 38
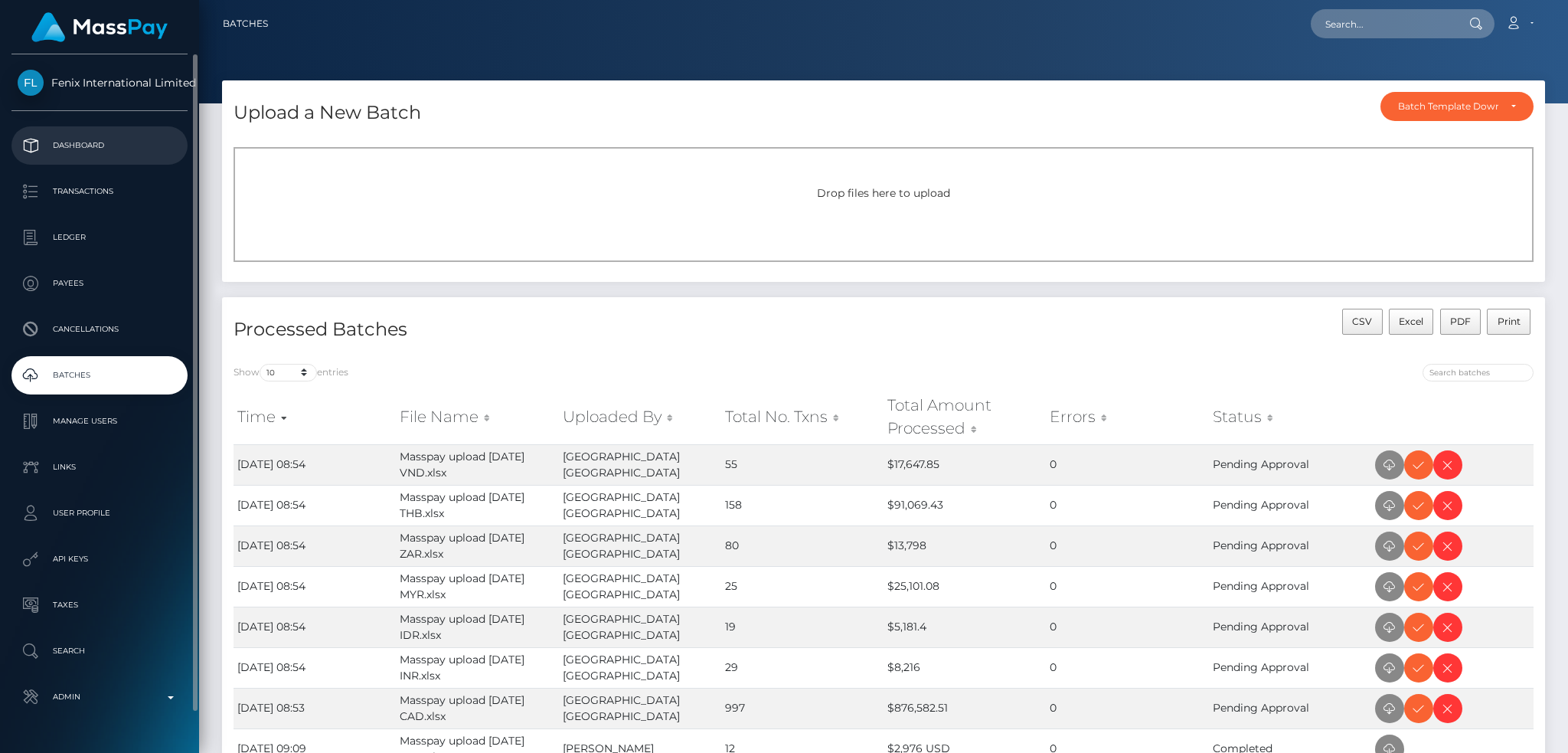
click at [115, 142] on p "Dashboard" at bounding box center [99, 145] width 164 height 23
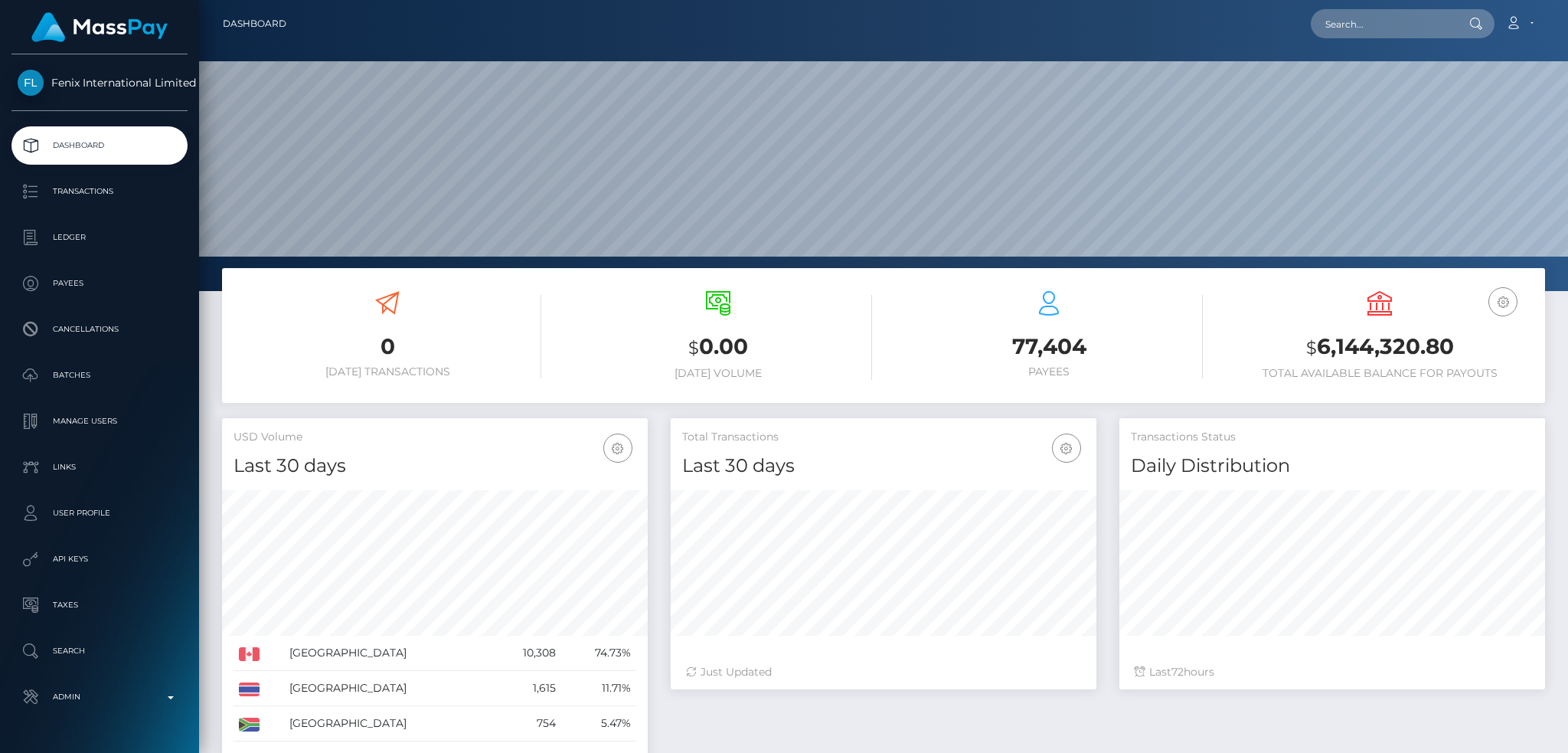
scroll to position [272, 425]
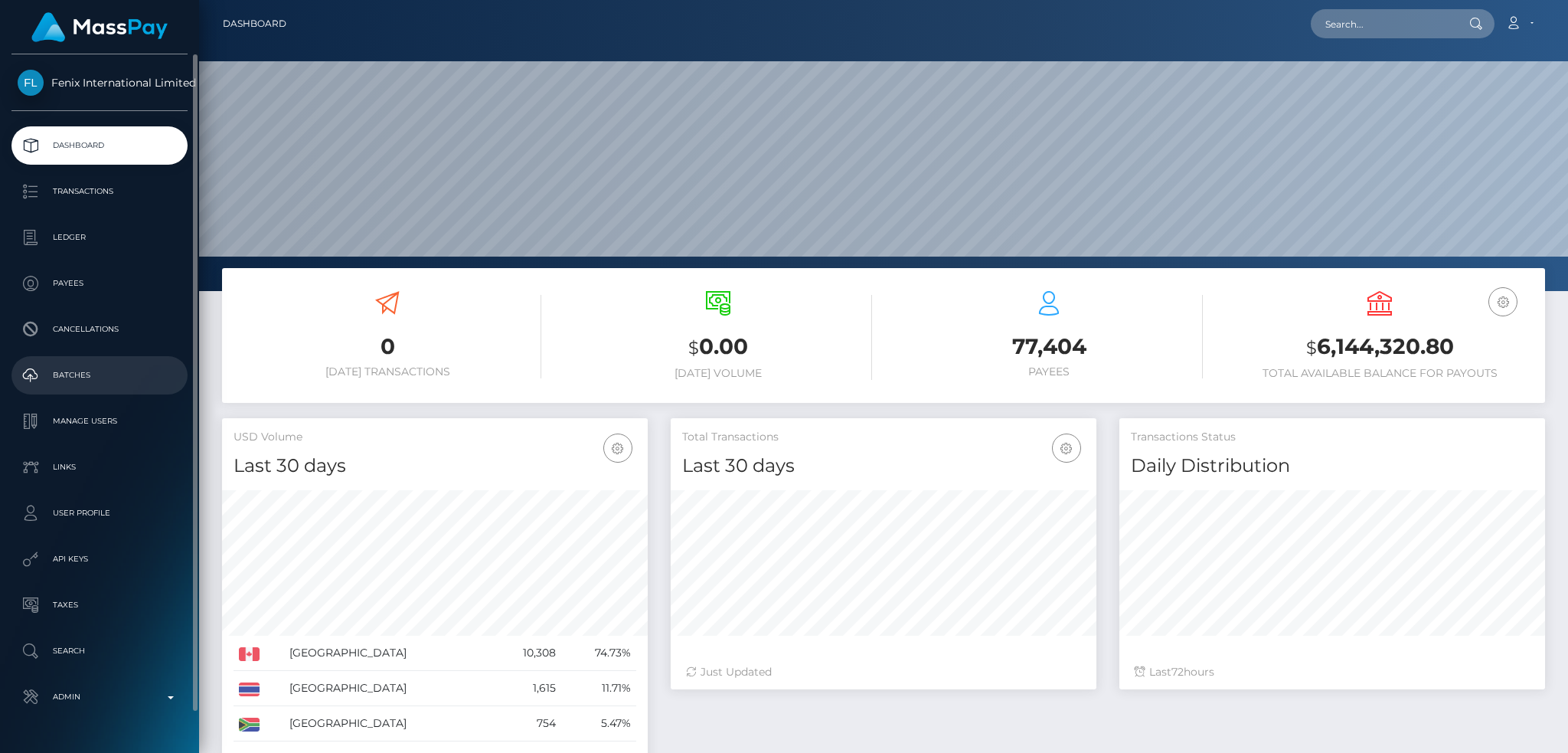
click at [109, 374] on p "Batches" at bounding box center [99, 375] width 164 height 23
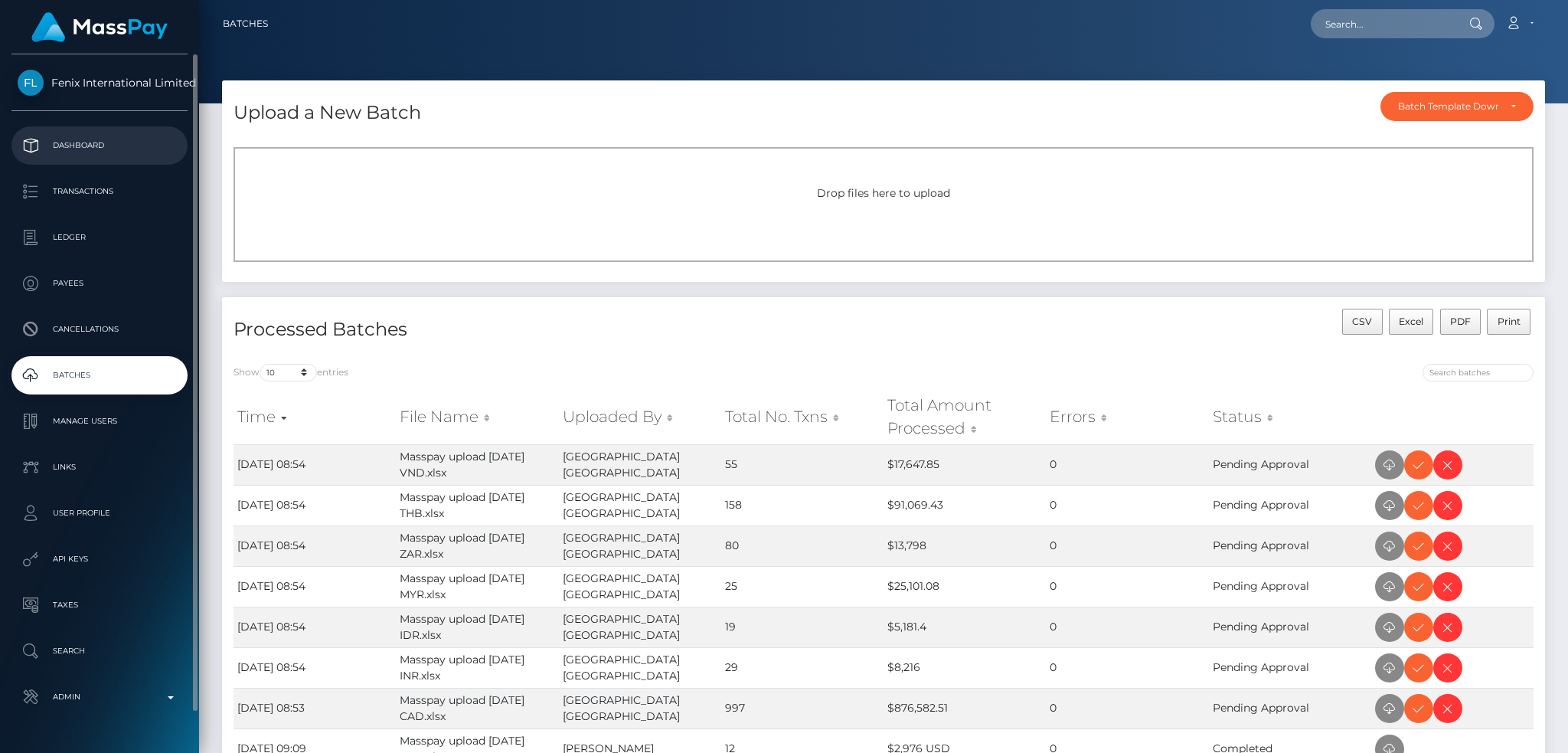
click at [127, 152] on p "Dashboard" at bounding box center [99, 145] width 164 height 23
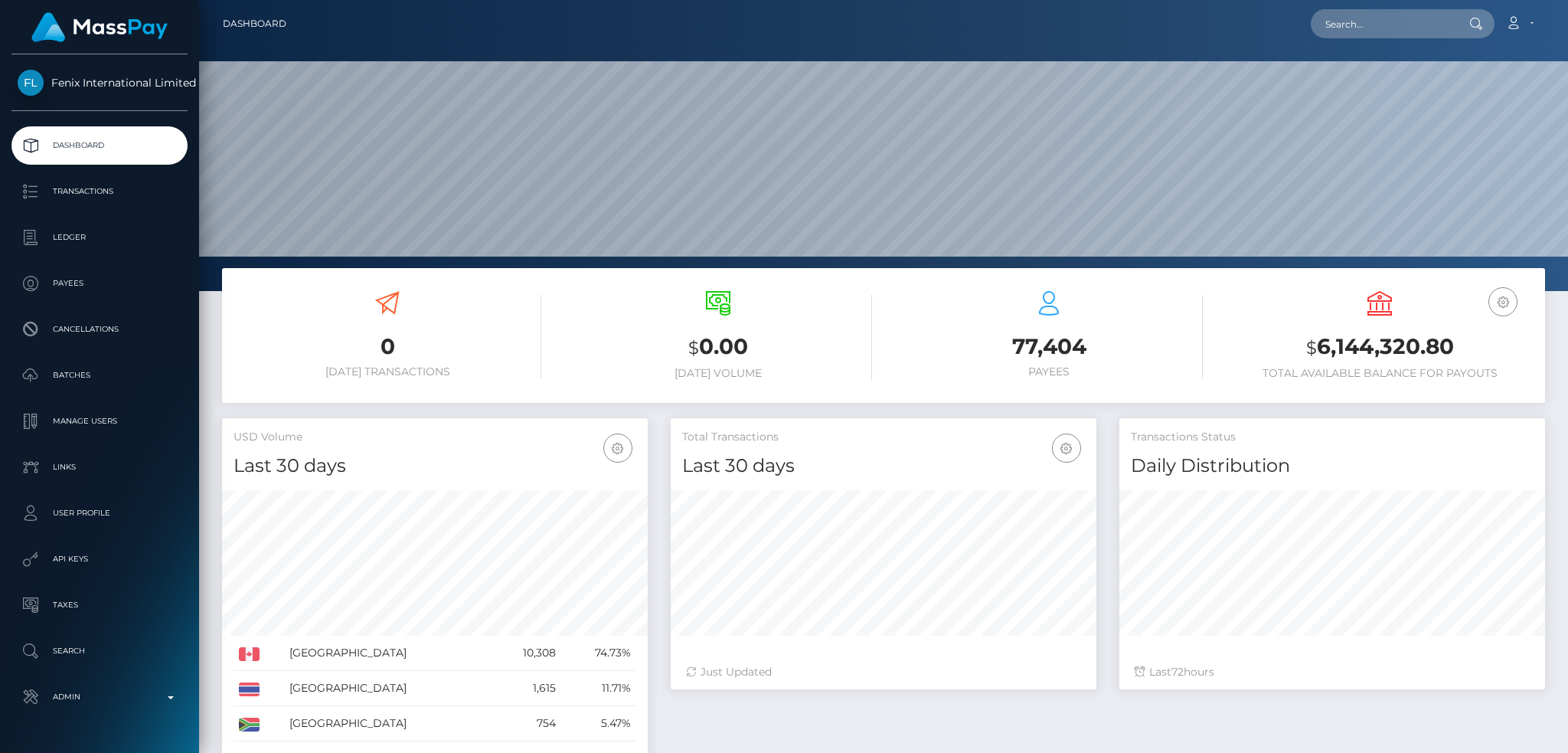
scroll to position [272, 425]
click at [1360, 28] on input "text" at bounding box center [1383, 23] width 144 height 29
paste input "169dc5009f744e9da6d260d3772d2410"
type input "169dc5009f744e9da6d260d3772d2410"
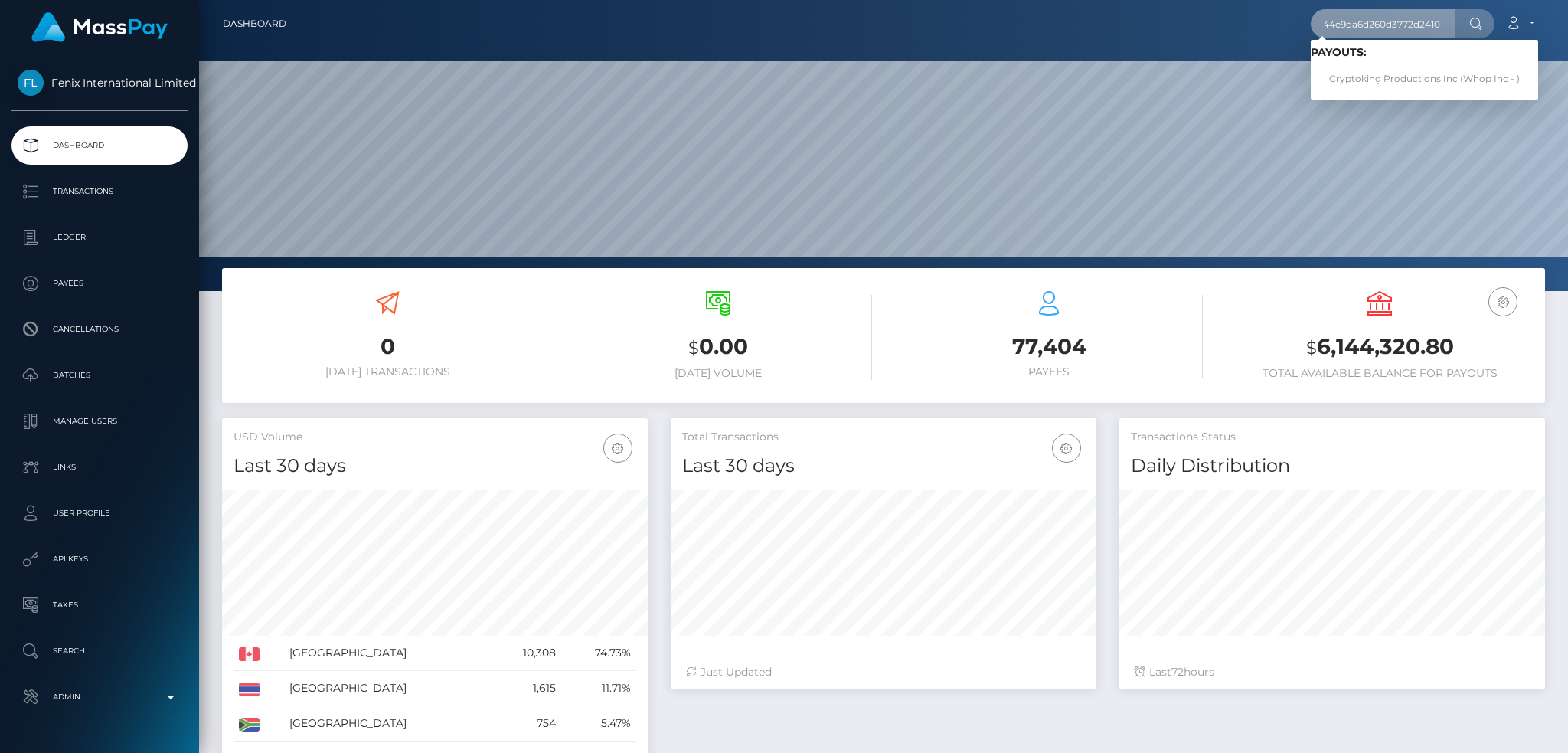
scroll to position [0, 0]
click at [1361, 74] on link "Cryptoking Productions Inc (Whop Inc - )" at bounding box center [1425, 79] width 227 height 29
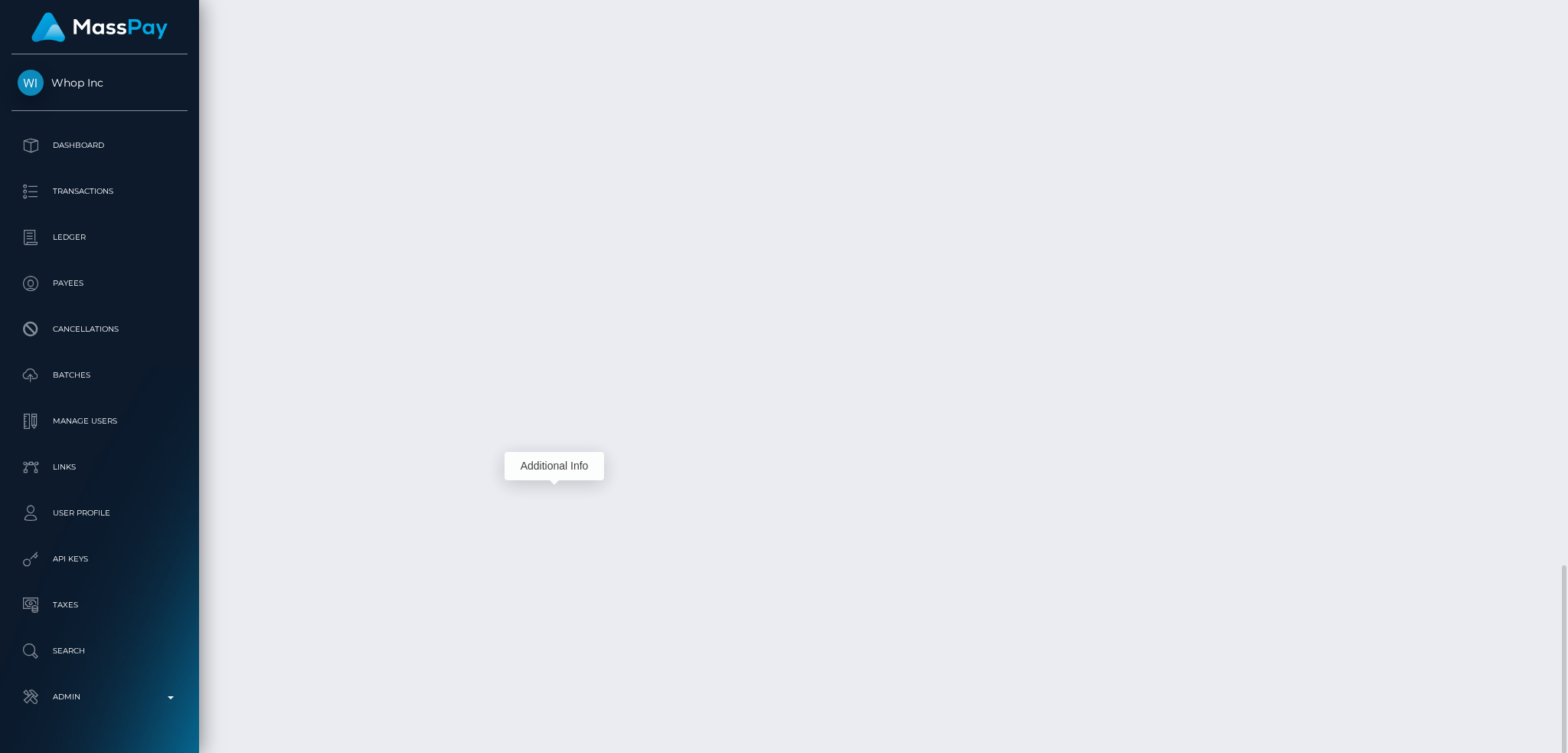
scroll to position [184, 425]
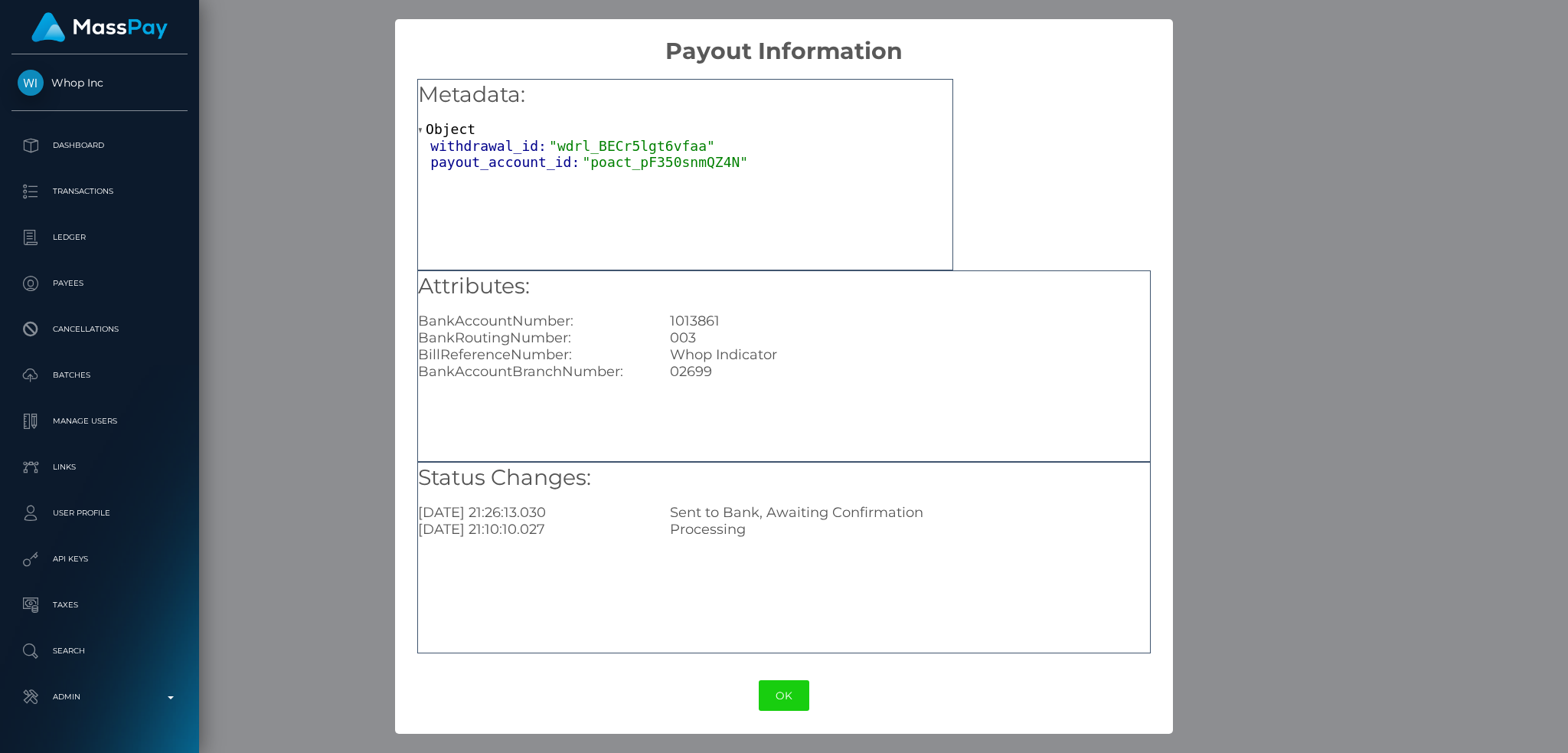
click at [700, 319] on div "1013861" at bounding box center [910, 321] width 503 height 17
copy div "1013861"
click at [680, 341] on div "003" at bounding box center [910, 338] width 503 height 17
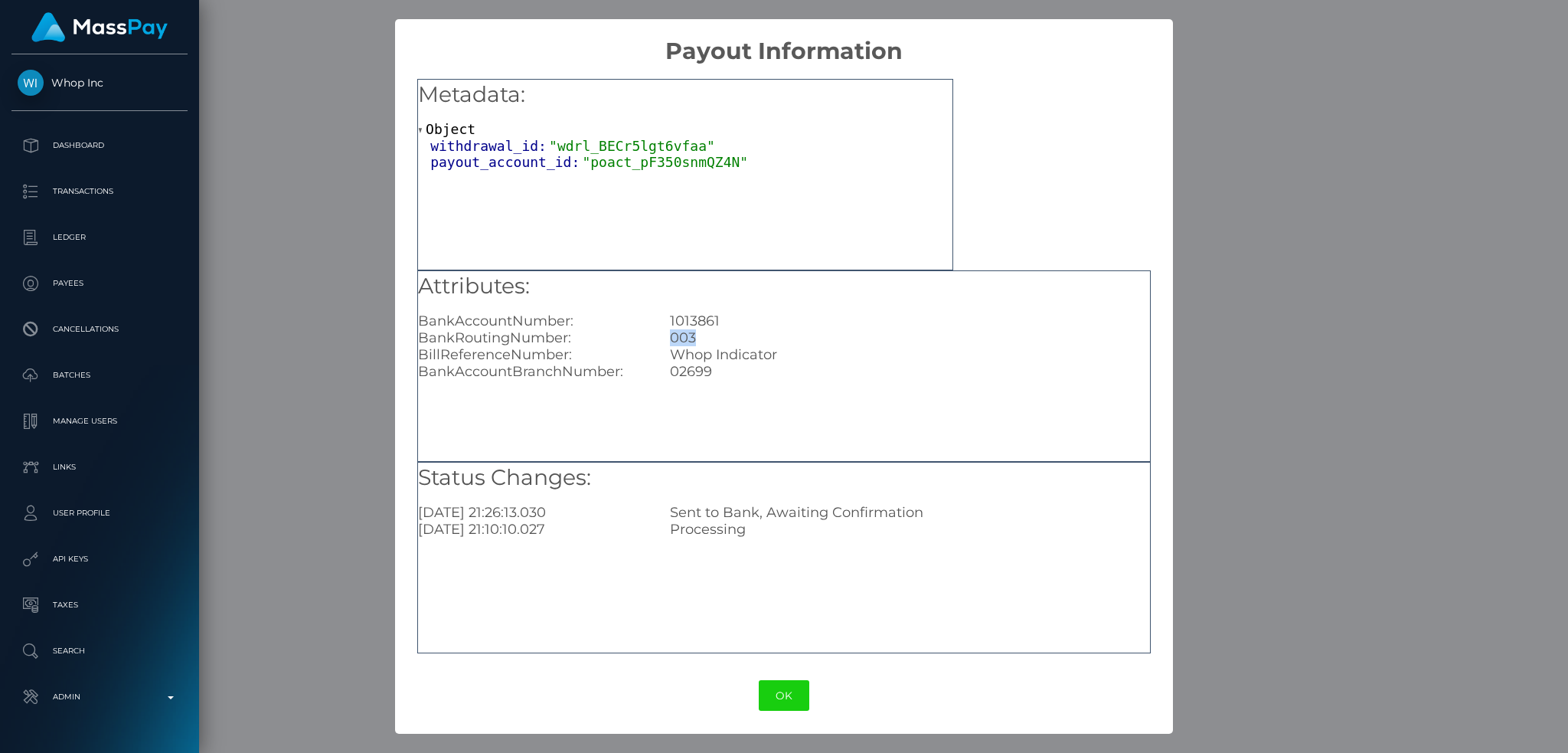
copy div "003"
click at [695, 365] on div "02699" at bounding box center [910, 372] width 503 height 17
copy div "02699"
click at [1279, 321] on div "× Payout Information Metadata: Object withdrawal_id: "wdrl_BECr5lgt6vfaa" payou…" at bounding box center [784, 376] width 1568 height 753
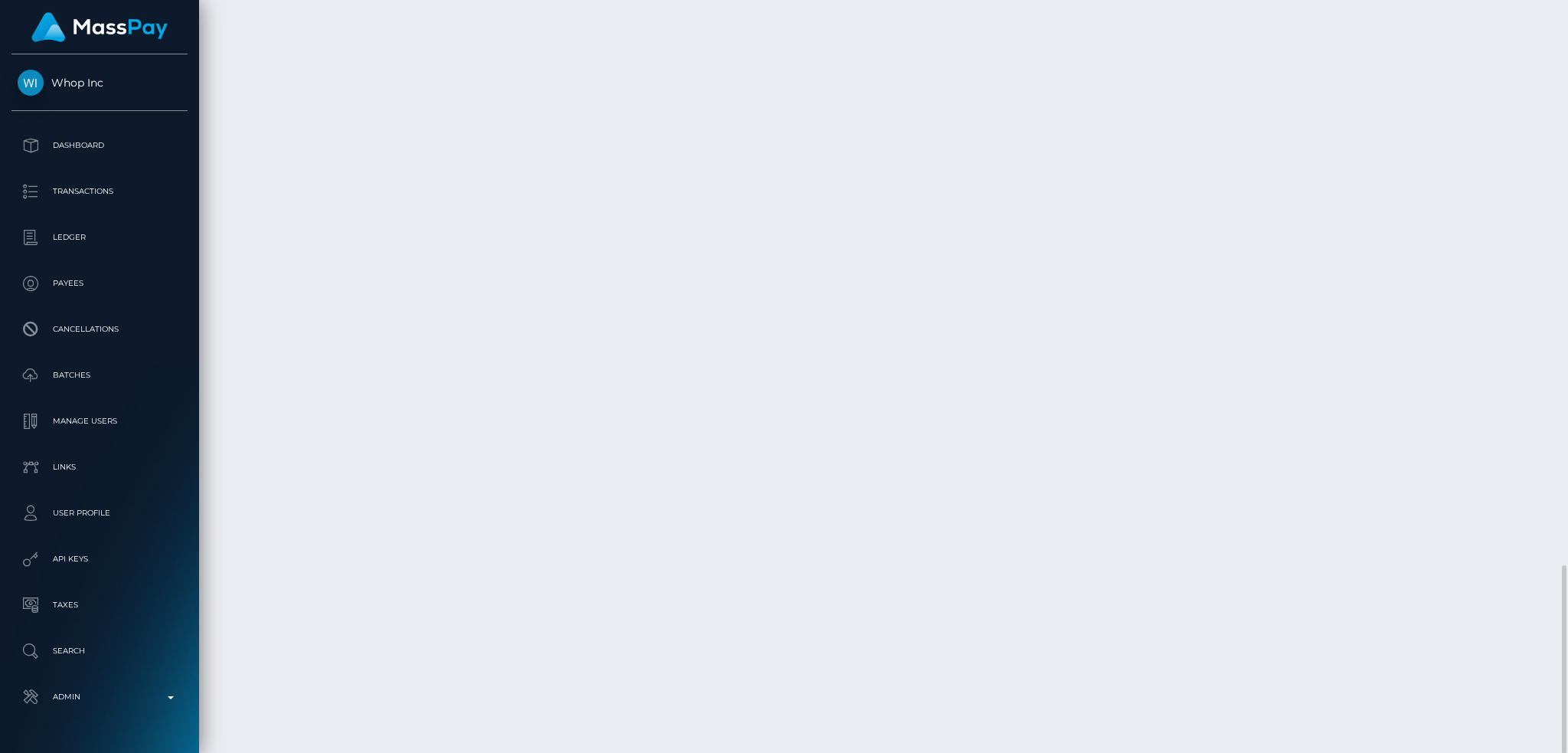
copy td "28,157.38 USD"
drag, startPoint x: 1181, startPoint y: 488, endPoint x: 1252, endPoint y: 486, distance: 71.0
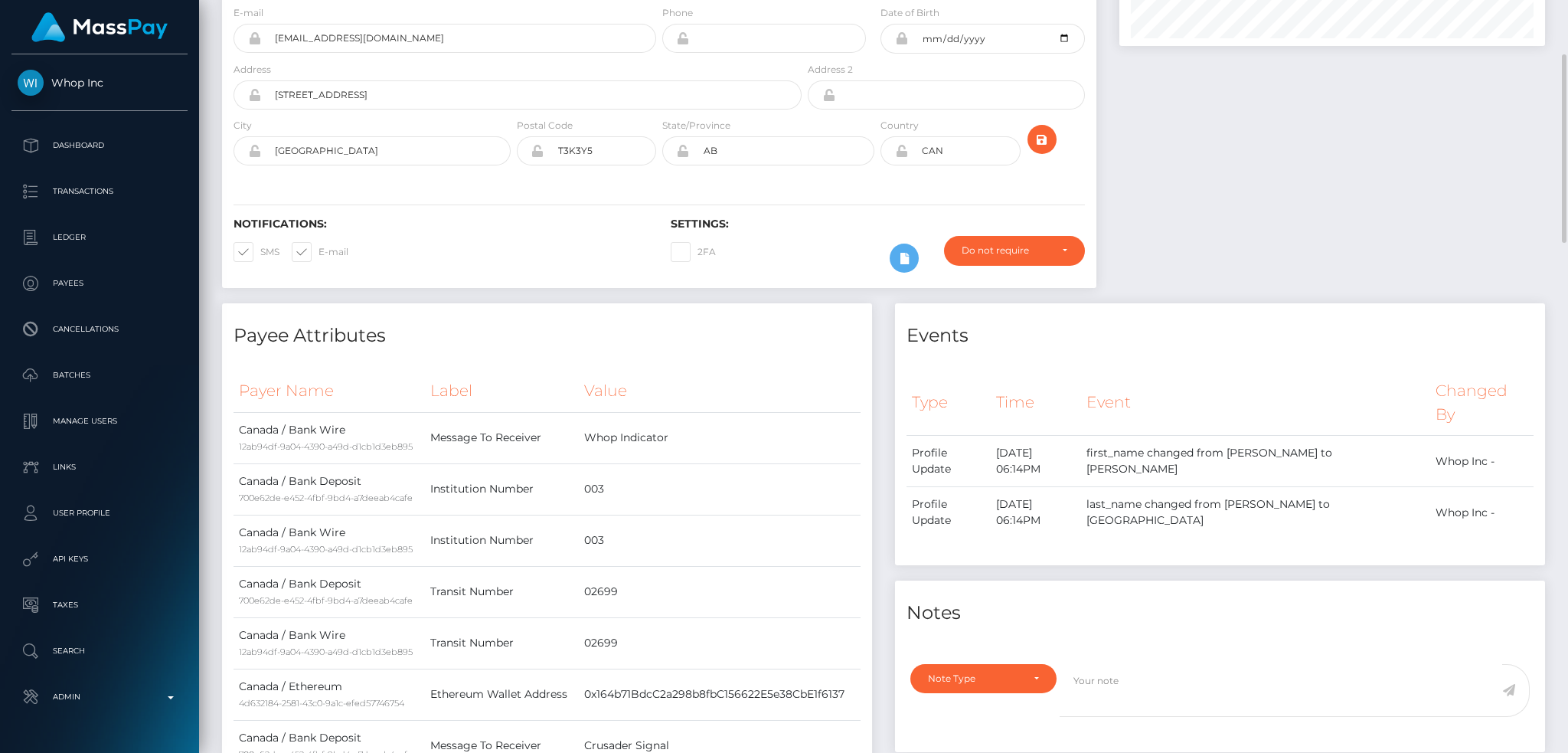
scroll to position [0, 0]
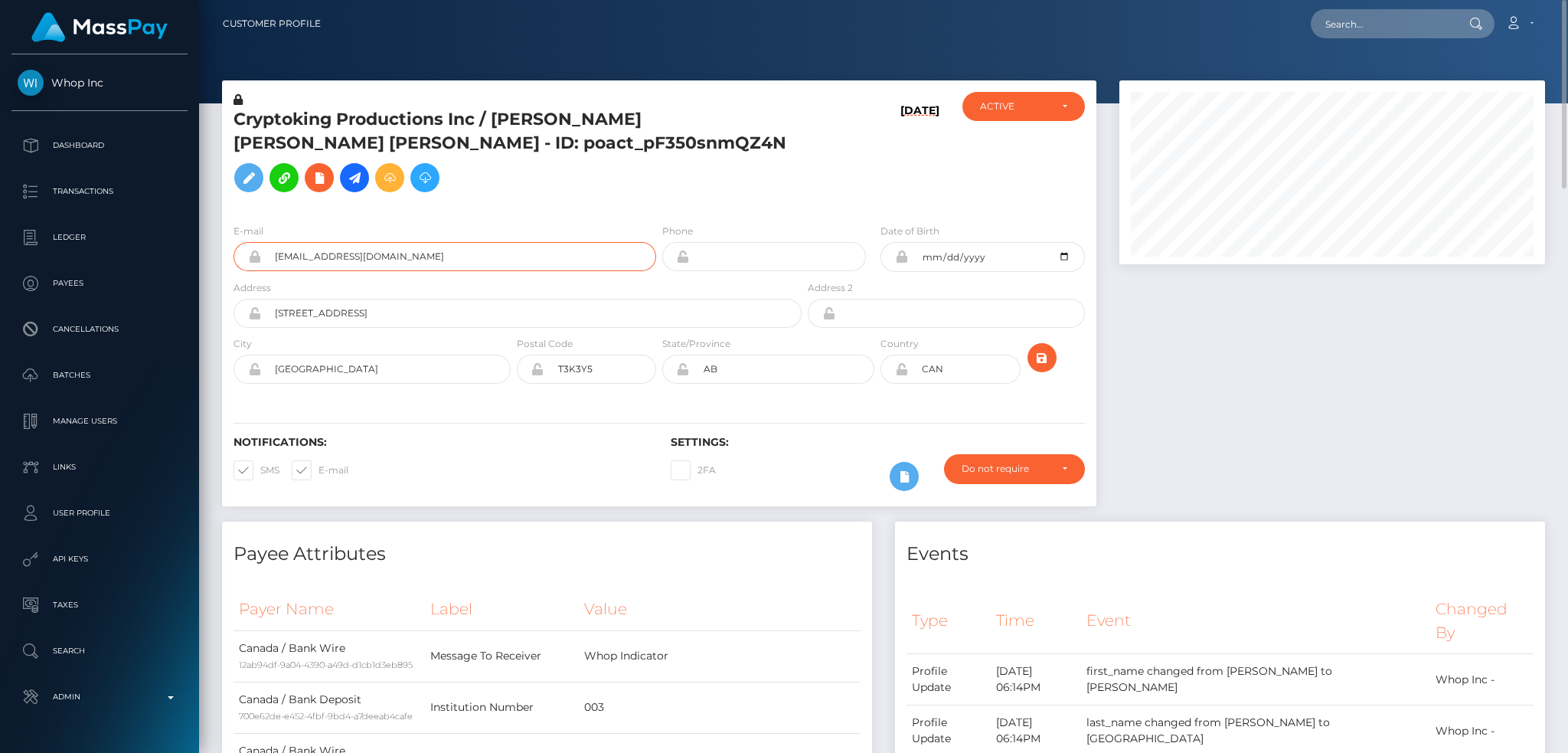
click at [520, 242] on input "levirietveld1+6a605215bc@gmail.com" at bounding box center [458, 256] width 395 height 29
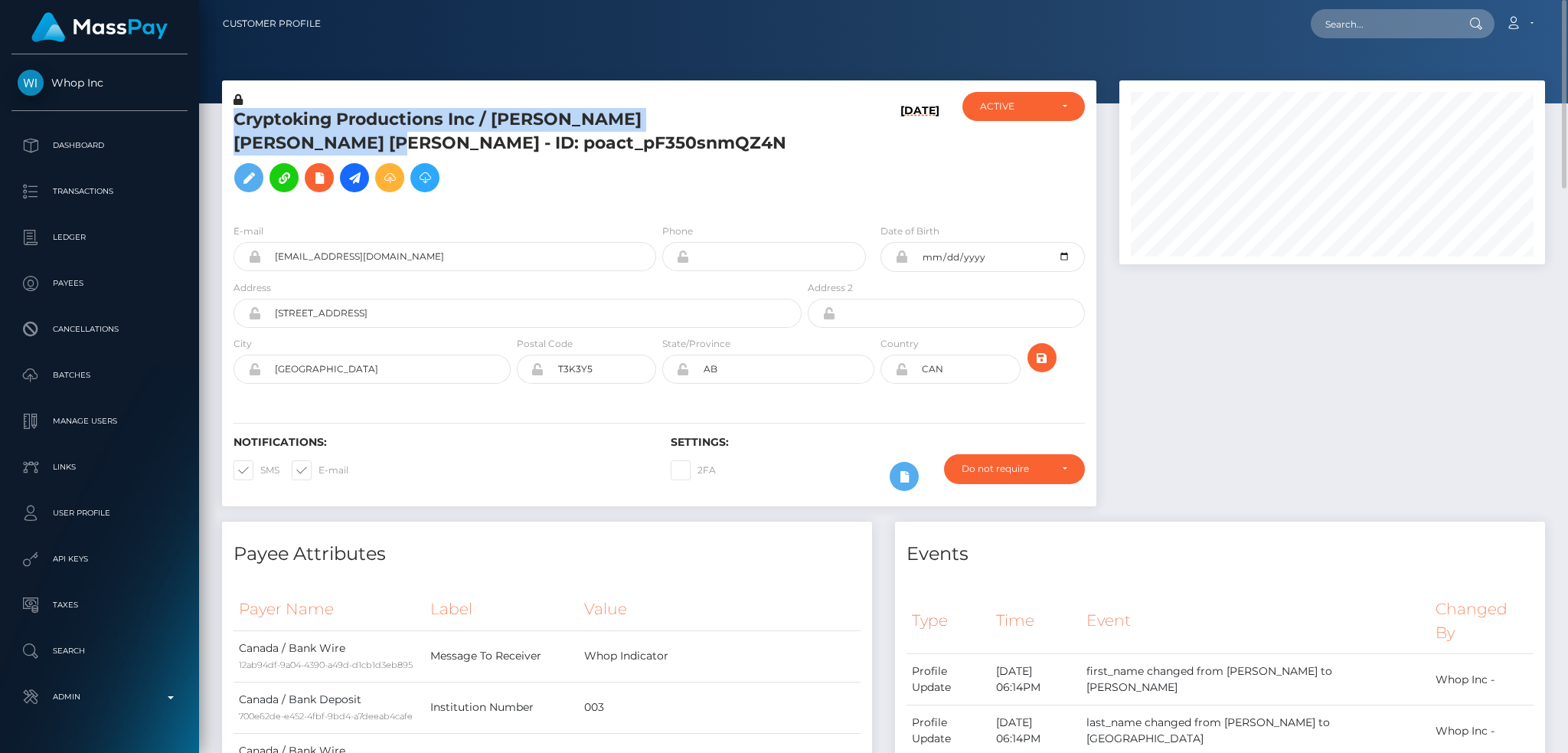
drag, startPoint x: 317, startPoint y: 150, endPoint x: 239, endPoint y: 123, distance: 82.5
click at [239, 123] on h5 "Cryptoking Productions Inc / LEVI ERICK HAZLEHURST RIETVELD - ID: poact_pF350sn…" at bounding box center [513, 154] width 559 height 92
copy h5 "Cryptoking Productions Inc / LEVI ERICK HAZLEHURST RIETVELD"
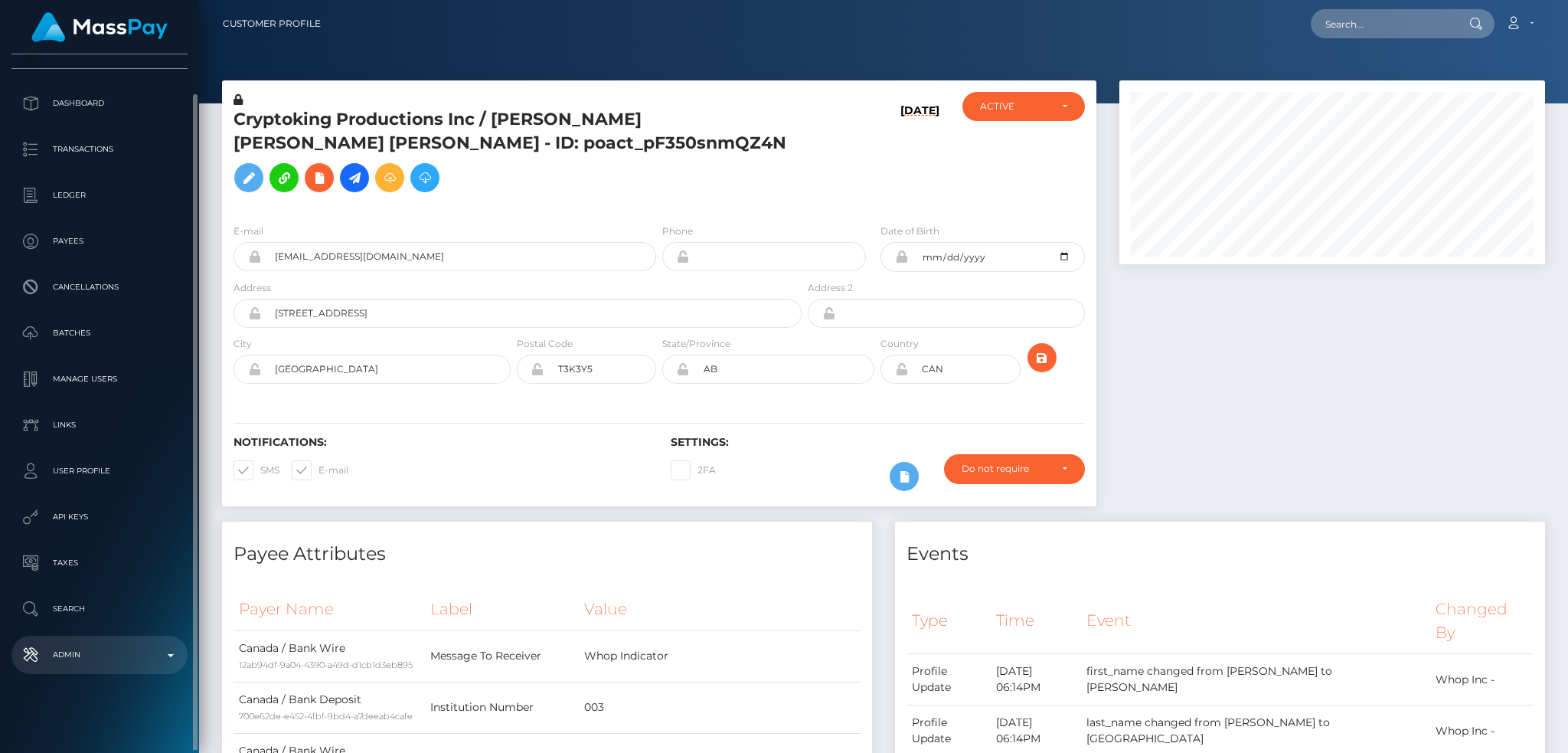
click at [138, 642] on link "Admin" at bounding box center [99, 654] width 176 height 38
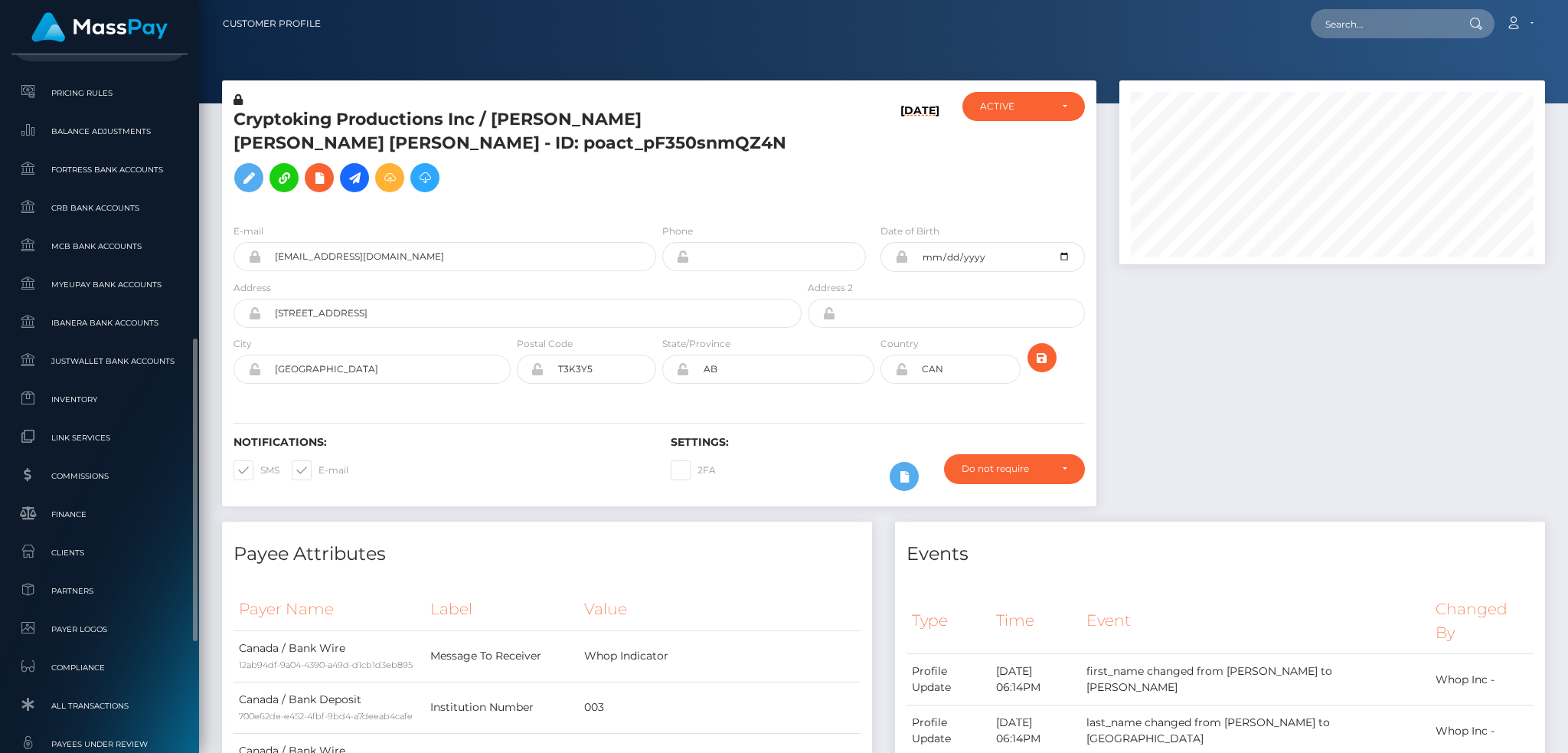
scroll to position [898, 0]
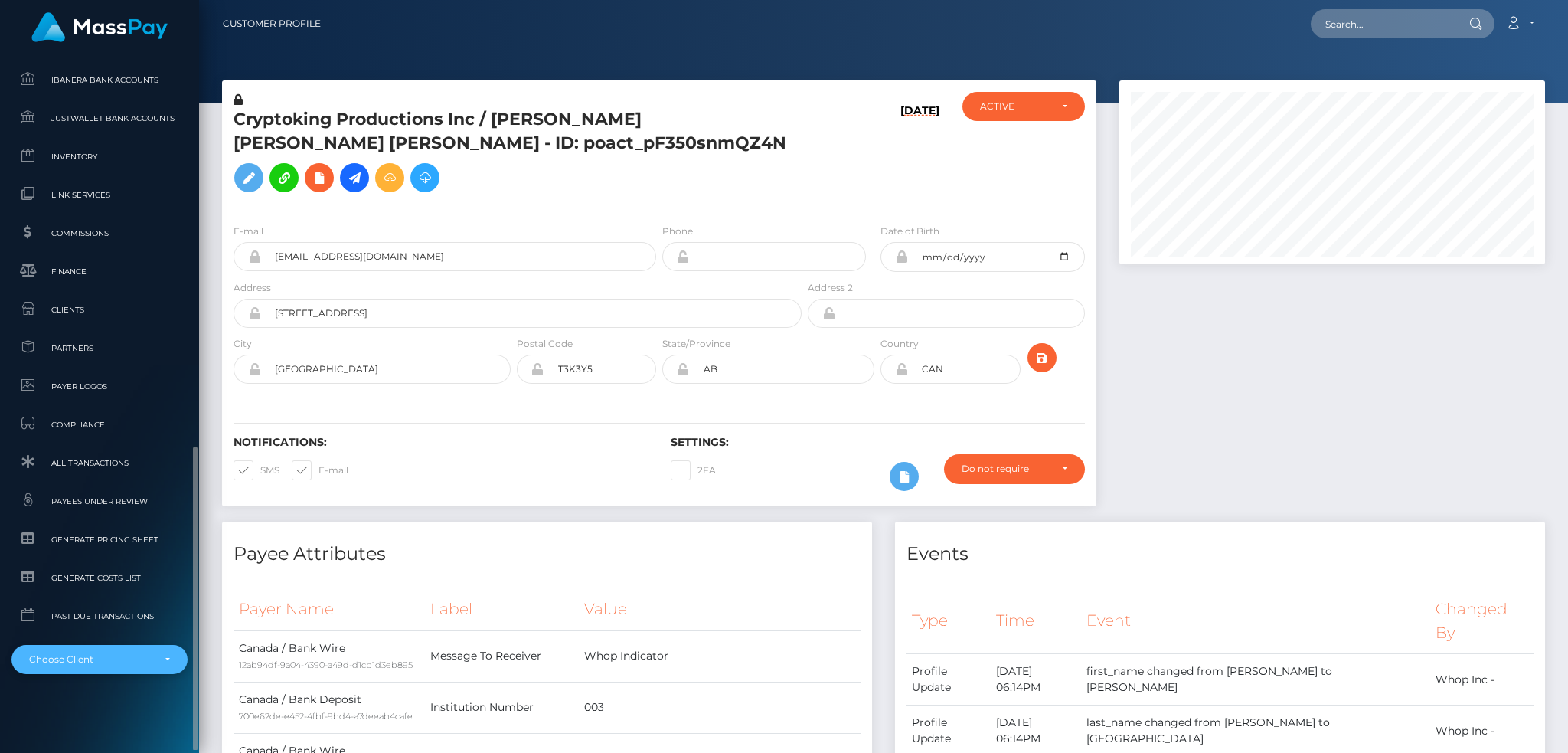
click at [133, 654] on div "Choose Client" at bounding box center [90, 660] width 123 height 12
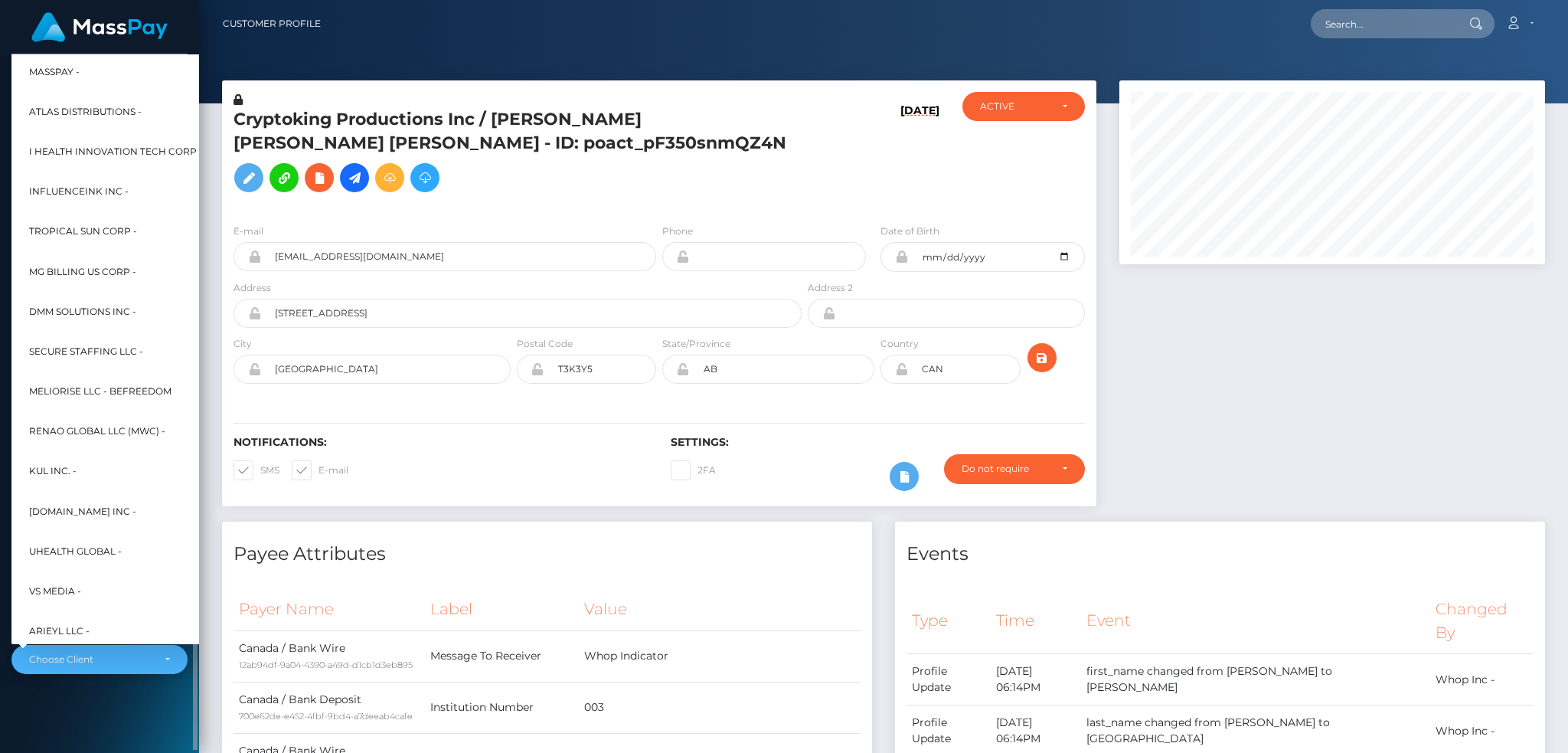
scroll to position [615, 0]
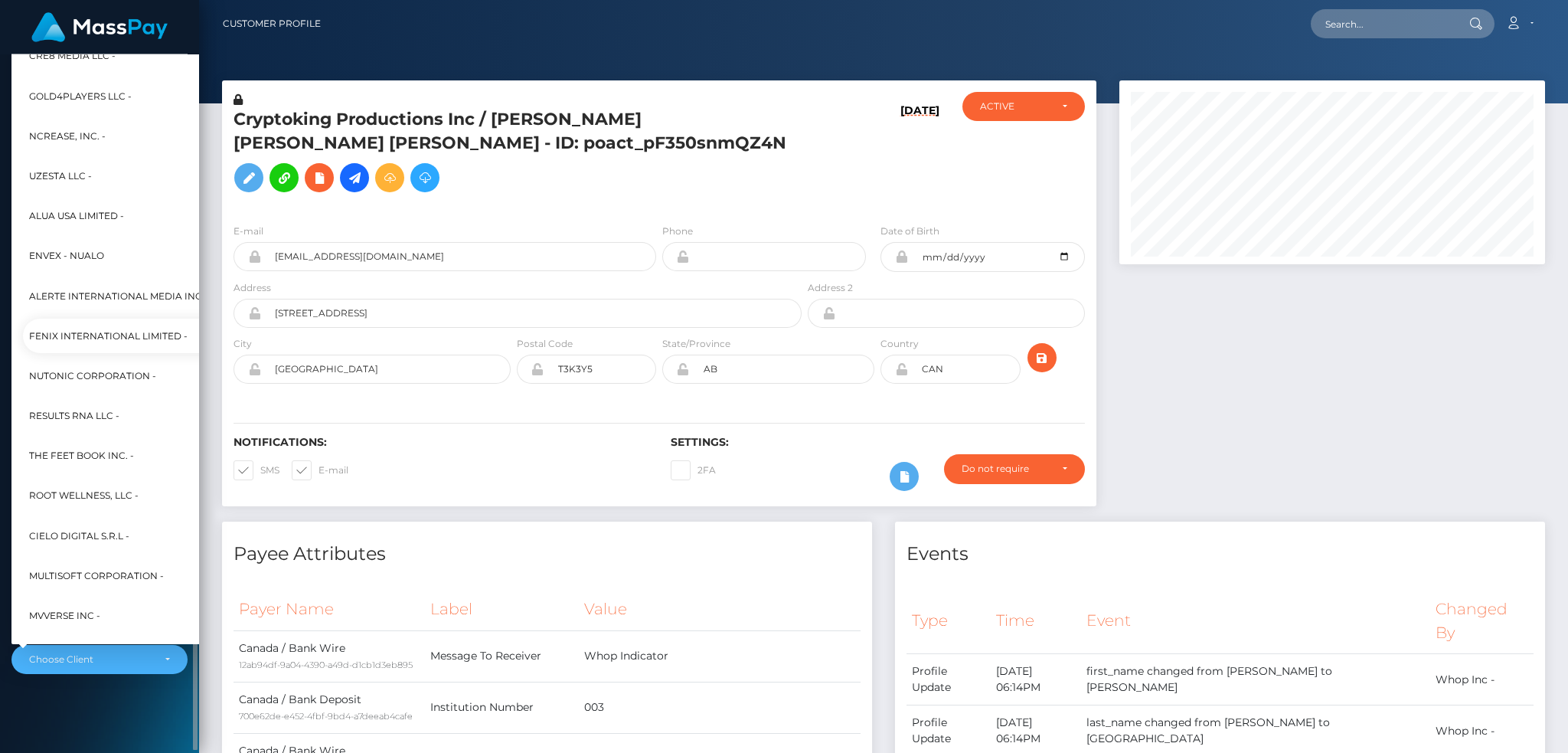
click at [145, 329] on span "Fenix International Limited -" at bounding box center [107, 337] width 158 height 20
select select "26"
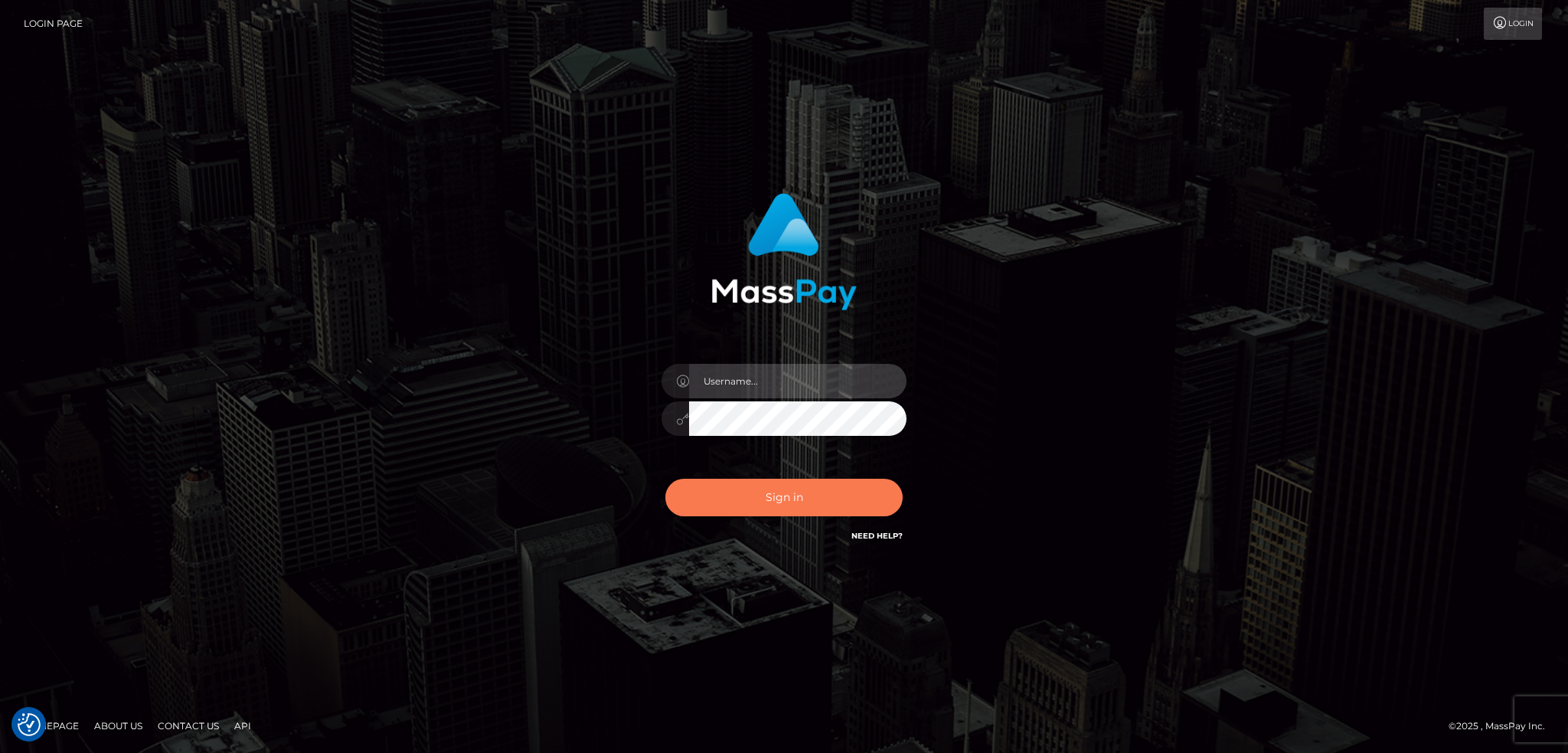
type input "alexstef"
click at [796, 494] on button "Sign in" at bounding box center [784, 498] width 238 height 38
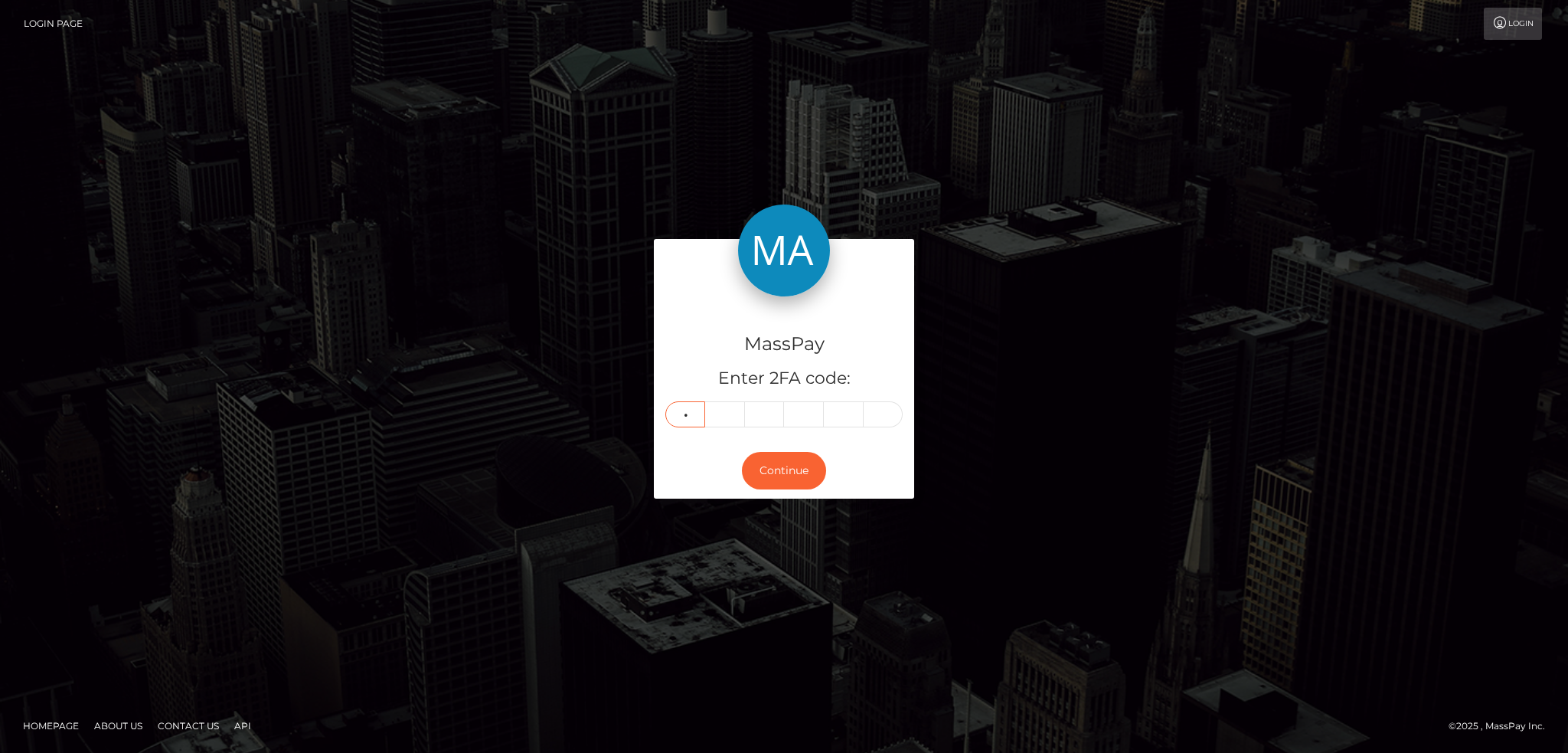
type input "4"
type input "8"
type input "9"
type input "4"
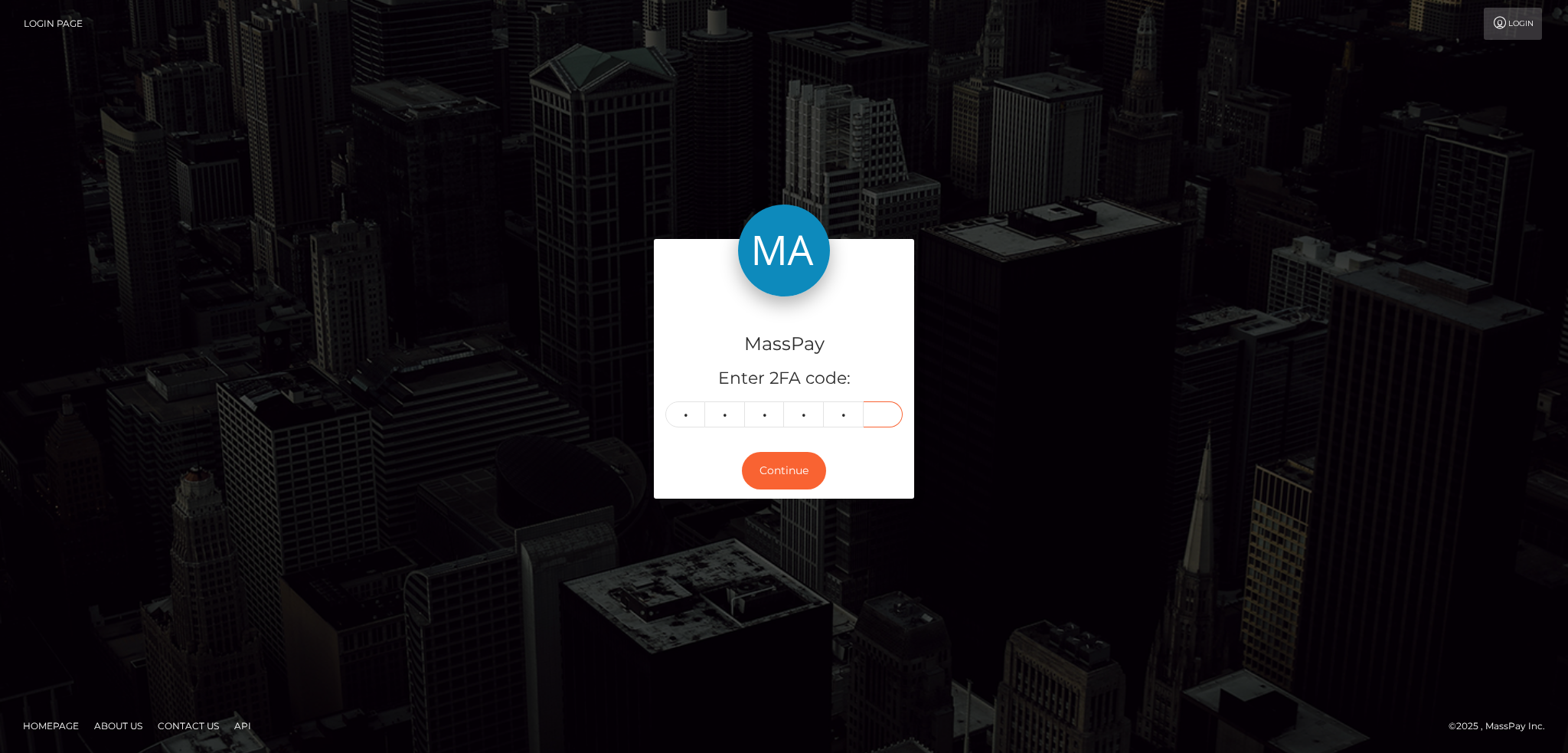
type input "8"
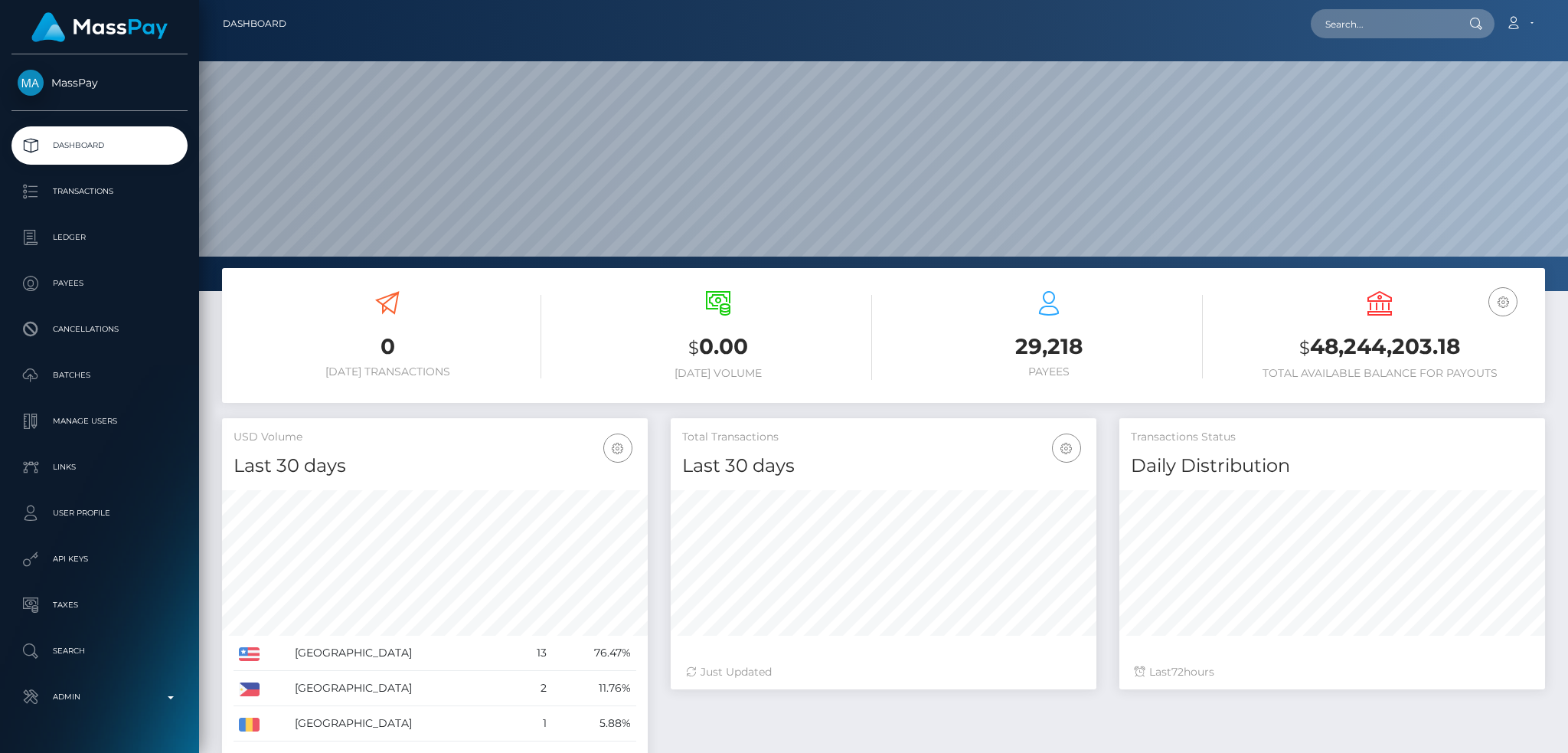
scroll to position [272, 425]
drag, startPoint x: 1369, startPoint y: 24, endPoint x: 1330, endPoint y: 29, distance: 39.3
click at [1367, 24] on input "text" at bounding box center [1383, 23] width 144 height 29
paste input "pout_W4AyjhNaoGmqt"
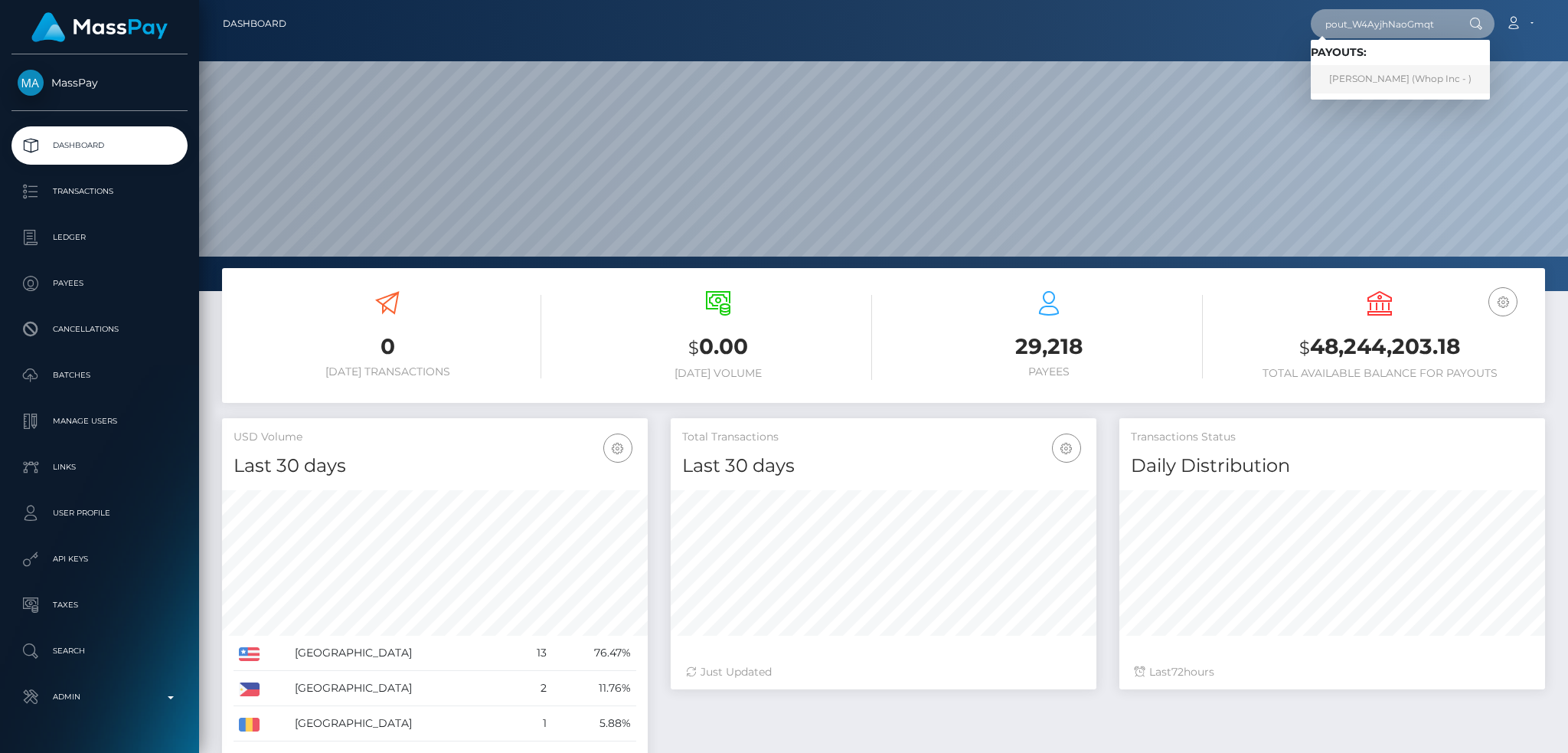
type input "pout_W4AyjhNaoGmqt"
click at [1410, 81] on link "ASLIDDIN SOHIBOV (Whop Inc - )" at bounding box center [1401, 79] width 179 height 29
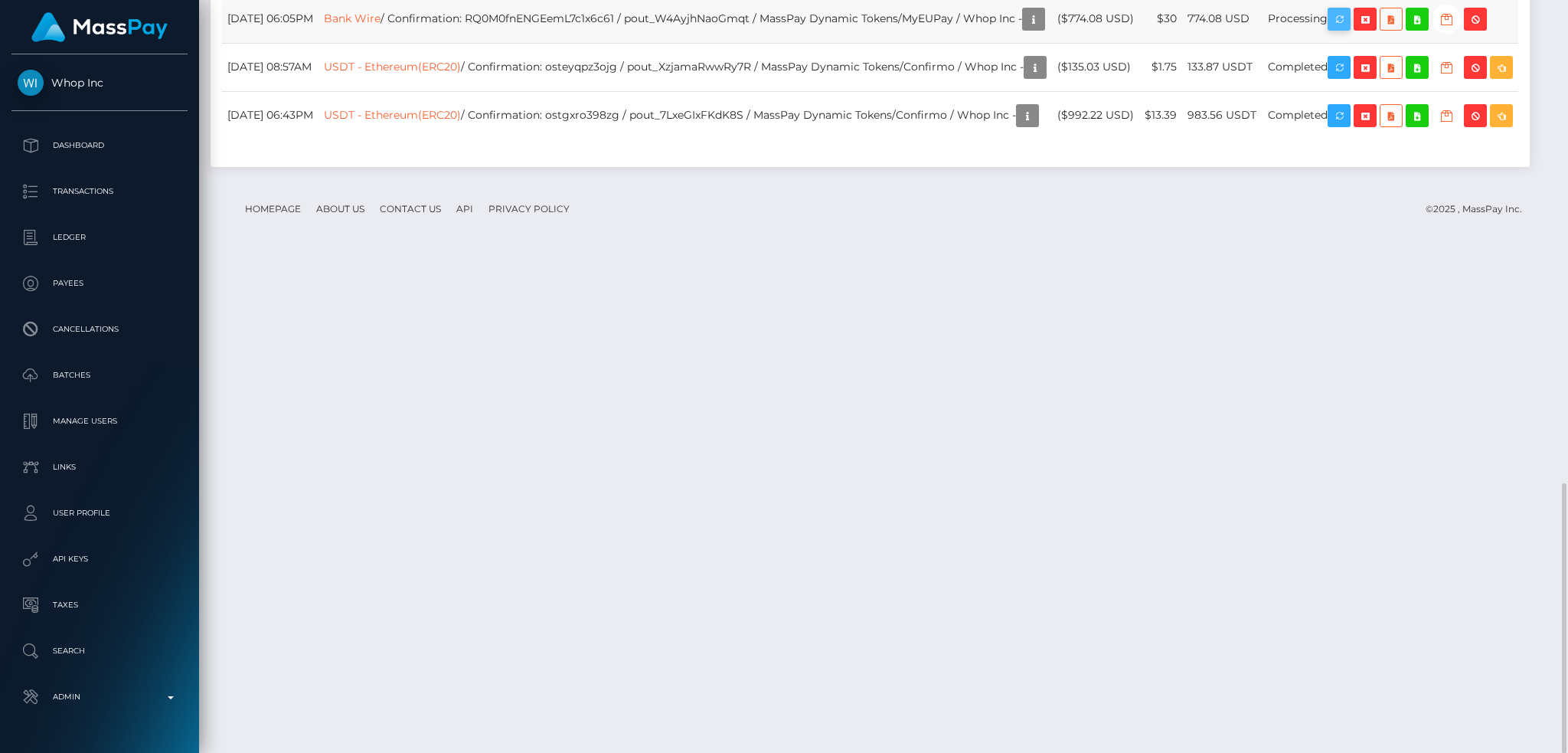
scroll to position [184, 425]
click at [1349, 29] on icon "button" at bounding box center [1340, 19] width 18 height 19
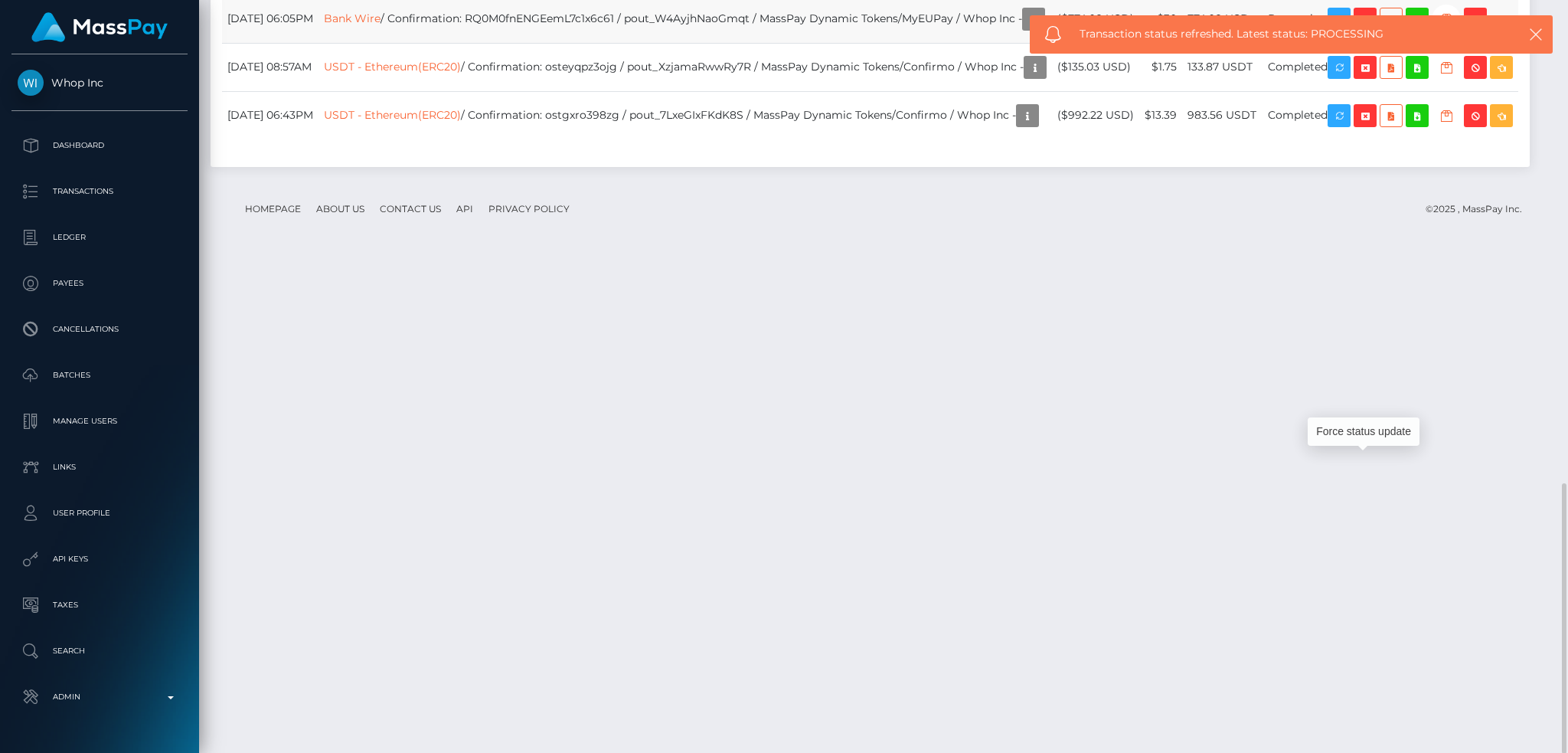
click at [606, 43] on td "Bank Wire / Confirmation: RQ0M0fnENGEemL7c1x6c61 / pout_W4AyjhNaoGmqt / MassPay…" at bounding box center [685, 19] width 733 height 48
copy td "RQ0M0fnENGEemL7c1x6c61"
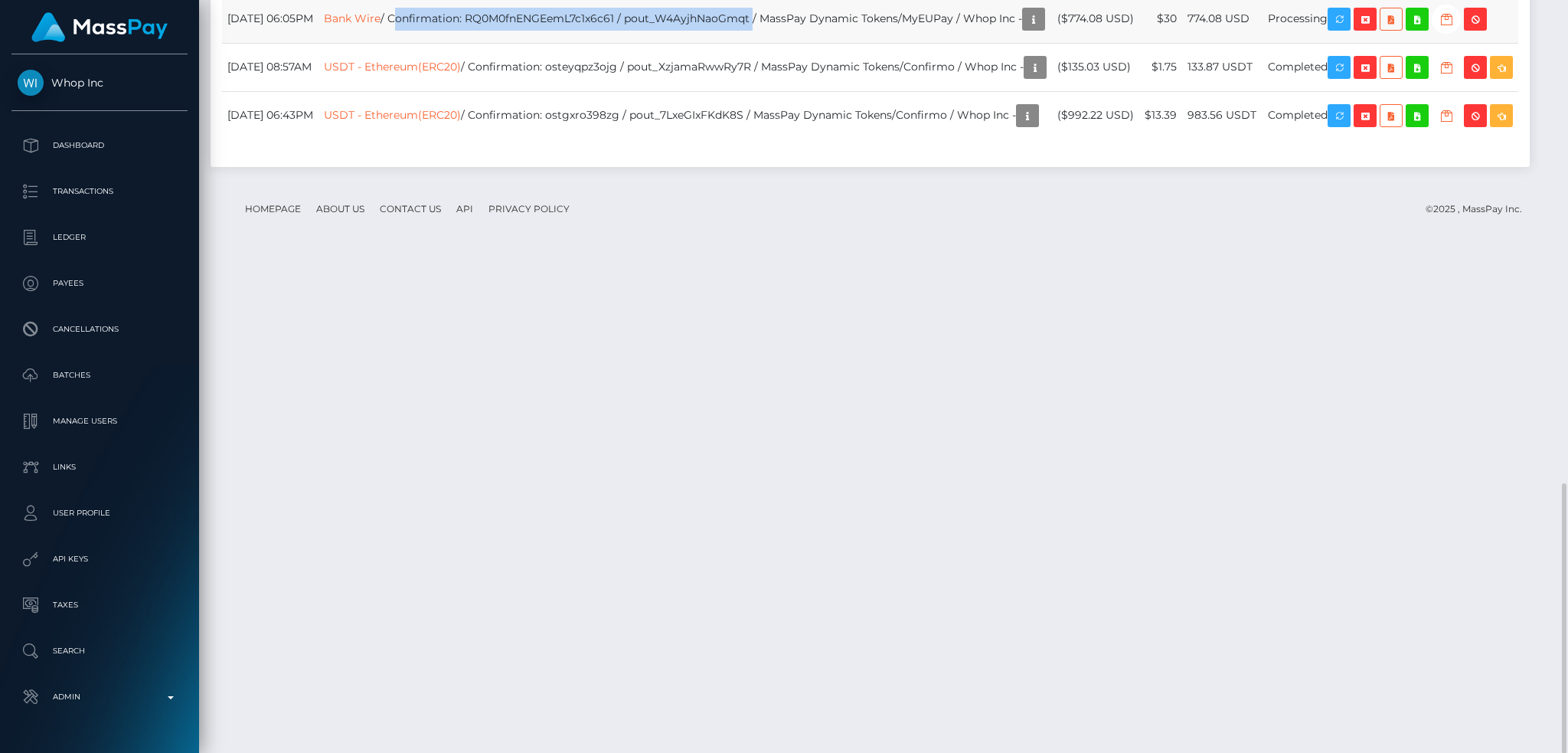
drag, startPoint x: 814, startPoint y: 449, endPoint x: 456, endPoint y: 443, distance: 358.1
click at [456, 43] on td "Bank Wire / Confirmation: RQ0M0fnENGEemL7c1x6c61 / pout_W4AyjhNaoGmqt / MassPay…" at bounding box center [685, 19] width 733 height 48
copy td "Confirmation: RQ0M0fnENGEemL7c1x6c61 / pout_W4AyjhNaoGmqt"
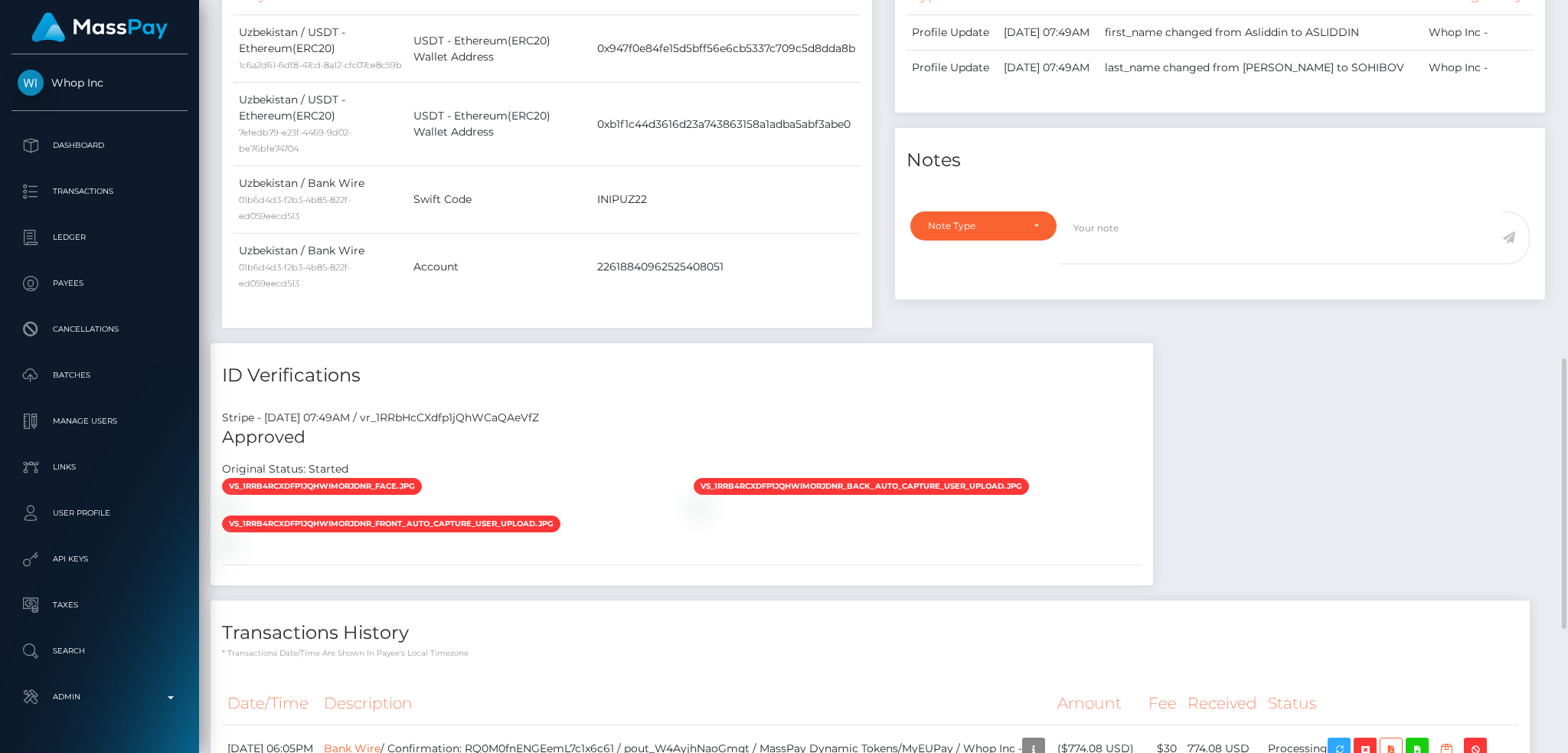
scroll to position [1343, 0]
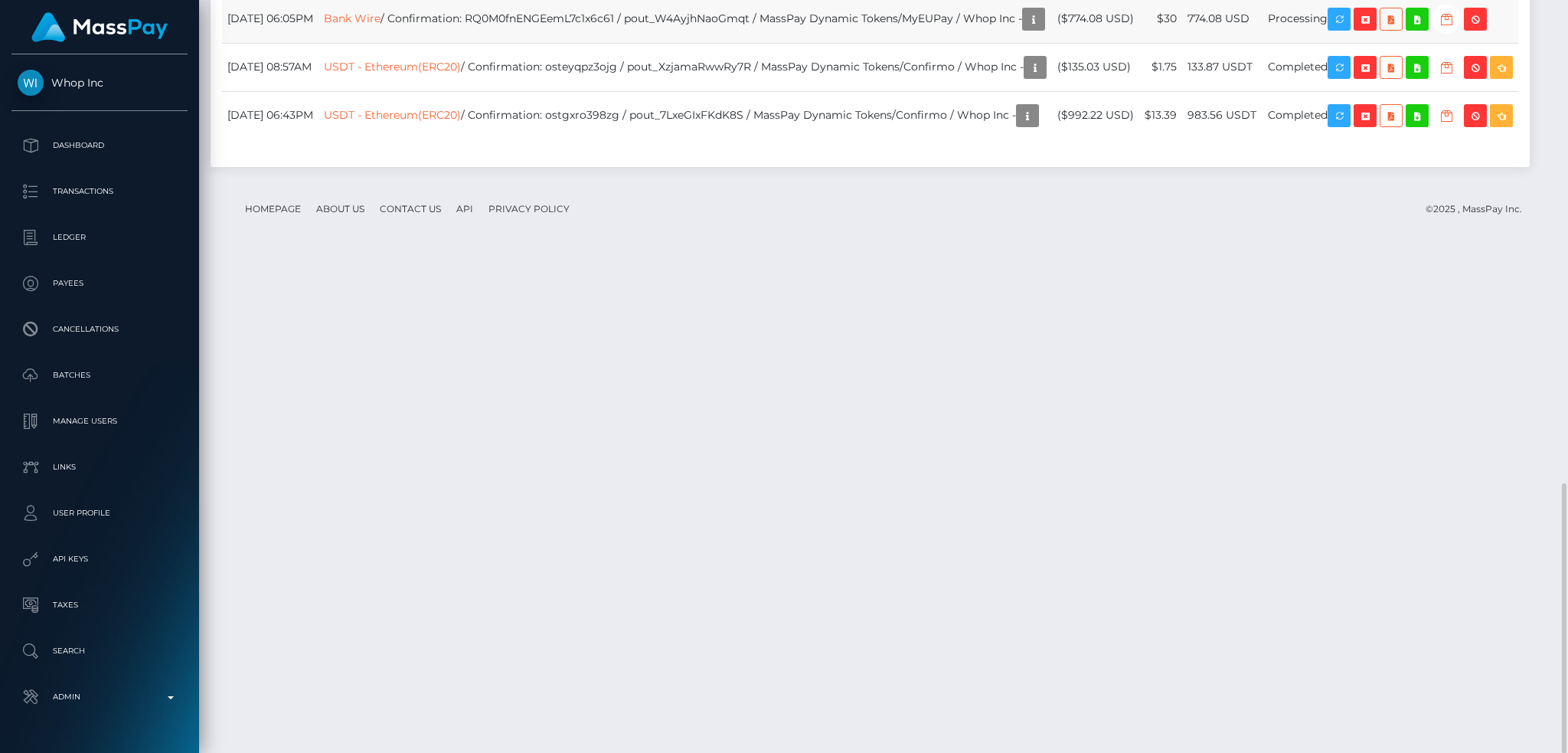
click at [637, 43] on td "Bank Wire / Confirmation: RQ0M0fnENGEemL7c1x6c61 / pout_W4AyjhNaoGmqt / MassPay…" at bounding box center [685, 19] width 733 height 48
copy td "RQ0M0fnENGEemL7c1x6c61"
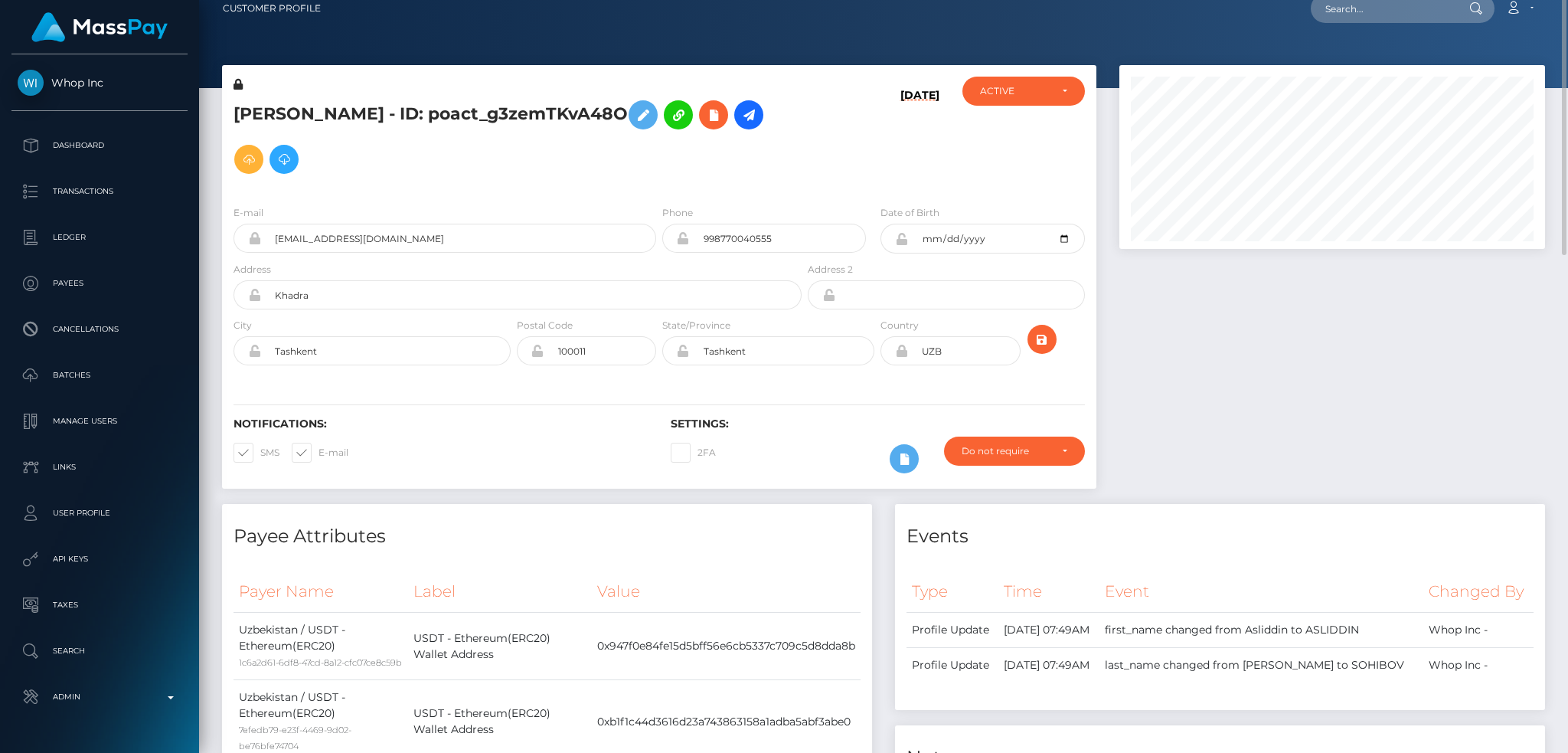
scroll to position [0, 0]
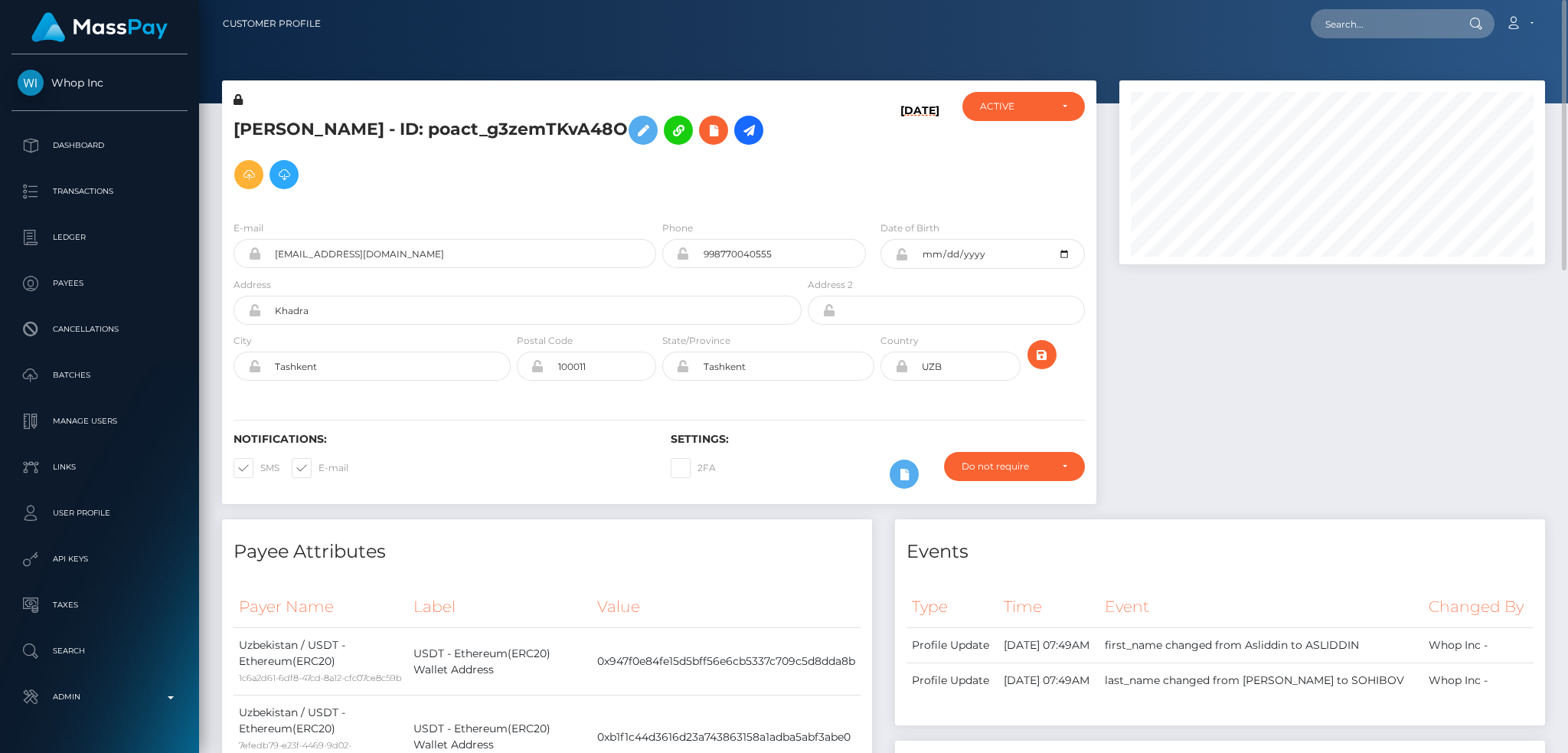
click at [476, 127] on h5 "[PERSON_NAME] - ID: poact_g3zemTKvA48O" at bounding box center [513, 153] width 559 height 89
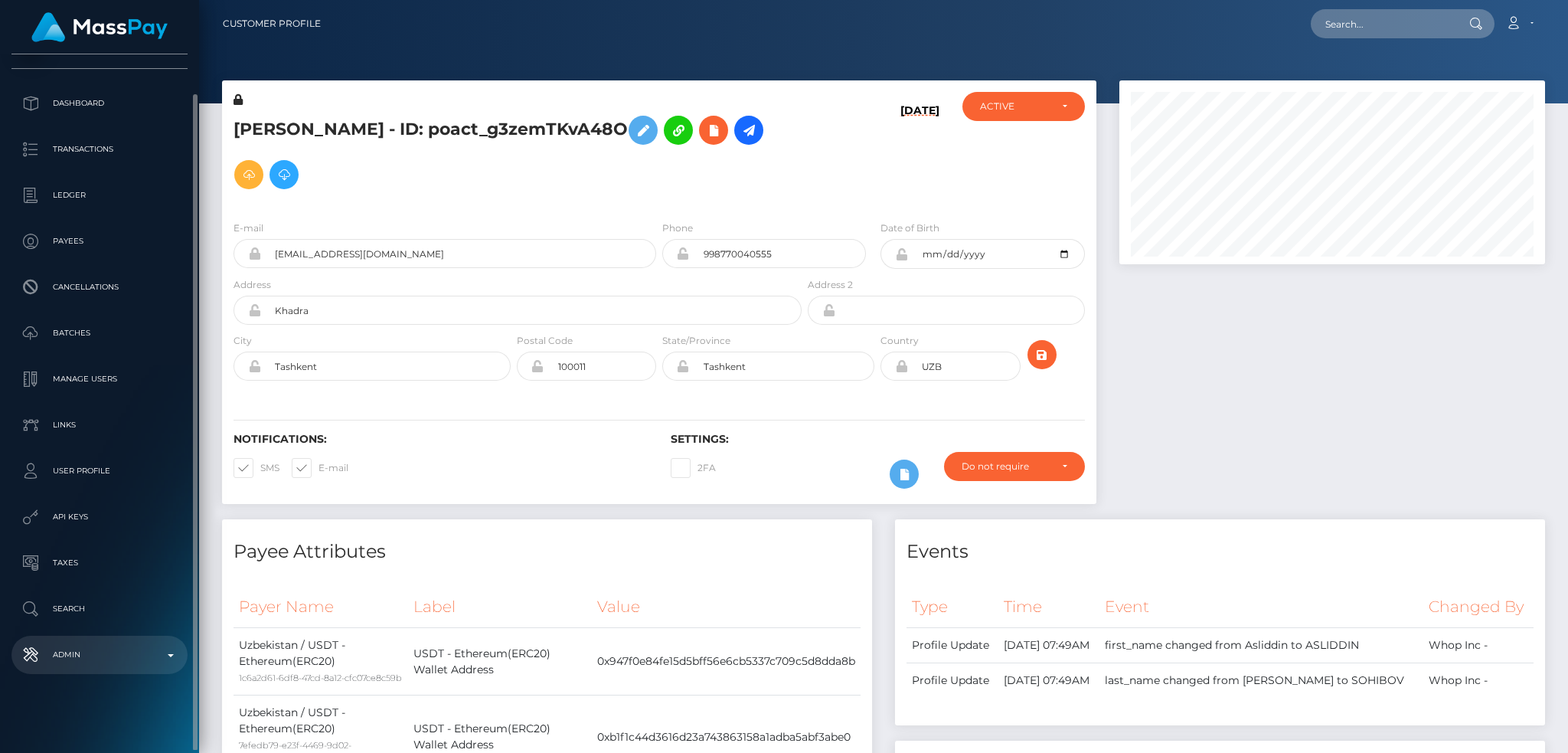
click at [115, 645] on p "Admin" at bounding box center [99, 655] width 164 height 23
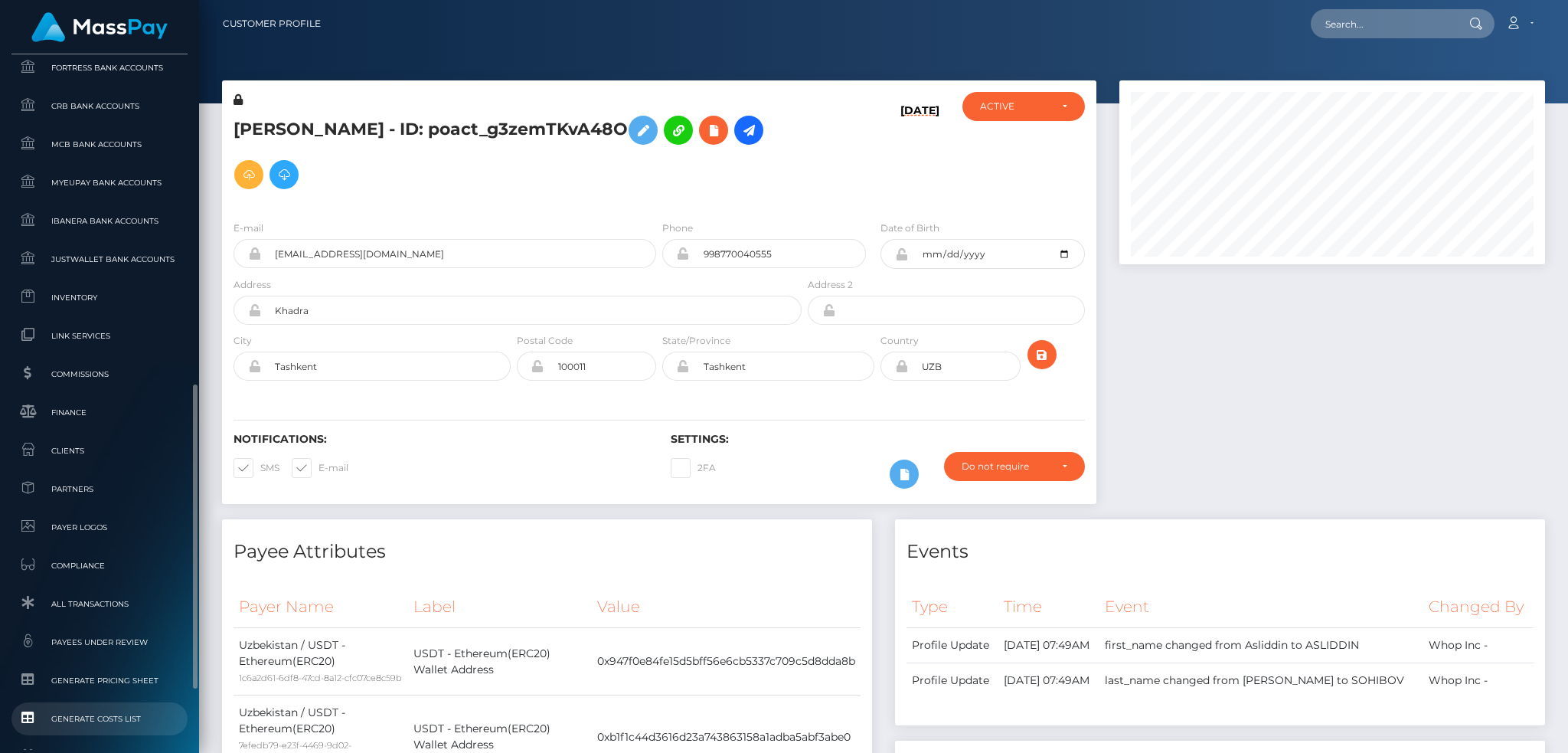
scroll to position [898, 0]
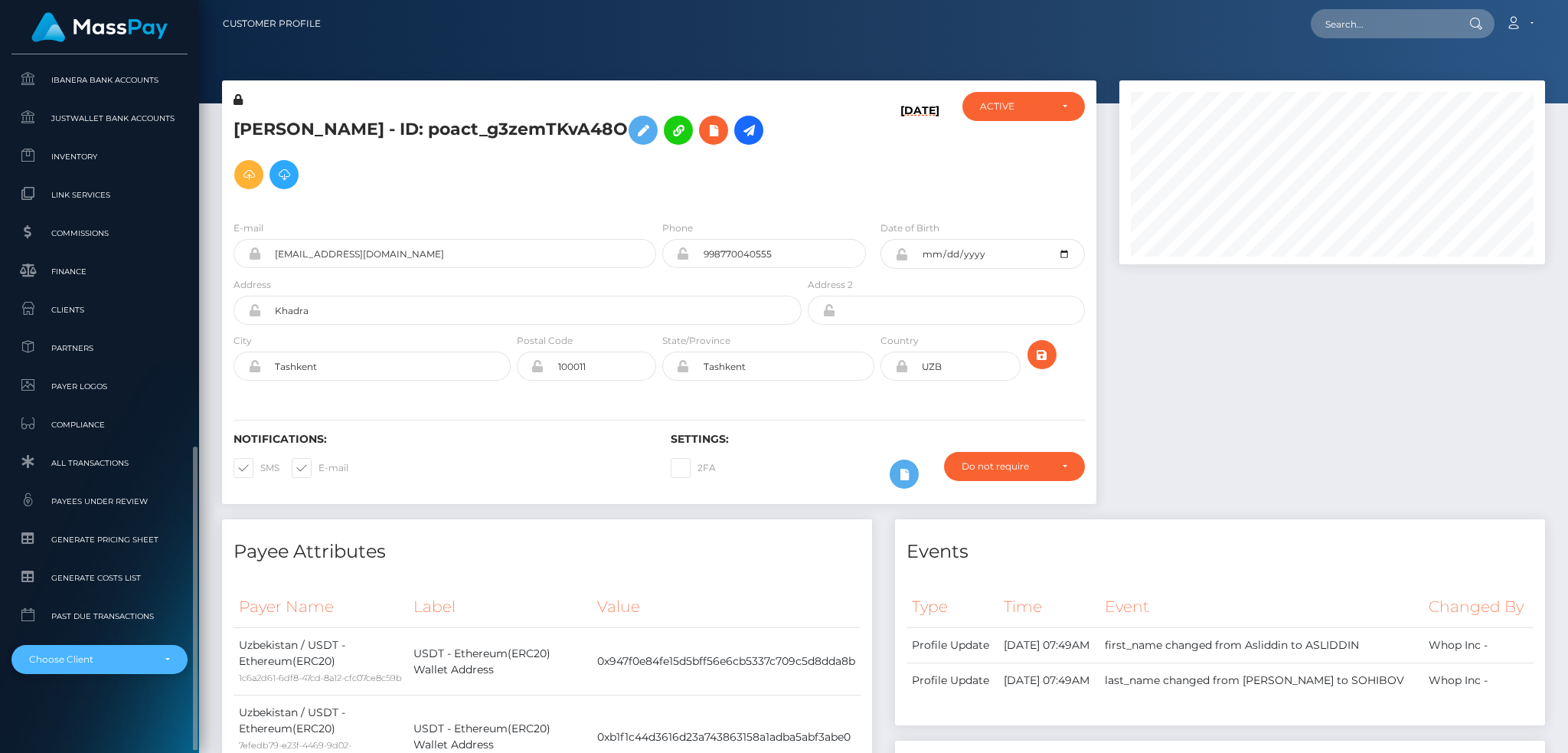
click at [143, 659] on div "Choose Client" at bounding box center [90, 660] width 123 height 12
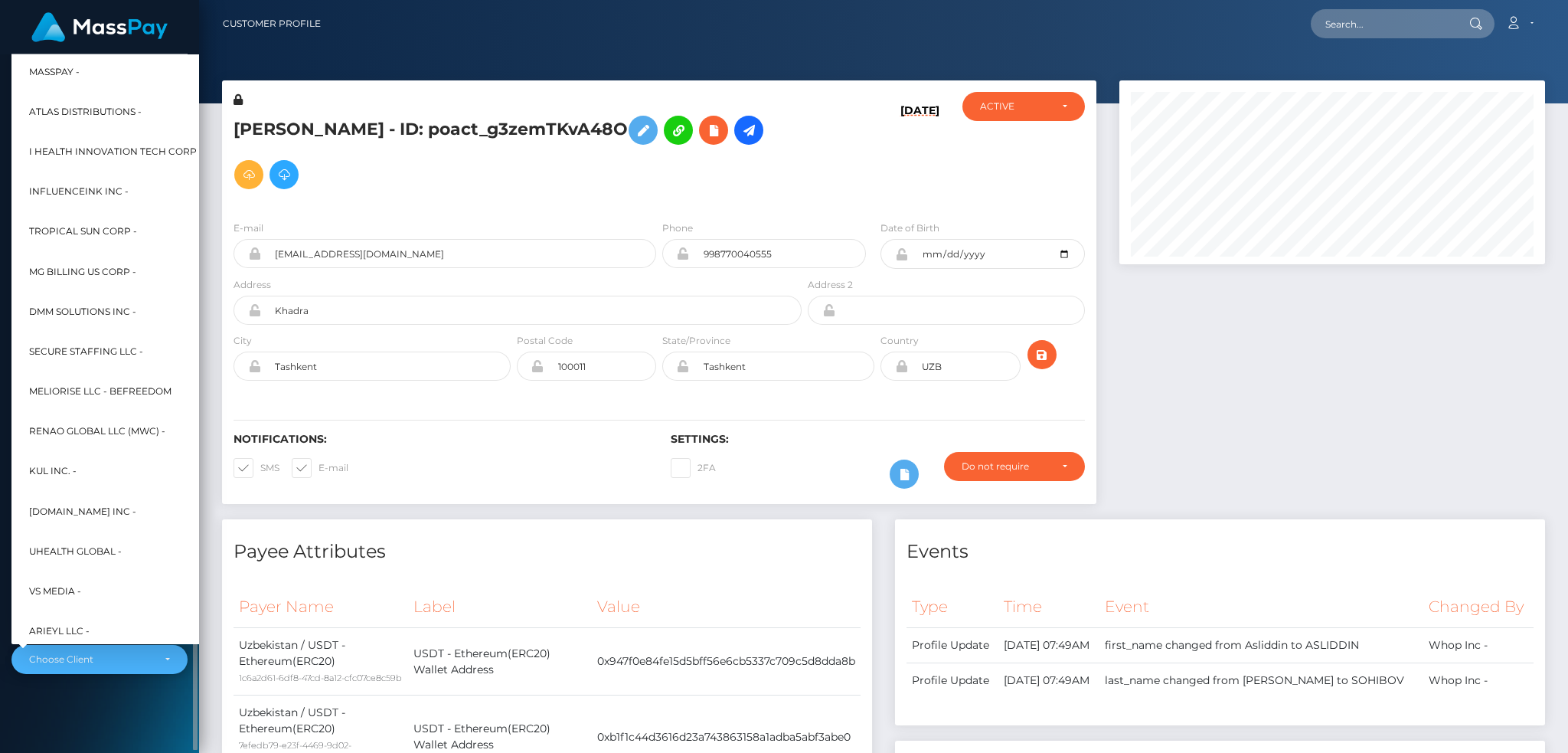
scroll to position [615, 0]
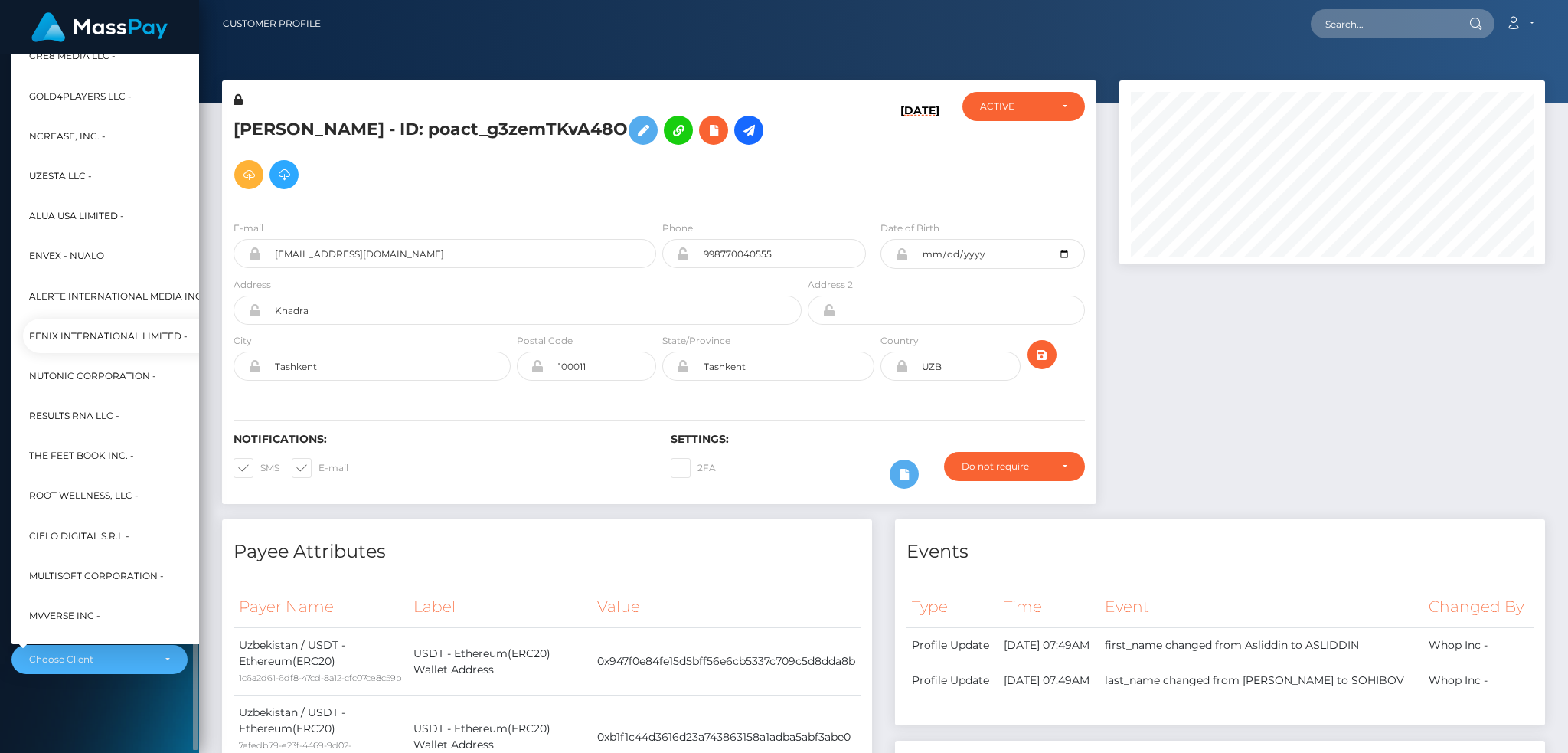
click at [158, 331] on span "Fenix International Limited -" at bounding box center [107, 337] width 158 height 20
select select "26"
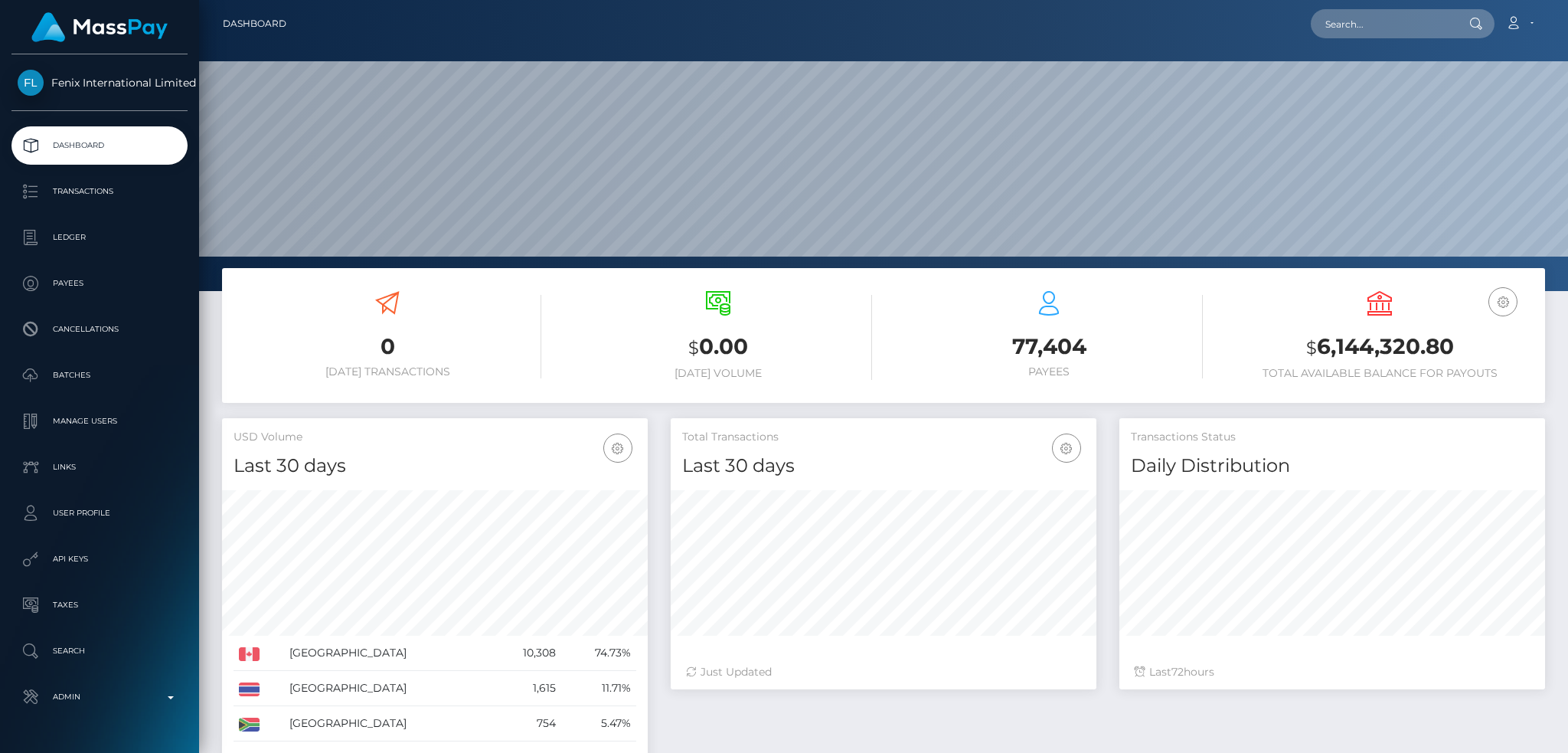
scroll to position [272, 425]
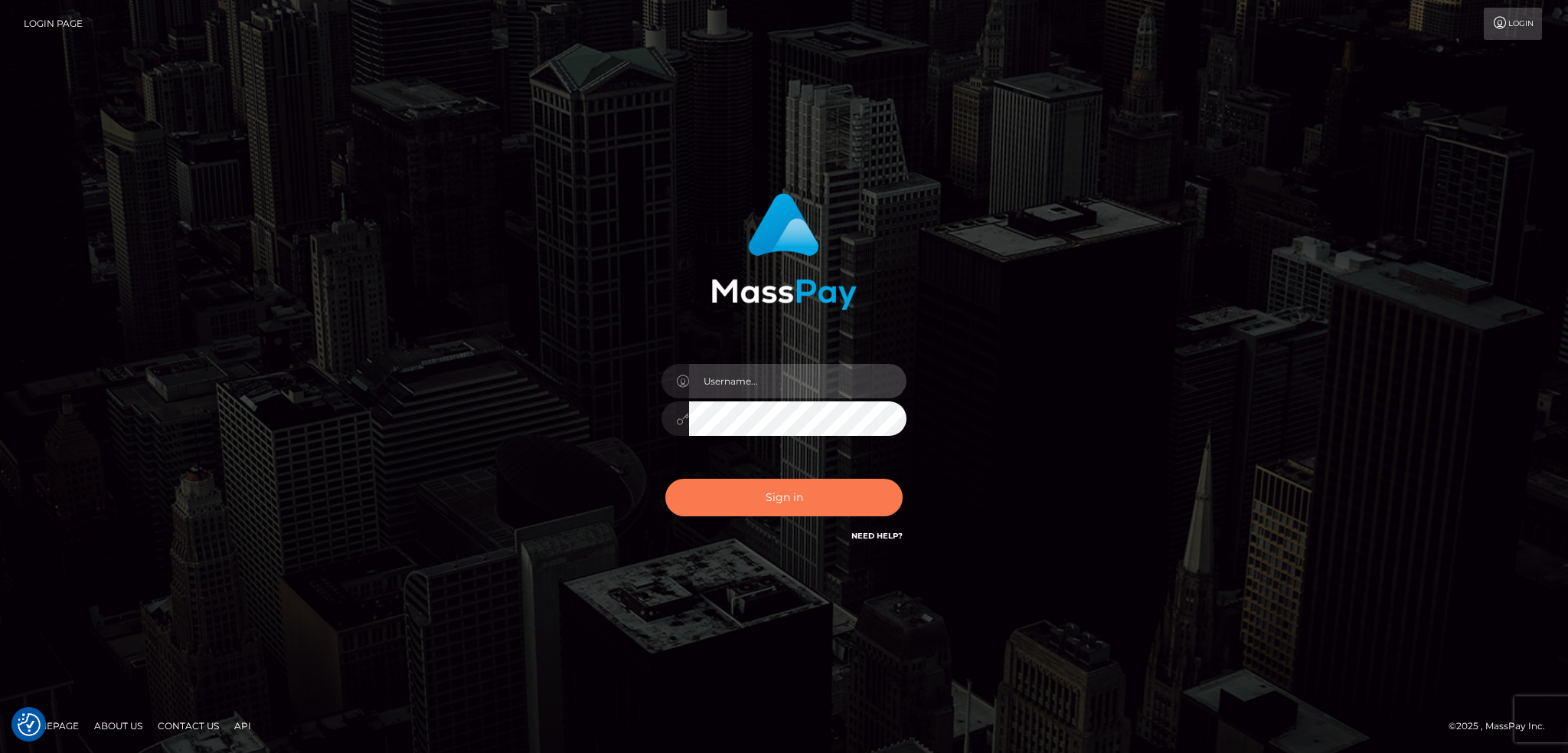
type input "alexstef"
click at [752, 495] on button "Sign in" at bounding box center [784, 498] width 238 height 38
type input "alexstef"
click at [762, 497] on button "Sign in" at bounding box center [784, 498] width 238 height 38
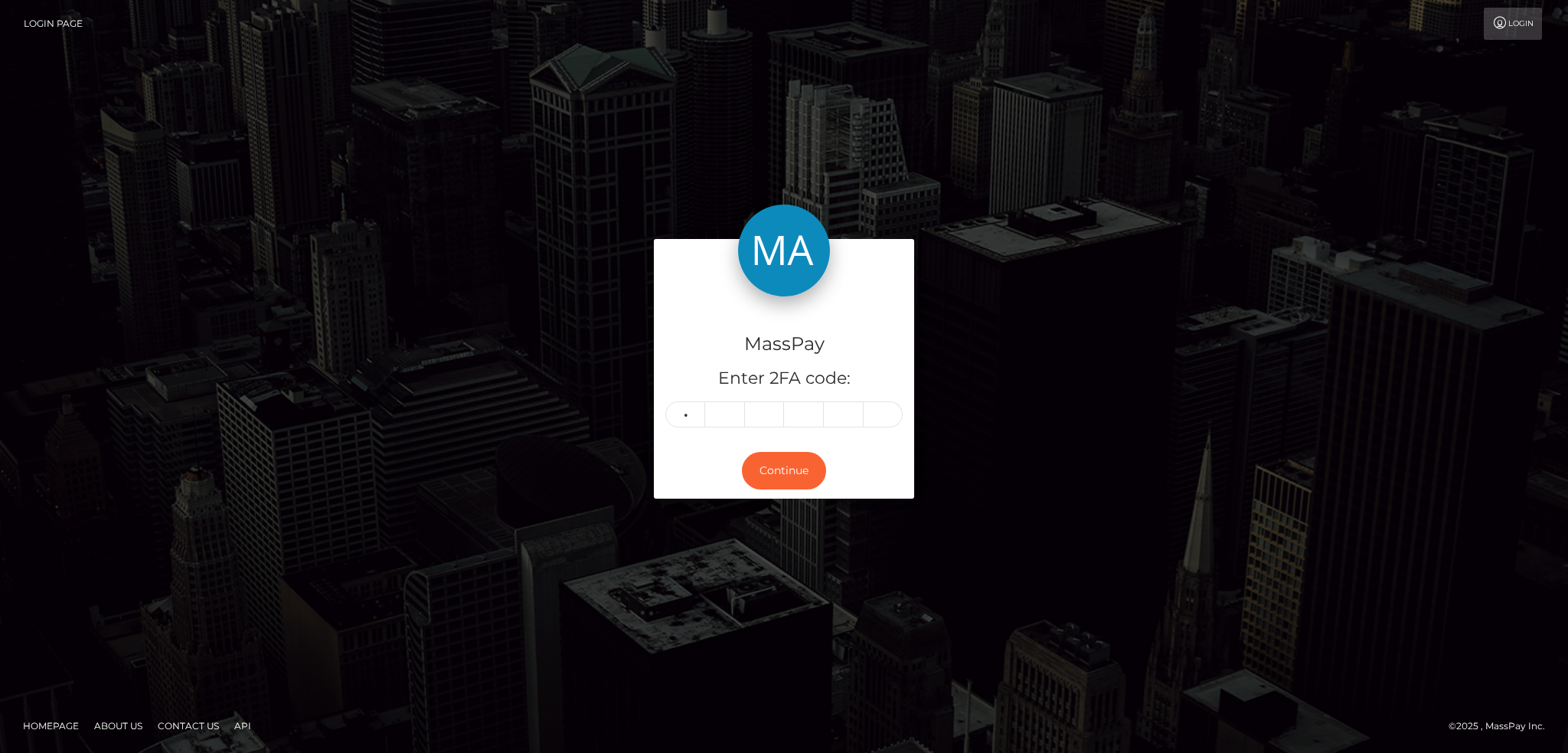
type input "8"
type input "1"
type input "2"
type input "6"
type input "1"
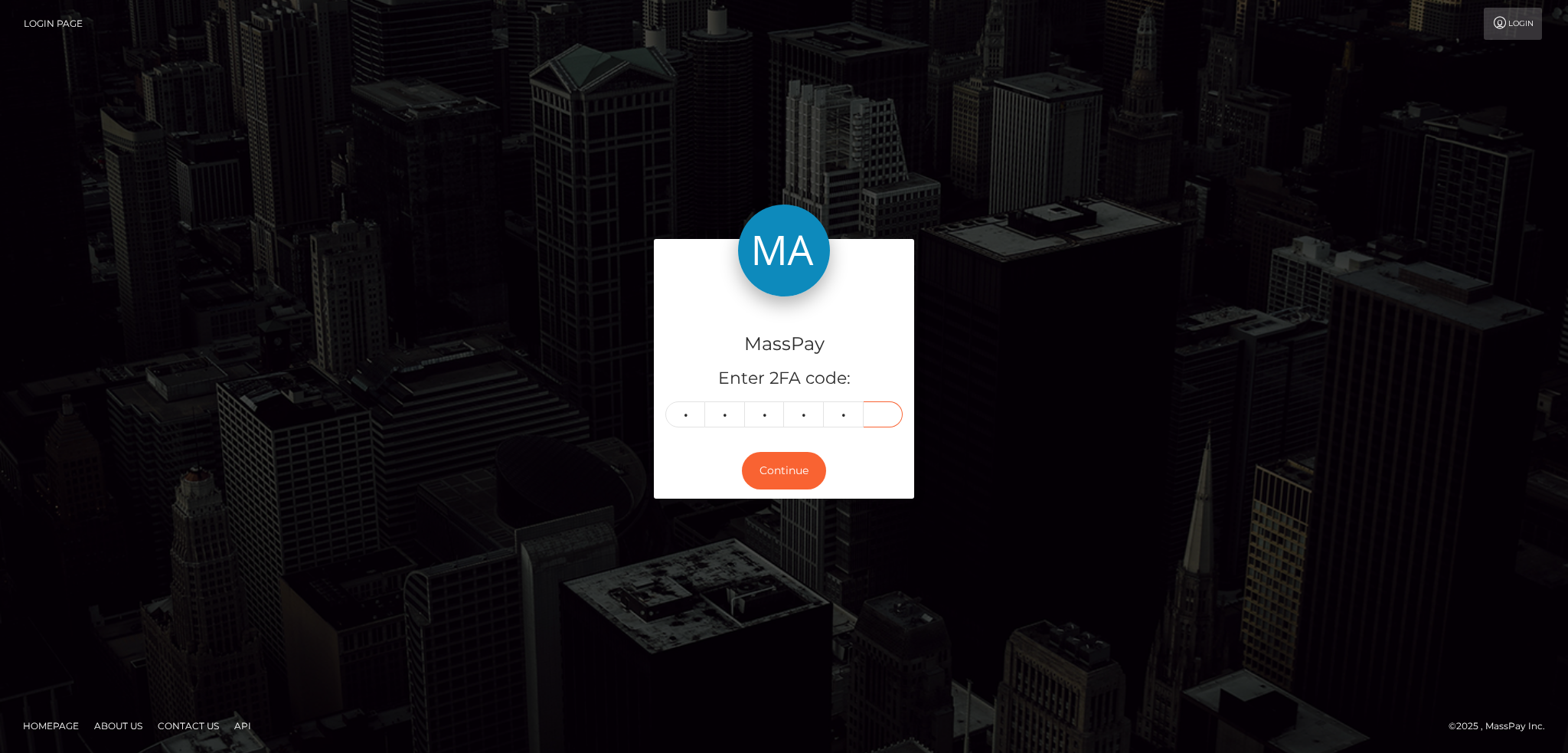
type input "6"
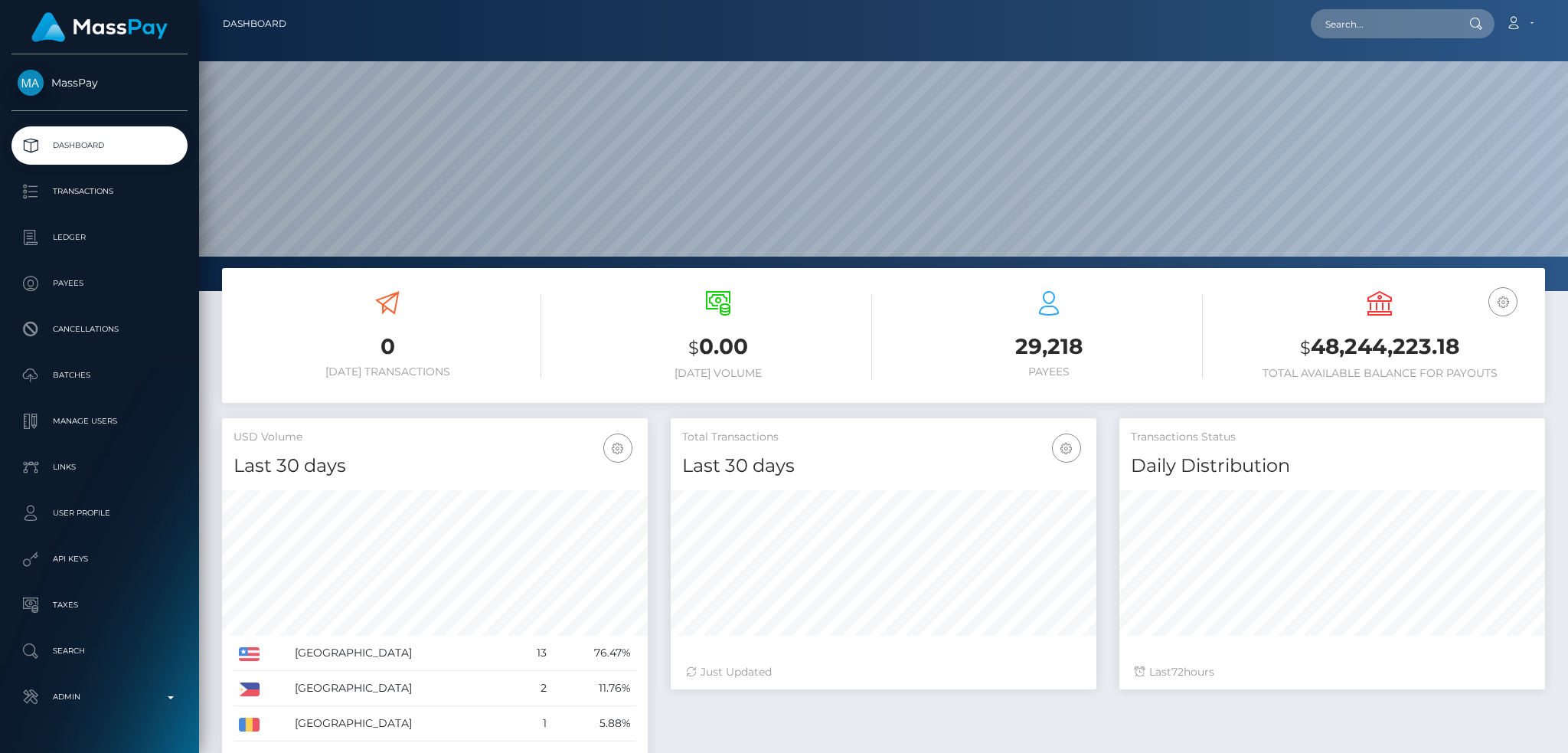
scroll to position [272, 425]
click at [1378, 21] on input "text" at bounding box center [1383, 23] width 144 height 29
paste input "200044"
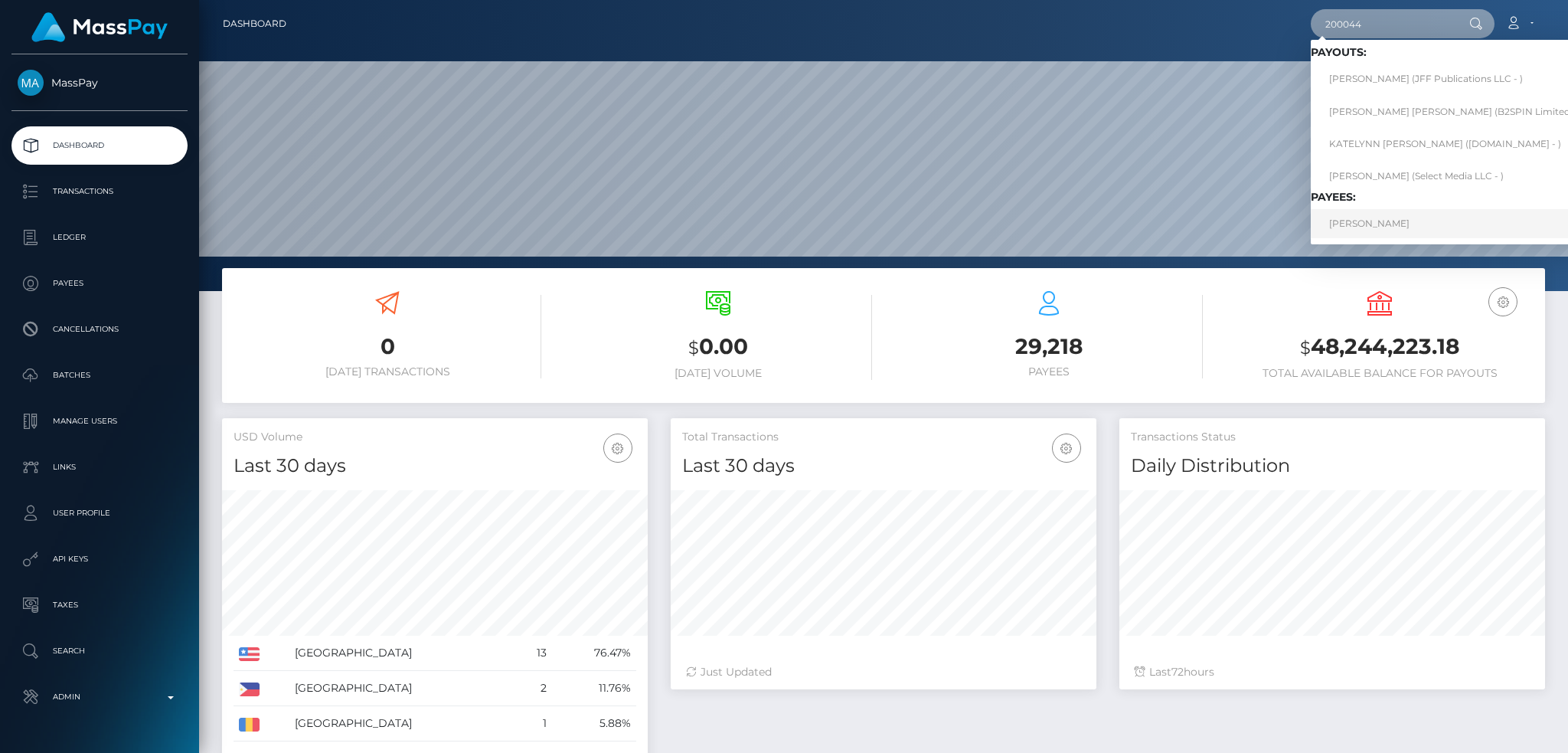
type input "200044"
click at [1384, 216] on link "[PERSON_NAME]" at bounding box center [1455, 223] width 289 height 29
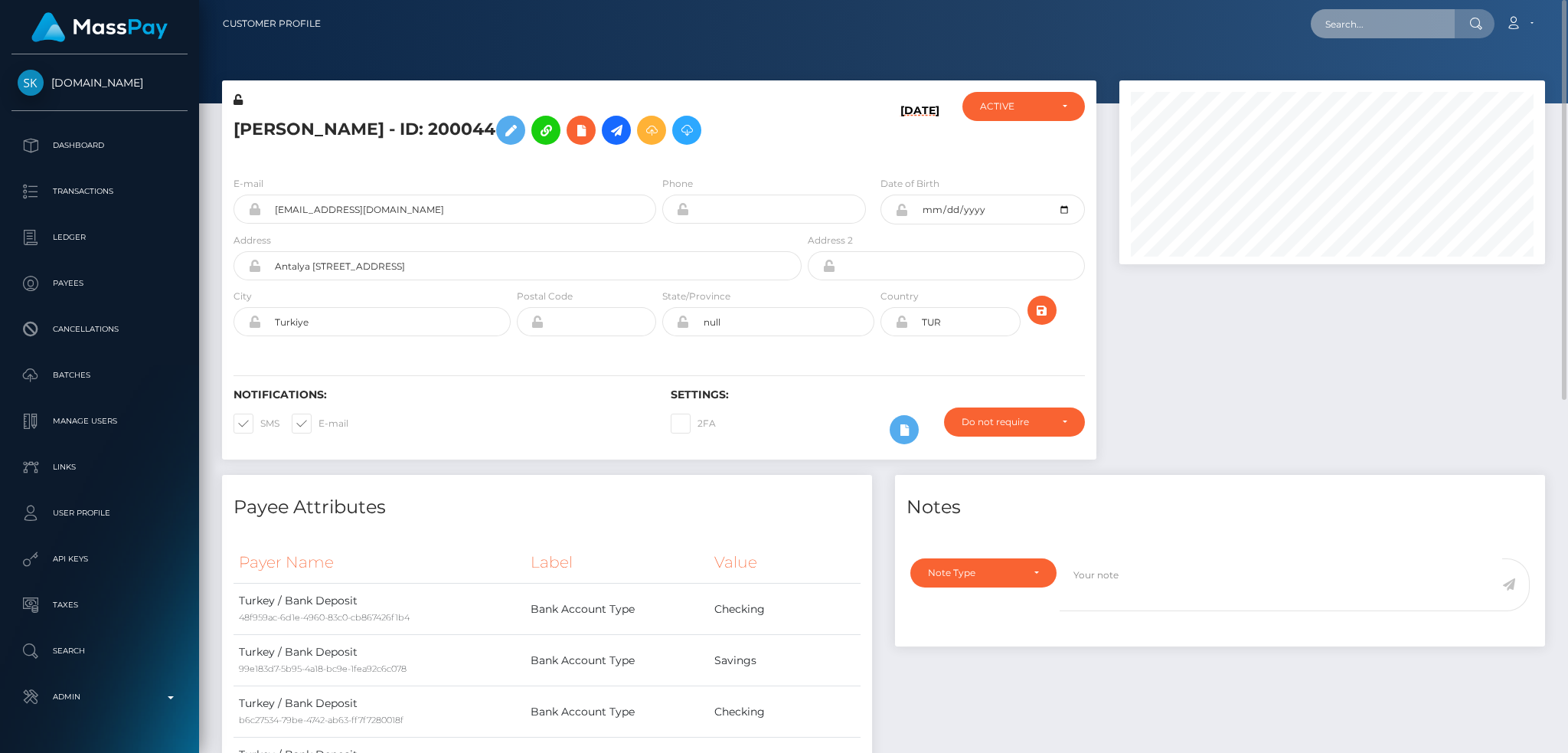
click at [1366, 13] on input "text" at bounding box center [1383, 23] width 144 height 29
paste input "1e47b2ad-f9b3-4415-a622-315f37efadb9"
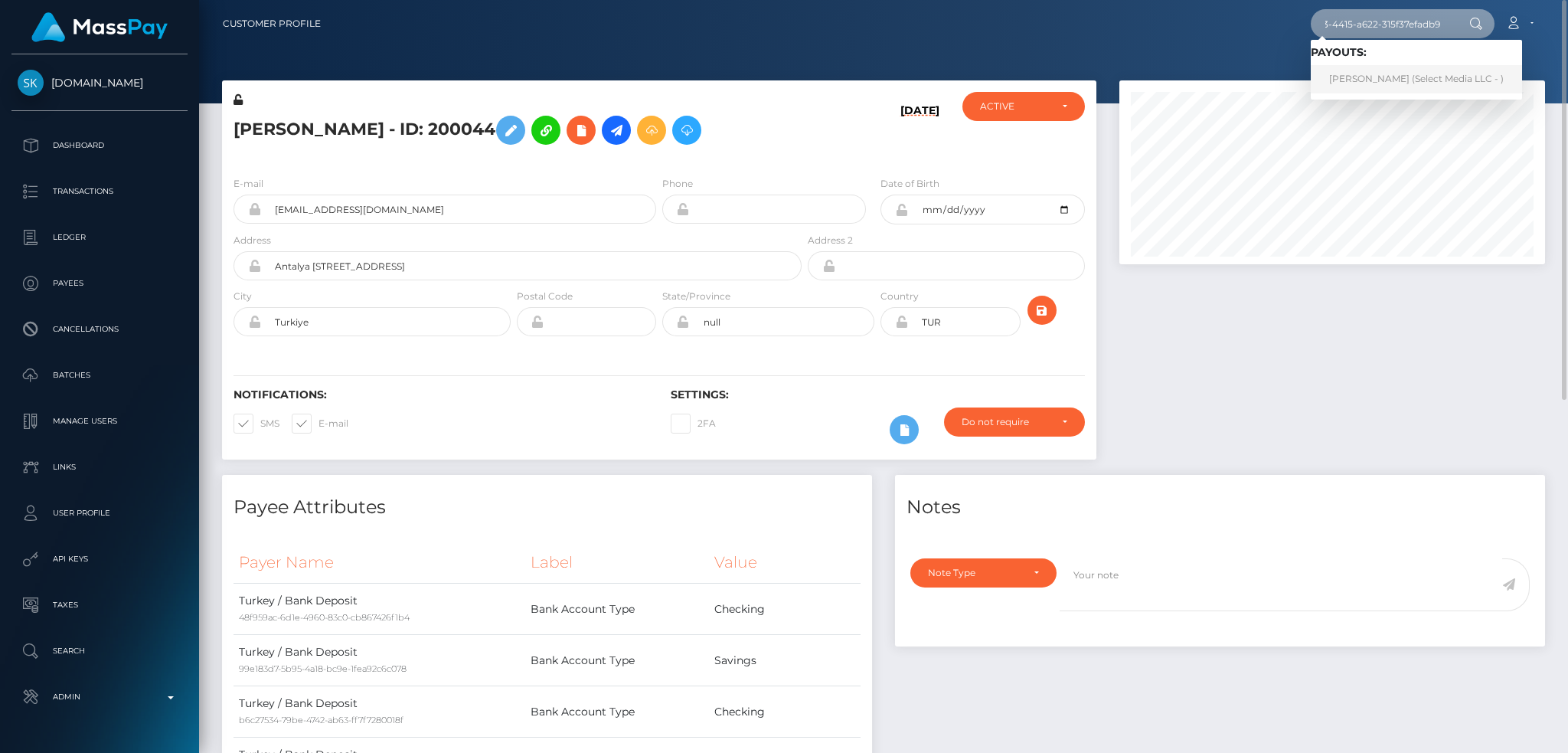
type input "1e47b2ad-f9b3-4415-a622-315f37efadb9"
click at [1376, 80] on link "PAMELA CLARIBEL BASTIAS (Select Media LLC - )" at bounding box center [1416, 79] width 212 height 29
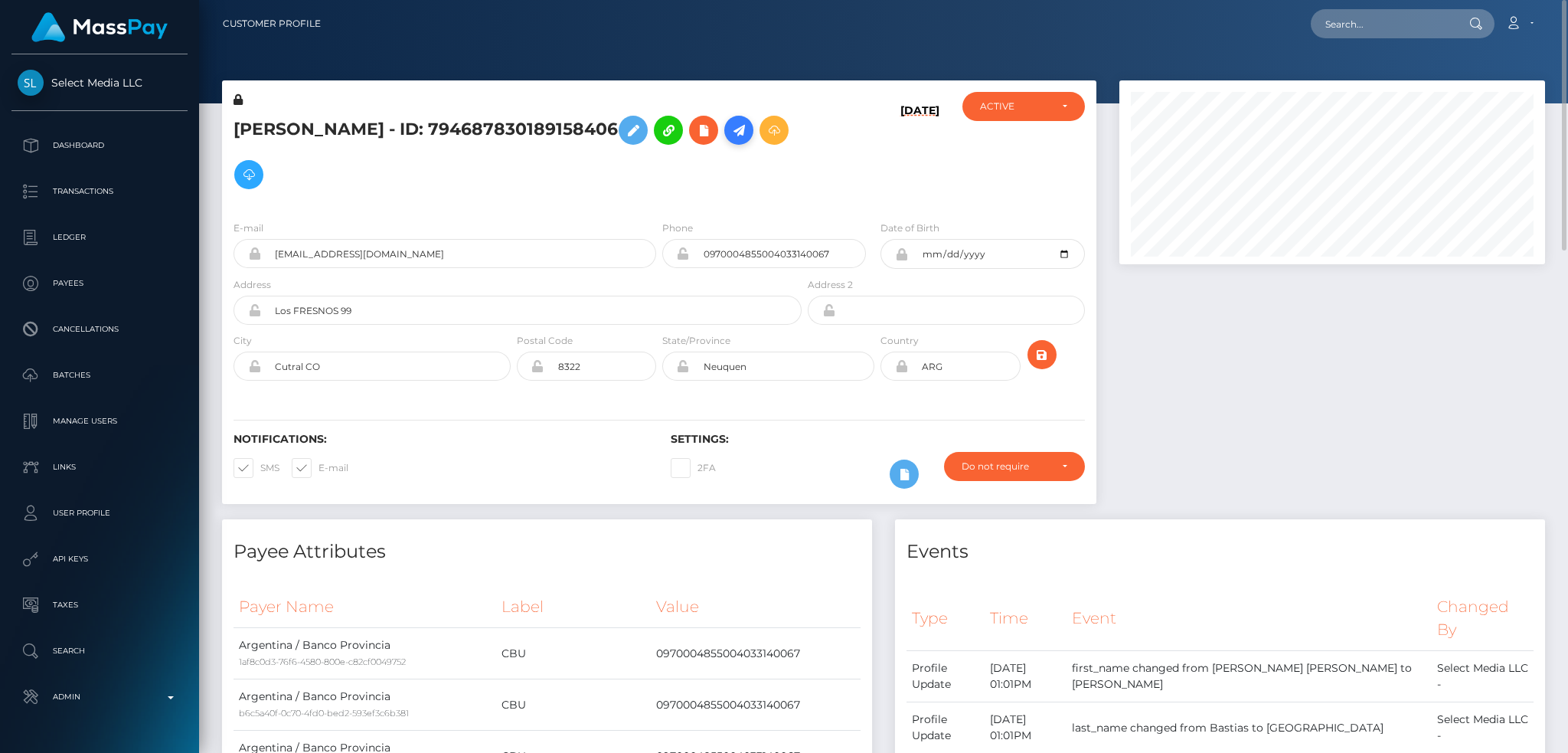
click at [725, 145] on link at bounding box center [739, 130] width 29 height 29
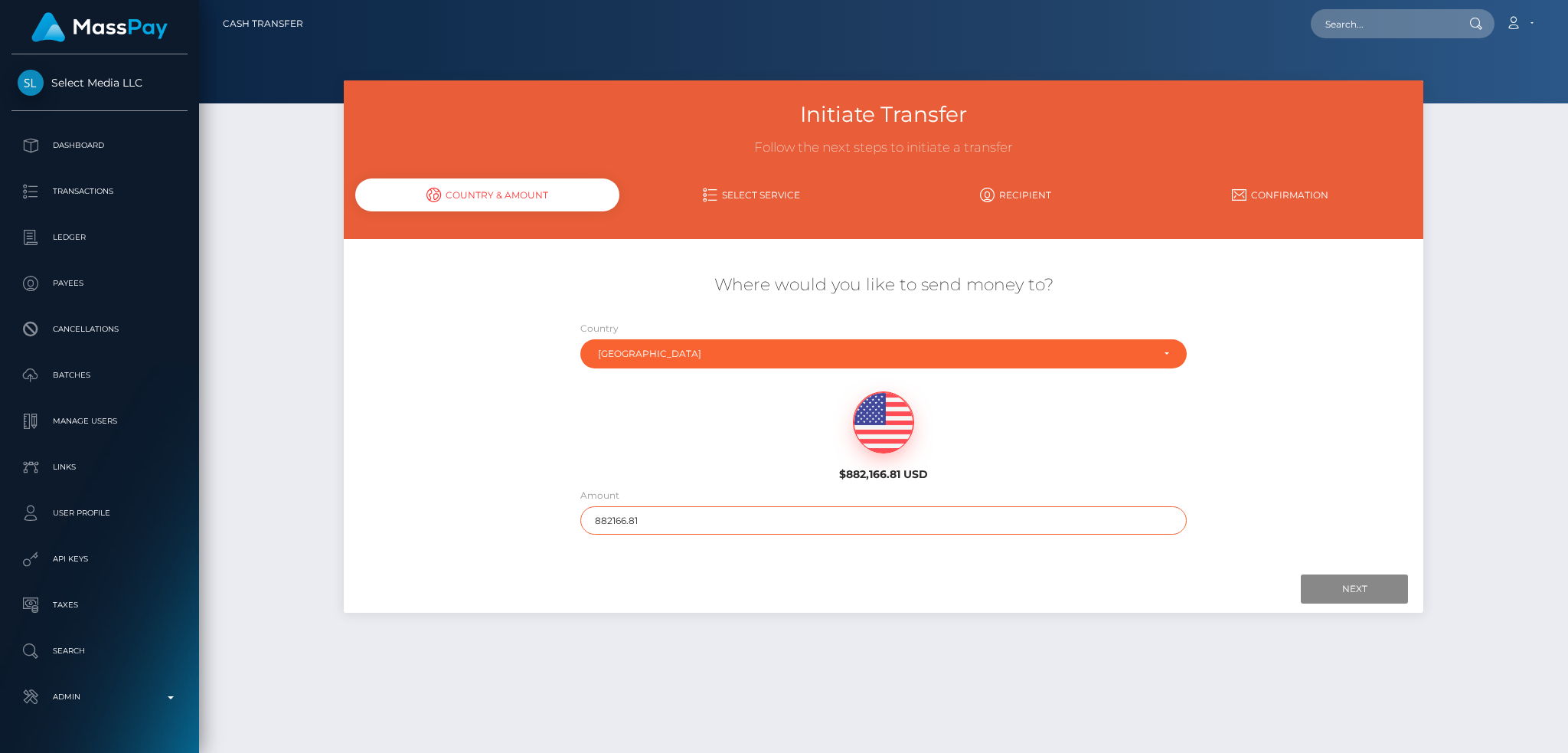
drag, startPoint x: 667, startPoint y: 520, endPoint x: 554, endPoint y: 520, distance: 113.0
click at [554, 520] on div "Where would you like to send money to? Country Abkhazia Afghanistan Albania Alg…" at bounding box center [884, 403] width 1080 height 277
type input "200"
click at [1364, 587] on input "Next" at bounding box center [1354, 588] width 107 height 29
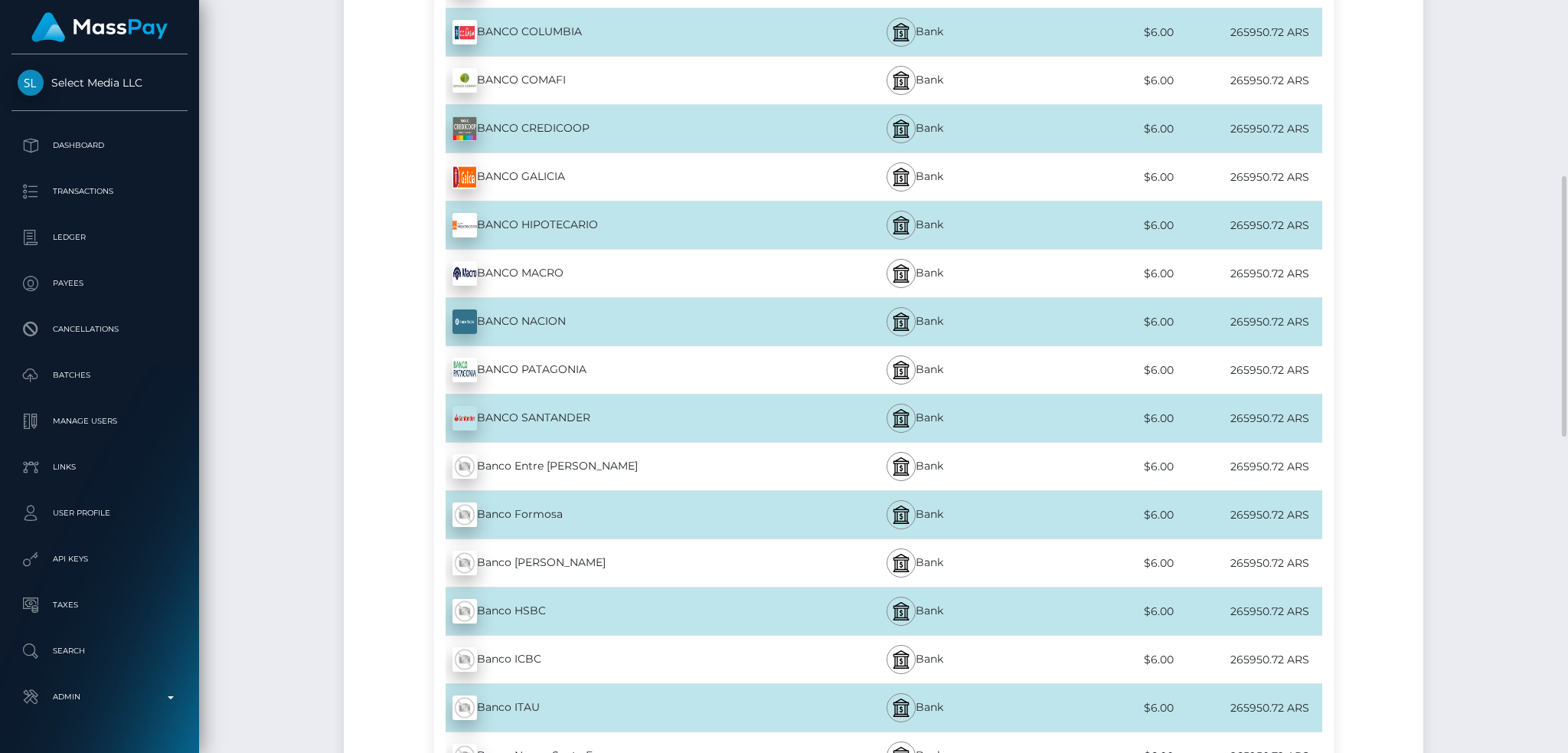
scroll to position [1123, 0]
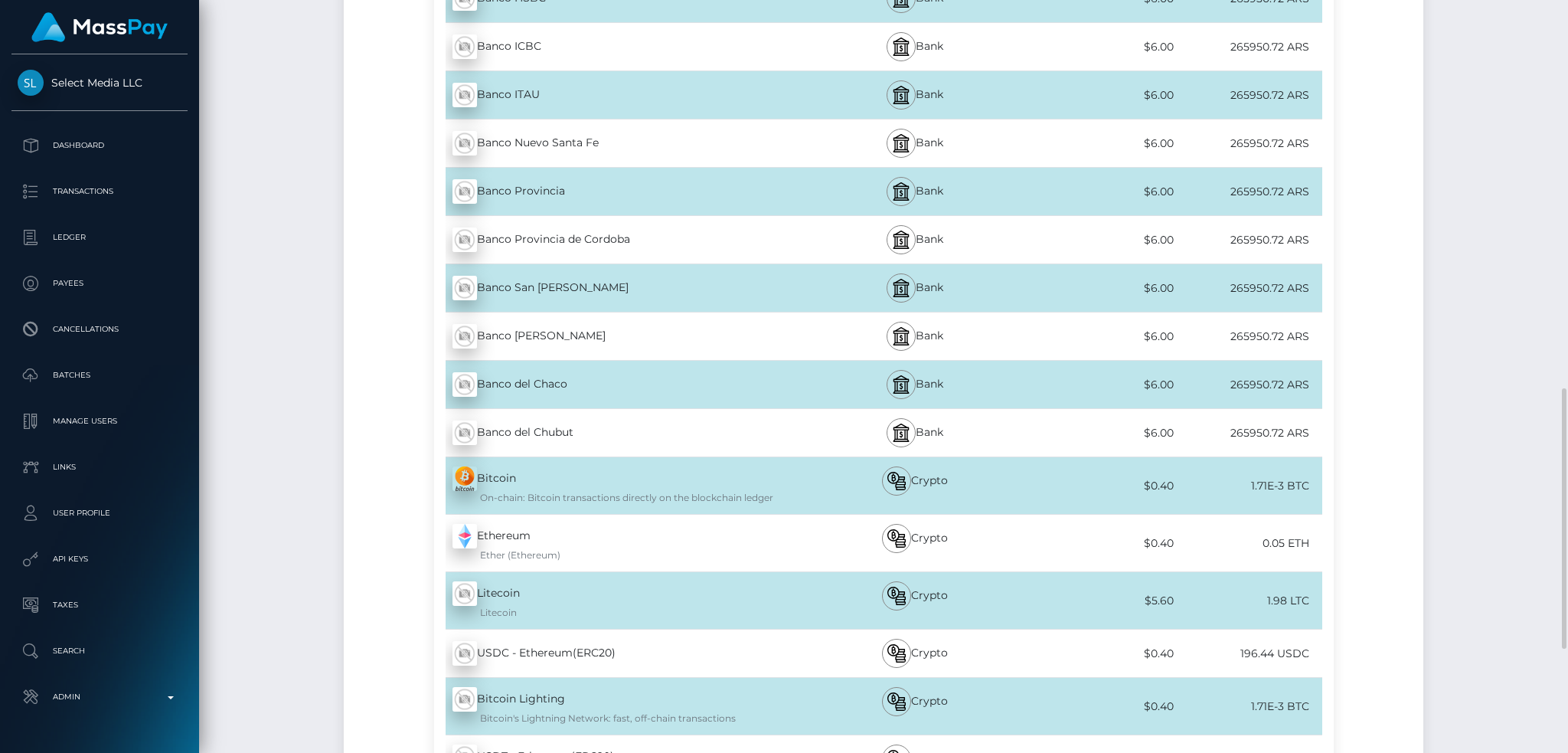
click at [614, 190] on div "Banco Provincia - ARS" at bounding box center [619, 191] width 370 height 43
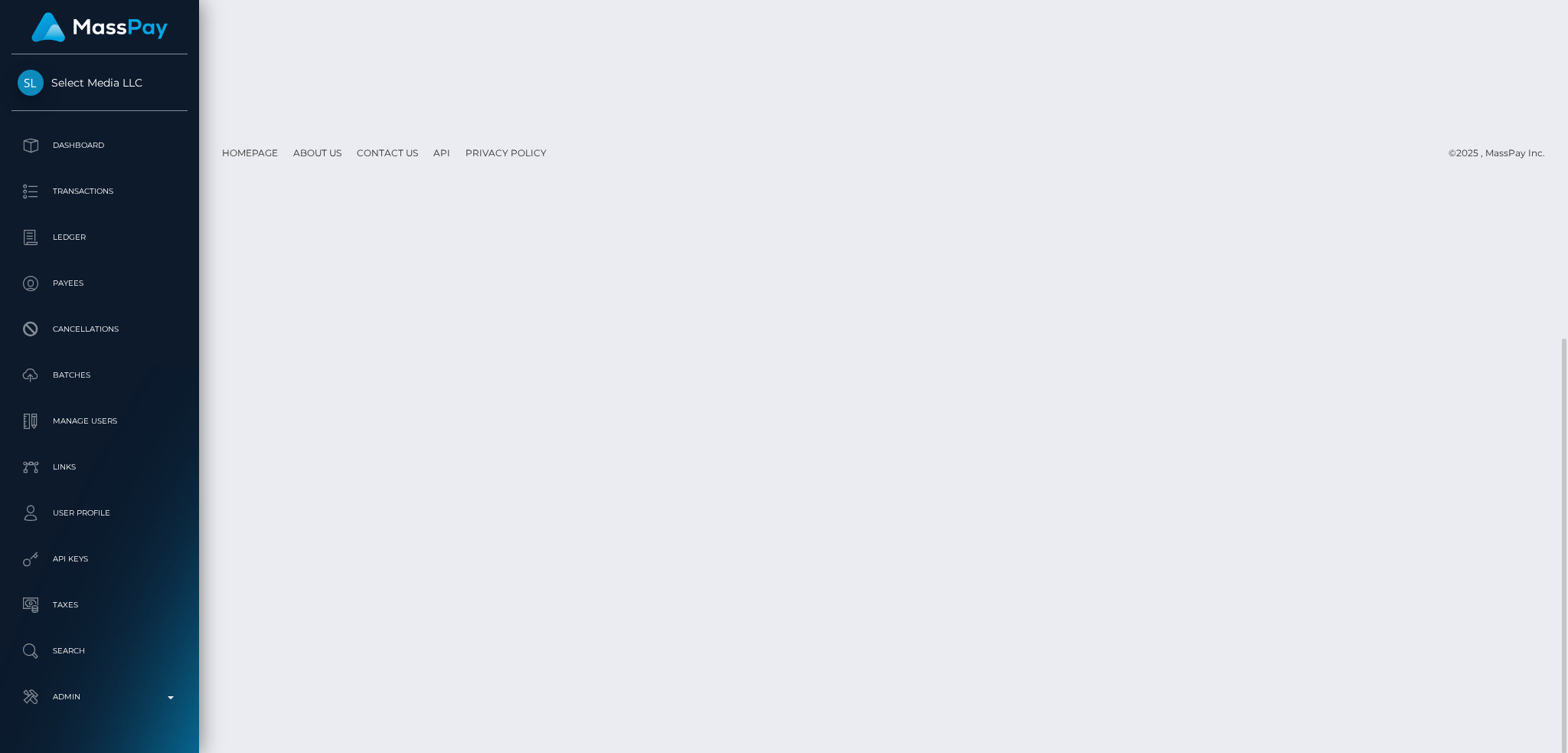
scroll to position [102, 0]
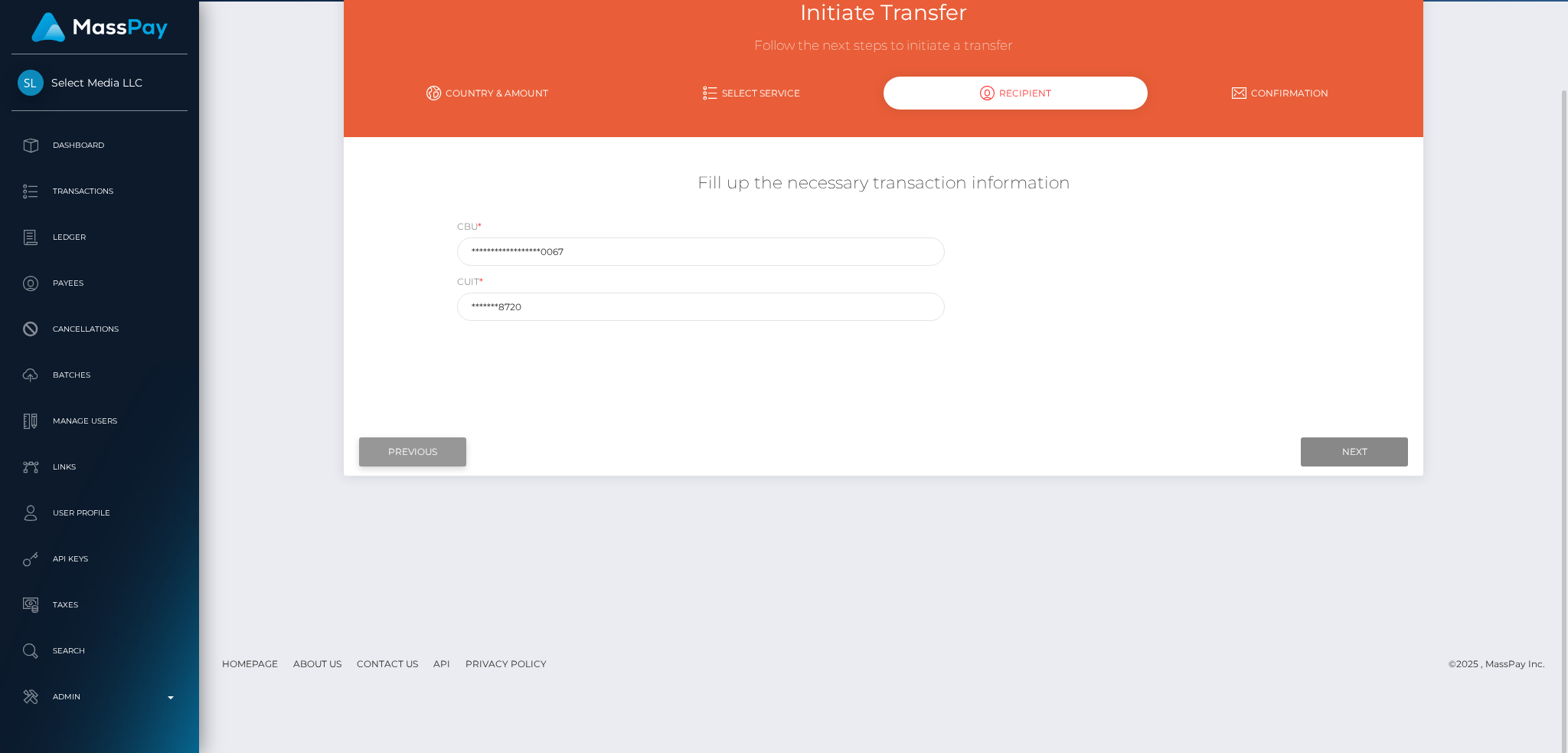
click at [405, 449] on input "Previous" at bounding box center [412, 451] width 107 height 29
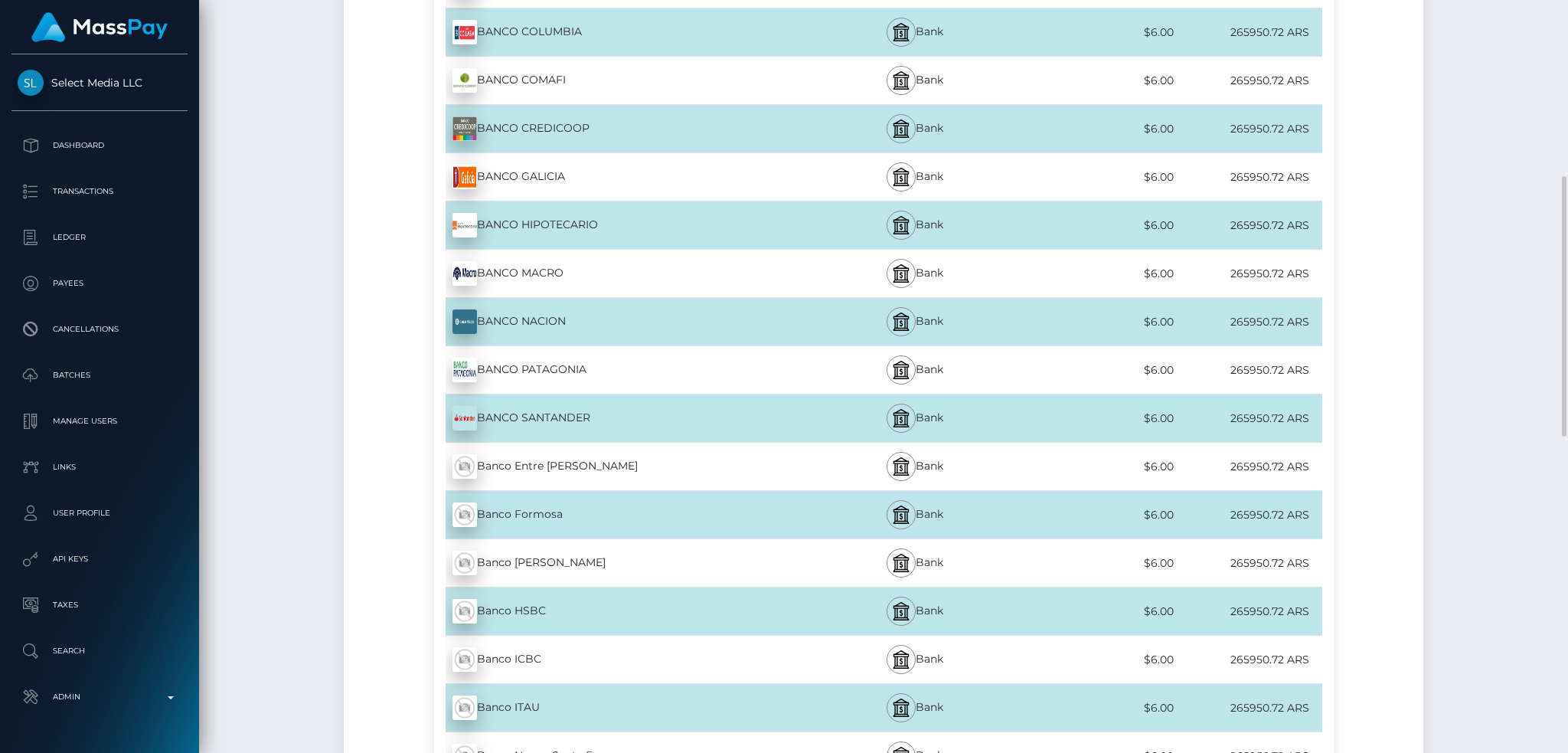
scroll to position [1327, 0]
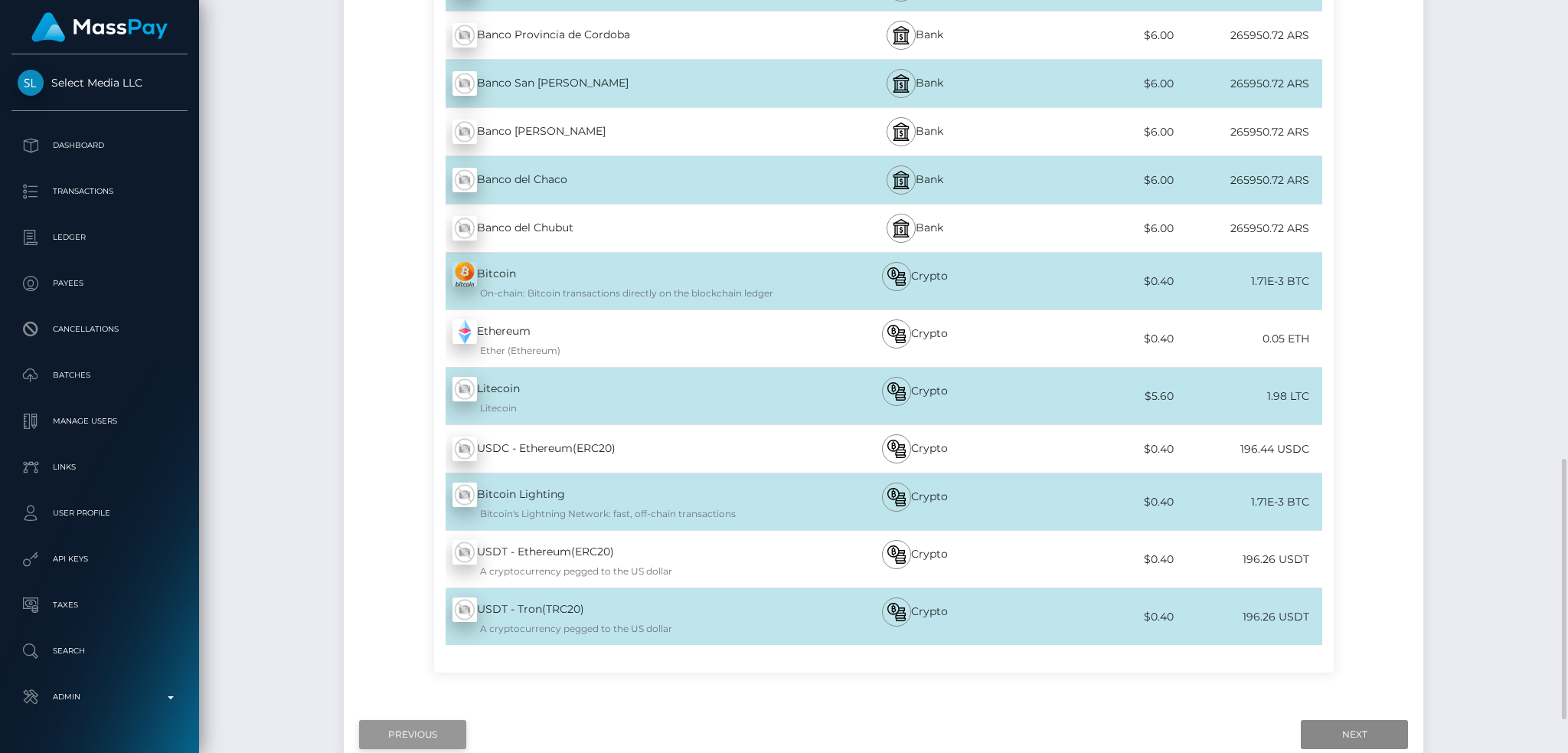
click at [421, 726] on input "Previous" at bounding box center [412, 734] width 107 height 29
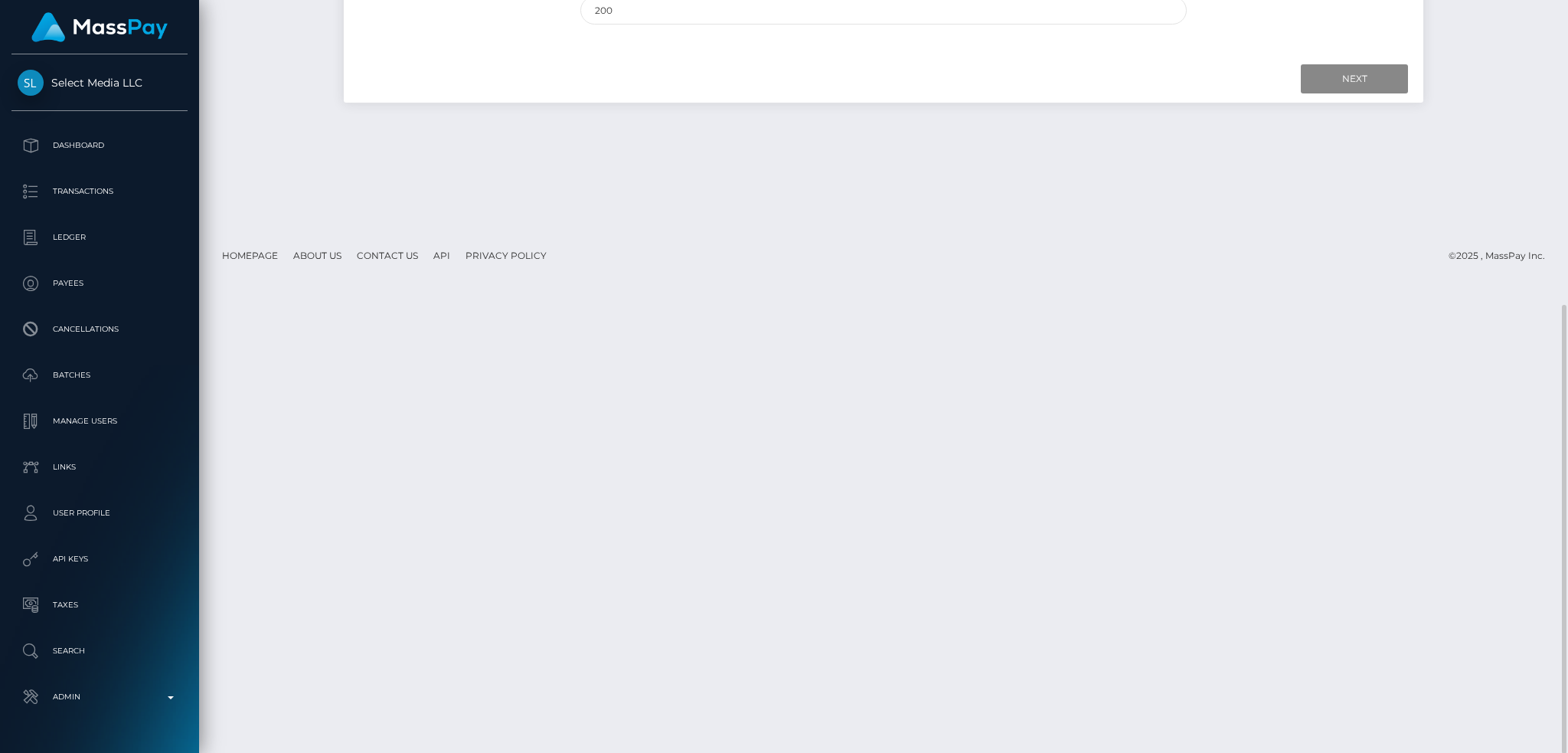
scroll to position [0, 0]
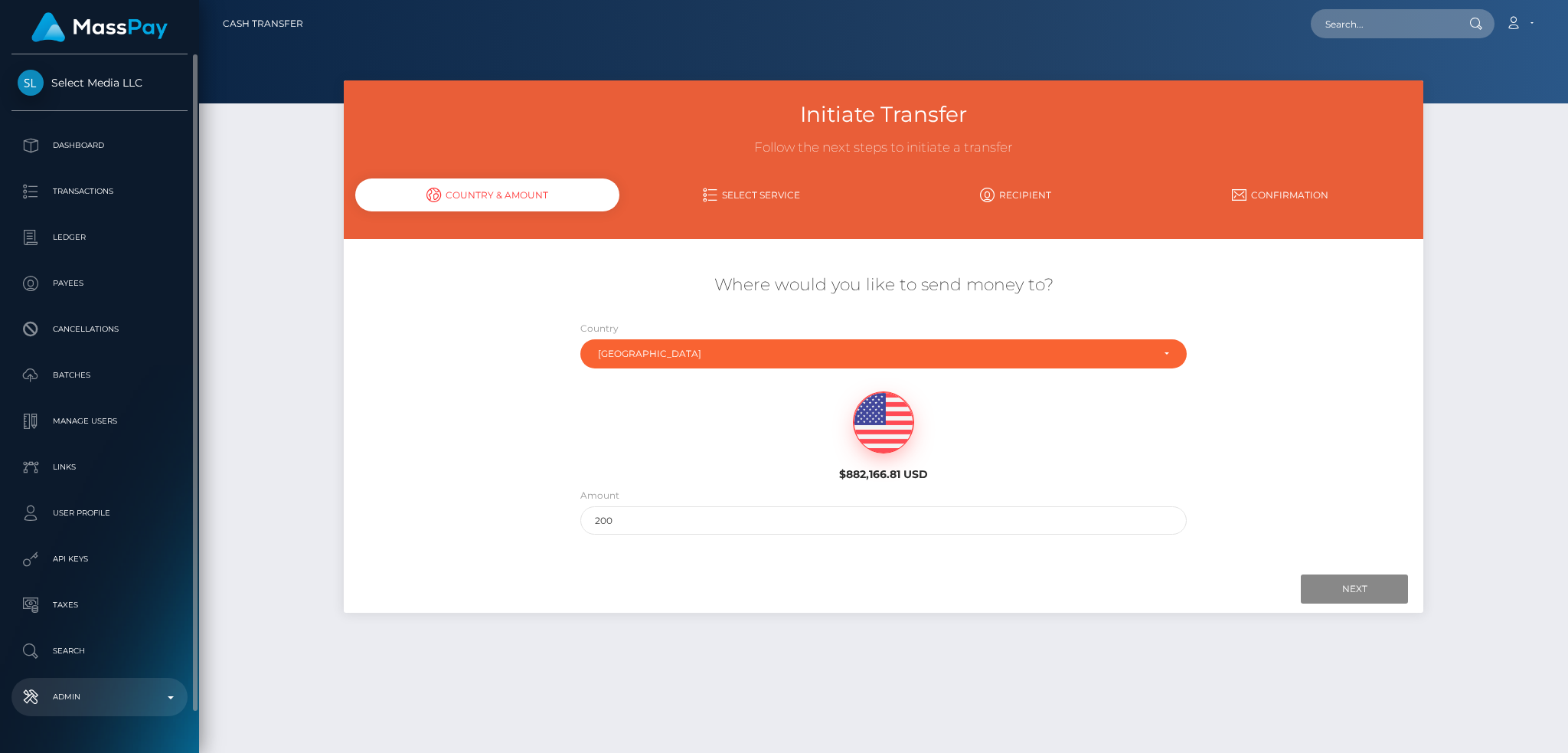
click at [104, 684] on link "Admin" at bounding box center [99, 697] width 176 height 38
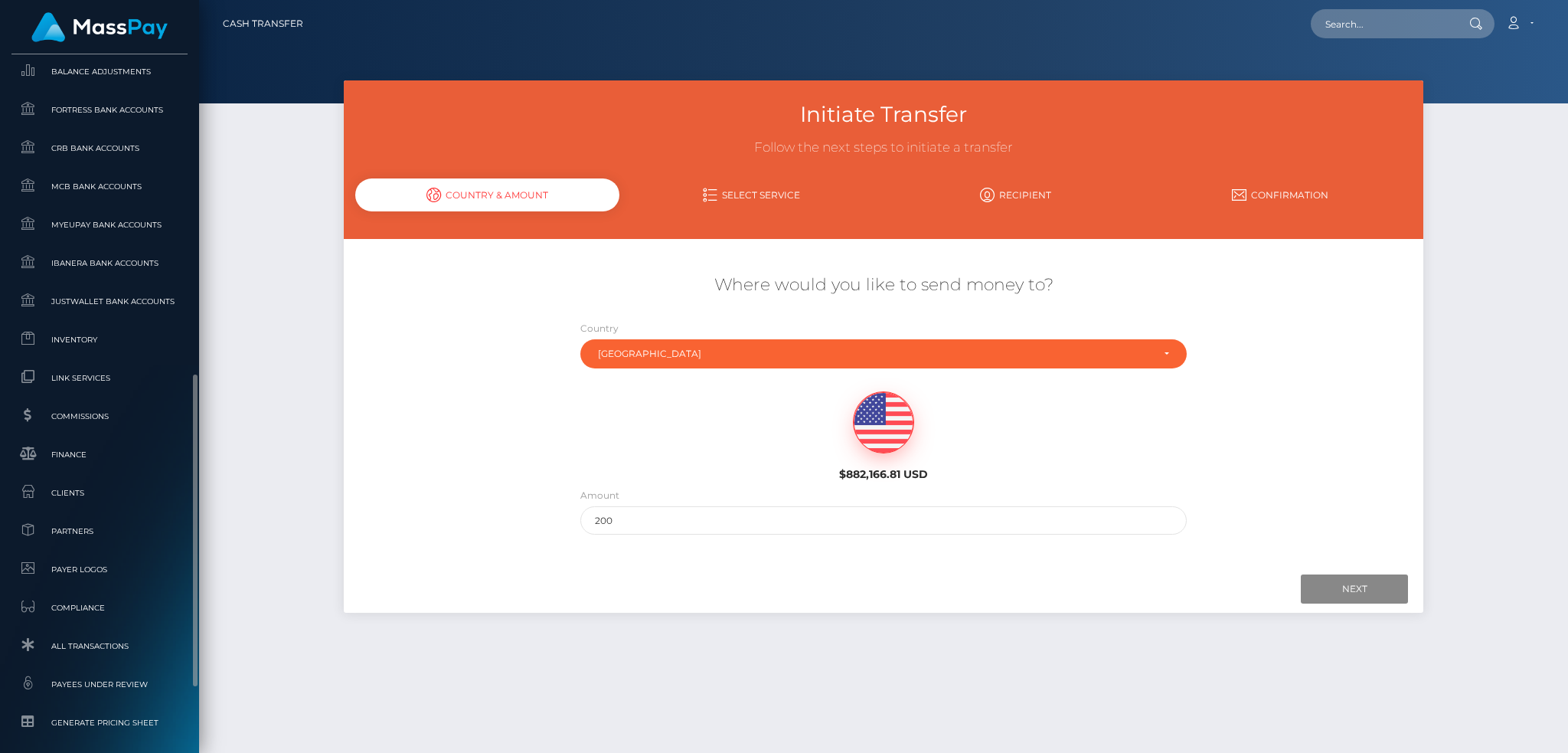
scroll to position [898, 0]
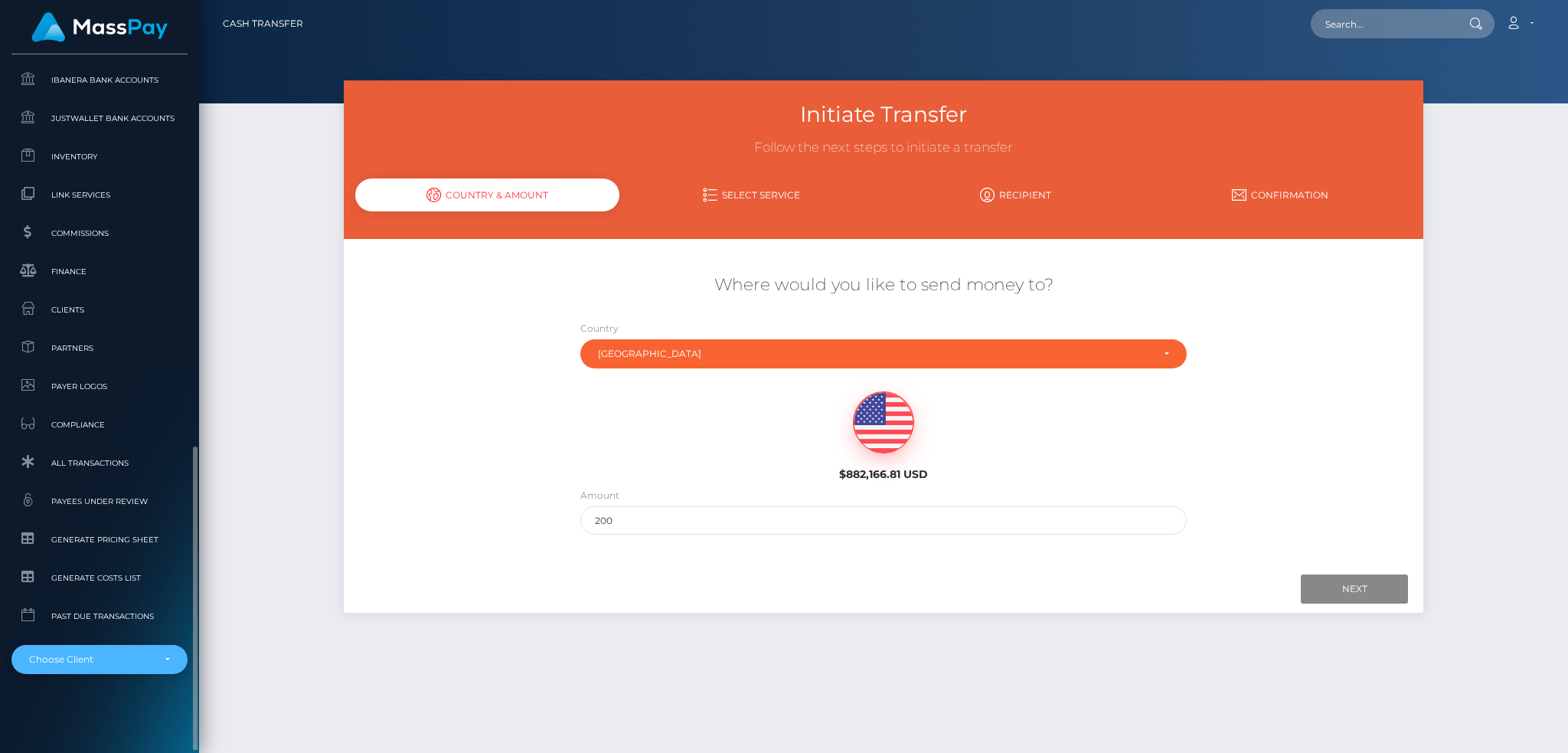
click at [129, 664] on div "Choose Client" at bounding box center [90, 660] width 123 height 12
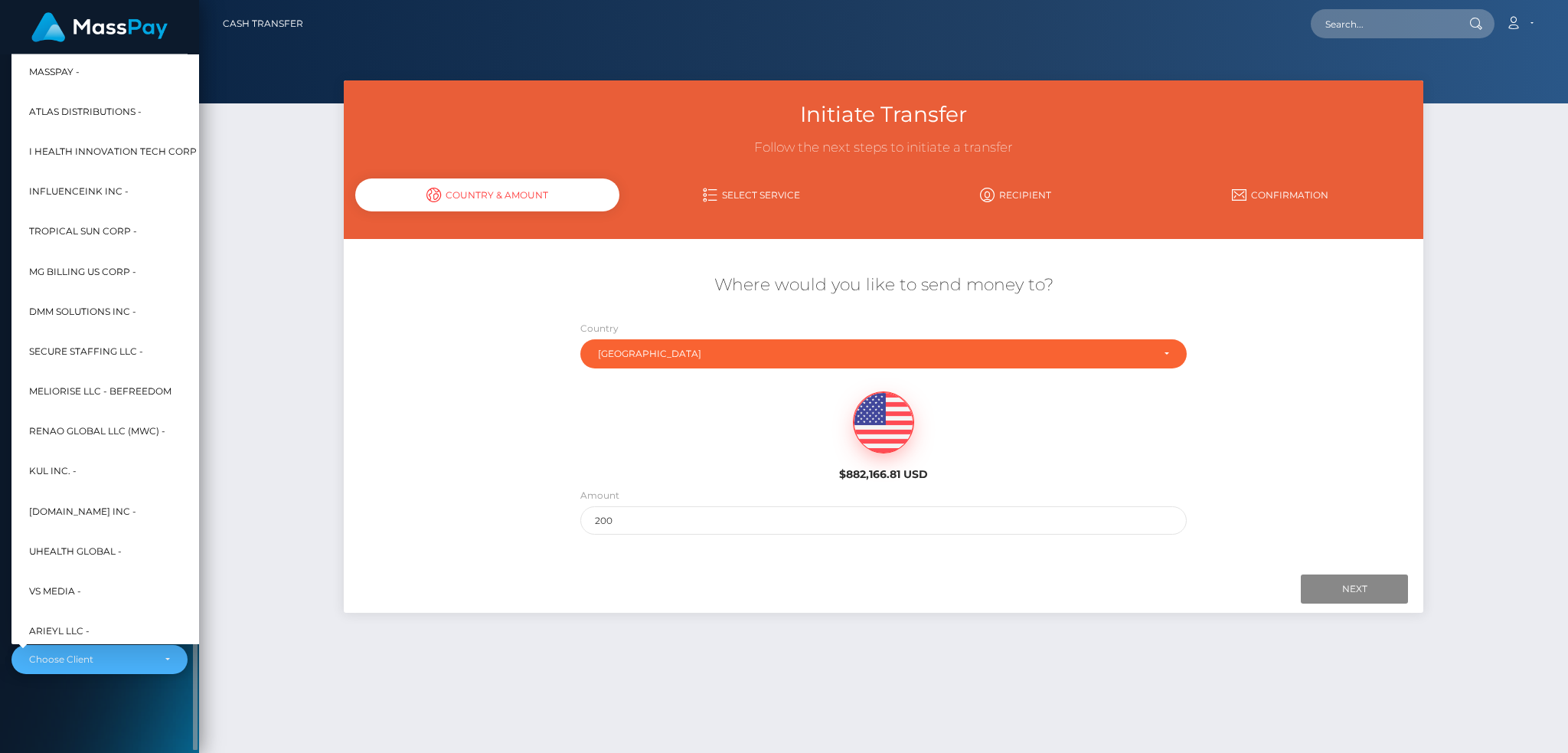
scroll to position [615, 0]
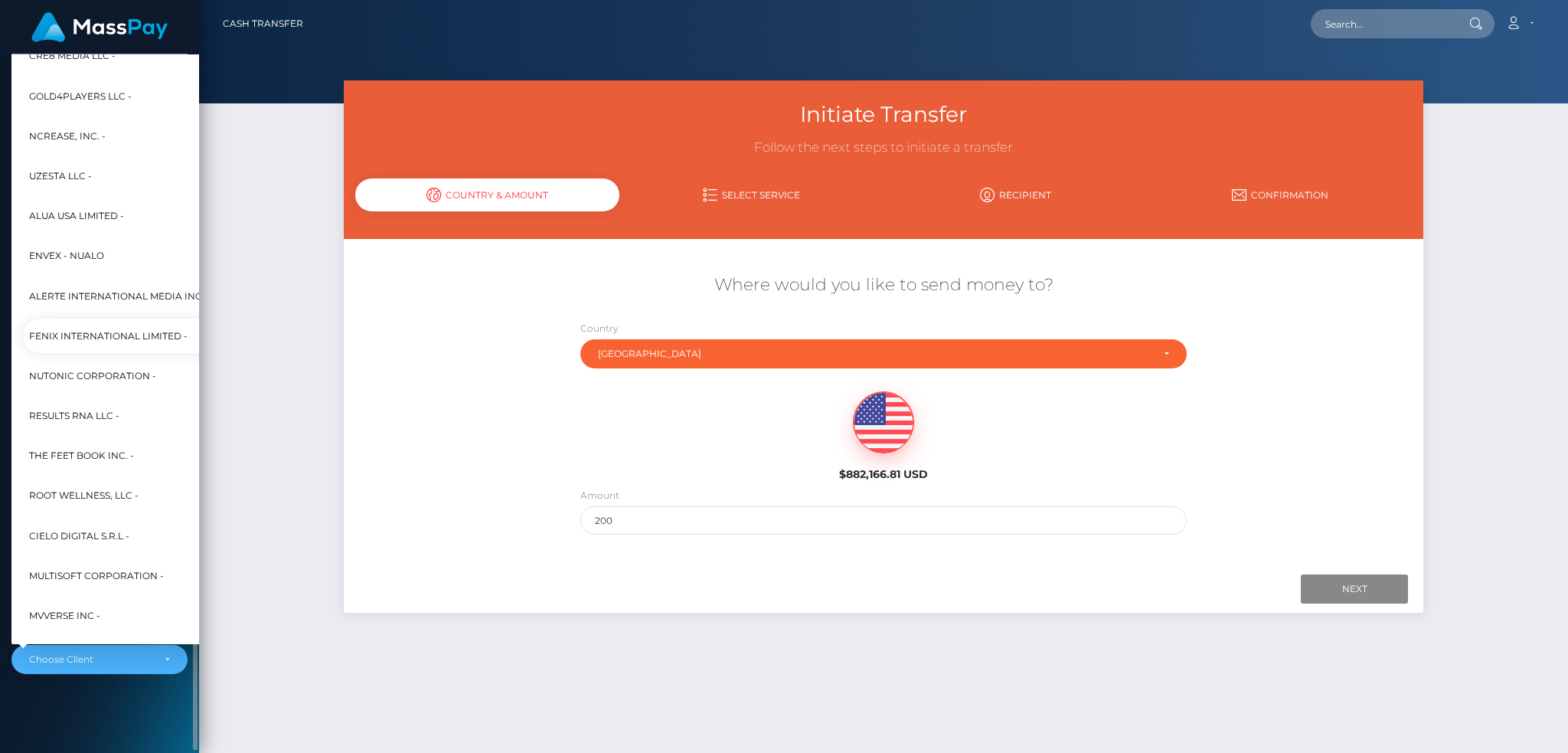
click at [141, 324] on link "Fenix International Limited -" at bounding box center [198, 336] width 349 height 34
select select "26"
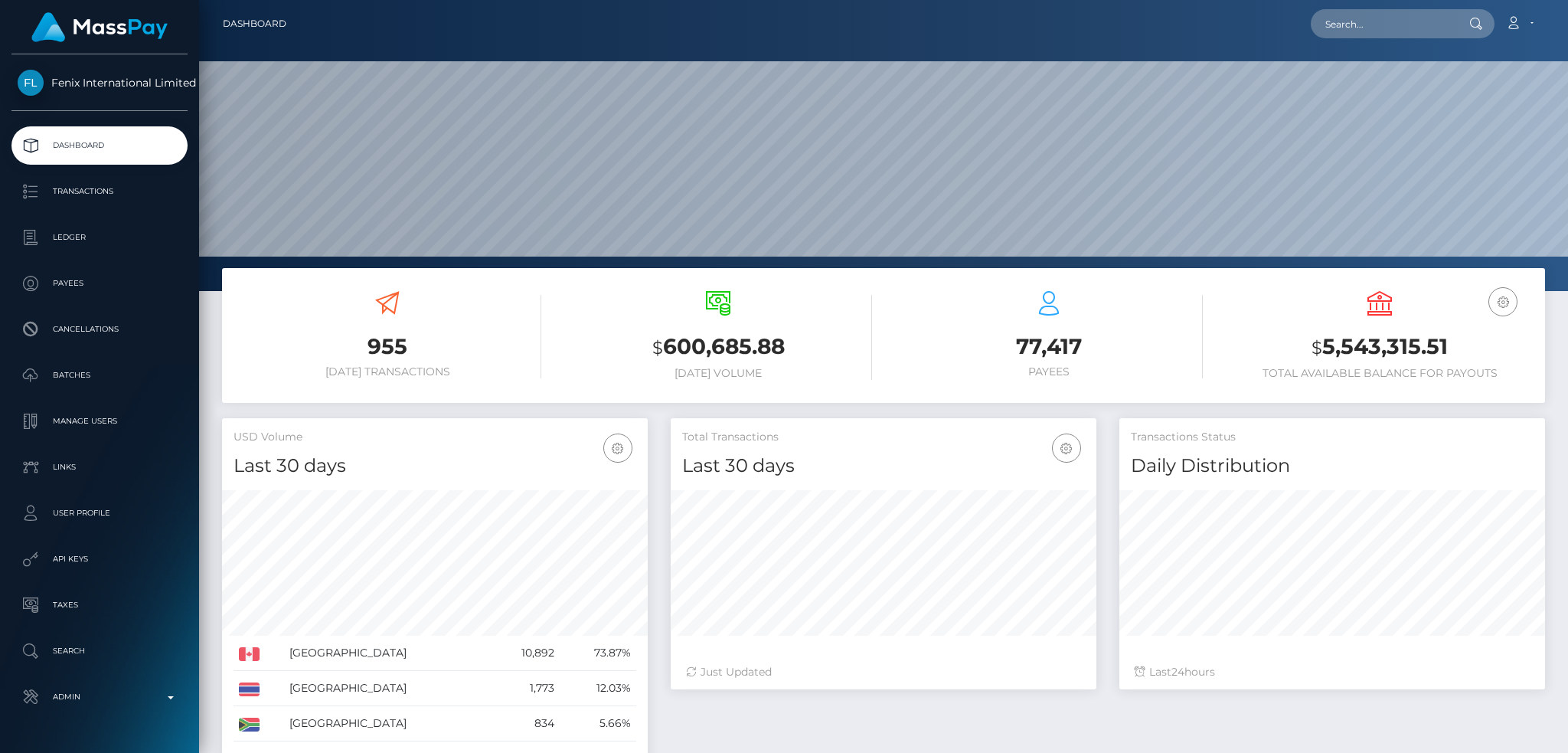
scroll to position [272, 425]
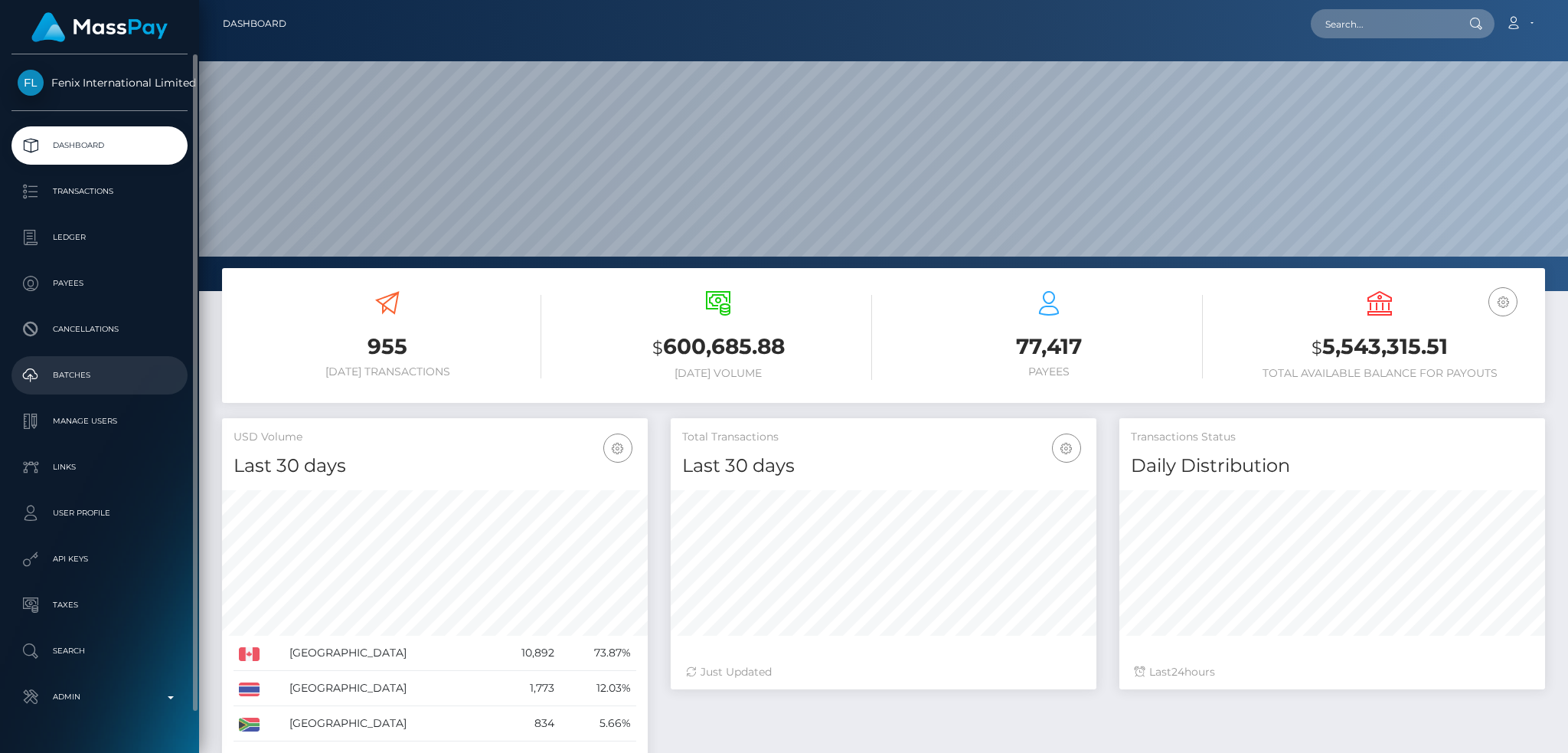
click at [107, 377] on p "Batches" at bounding box center [99, 375] width 164 height 23
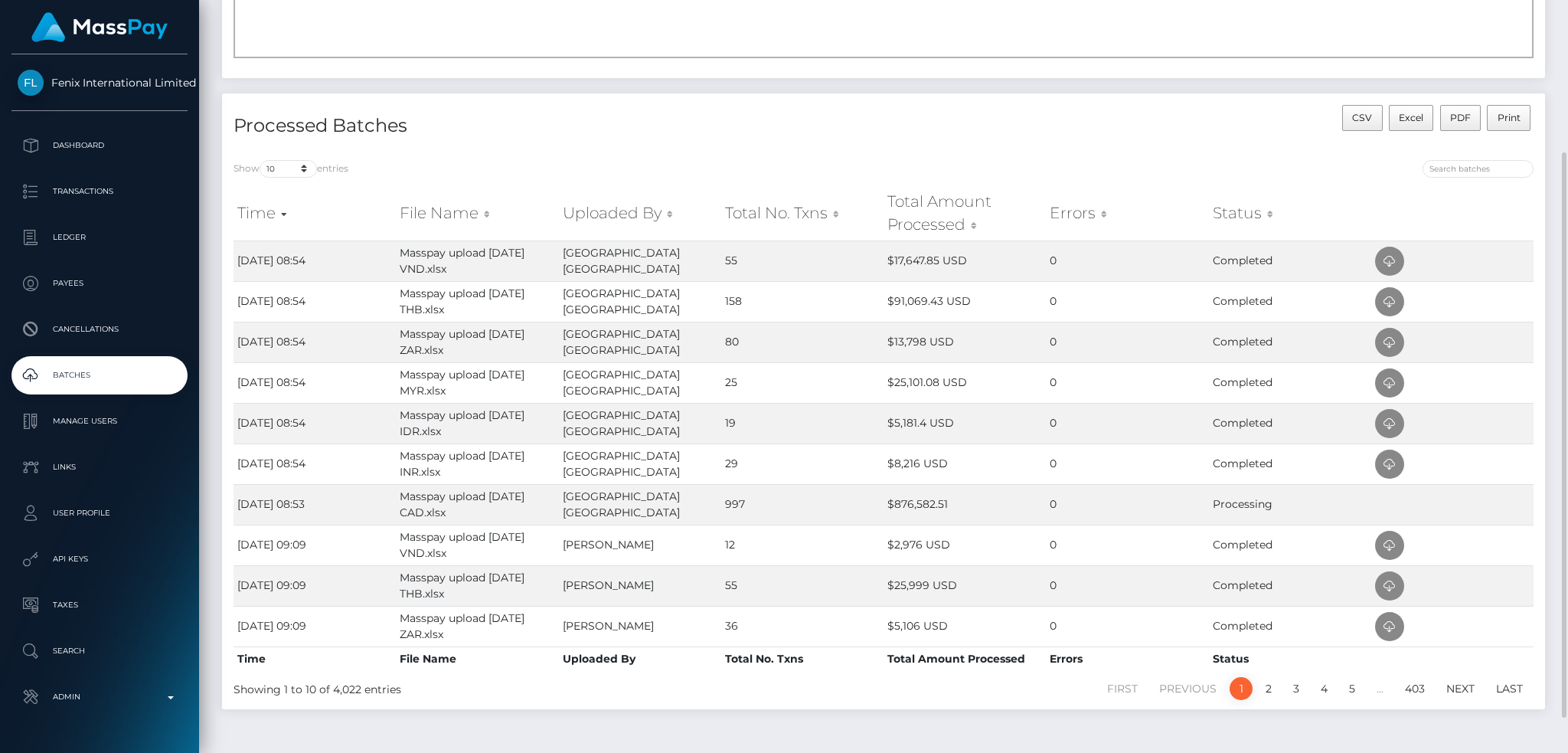
scroll to position [252, 0]
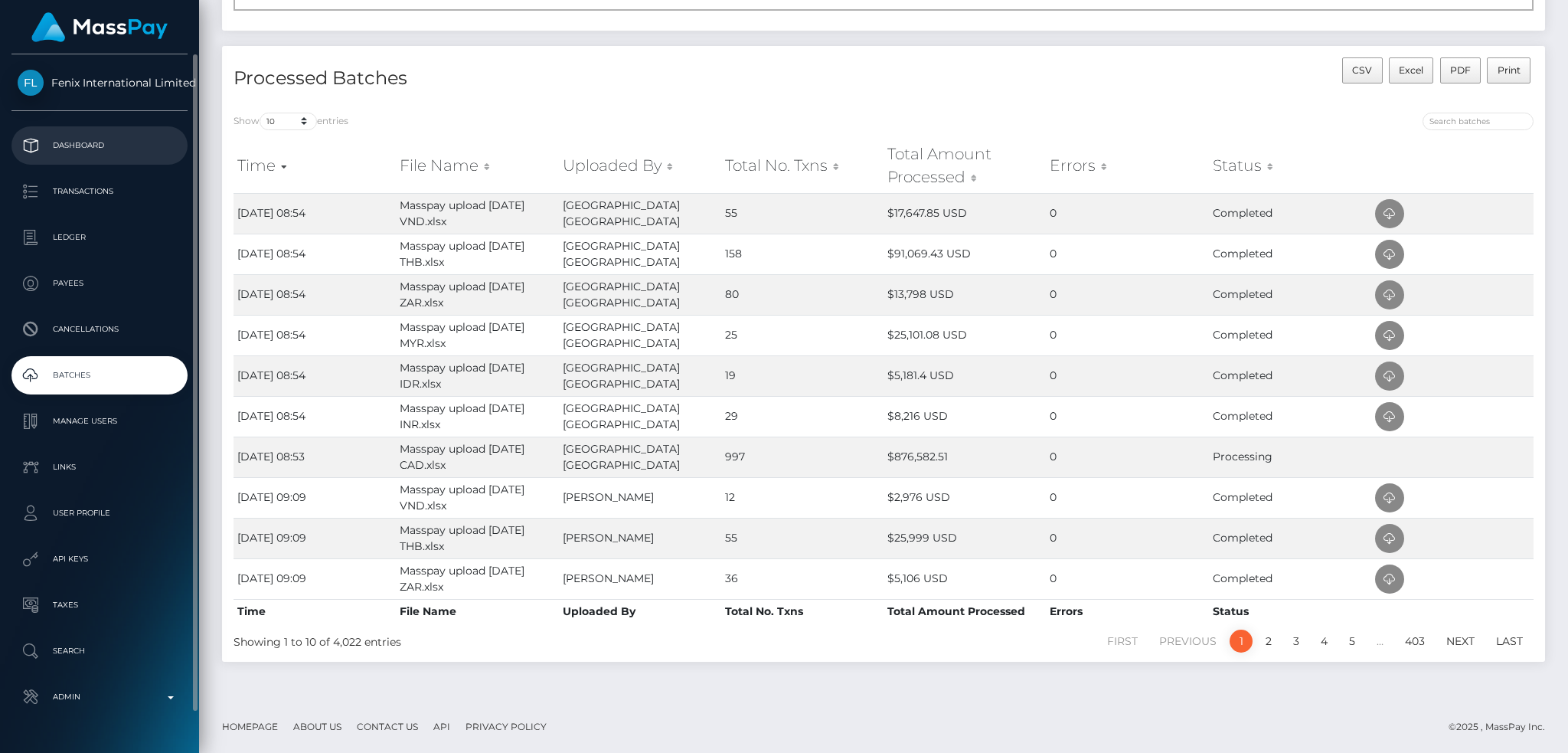
click at [131, 136] on p "Dashboard" at bounding box center [99, 145] width 164 height 23
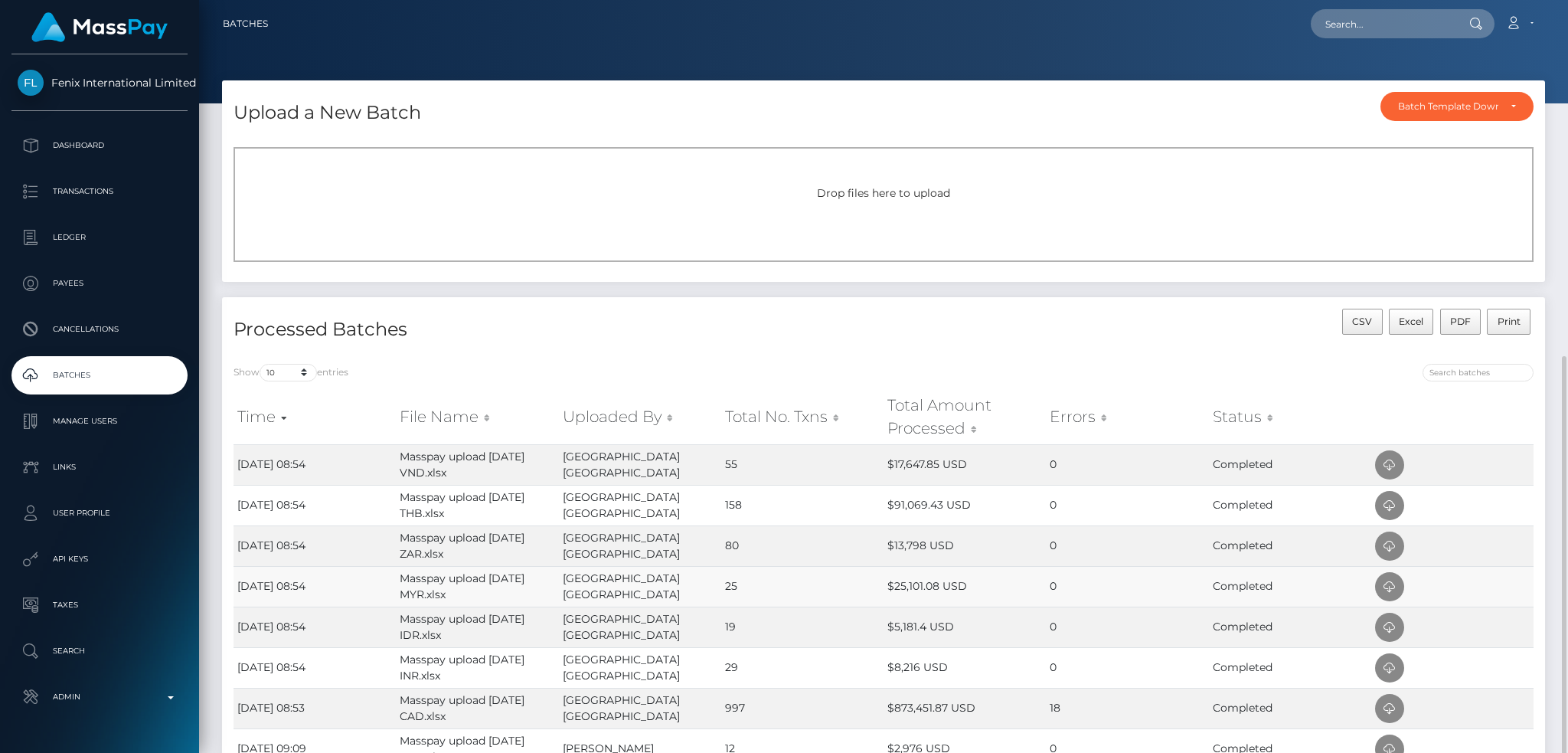
scroll to position [252, 0]
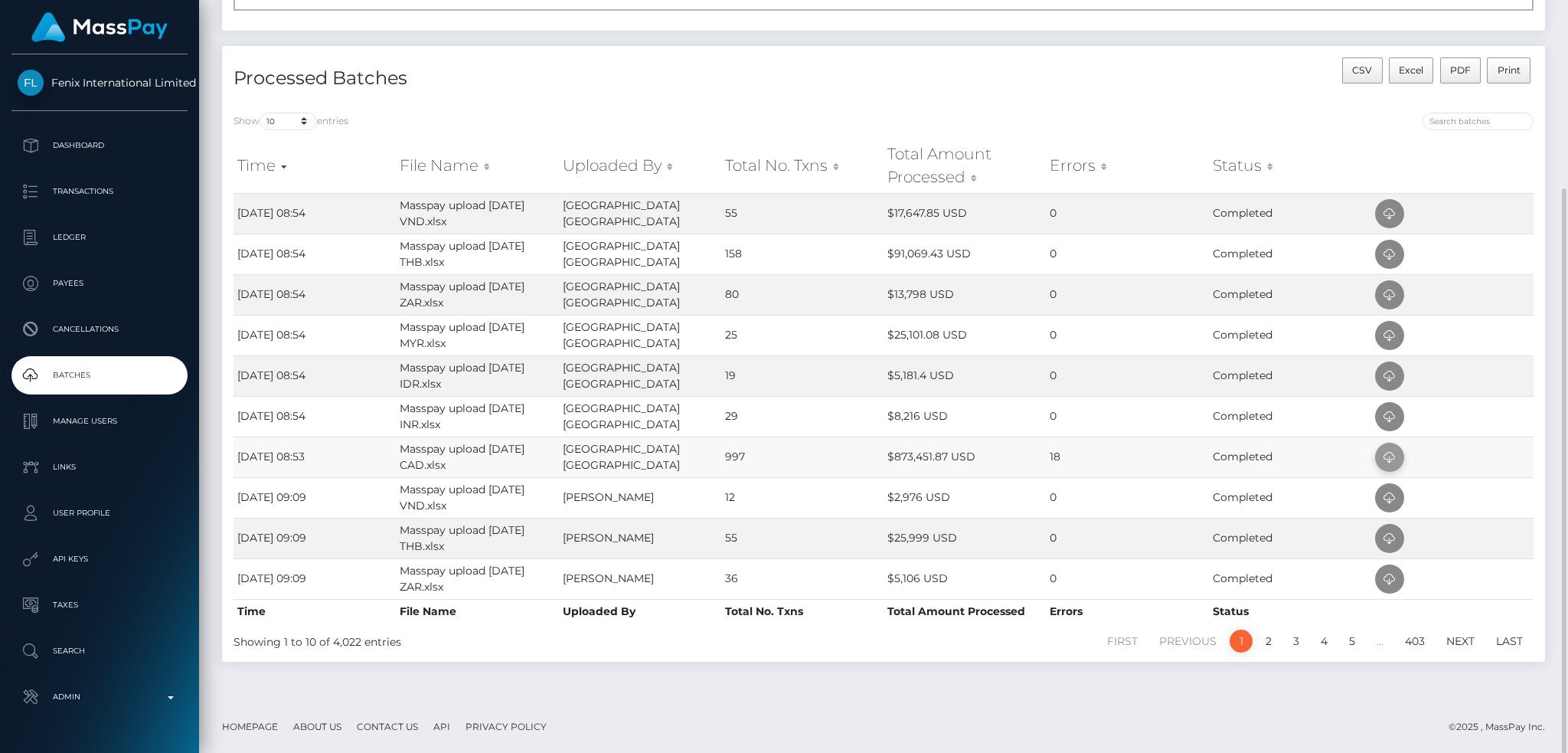
click at [1388, 455] on icon at bounding box center [1390, 458] width 18 height 19
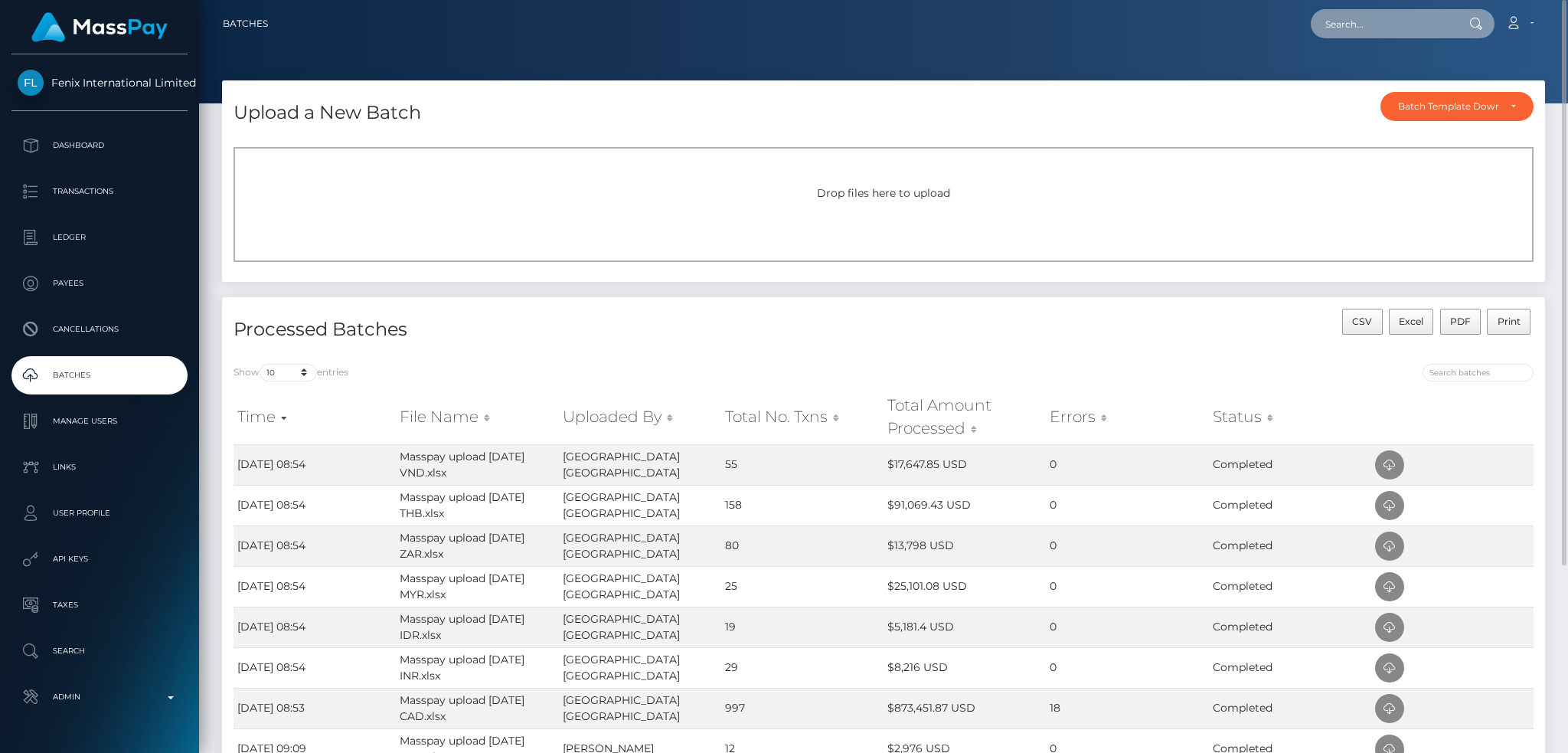
click at [1380, 28] on input "text" at bounding box center [1383, 23] width 144 height 29
paste input "521247092"
click at [1357, 27] on input "521247092" at bounding box center [1383, 23] width 144 height 29
paste input "marissaabano87@gmail.com"
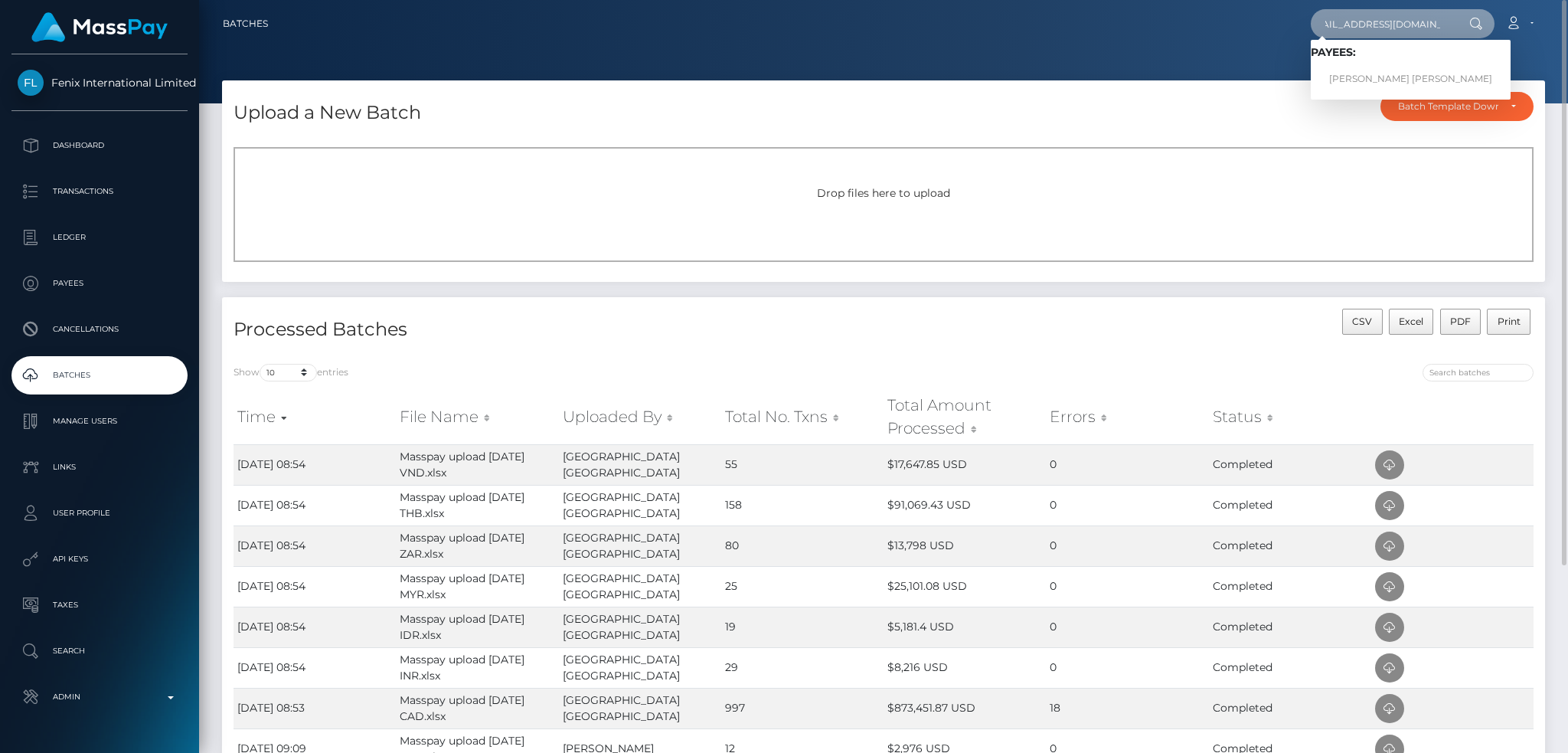
type input "marissaabano87@gmail.com"
click at [1362, 72] on link "MARISSA ABANO Ramirez" at bounding box center [1411, 79] width 200 height 29
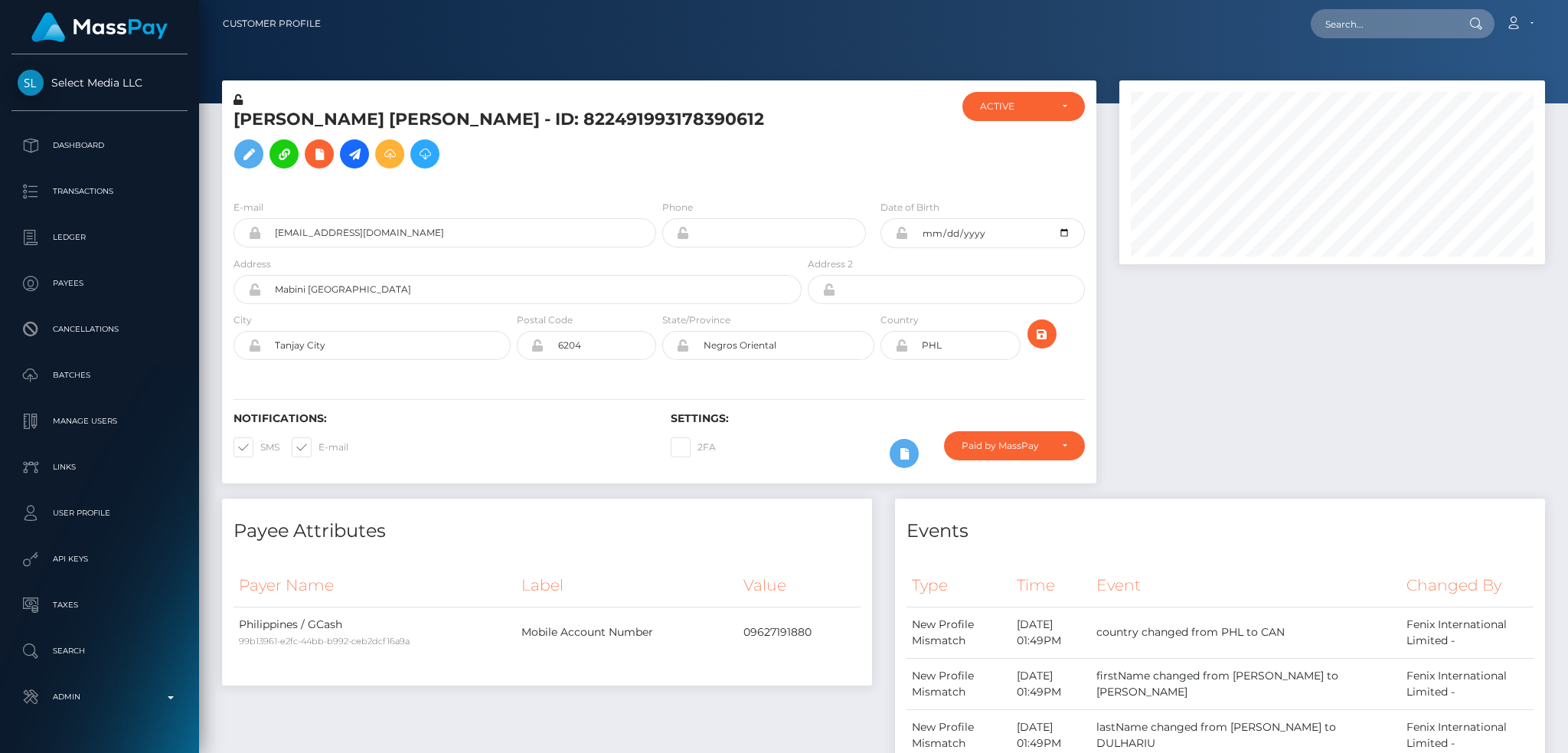
scroll to position [184, 425]
click at [1383, 25] on input "text" at bounding box center [1383, 23] width 144 height 29
paste input "55678322"
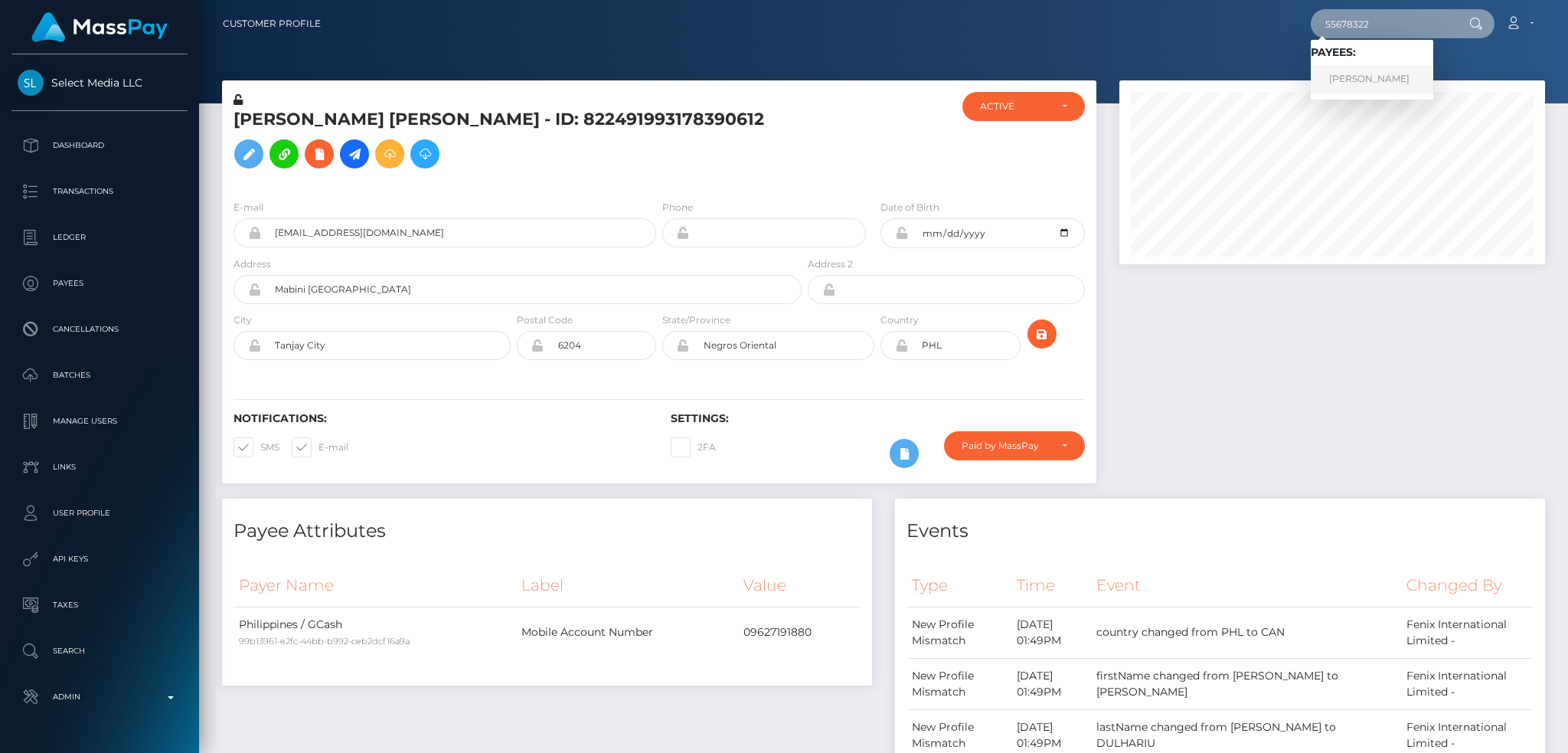
type input "55678322"
click at [1356, 78] on link "Ziyin Li" at bounding box center [1372, 79] width 123 height 29
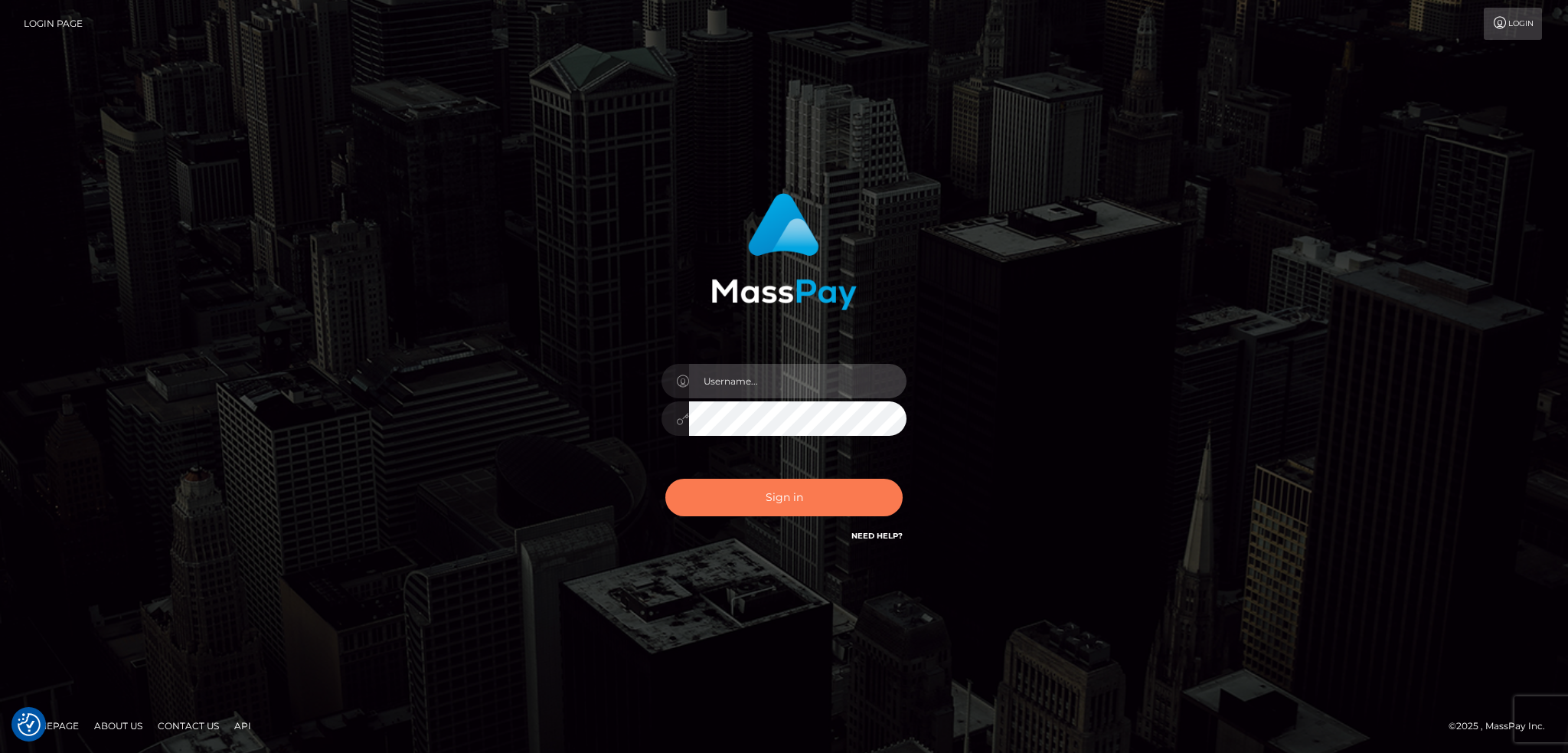
type input "alexstef"
click at [739, 489] on button "Sign in" at bounding box center [784, 498] width 238 height 38
click at [738, 488] on button "Sign in" at bounding box center [784, 498] width 238 height 38
type input "alexstef"
click at [762, 491] on button "Sign in" at bounding box center [784, 498] width 238 height 38
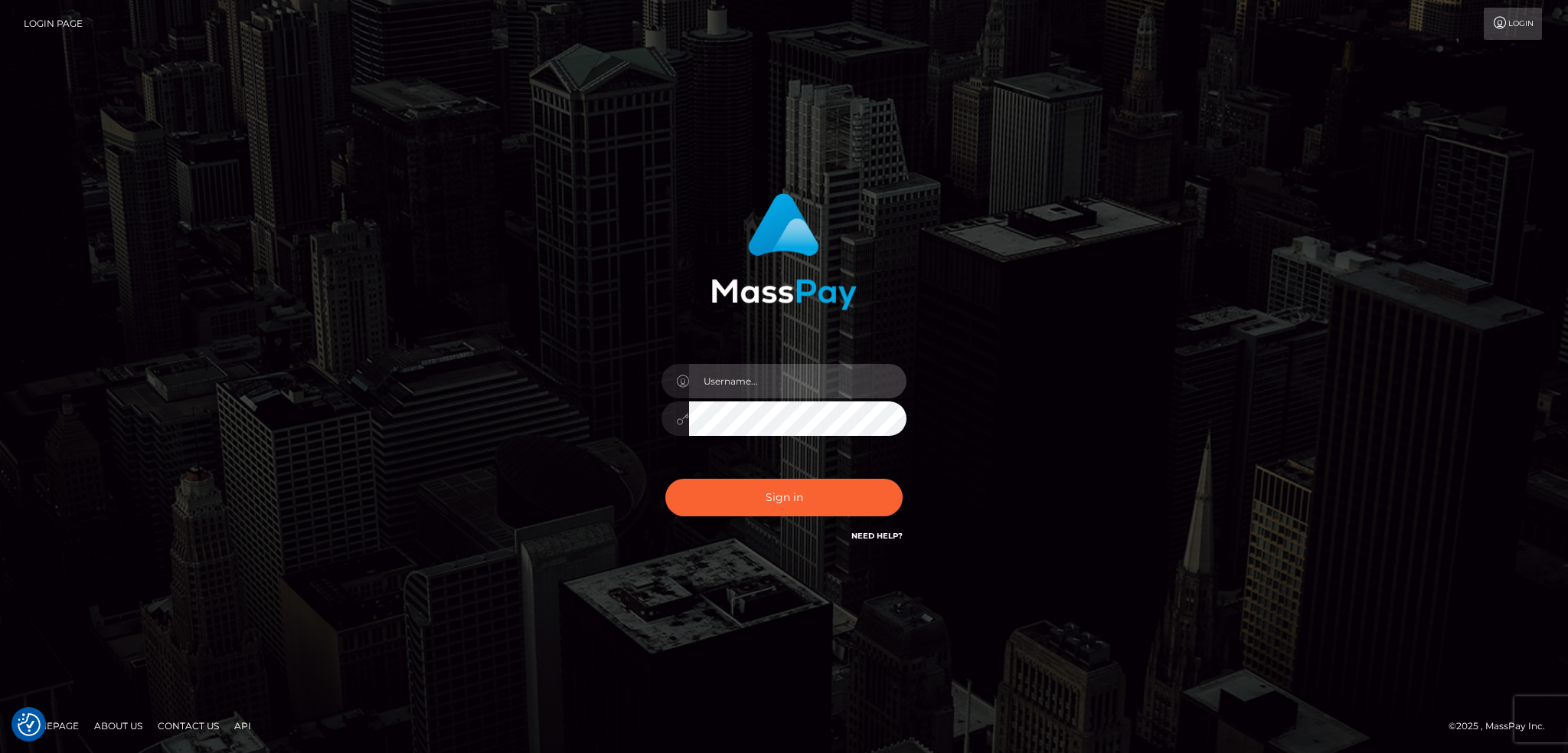
type input "alexstef"
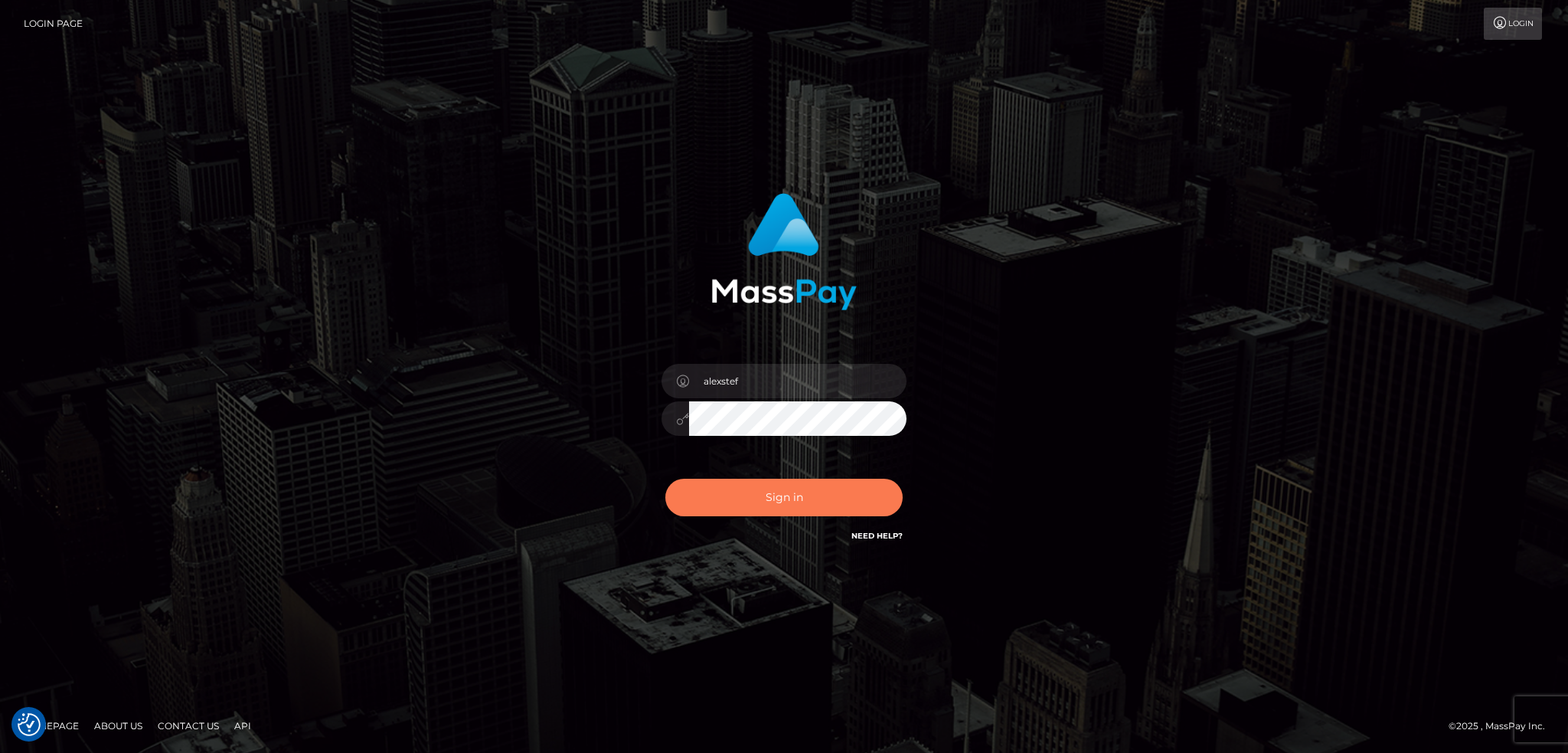
click at [774, 481] on button "Sign in" at bounding box center [784, 498] width 238 height 38
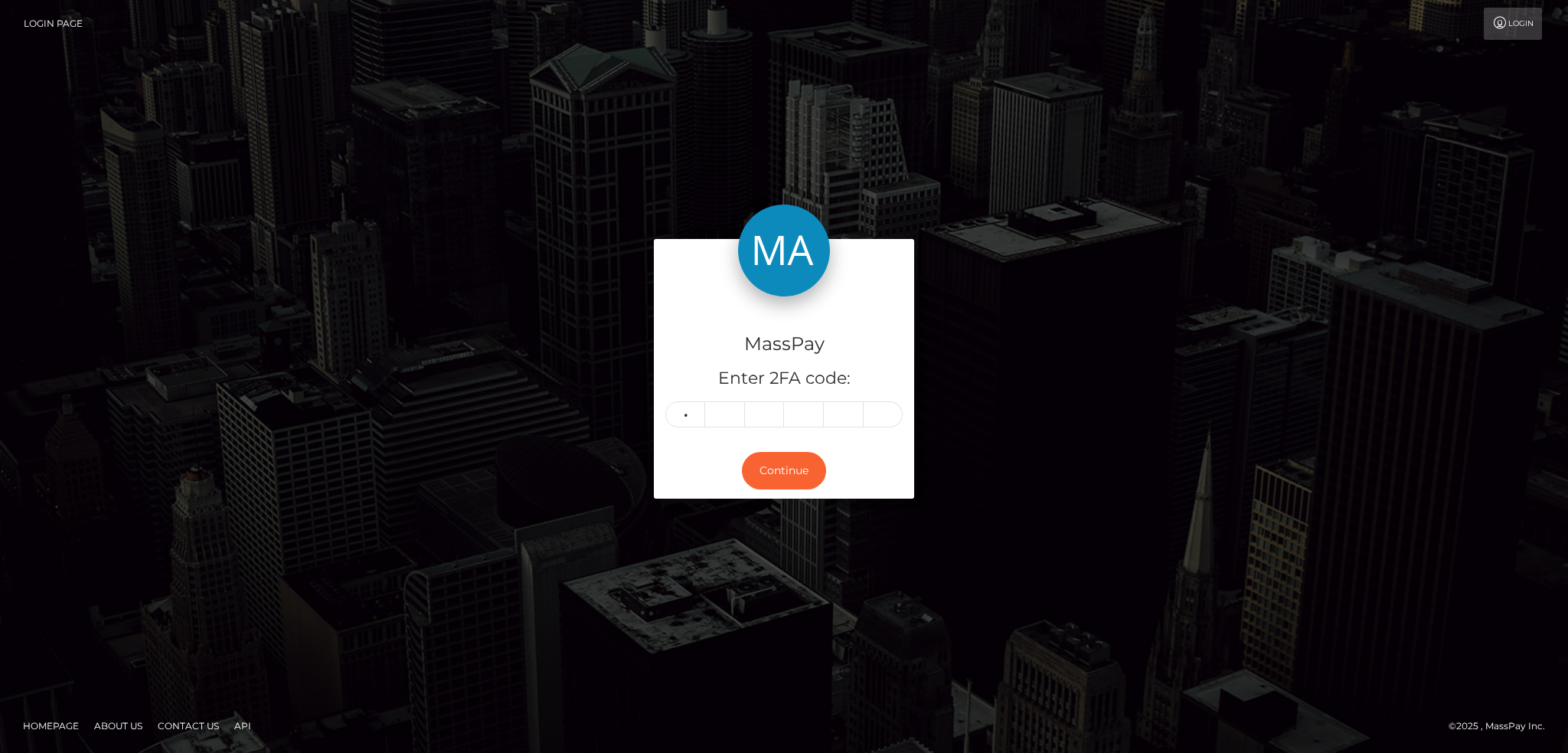
type input "3"
type input "6"
type input "4"
type input "2"
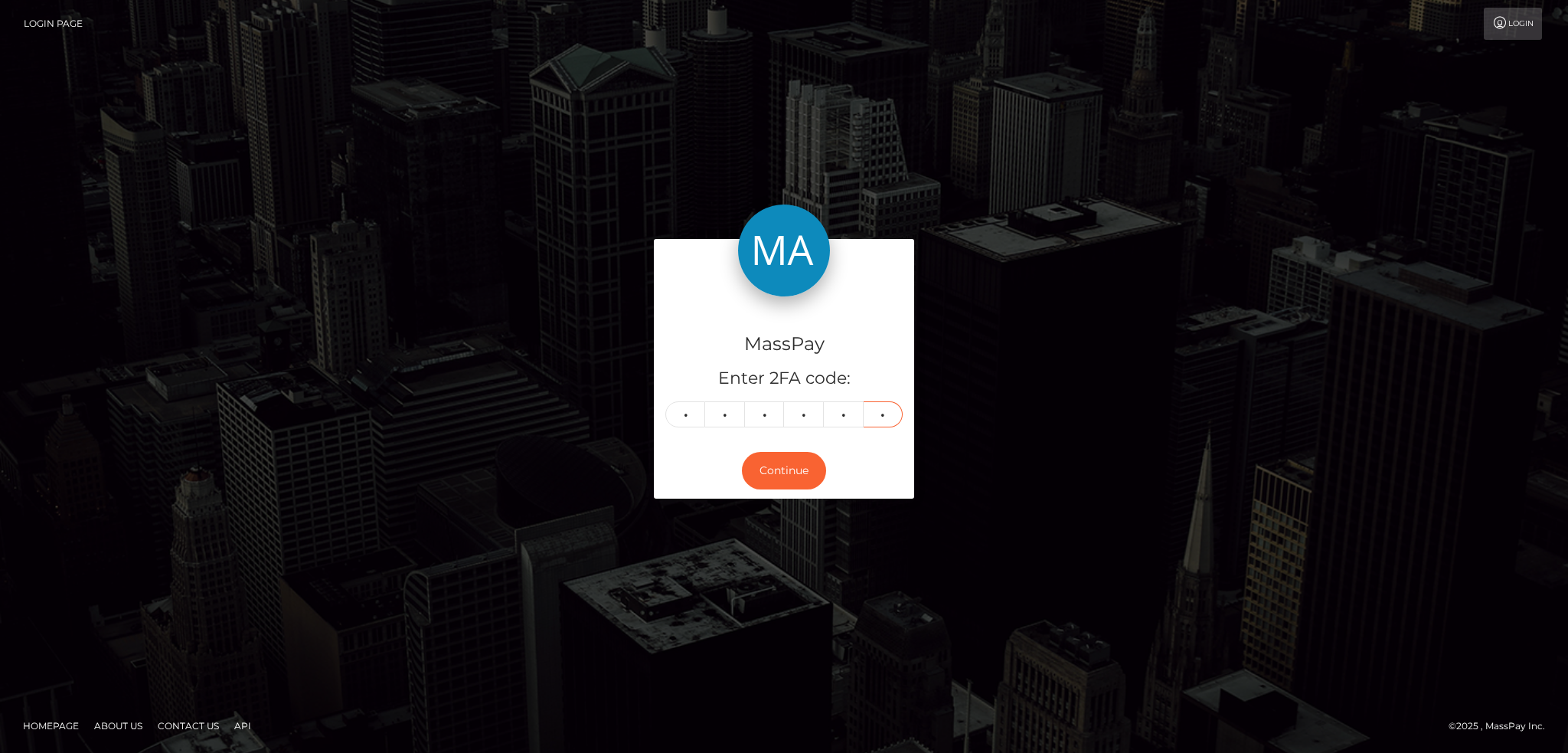
type input "7"
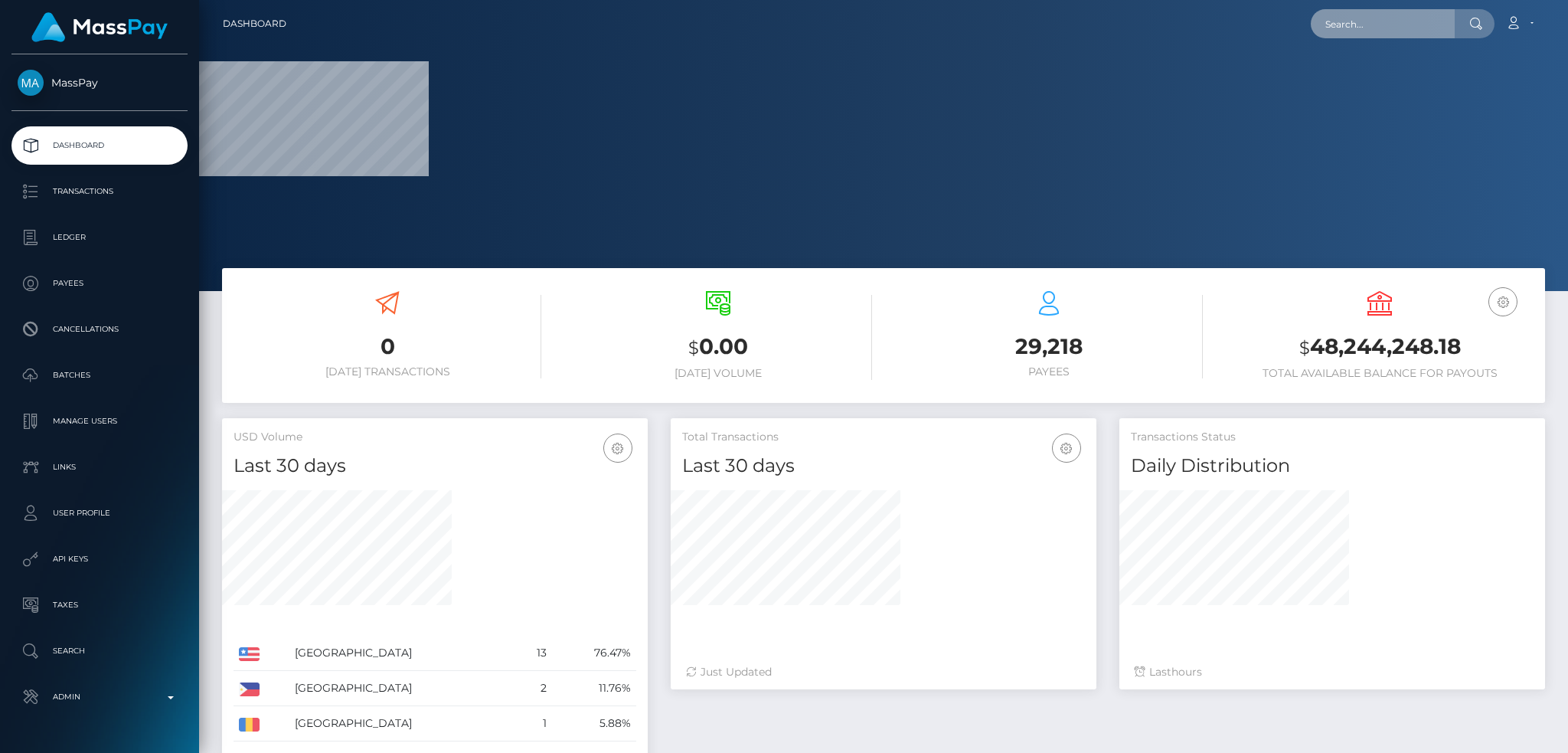
click at [1358, 16] on input "text" at bounding box center [1383, 23] width 144 height 29
paste input "poact_PJ3U5APxAwV3"
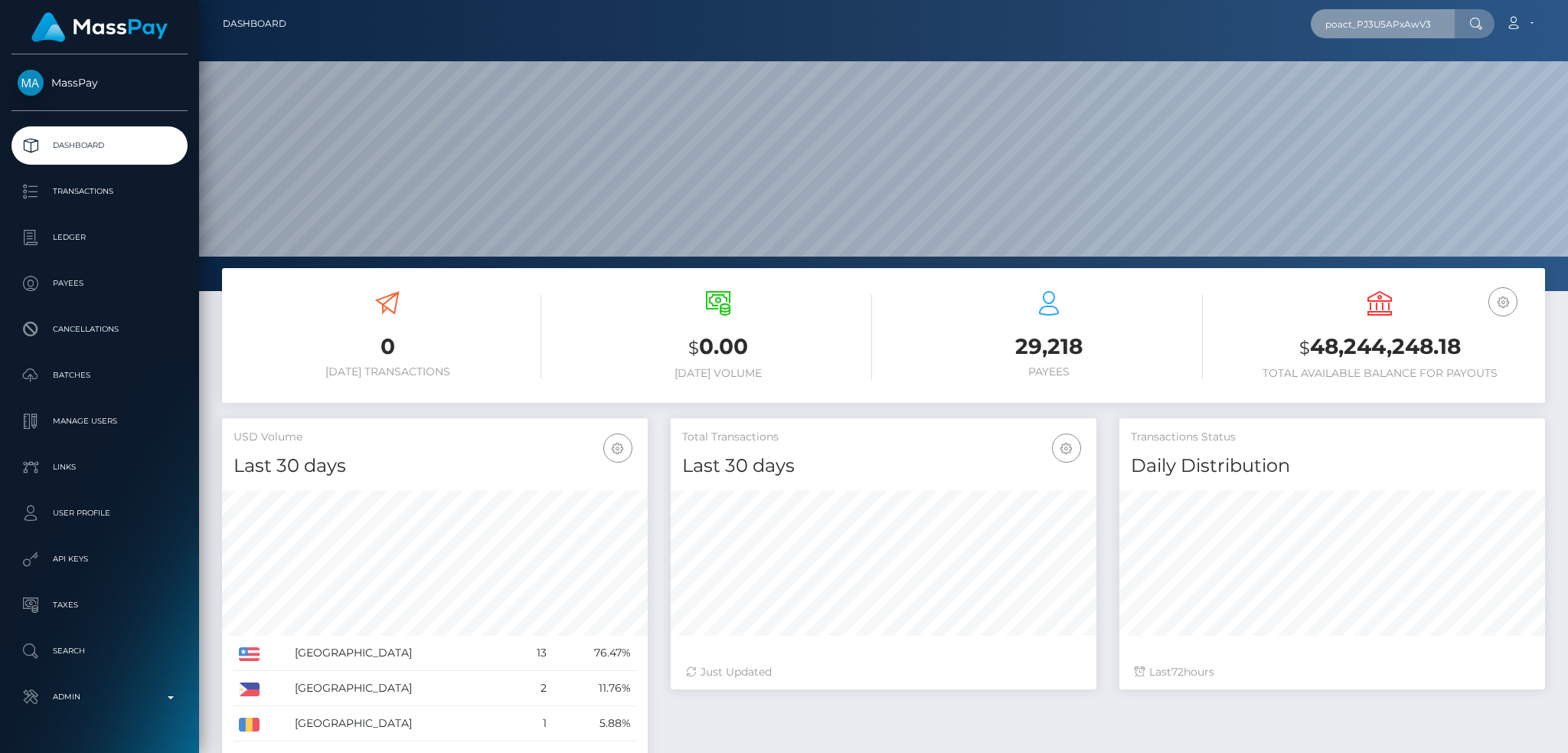
scroll to position [272, 425]
type input "poact_PJ3U5APxAwV3"
click at [1376, 80] on link "USHKAGULA SRI SAI" at bounding box center [1377, 79] width 131 height 29
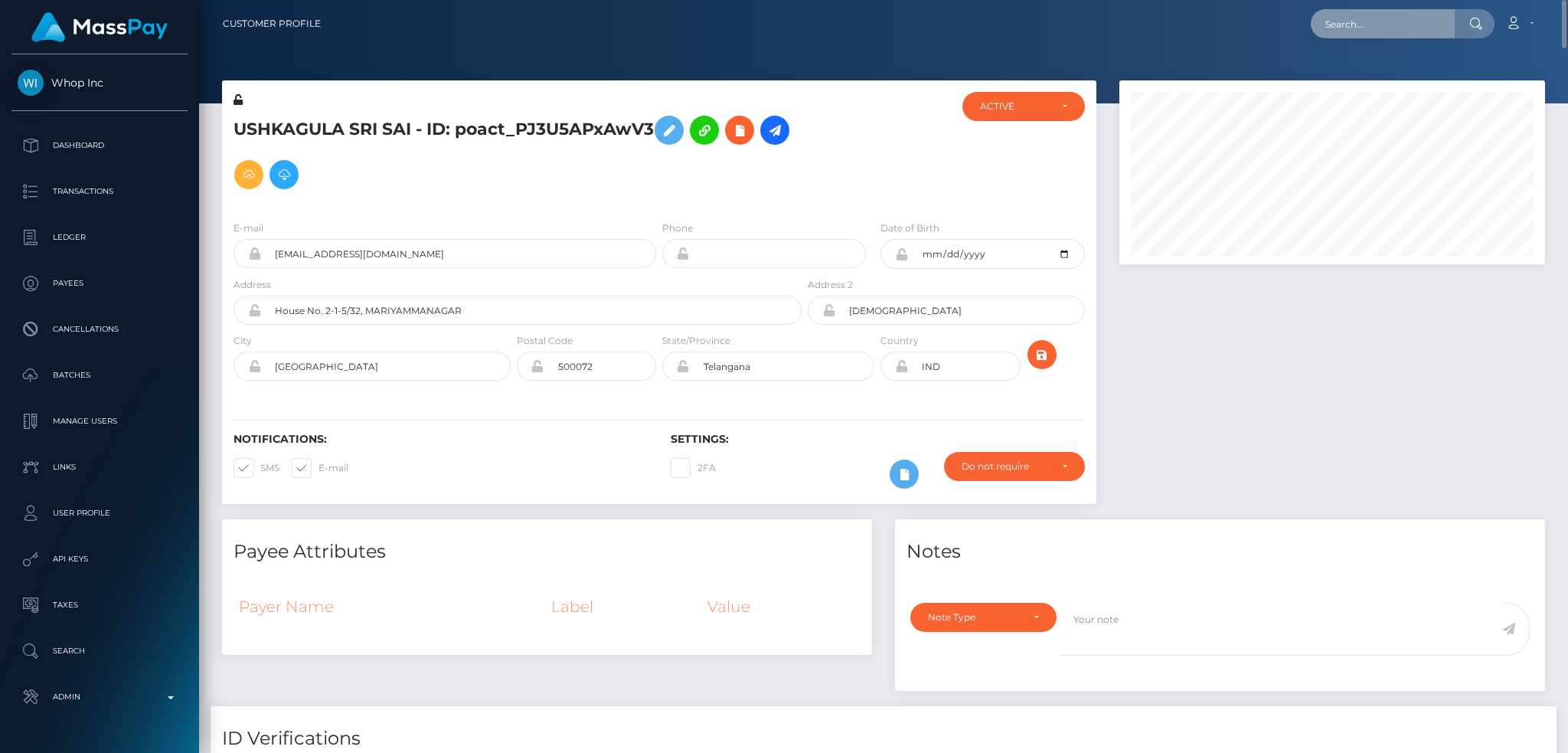
drag, startPoint x: 1379, startPoint y: 27, endPoint x: 1354, endPoint y: 28, distance: 25.0
click at [1379, 27] on input "text" at bounding box center [1383, 23] width 144 height 29
paste input "RQaXO4rd0kEvaIk0aA52ea"
type input "RQaXO4rd0kEvaIk0aA52ea"
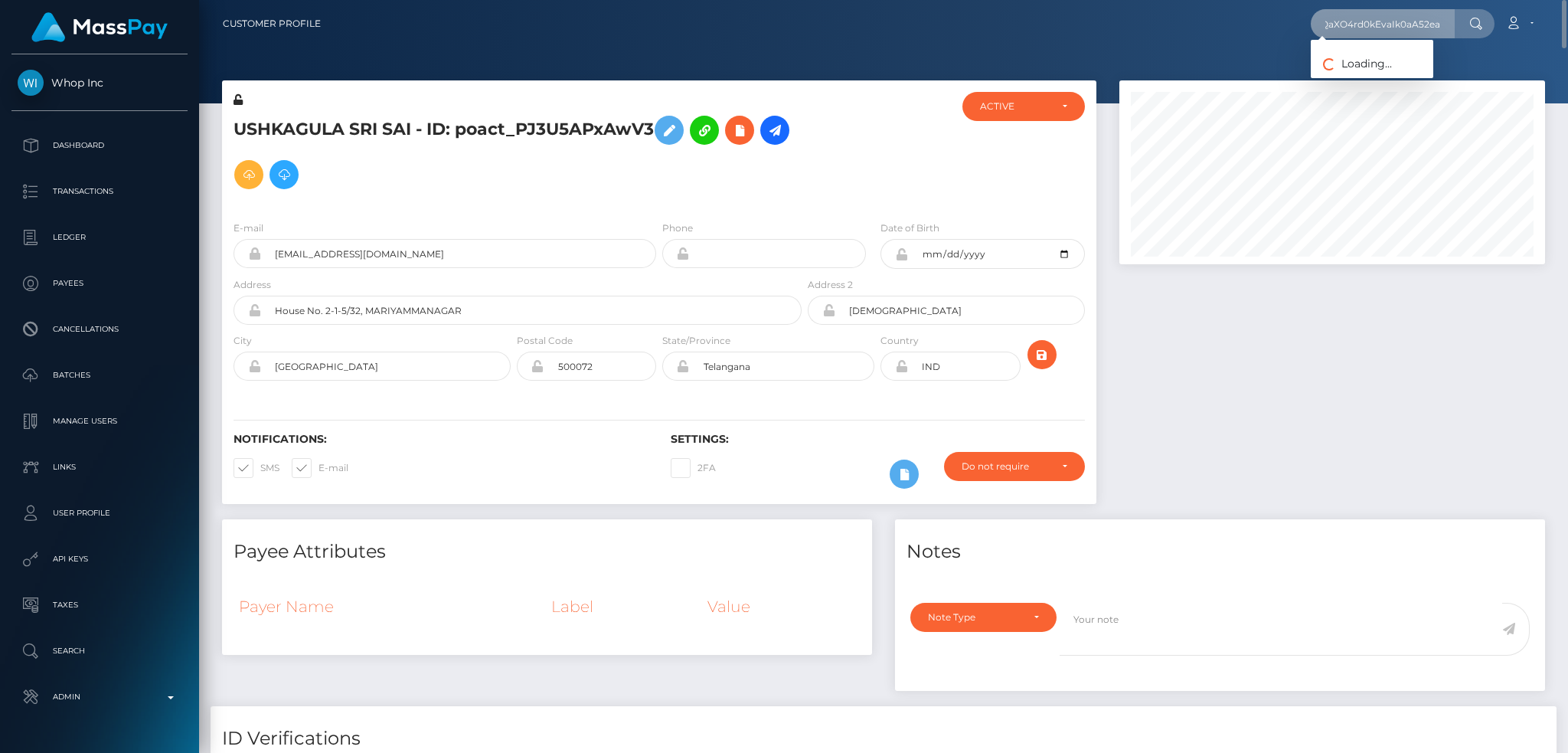
scroll to position [0, 0]
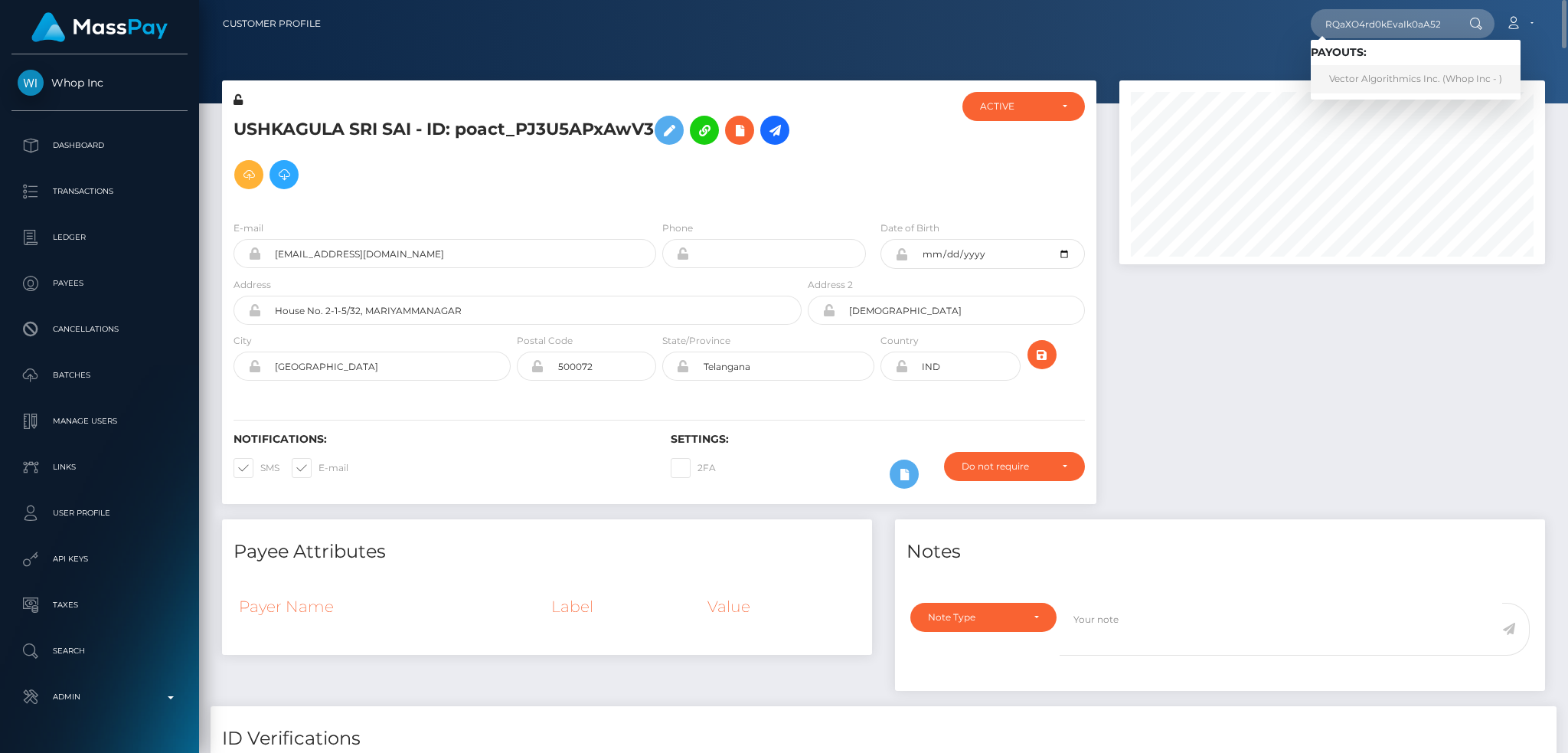
drag, startPoint x: 1393, startPoint y: 70, endPoint x: 1193, endPoint y: 66, distance: 200.0
click at [1393, 71] on link "Vector Algorithmics Inc. (Whop Inc - )" at bounding box center [1415, 79] width 210 height 29
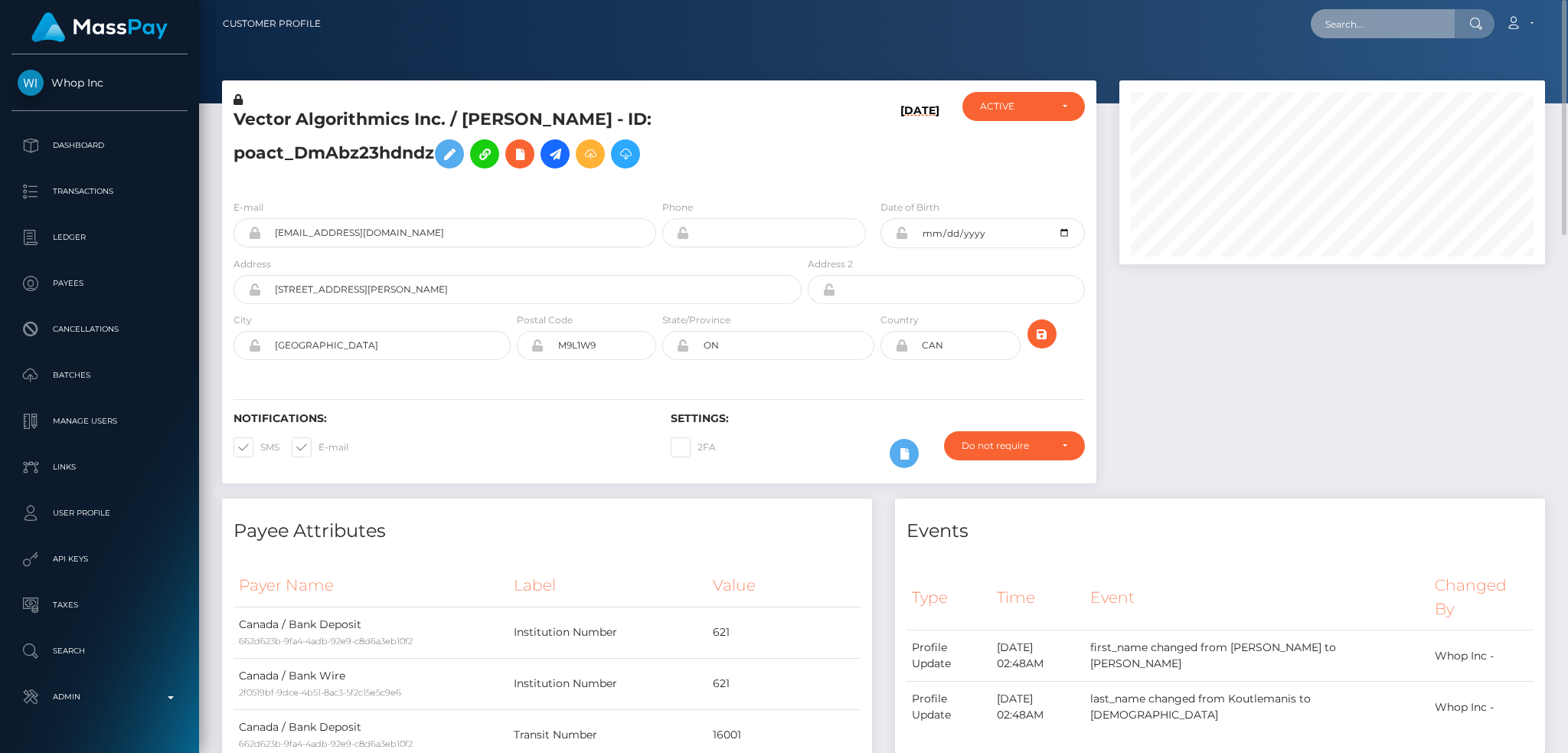
paste input "pout_Tf8fybtZC8HQg"
click at [1367, 26] on input "pout_Tf8fybtZC8HQg" at bounding box center [1383, 23] width 144 height 29
type input "pout_Tf8fybtZC8HQg"
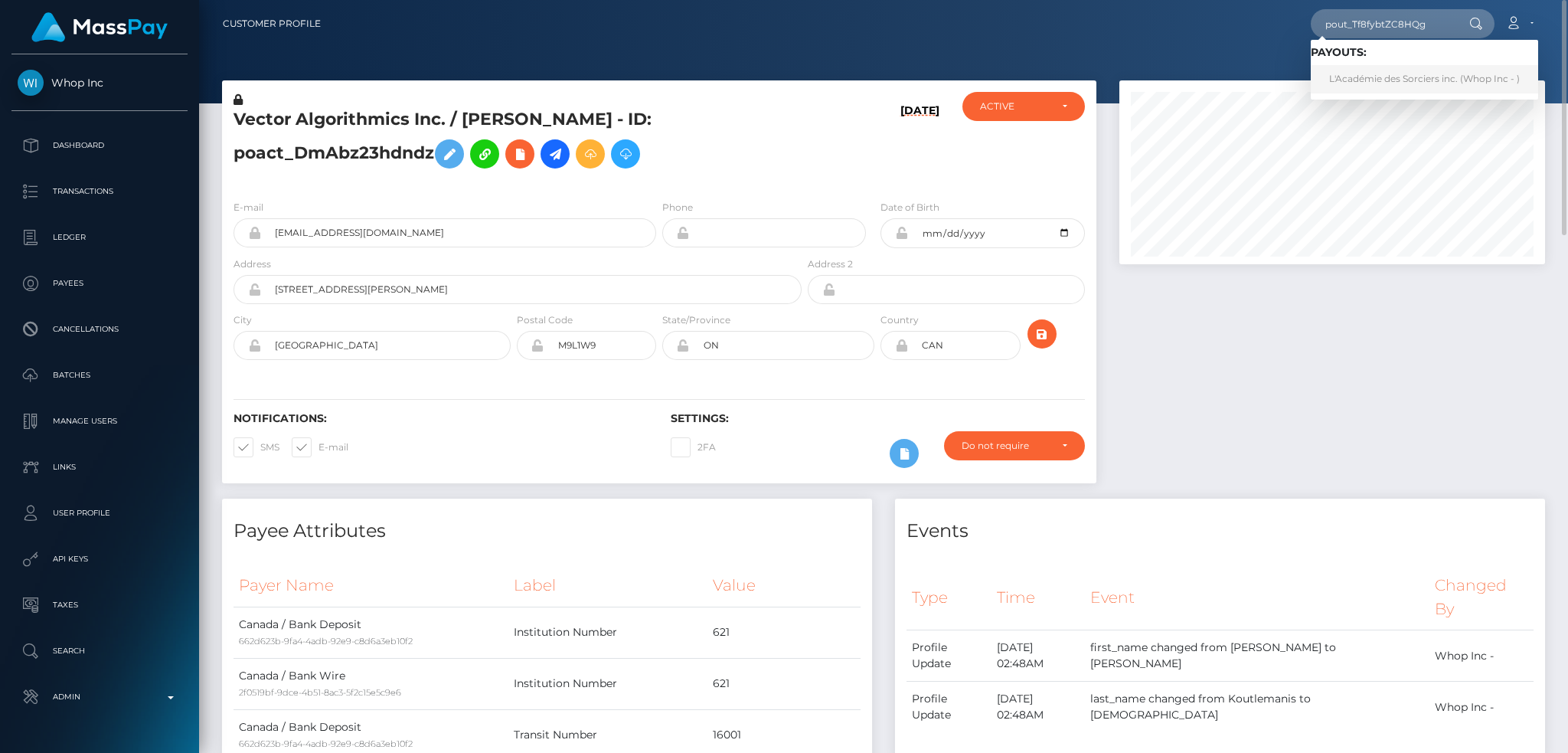
drag, startPoint x: 1372, startPoint y: 91, endPoint x: 1243, endPoint y: 69, distance: 130.9
click at [1373, 91] on link "L'Académie des Sorciers inc. (Whop Inc - )" at bounding box center [1425, 79] width 227 height 29
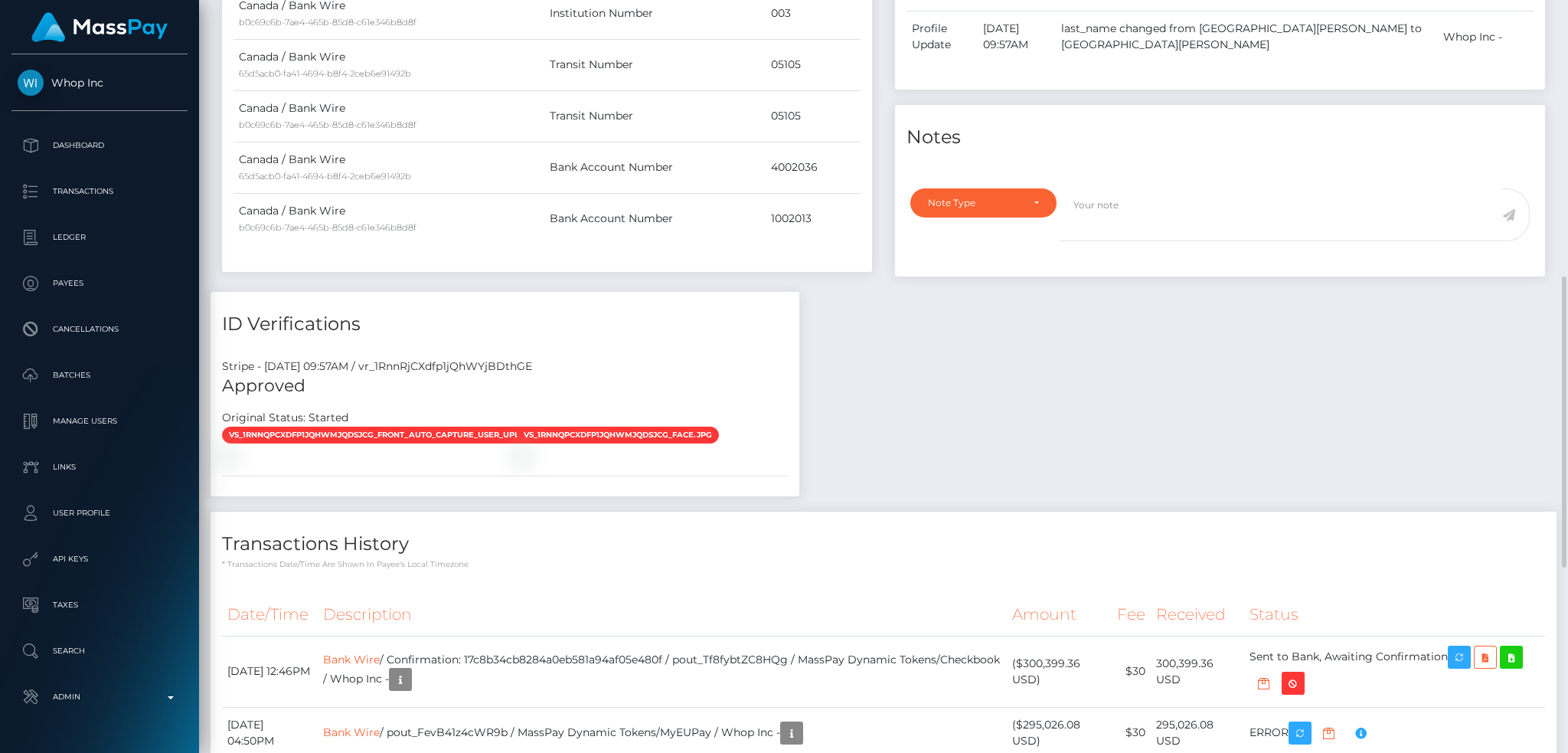
scroll to position [1193, 0]
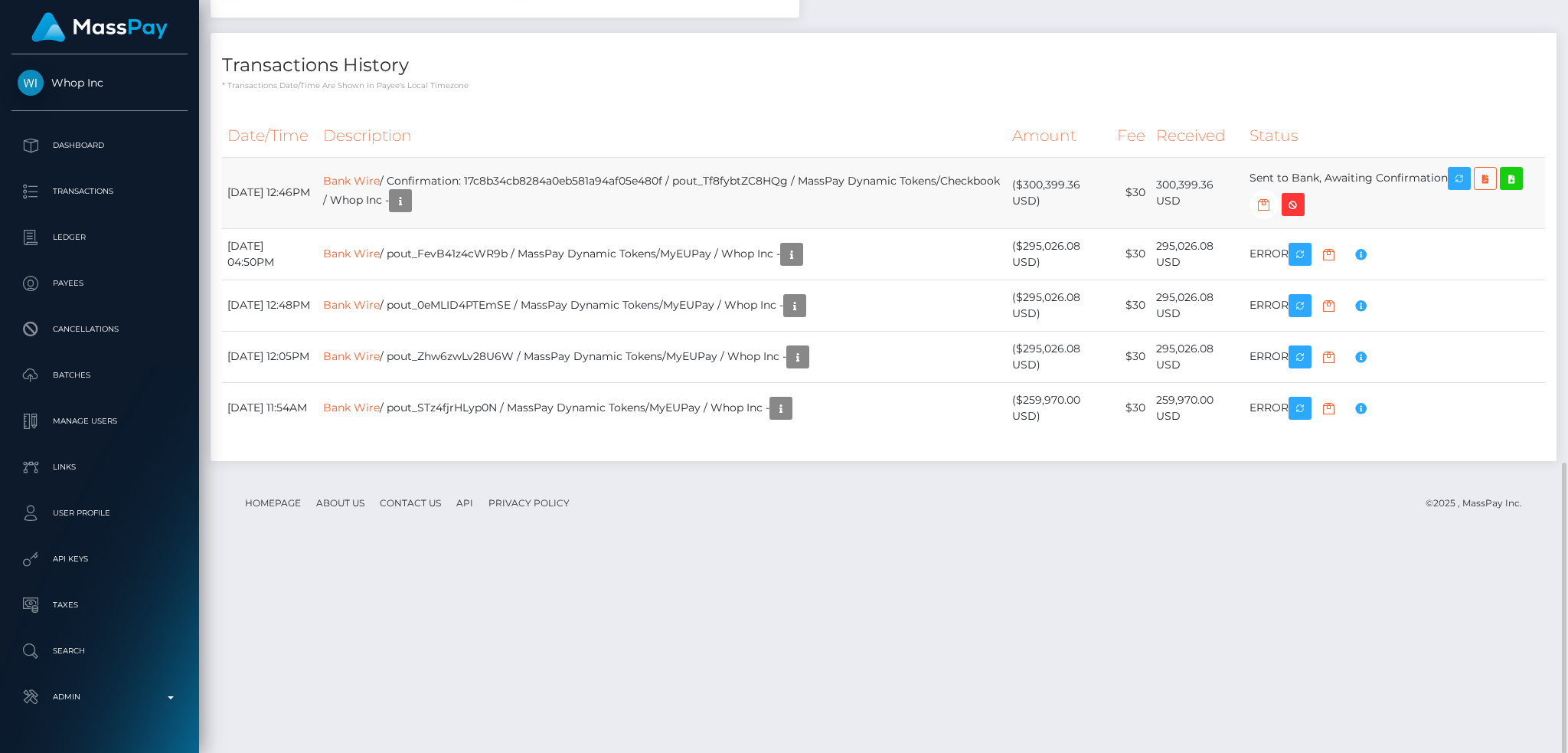
click at [735, 228] on td "Bank Wire / Confirmation: 17c8b34cb8284a0eb581a94af05e480f / pout_Tf8fybtZC8HQg…" at bounding box center [662, 192] width 689 height 71
click at [655, 228] on td "Bank Wire / Confirmation: 17c8b34cb8284a0eb581a94af05e480f / pout_Tf8fybtZC8HQg…" at bounding box center [662, 192] width 689 height 71
copy td "17c8b34cb8284a0eb581a94af05e480f"
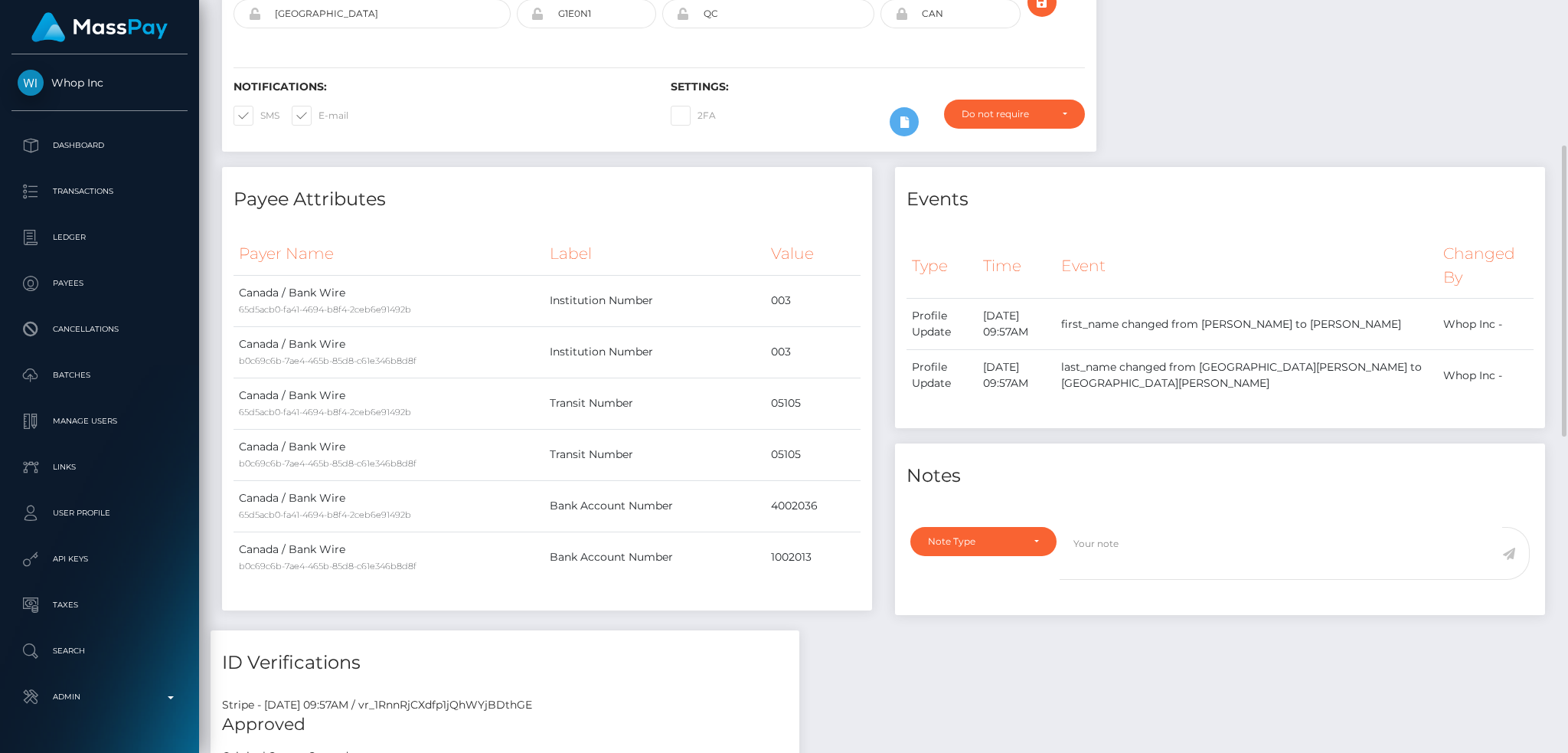
scroll to position [0, 0]
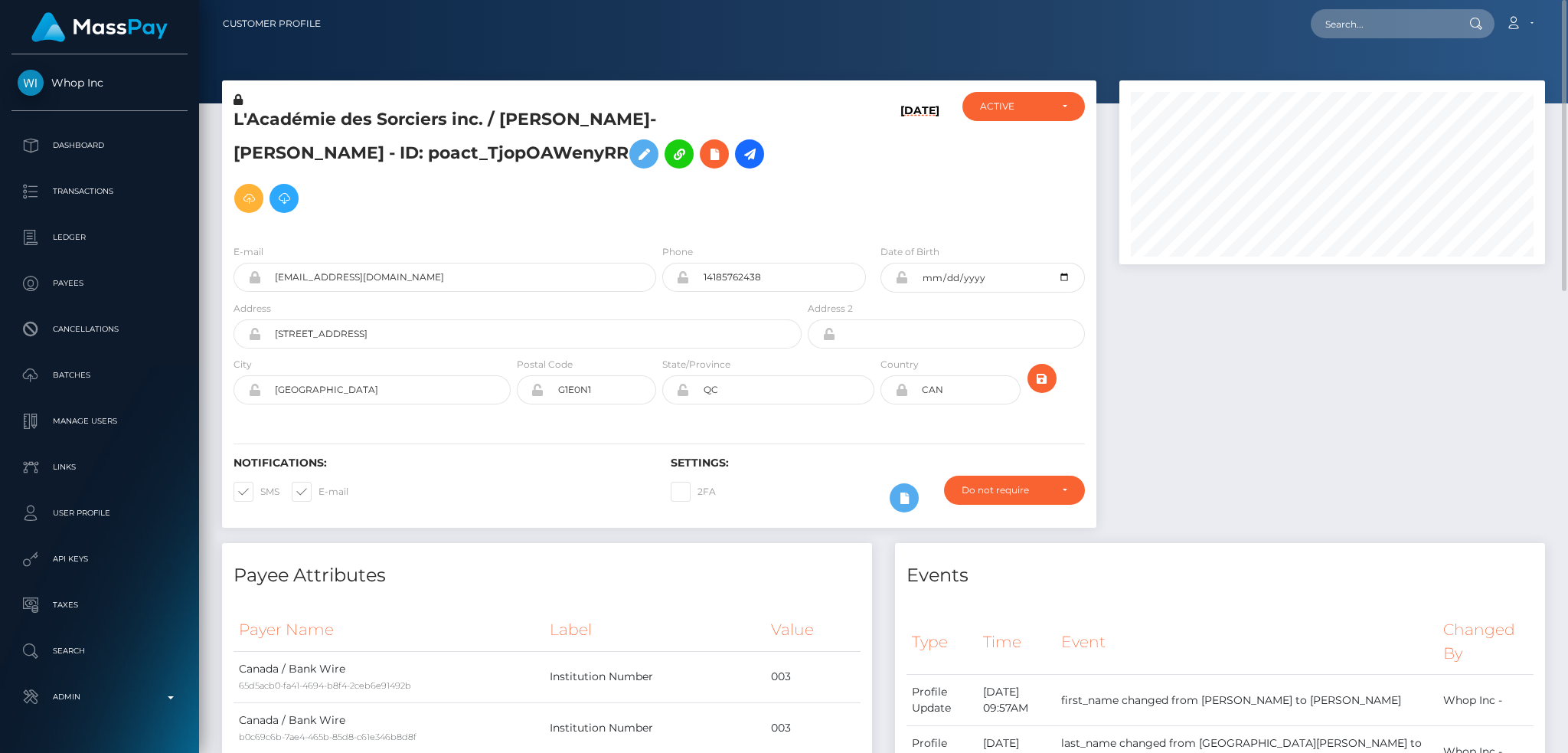
click at [564, 110] on h5 "L'Académie des Sorciers inc. / RAPHAËL ST-CYR - ID: poact_TjopOAWenyRR" at bounding box center [513, 165] width 559 height 113
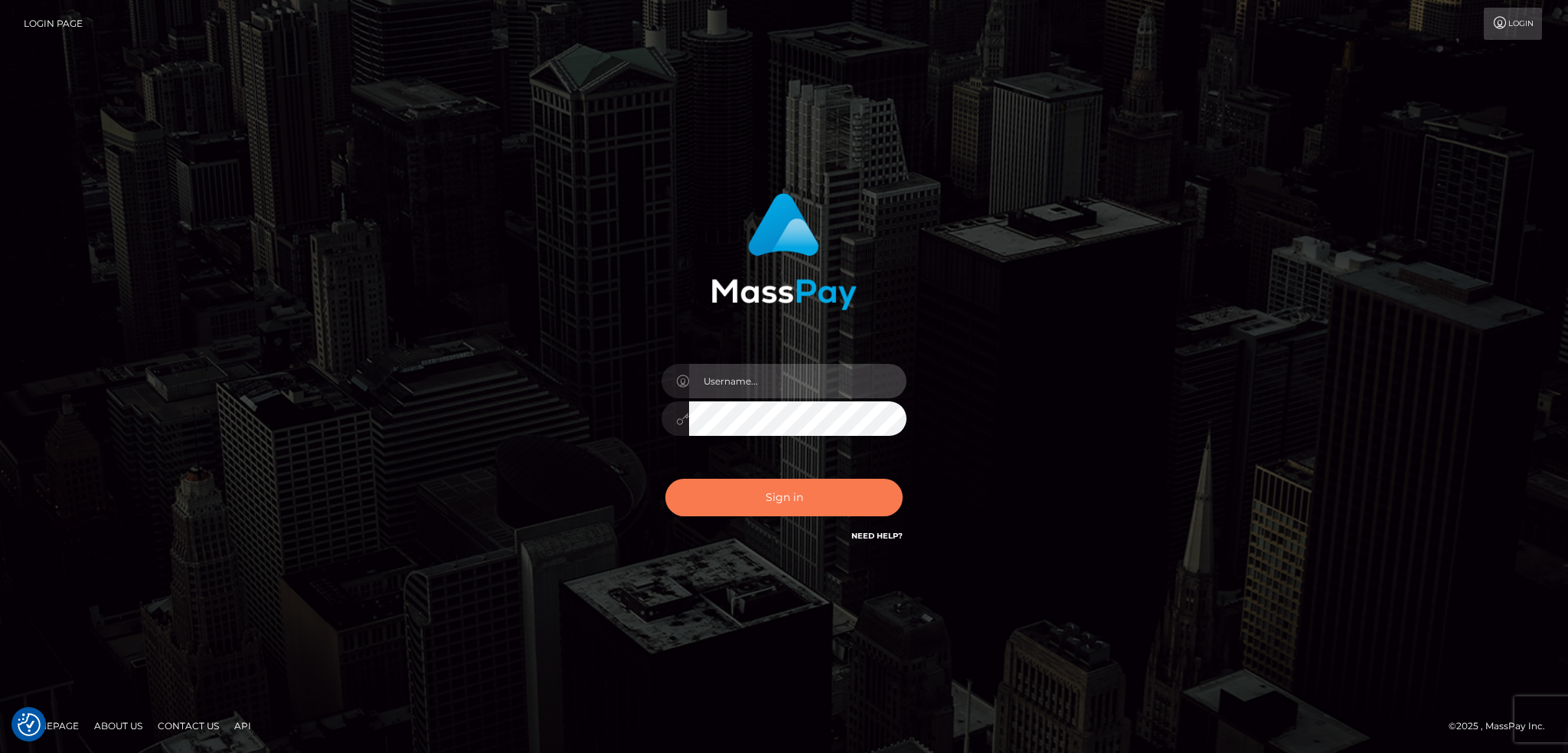
type input "alexstef"
click at [762, 507] on button "Sign in" at bounding box center [784, 498] width 238 height 38
type input "alexstef"
click at [765, 503] on button "Sign in" at bounding box center [784, 498] width 238 height 38
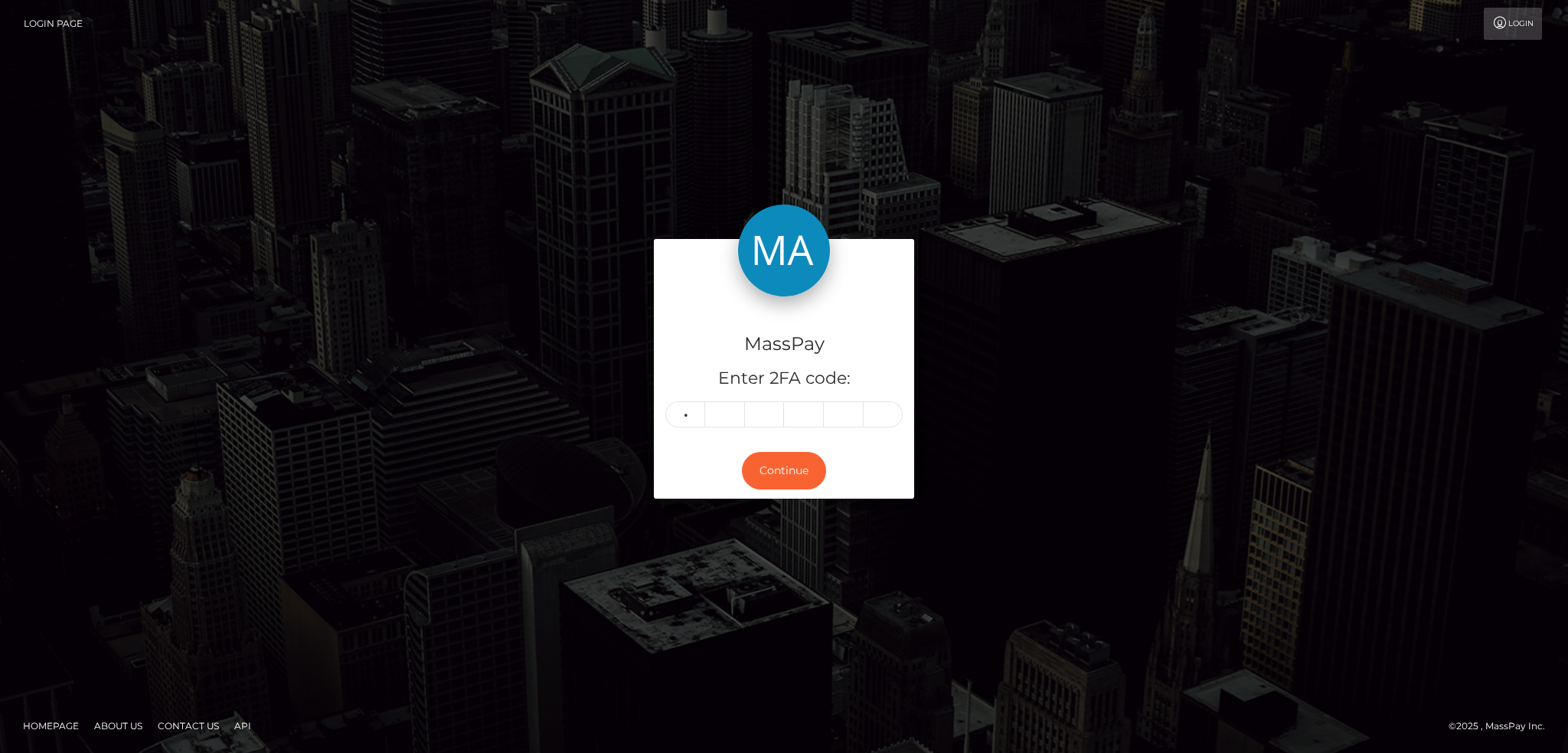
type input "7"
type input "5"
type input "4"
type input "3"
type input "1"
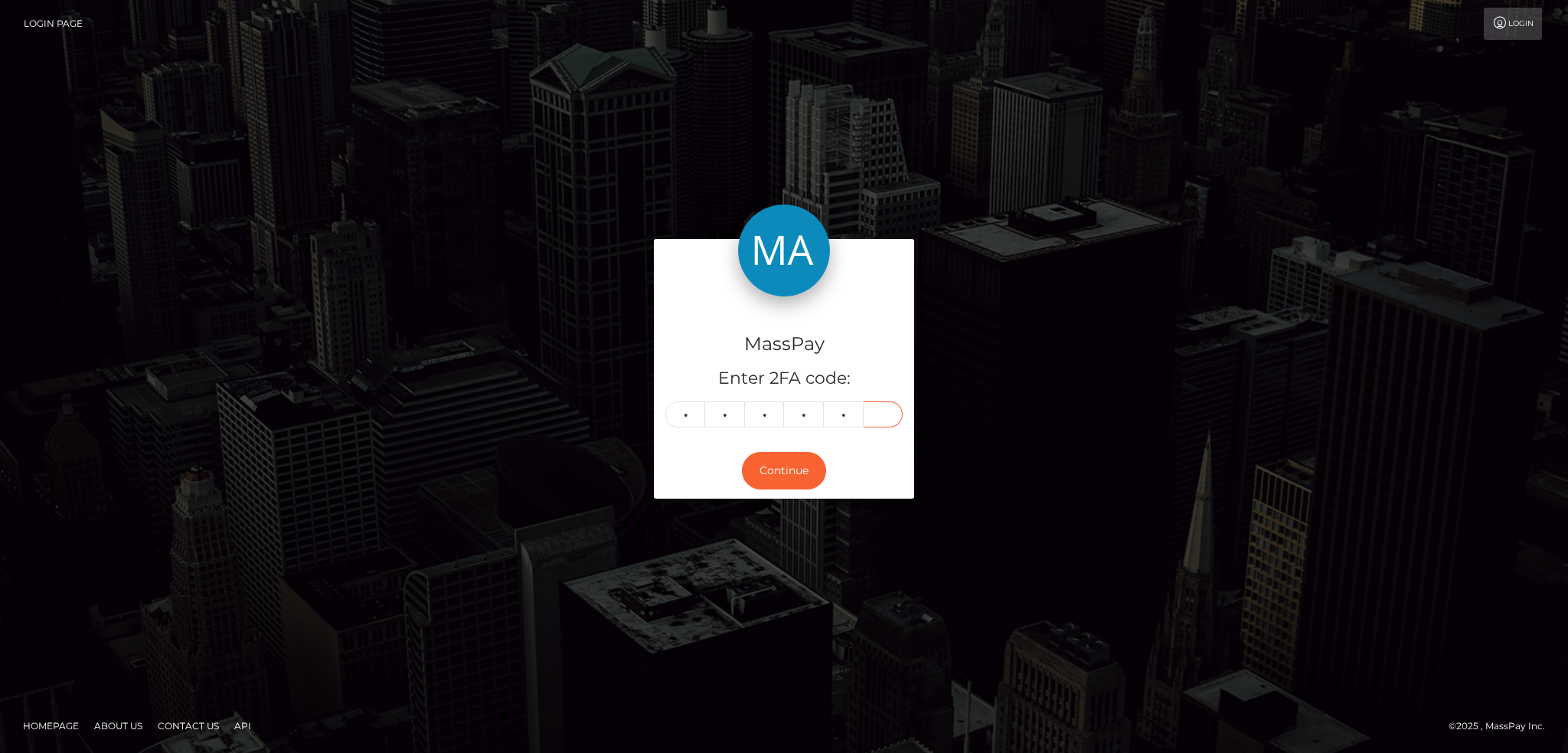
type input "8"
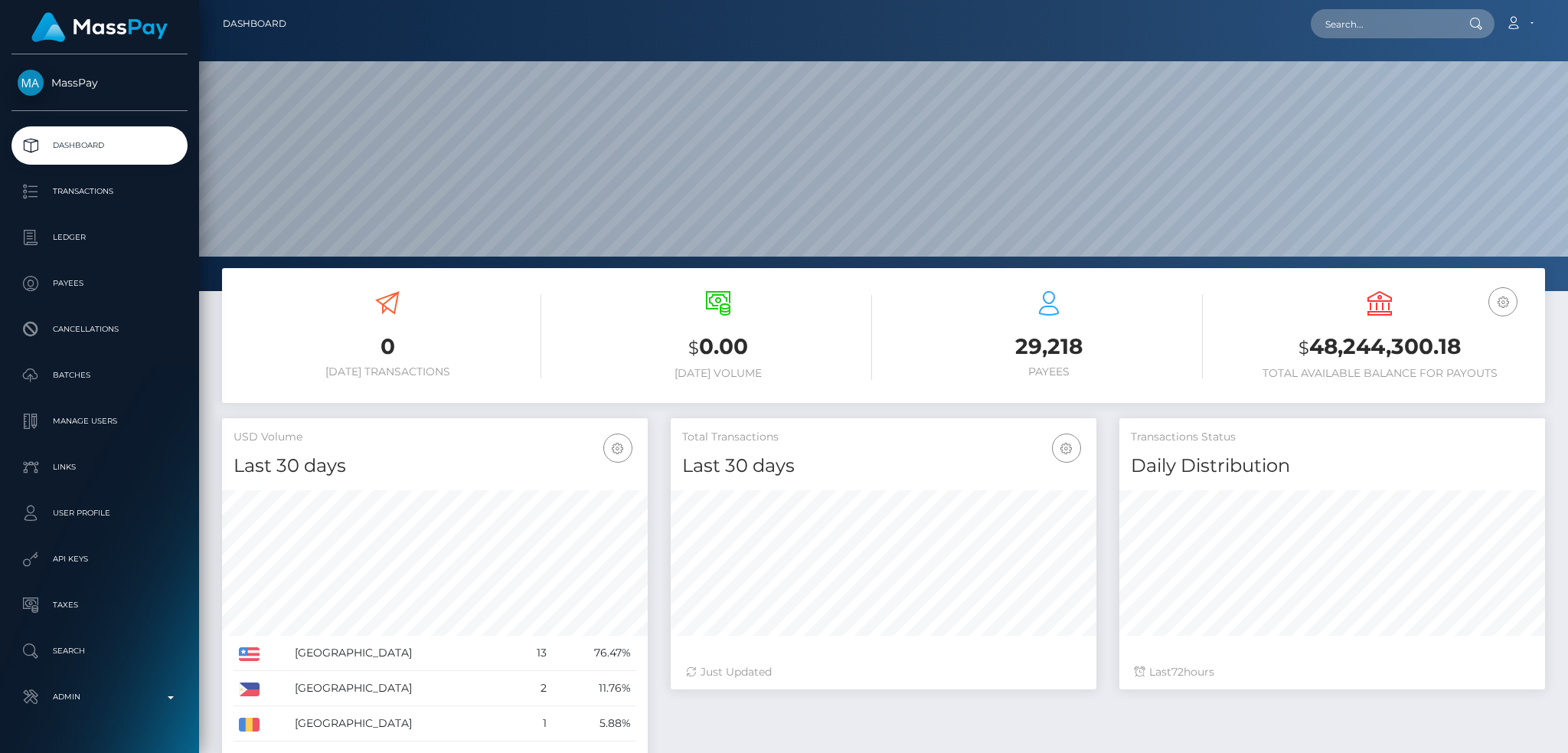
scroll to position [272, 425]
click at [1381, 21] on input "text" at bounding box center [1383, 23] width 144 height 29
paste input "[EMAIL_ADDRESS][DOMAIN_NAME]"
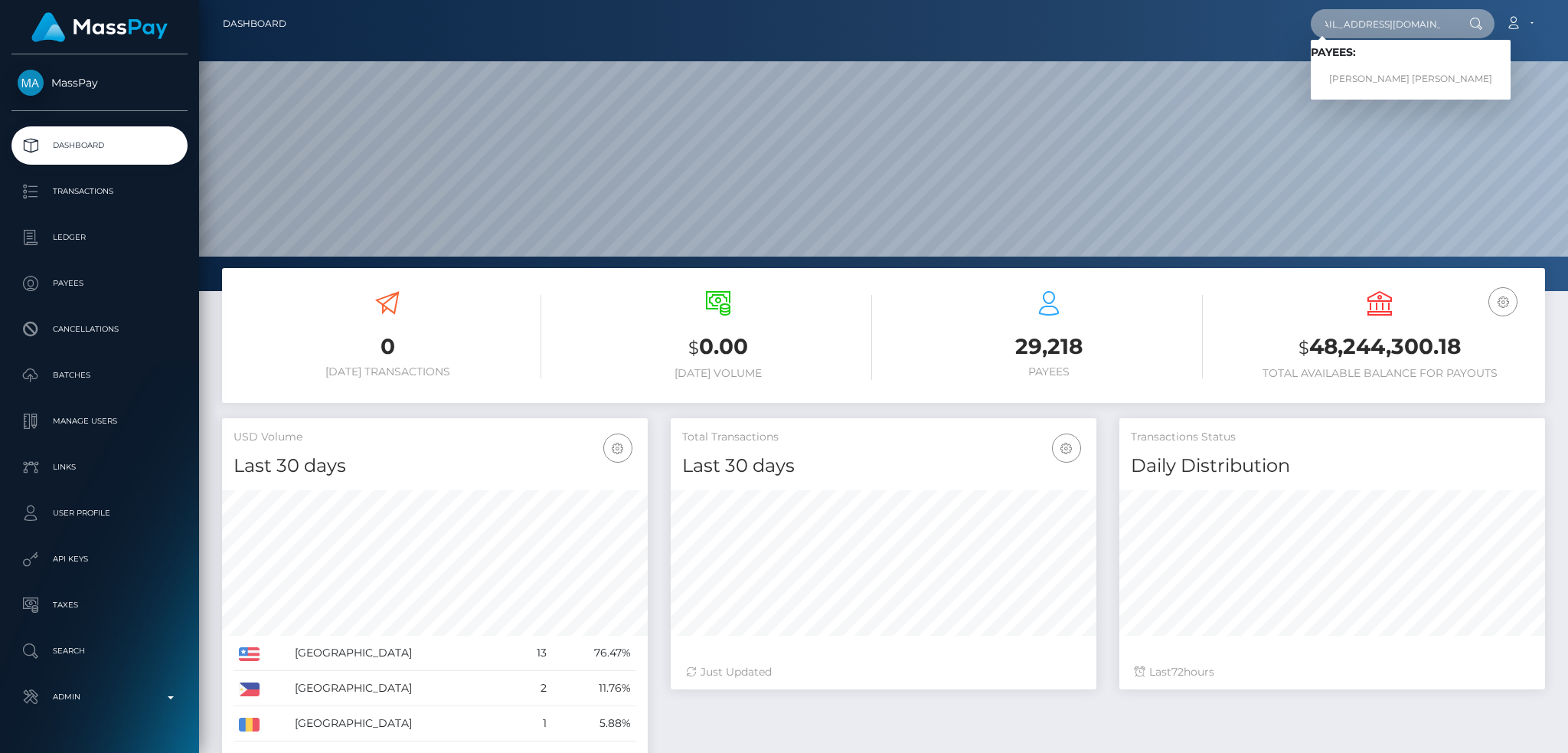
type input "[EMAIL_ADDRESS][DOMAIN_NAME]"
click at [1412, 74] on link "[PERSON_NAME] [PERSON_NAME]" at bounding box center [1411, 79] width 200 height 29
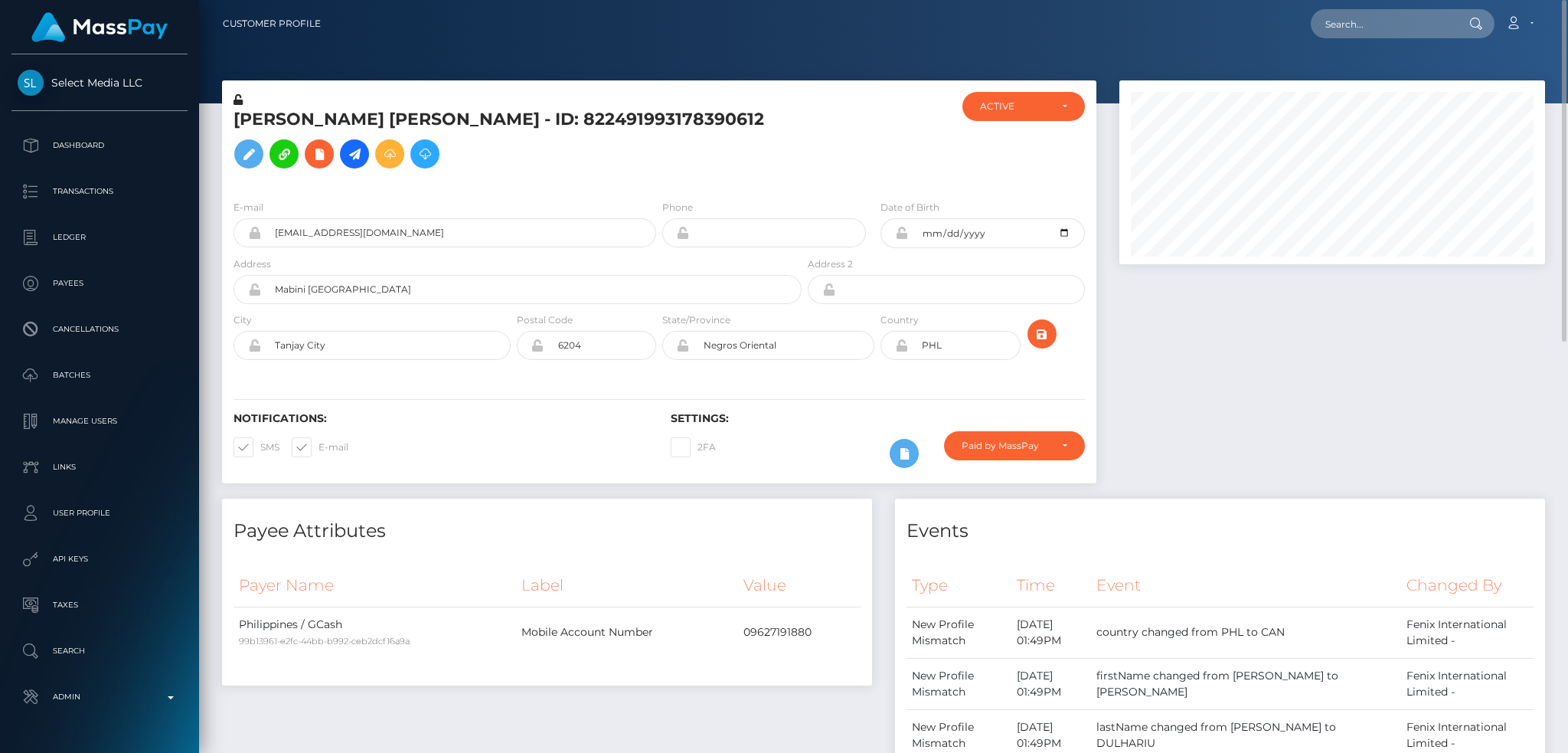
scroll to position [184, 425]
drag, startPoint x: 1366, startPoint y: 24, endPoint x: 1356, endPoint y: 25, distance: 10.0
click at [1366, 24] on input "text" at bounding box center [1383, 23] width 144 height 29
click at [1372, 31] on input "text" at bounding box center [1383, 23] width 144 height 29
paste input "poact_QmvzsXWYKqnu"
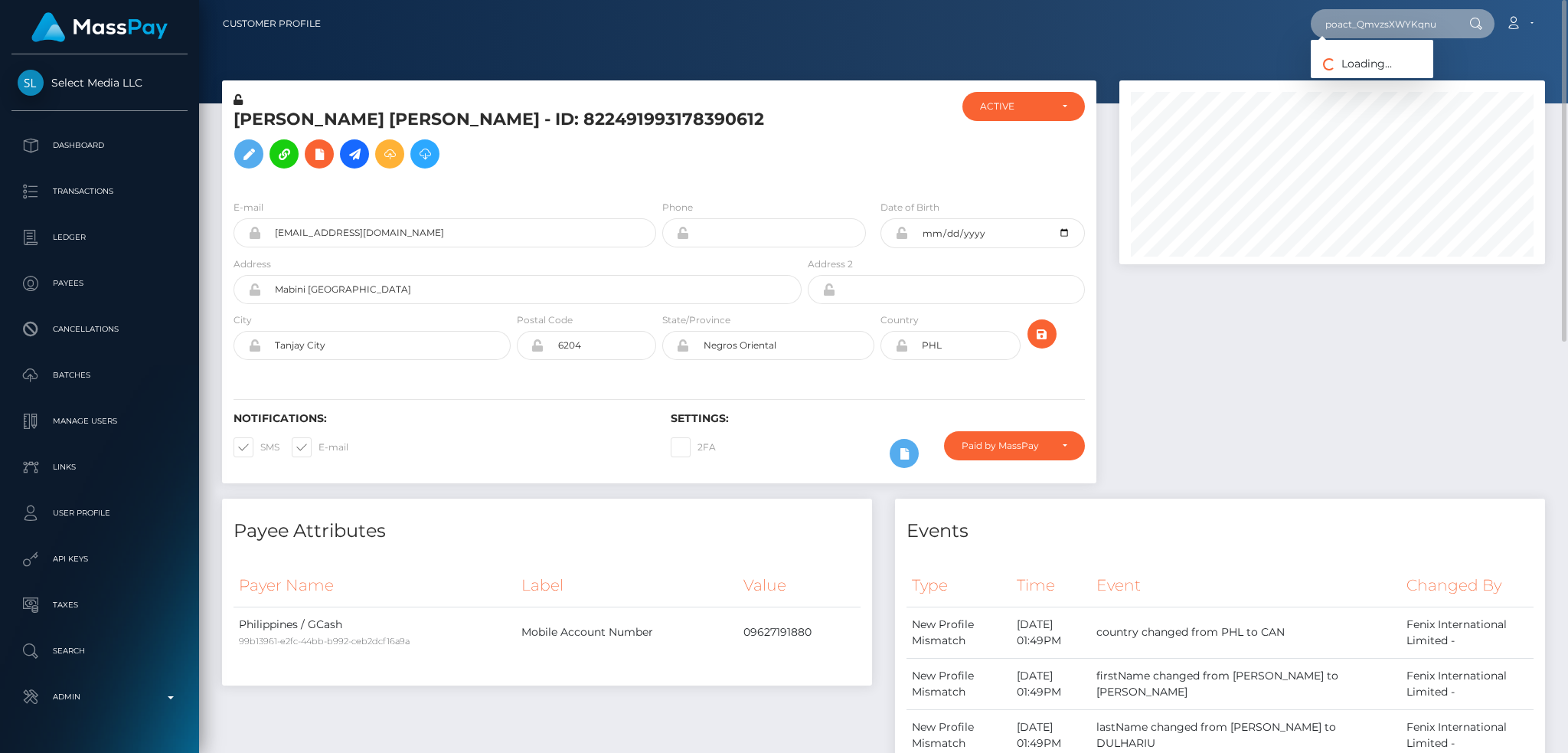
type input "poact_QmvzsXWYKqnu"
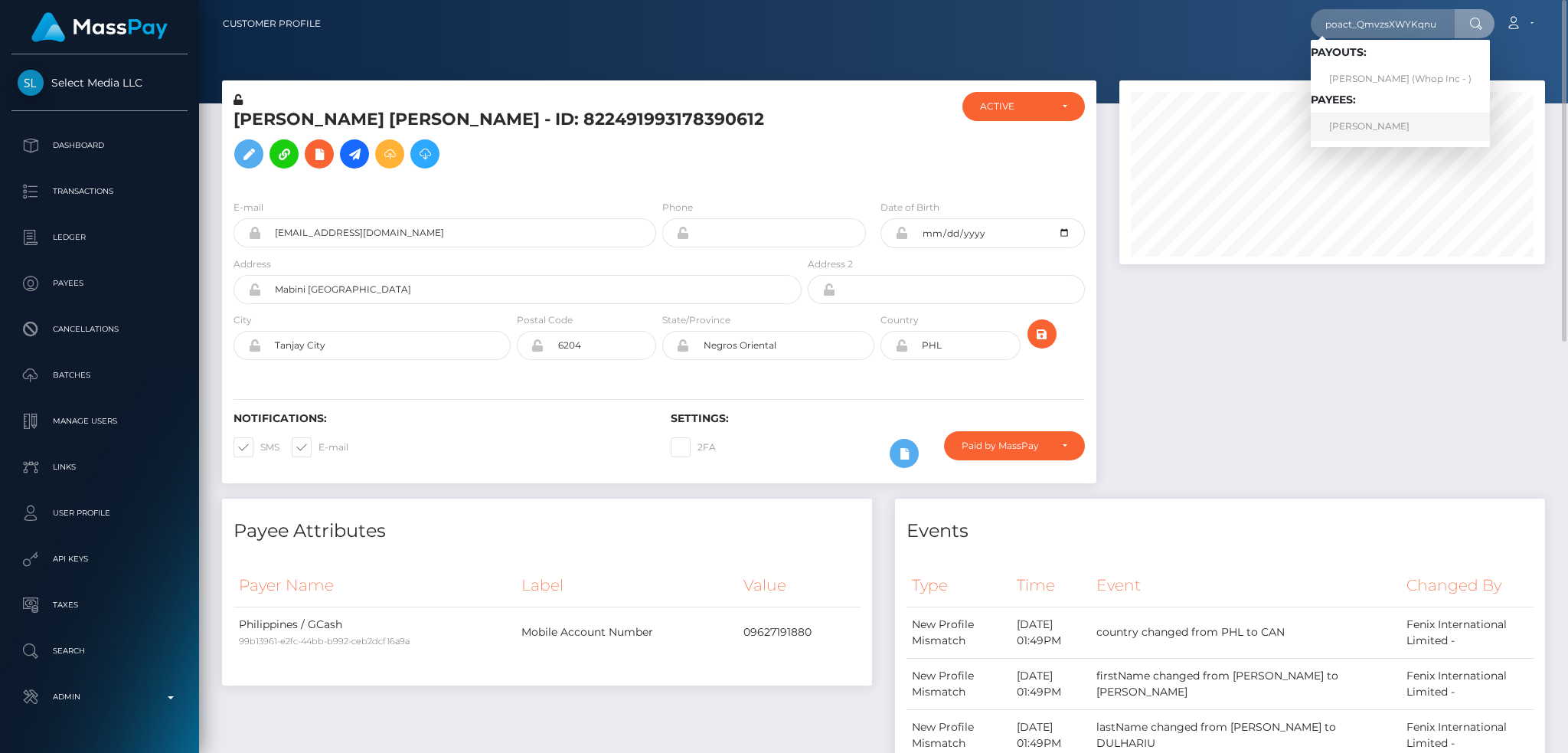
click at [1377, 122] on link "MUSTAFA GHULAM AWAIS" at bounding box center [1401, 127] width 179 height 29
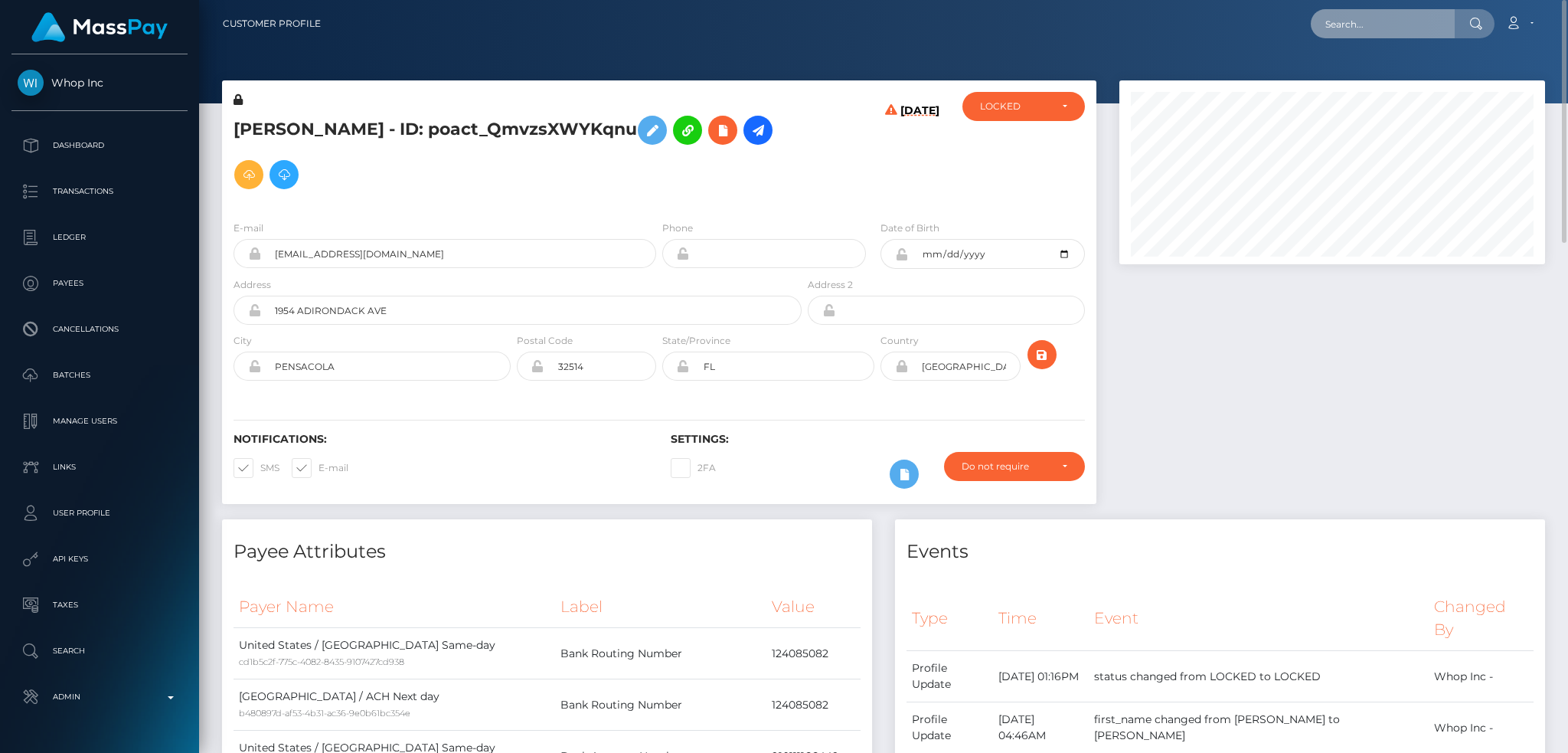
click at [1378, 27] on input "text" at bounding box center [1383, 23] width 144 height 29
paste input "poact_MBWjdQMzNDp2"
type input "poact_MBWjdQMzNDp2"
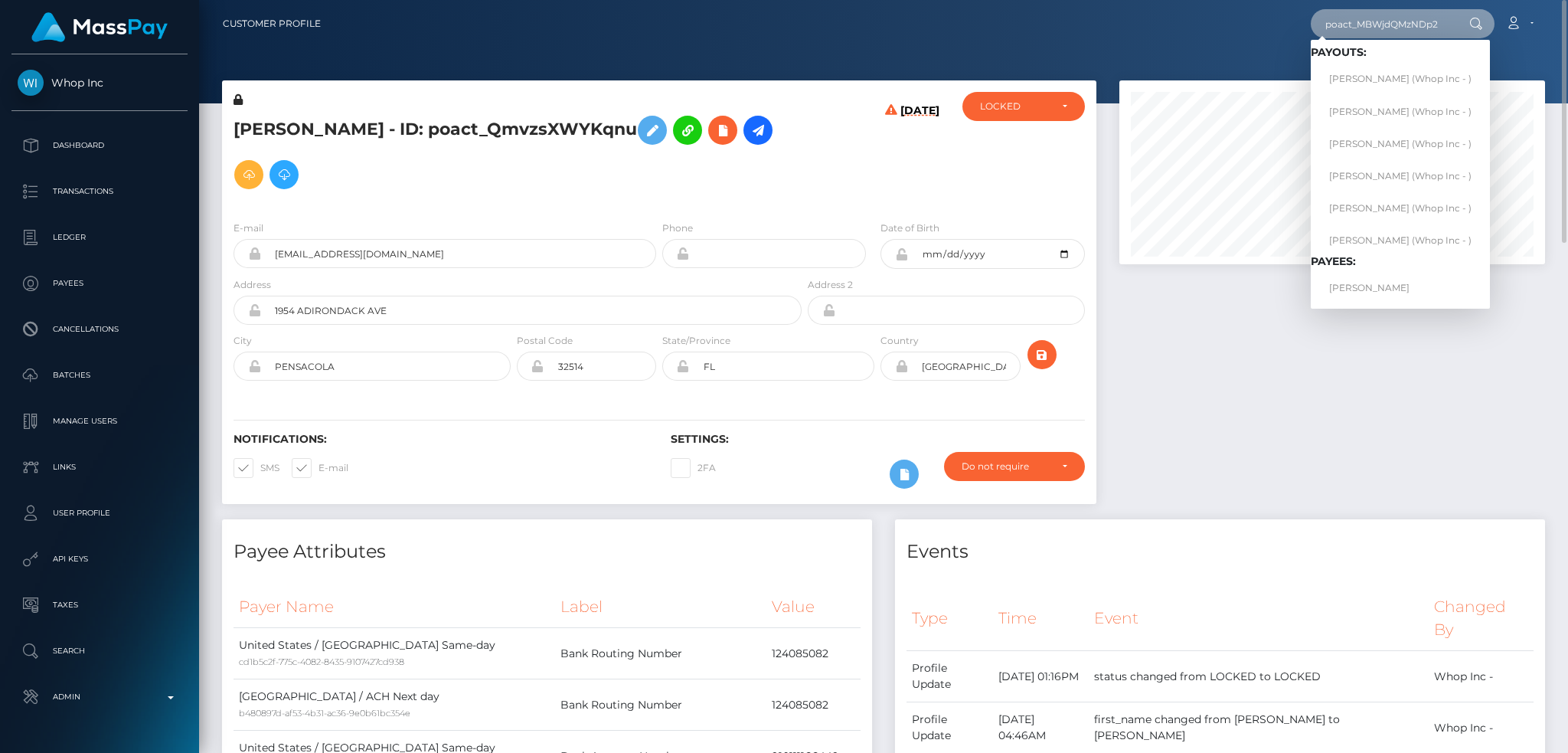
scroll to position [0, 0]
click at [1403, 290] on link "ONYEBUCHI OKOLIE" at bounding box center [1401, 289] width 179 height 29
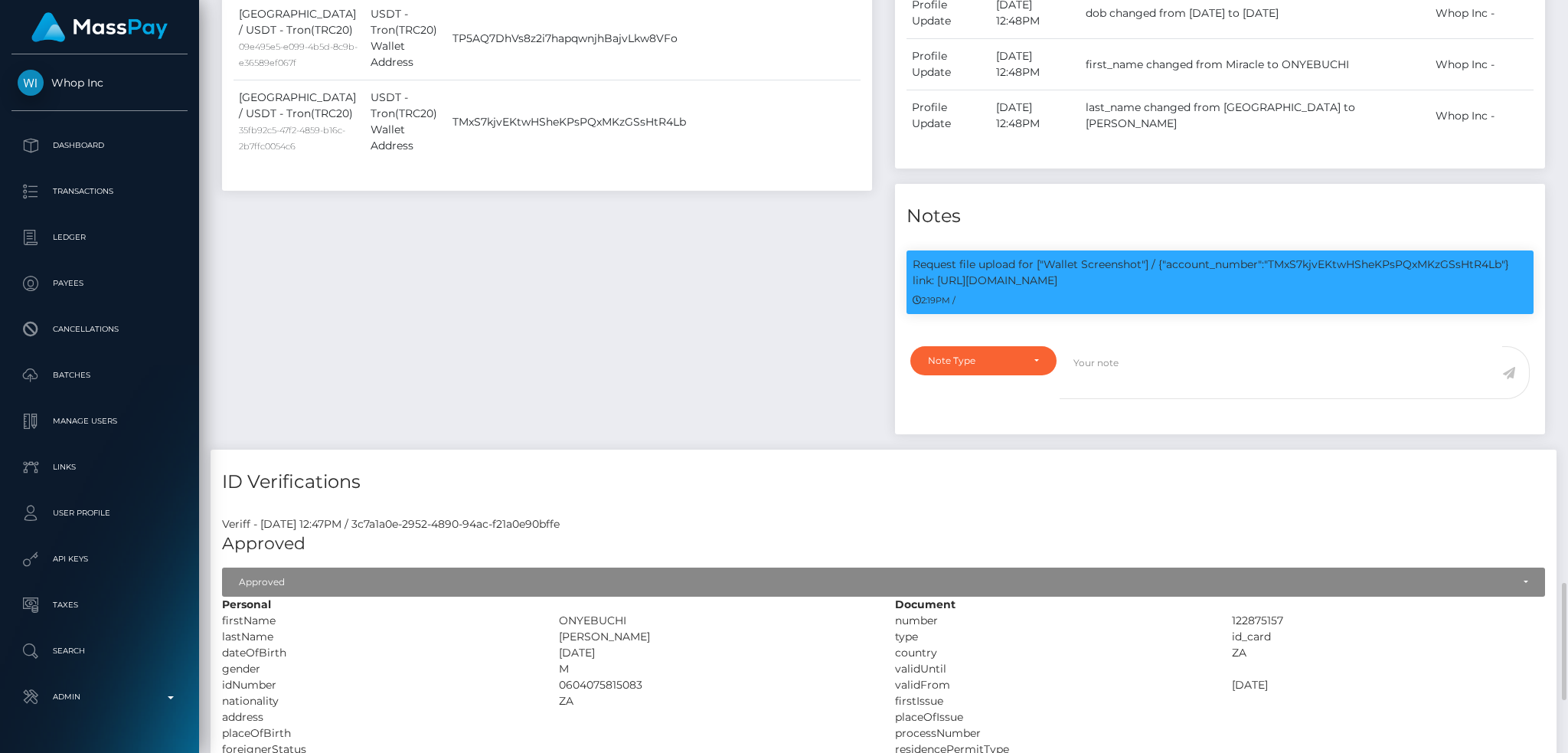
scroll to position [184, 425]
drag, startPoint x: 1158, startPoint y: 283, endPoint x: 1047, endPoint y: 259, distance: 113.6
click at [1047, 259] on p "Request file upload for ["Wallet Screenshot"] / {"account_number":"TMxS7kjvEKtw…" at bounding box center [1219, 272] width 615 height 32
copy p "Wallet Screenshot"] / {"account_number":"TMxS7kjvEKtwHSheKPsPQxMKzGSsHtR4Lb"} l…"
